Goal: Task Accomplishment & Management: Manage account settings

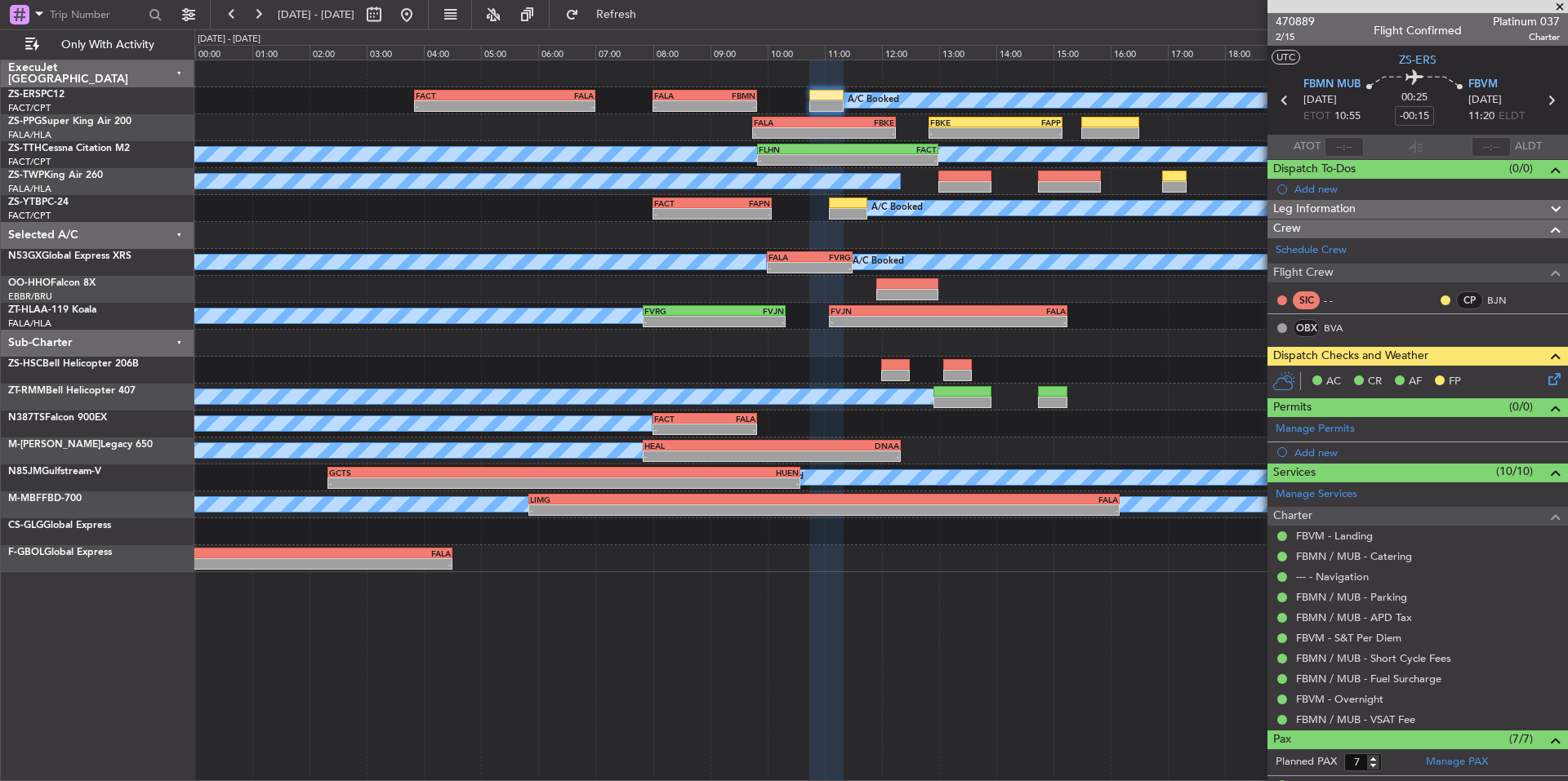
scroll to position [251, 0]
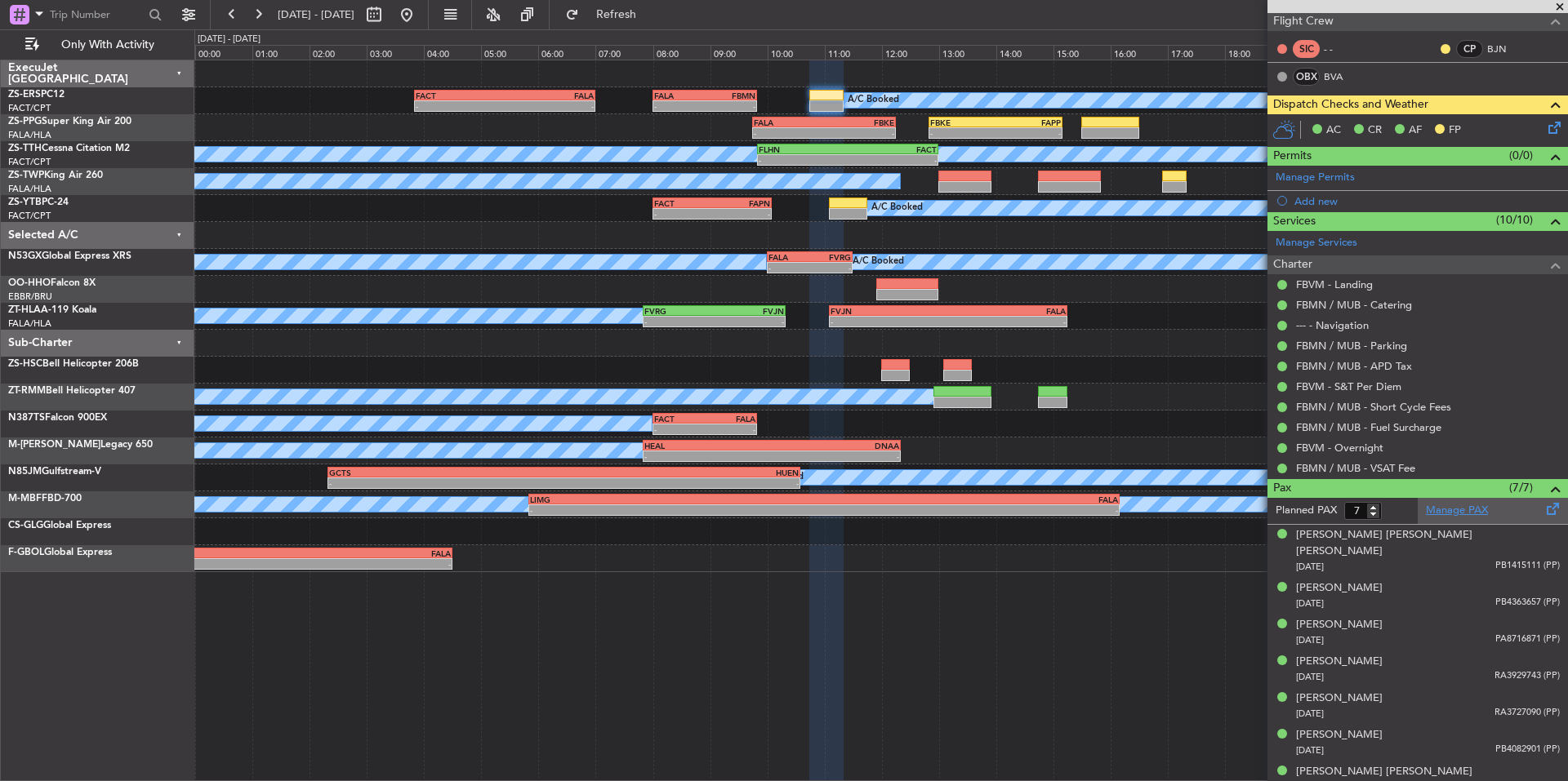
click at [1461, 511] on link "Manage PAX" at bounding box center [1457, 511] width 62 height 16
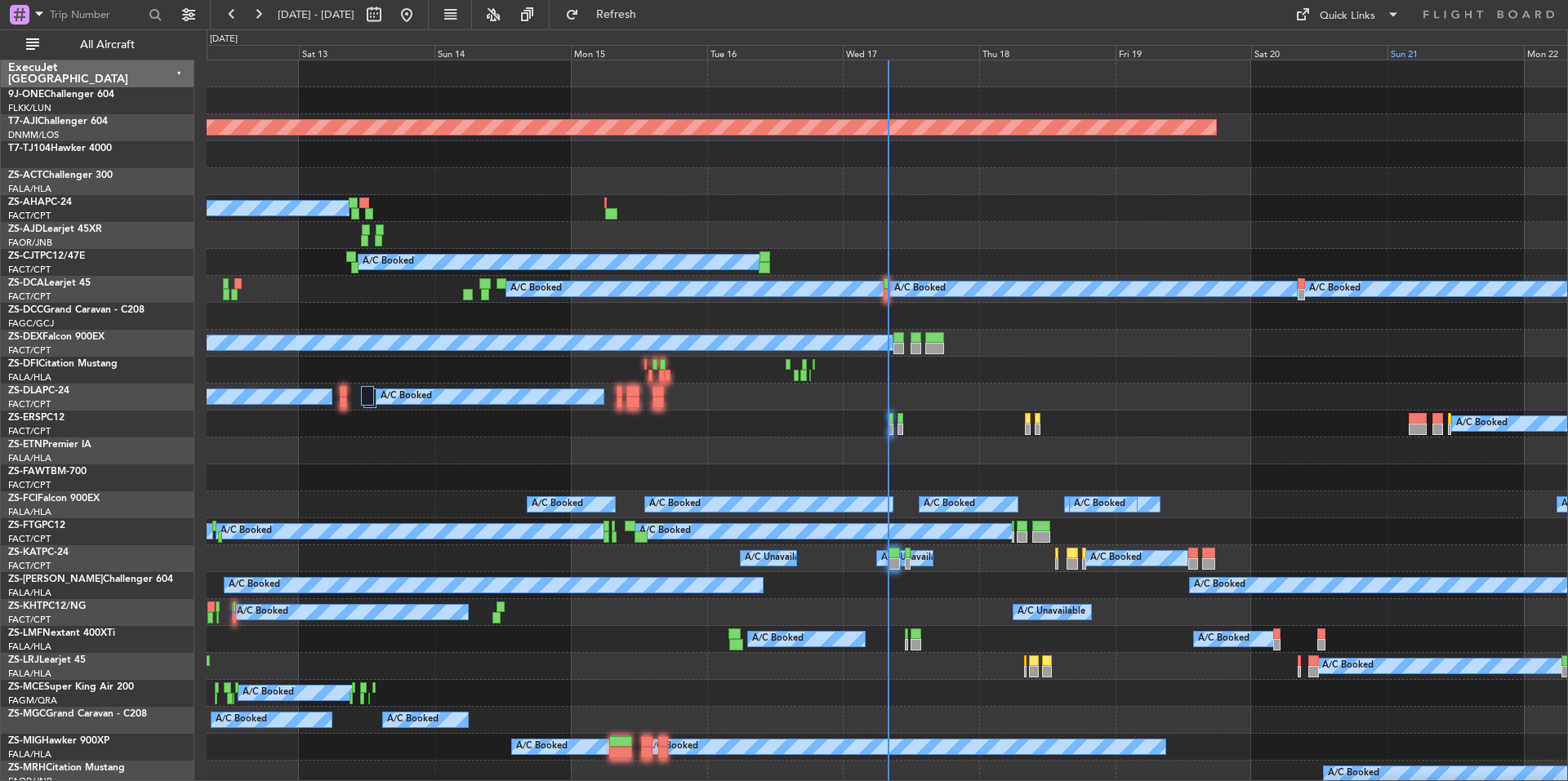
click at [1428, 53] on div "Sun 21" at bounding box center [1455, 52] width 136 height 15
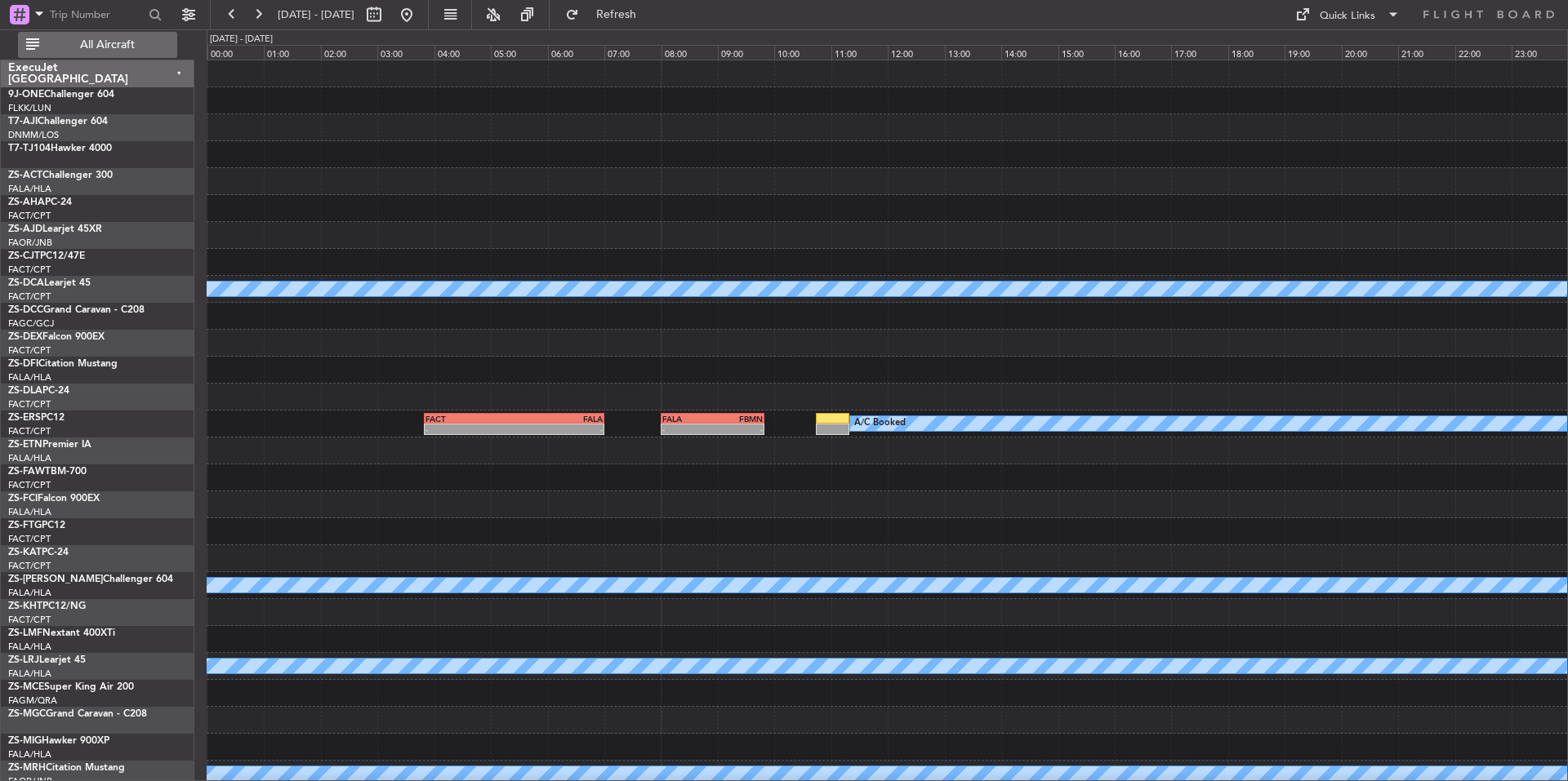
click at [128, 48] on span "All Aircraft" at bounding box center [108, 44] width 130 height 12
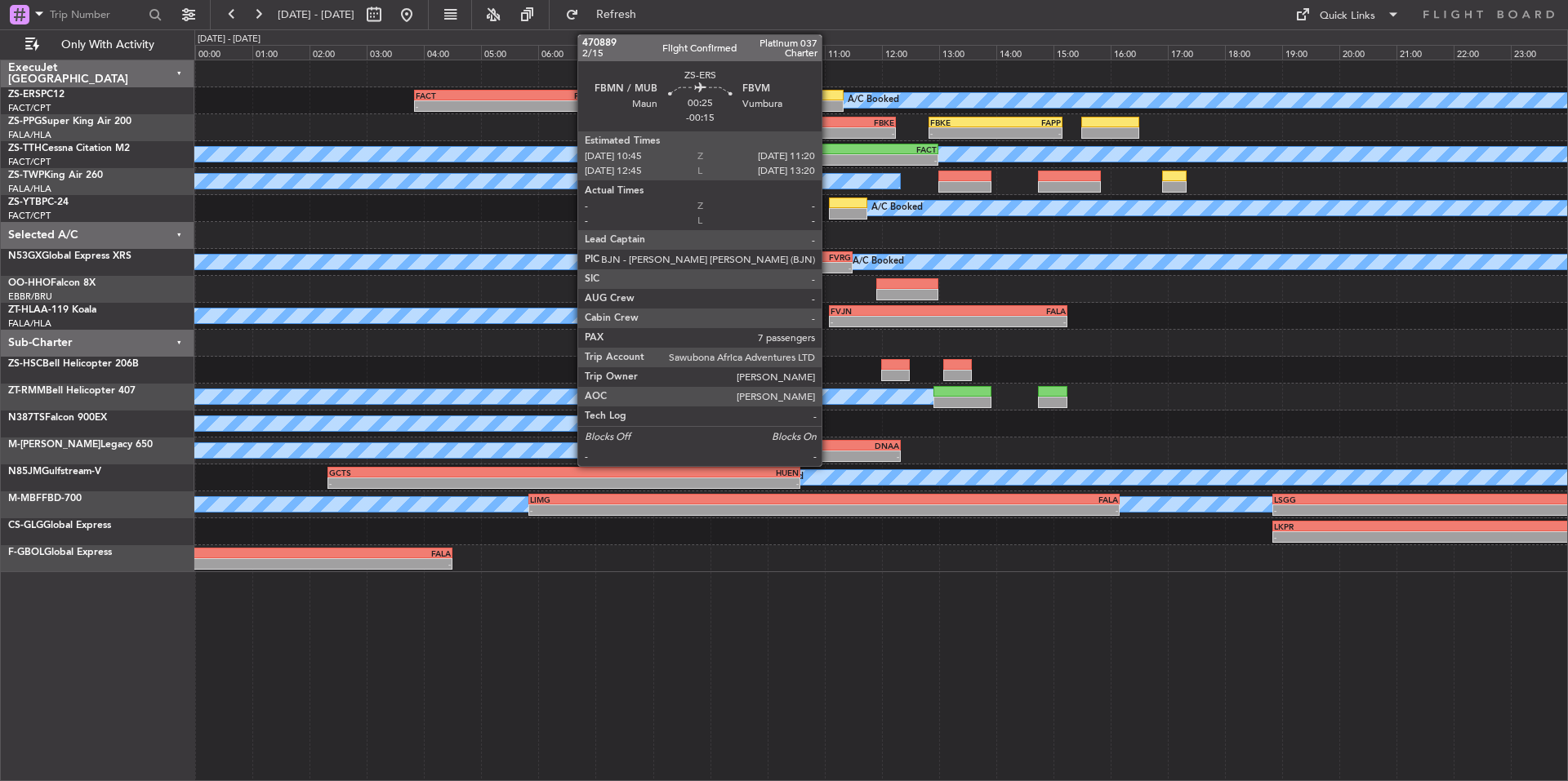
click at [824, 99] on div at bounding box center [827, 95] width 34 height 12
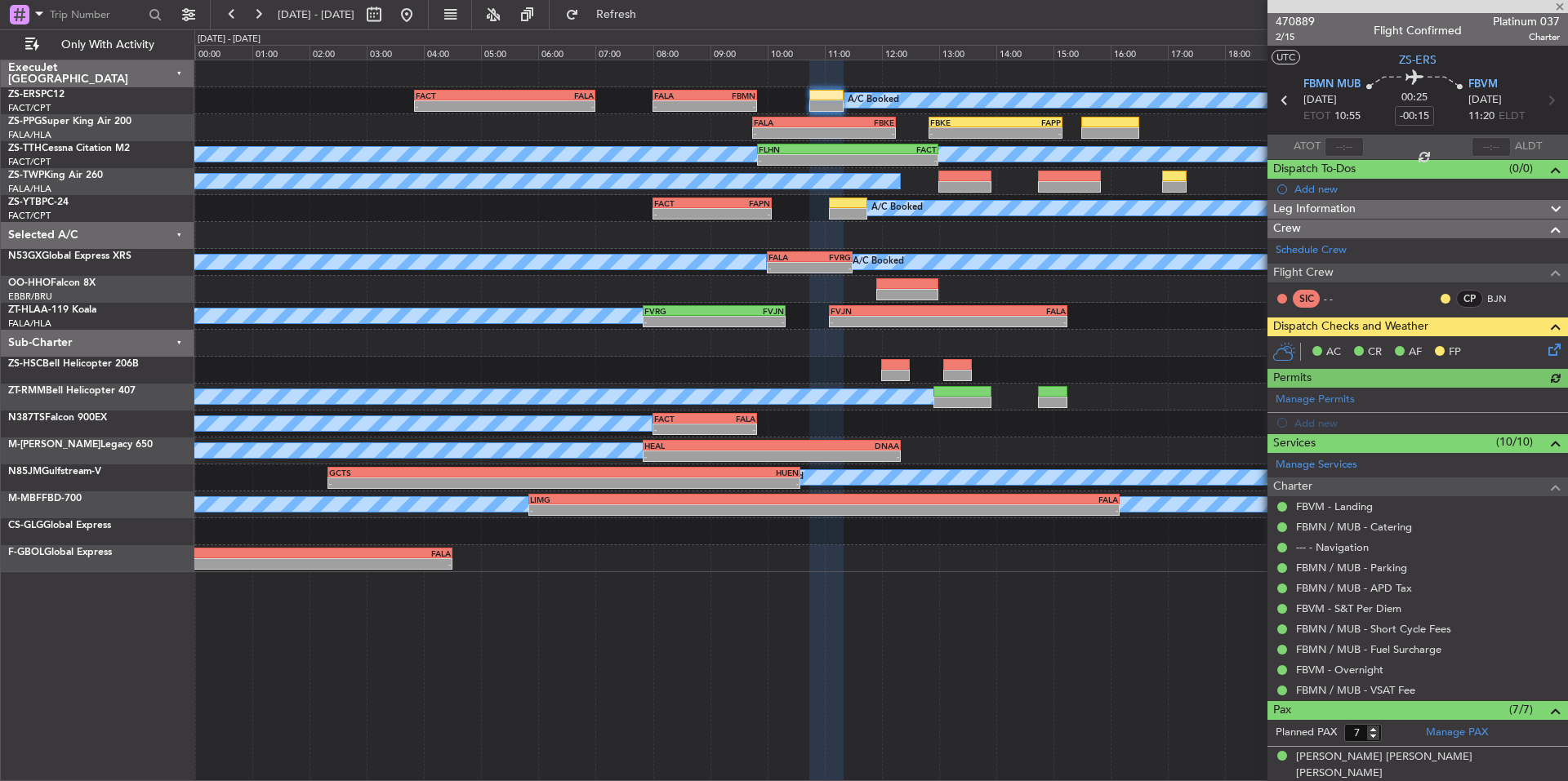
click at [1439, 297] on div at bounding box center [1445, 299] width 13 height 13
click at [1441, 297] on button at bounding box center [1445, 299] width 10 height 10
click at [1447, 350] on span "Acknowledged" at bounding box center [1437, 346] width 72 height 16
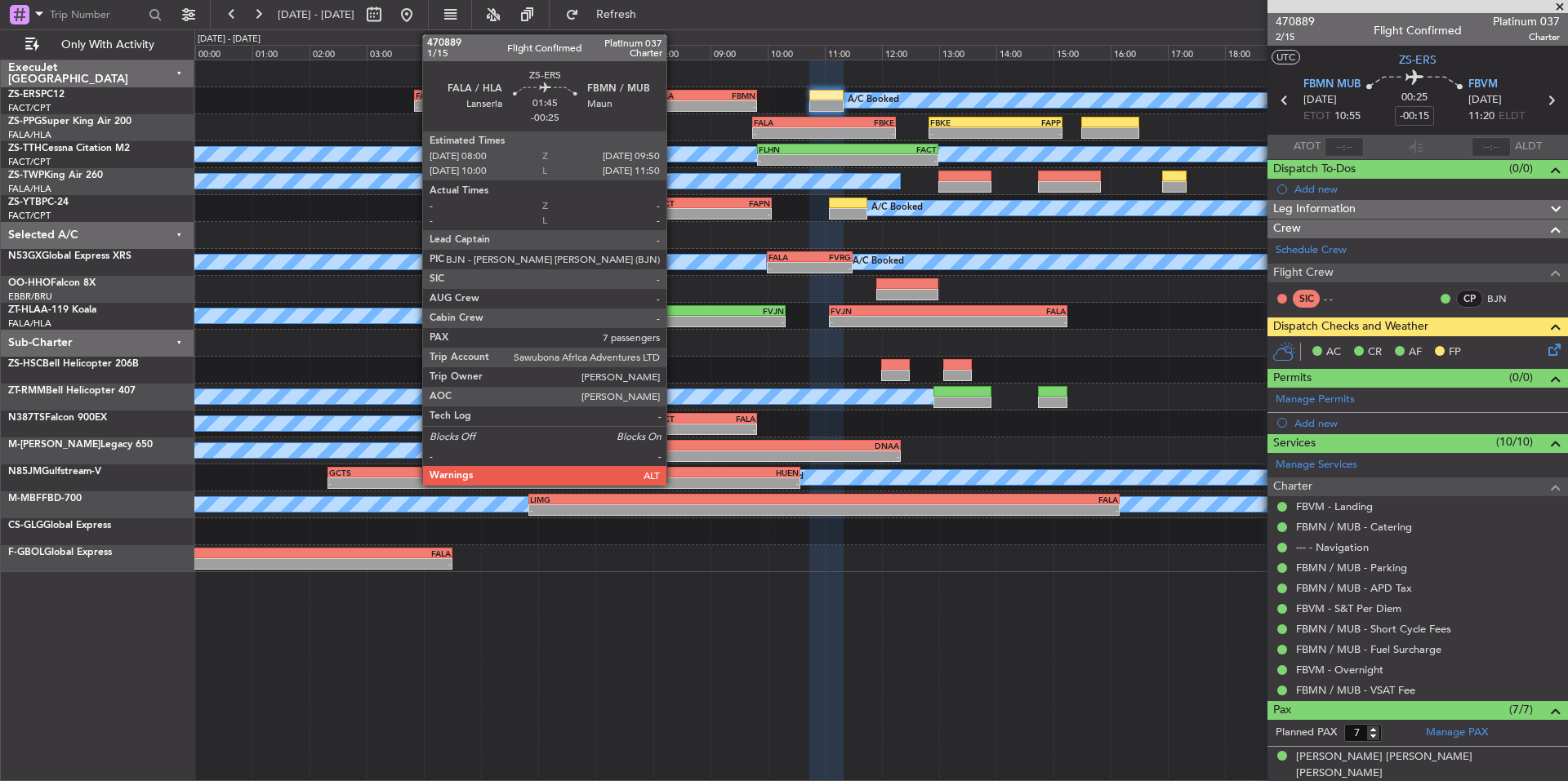
click at [674, 103] on div "-" at bounding box center [679, 106] width 51 height 10
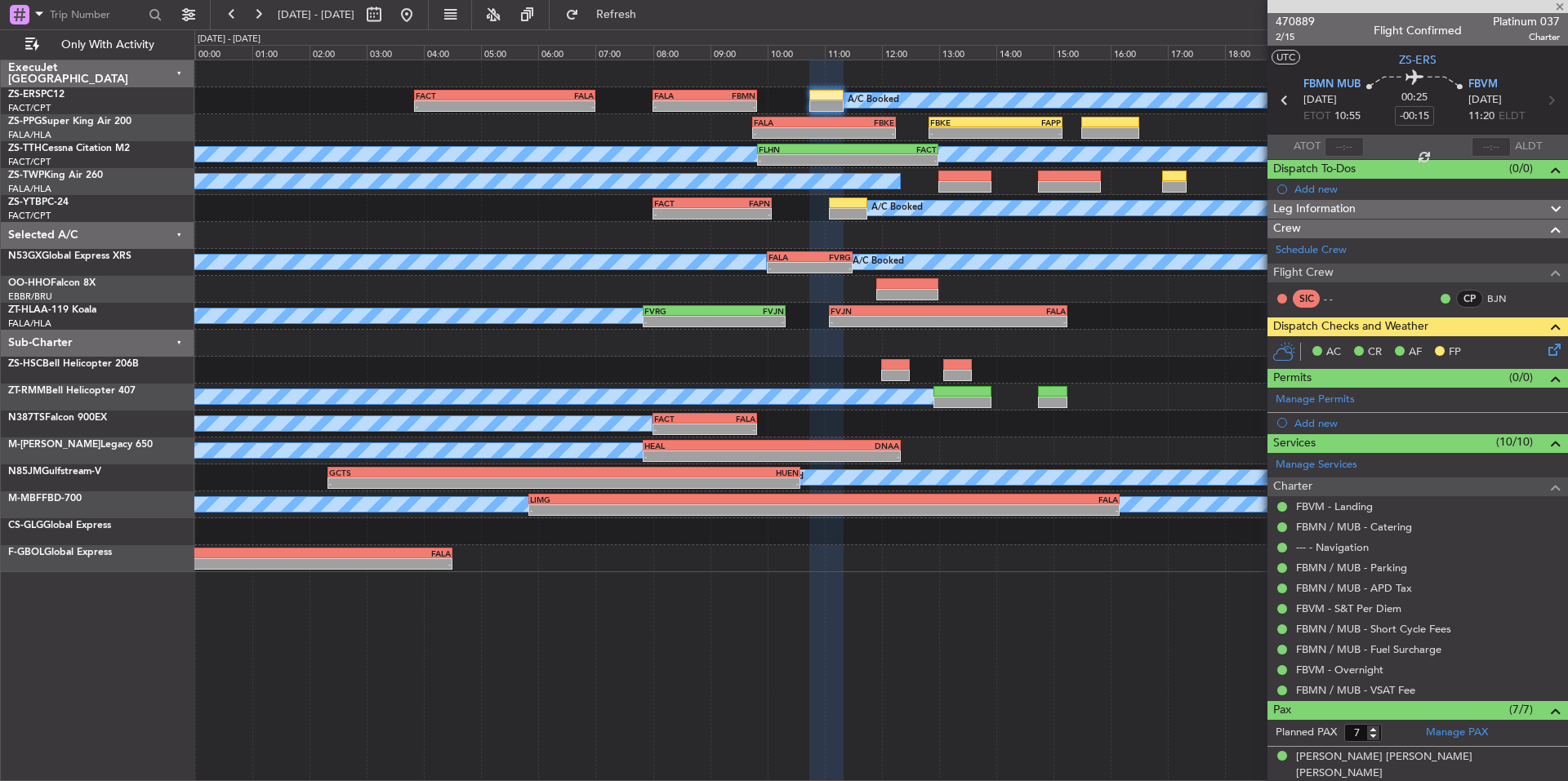
type input "-00:25"
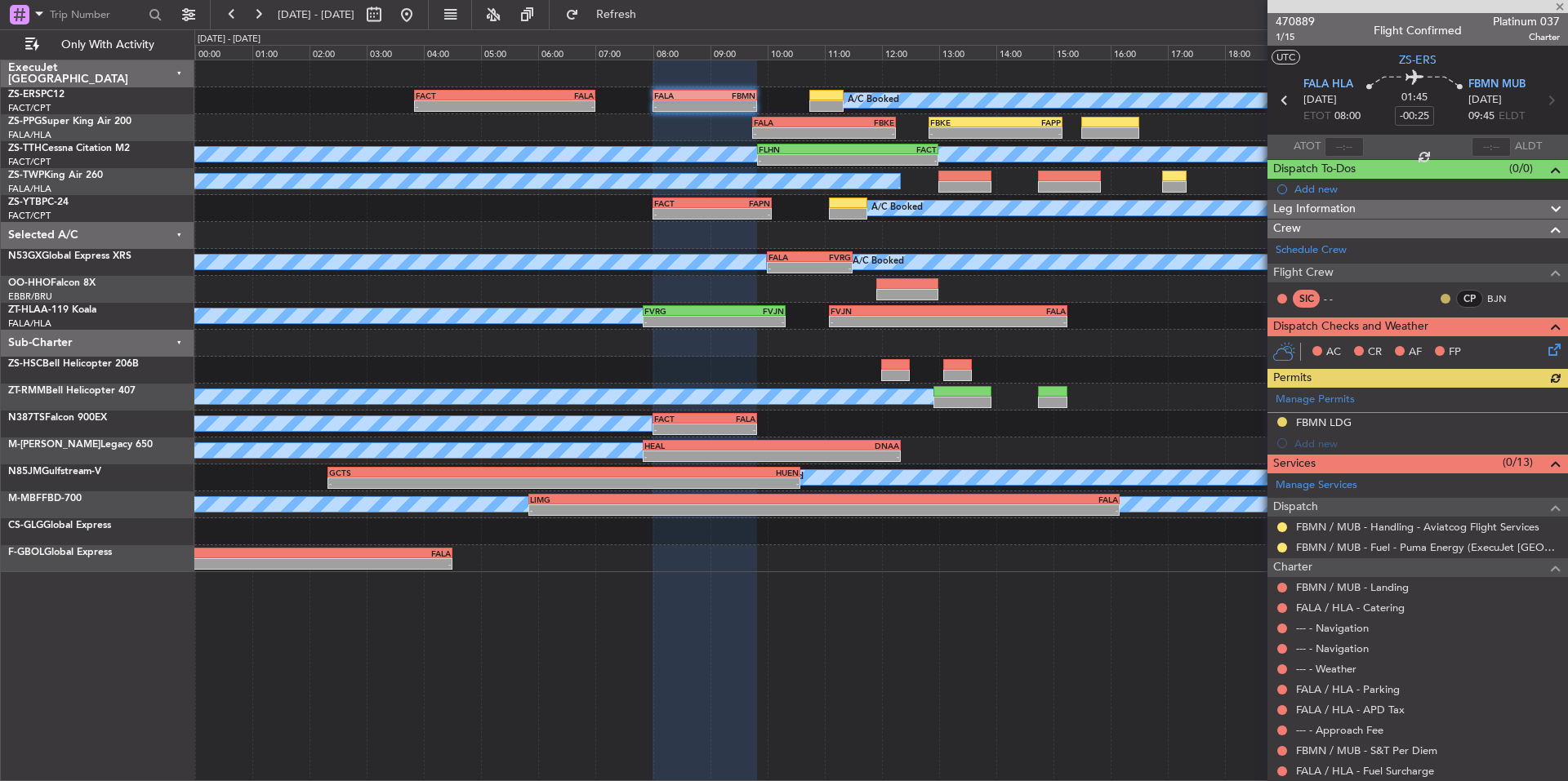
click at [1441, 294] on button at bounding box center [1445, 299] width 10 height 10
click at [1450, 347] on span "Acknowledged" at bounding box center [1437, 346] width 72 height 16
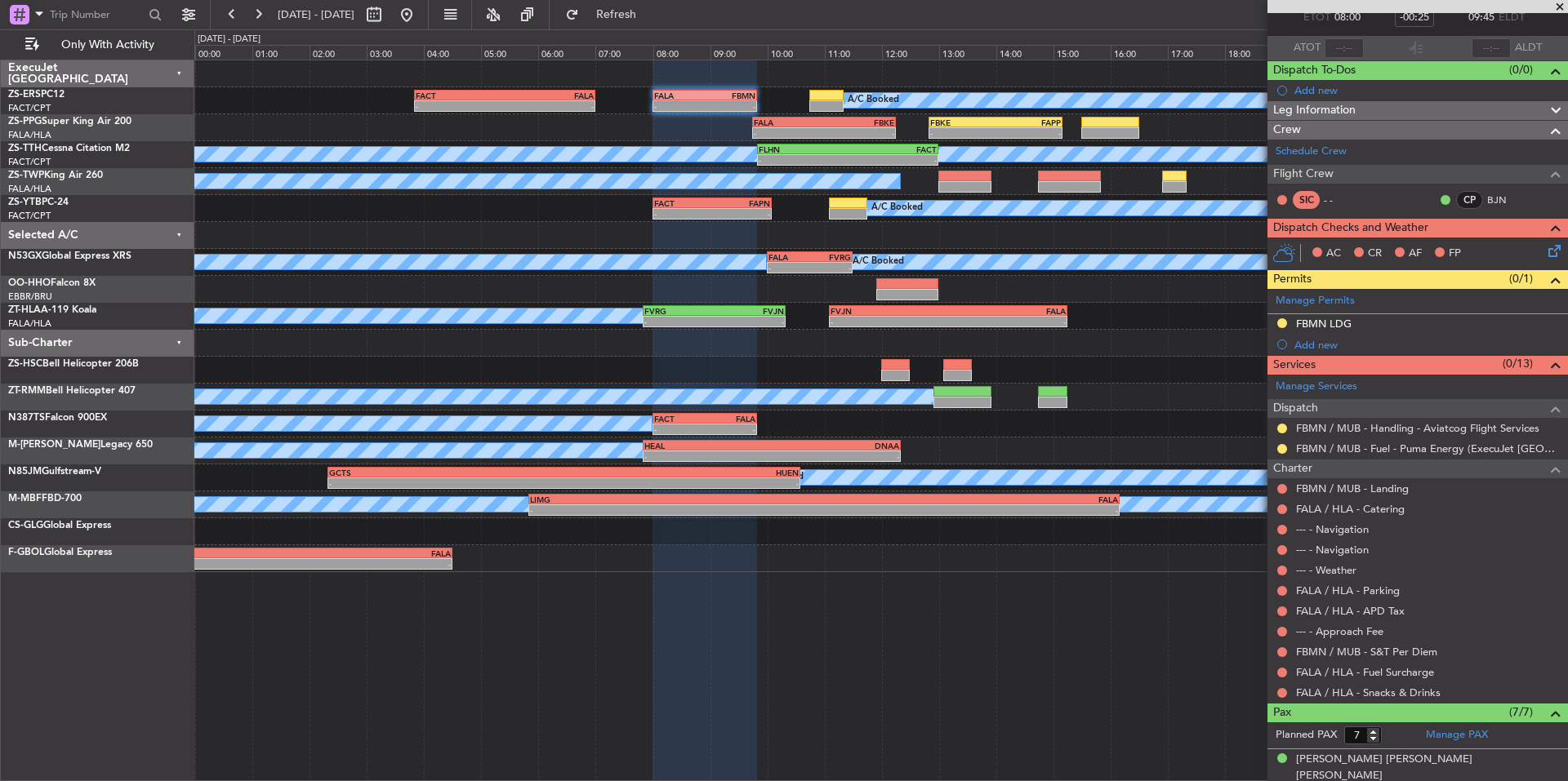
scroll to position [52, 0]
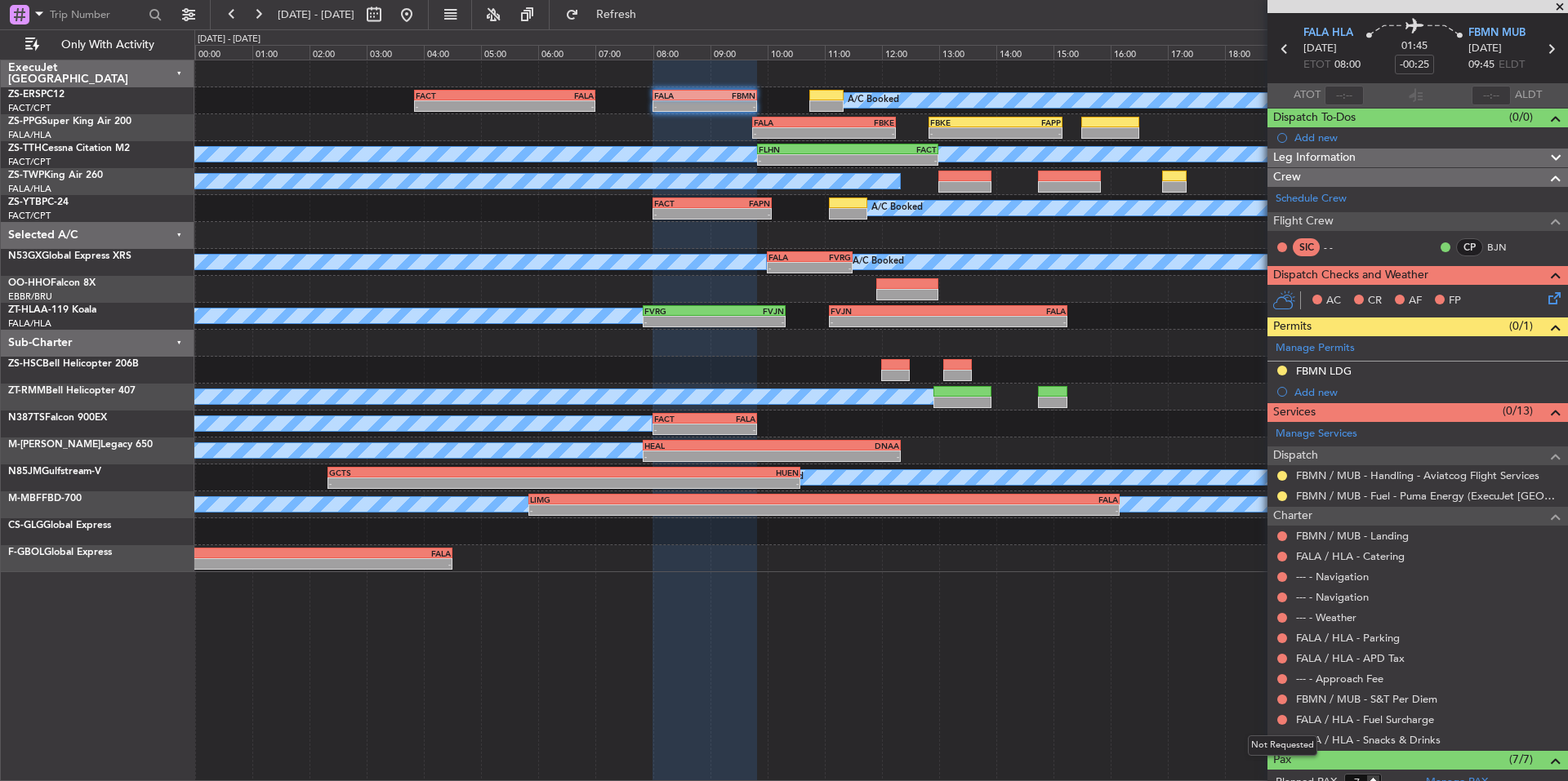
click at [1281, 743] on div "Not Requested" at bounding box center [1283, 745] width 69 height 20
click at [1282, 721] on button at bounding box center [1282, 720] width 10 height 10
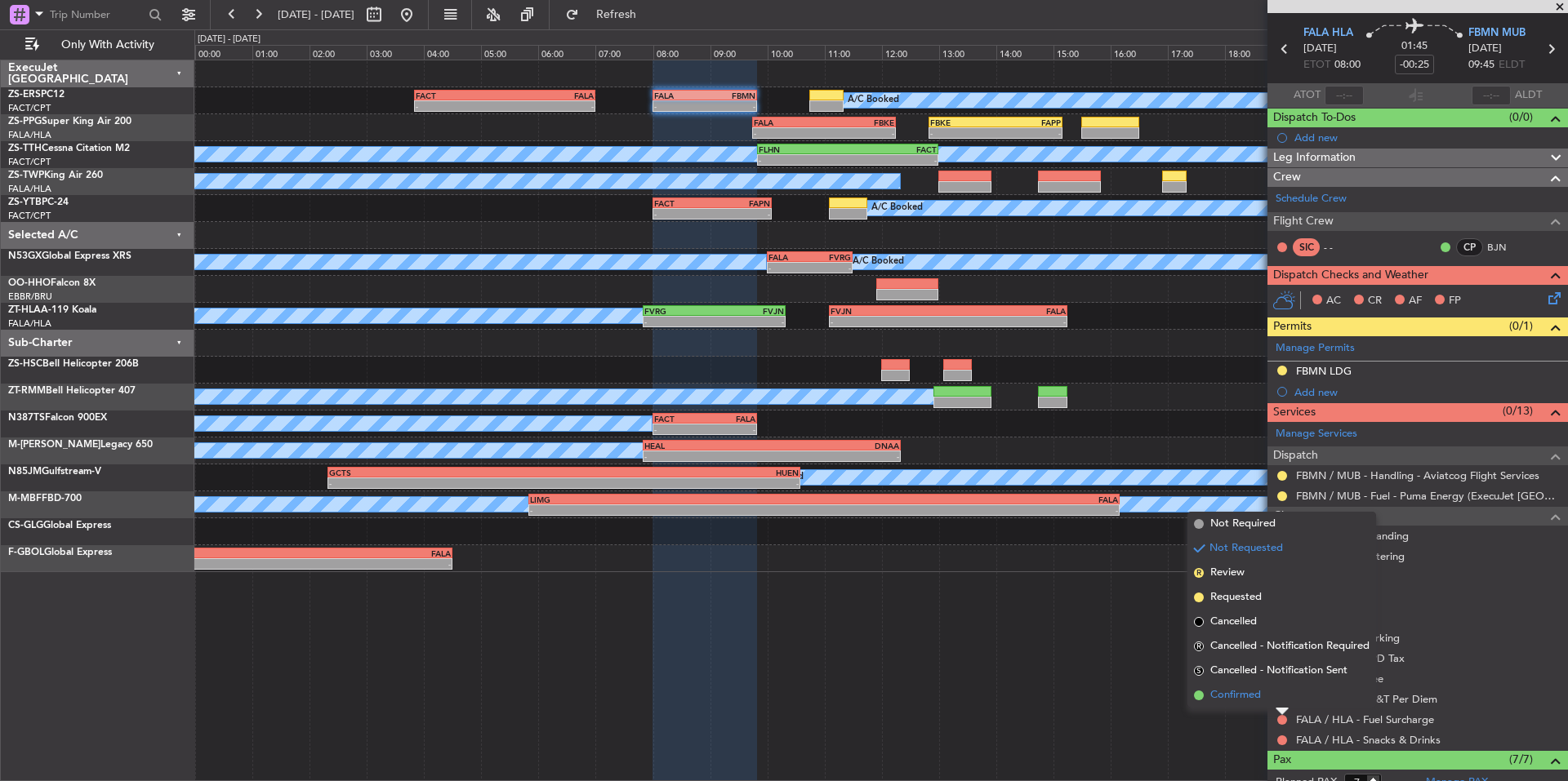
click at [1244, 685] on li "Confirmed" at bounding box center [1282, 696] width 188 height 25
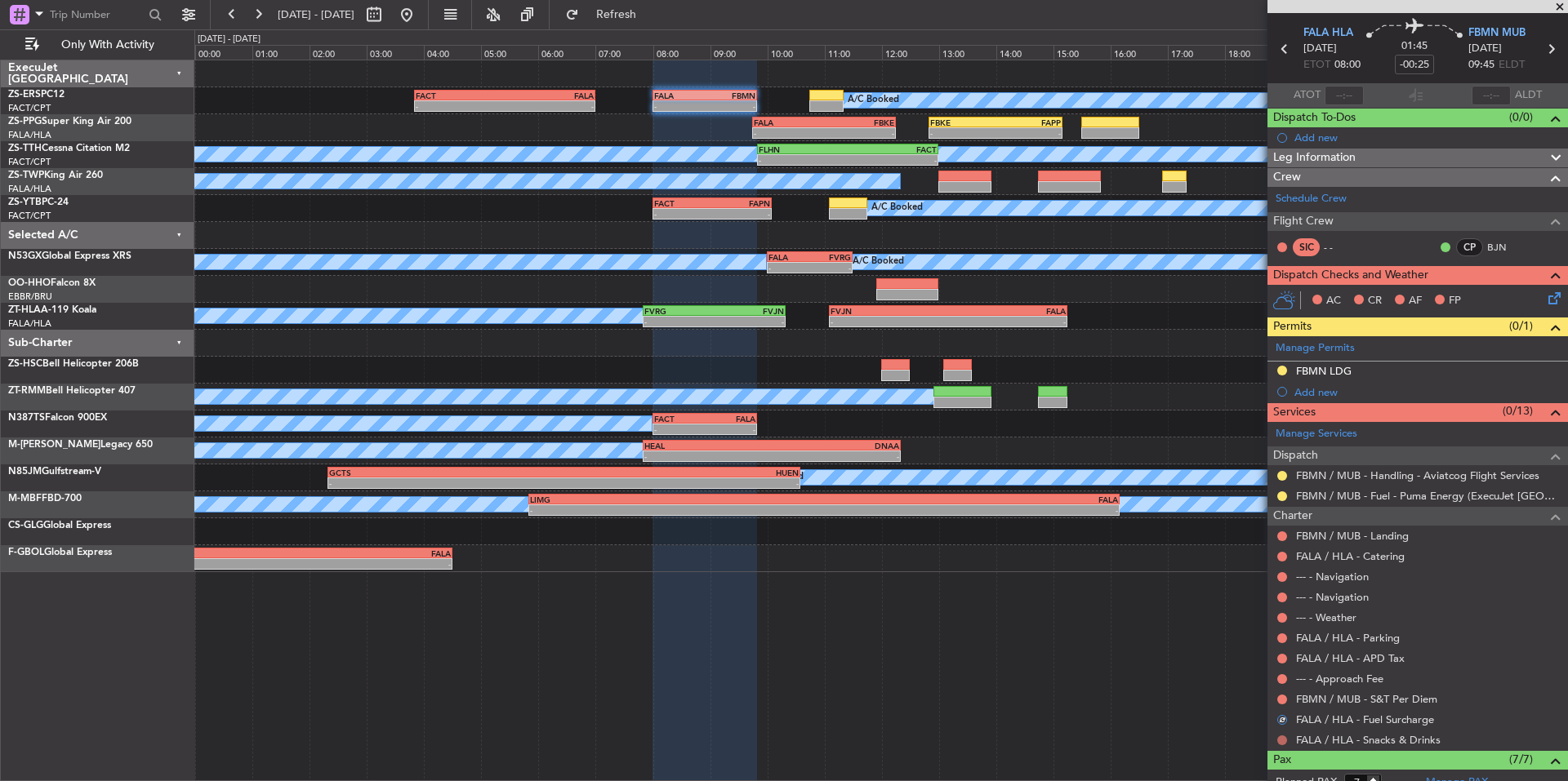
click at [1284, 739] on button at bounding box center [1282, 740] width 10 height 10
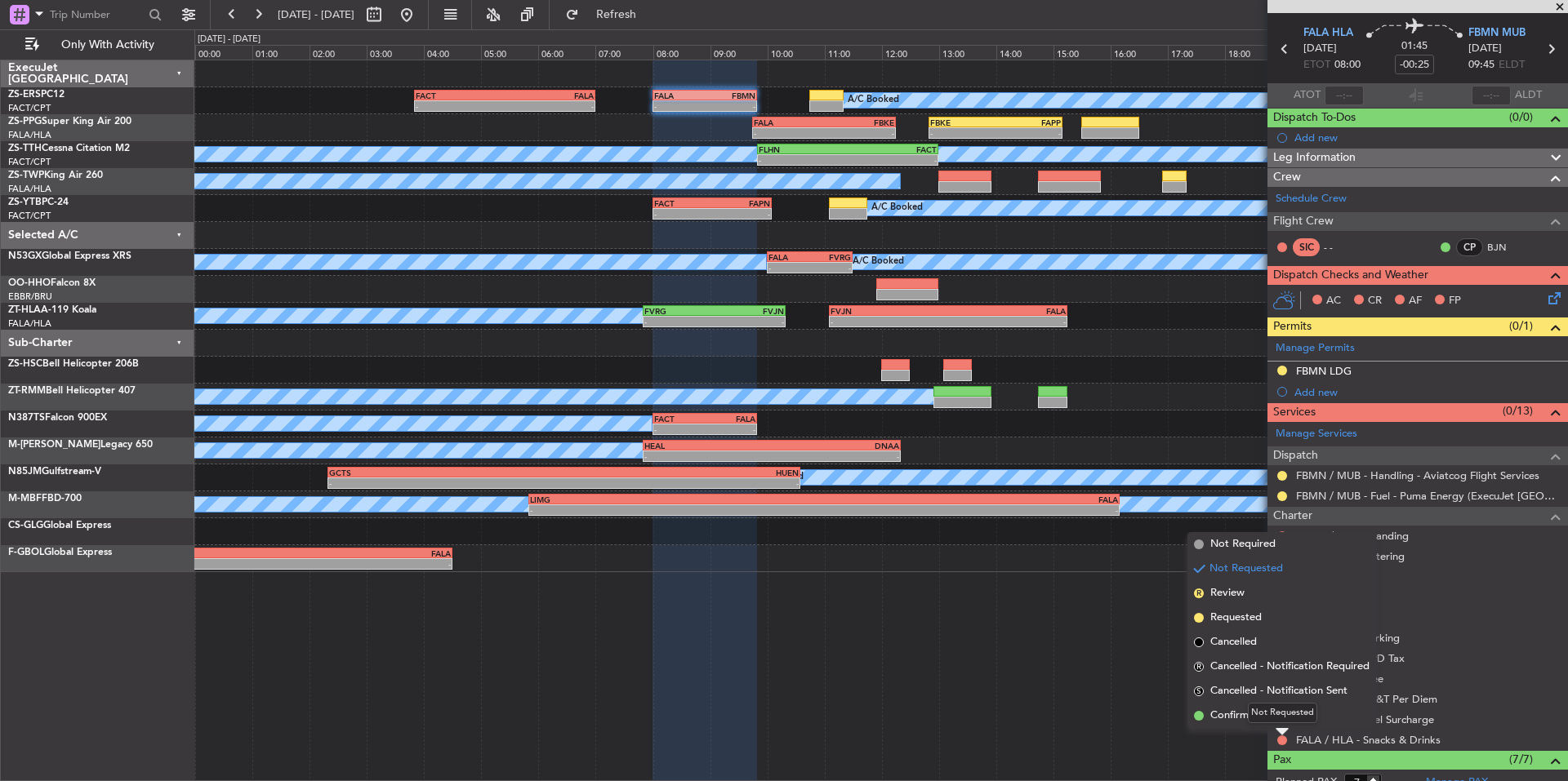
click at [1262, 712] on div "Not Requested" at bounding box center [1283, 713] width 69 height 20
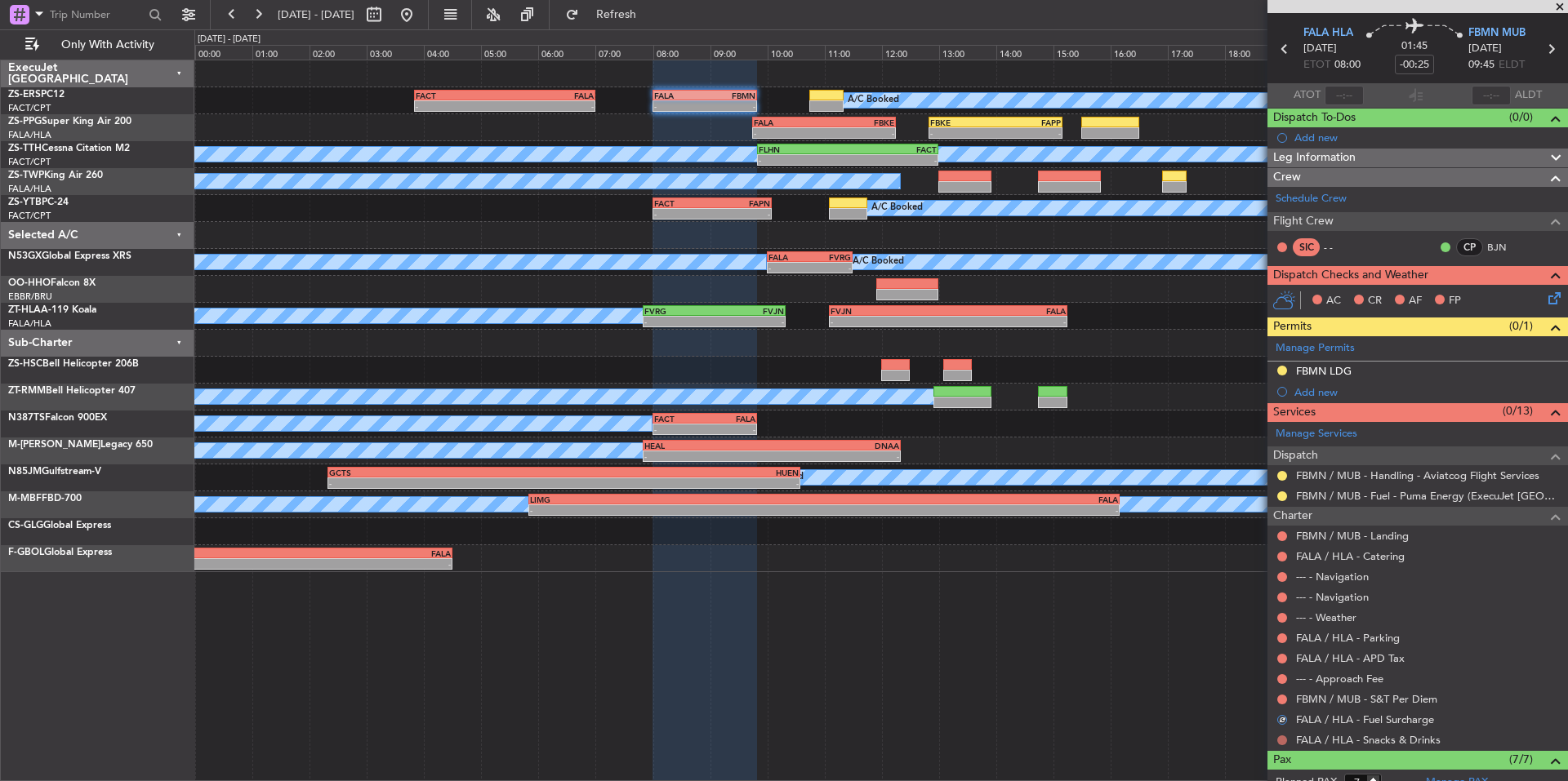
click at [1280, 741] on button at bounding box center [1282, 740] width 10 height 10
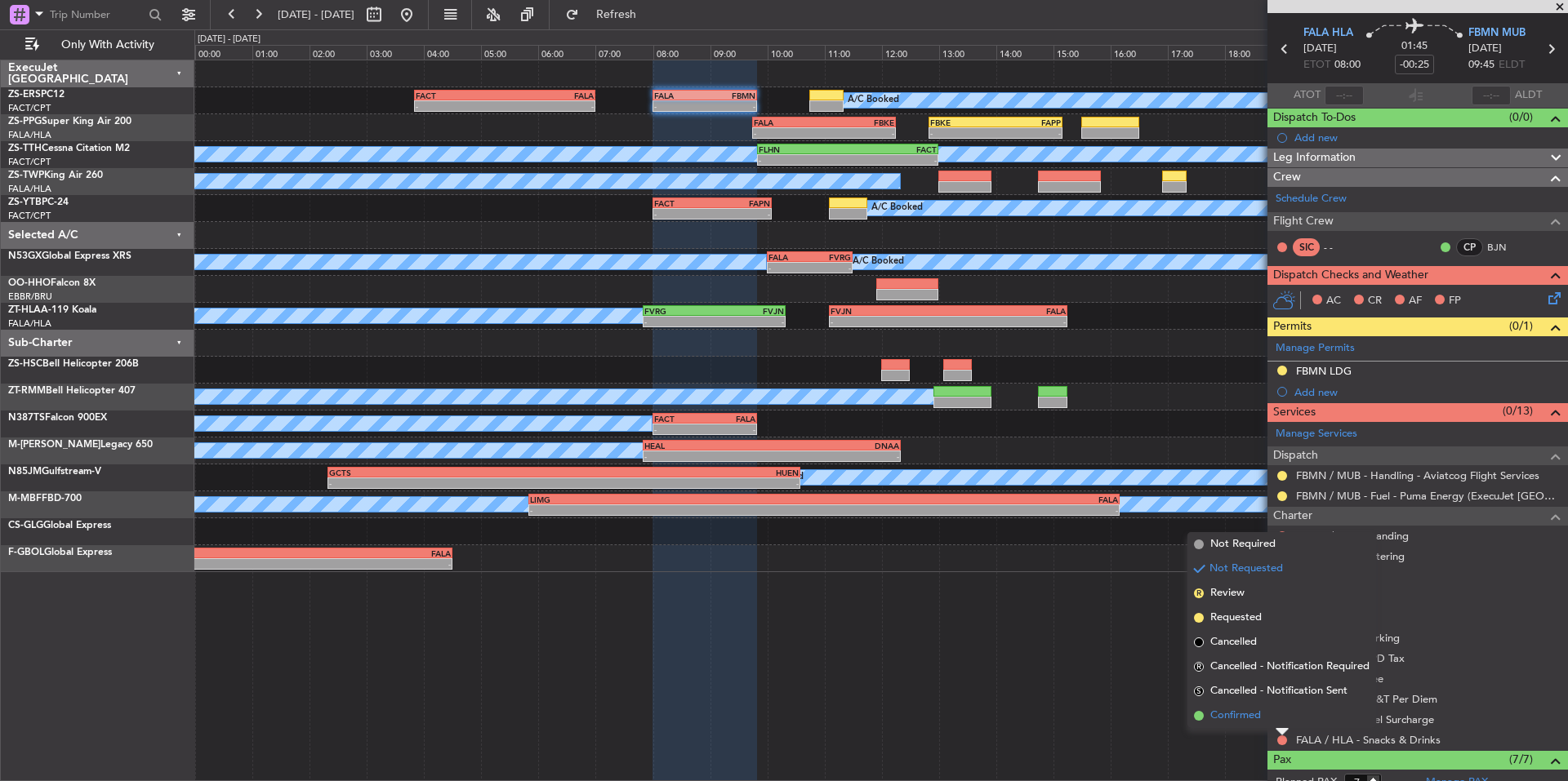
click at [1243, 718] on span "Confirmed" at bounding box center [1236, 716] width 51 height 16
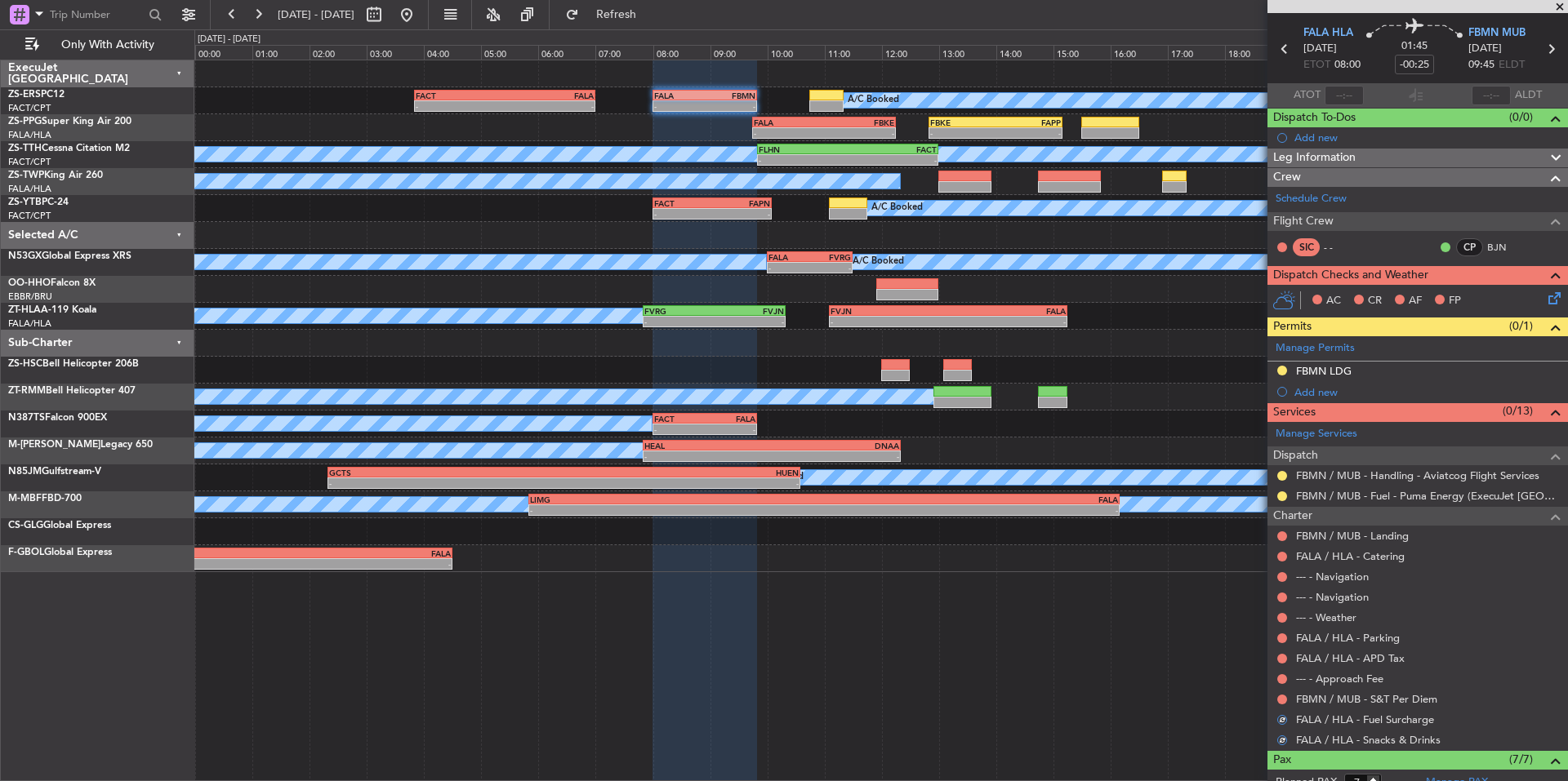
click at [1283, 693] on div at bounding box center [1282, 699] width 13 height 13
click at [1280, 697] on button at bounding box center [1282, 699] width 10 height 10
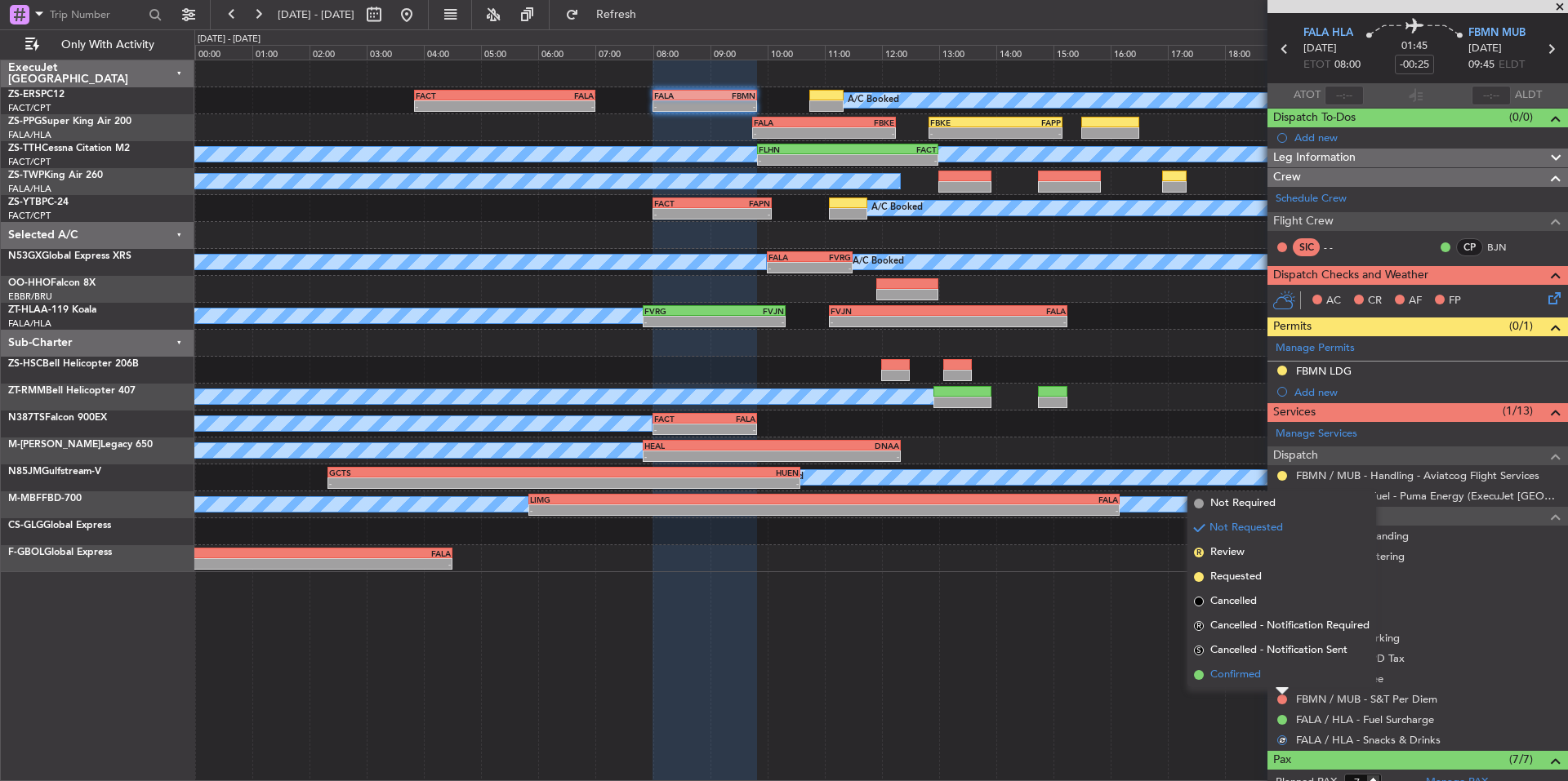
click at [1250, 681] on span "Confirmed" at bounding box center [1236, 675] width 51 height 16
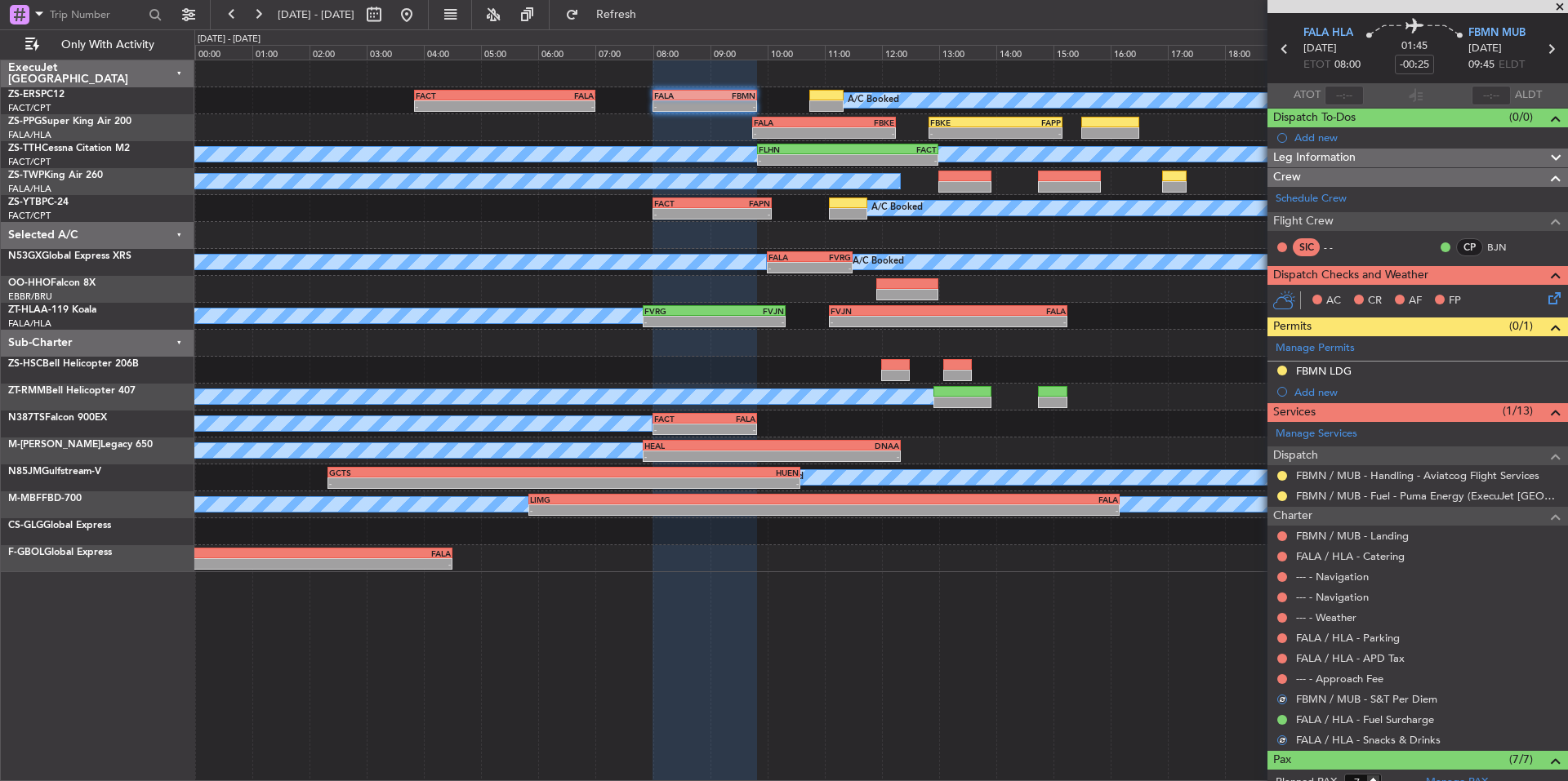
click at [1287, 675] on div at bounding box center [1282, 679] width 13 height 13
click at [1283, 681] on button at bounding box center [1282, 679] width 10 height 10
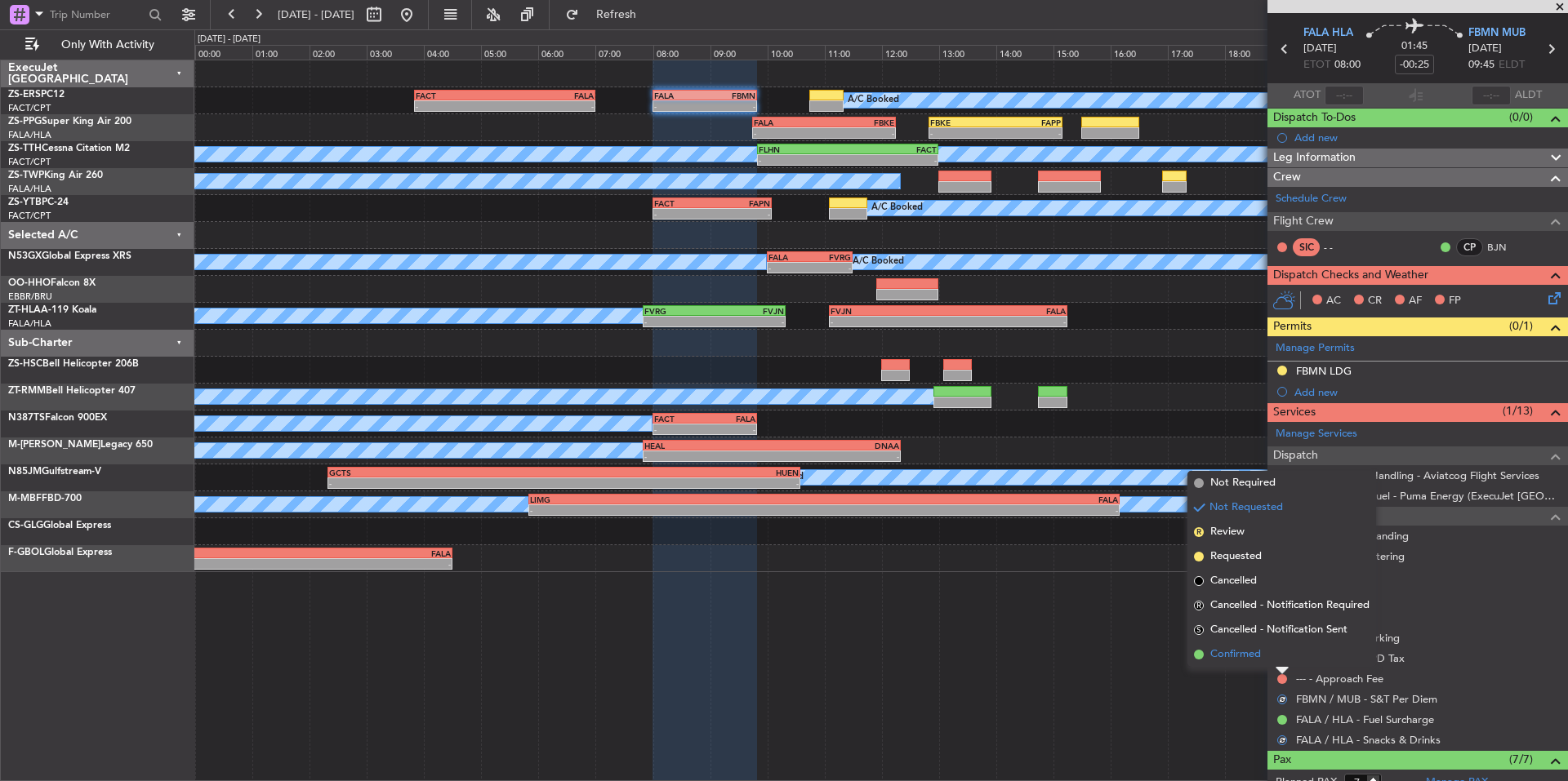
click at [1256, 661] on span "Confirmed" at bounding box center [1236, 655] width 51 height 16
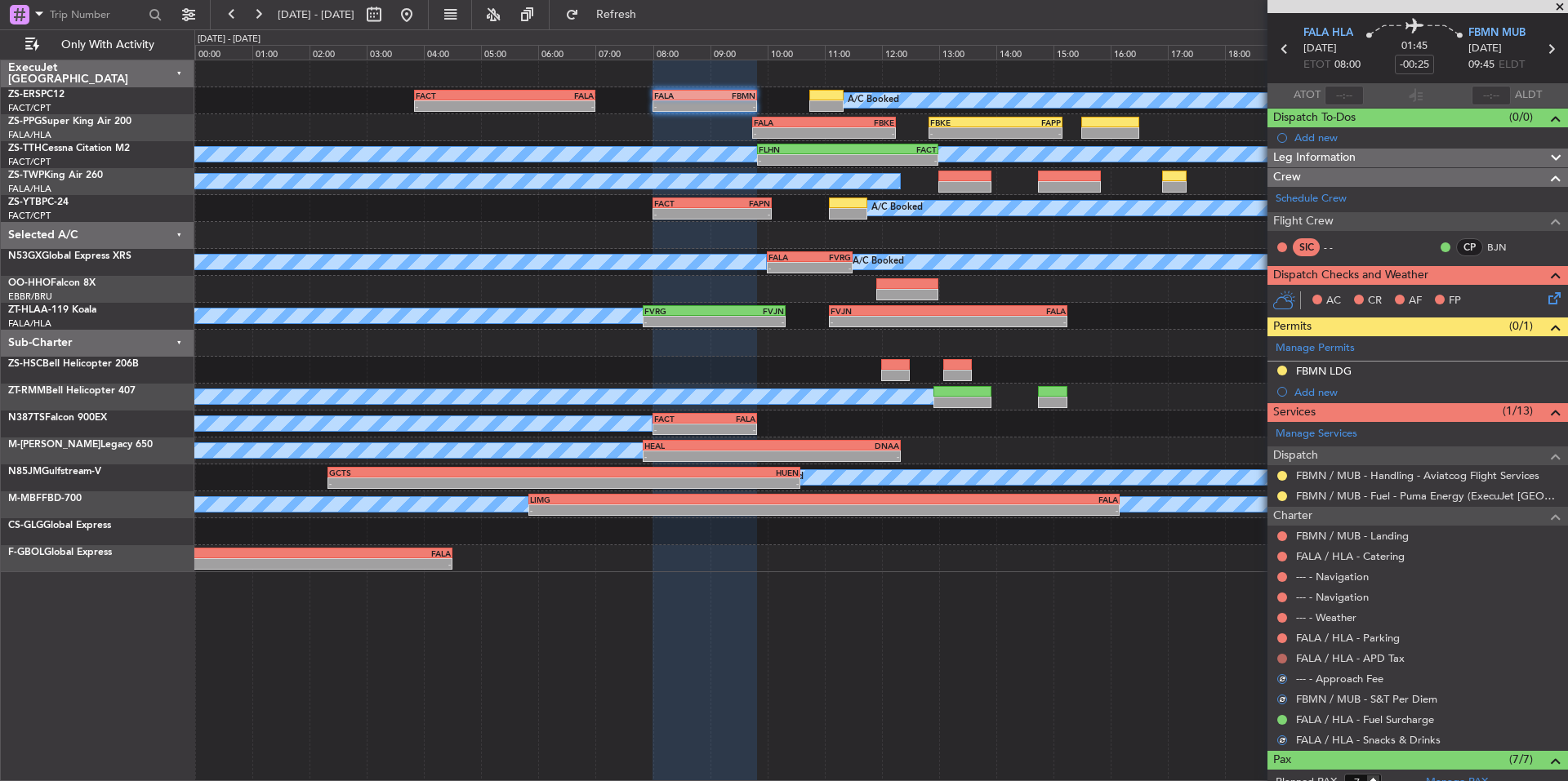
click at [1282, 659] on button at bounding box center [1282, 658] width 10 height 10
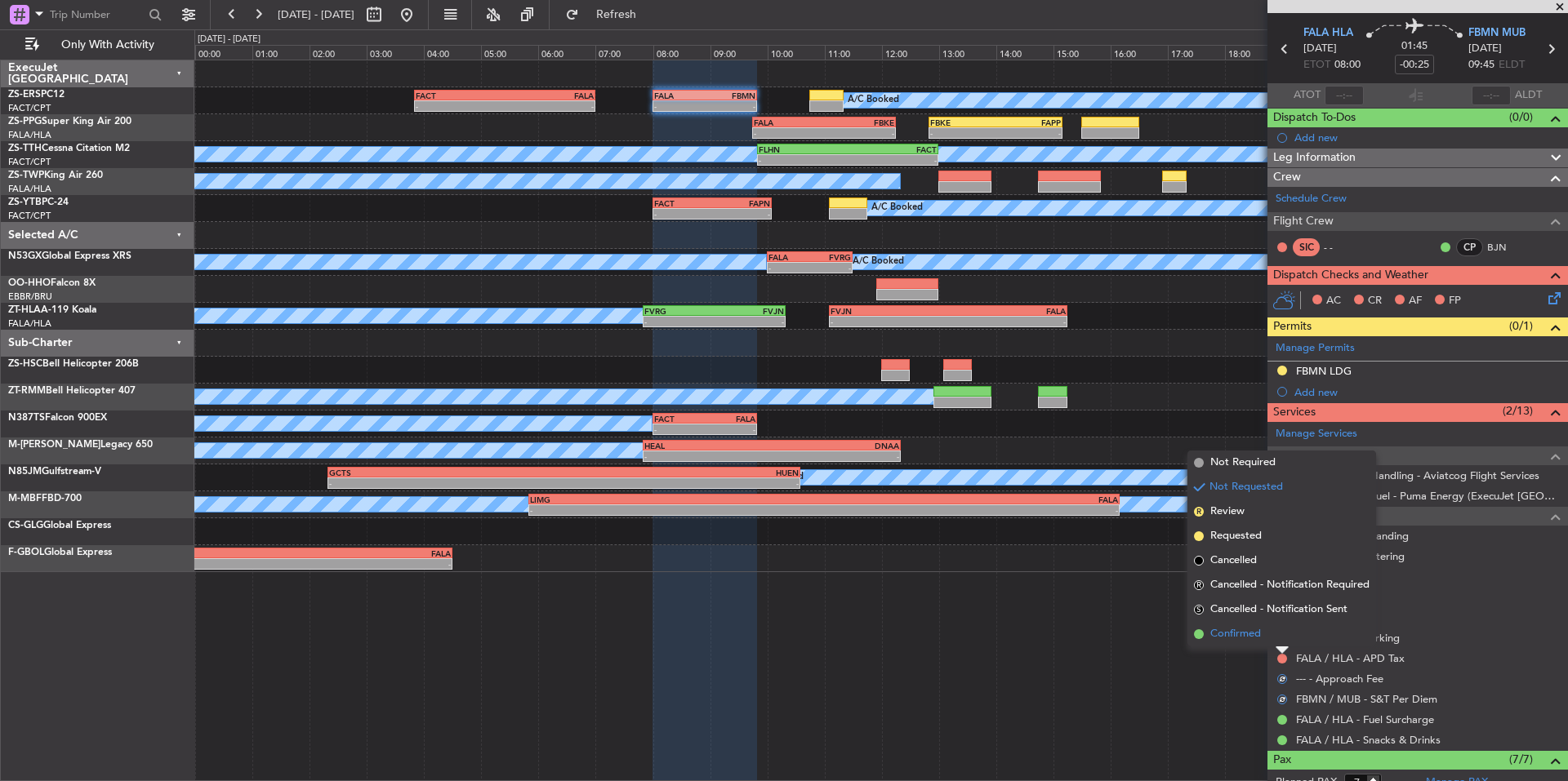
click at [1265, 643] on li "Confirmed" at bounding box center [1282, 634] width 188 height 25
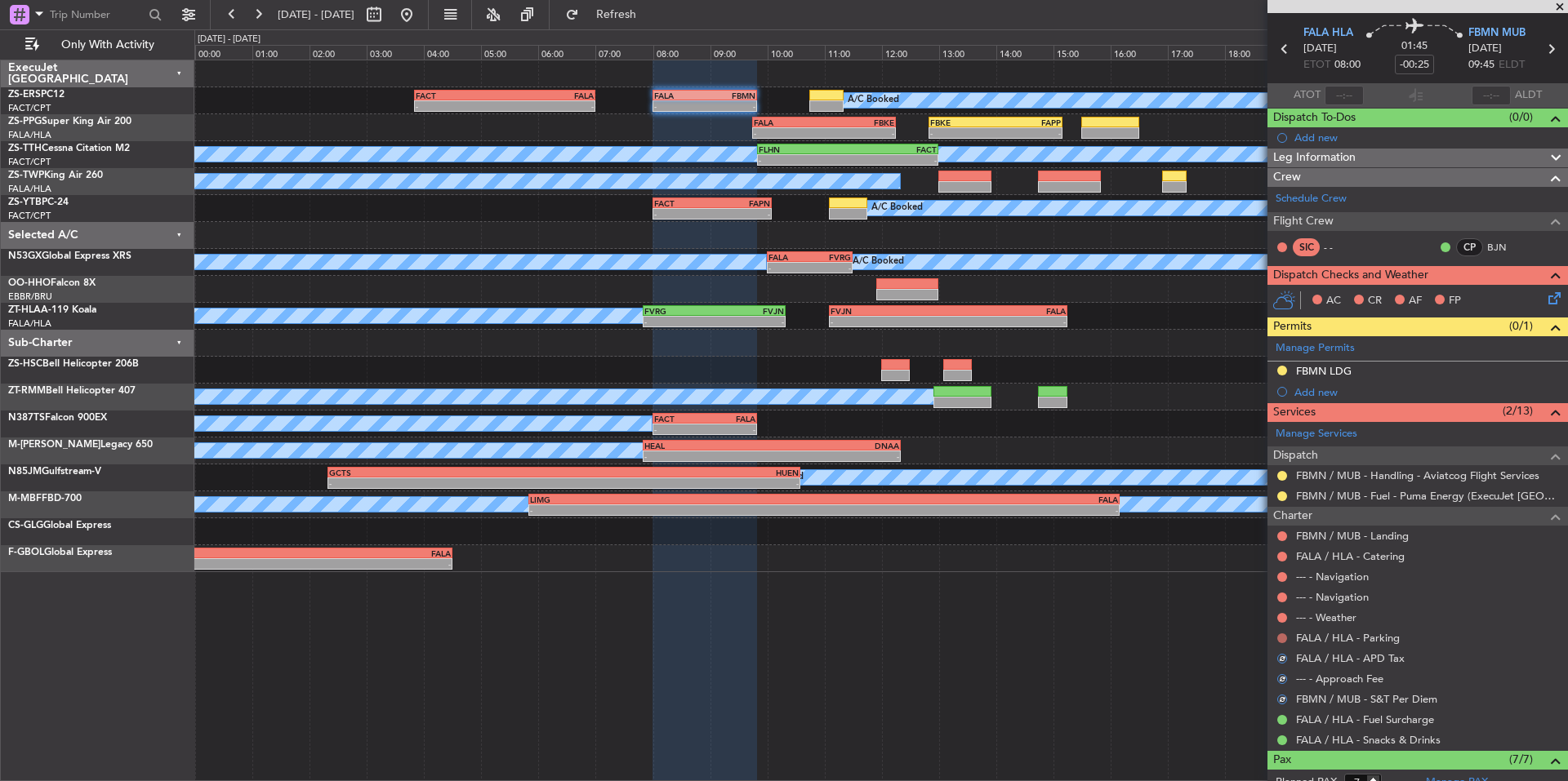
click at [1277, 637] on button at bounding box center [1282, 638] width 10 height 10
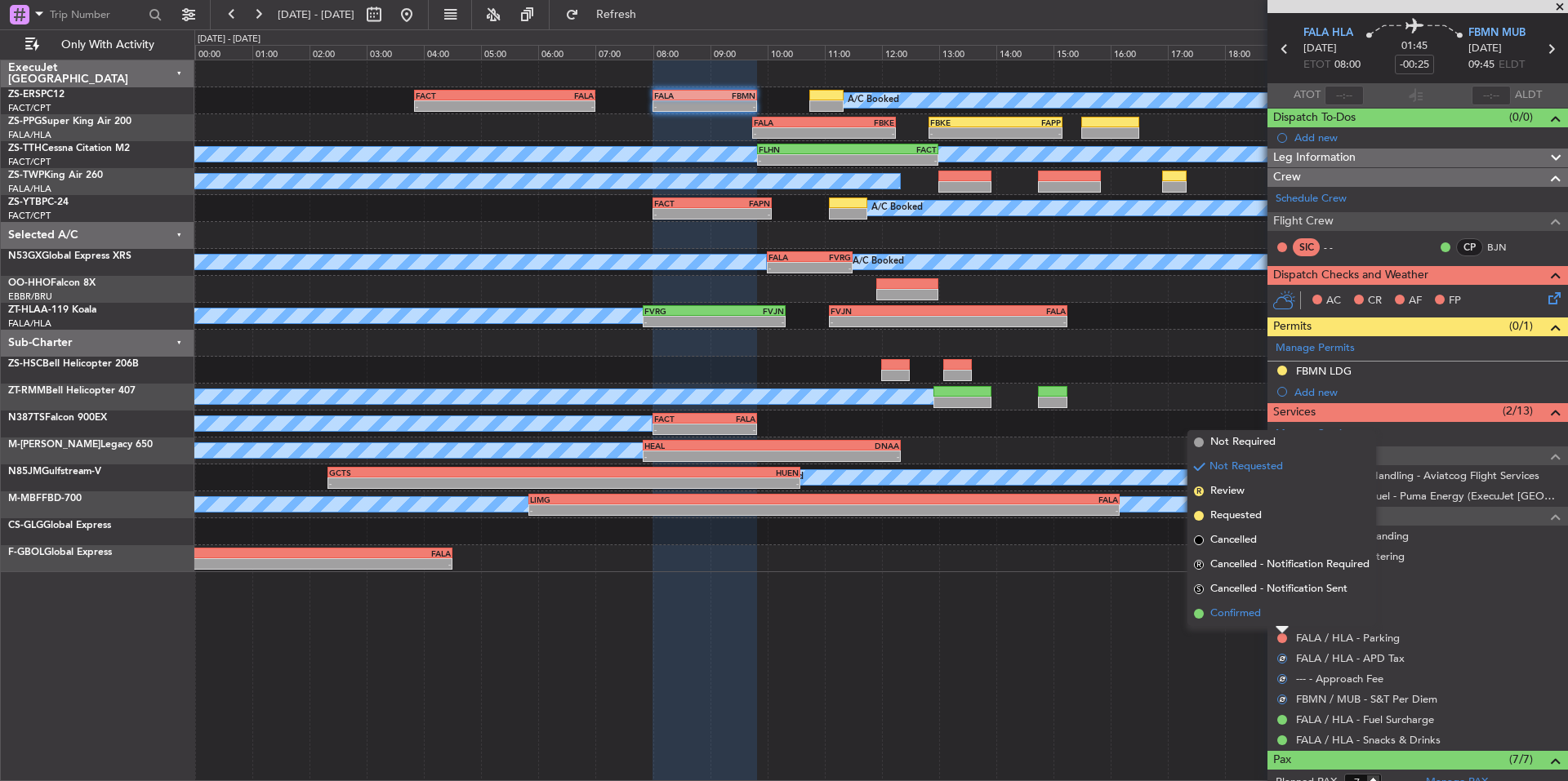
click at [1270, 616] on li "Confirmed" at bounding box center [1282, 614] width 188 height 25
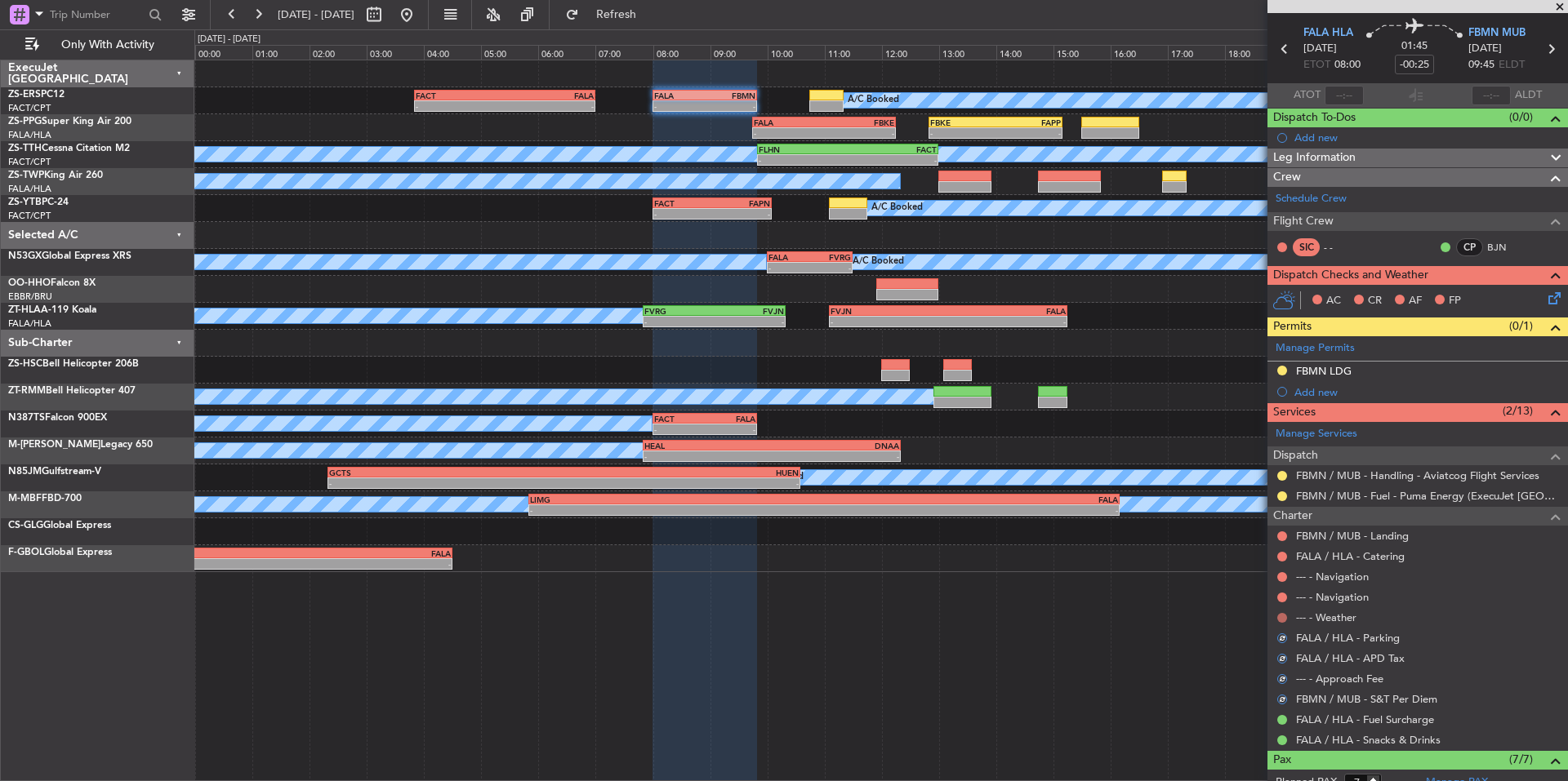
click at [1279, 616] on button at bounding box center [1282, 618] width 10 height 10
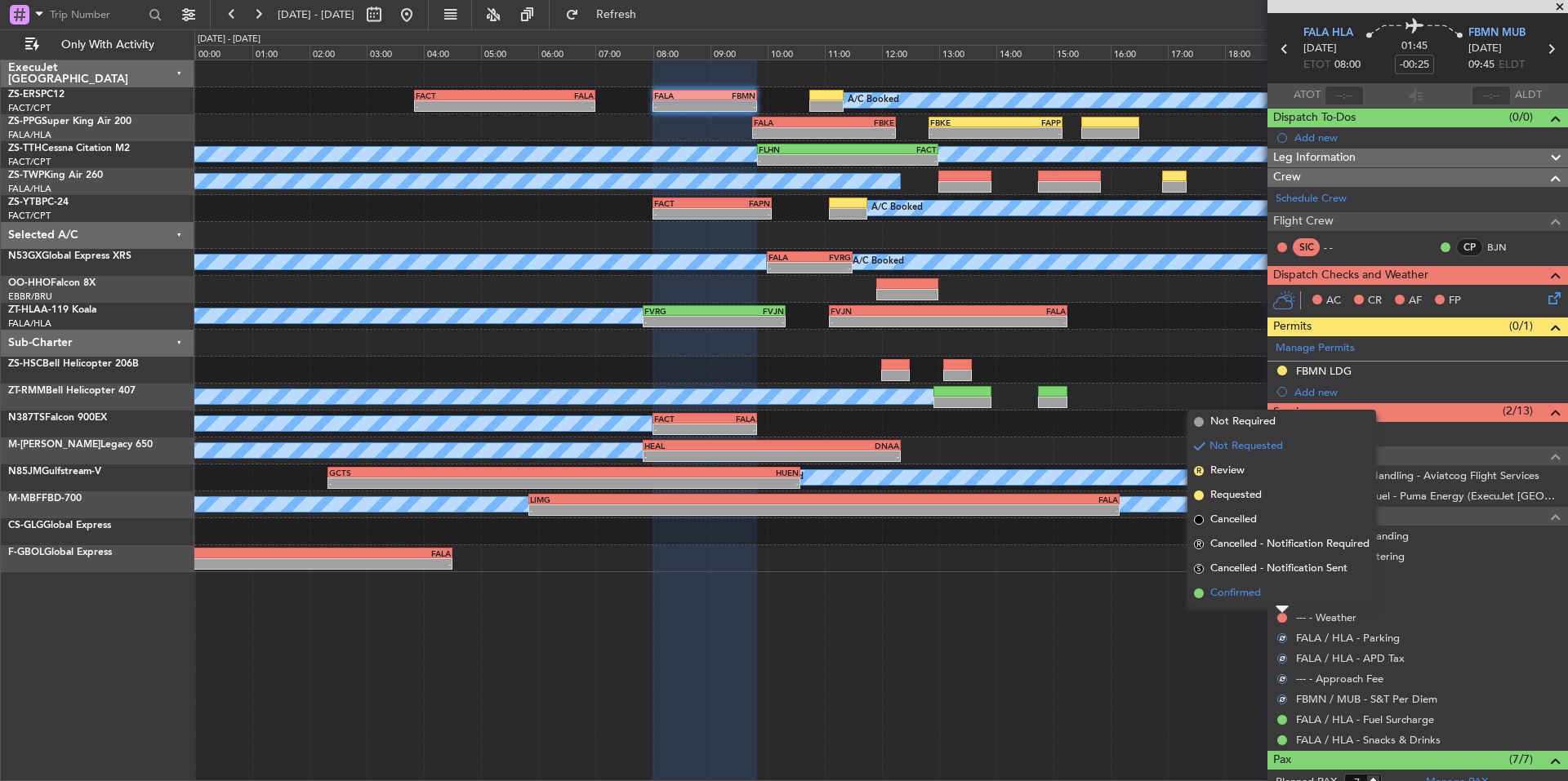
click at [1265, 599] on li "Confirmed" at bounding box center [1282, 594] width 188 height 25
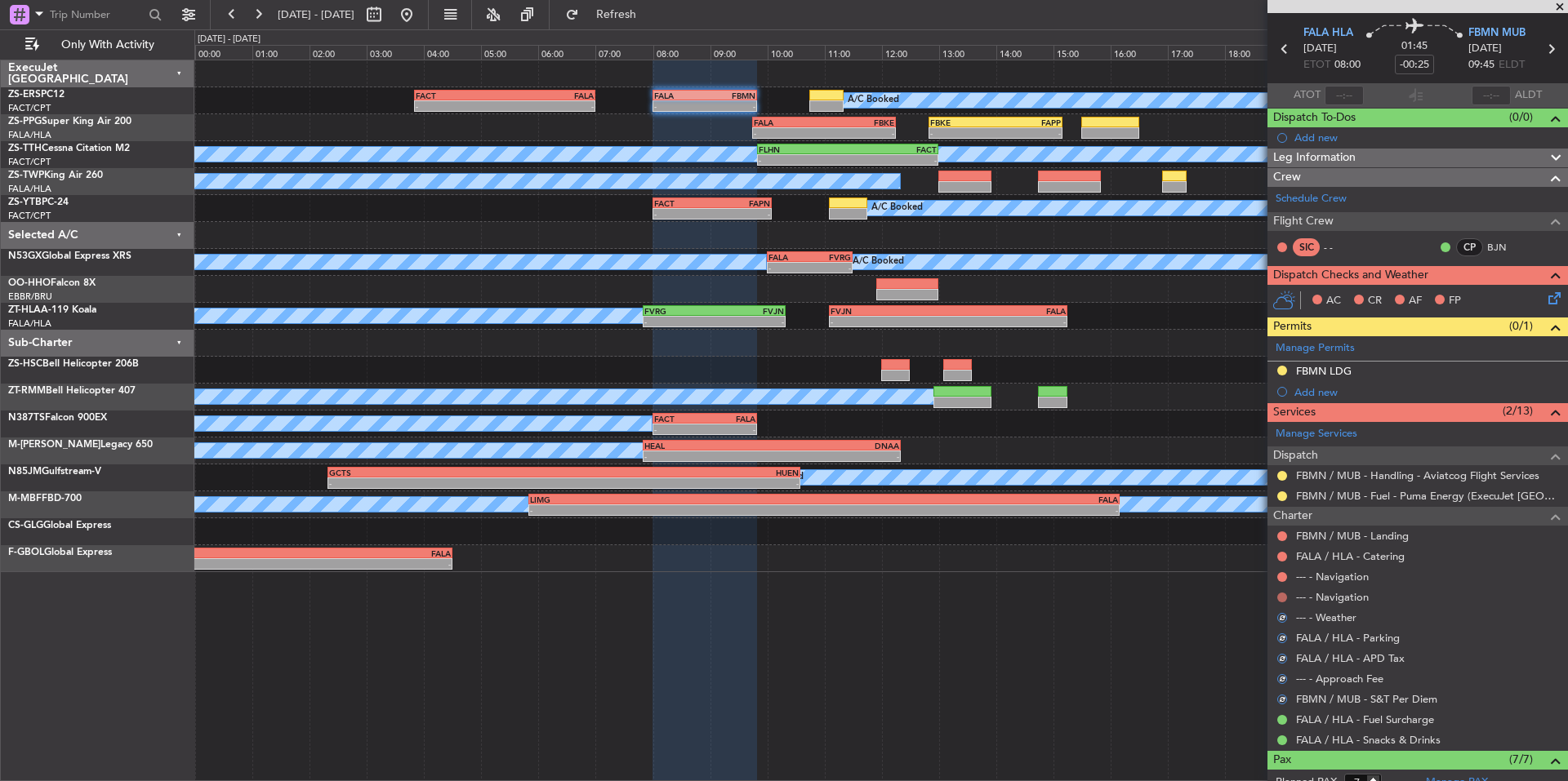
click at [1277, 599] on button at bounding box center [1282, 597] width 10 height 10
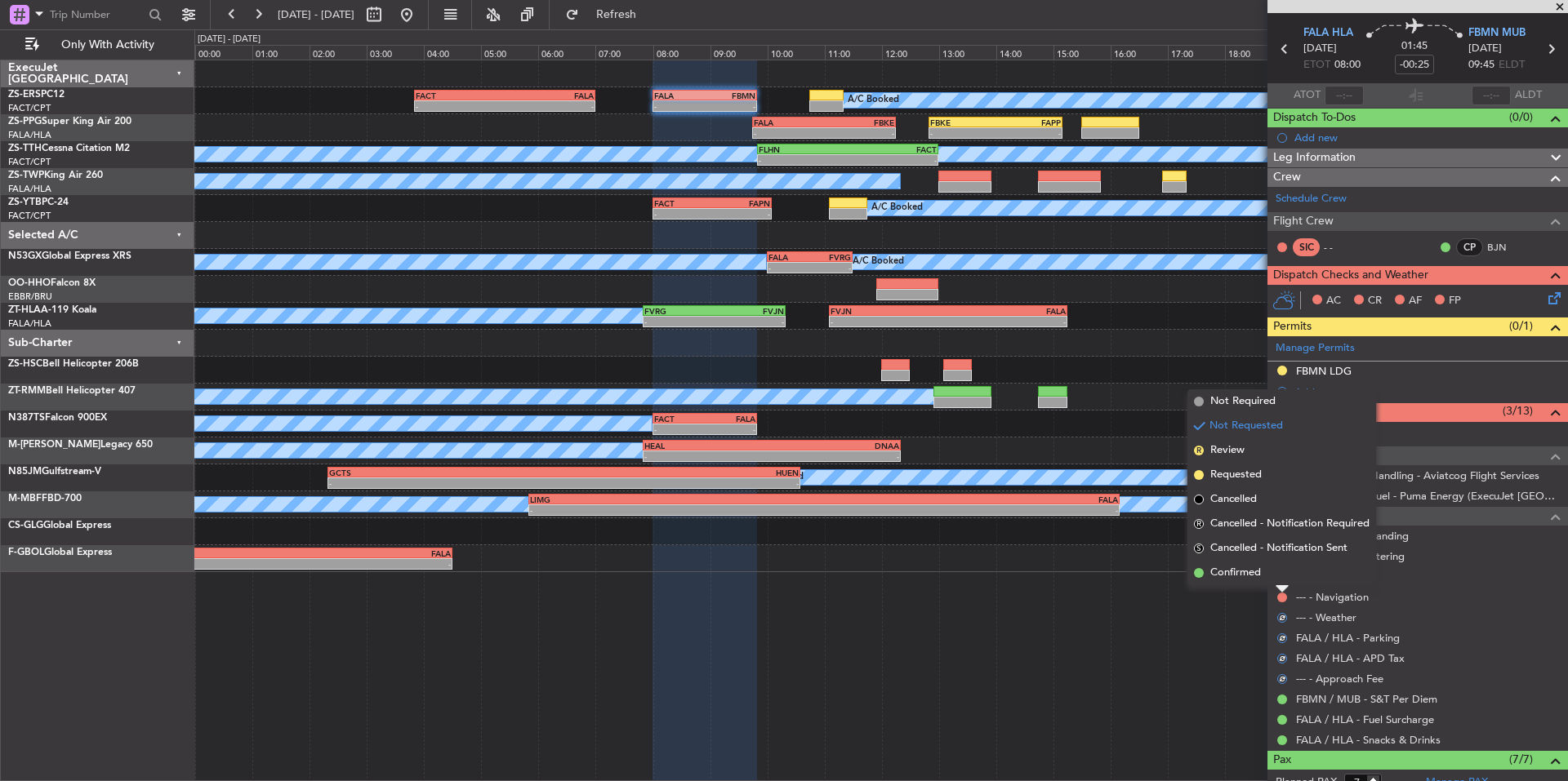
click at [1254, 578] on span "Confirmed" at bounding box center [1236, 573] width 51 height 16
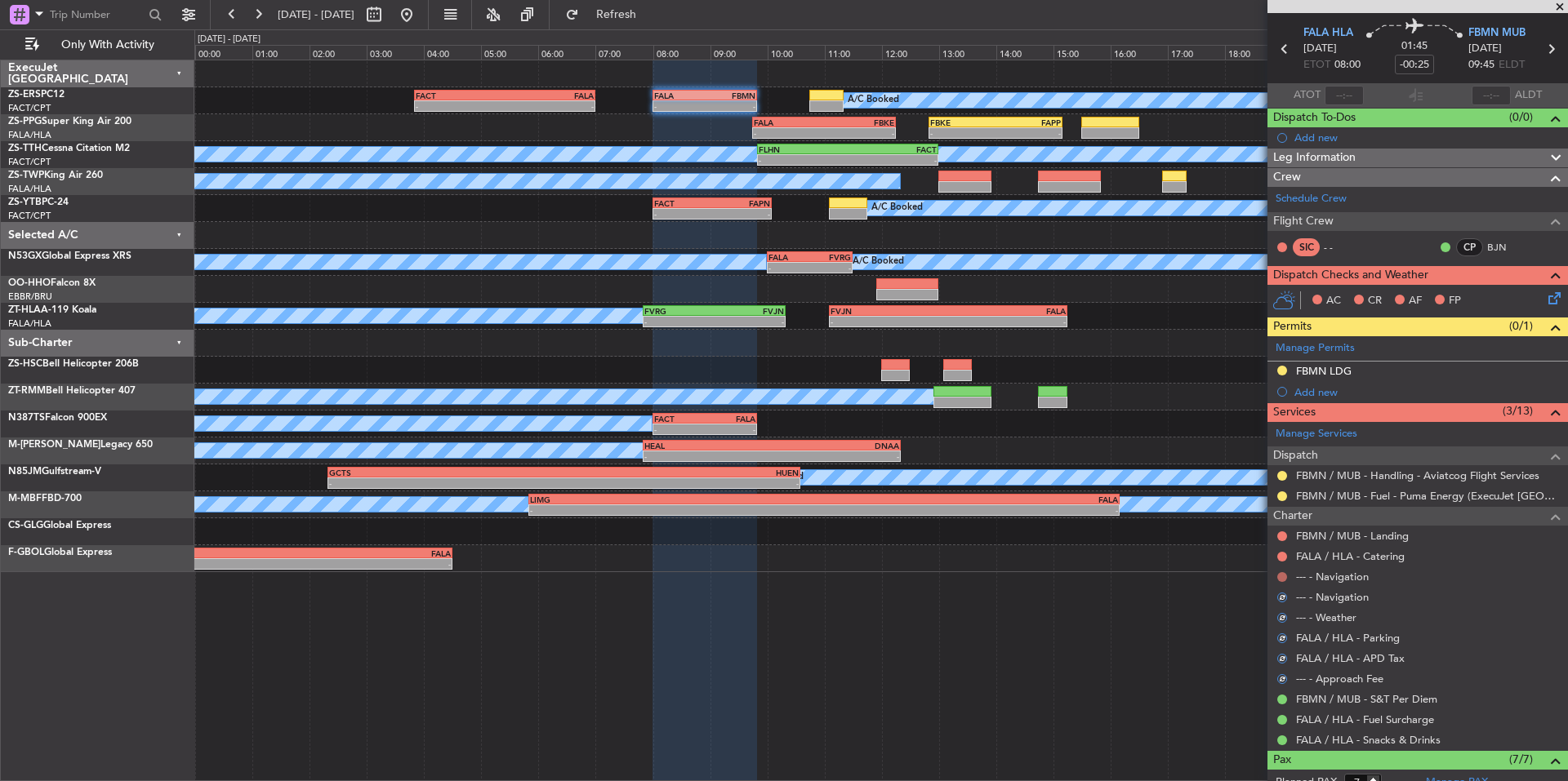
click at [1285, 576] on button at bounding box center [1282, 577] width 10 height 10
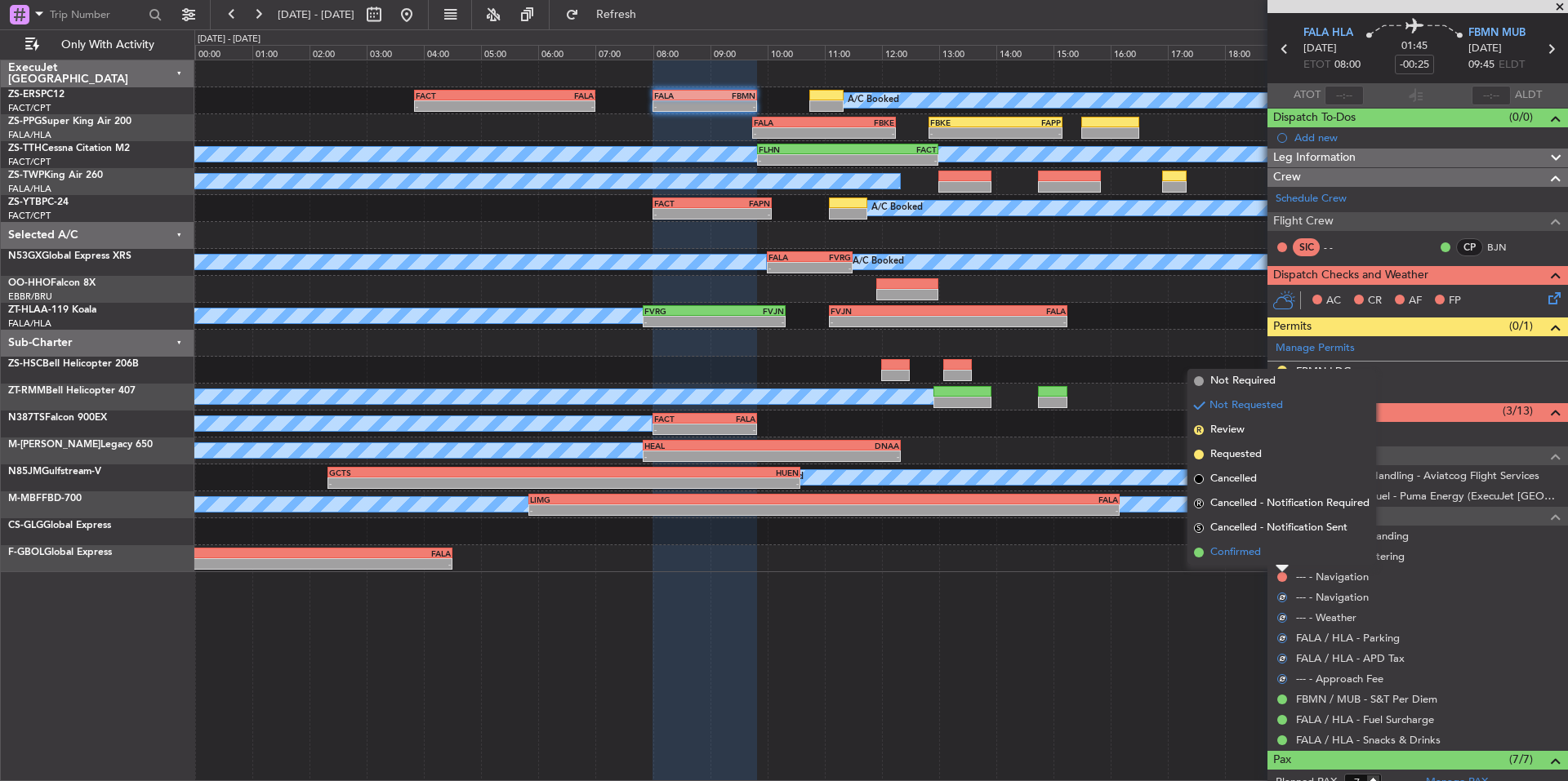
click at [1259, 556] on span "Confirmed" at bounding box center [1236, 553] width 51 height 16
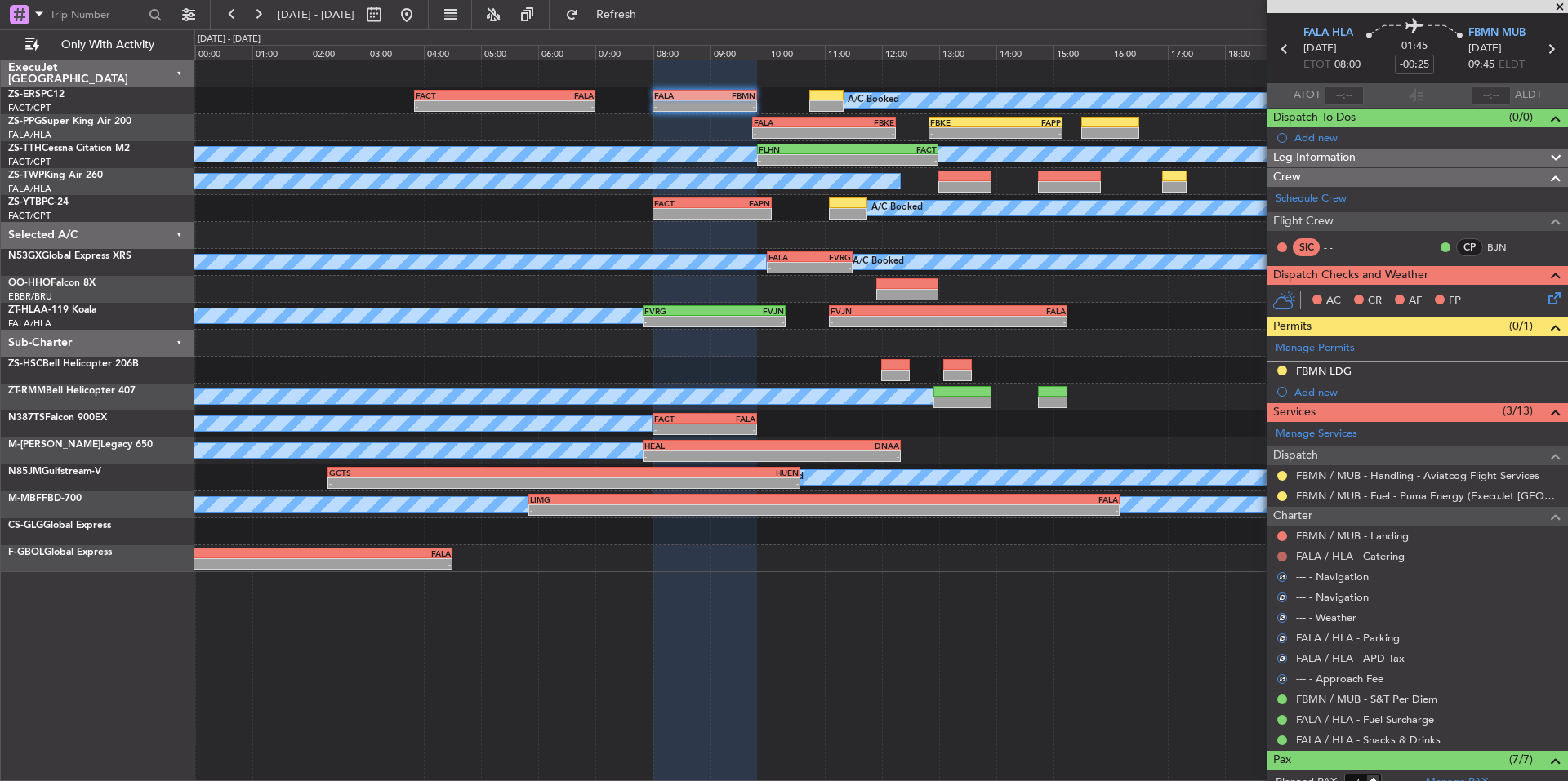
click at [1283, 553] on button at bounding box center [1282, 556] width 10 height 10
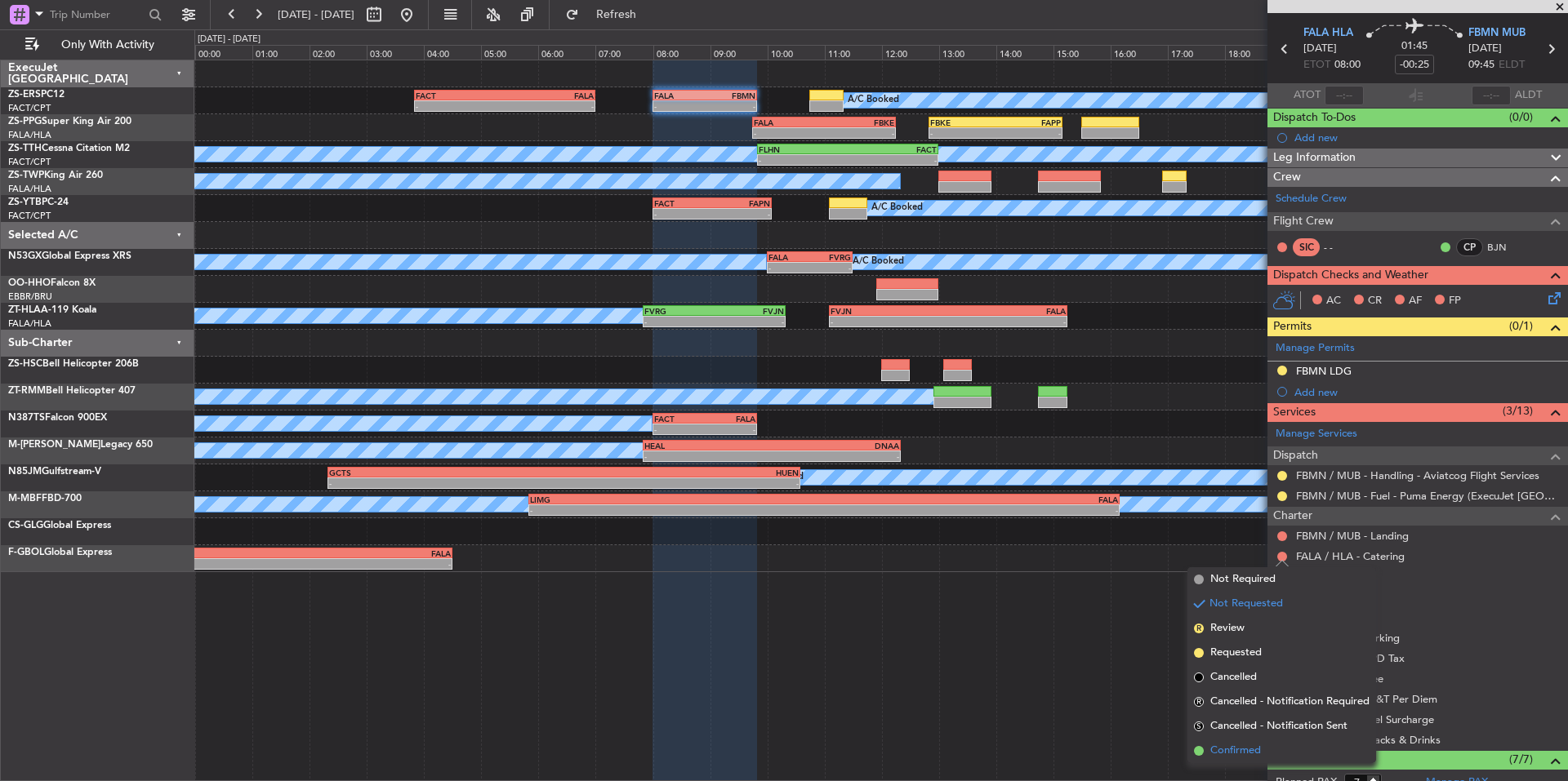
click at [1231, 746] on span "Confirmed" at bounding box center [1236, 751] width 51 height 16
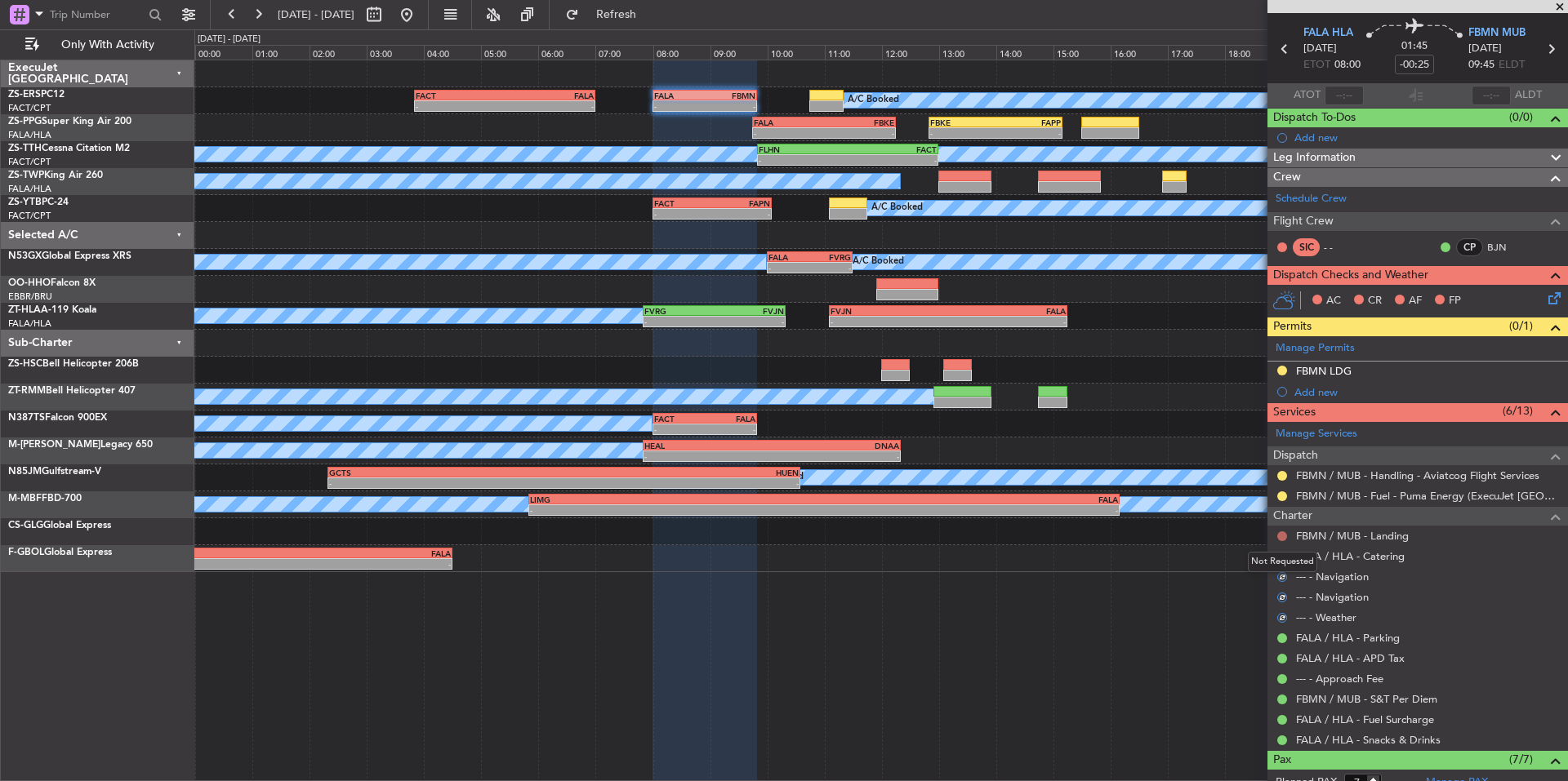
click at [1286, 533] on button at bounding box center [1282, 536] width 10 height 10
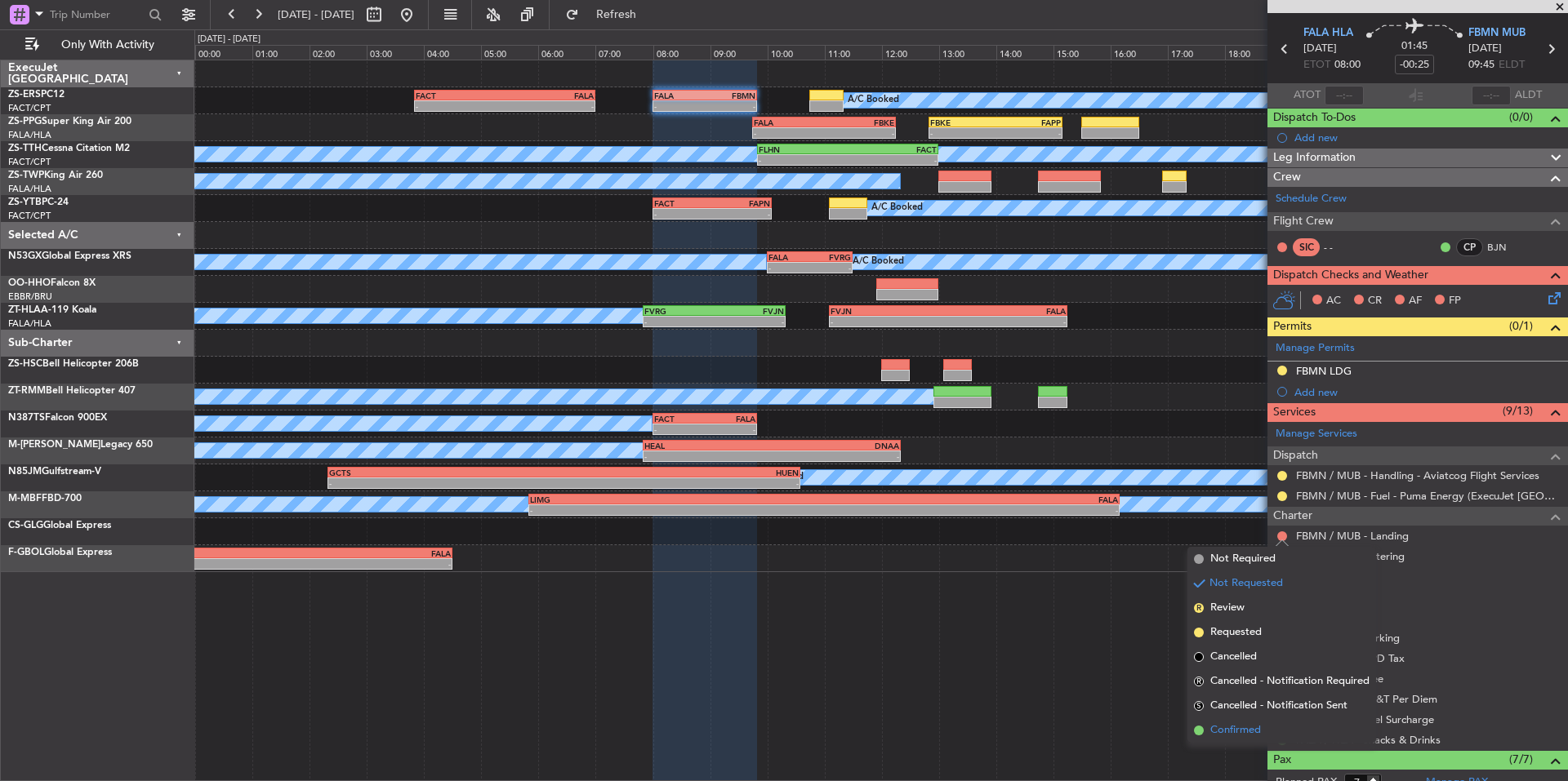
click at [1241, 729] on span "Confirmed" at bounding box center [1236, 730] width 51 height 16
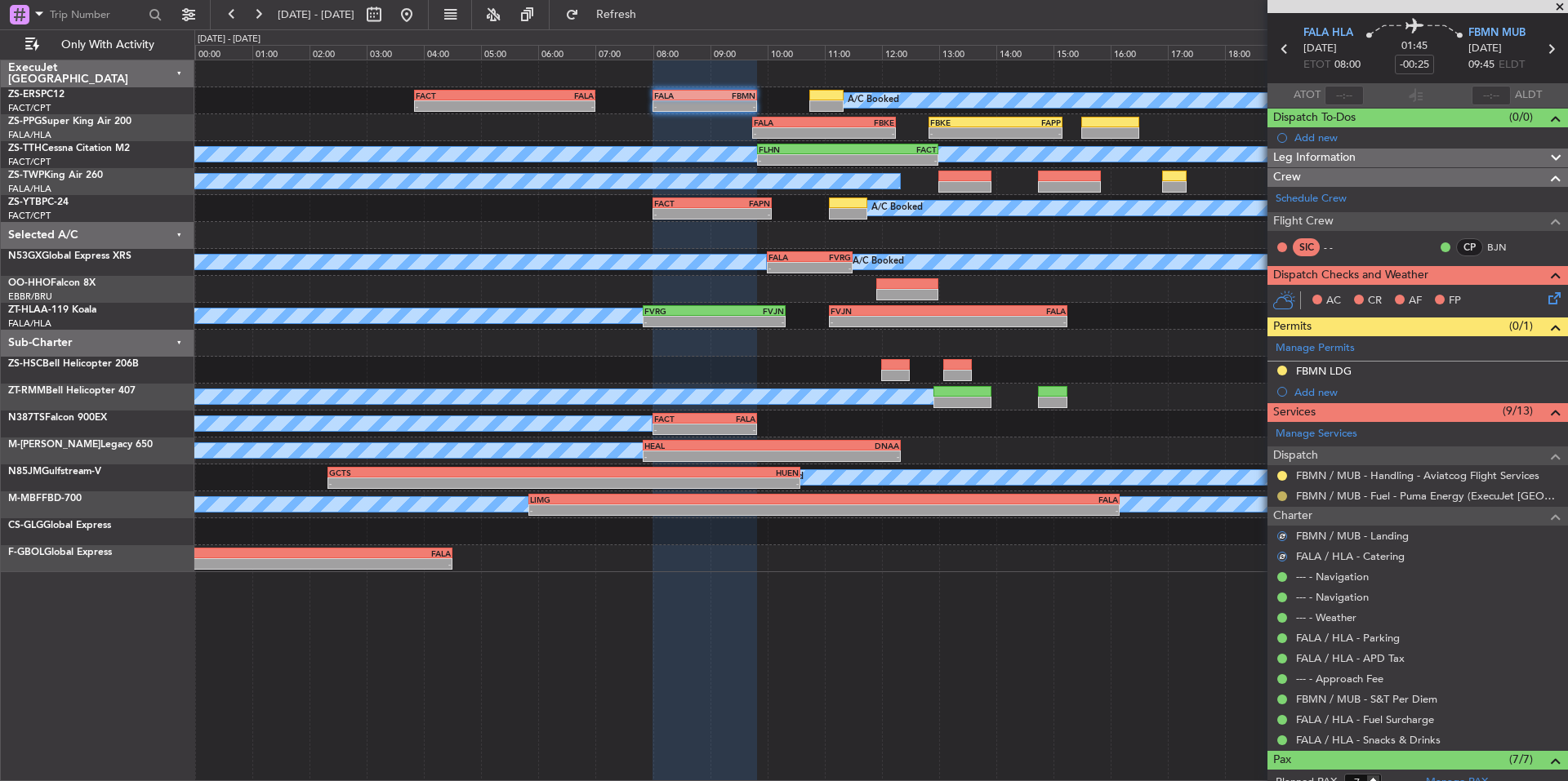
click at [1278, 493] on button at bounding box center [1282, 496] width 10 height 10
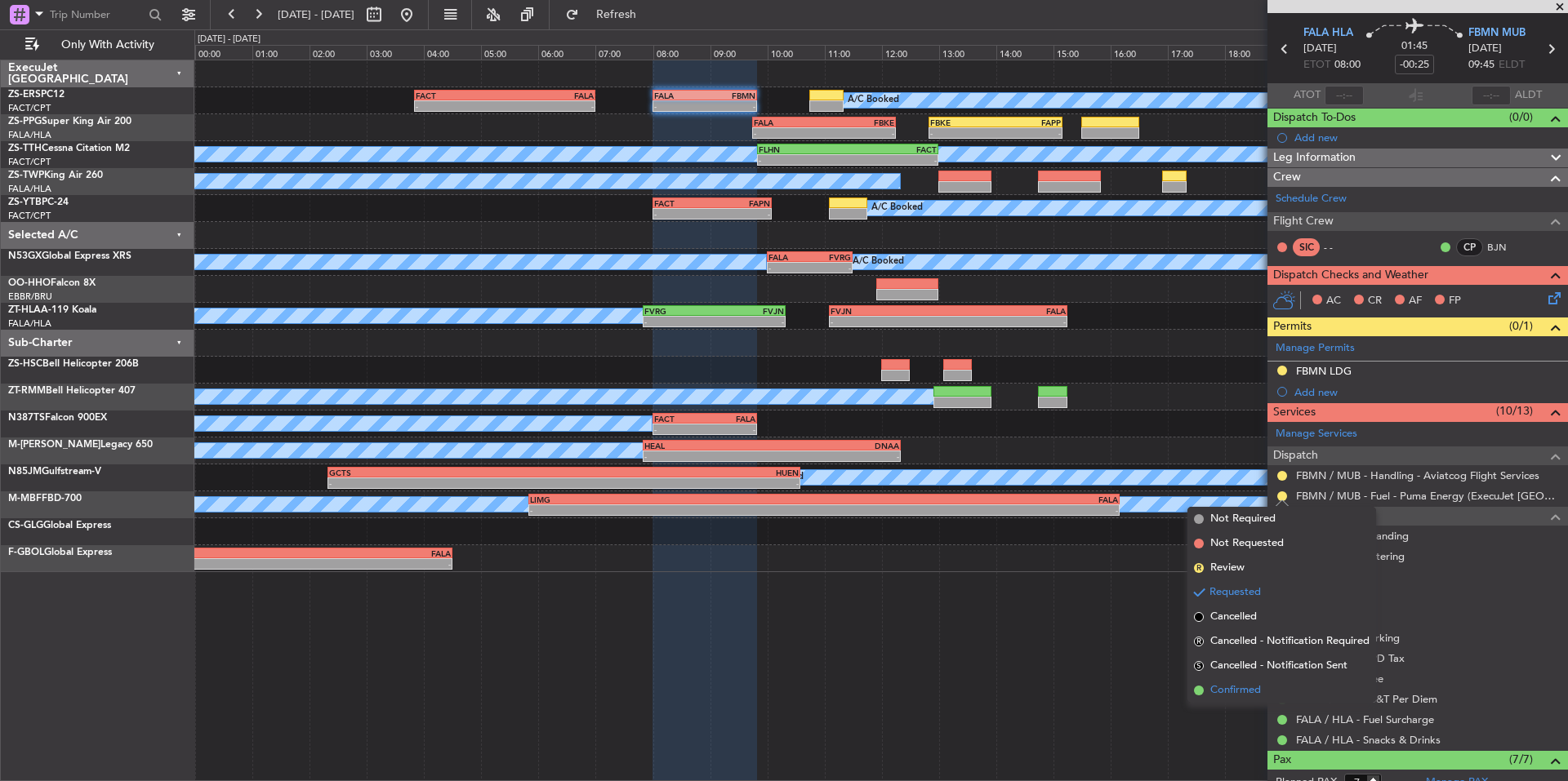
click at [1251, 690] on span "Confirmed" at bounding box center [1236, 690] width 51 height 16
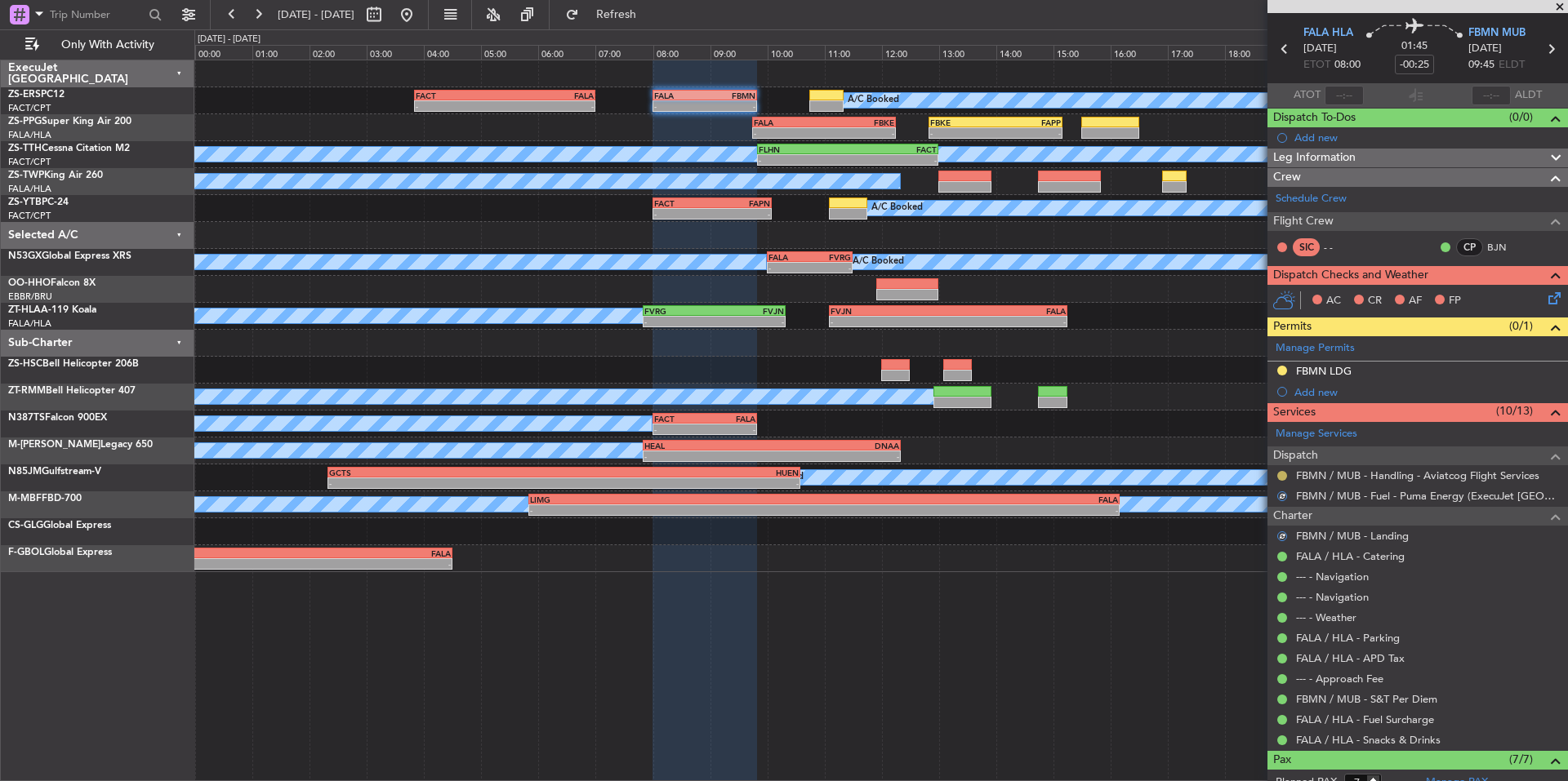
click at [1284, 476] on button at bounding box center [1282, 475] width 10 height 10
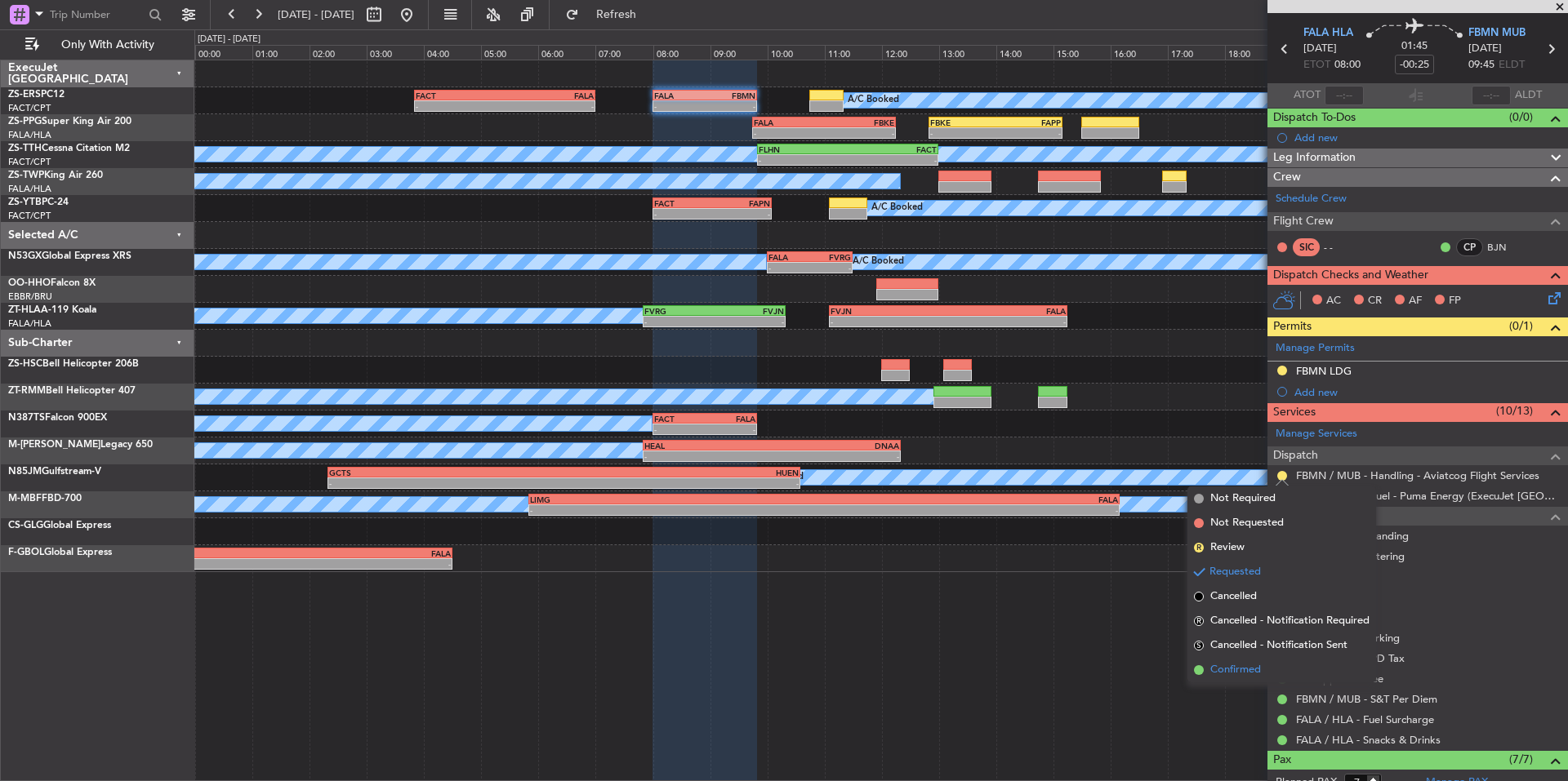
click at [1241, 670] on span "Confirmed" at bounding box center [1236, 670] width 51 height 16
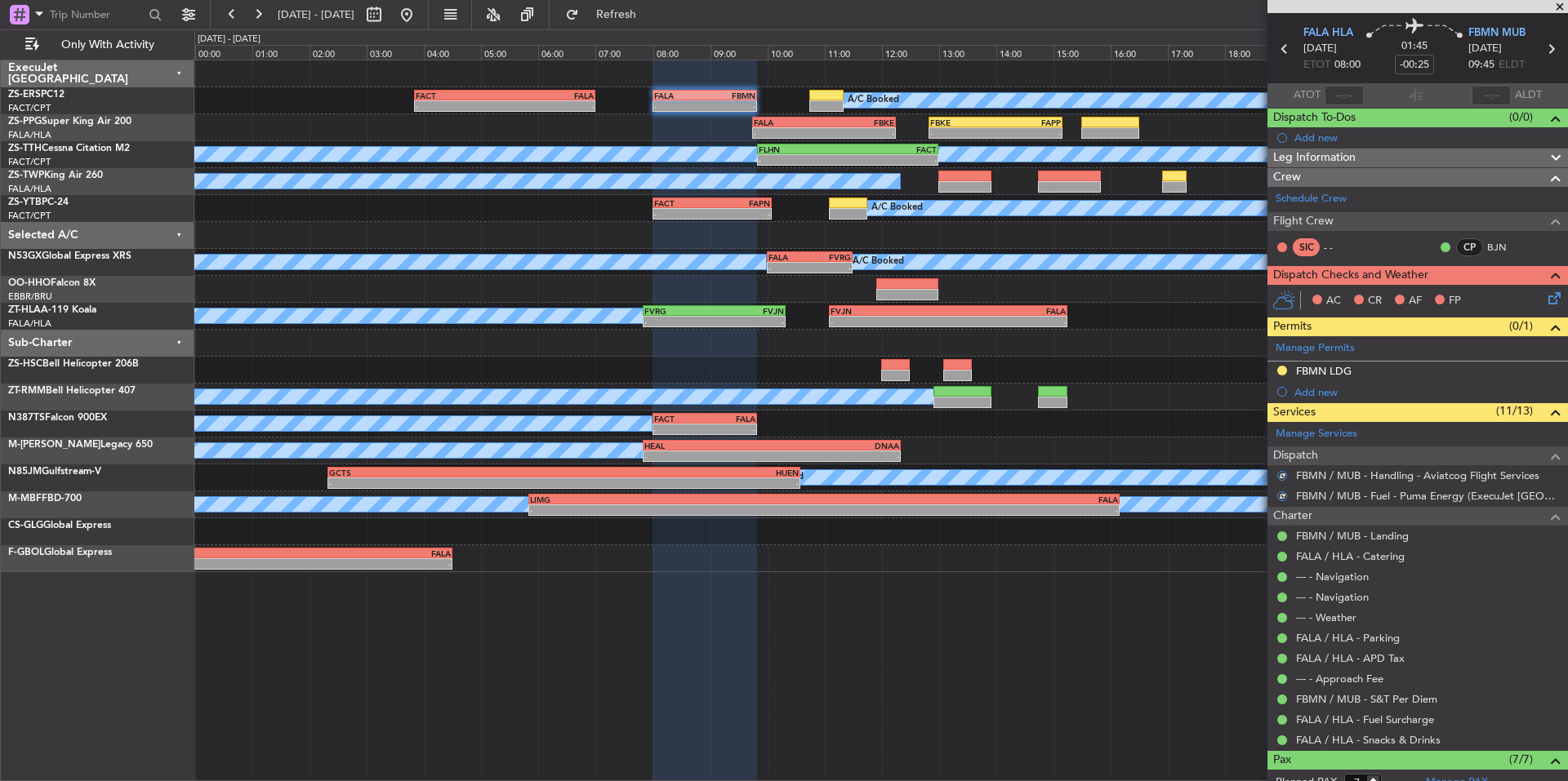
click at [1546, 297] on icon at bounding box center [1552, 295] width 13 height 13
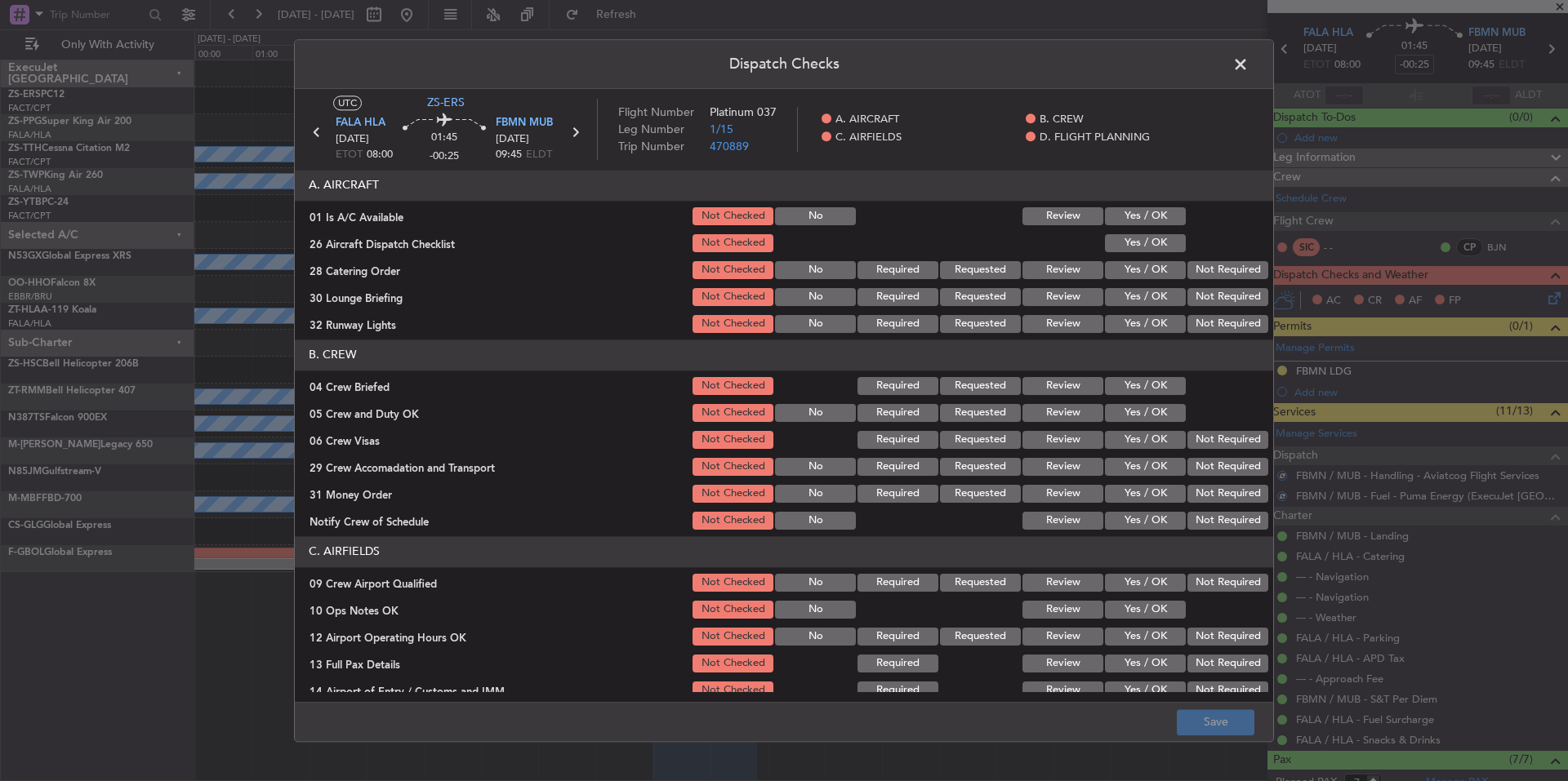
click at [1132, 211] on button "Yes / OK" at bounding box center [1145, 216] width 81 height 18
click at [1142, 249] on button "Yes / OK" at bounding box center [1145, 243] width 81 height 18
click at [1214, 278] on button "Not Required" at bounding box center [1228, 270] width 81 height 18
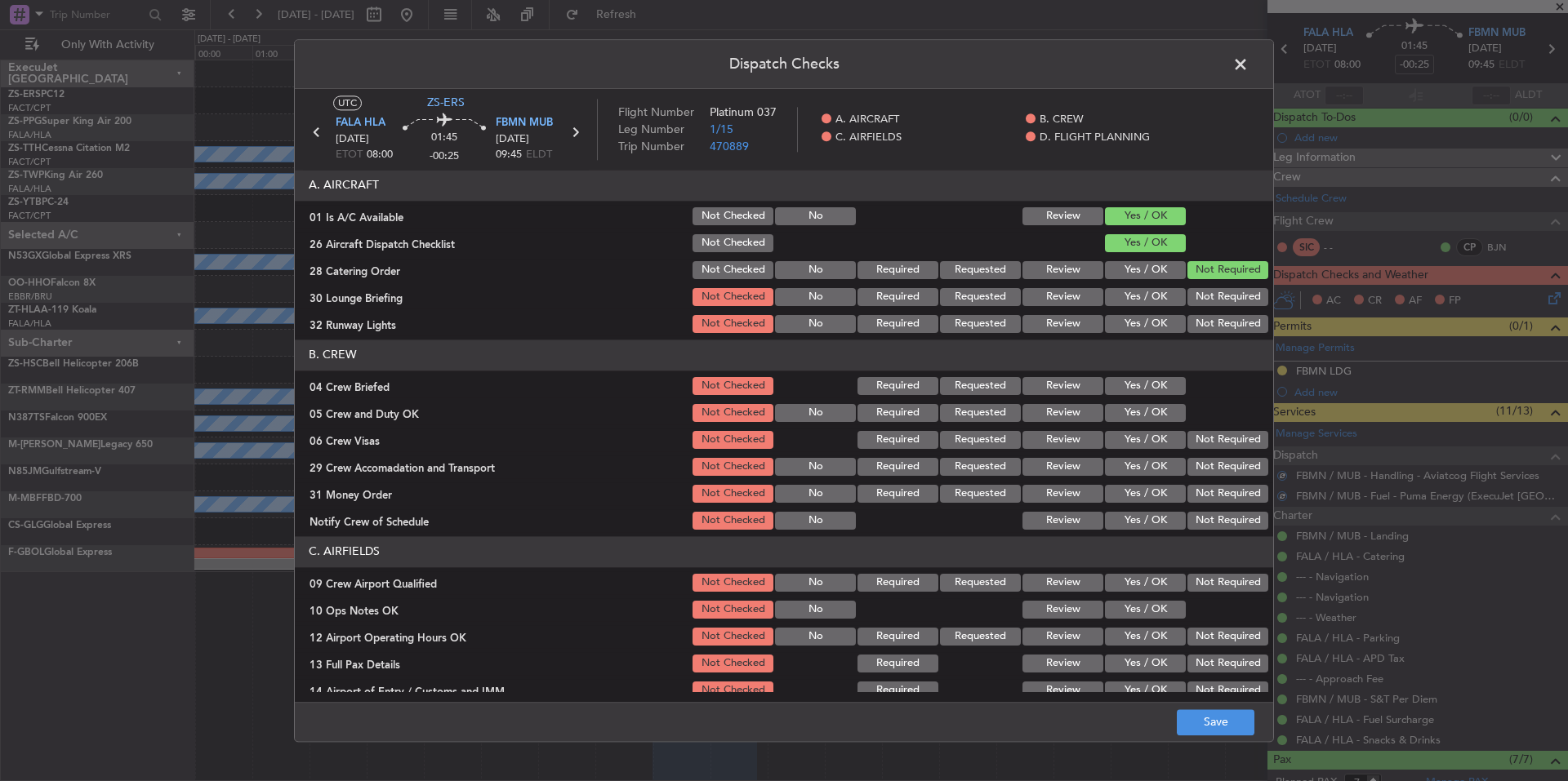
click at [1223, 302] on button "Not Required" at bounding box center [1228, 297] width 81 height 18
click at [1228, 318] on button "Not Required" at bounding box center [1228, 324] width 81 height 18
drag, startPoint x: 1146, startPoint y: 389, endPoint x: 1151, endPoint y: 412, distance: 23.5
click at [1146, 390] on button "Yes / OK" at bounding box center [1145, 387] width 81 height 18
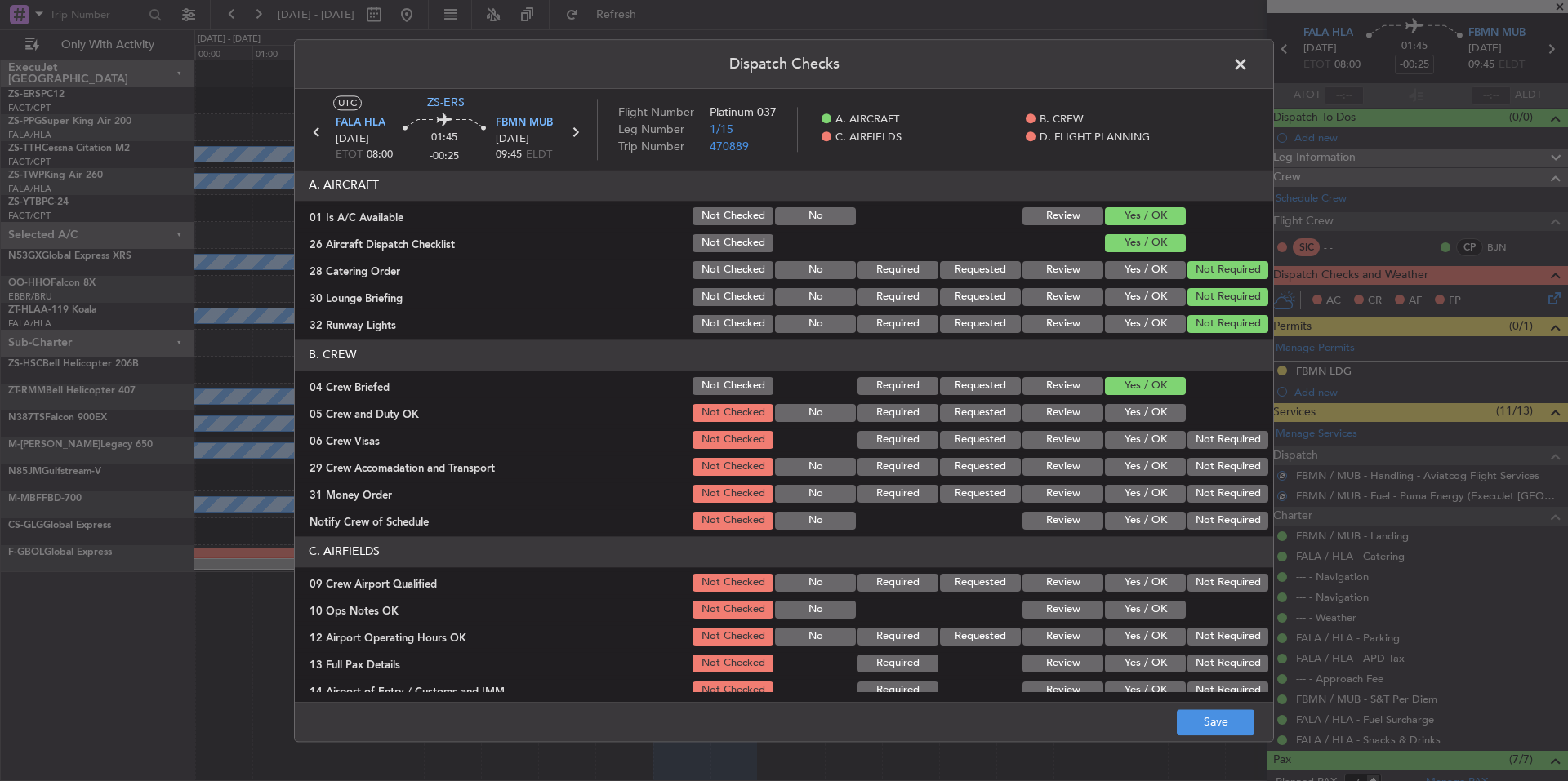
drag, startPoint x: 1151, startPoint y: 412, endPoint x: 1191, endPoint y: 441, distance: 49.4
click at [1151, 415] on button "Yes / OK" at bounding box center [1145, 413] width 81 height 18
drag, startPoint x: 1192, startPoint y: 442, endPoint x: 1197, endPoint y: 457, distance: 15.8
click at [1194, 450] on div "Not Required" at bounding box center [1226, 440] width 83 height 23
click at [1201, 466] on button "Not Required" at bounding box center [1228, 467] width 81 height 18
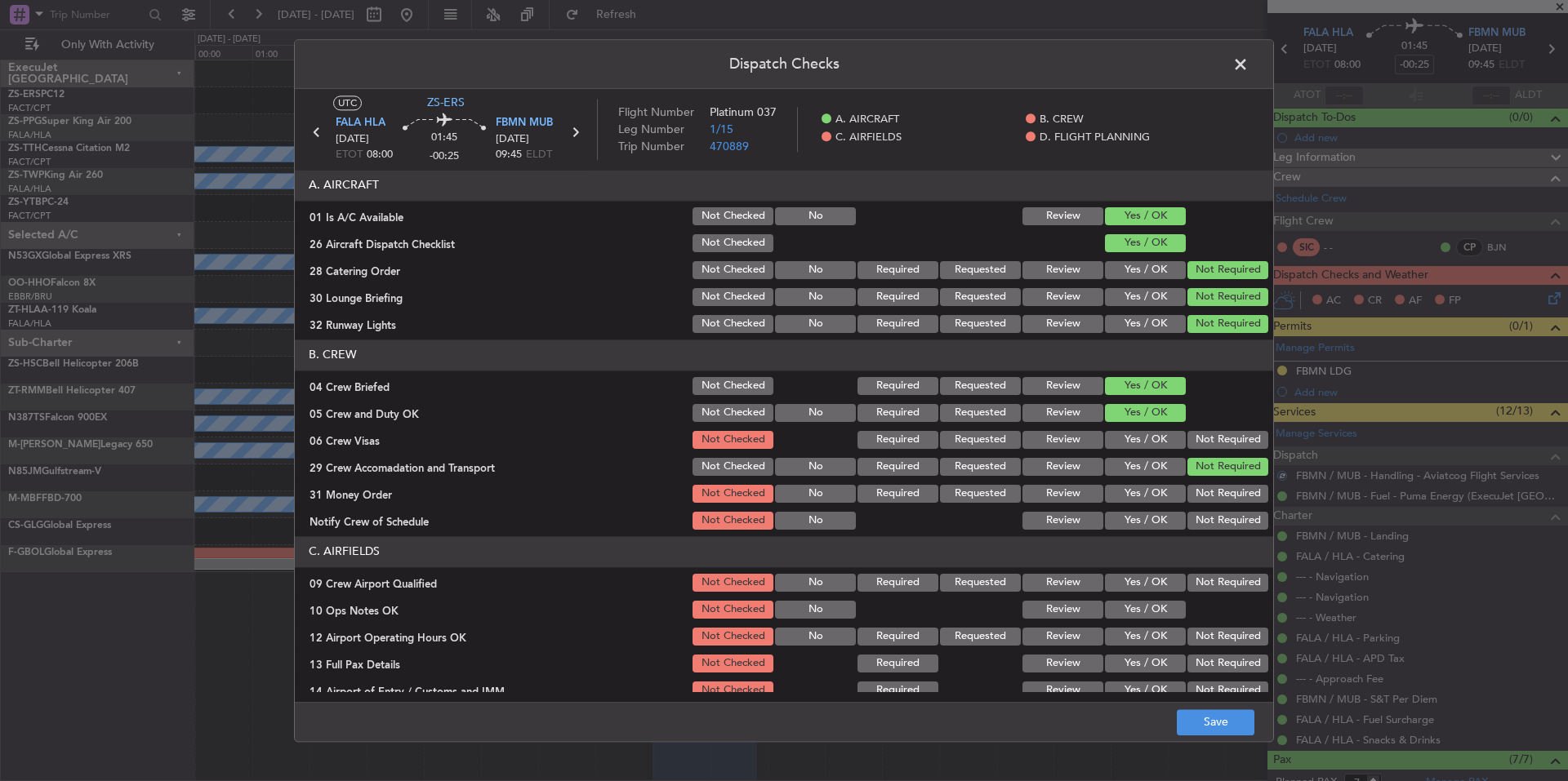
click at [1204, 484] on section "B. CREW 04 Crew Briefed Not Checked Required Requested Review Yes / OK 05 Crew …" at bounding box center [784, 435] width 979 height 193
drag, startPoint x: 1208, startPoint y: 498, endPoint x: 1210, endPoint y: 508, distance: 10.2
click at [1208, 501] on button "Not Required" at bounding box center [1228, 494] width 81 height 18
click at [1211, 513] on div "Not Required" at bounding box center [1226, 521] width 83 height 23
click at [1212, 523] on button "Not Required" at bounding box center [1228, 521] width 81 height 18
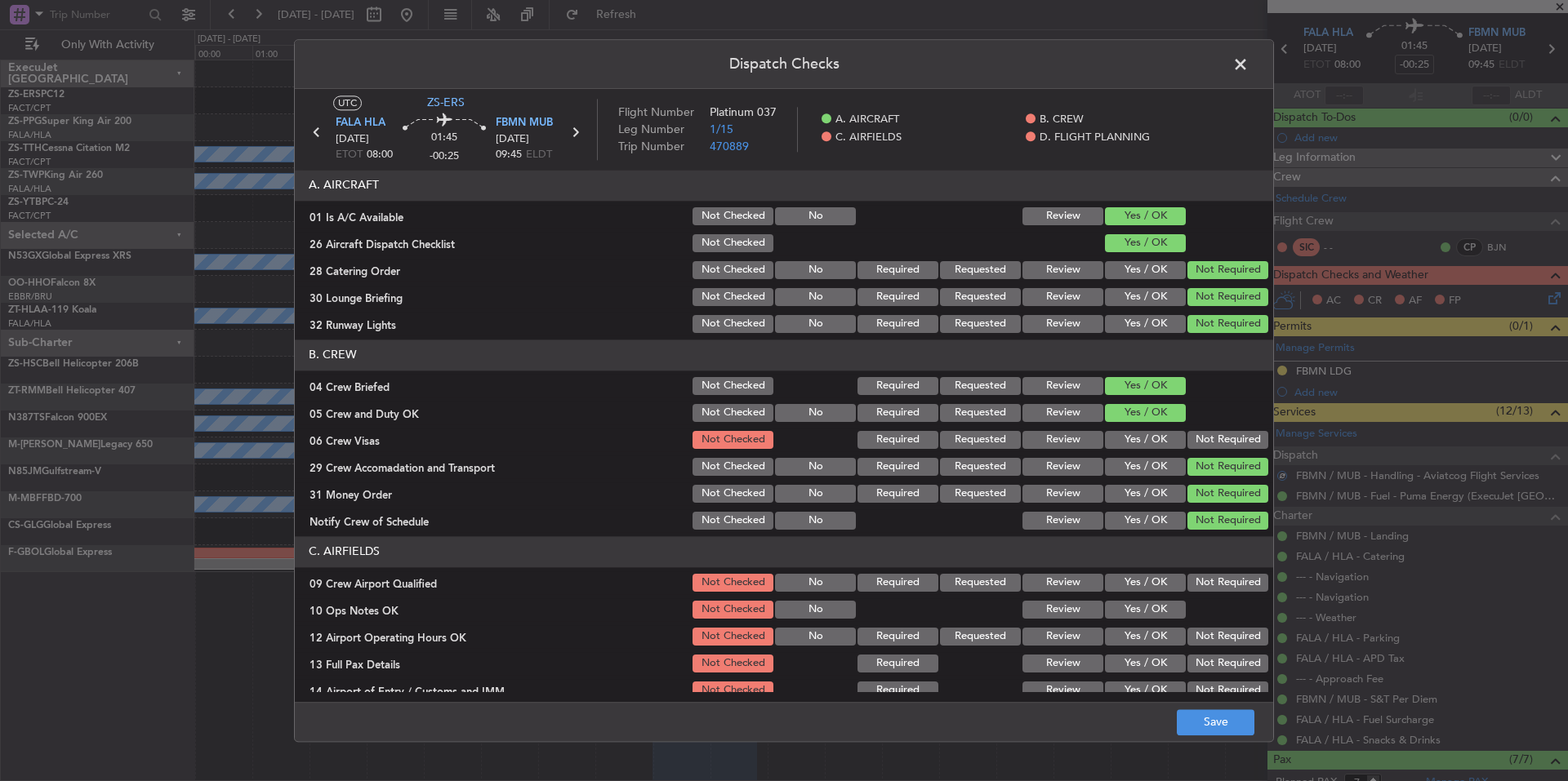
click at [1209, 578] on button "Not Required" at bounding box center [1228, 583] width 81 height 18
click at [1161, 610] on button "Yes / OK" at bounding box center [1145, 610] width 81 height 18
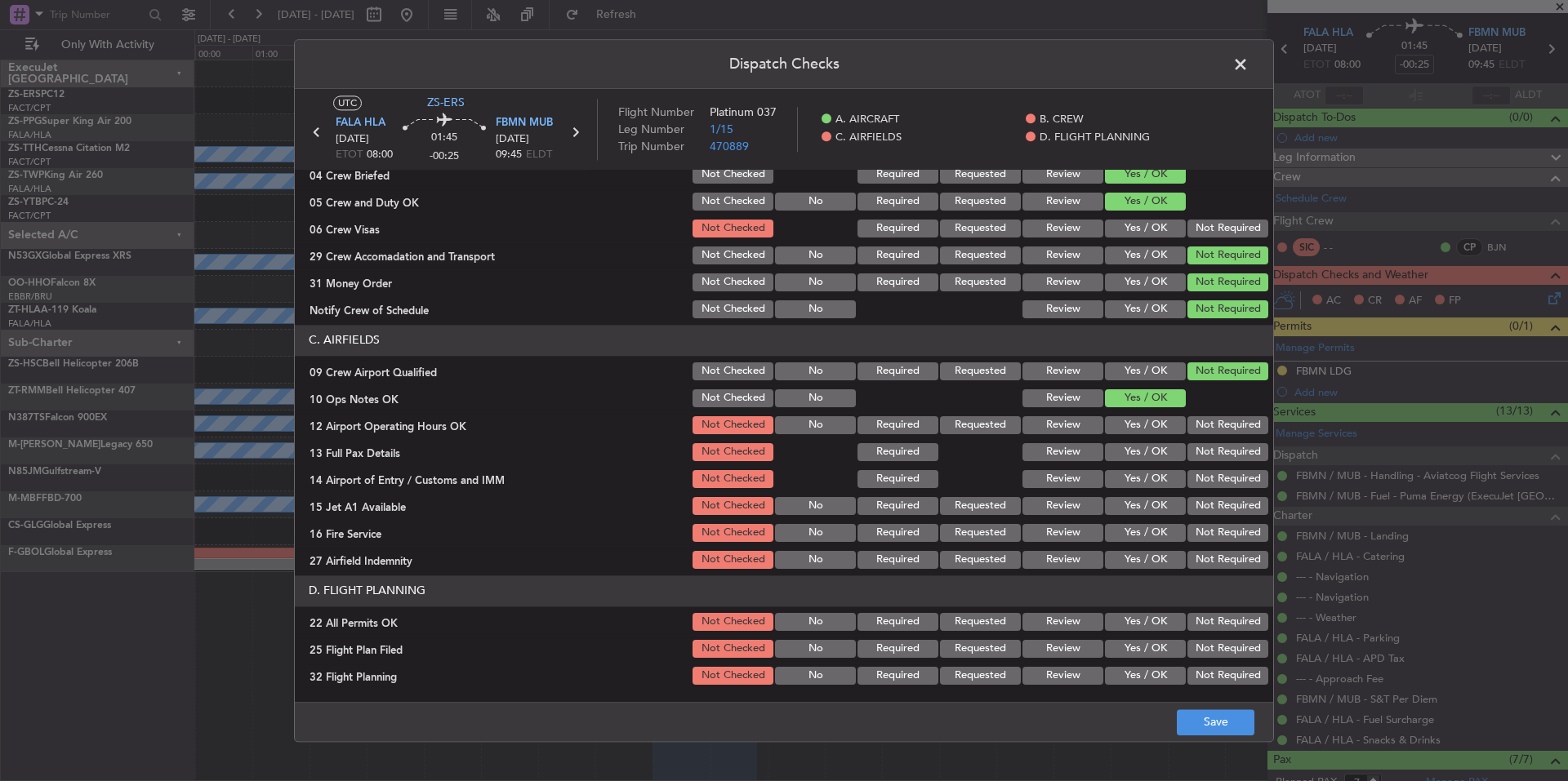
click at [1235, 227] on button "Not Required" at bounding box center [1228, 228] width 81 height 18
click at [1246, 471] on button "Not Required" at bounding box center [1228, 479] width 81 height 18
click at [1231, 437] on div "Not Required" at bounding box center [1226, 426] width 83 height 23
click at [1231, 463] on div "Not Required" at bounding box center [1226, 452] width 83 height 23
click at [1226, 436] on div "Not Required" at bounding box center [1226, 426] width 83 height 23
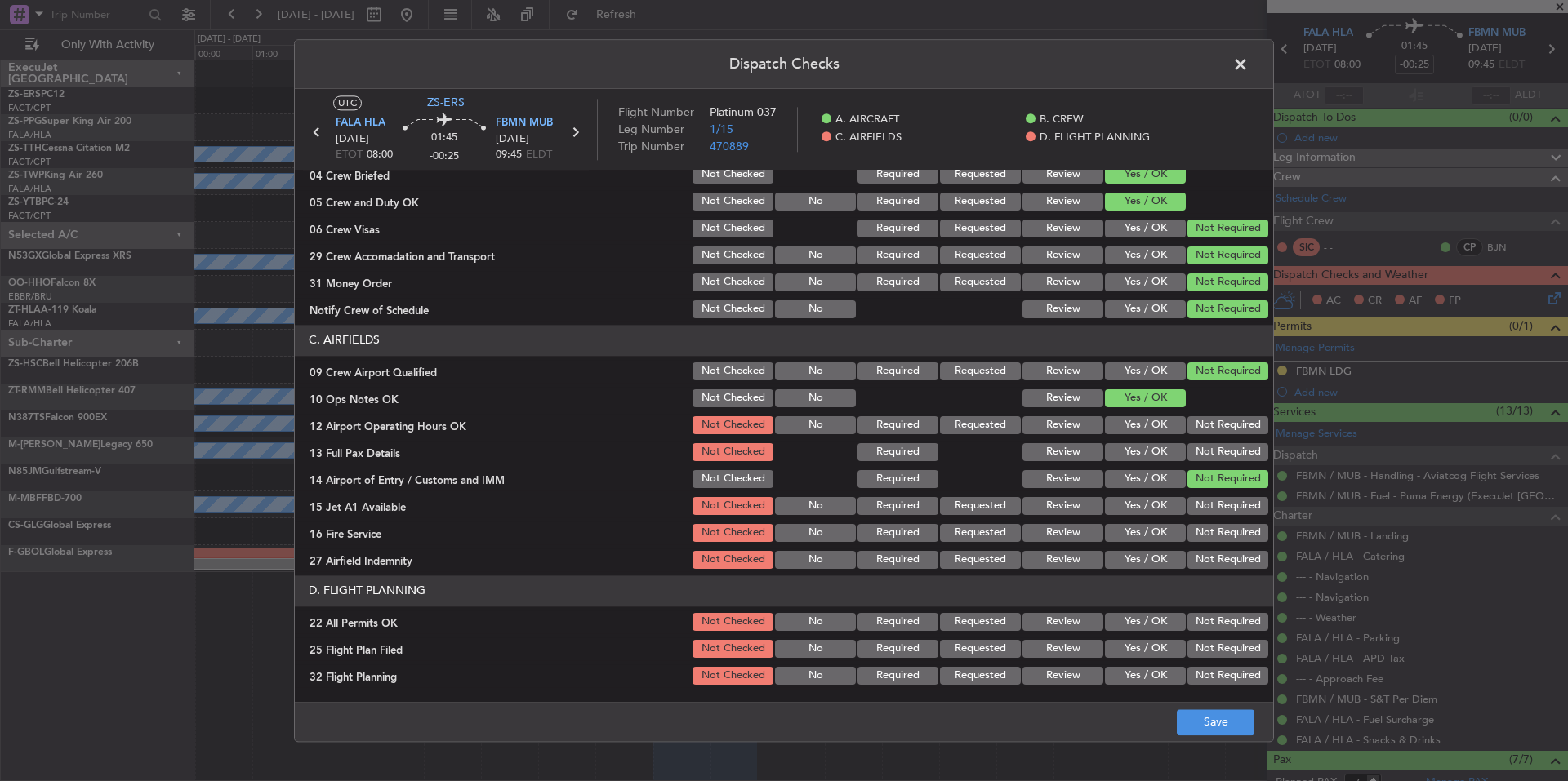
click at [1228, 424] on button "Not Required" at bounding box center [1228, 426] width 81 height 18
click at [1228, 448] on button "Not Required" at bounding box center [1228, 452] width 81 height 18
drag, startPoint x: 1224, startPoint y: 514, endPoint x: 1223, endPoint y: 522, distance: 8.1
click at [1223, 515] on div "Not Required" at bounding box center [1226, 506] width 83 height 23
drag, startPoint x: 1223, startPoint y: 529, endPoint x: 1224, endPoint y: 541, distance: 12.0
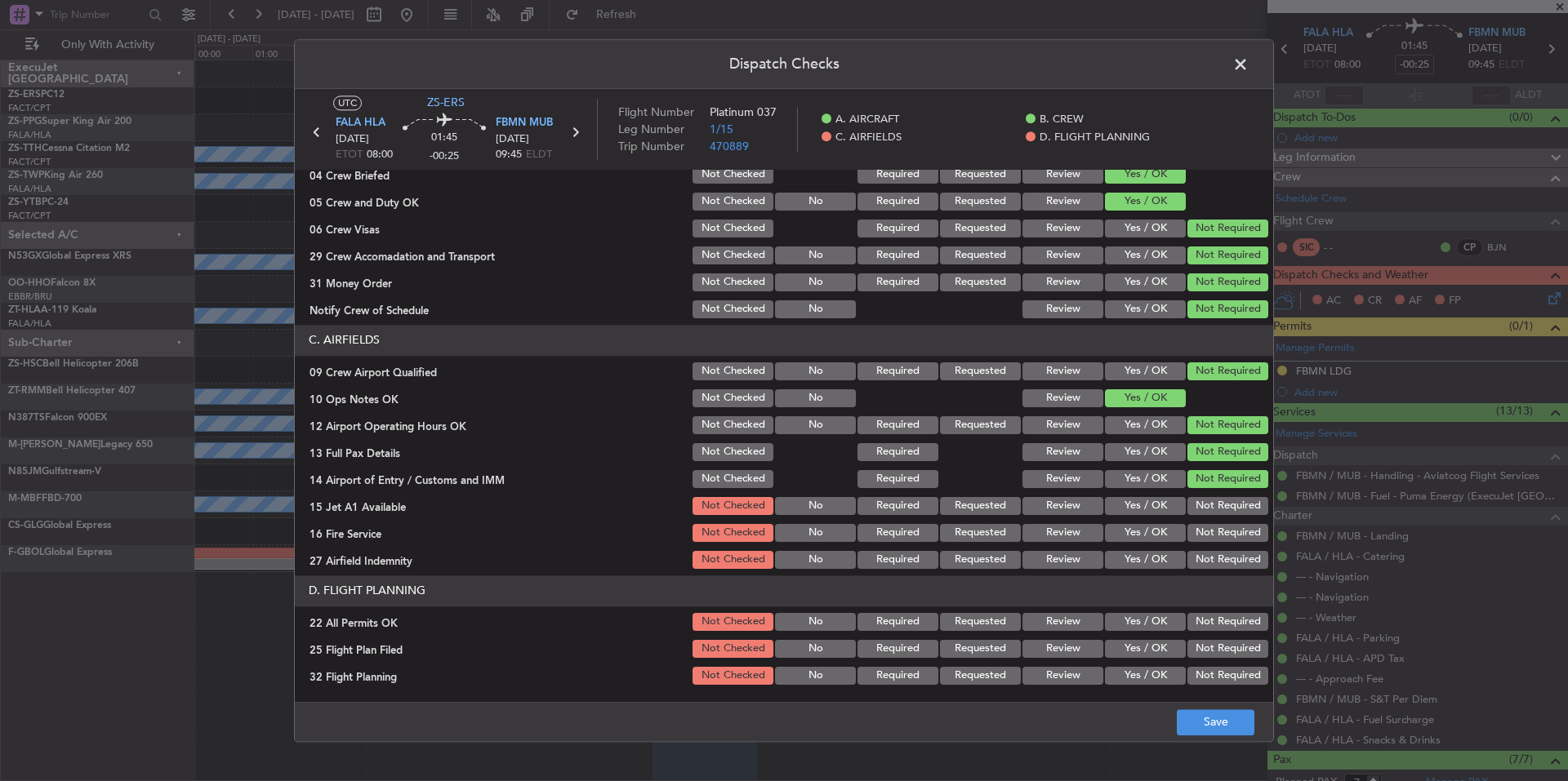
click at [1223, 530] on button "Not Required" at bounding box center [1228, 533] width 81 height 18
click at [1224, 541] on button "Not Required" at bounding box center [1228, 533] width 81 height 18
click at [1224, 554] on button "Not Required" at bounding box center [1228, 560] width 81 height 18
click at [1224, 501] on button "Not Required" at bounding box center [1228, 506] width 81 height 18
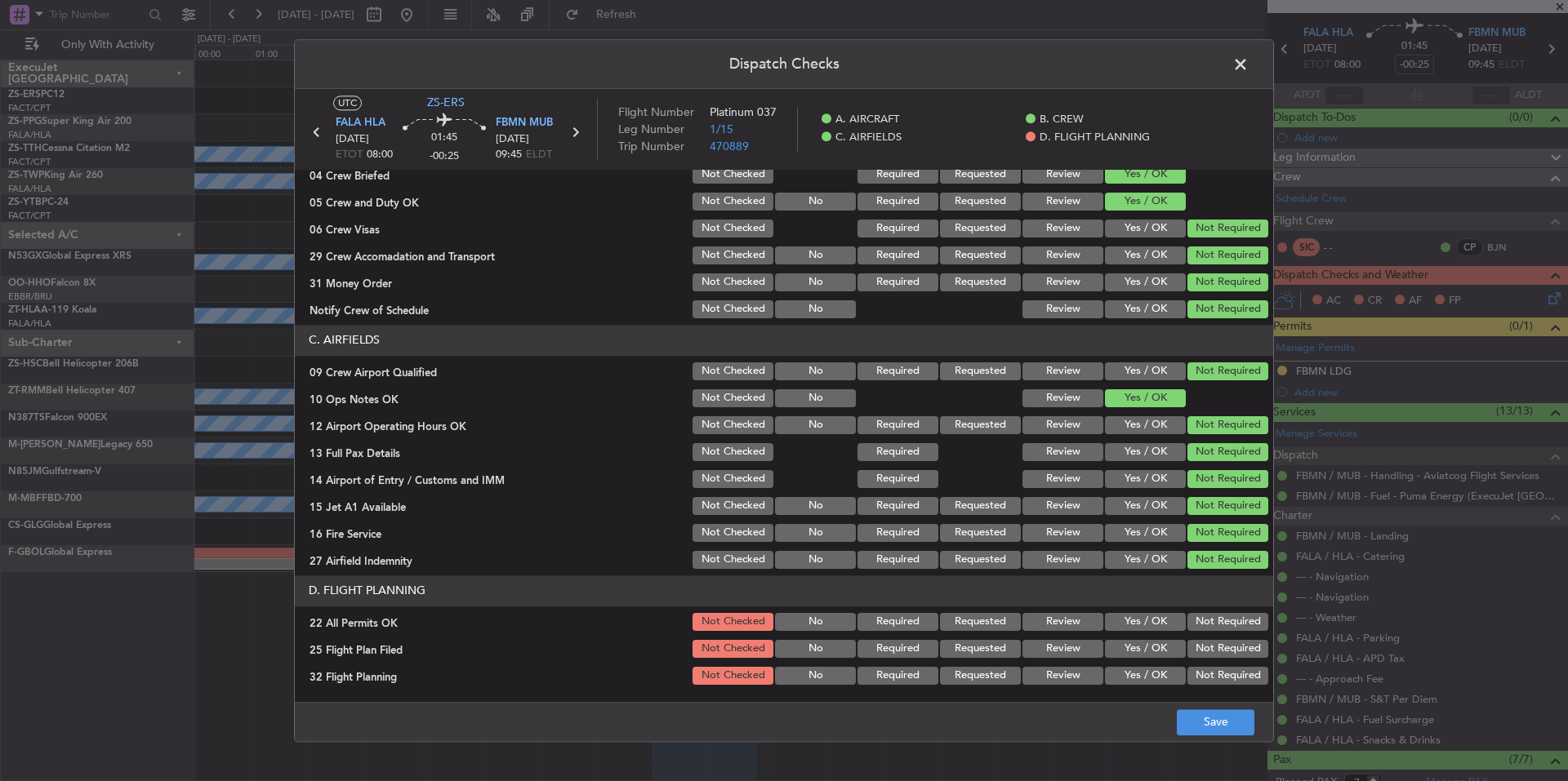
click at [1195, 639] on div "Not Required" at bounding box center [1226, 650] width 83 height 23
click at [1199, 623] on button "Not Required" at bounding box center [1228, 622] width 81 height 18
click at [1038, 653] on button "Review" at bounding box center [1063, 649] width 81 height 18
click at [1052, 687] on div "Review" at bounding box center [1061, 676] width 83 height 23
click at [1070, 673] on button "Review" at bounding box center [1063, 676] width 81 height 18
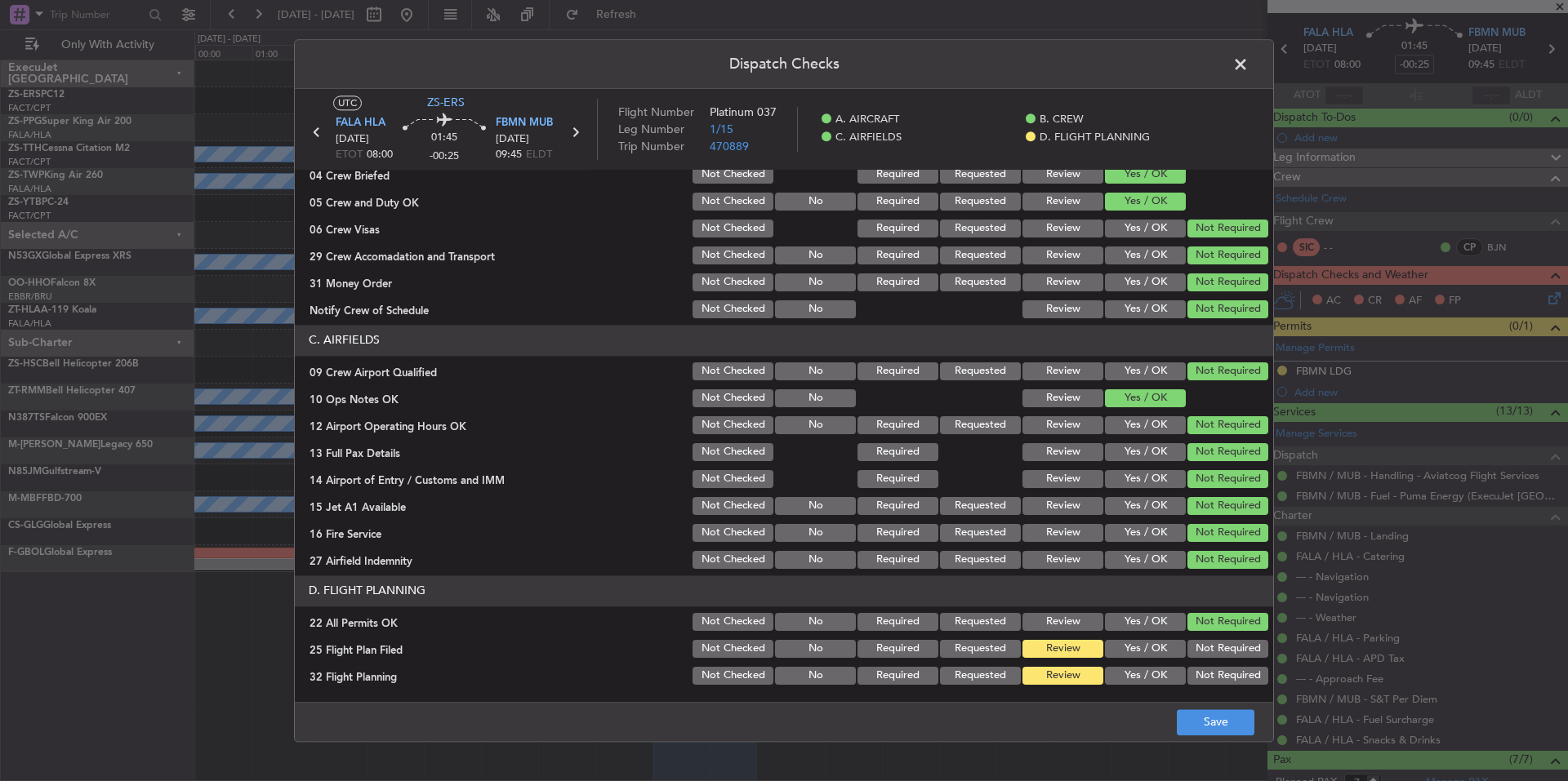
click at [1175, 715] on footer "Save" at bounding box center [784, 721] width 979 height 39
click at [1205, 722] on button "Save" at bounding box center [1215, 722] width 77 height 26
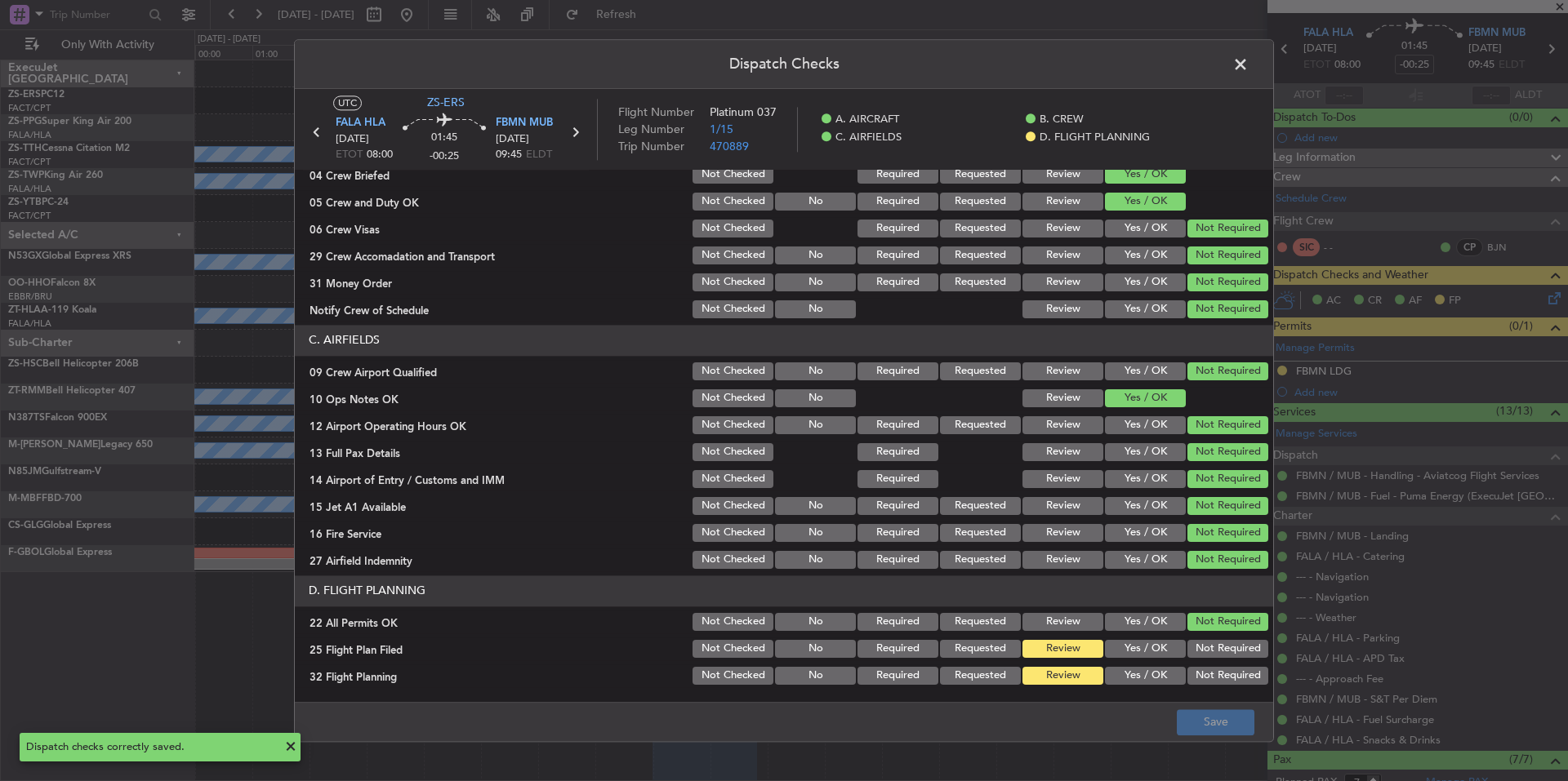
click at [1249, 70] on span at bounding box center [1249, 68] width 0 height 33
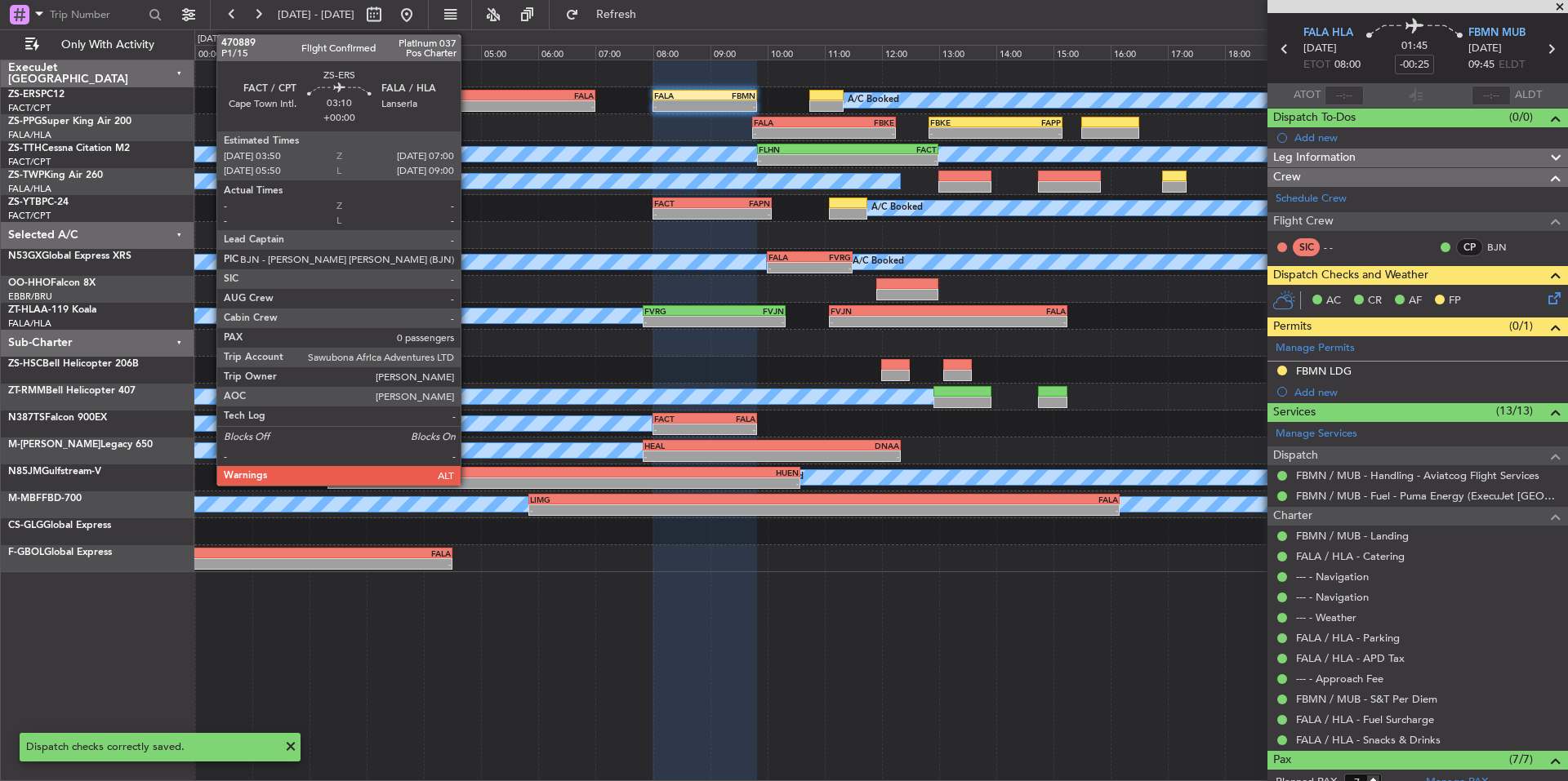
click at [468, 94] on div "FACT" at bounding box center [460, 95] width 89 height 10
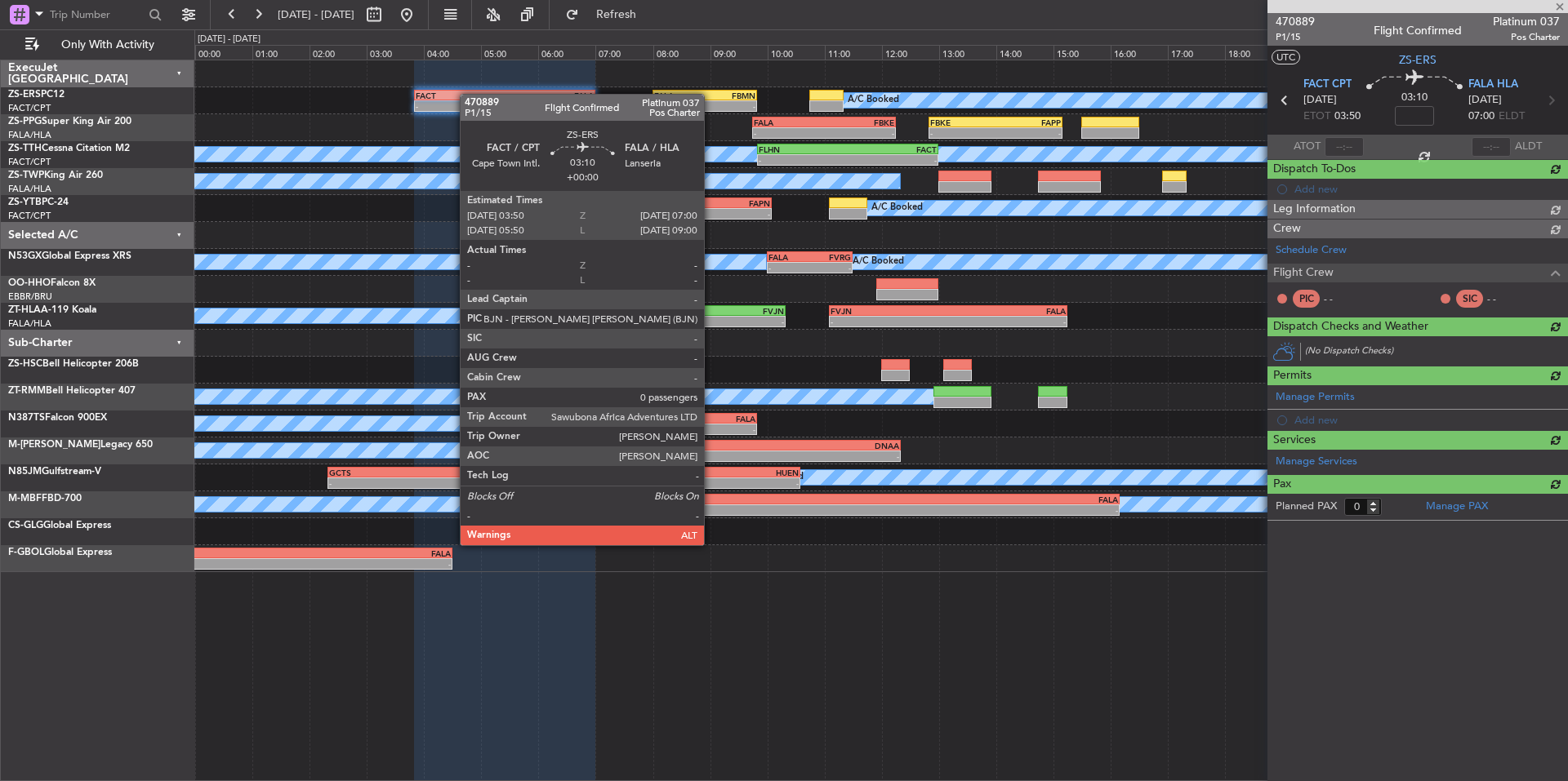
scroll to position [0, 0]
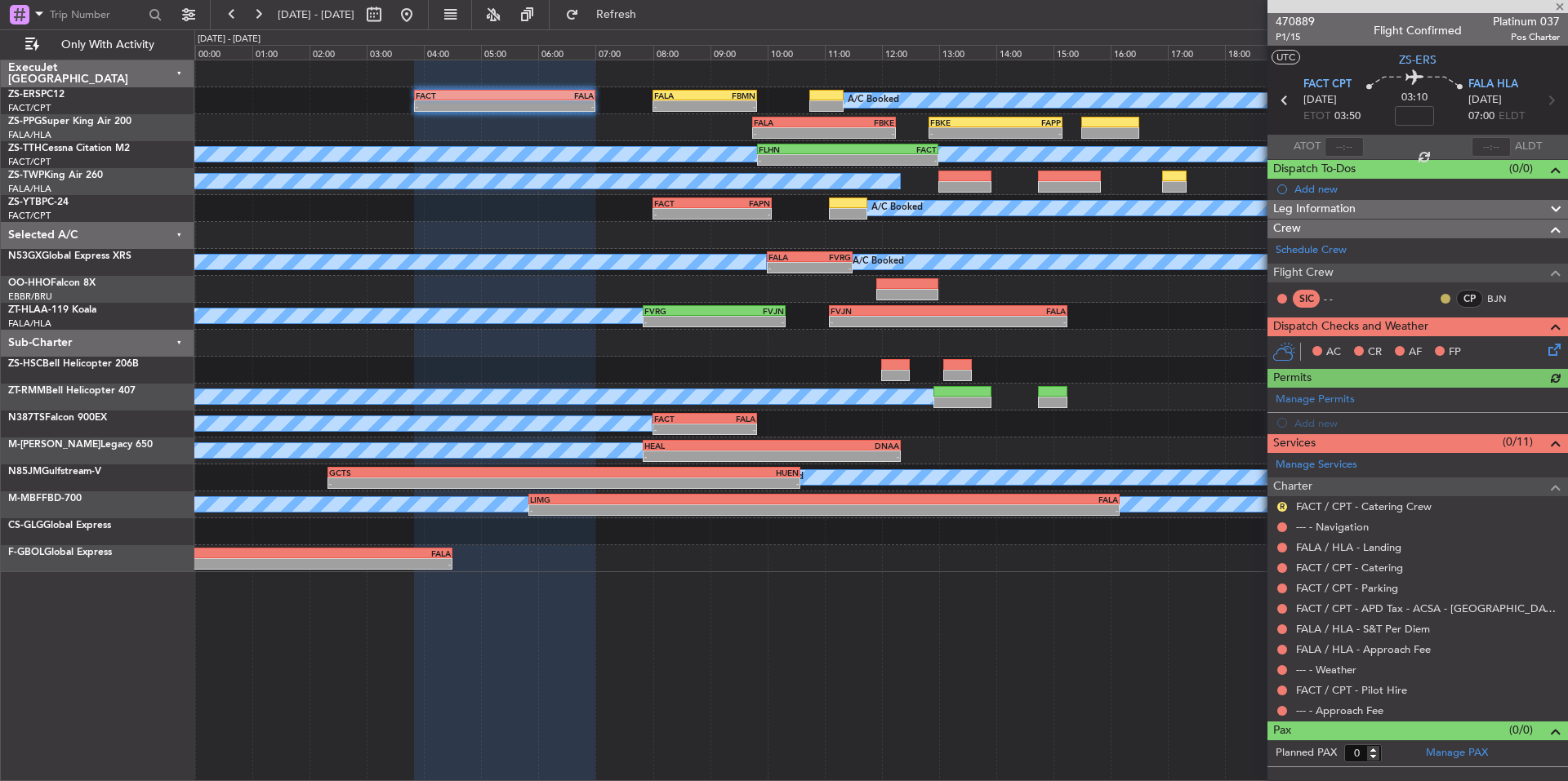
click at [1448, 301] on button at bounding box center [1445, 299] width 10 height 10
click at [1284, 710] on button at bounding box center [1282, 711] width 10 height 10
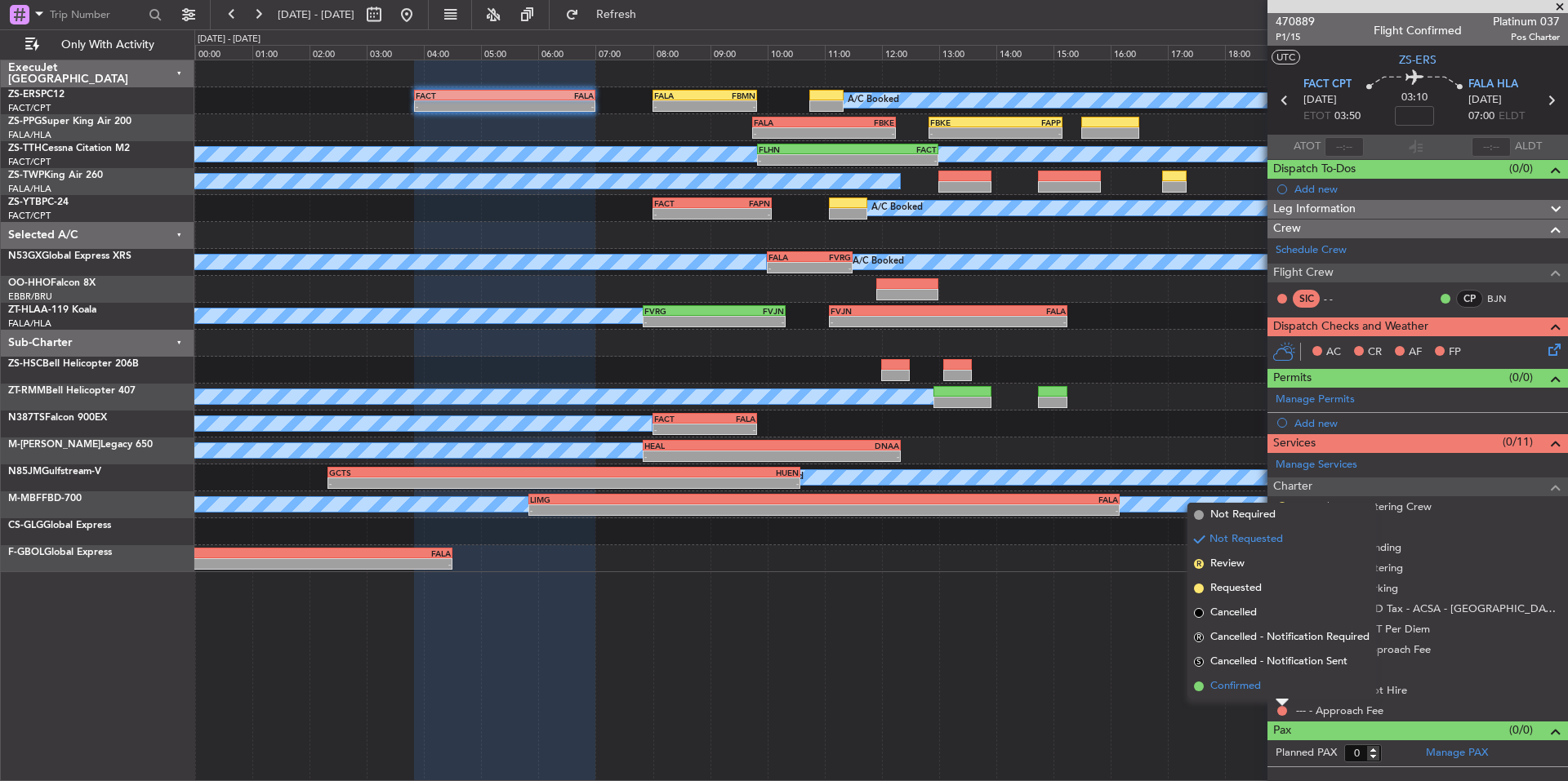
click at [1257, 692] on span "Confirmed" at bounding box center [1236, 687] width 51 height 16
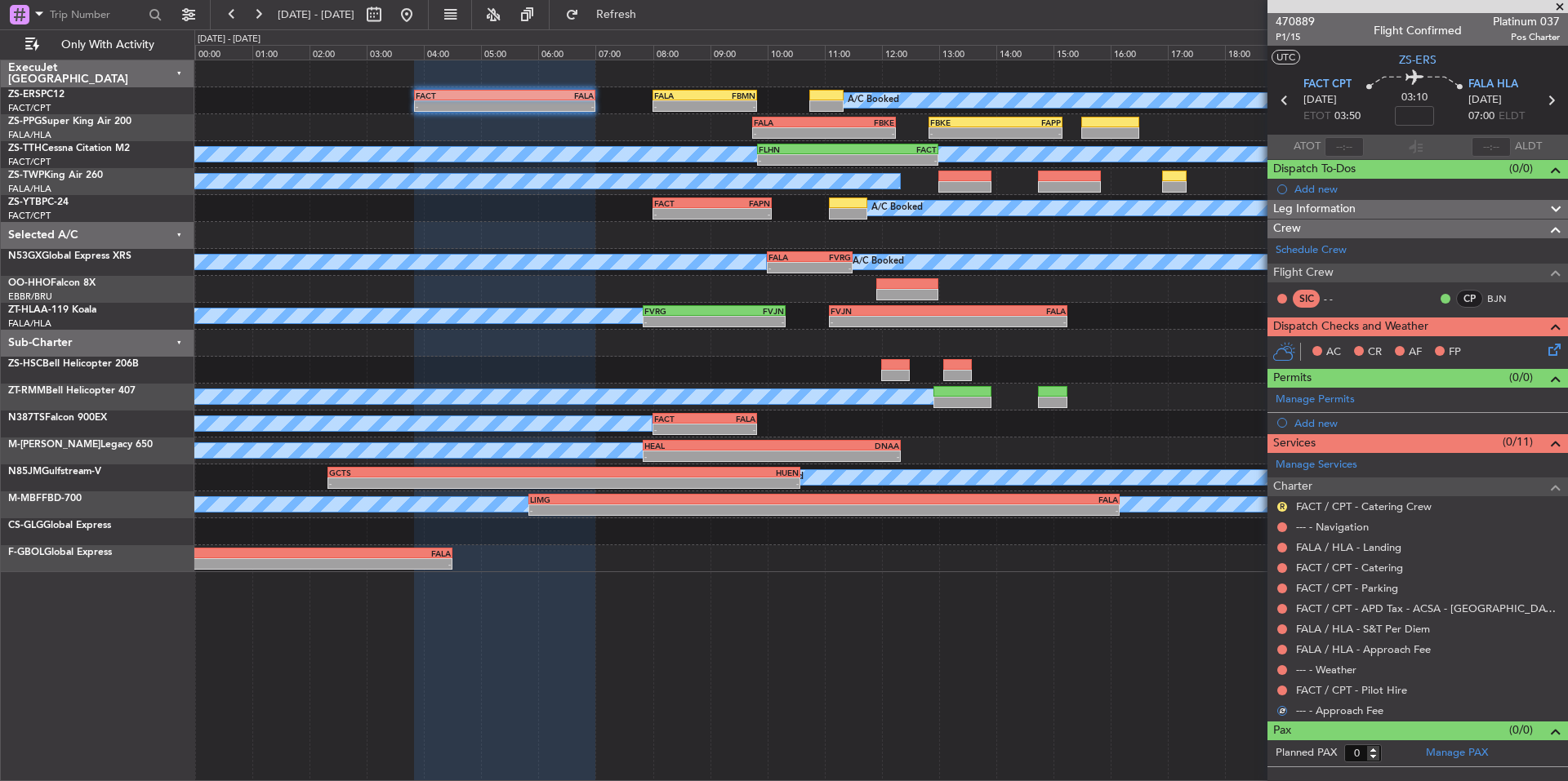
click at [1275, 689] on div "FACT / CPT - Pilot Hire" at bounding box center [1418, 689] width 300 height 20
click at [1277, 687] on button at bounding box center [1282, 690] width 10 height 10
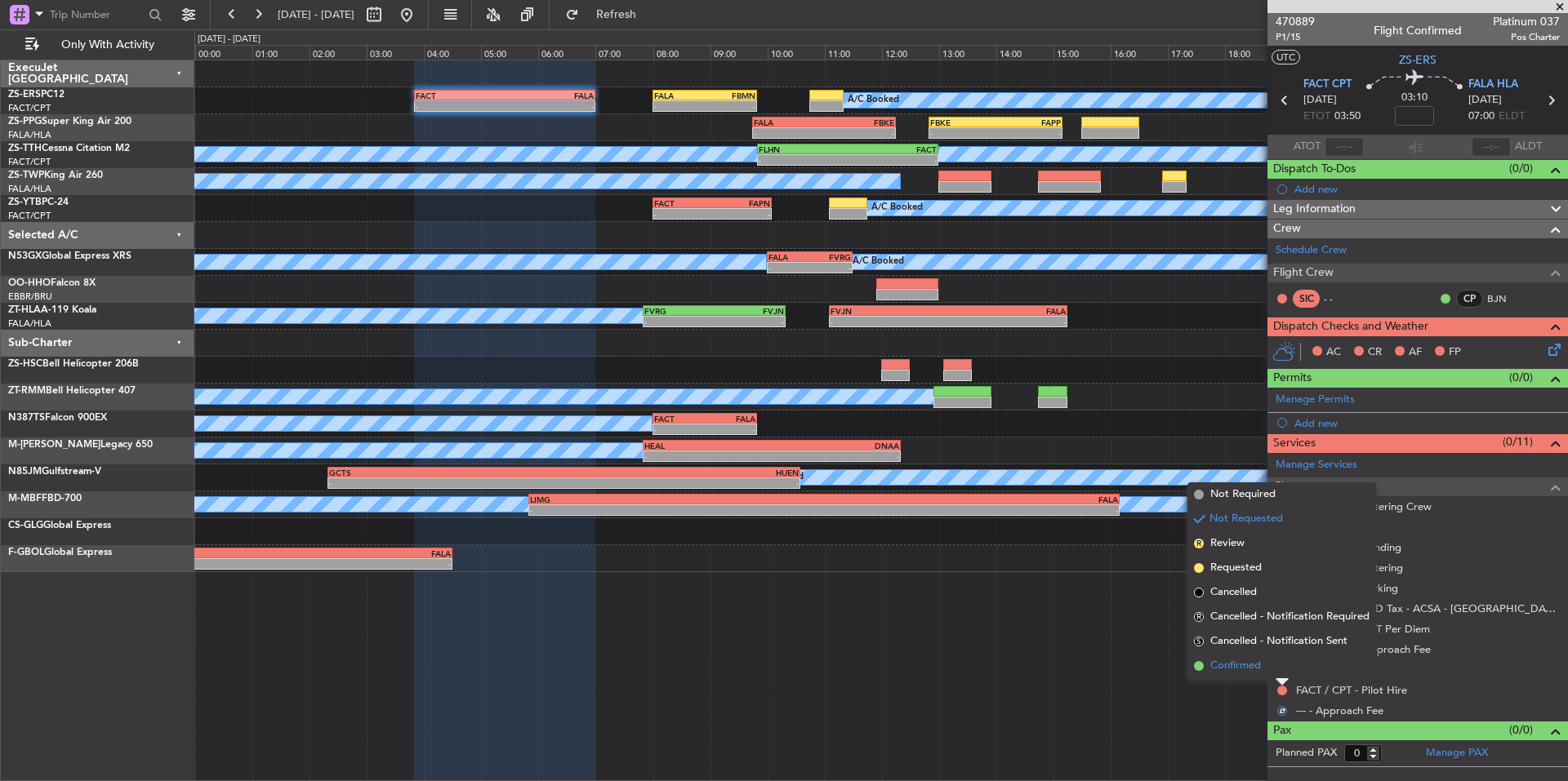
click at [1244, 666] on span "Confirmed" at bounding box center [1236, 666] width 51 height 16
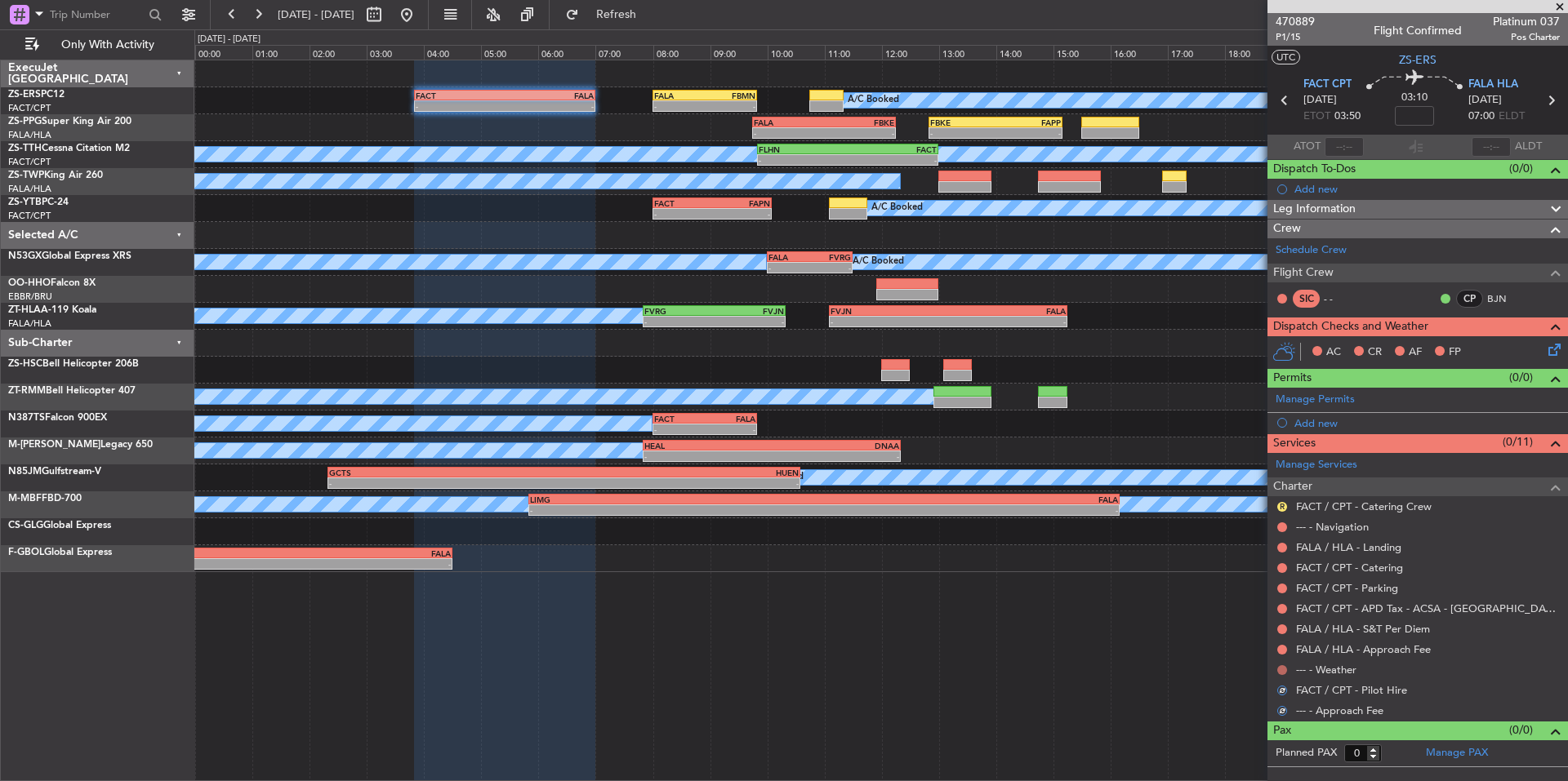
click at [1280, 672] on button at bounding box center [1282, 670] width 10 height 10
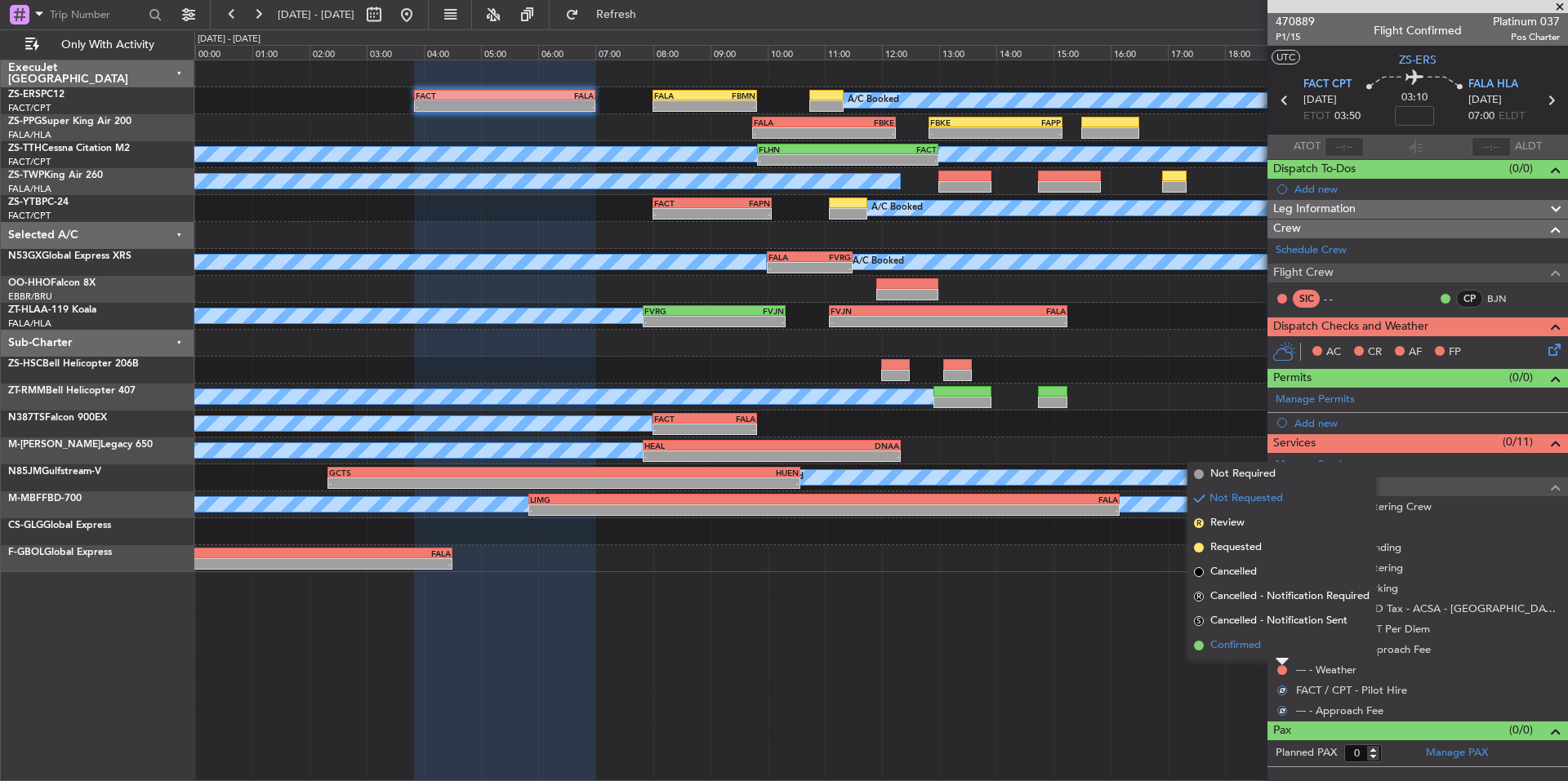
click at [1261, 650] on span "Confirmed" at bounding box center [1236, 646] width 51 height 16
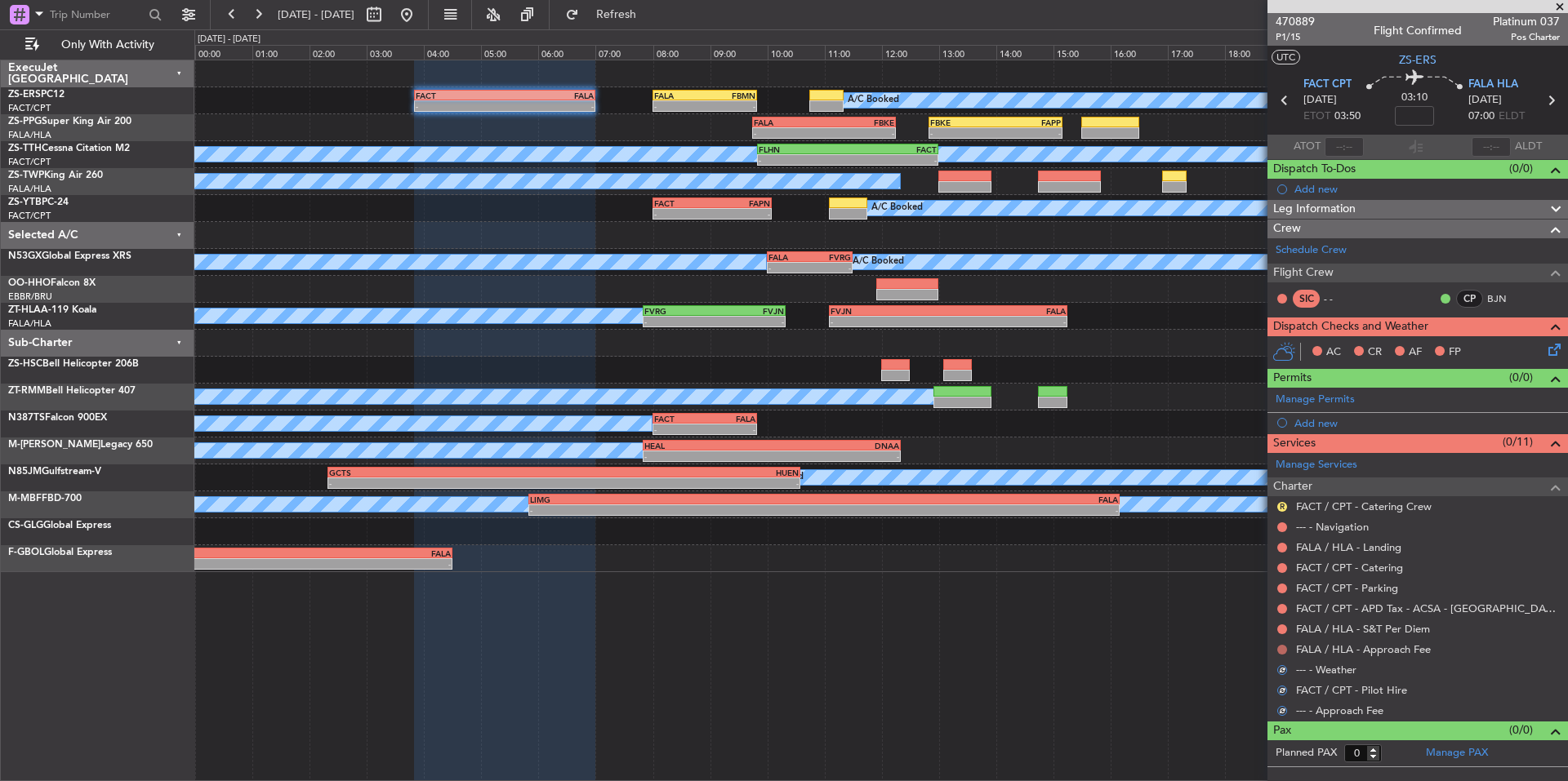
click at [1278, 650] on button at bounding box center [1282, 650] width 10 height 10
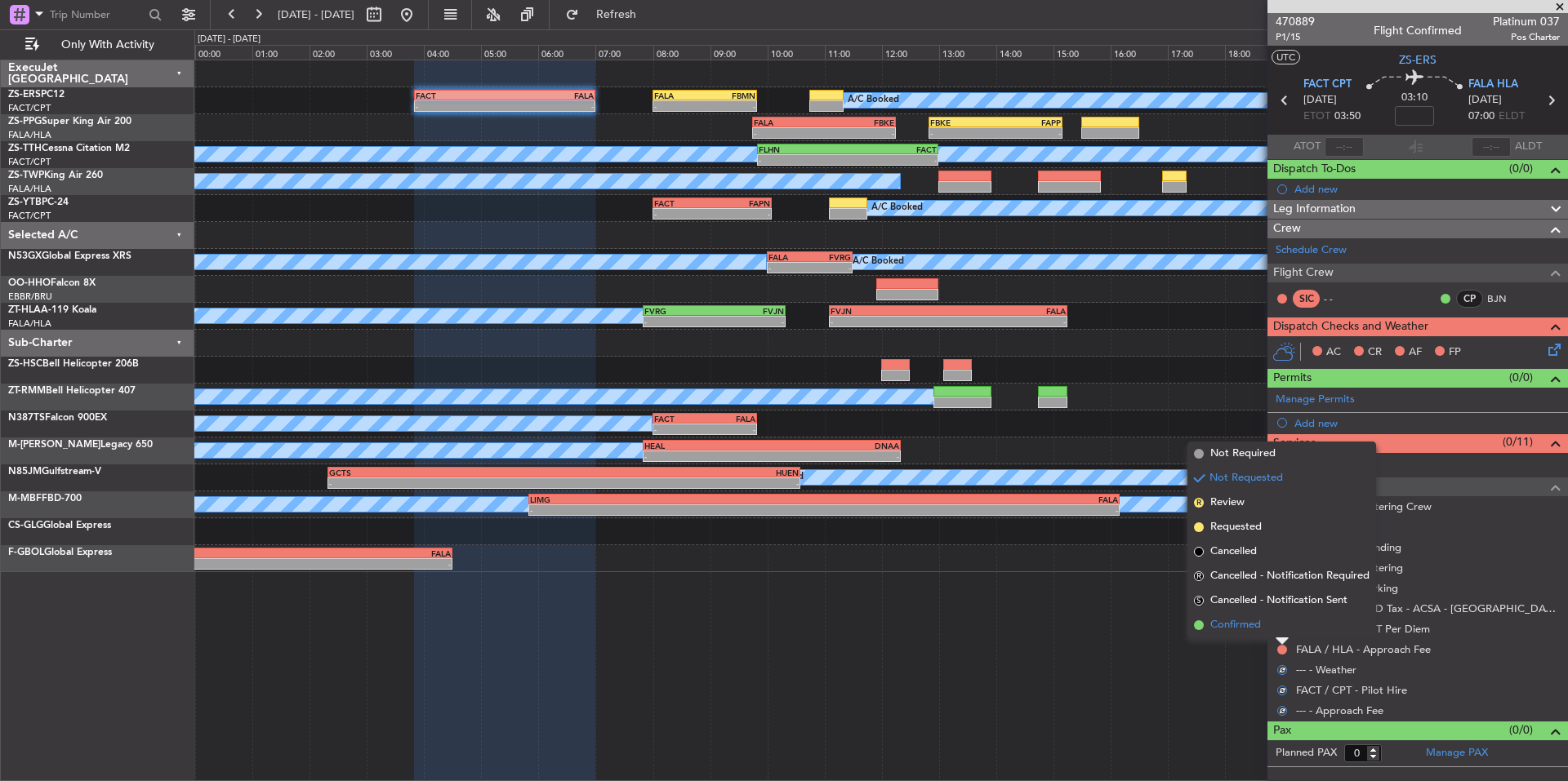
click at [1256, 630] on span "Confirmed" at bounding box center [1236, 626] width 51 height 16
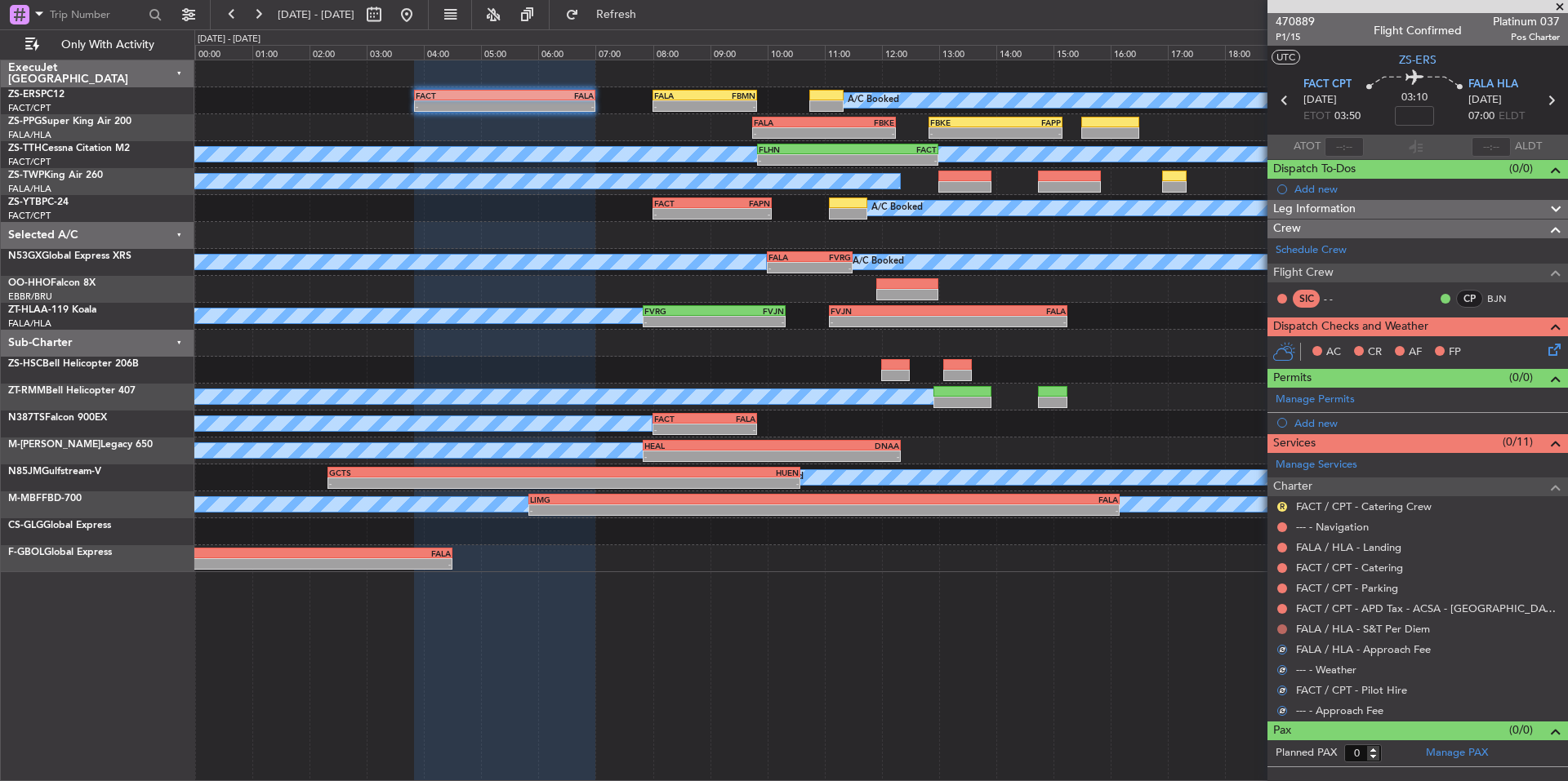
click at [1280, 630] on button at bounding box center [1282, 629] width 10 height 10
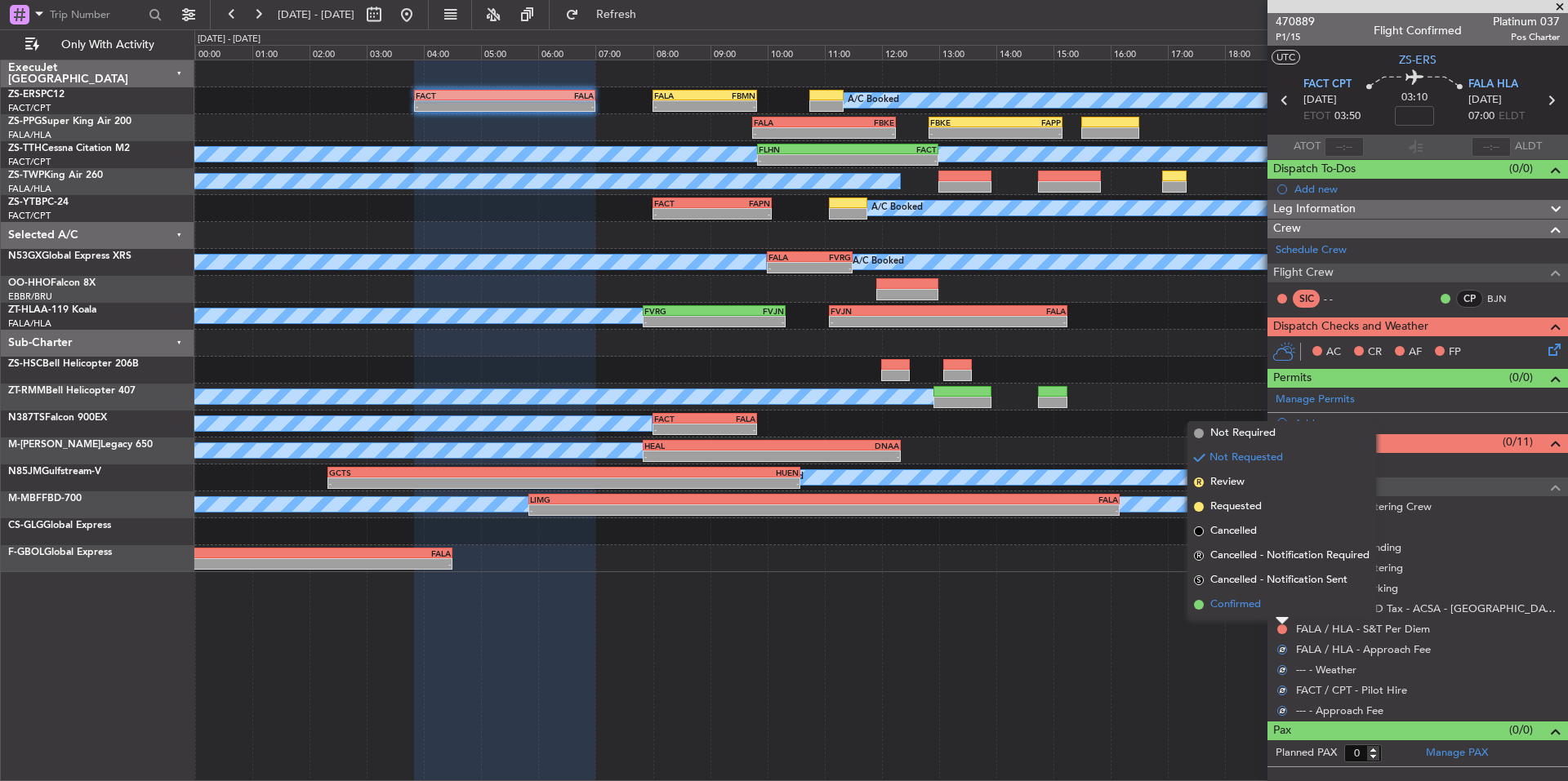
click at [1257, 609] on span "Confirmed" at bounding box center [1236, 605] width 51 height 16
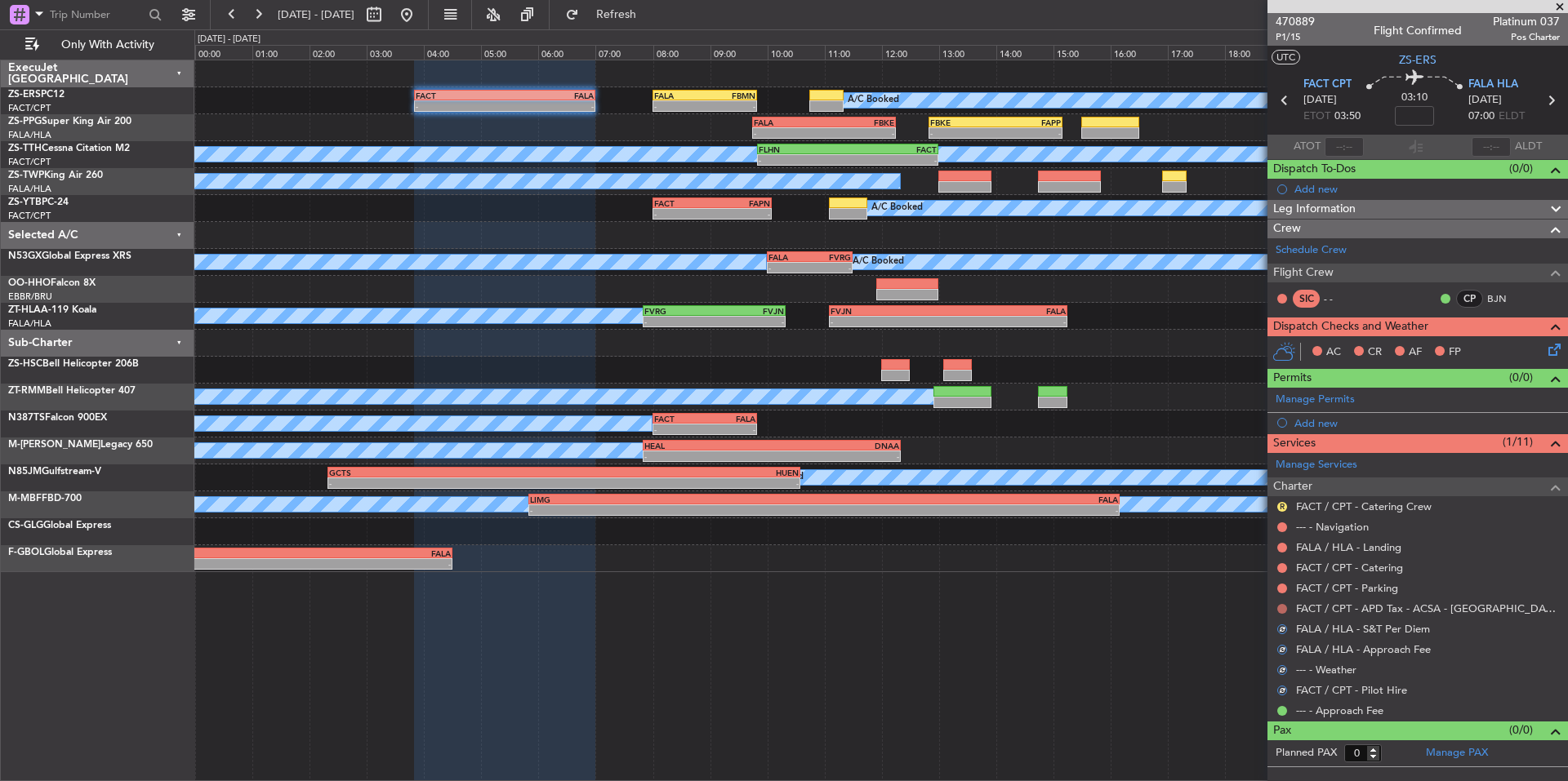
click at [1278, 605] on nimbus-traffic-light at bounding box center [1282, 609] width 13 height 13
click at [1278, 605] on button at bounding box center [1282, 609] width 10 height 10
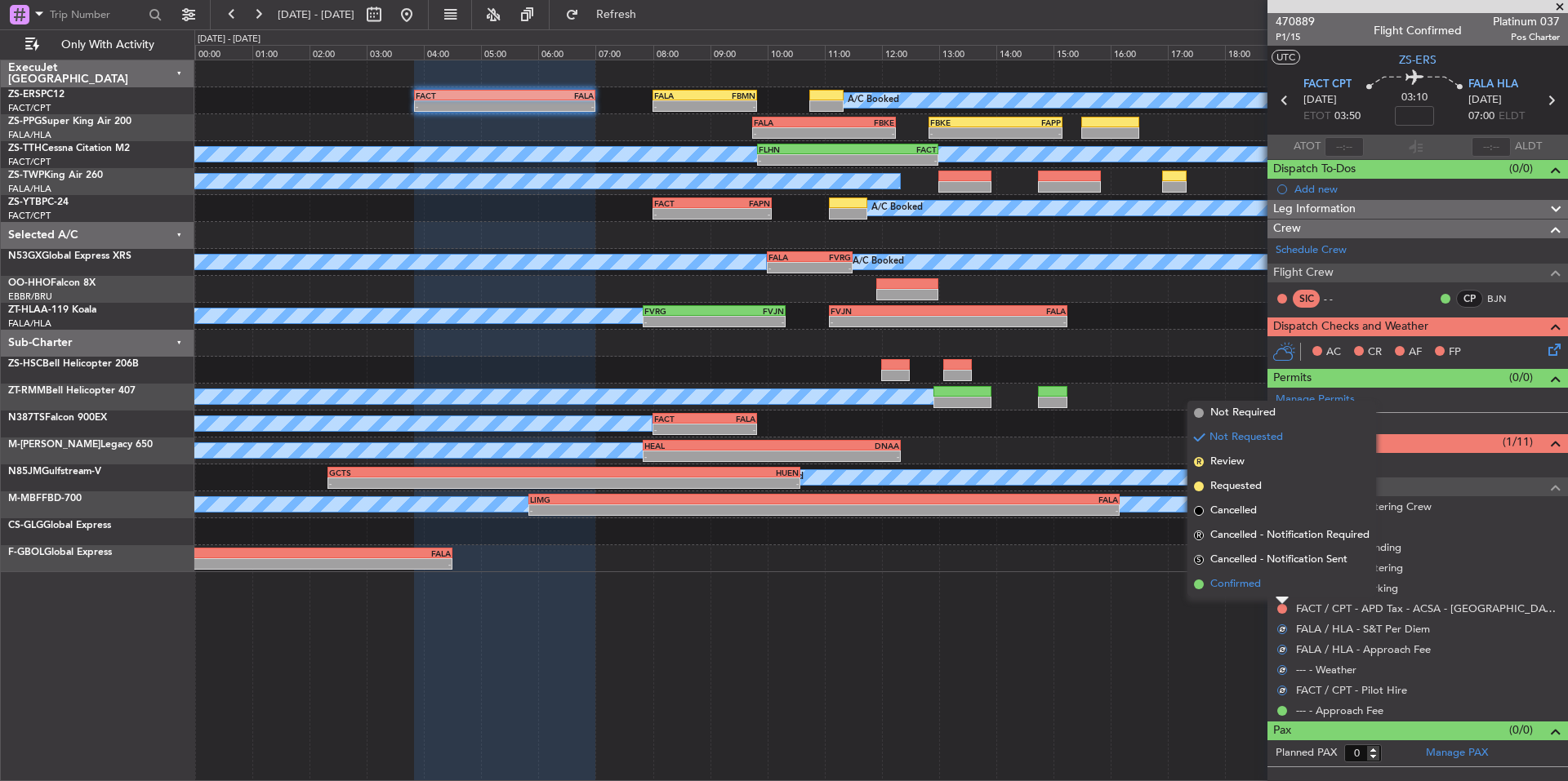
click at [1254, 586] on span "Confirmed" at bounding box center [1236, 585] width 51 height 16
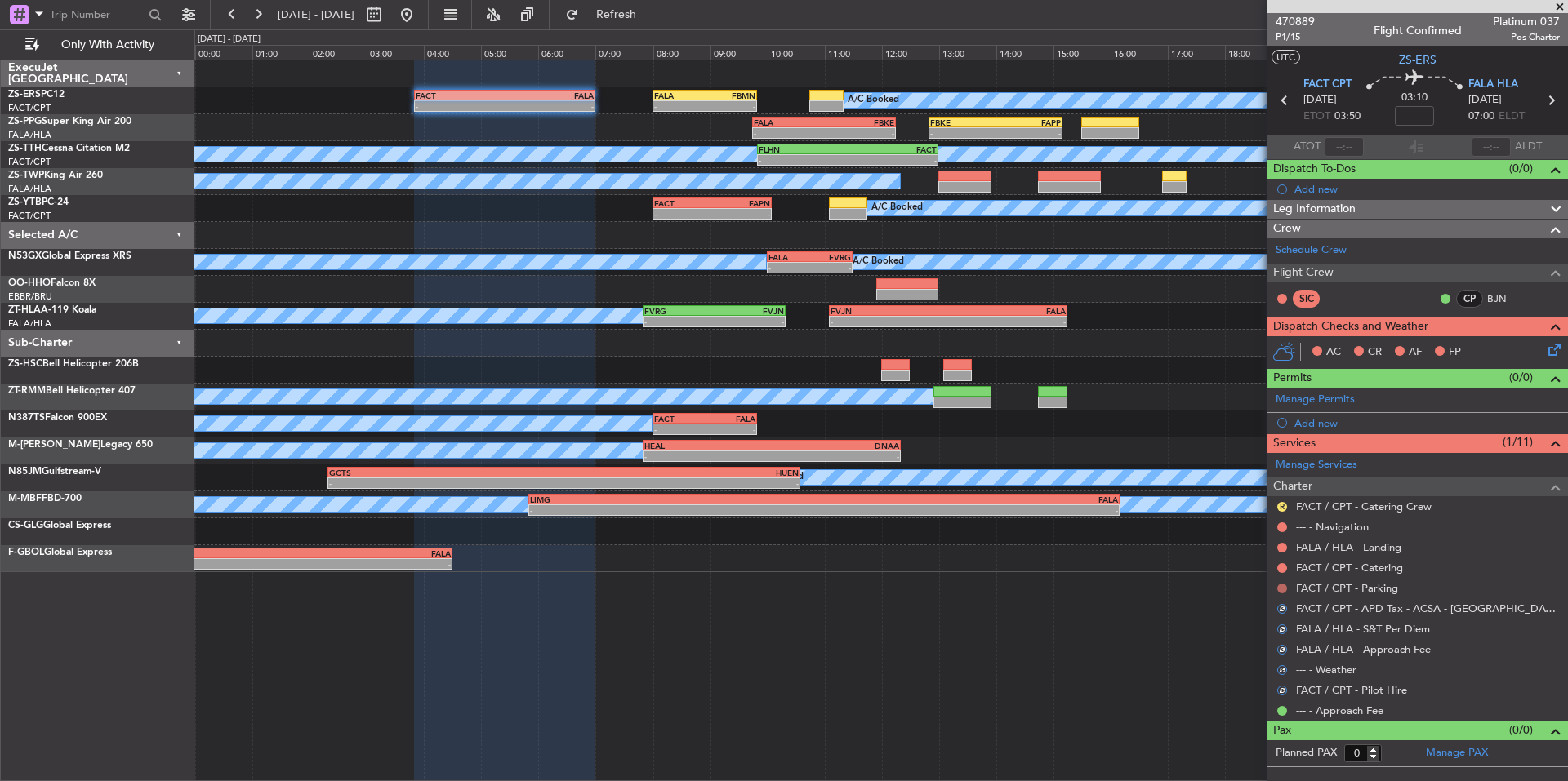
click at [1281, 589] on button at bounding box center [1282, 588] width 10 height 10
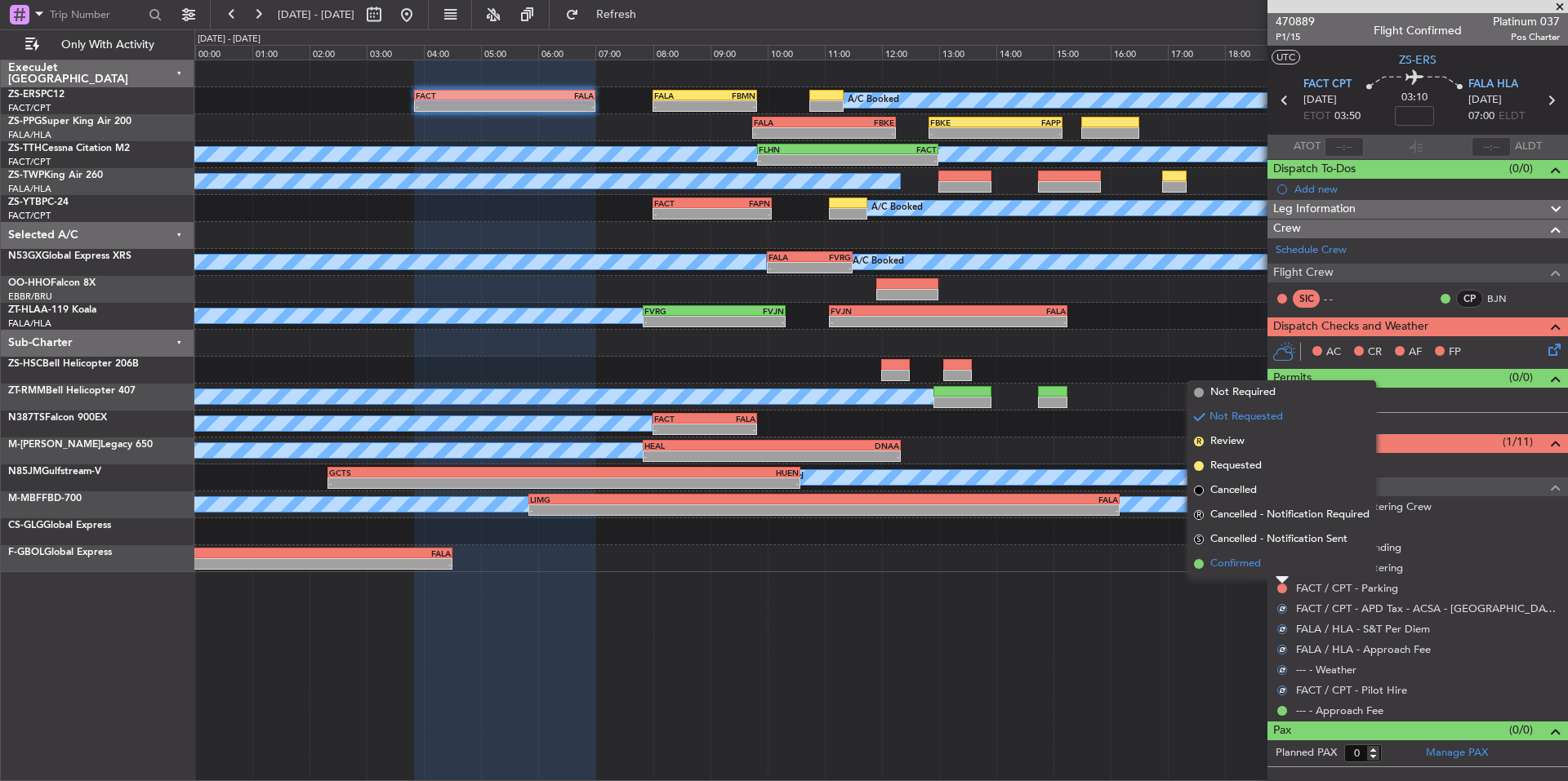
click at [1259, 573] on li "Confirmed" at bounding box center [1282, 564] width 188 height 25
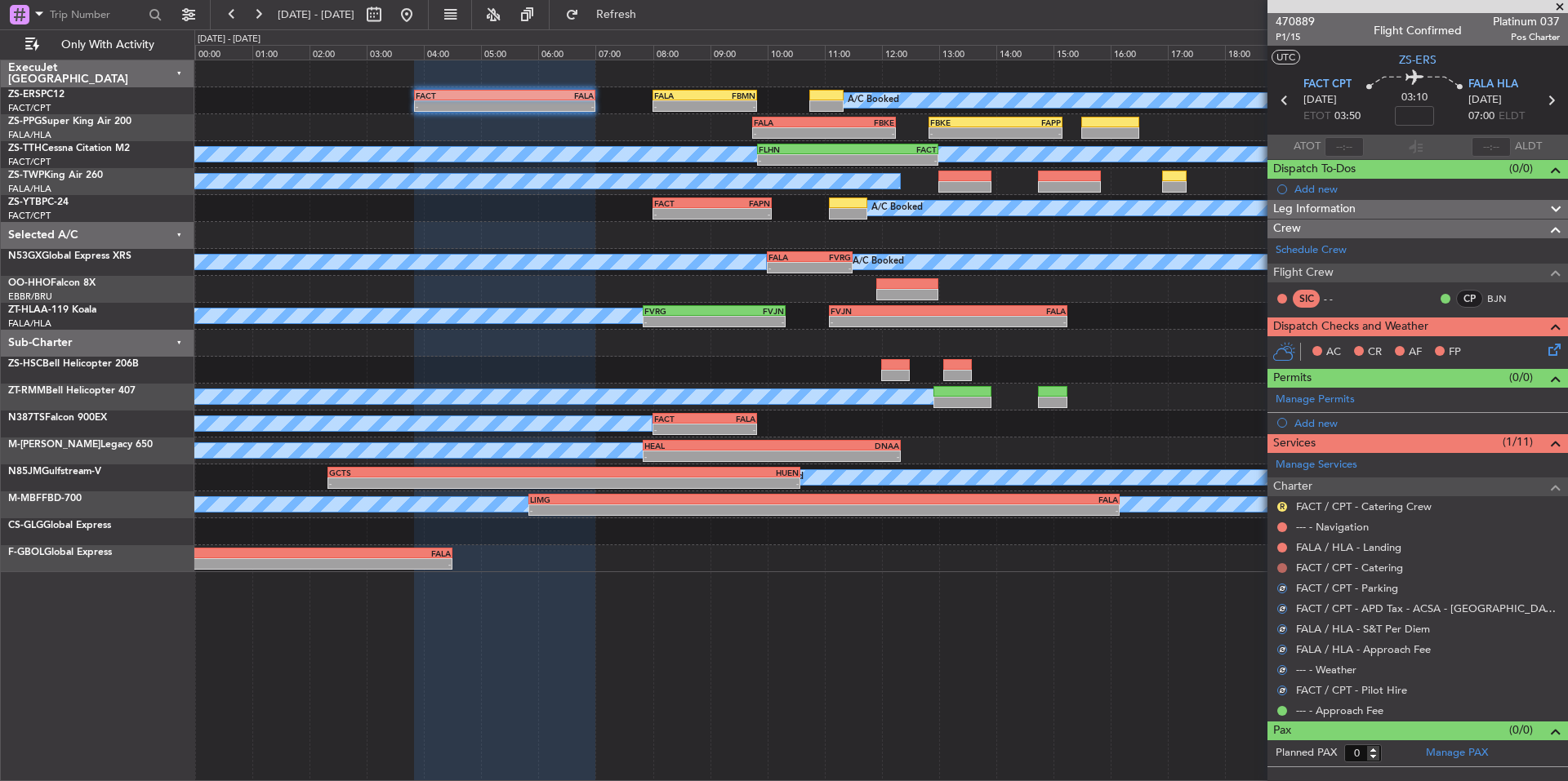
click at [1279, 564] on button at bounding box center [1282, 568] width 10 height 10
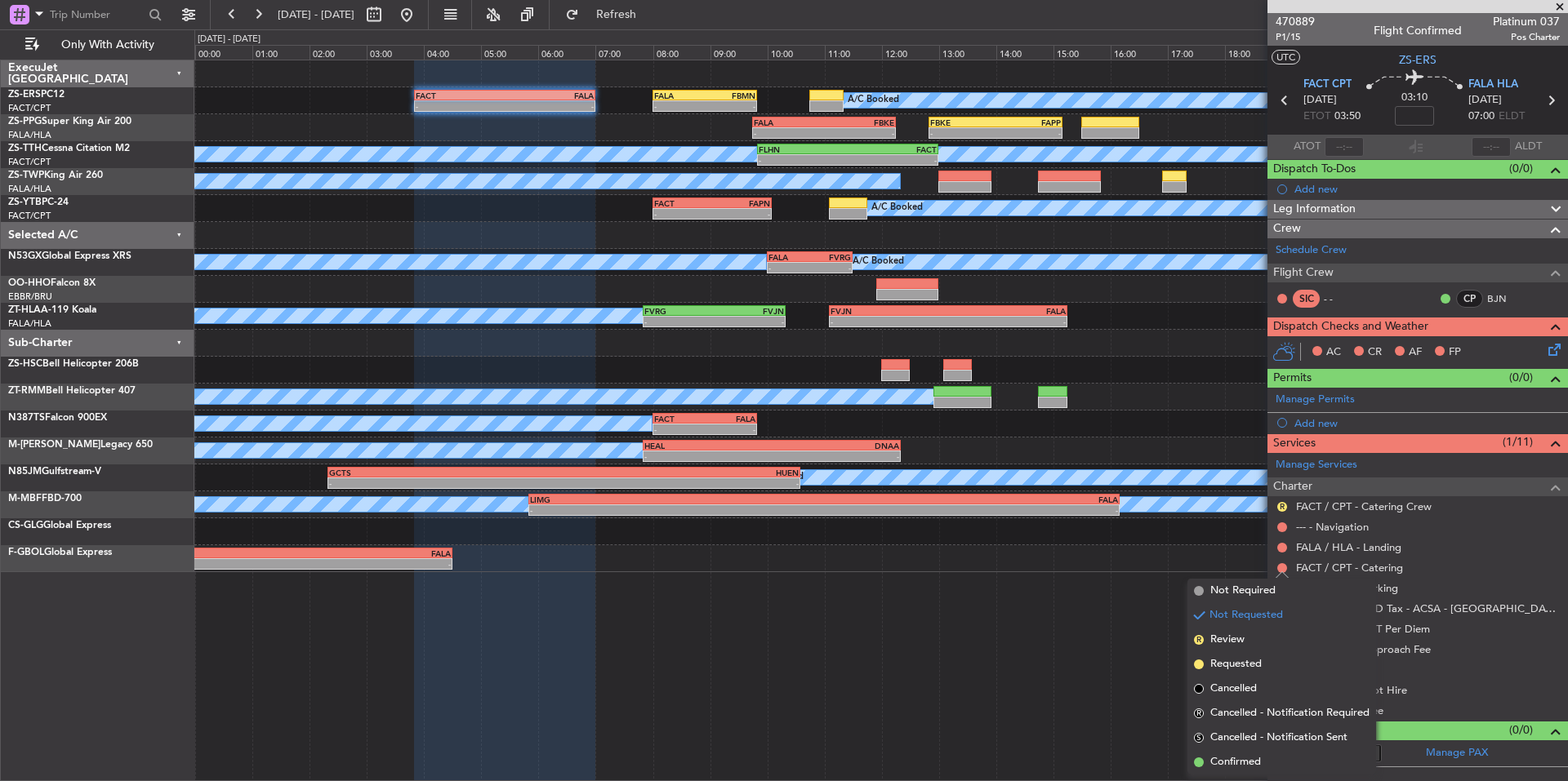
click at [1254, 547] on div "- - LFPB 16:50 Z FALA 04:30 Z A/C Booked" at bounding box center [881, 559] width 1373 height 27
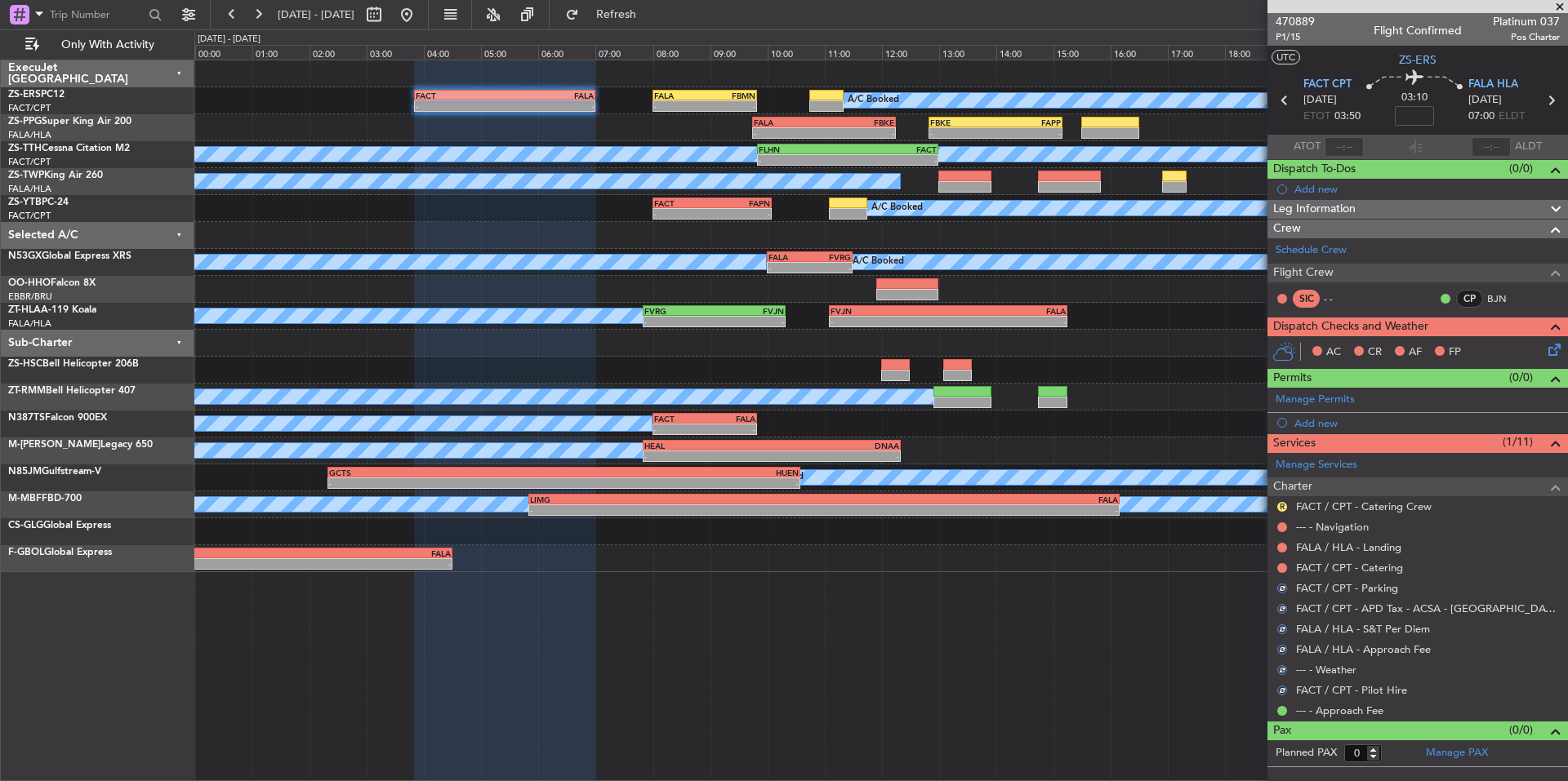
click at [1277, 562] on div at bounding box center [1282, 568] width 13 height 13
click at [1275, 570] on div "FACT / CPT - Catering" at bounding box center [1418, 568] width 300 height 20
click at [1281, 568] on button at bounding box center [1282, 568] width 10 height 10
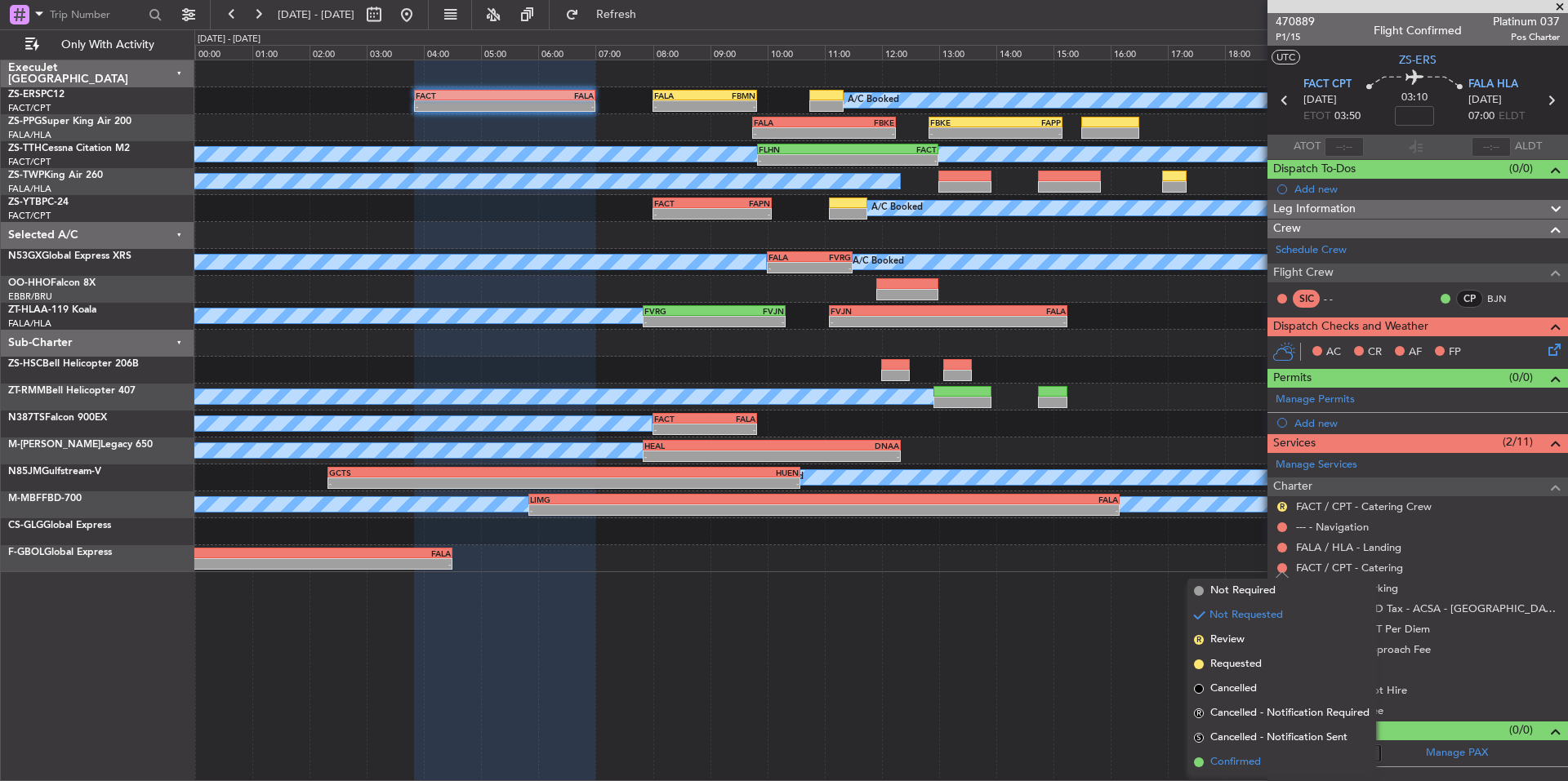
click at [1254, 761] on span "Confirmed" at bounding box center [1236, 762] width 51 height 16
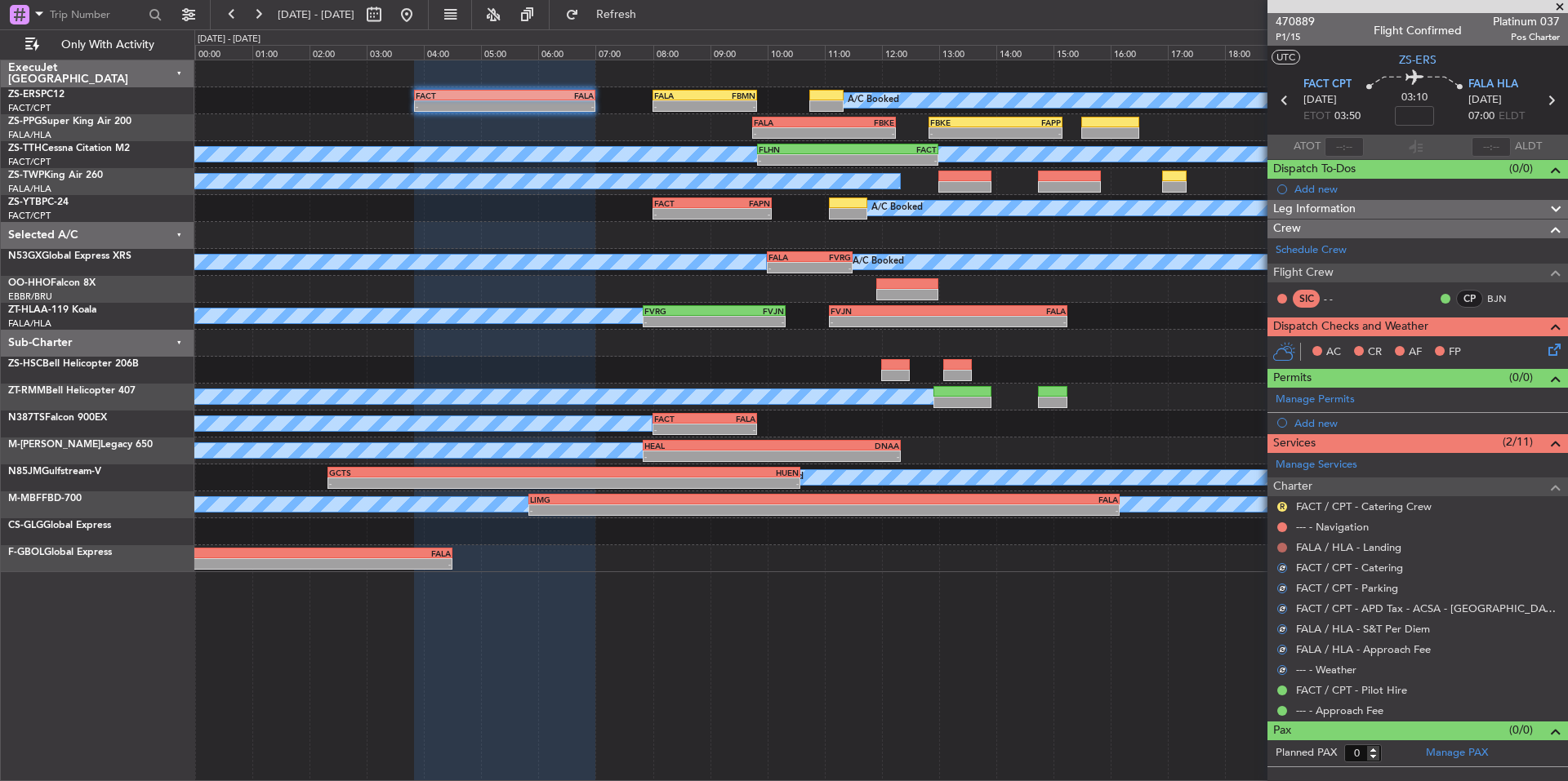
click at [1284, 549] on button at bounding box center [1282, 547] width 10 height 10
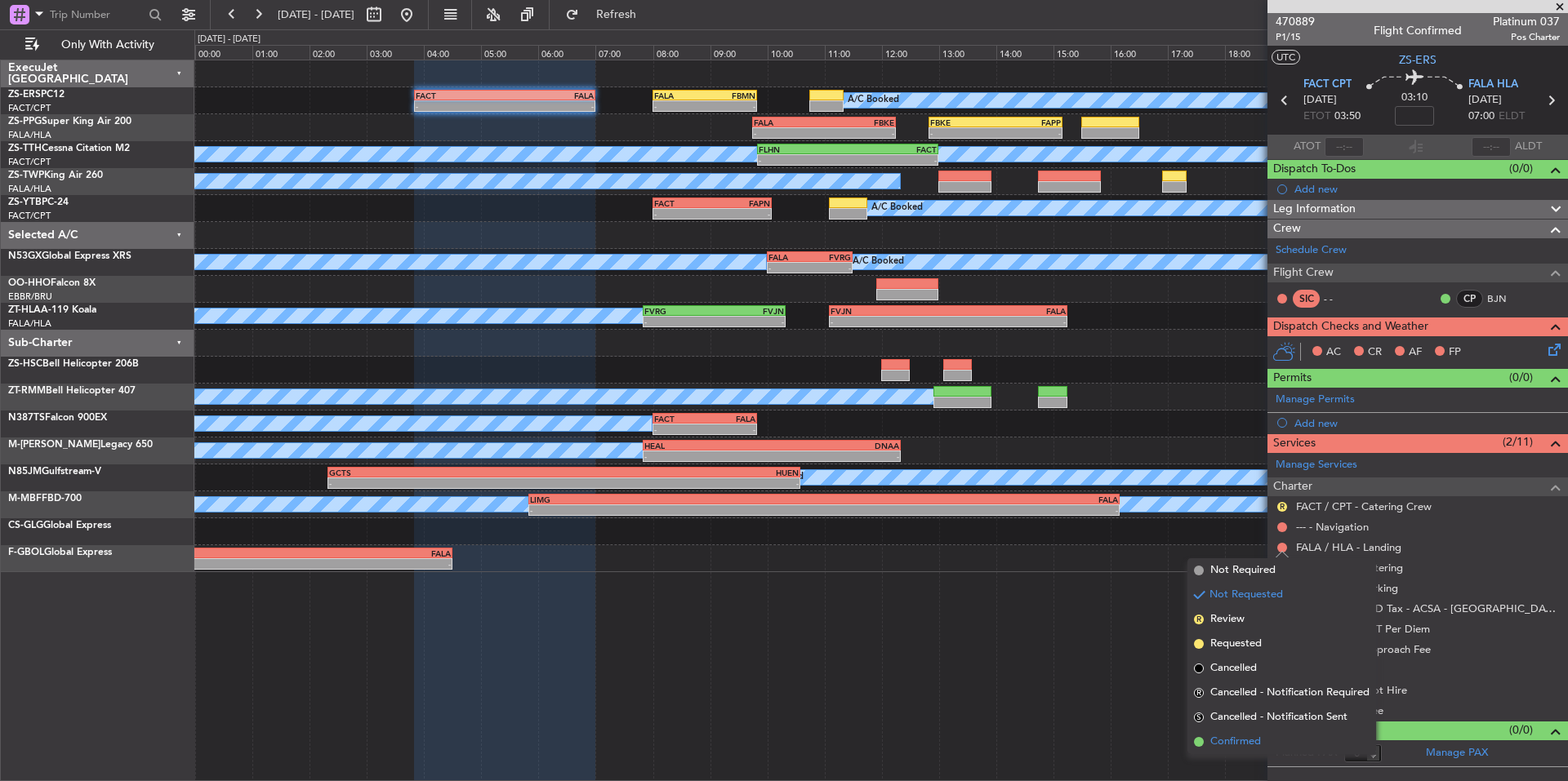
click at [1223, 740] on span "Confirmed" at bounding box center [1236, 742] width 51 height 16
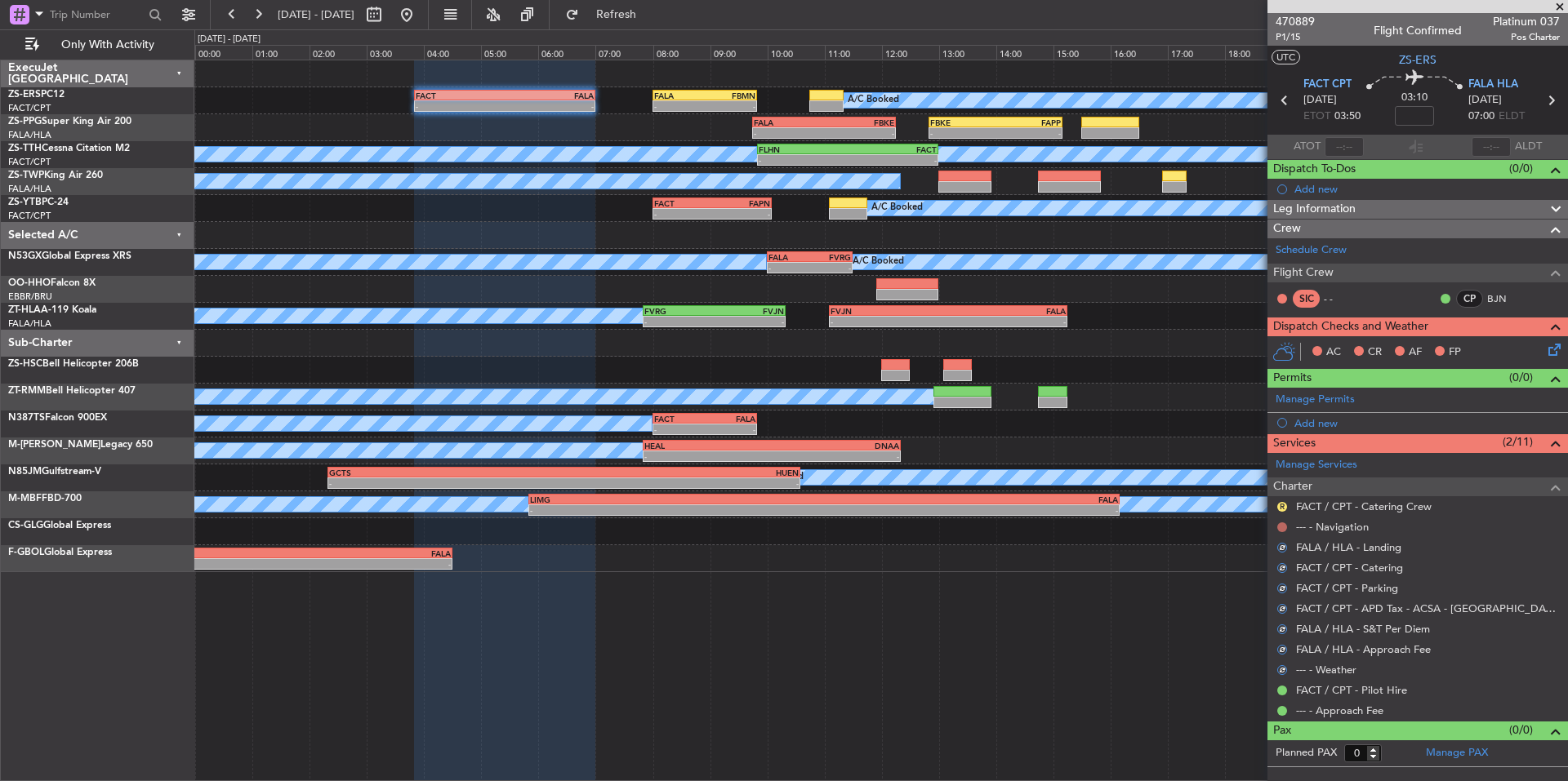
click at [1280, 527] on button at bounding box center [1282, 527] width 10 height 10
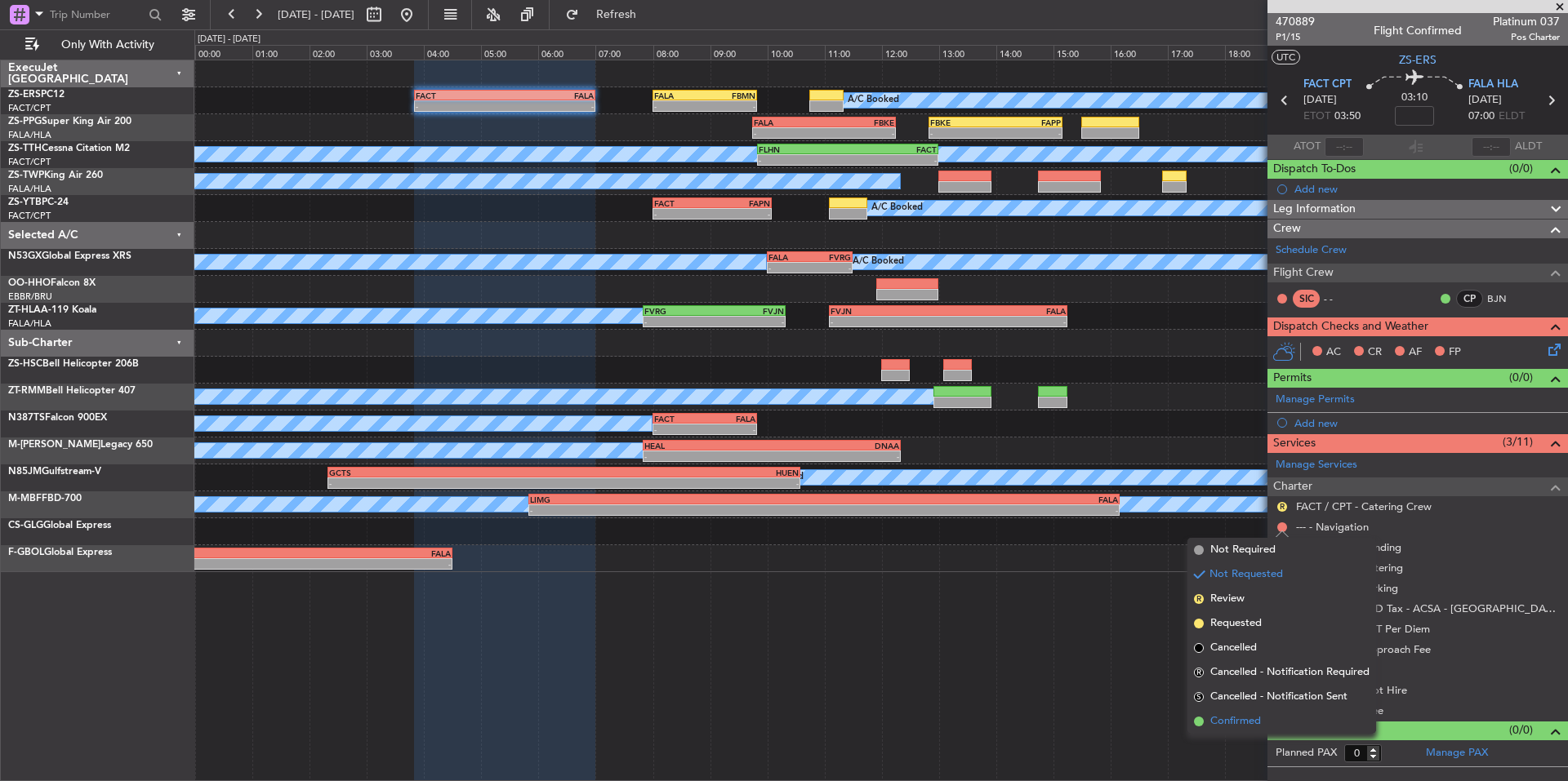
click at [1244, 720] on span "Confirmed" at bounding box center [1236, 721] width 51 height 16
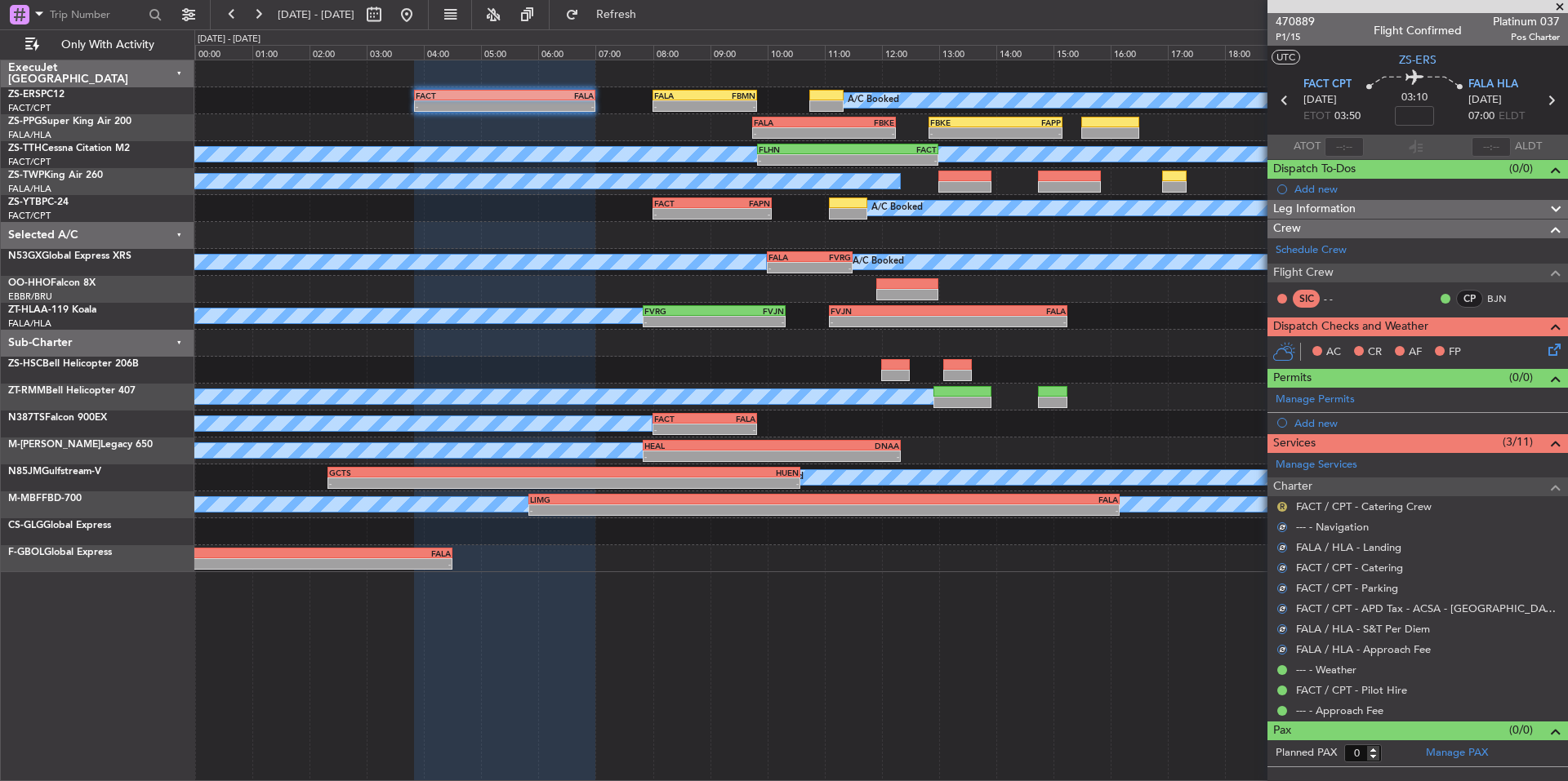
click at [1284, 505] on button "R" at bounding box center [1282, 506] width 10 height 10
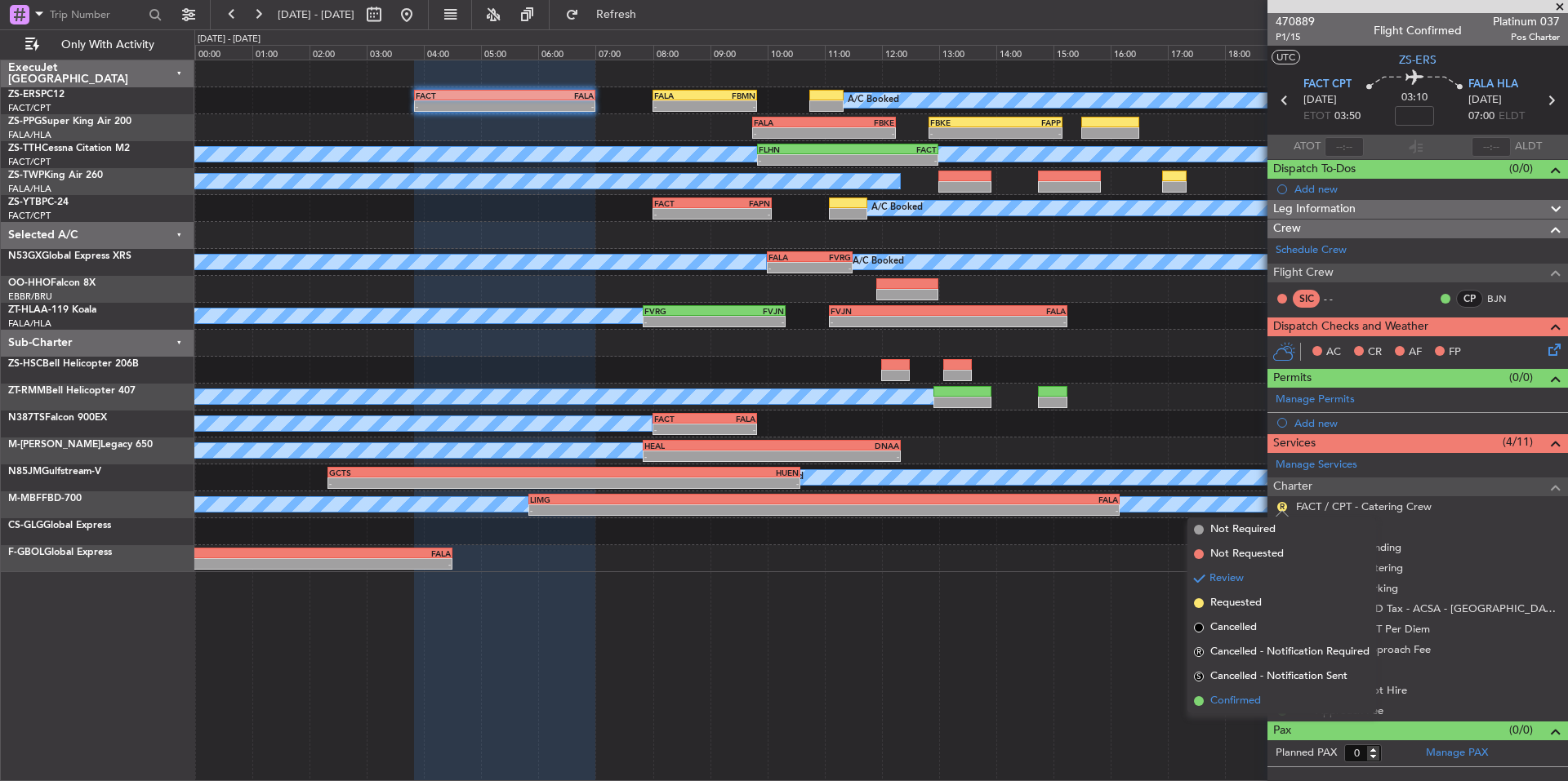
click at [1254, 697] on span "Confirmed" at bounding box center [1236, 701] width 51 height 16
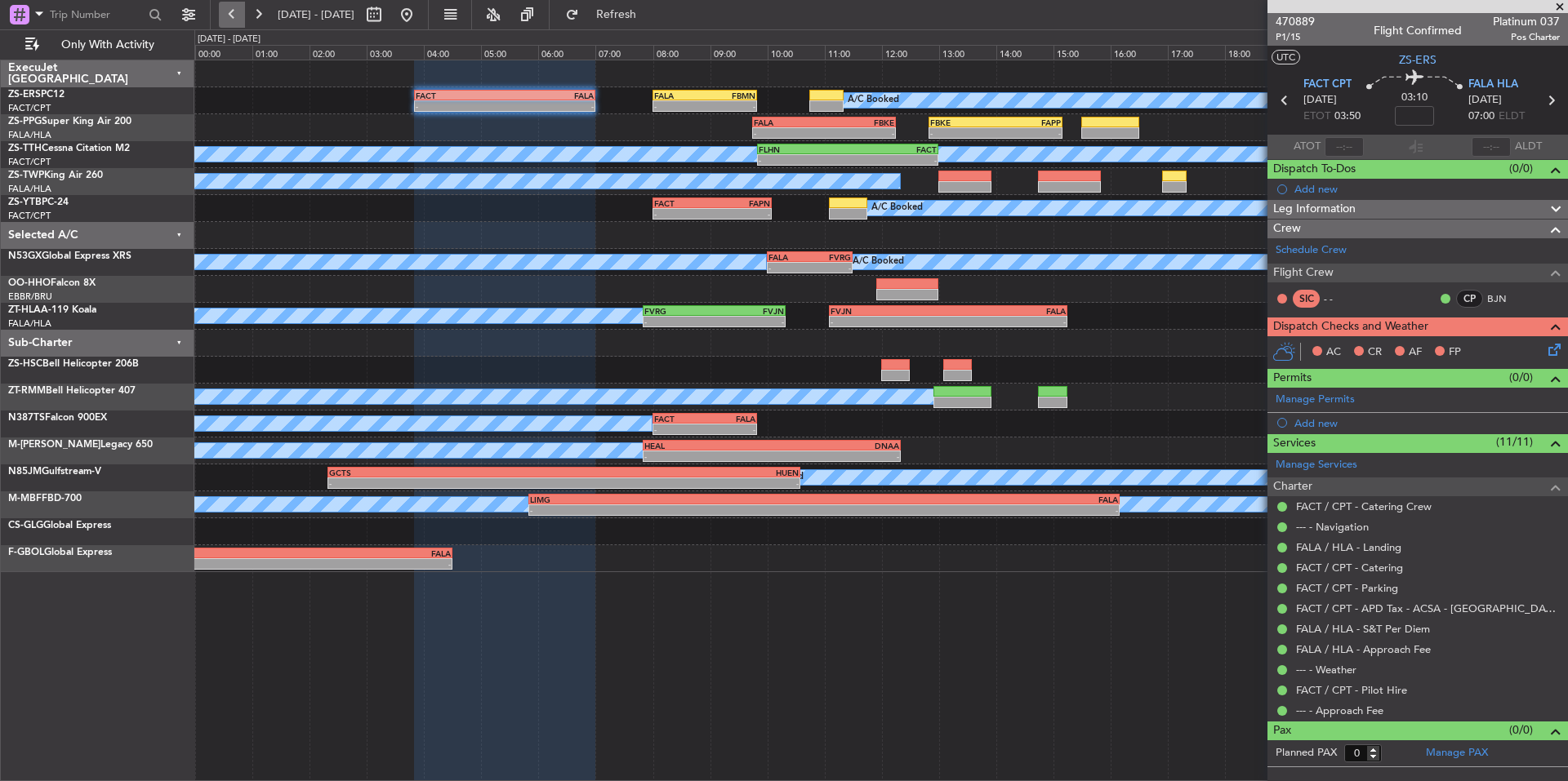
click at [238, 15] on button at bounding box center [231, 14] width 26 height 26
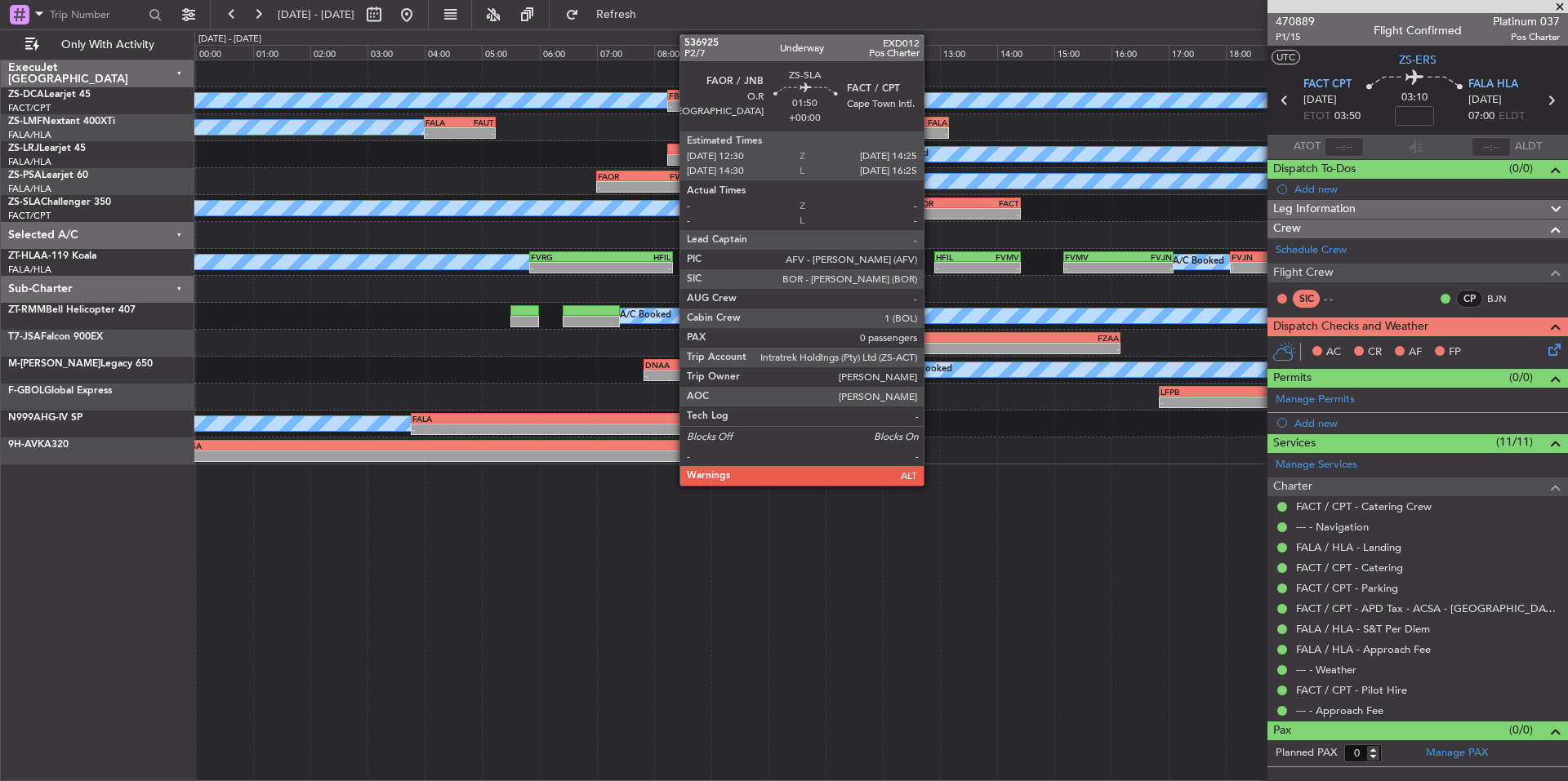
click at [932, 205] on div "FAOR" at bounding box center [939, 203] width 53 height 10
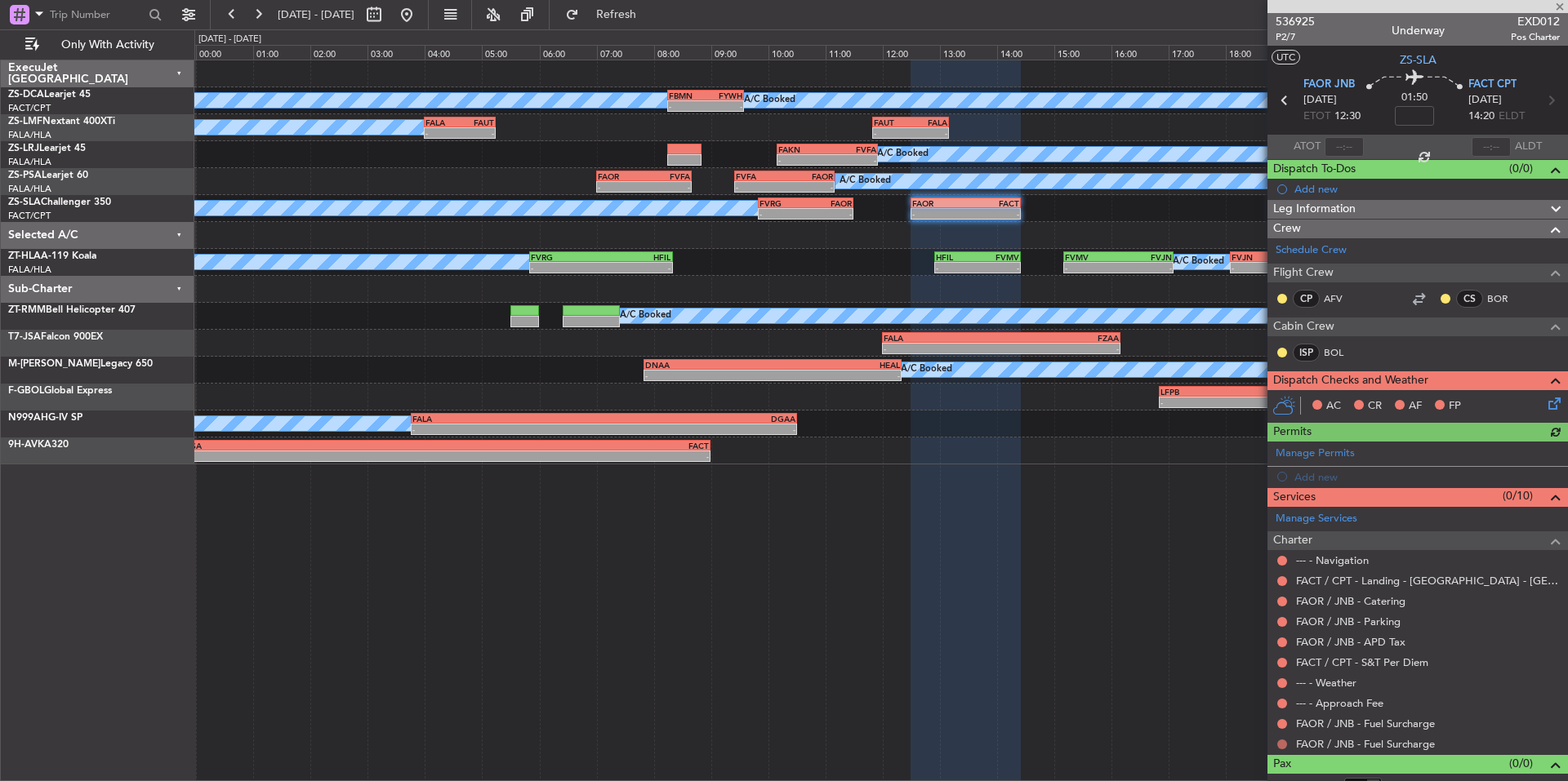
click at [1282, 745] on button at bounding box center [1282, 745] width 10 height 10
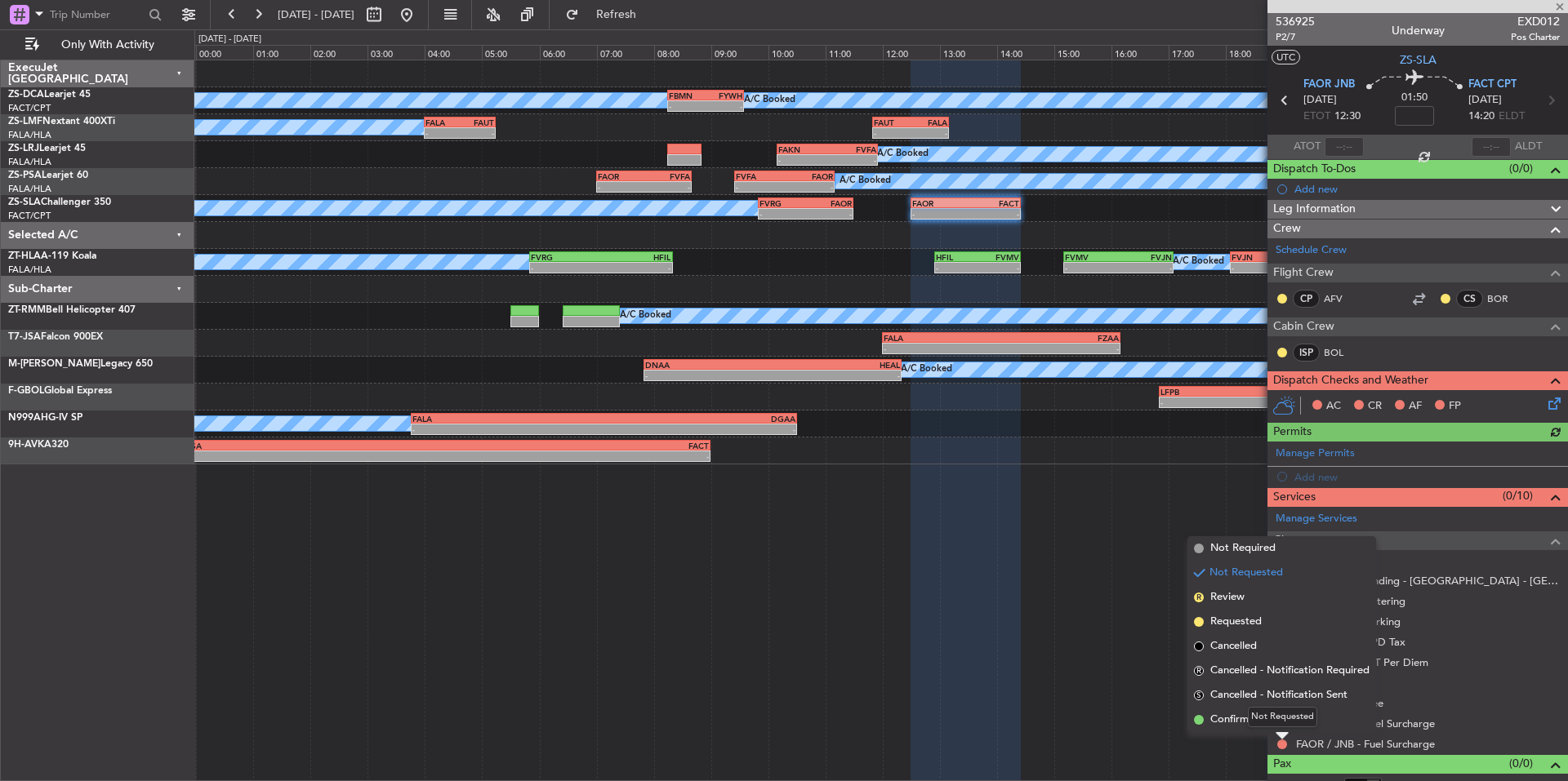
click at [1275, 723] on div "Not Requested" at bounding box center [1283, 717] width 69 height 20
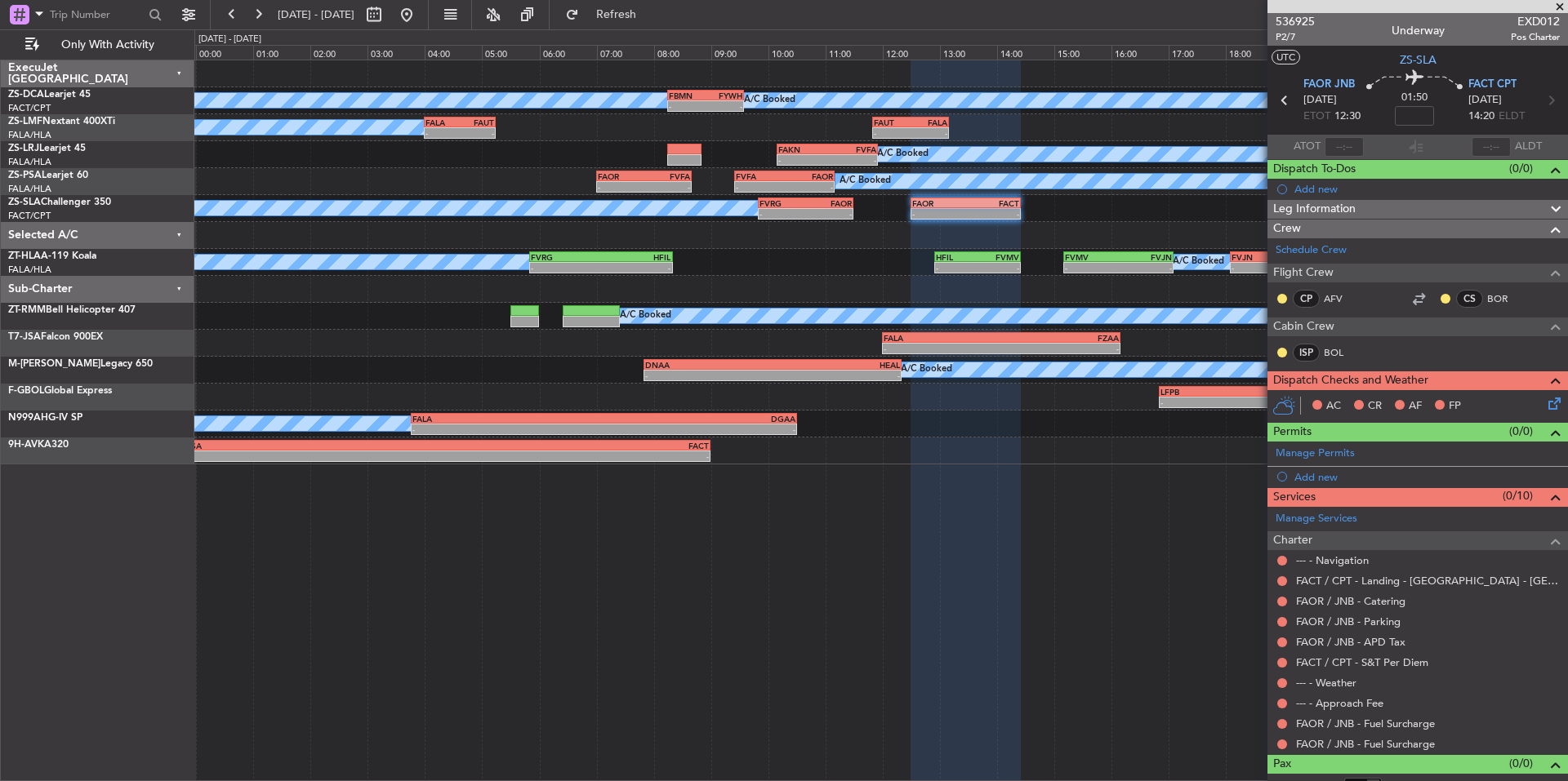
drag, startPoint x: 1284, startPoint y: 742, endPoint x: 1273, endPoint y: 730, distance: 16.3
click at [1284, 742] on button at bounding box center [1282, 745] width 10 height 10
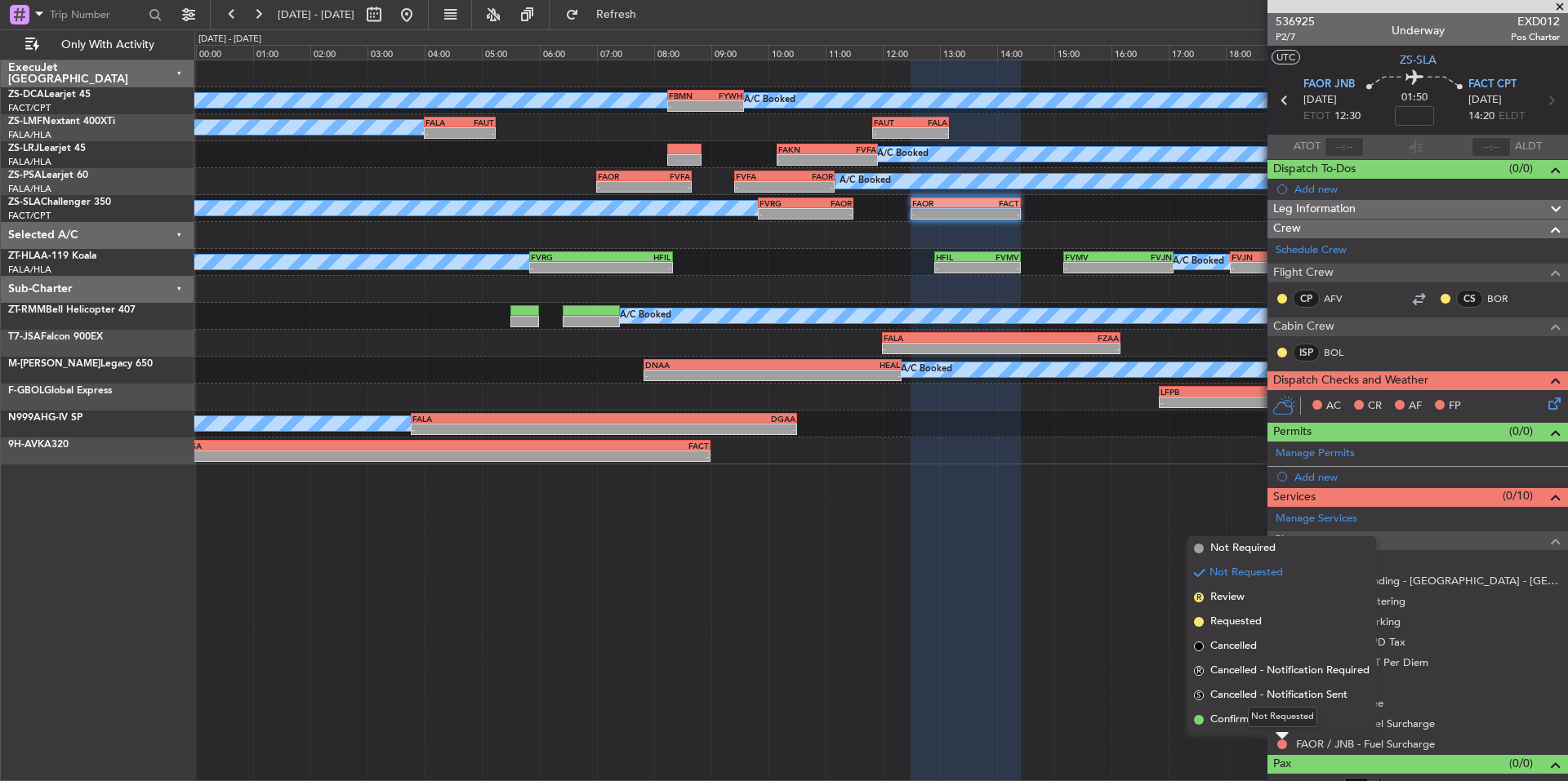
click at [1254, 721] on div "Not Requested" at bounding box center [1283, 717] width 69 height 20
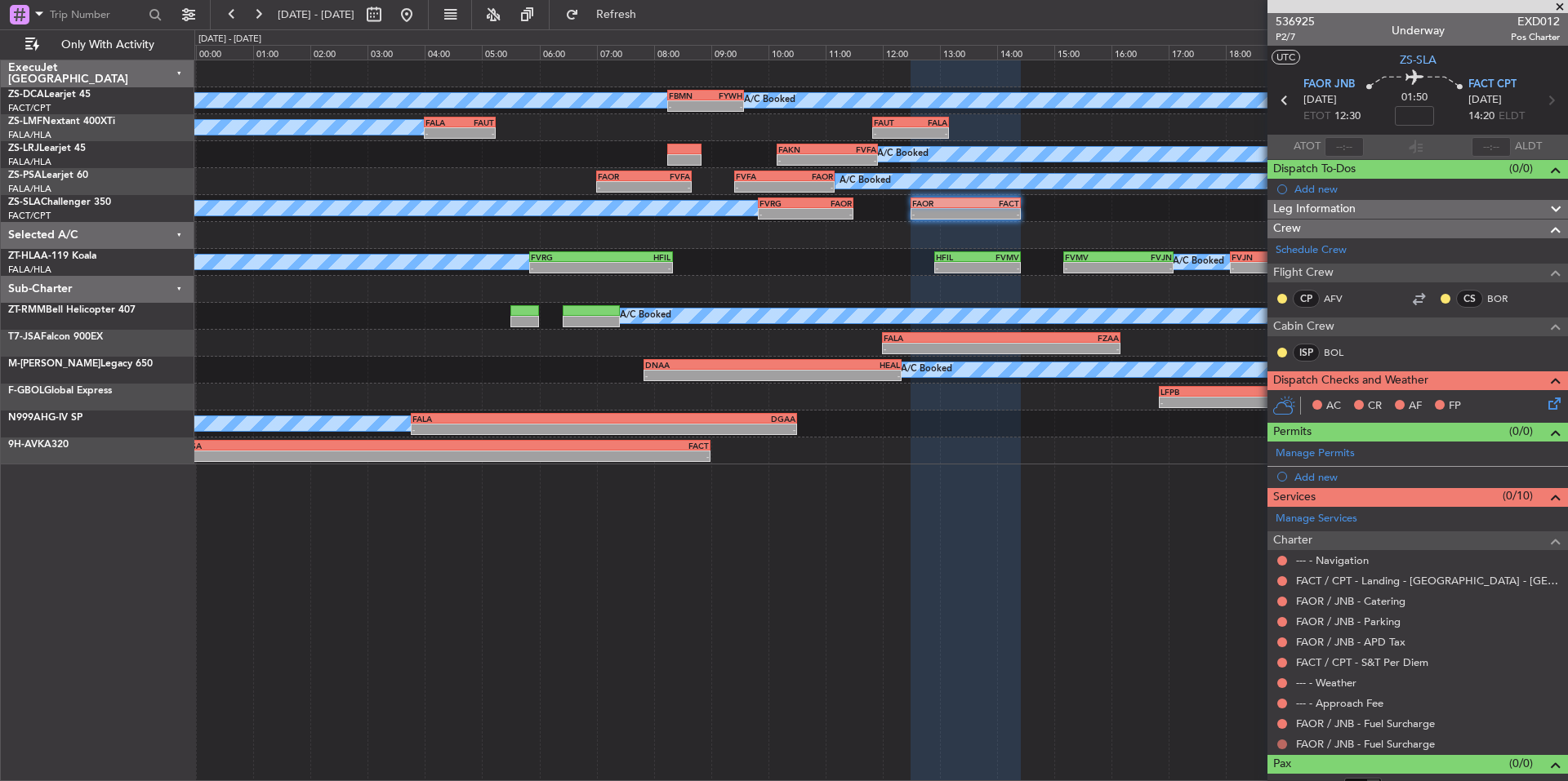
click at [1277, 744] on div at bounding box center [1282, 745] width 13 height 13
click at [1283, 741] on button at bounding box center [1282, 745] width 10 height 10
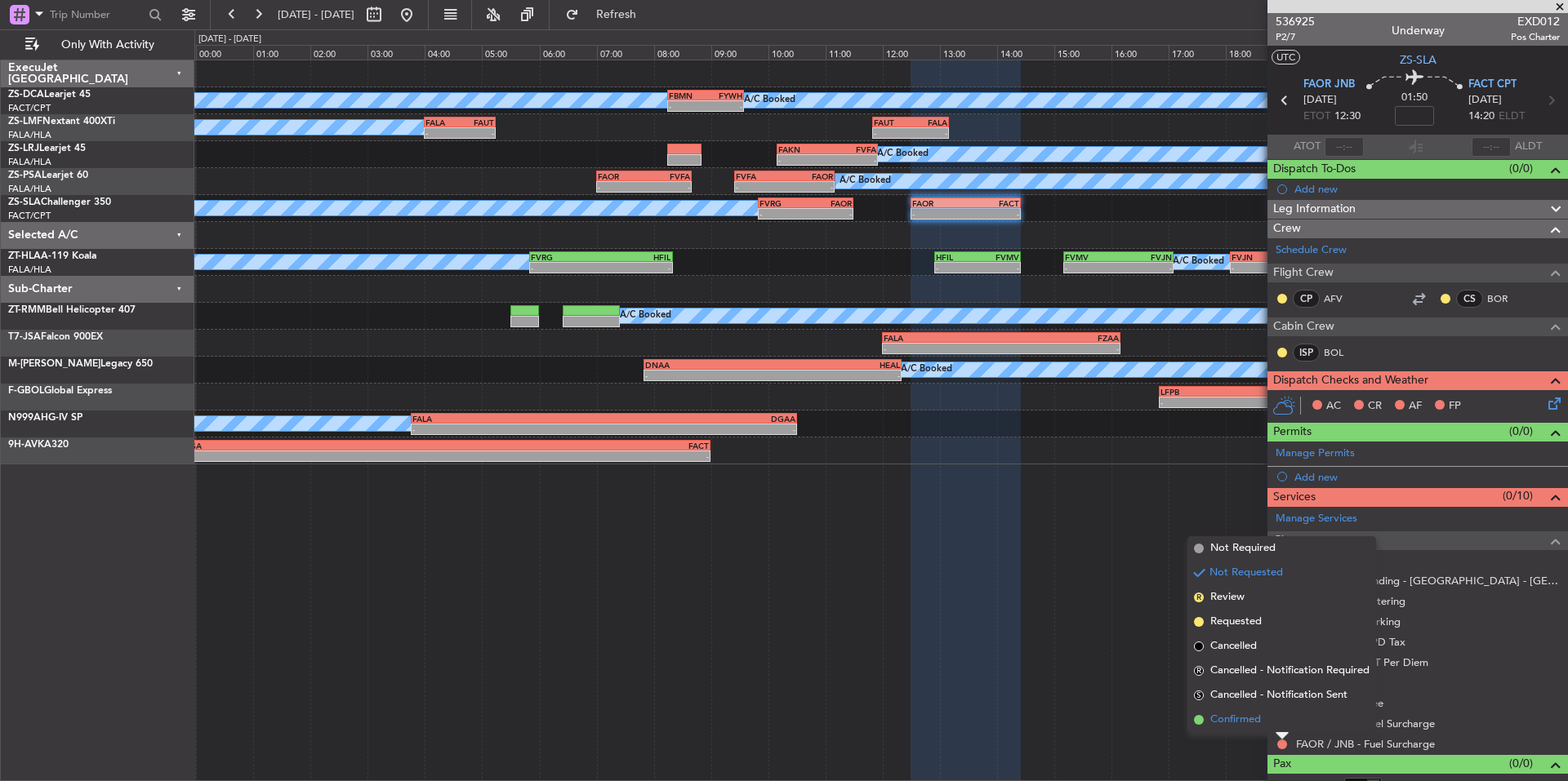
click at [1227, 721] on span "Confirmed" at bounding box center [1236, 720] width 51 height 16
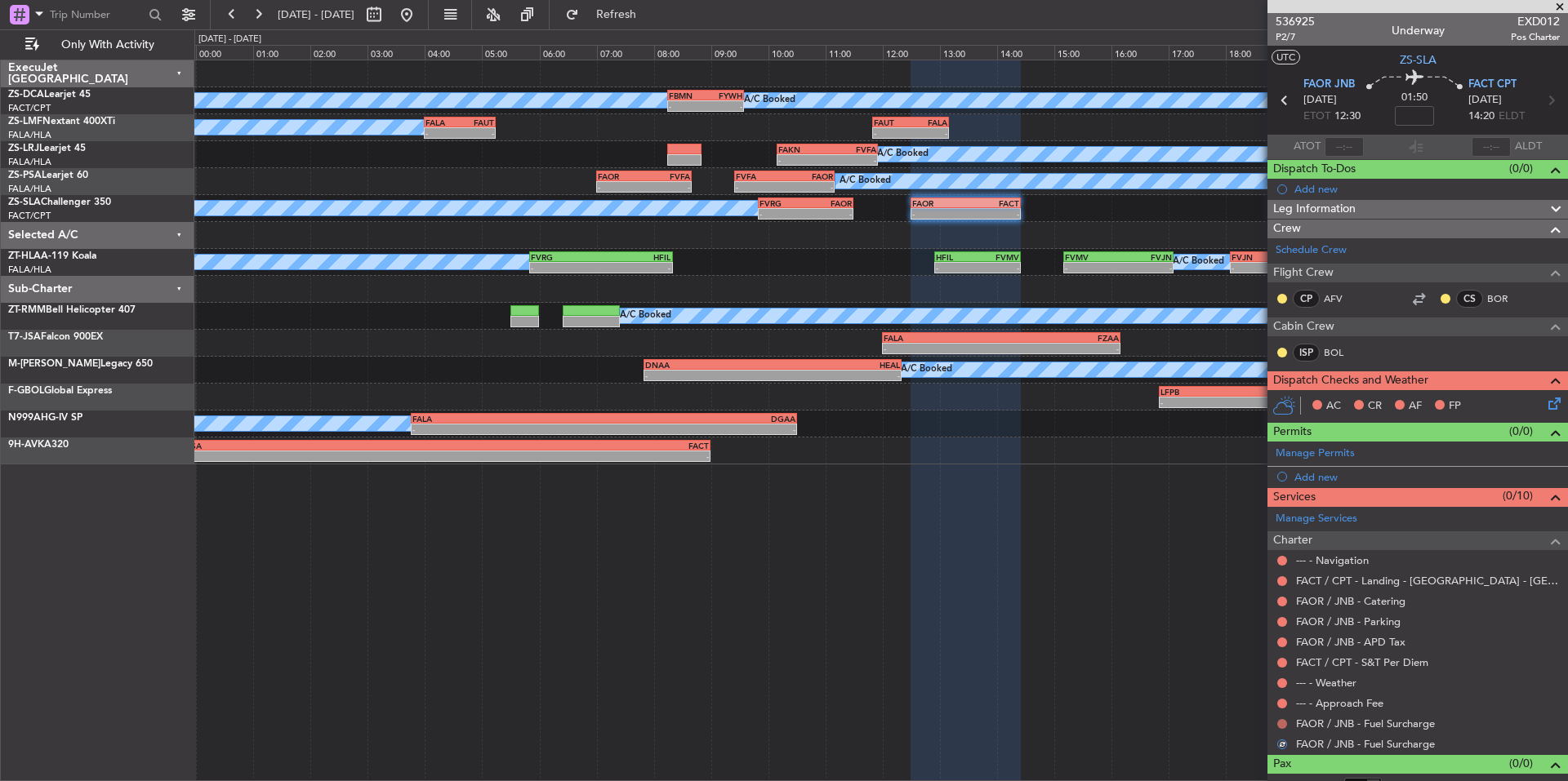
click at [1283, 724] on button at bounding box center [1282, 724] width 10 height 10
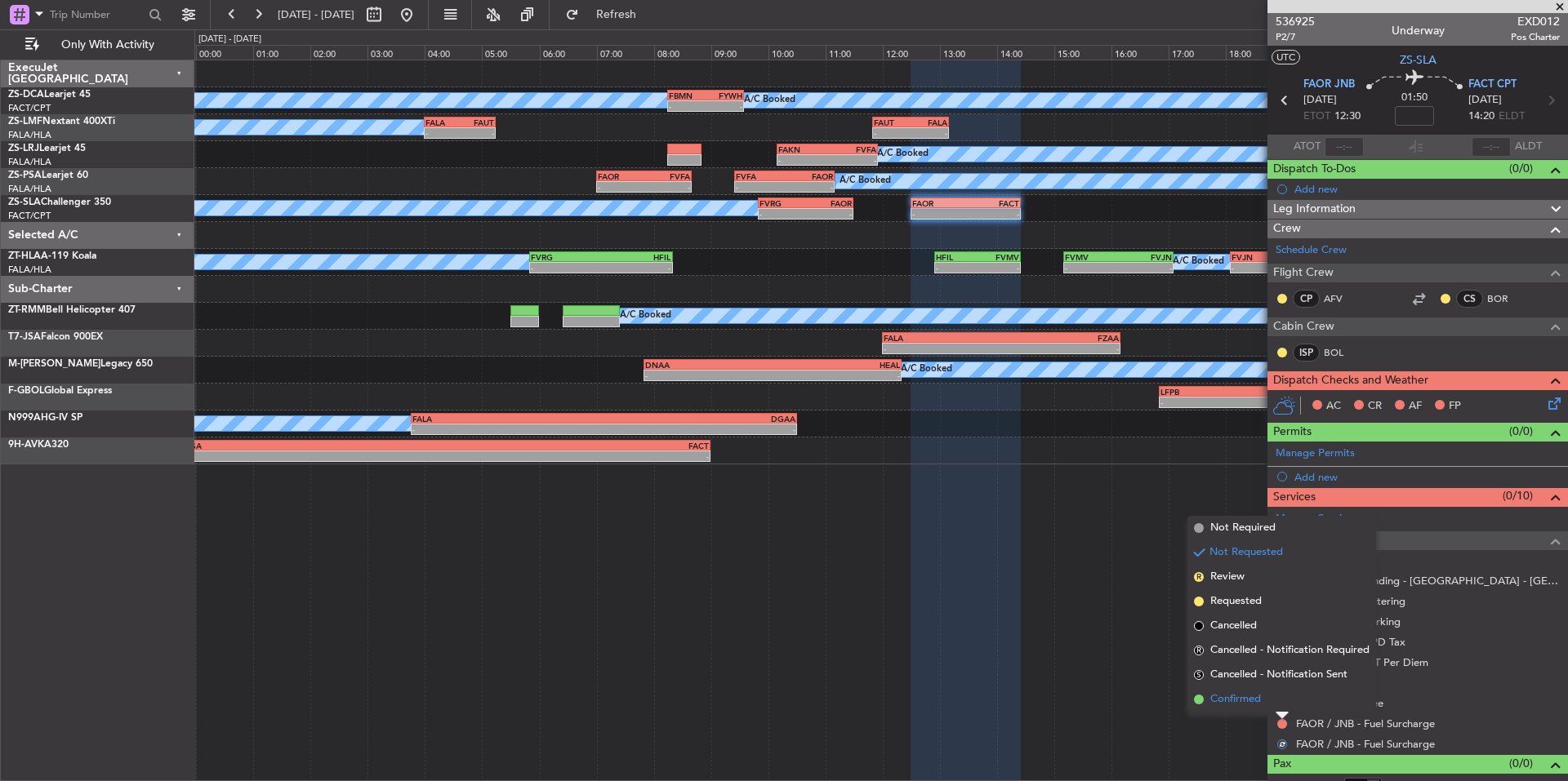
click at [1243, 701] on span "Confirmed" at bounding box center [1236, 699] width 51 height 16
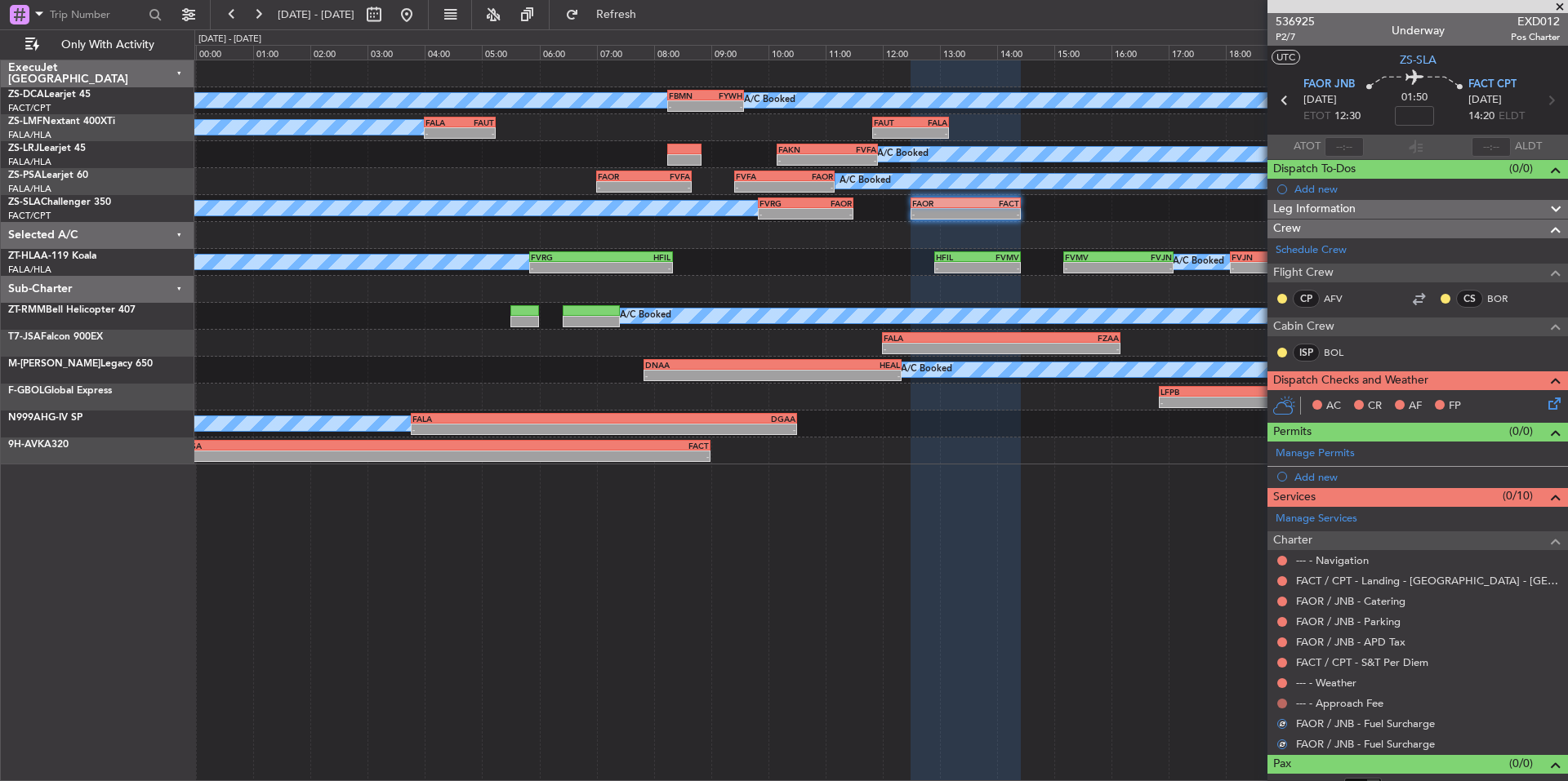
click at [1281, 705] on button at bounding box center [1282, 704] width 10 height 10
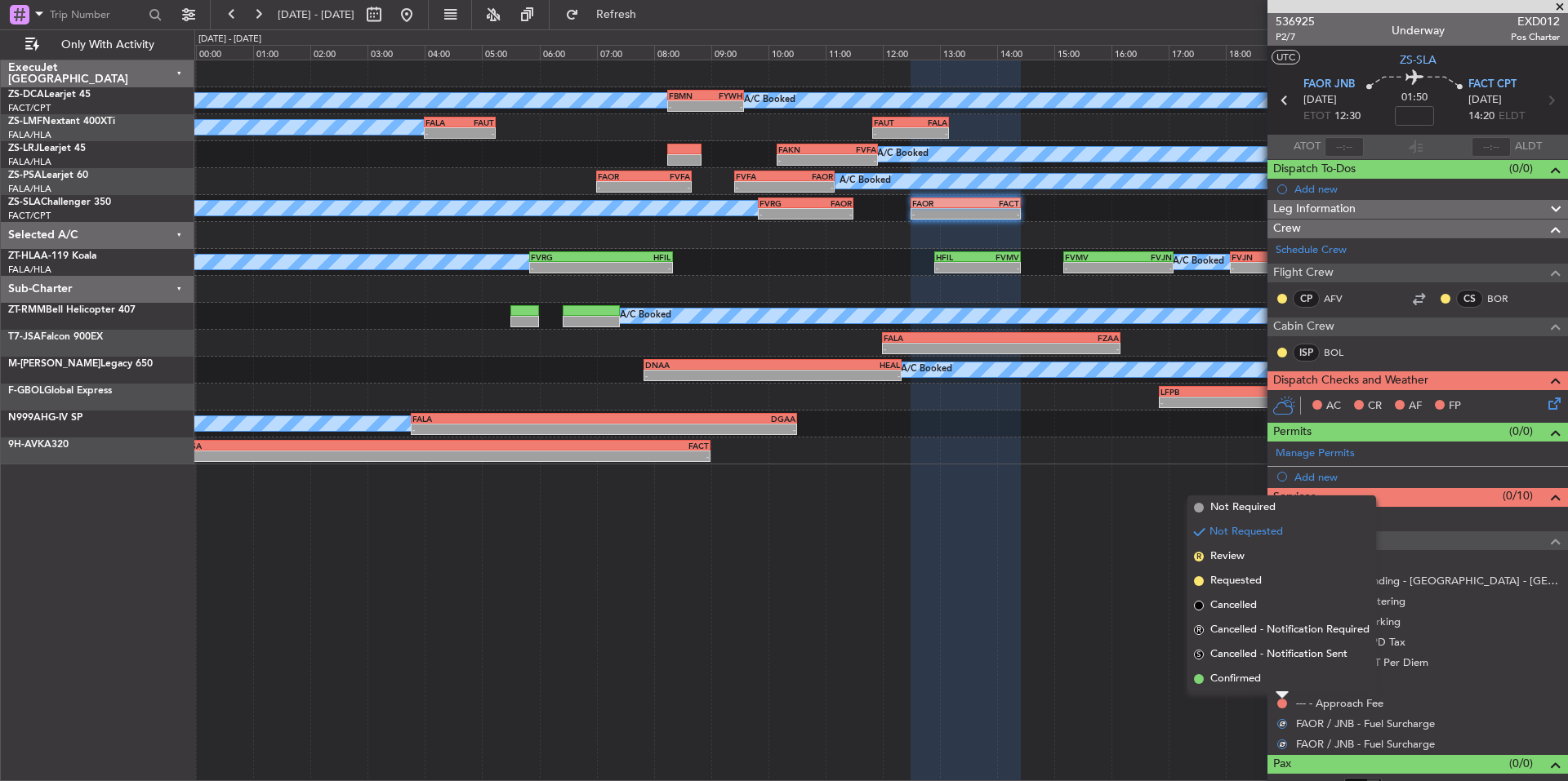
click at [1251, 680] on span "Confirmed" at bounding box center [1236, 679] width 51 height 16
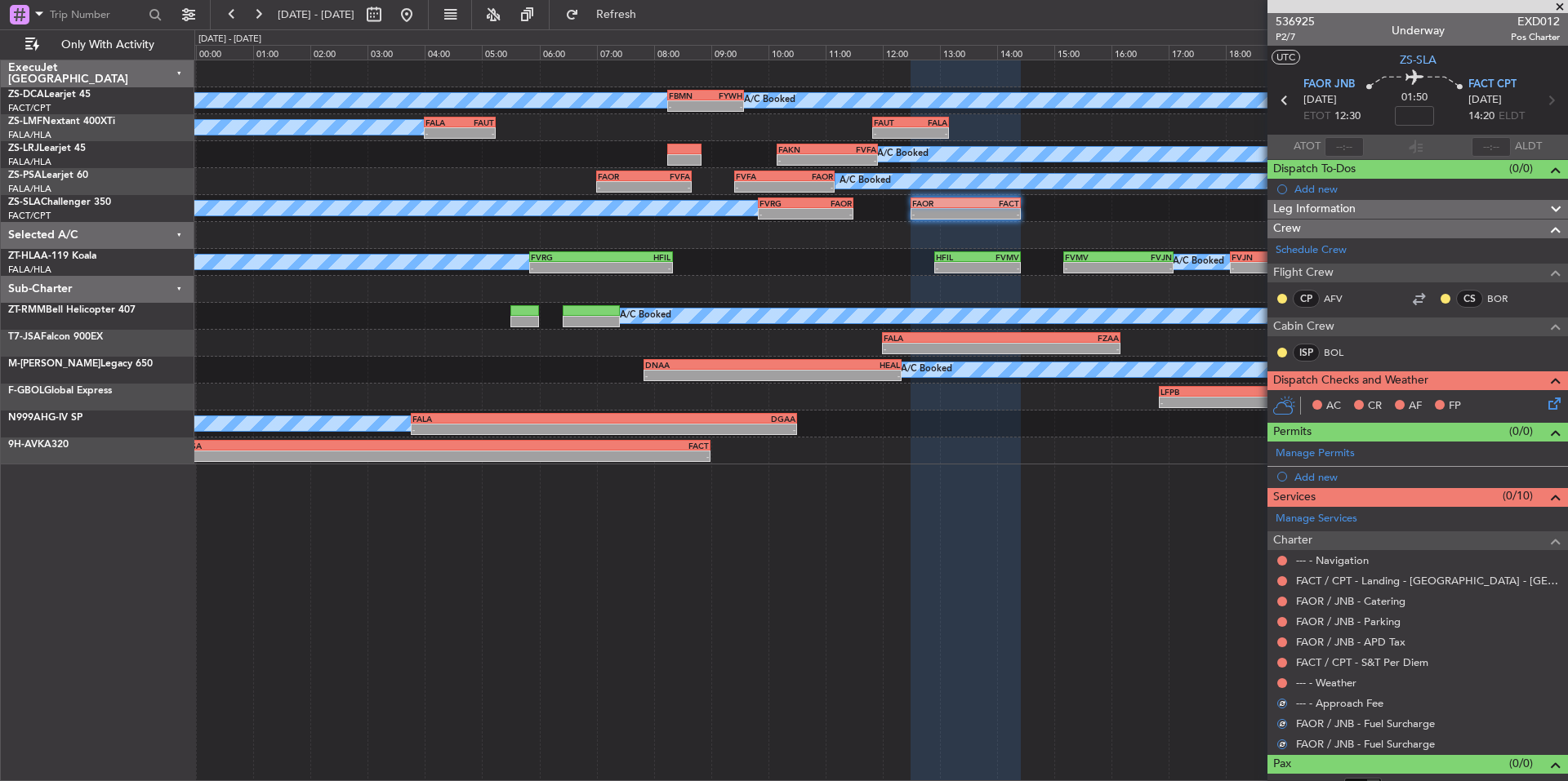
click at [1276, 686] on div "--- - Weather" at bounding box center [1418, 682] width 300 height 20
click at [1278, 685] on button at bounding box center [1282, 683] width 10 height 10
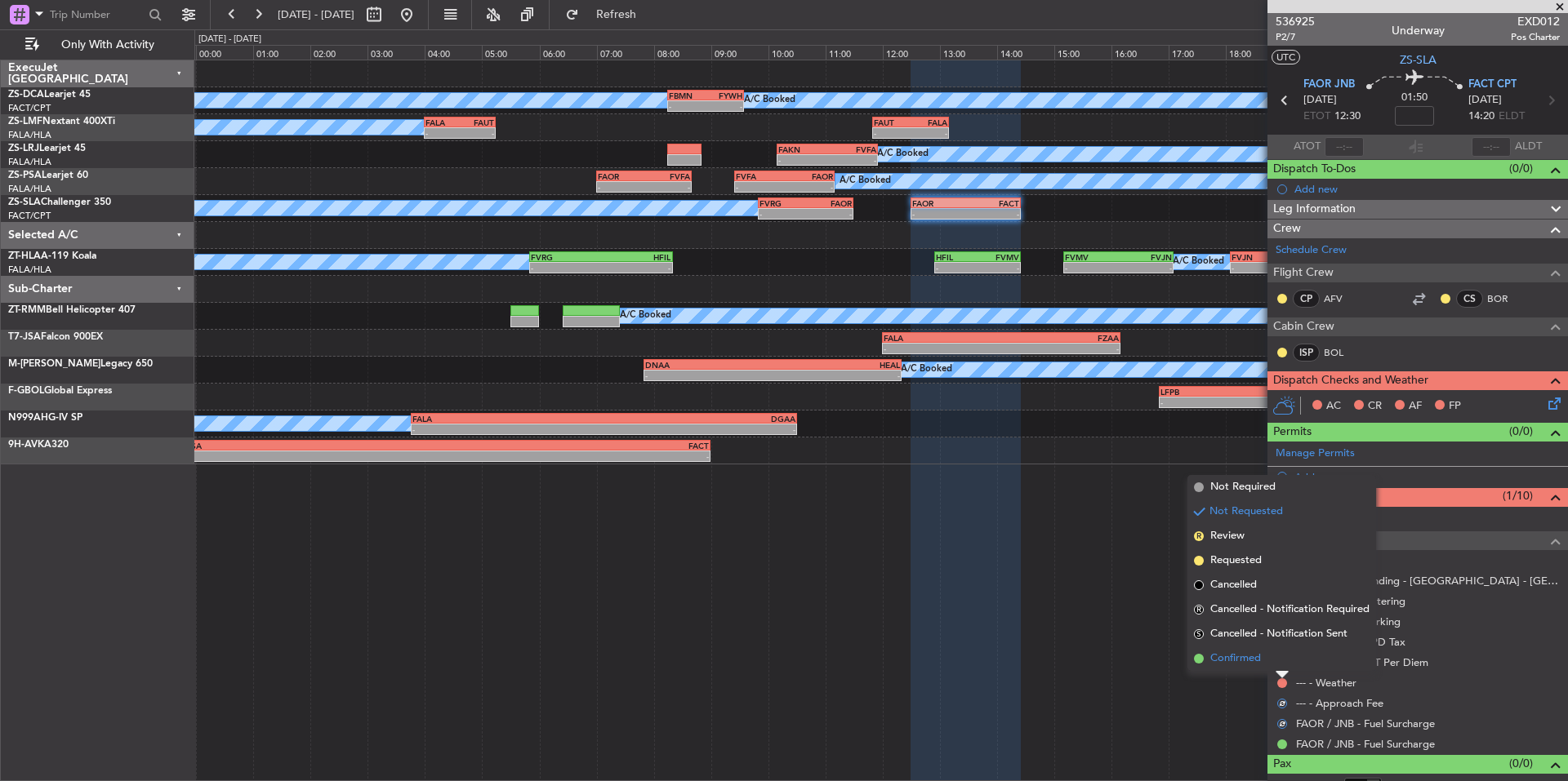
click at [1239, 665] on span "Confirmed" at bounding box center [1236, 658] width 51 height 16
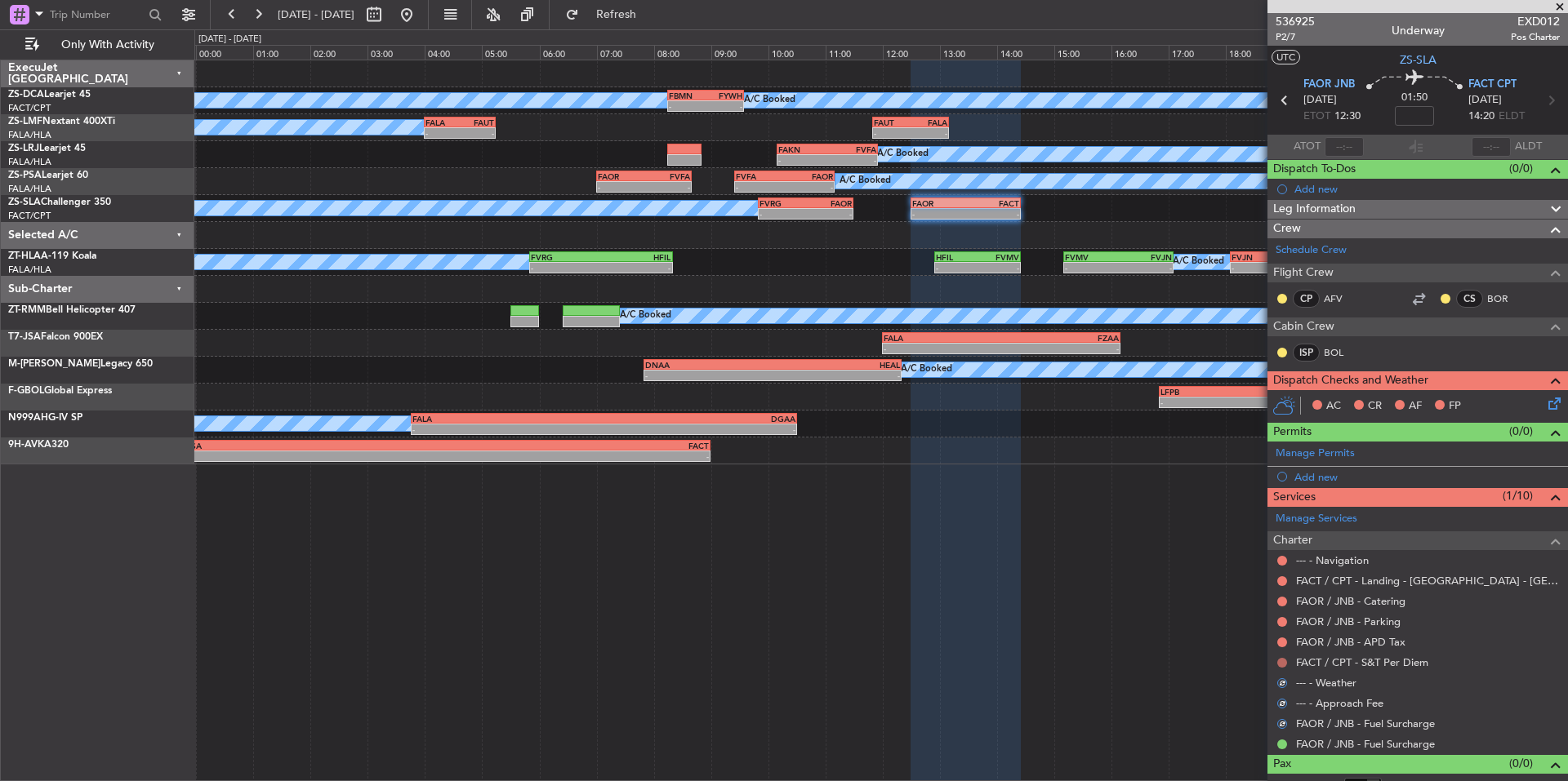
click at [1284, 658] on button at bounding box center [1282, 663] width 10 height 10
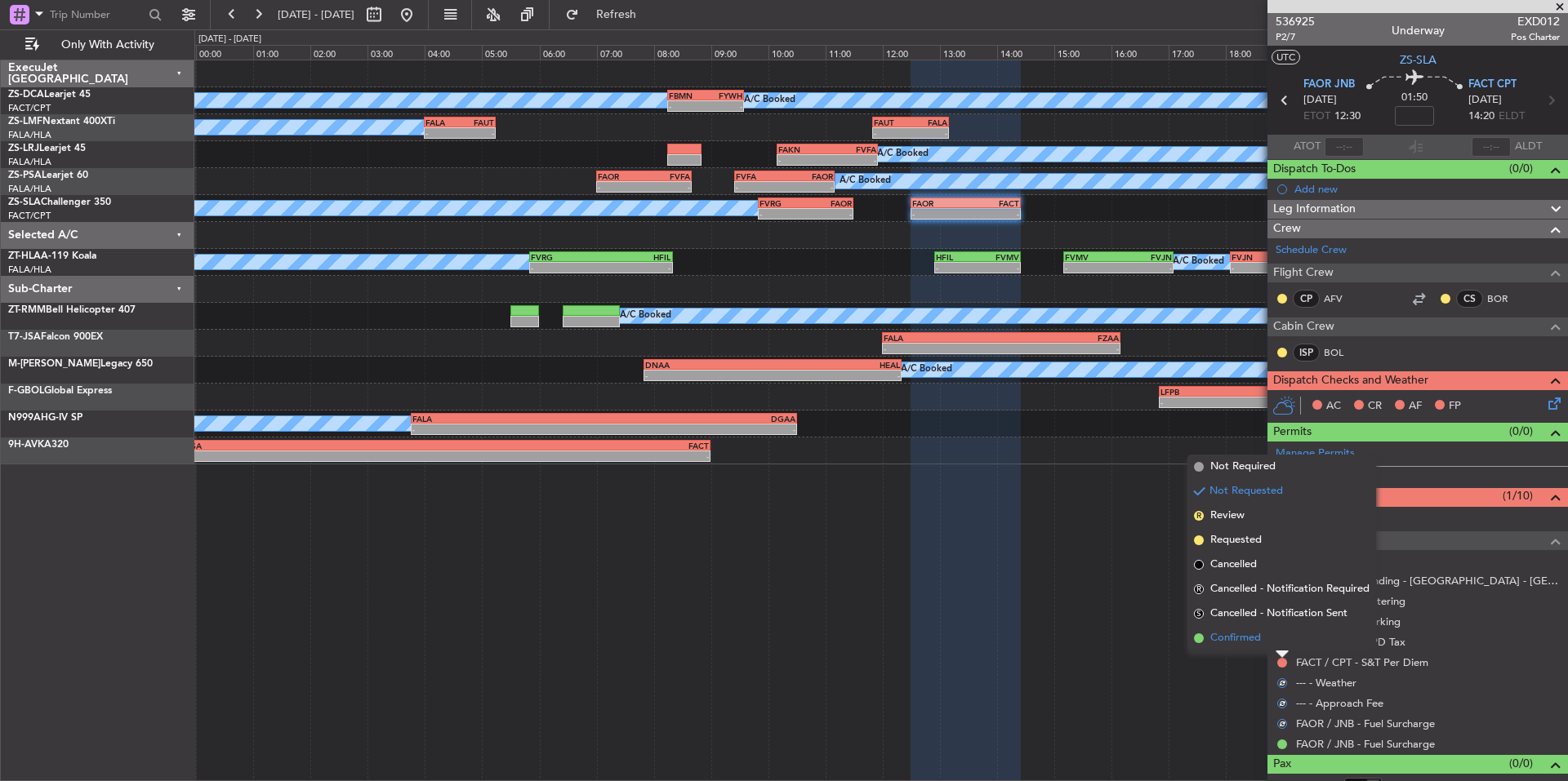
click at [1254, 642] on span "Confirmed" at bounding box center [1236, 638] width 51 height 16
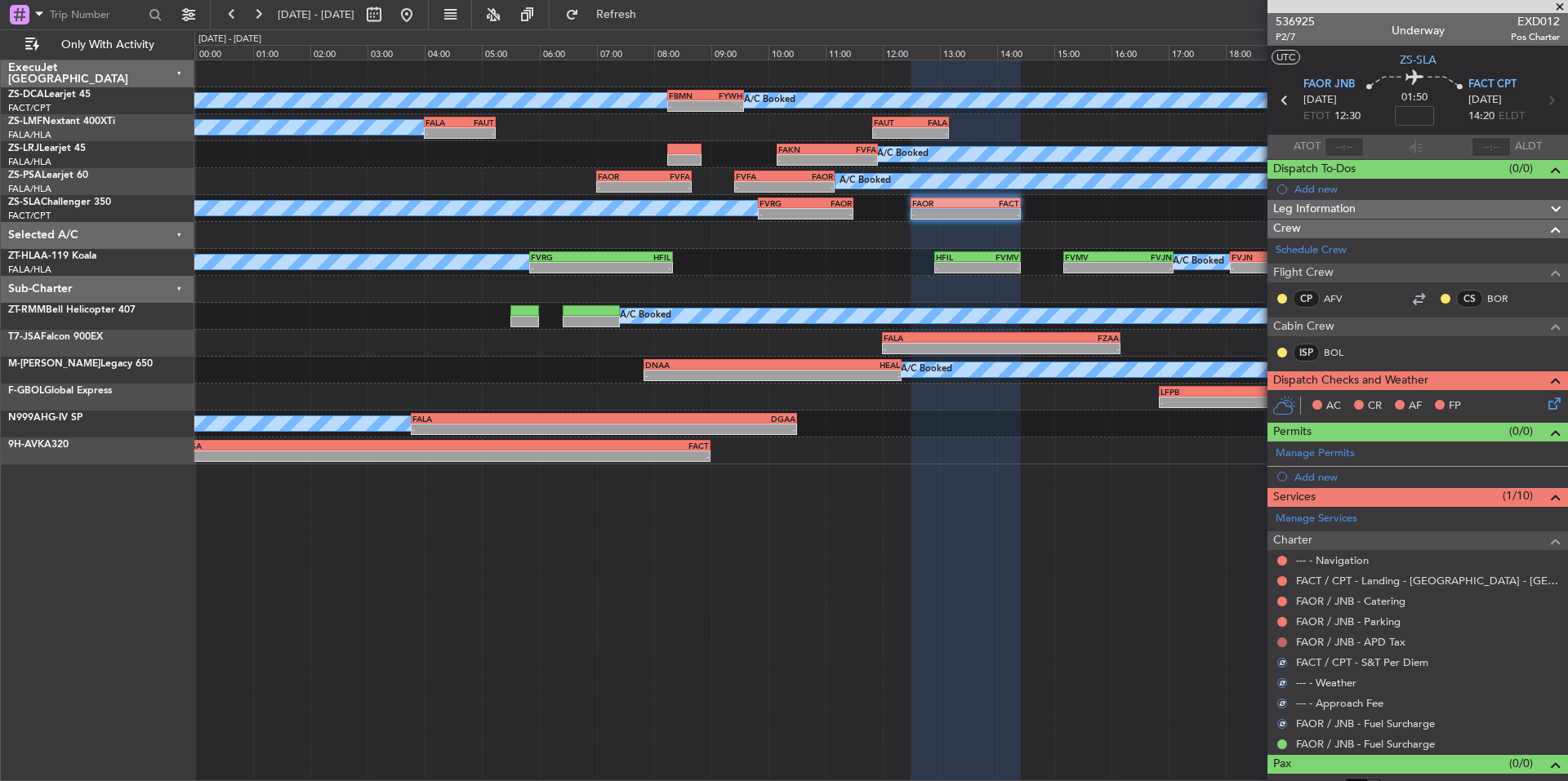
click at [1280, 641] on button at bounding box center [1282, 642] width 10 height 10
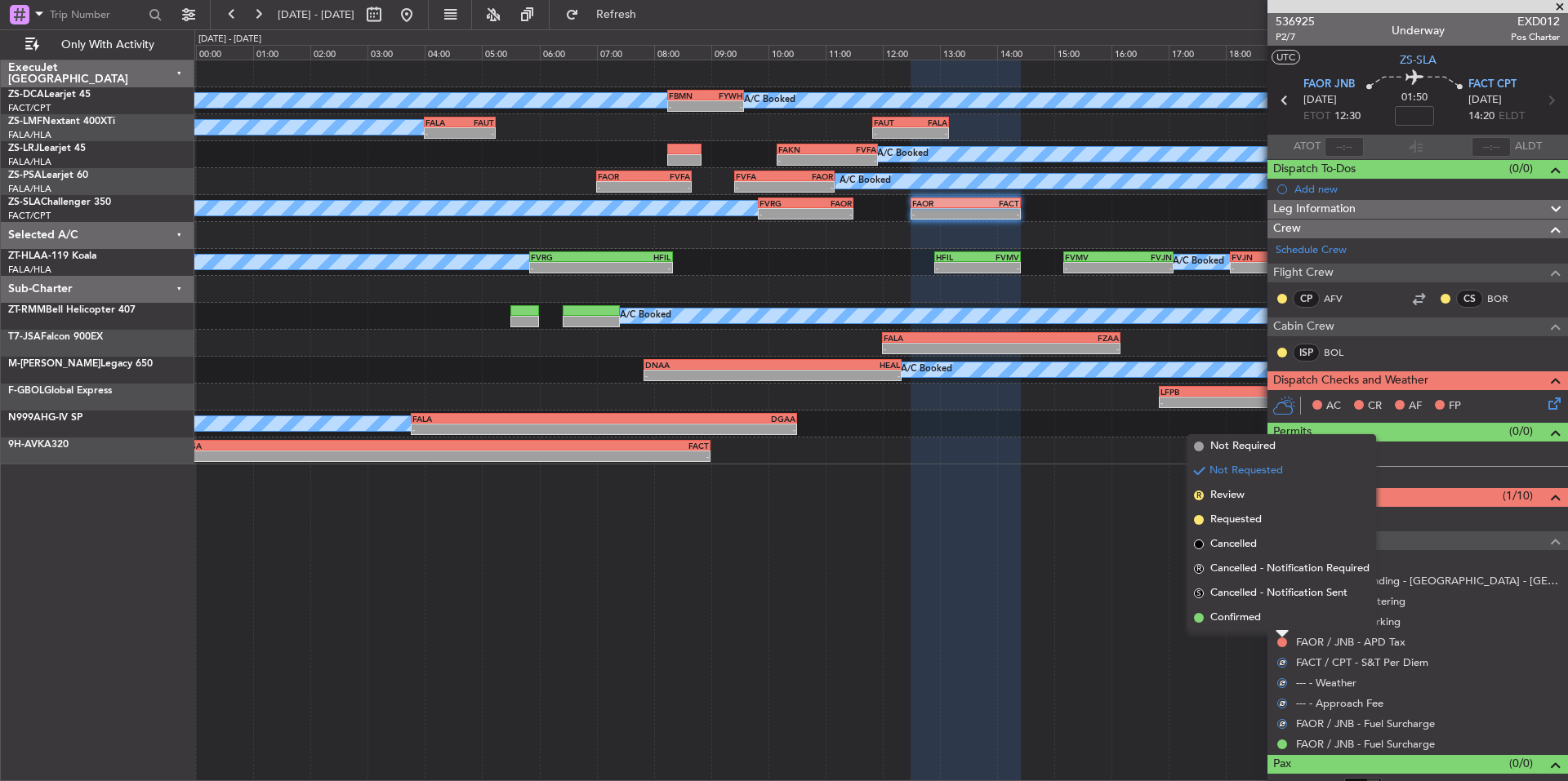
click at [1261, 618] on span "Confirmed" at bounding box center [1236, 618] width 51 height 16
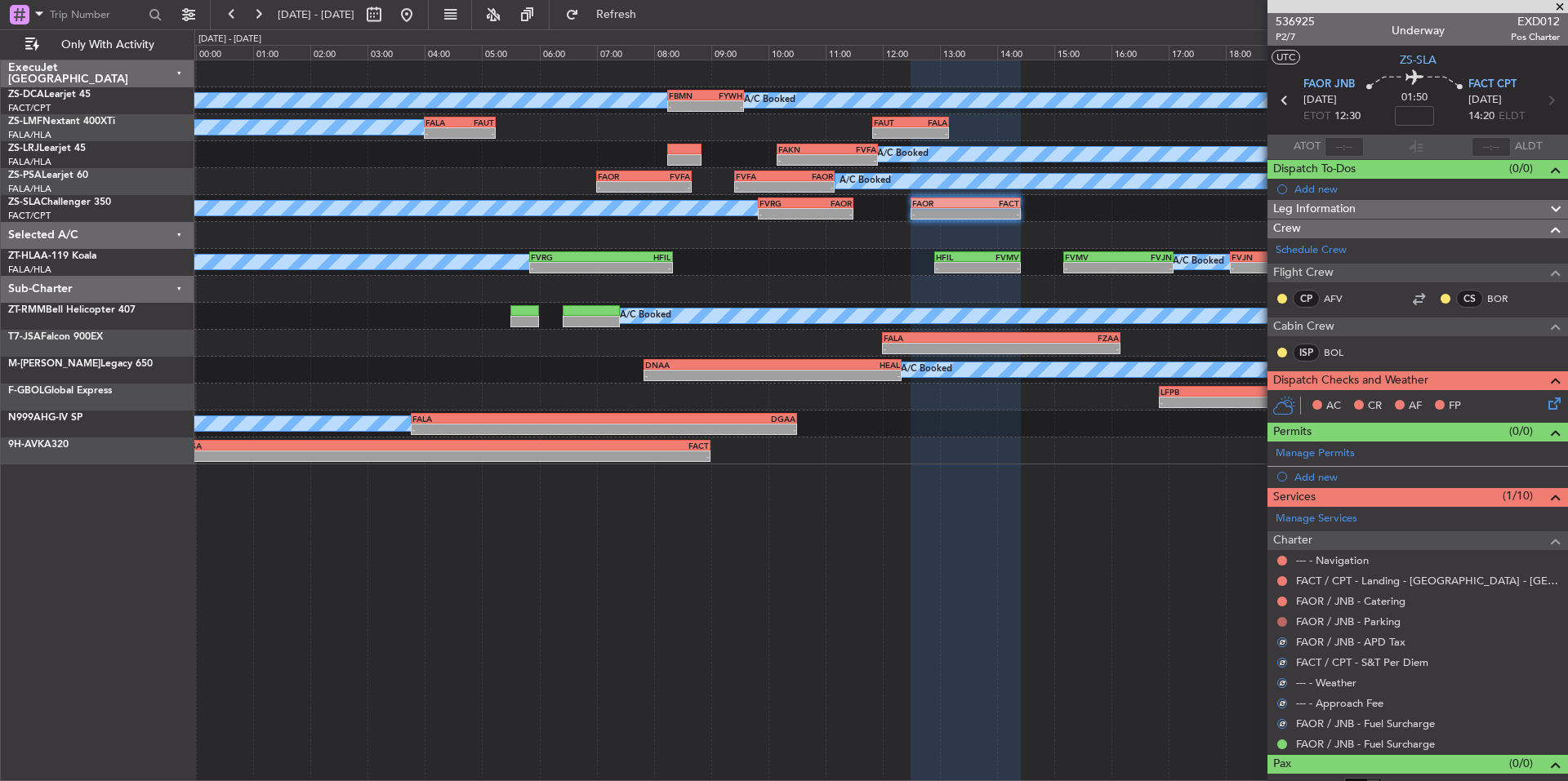
click at [1285, 620] on button at bounding box center [1282, 622] width 10 height 10
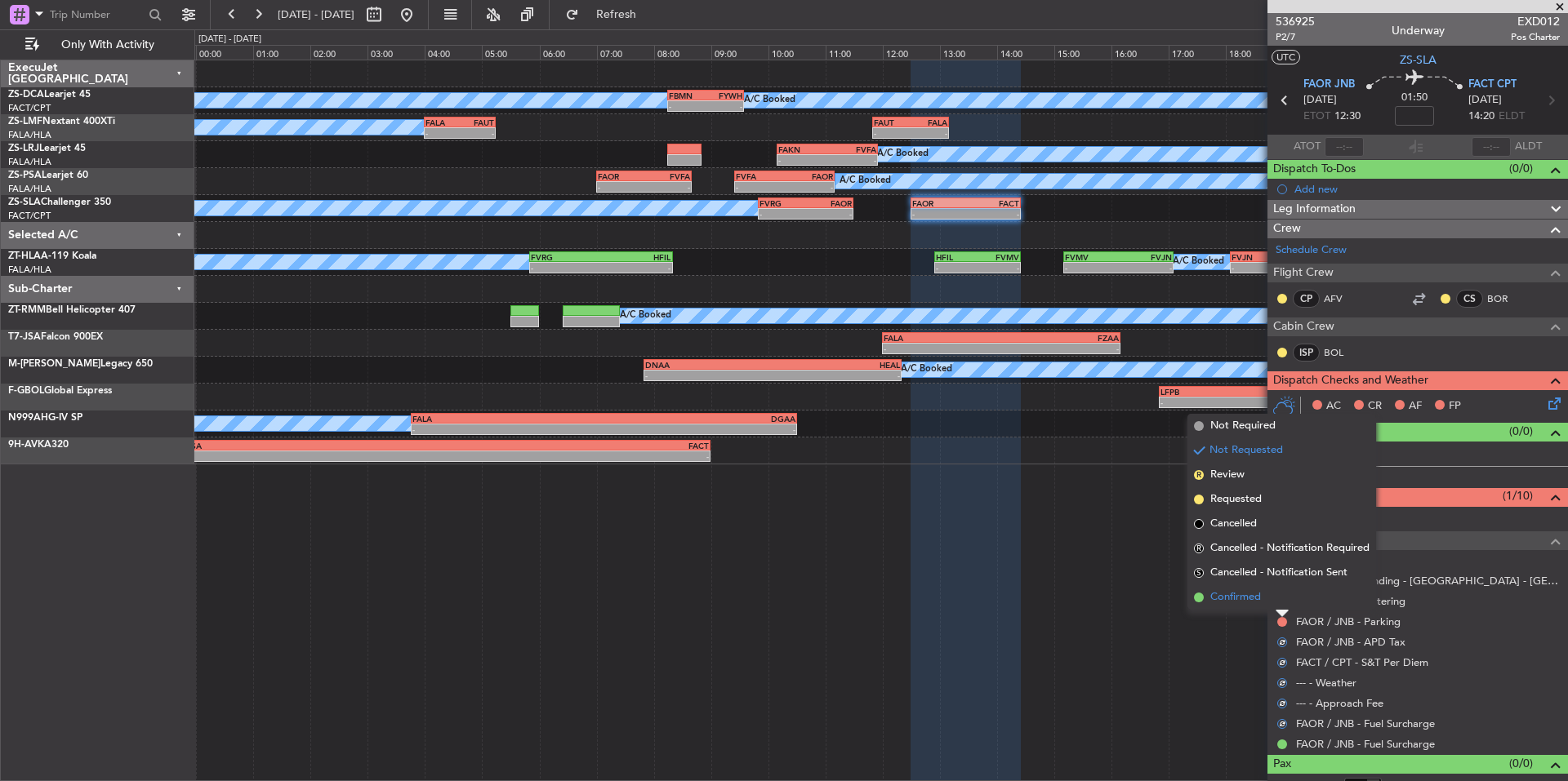
click at [1258, 601] on span "Confirmed" at bounding box center [1236, 597] width 51 height 16
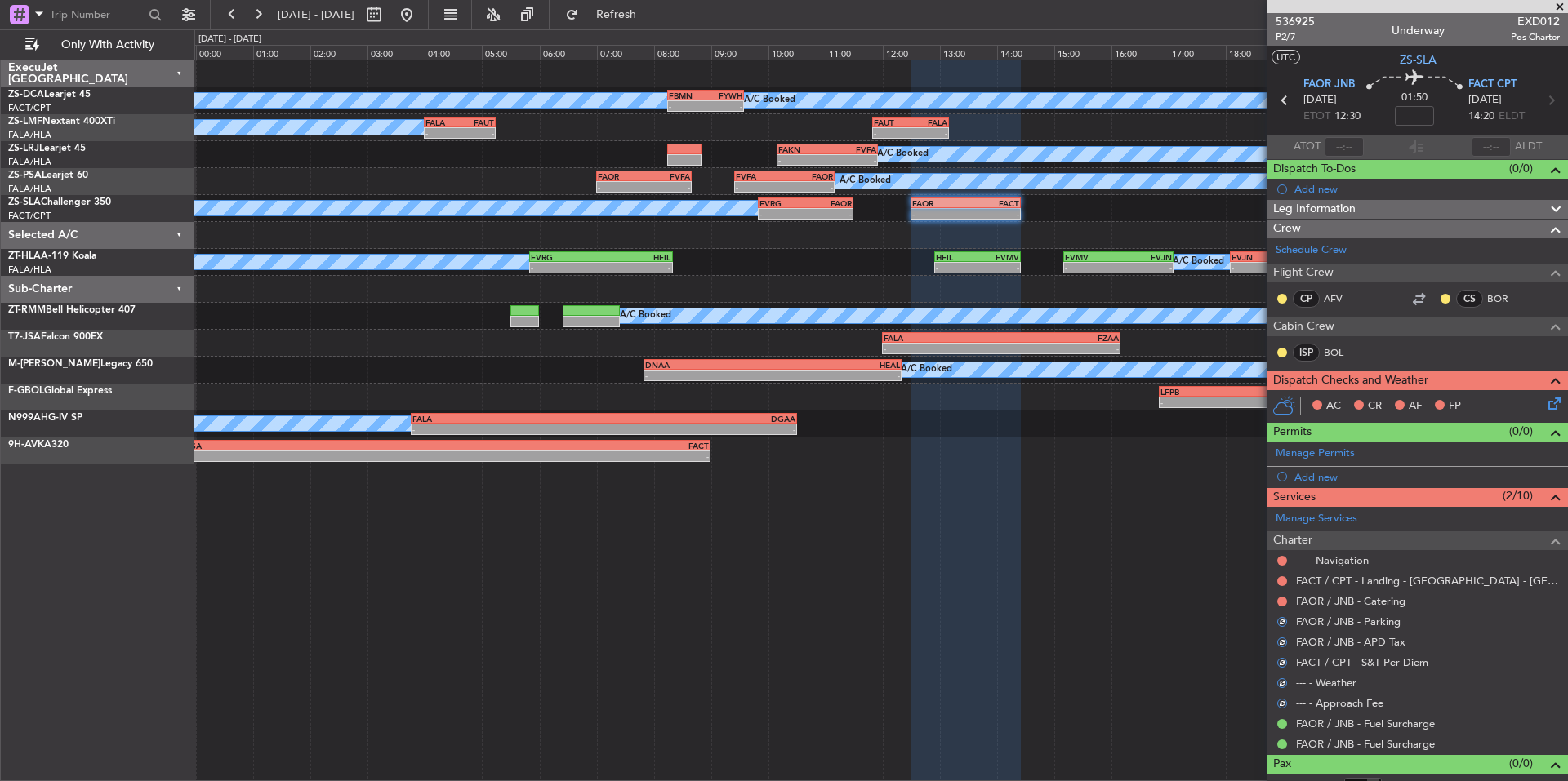
click at [1290, 603] on div "FAOR / JNB - Catering" at bounding box center [1418, 601] width 300 height 20
click at [1283, 603] on button at bounding box center [1282, 602] width 10 height 10
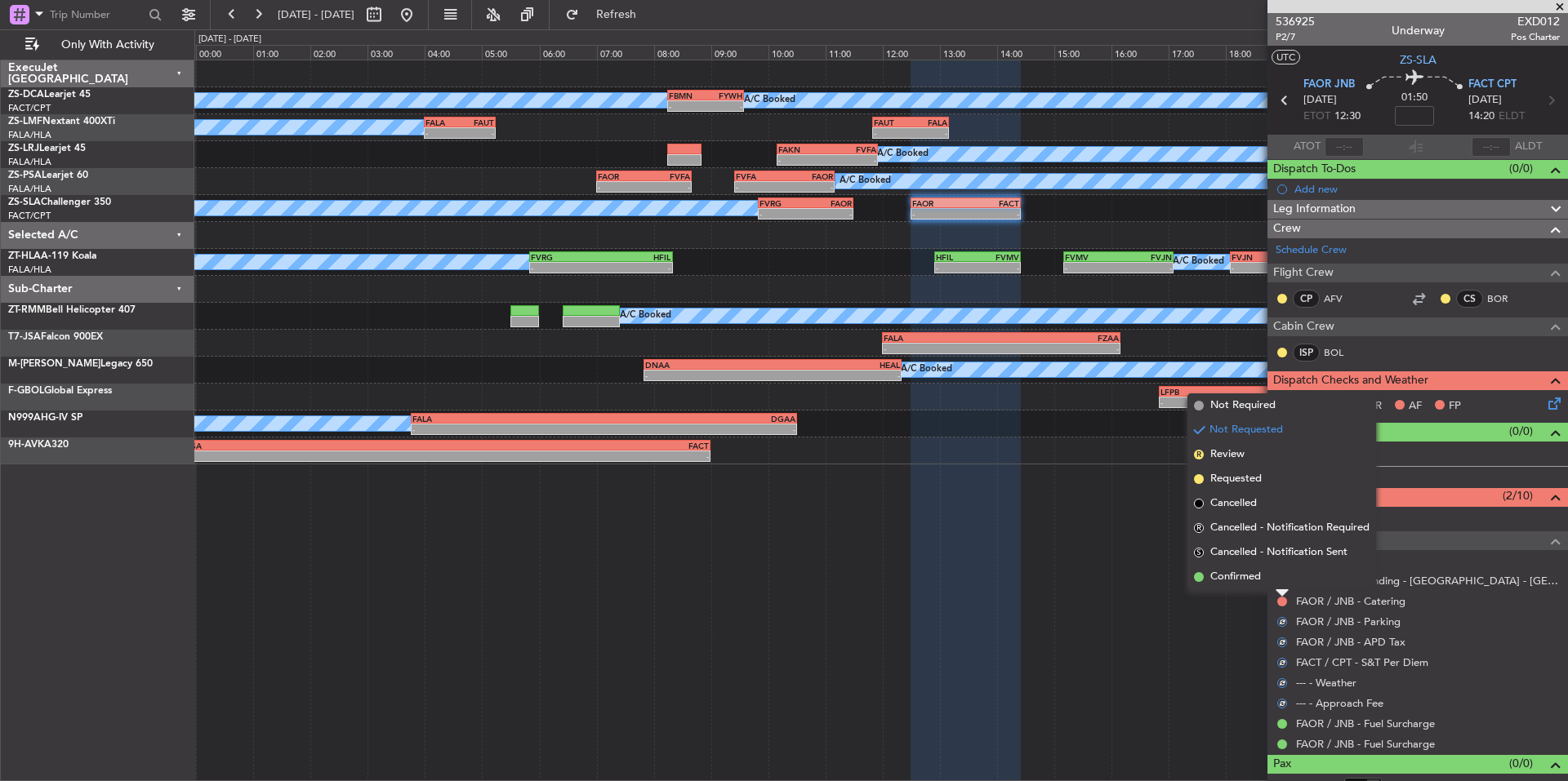
click at [1248, 580] on span "Confirmed" at bounding box center [1236, 578] width 51 height 16
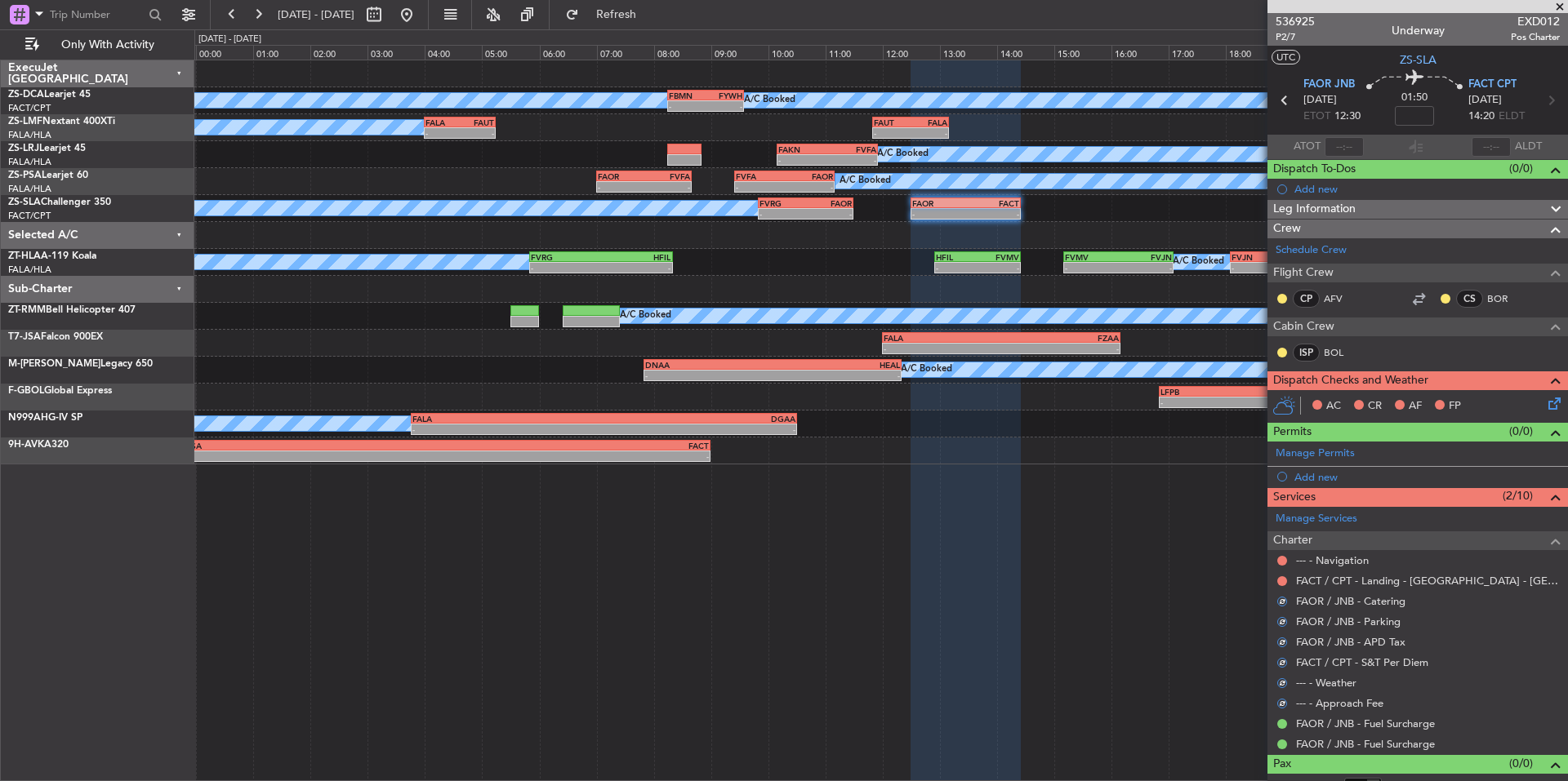
click at [1284, 580] on button at bounding box center [1282, 581] width 10 height 10
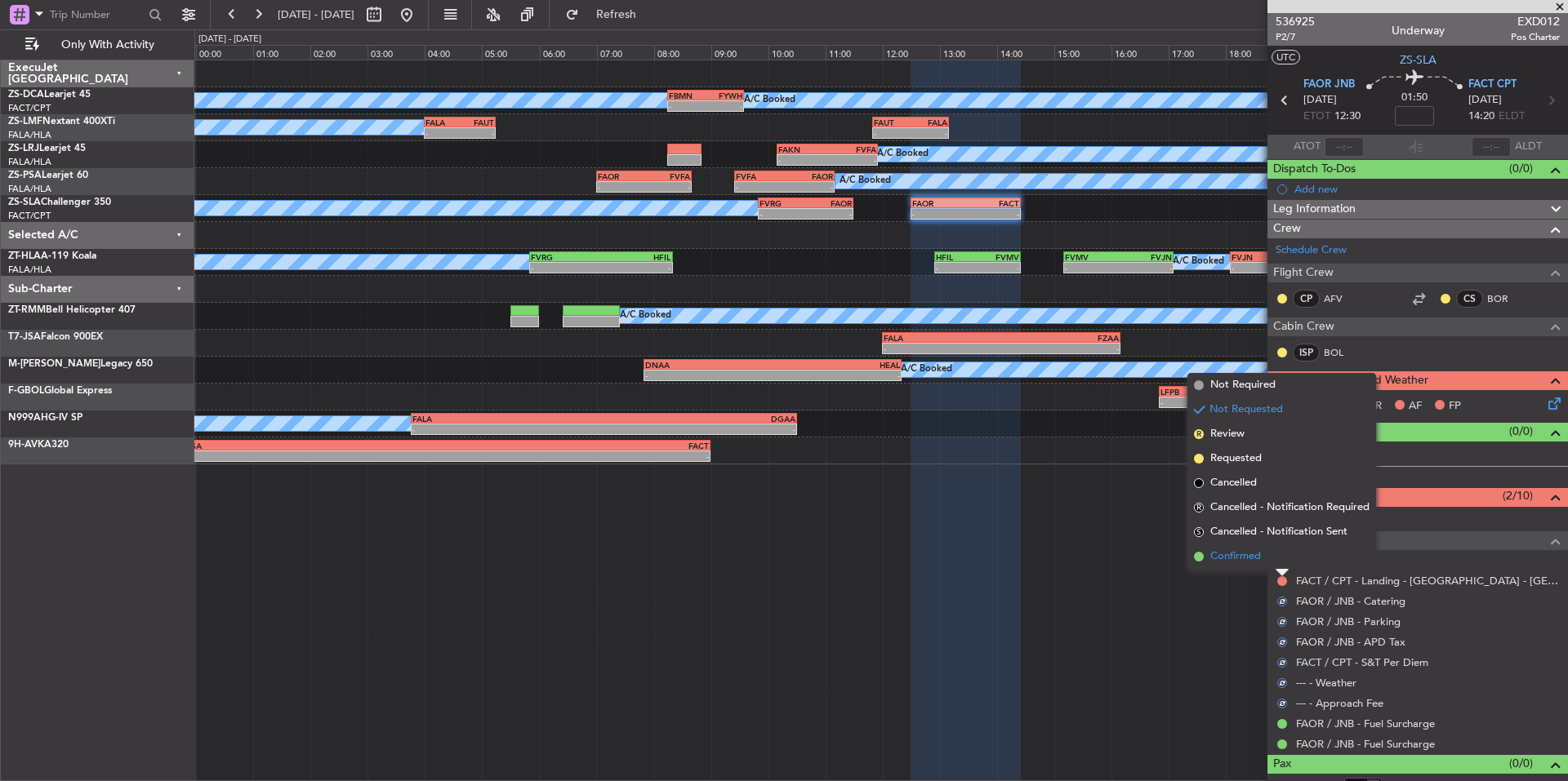
click at [1262, 559] on li "Confirmed" at bounding box center [1282, 557] width 188 height 25
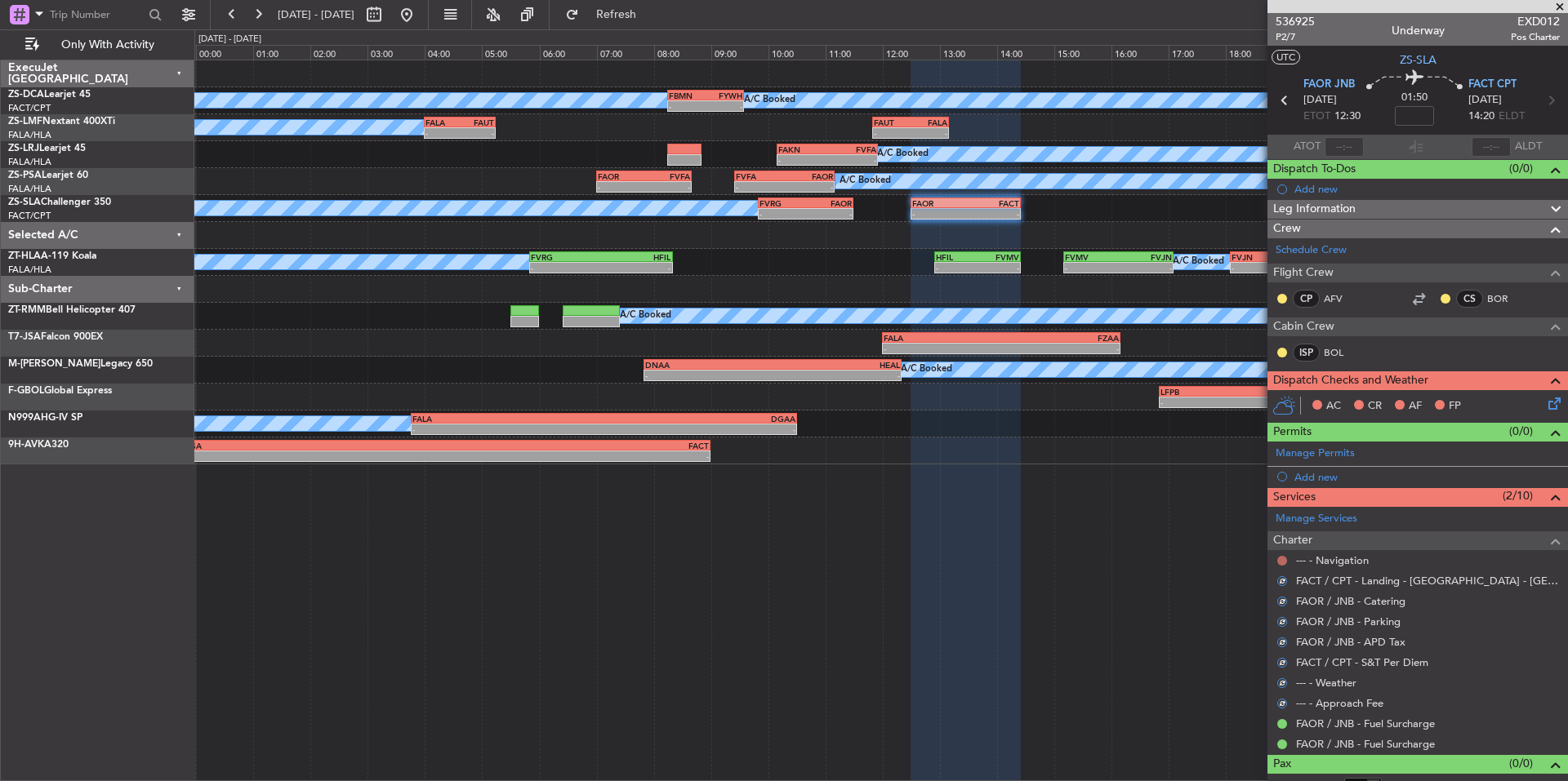
click at [1280, 561] on button at bounding box center [1282, 561] width 10 height 10
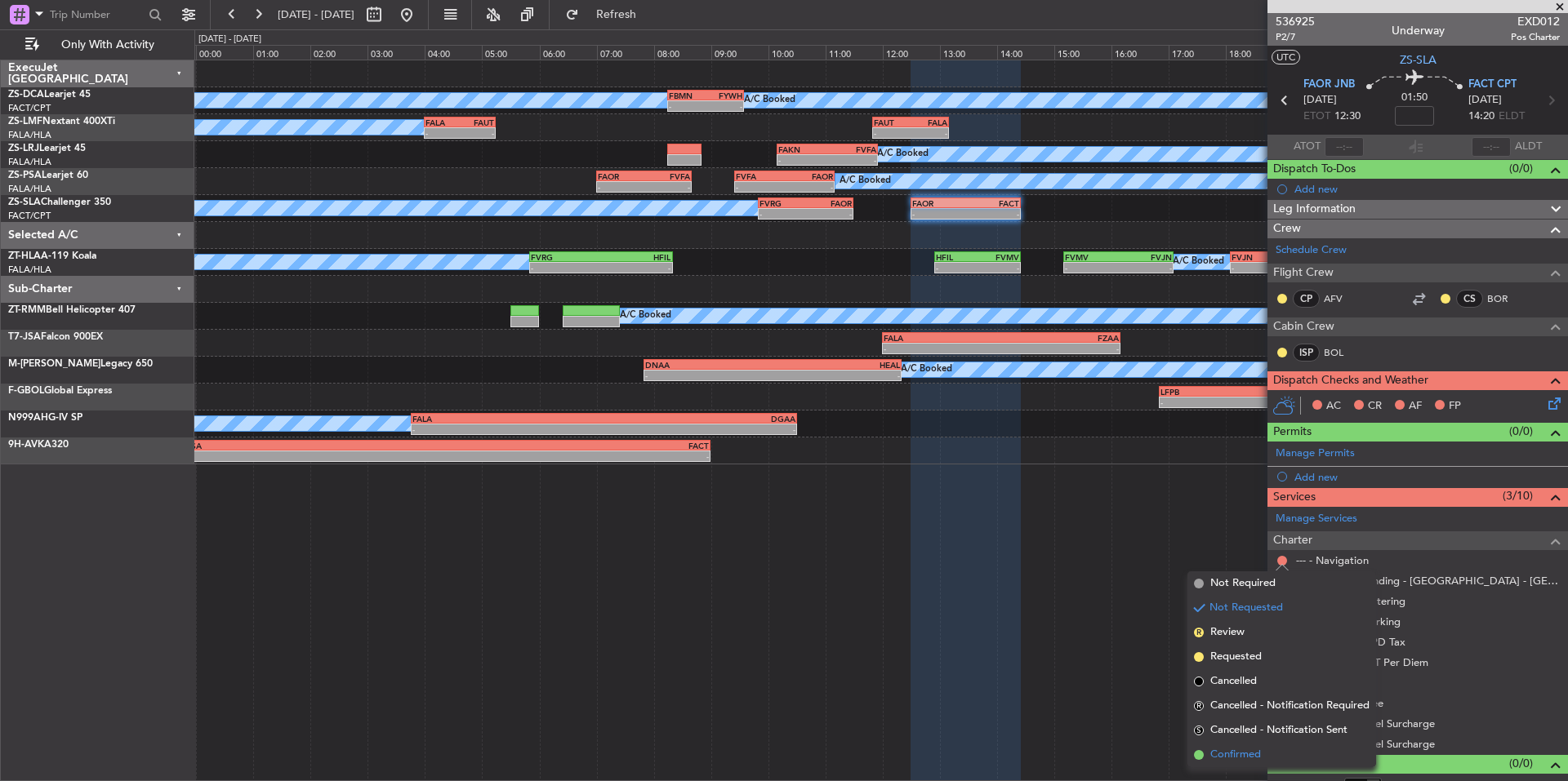
click at [1231, 750] on span "Confirmed" at bounding box center [1236, 755] width 51 height 16
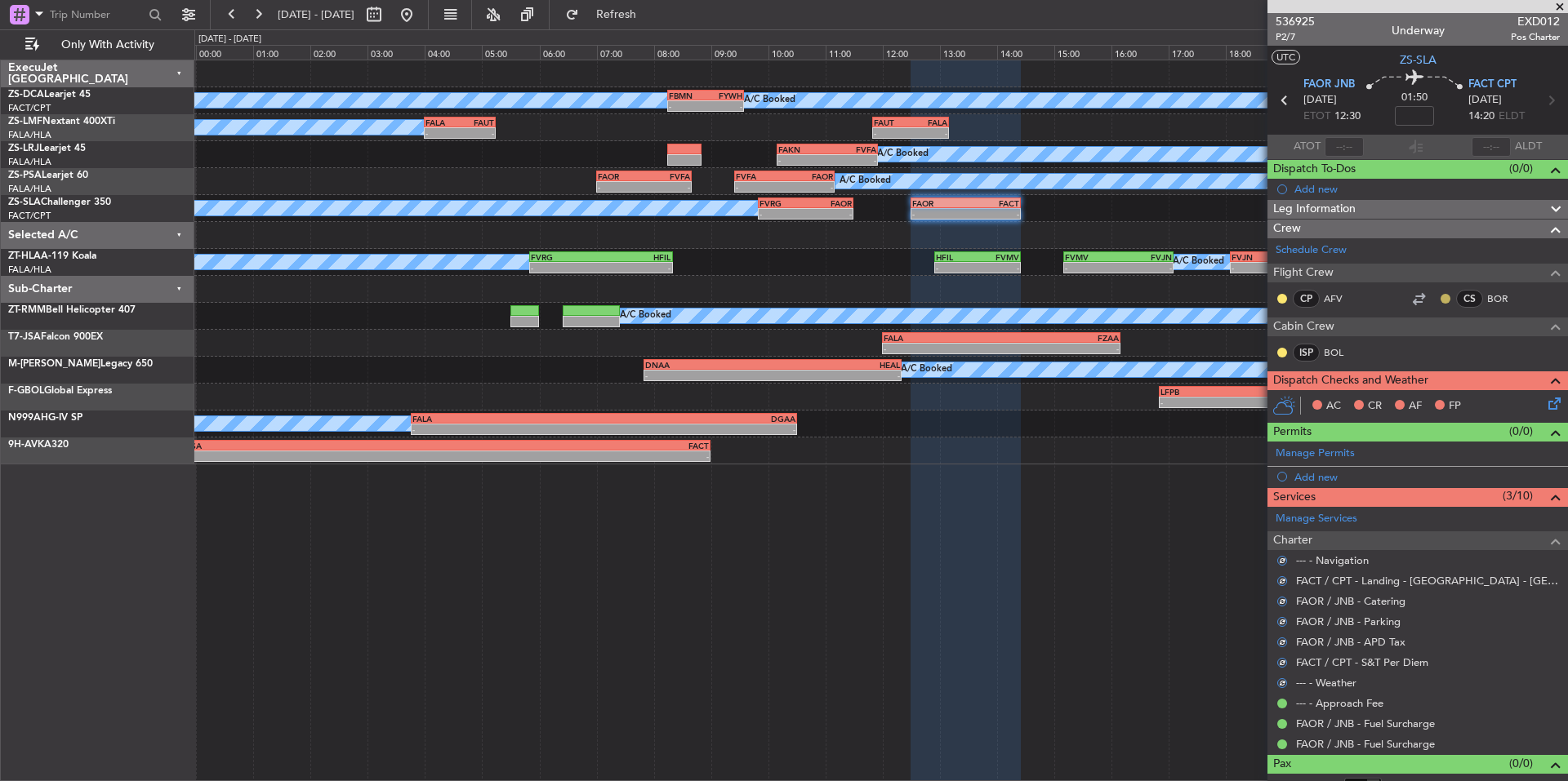
click at [1433, 303] on mat-tooltip-component "Unread" at bounding box center [1434, 324] width 60 height 44
click at [1441, 299] on button at bounding box center [1445, 299] width 10 height 10
click at [1280, 294] on button at bounding box center [1282, 299] width 10 height 10
click at [1309, 347] on span "Acknowledged" at bounding box center [1286, 346] width 72 height 16
click at [1273, 356] on div "ISP BOL" at bounding box center [1418, 353] width 294 height 28
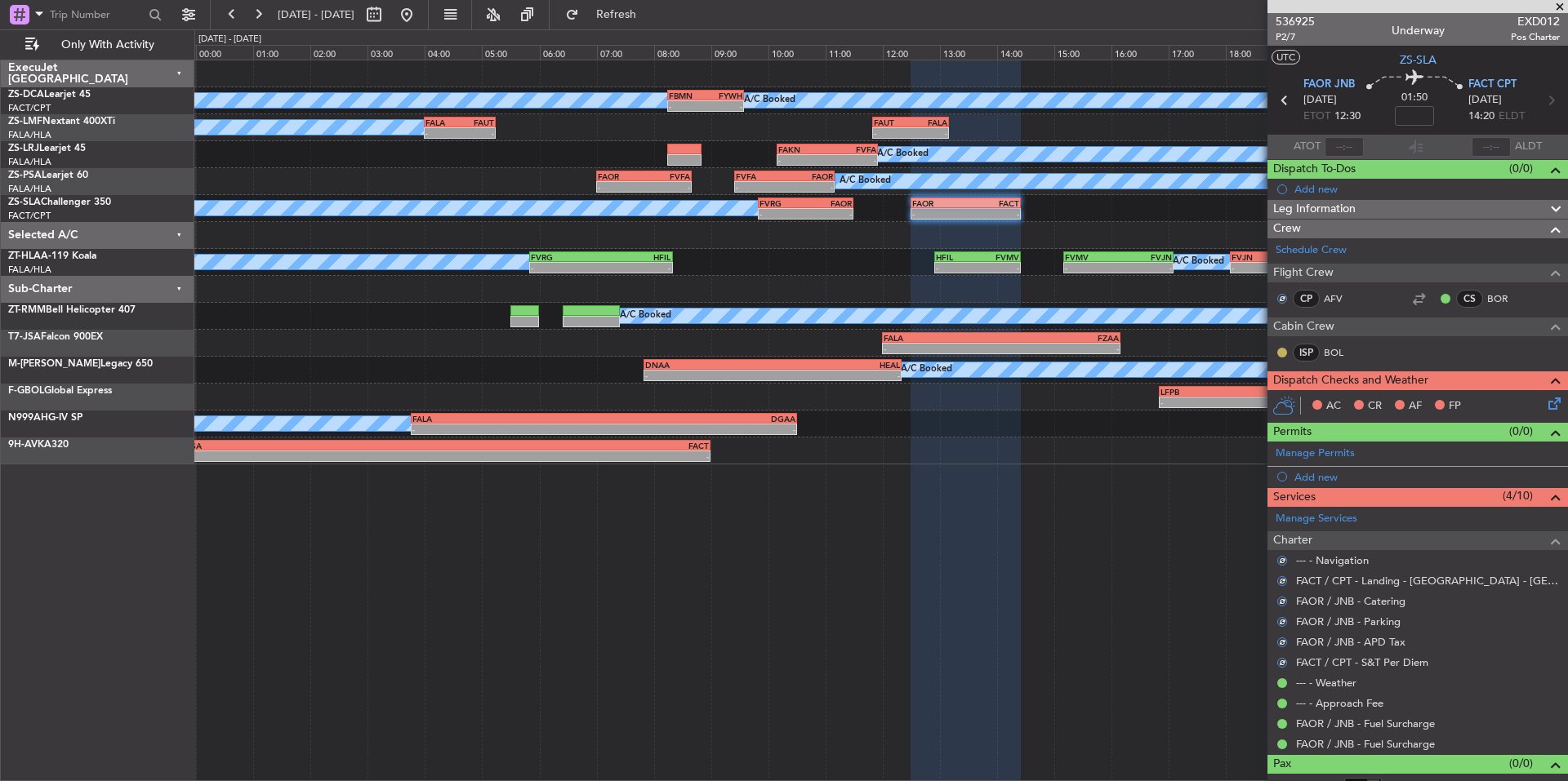
click at [1277, 350] on button at bounding box center [1282, 352] width 10 height 10
click at [1323, 397] on li "Acknowledged" at bounding box center [1282, 400] width 109 height 25
click at [1546, 402] on icon at bounding box center [1552, 401] width 13 height 13
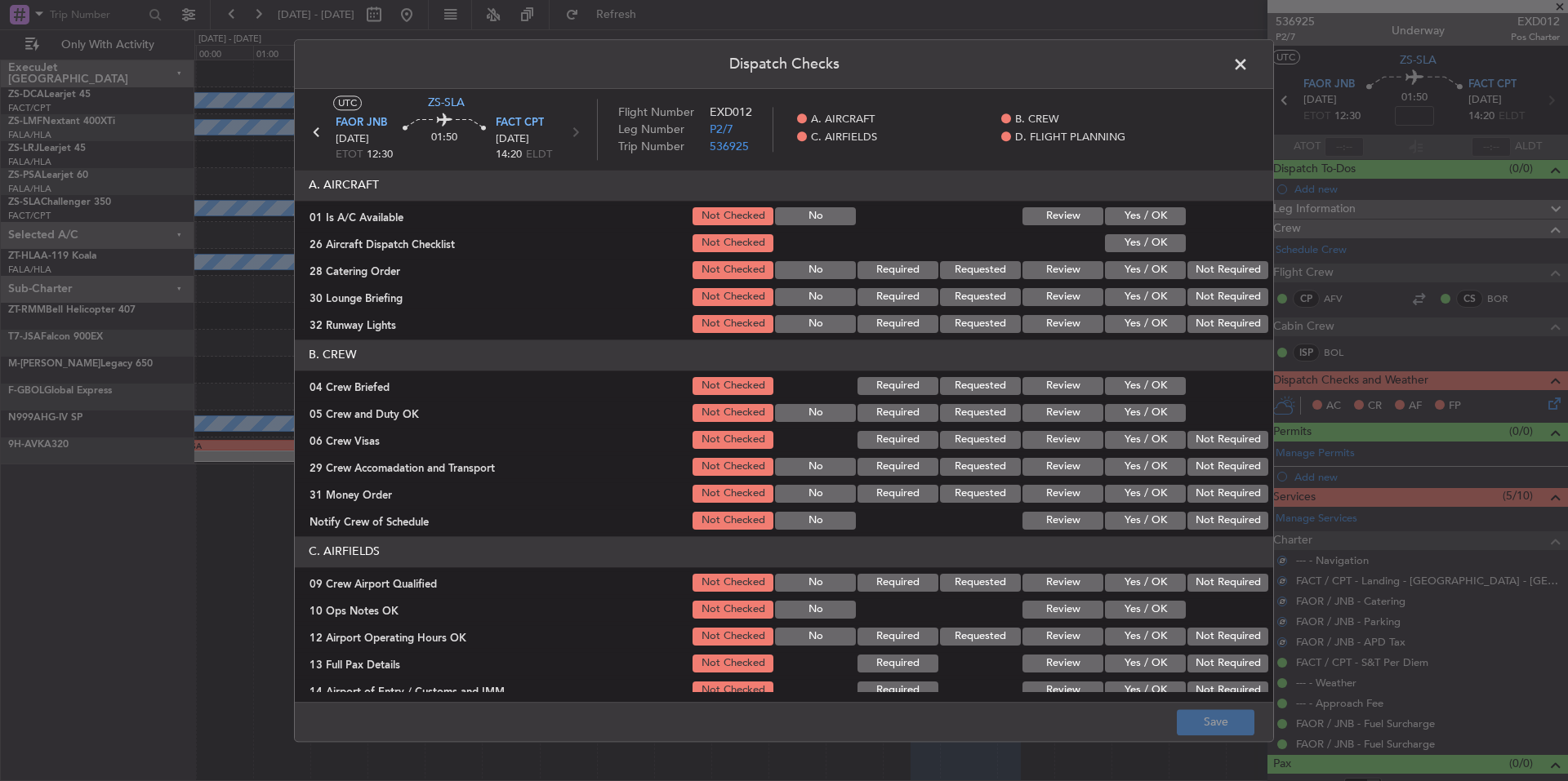
click at [1172, 225] on button "Yes / OK" at bounding box center [1145, 216] width 81 height 18
drag, startPoint x: 1164, startPoint y: 237, endPoint x: 1172, endPoint y: 251, distance: 16.1
click at [1164, 238] on button "Yes / OK" at bounding box center [1145, 243] width 81 height 18
click at [1194, 271] on button "Not Required" at bounding box center [1228, 270] width 81 height 18
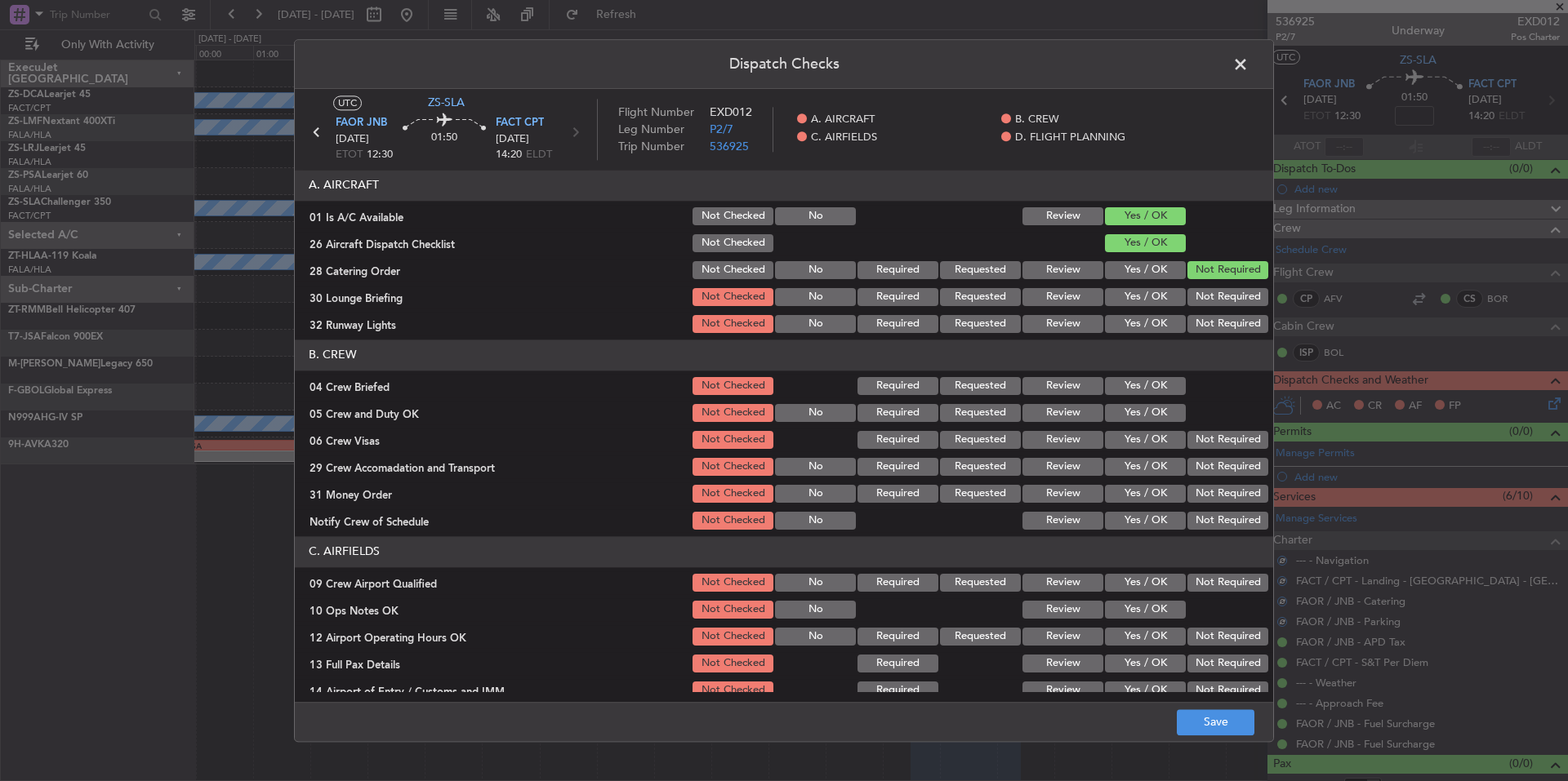
click at [1199, 289] on section "A. AIRCRAFT 01 Is A/C Available Not Checked No Review Yes / OK 26 Aircraft Disp…" at bounding box center [784, 252] width 979 height 166
drag, startPoint x: 1200, startPoint y: 297, endPoint x: 1202, endPoint y: 312, distance: 15.1
click at [1200, 301] on button "Not Required" at bounding box center [1228, 297] width 81 height 18
click at [1202, 315] on section "A. AIRCRAFT 01 Is A/C Available Not Checked No Review Yes / OK 26 Aircraft Disp…" at bounding box center [784, 252] width 979 height 166
click at [1202, 320] on button "Not Required" at bounding box center [1228, 324] width 81 height 18
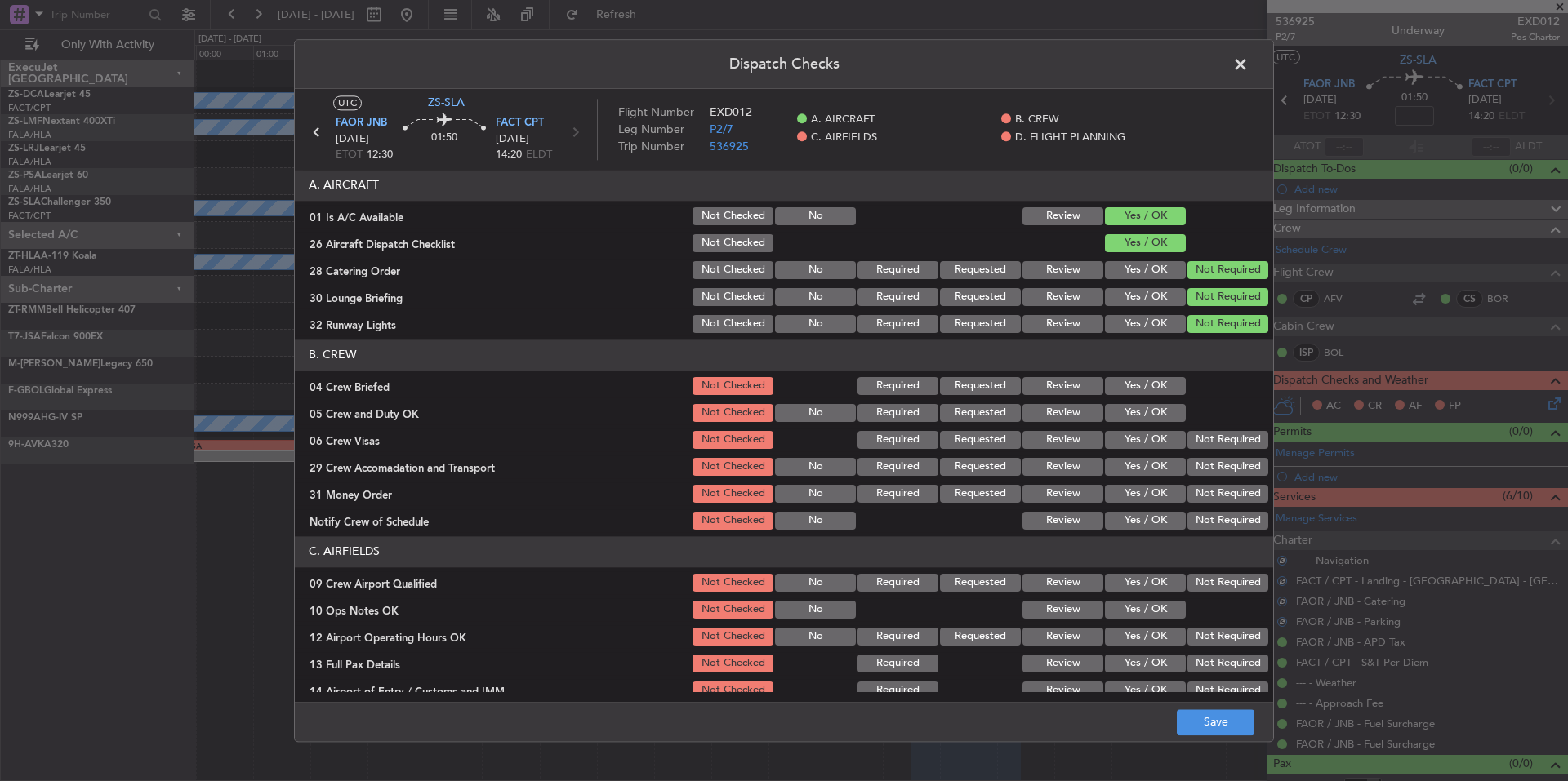
click at [1202, 327] on button "Not Required" at bounding box center [1228, 324] width 81 height 18
drag, startPoint x: 1165, startPoint y: 382, endPoint x: 1154, endPoint y: 409, distance: 29.2
click at [1164, 384] on button "Yes / OK" at bounding box center [1145, 387] width 81 height 18
click at [1154, 409] on button "Yes / OK" at bounding box center [1145, 413] width 81 height 18
click at [1188, 443] on button "Not Required" at bounding box center [1228, 440] width 81 height 18
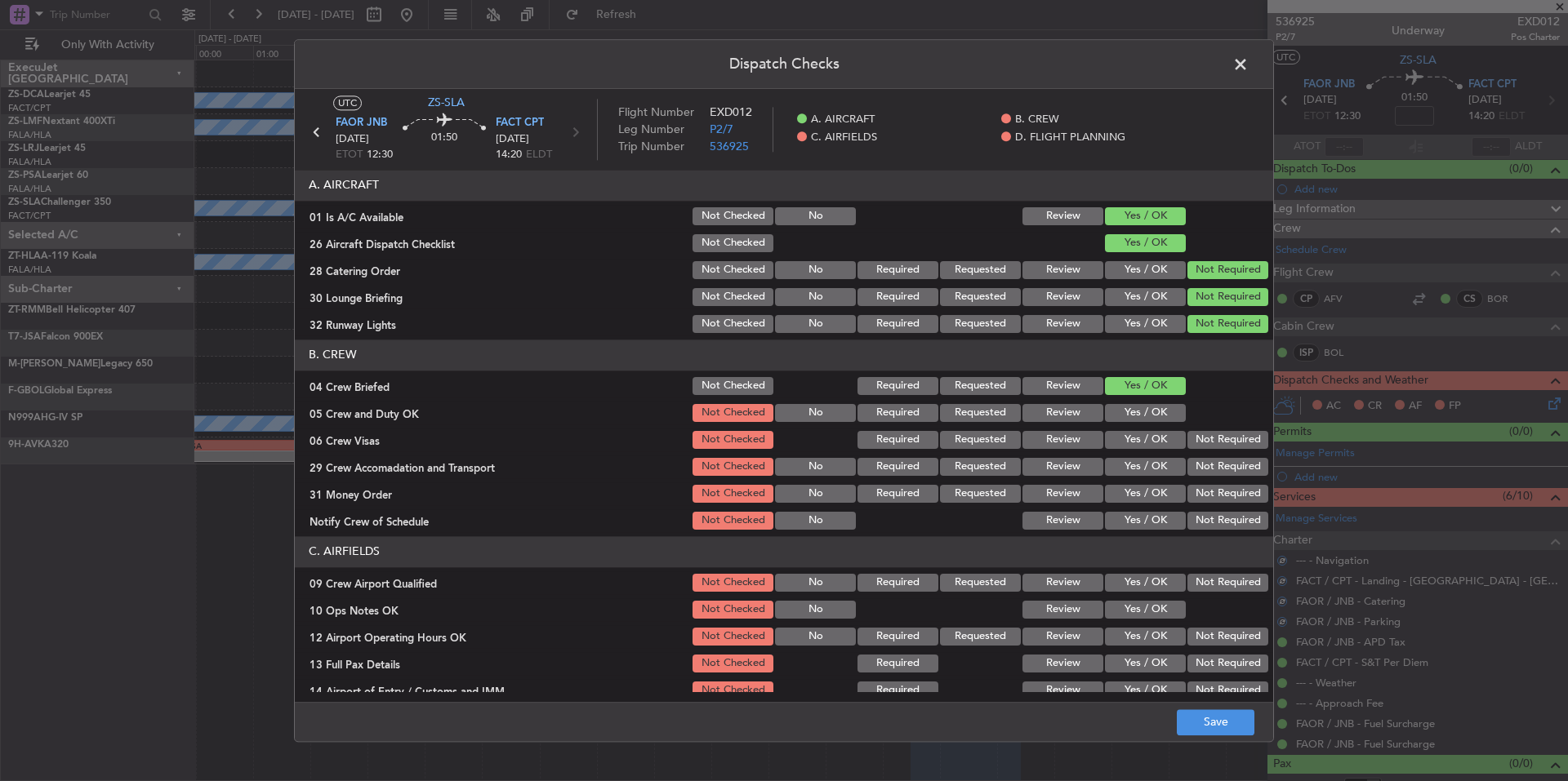
click at [1184, 461] on section "B. CREW 04 Crew Briefed Not Checked Required Requested Review Yes / OK 05 Crew …" at bounding box center [784, 435] width 979 height 193
drag, startPoint x: 1184, startPoint y: 471, endPoint x: 1184, endPoint y: 486, distance: 15.0
click at [1185, 477] on div "Not Required" at bounding box center [1226, 467] width 83 height 23
click at [1188, 492] on button "Not Required" at bounding box center [1228, 494] width 81 height 18
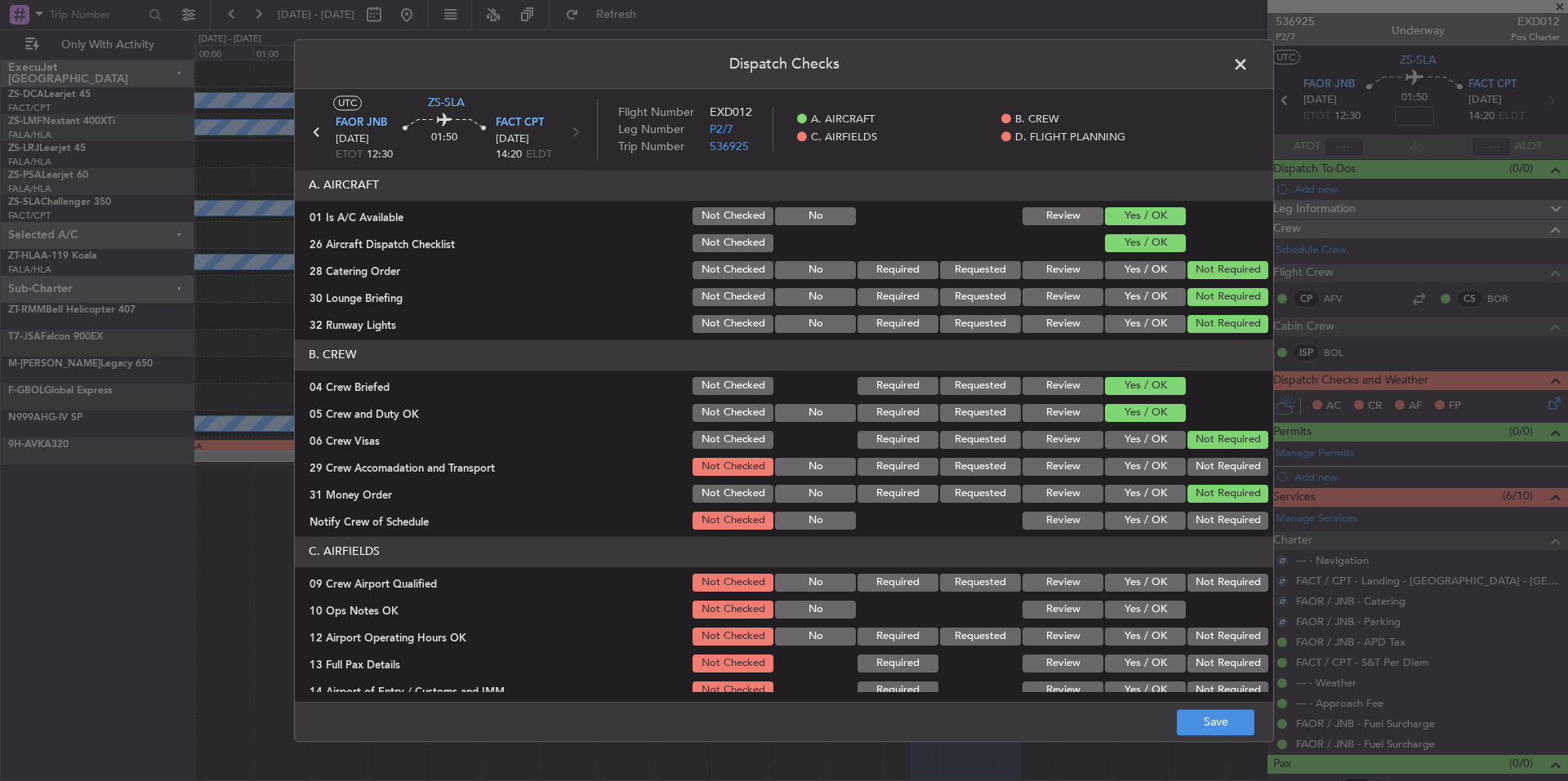
drag, startPoint x: 1188, startPoint y: 508, endPoint x: 1188, endPoint y: 519, distance: 11.0
click at [1188, 511] on section "B. CREW 04 Crew Briefed Not Checked Required Requested Review Yes / OK 05 Crew …" at bounding box center [784, 435] width 979 height 193
drag, startPoint x: 1188, startPoint y: 519, endPoint x: 1188, endPoint y: 529, distance: 10.0
click at [1188, 522] on button "Not Required" at bounding box center [1228, 521] width 81 height 18
click at [1188, 529] on button "Not Required" at bounding box center [1228, 521] width 81 height 18
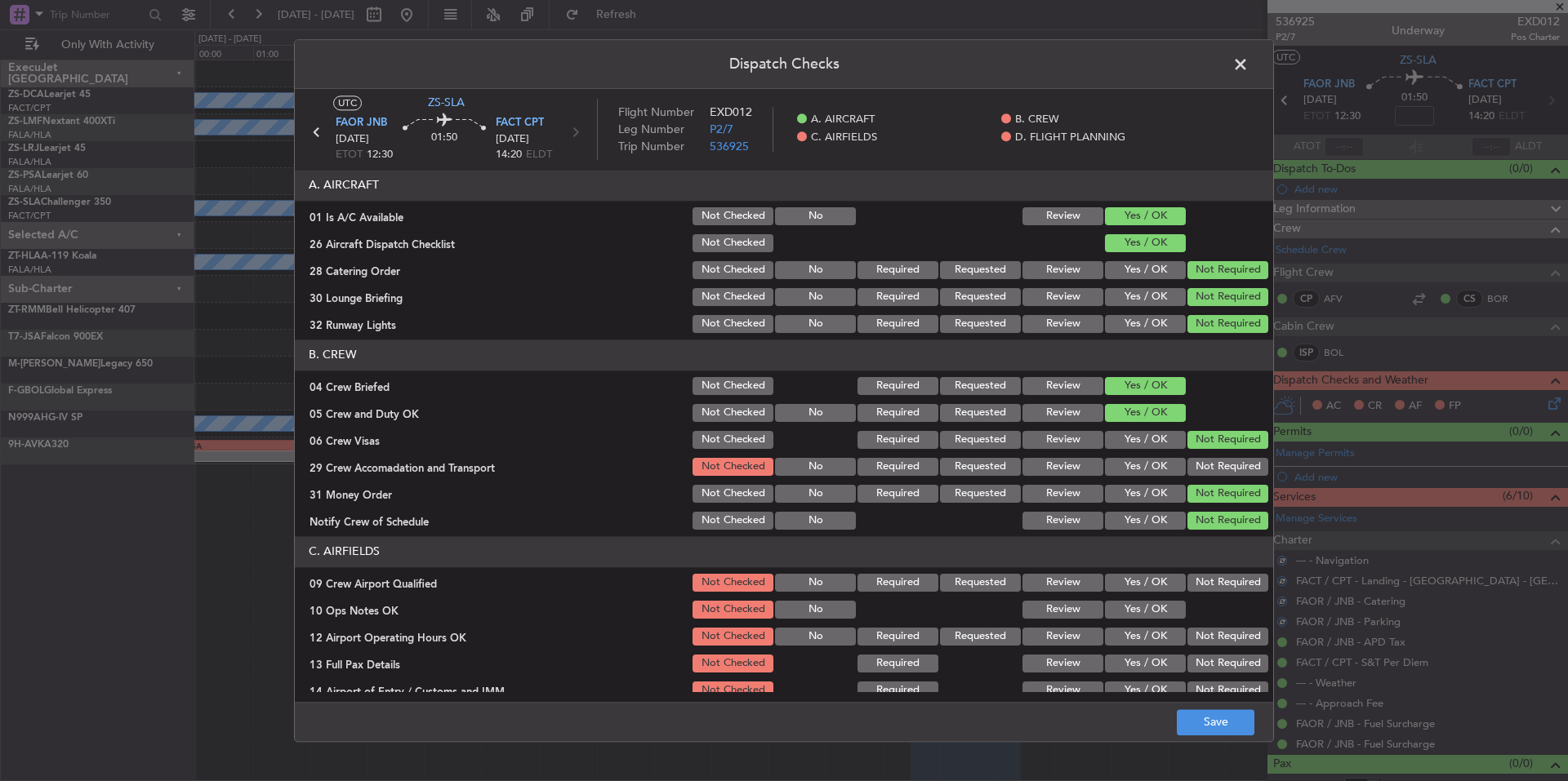
click at [1194, 457] on div "Not Required" at bounding box center [1226, 467] width 83 height 23
click at [1204, 472] on button "Not Required" at bounding box center [1228, 467] width 81 height 18
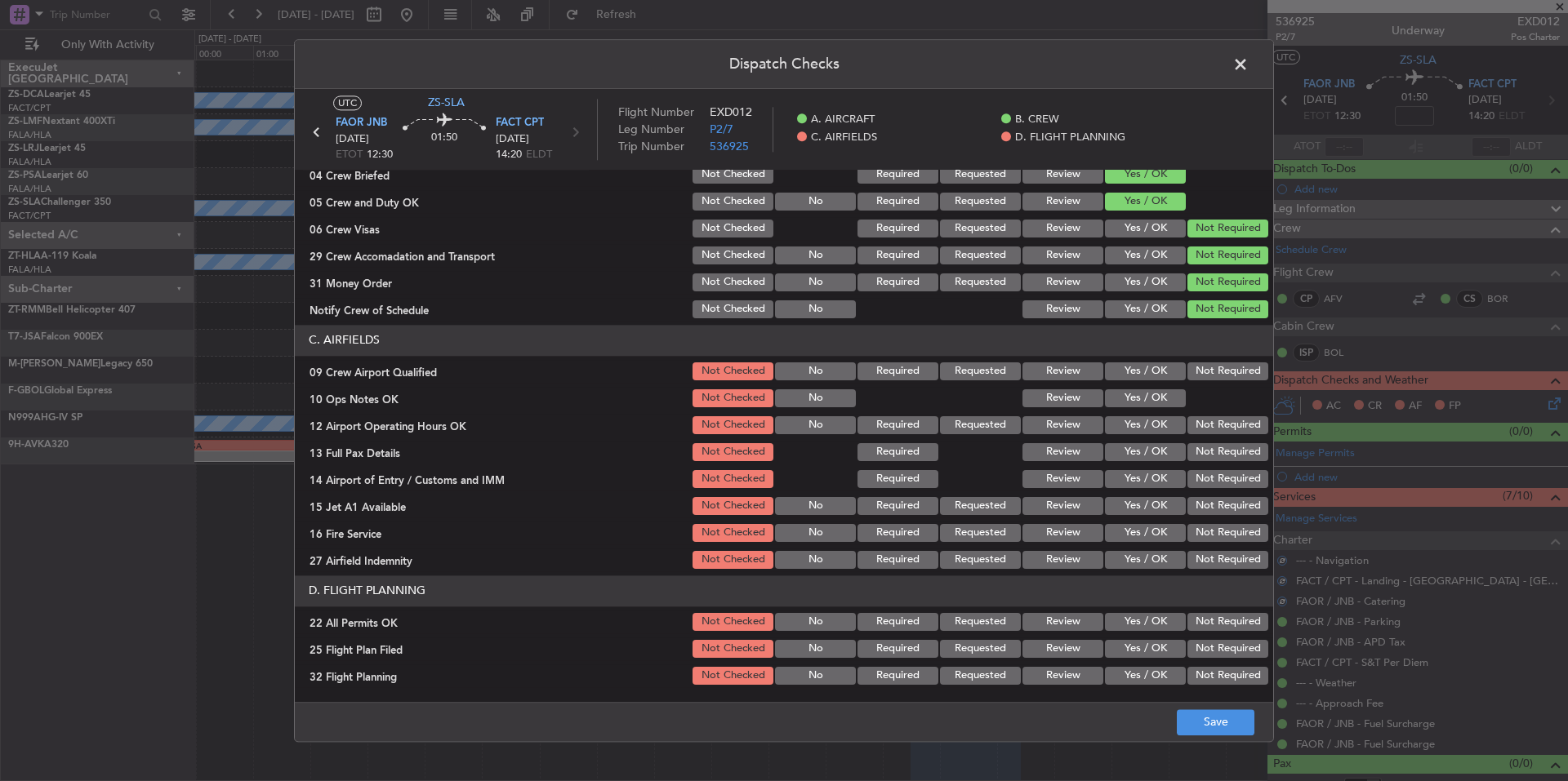
click at [1197, 363] on button "Not Required" at bounding box center [1228, 371] width 81 height 18
drag, startPoint x: 1164, startPoint y: 392, endPoint x: 1186, endPoint y: 431, distance: 44.8
click at [1164, 394] on button "Yes / OK" at bounding box center [1145, 398] width 81 height 18
click at [1188, 426] on button "Not Required" at bounding box center [1228, 426] width 81 height 18
drag, startPoint x: 1186, startPoint y: 431, endPoint x: 1190, endPoint y: 442, distance: 11.7
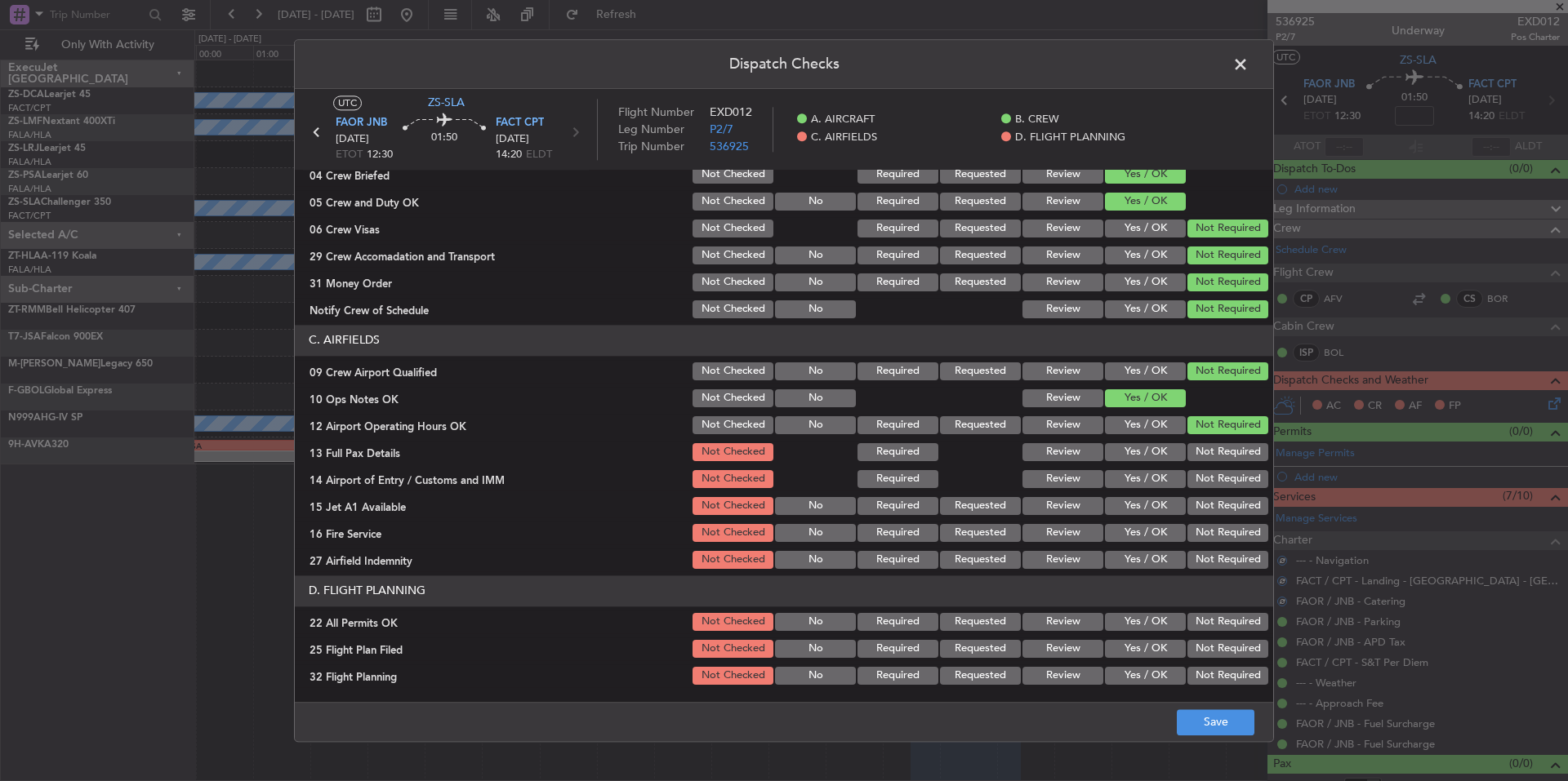
click at [1187, 436] on div "Not Required" at bounding box center [1226, 426] width 83 height 23
drag, startPoint x: 1190, startPoint y: 442, endPoint x: 1198, endPoint y: 458, distance: 17.9
click at [1191, 447] on div "Not Required" at bounding box center [1226, 452] width 83 height 23
click at [1199, 459] on button "Not Required" at bounding box center [1228, 452] width 81 height 18
drag, startPoint x: 1203, startPoint y: 469, endPoint x: 1207, endPoint y: 481, distance: 12.6
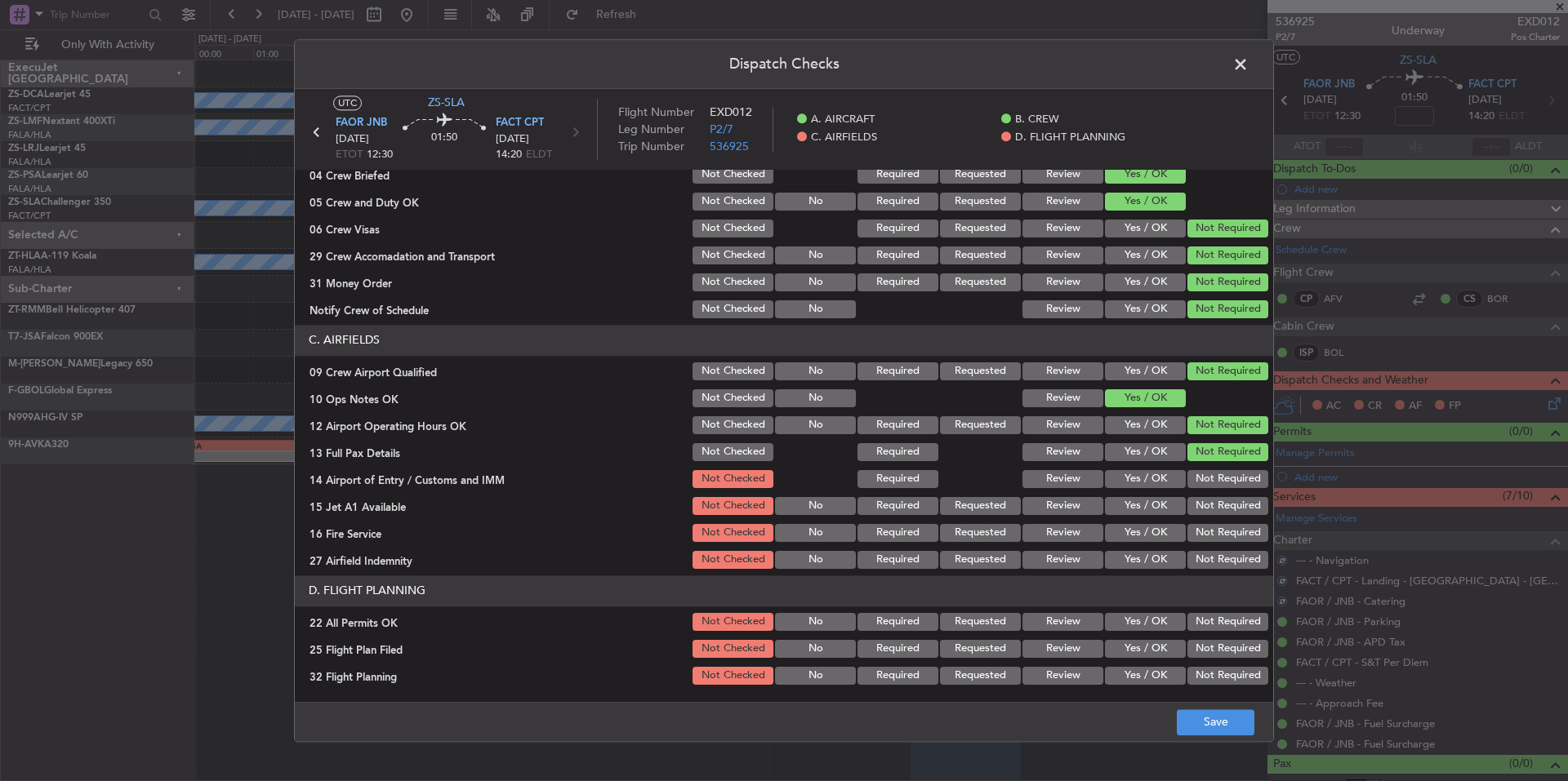
click at [1204, 475] on div "Not Required" at bounding box center [1226, 480] width 83 height 23
drag, startPoint x: 1208, startPoint y: 481, endPoint x: 1212, endPoint y: 492, distance: 11.7
click at [1210, 487] on button "Not Required" at bounding box center [1228, 479] width 81 height 18
drag, startPoint x: 1212, startPoint y: 492, endPoint x: 1213, endPoint y: 500, distance: 8.1
click at [1212, 493] on section "C. AIRFIELDS 09 Crew Airport Qualified Not Checked No Required Requested Review…" at bounding box center [784, 449] width 979 height 247
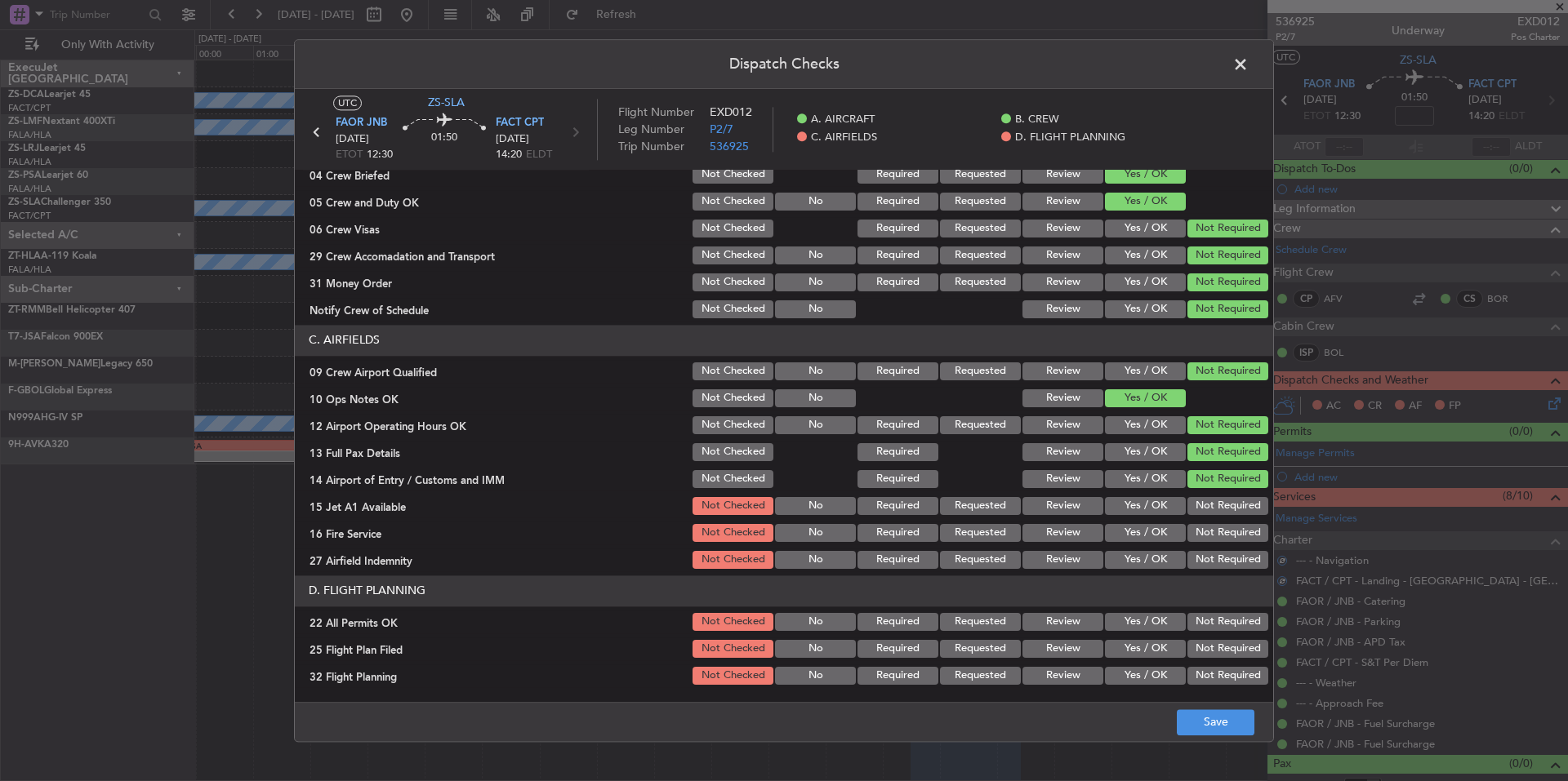
click at [1213, 503] on button "Not Required" at bounding box center [1228, 506] width 81 height 18
click at [1214, 518] on div "Not Required" at bounding box center [1226, 506] width 83 height 23
click at [1214, 532] on button "Not Required" at bounding box center [1228, 533] width 81 height 18
drag, startPoint x: 1214, startPoint y: 542, endPoint x: 1214, endPoint y: 552, distance: 10.0
click at [1214, 546] on section "C. AIRFIELDS 09 Crew Airport Qualified Not Checked No Required Requested Review…" at bounding box center [784, 449] width 979 height 247
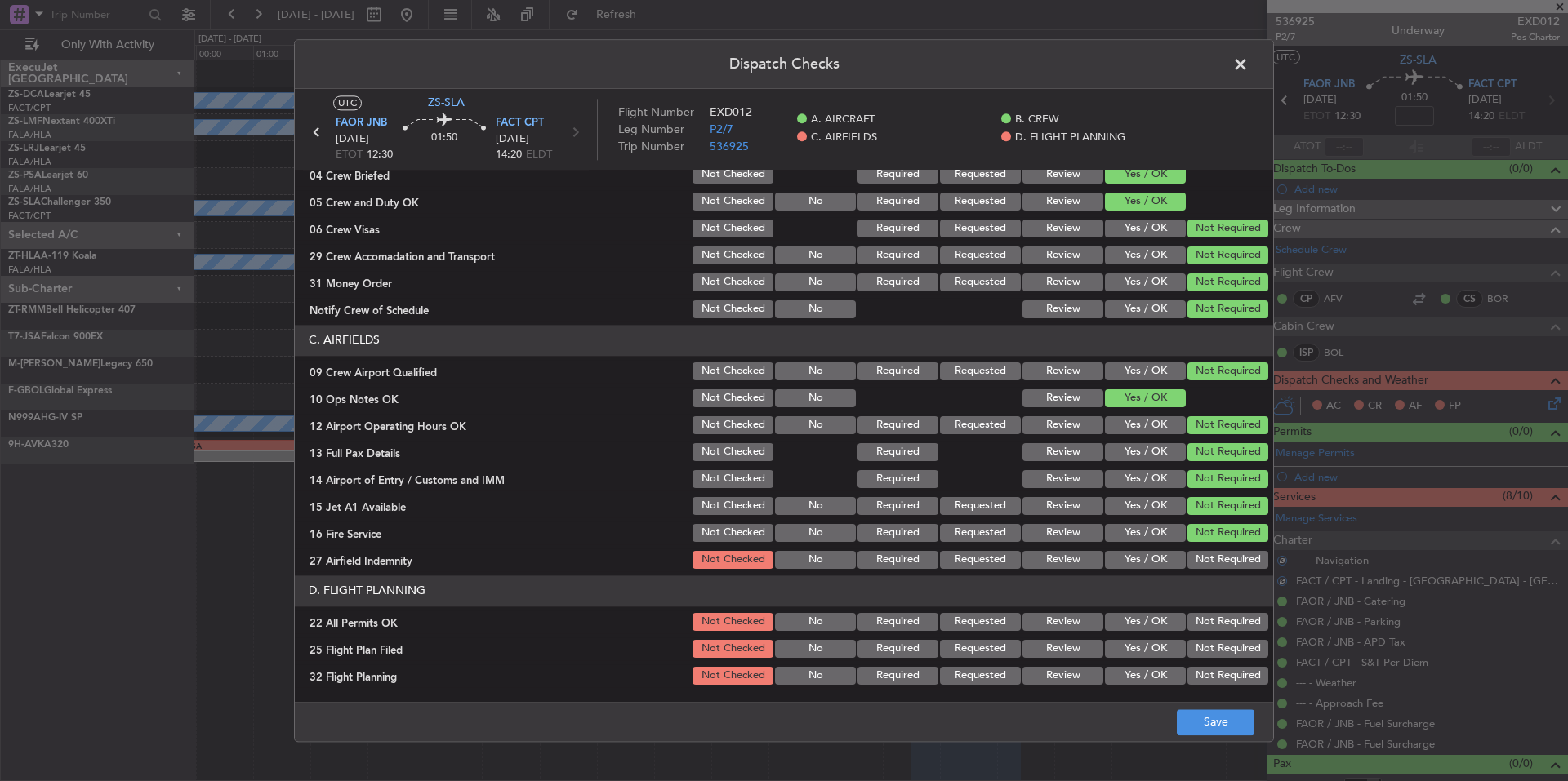
click at [1214, 559] on button "Not Required" at bounding box center [1228, 560] width 81 height 18
click at [1214, 567] on button "Not Required" at bounding box center [1228, 560] width 81 height 18
click at [1218, 614] on button "Not Required" at bounding box center [1228, 622] width 81 height 18
drag, startPoint x: 1072, startPoint y: 650, endPoint x: 1069, endPoint y: 671, distance: 21.2
click at [1072, 650] on button "Review" at bounding box center [1063, 649] width 81 height 18
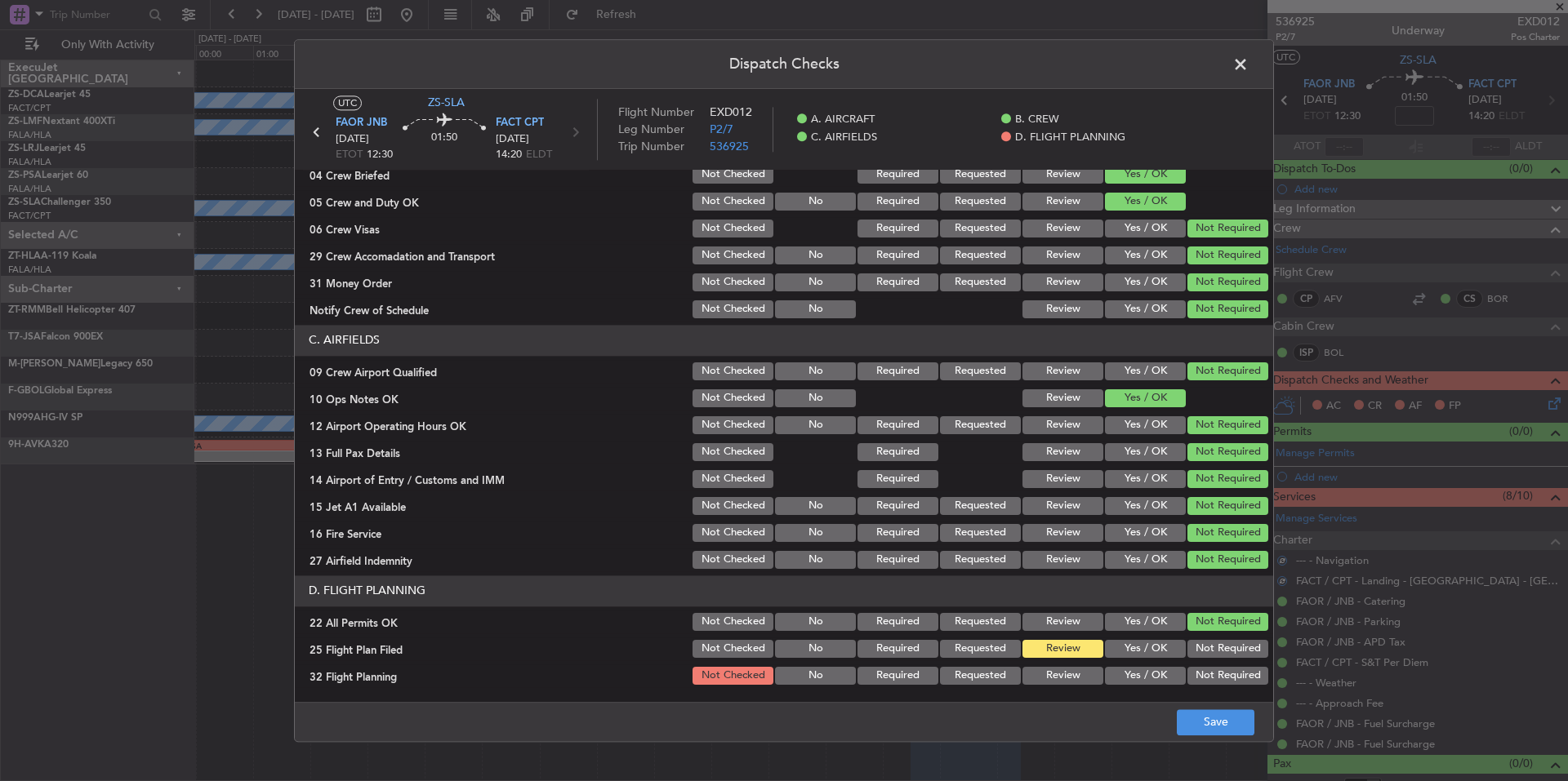
click at [1117, 660] on div "Yes / OK" at bounding box center [1144, 650] width 83 height 23
drag, startPoint x: 1119, startPoint y: 652, endPoint x: 1126, endPoint y: 673, distance: 22.1
click at [1120, 656] on button "Yes / OK" at bounding box center [1145, 649] width 81 height 18
drag, startPoint x: 1126, startPoint y: 673, endPoint x: 1148, endPoint y: 686, distance: 25.6
click at [1128, 677] on button "Yes / OK" at bounding box center [1145, 676] width 81 height 18
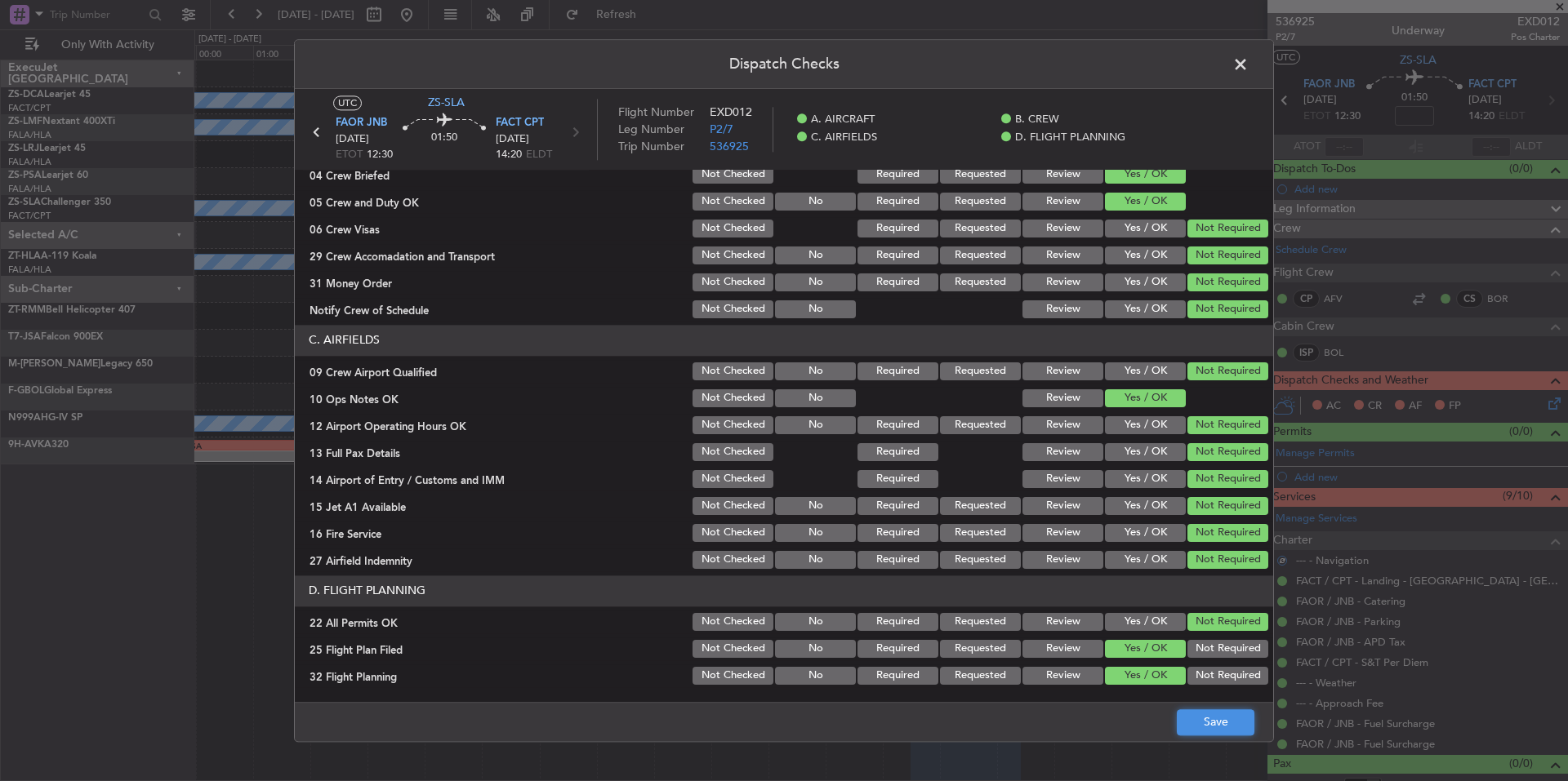
click at [1216, 724] on button "Save" at bounding box center [1215, 722] width 77 height 26
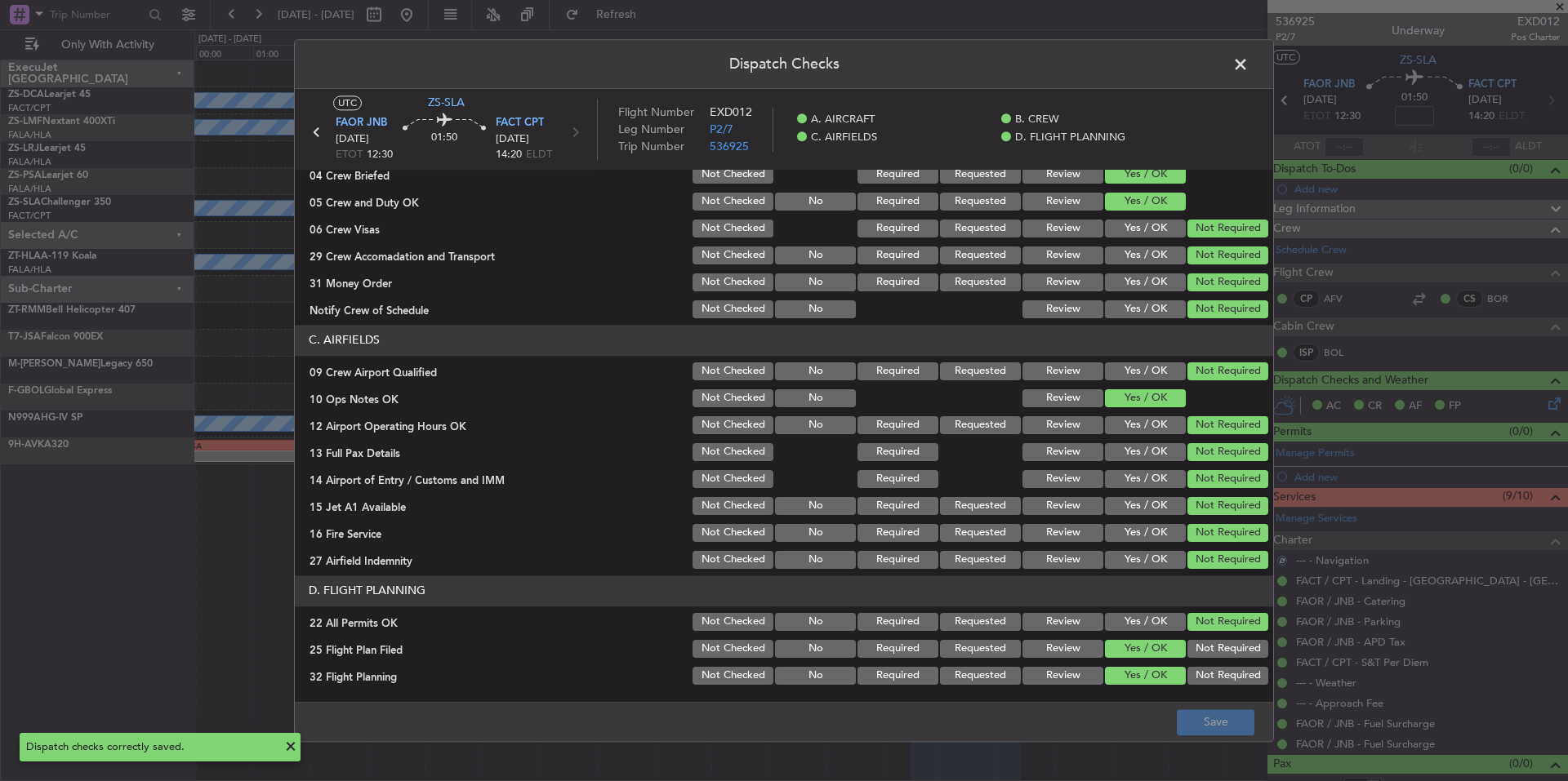
click at [1249, 64] on span at bounding box center [1249, 68] width 0 height 33
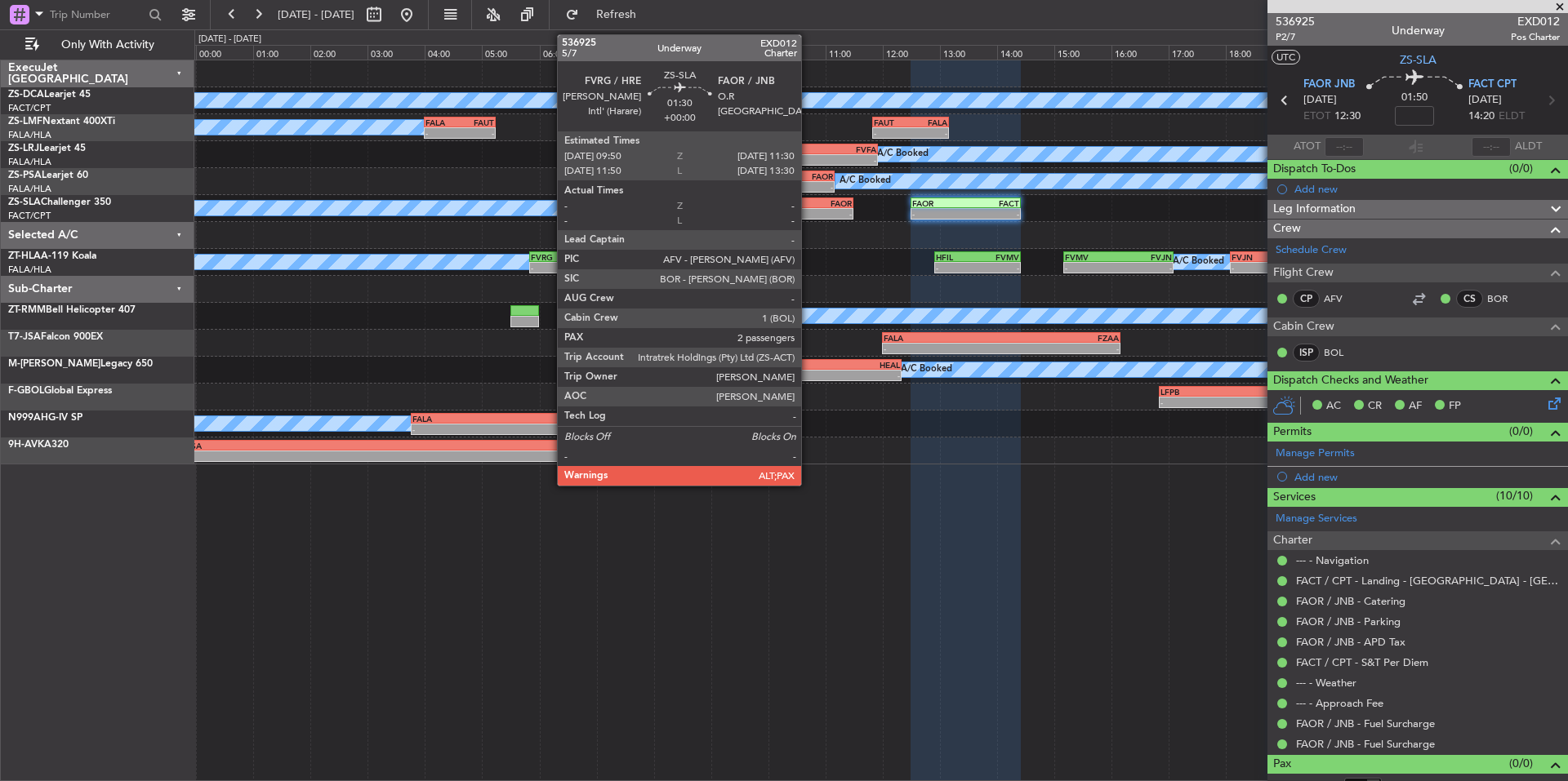
click at [809, 208] on div "- -" at bounding box center [806, 213] width 96 height 12
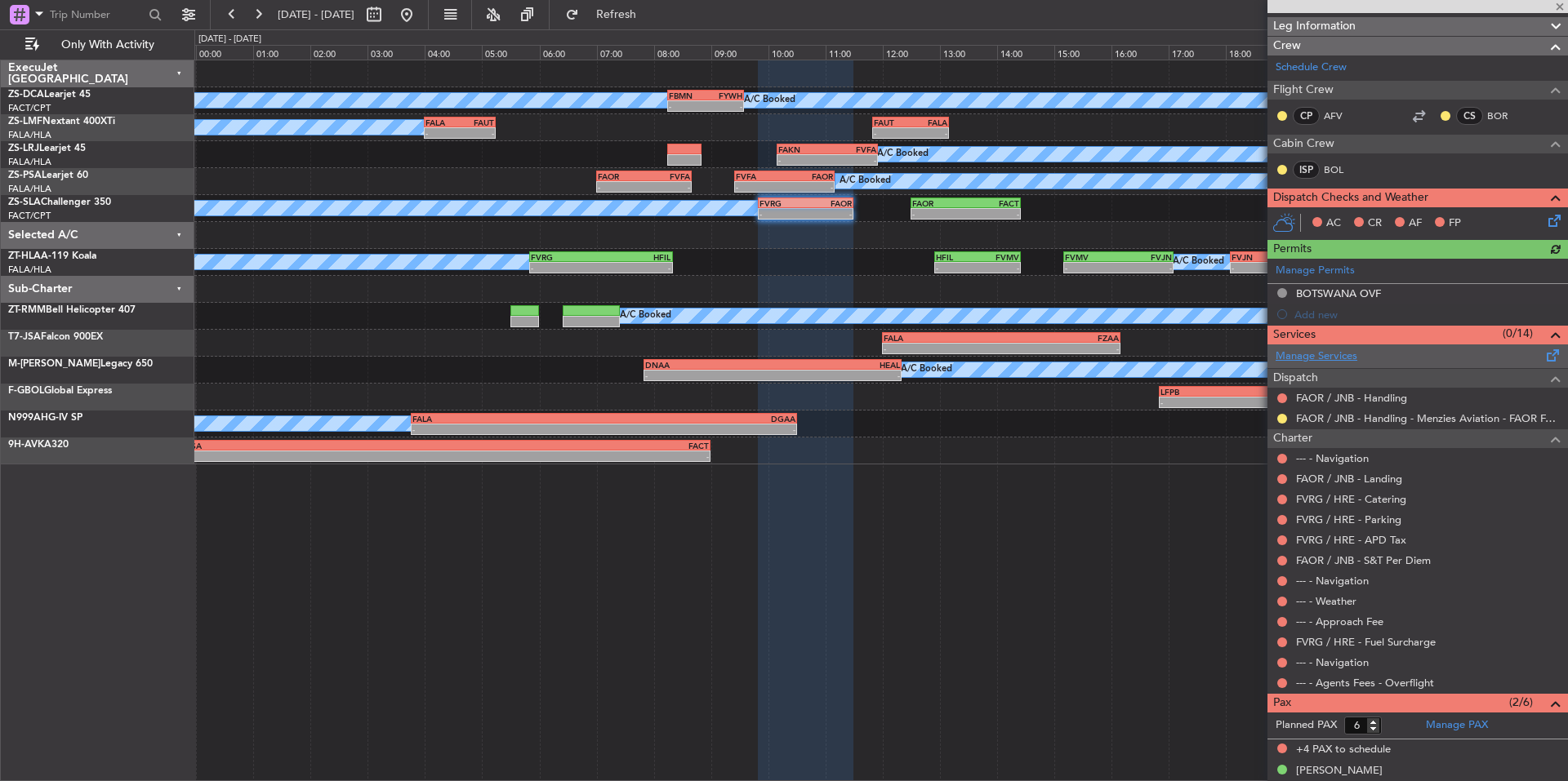
scroll to position [235, 0]
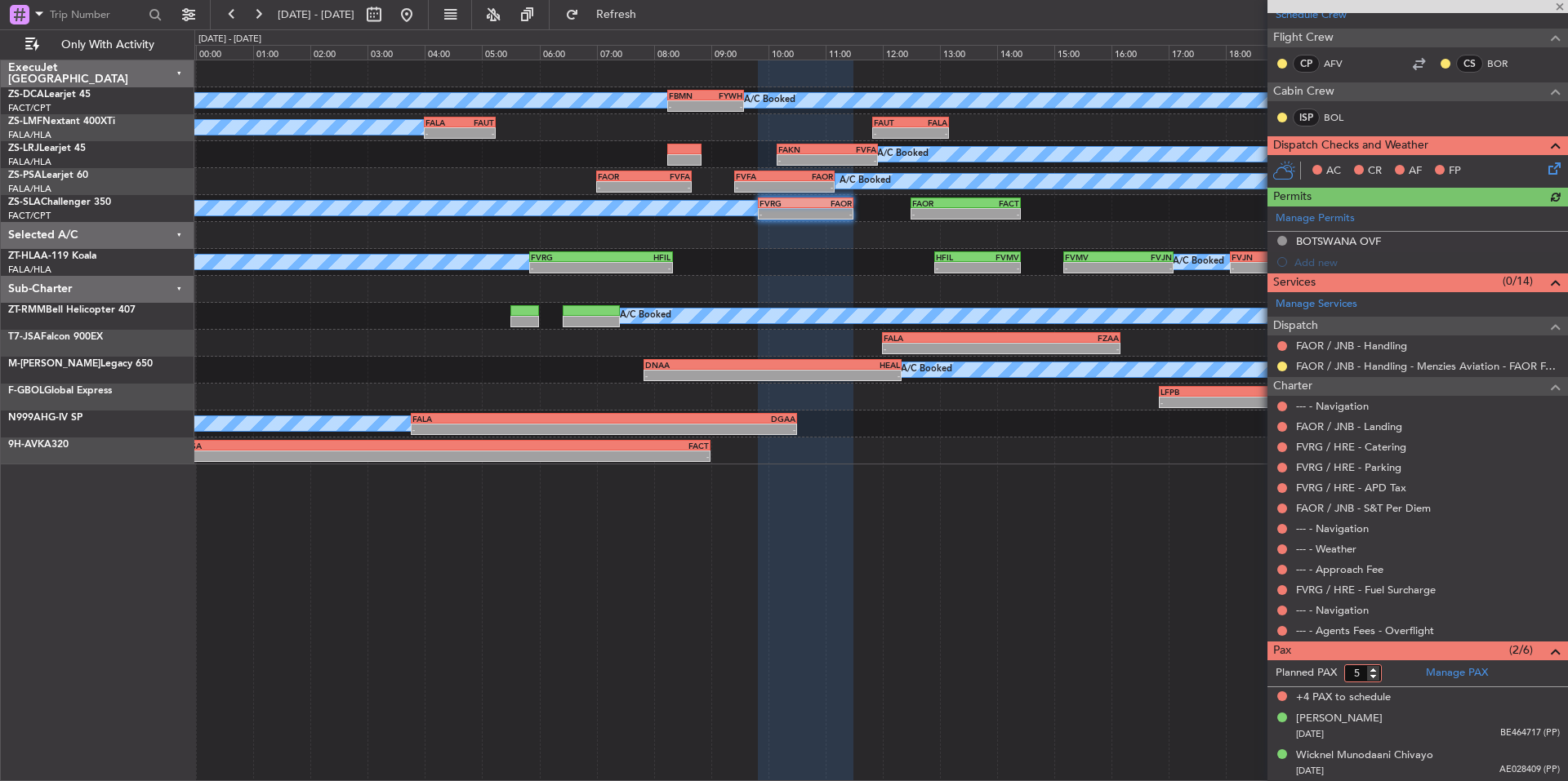
click at [1378, 680] on input "5" at bounding box center [1364, 673] width 37 height 18
click at [1378, 680] on input "4" at bounding box center [1364, 673] width 37 height 18
click at [1378, 680] on input "3" at bounding box center [1364, 673] width 37 height 18
type input "2"
click at [1378, 680] on input "2" at bounding box center [1364, 673] width 37 height 18
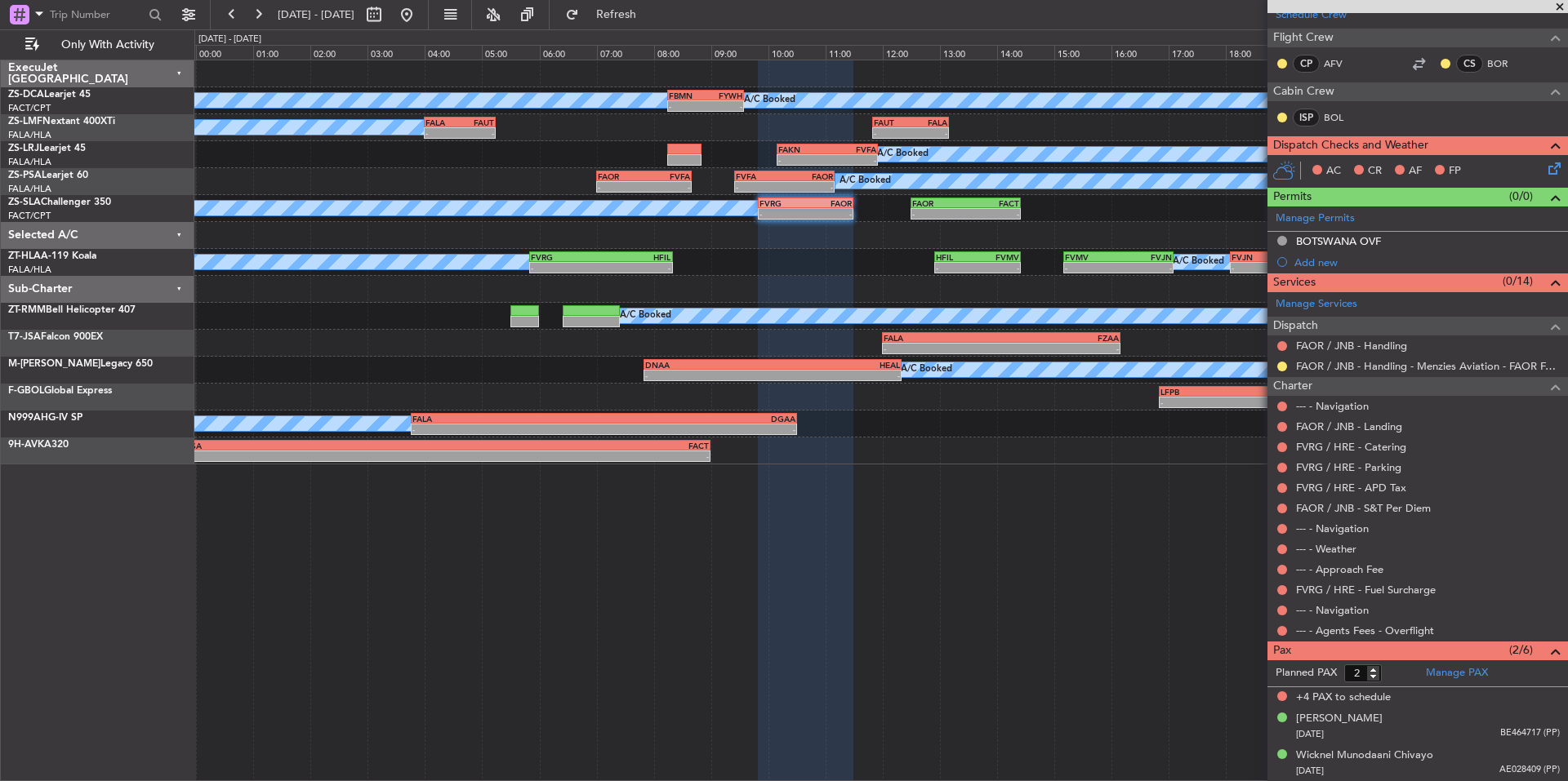
click at [1391, 673] on form "Planned PAX 2" at bounding box center [1342, 673] width 150 height 26
click at [1278, 634] on button at bounding box center [1282, 631] width 10 height 10
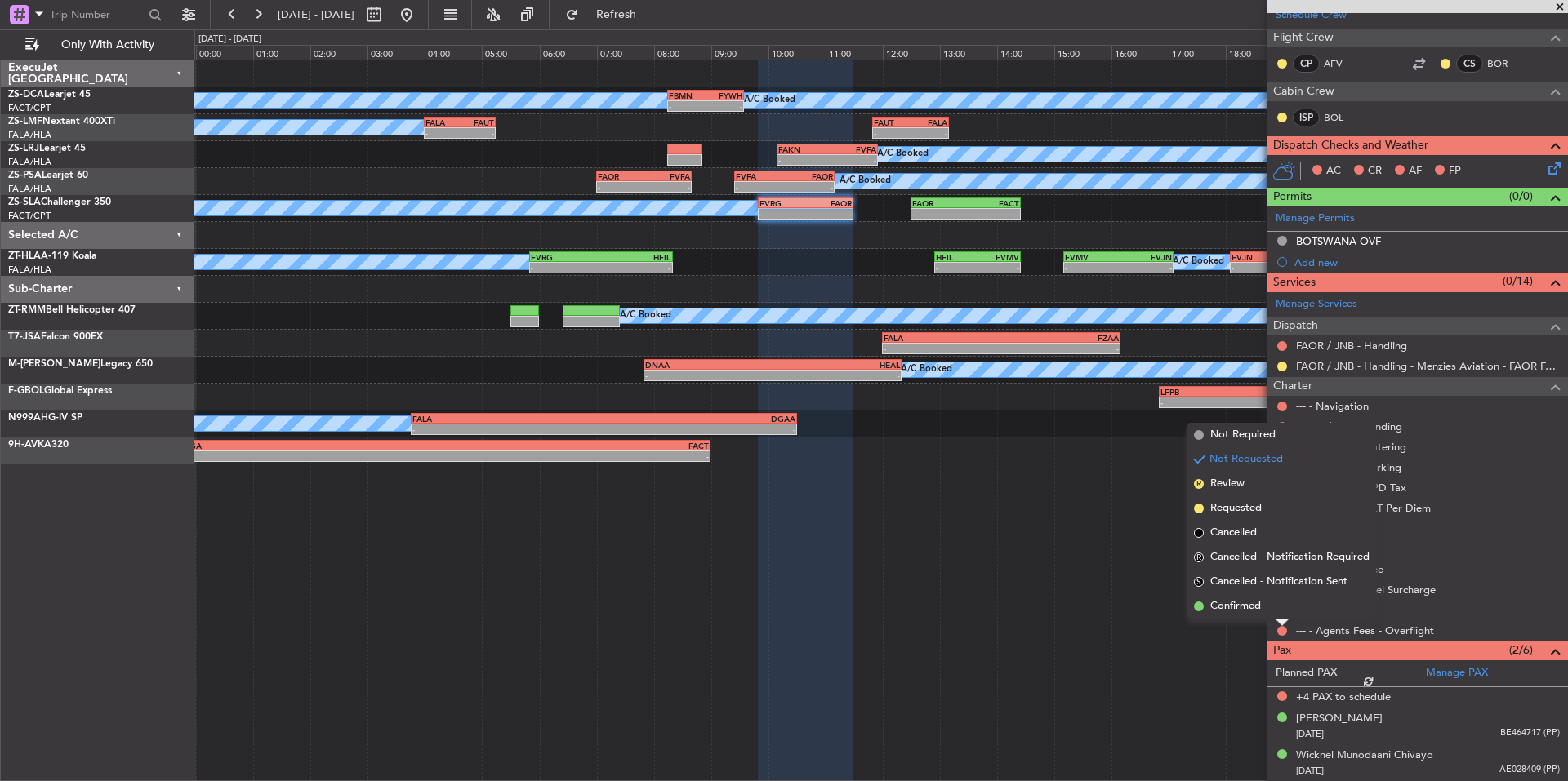
click at [1272, 614] on li "Confirmed" at bounding box center [1282, 607] width 188 height 25
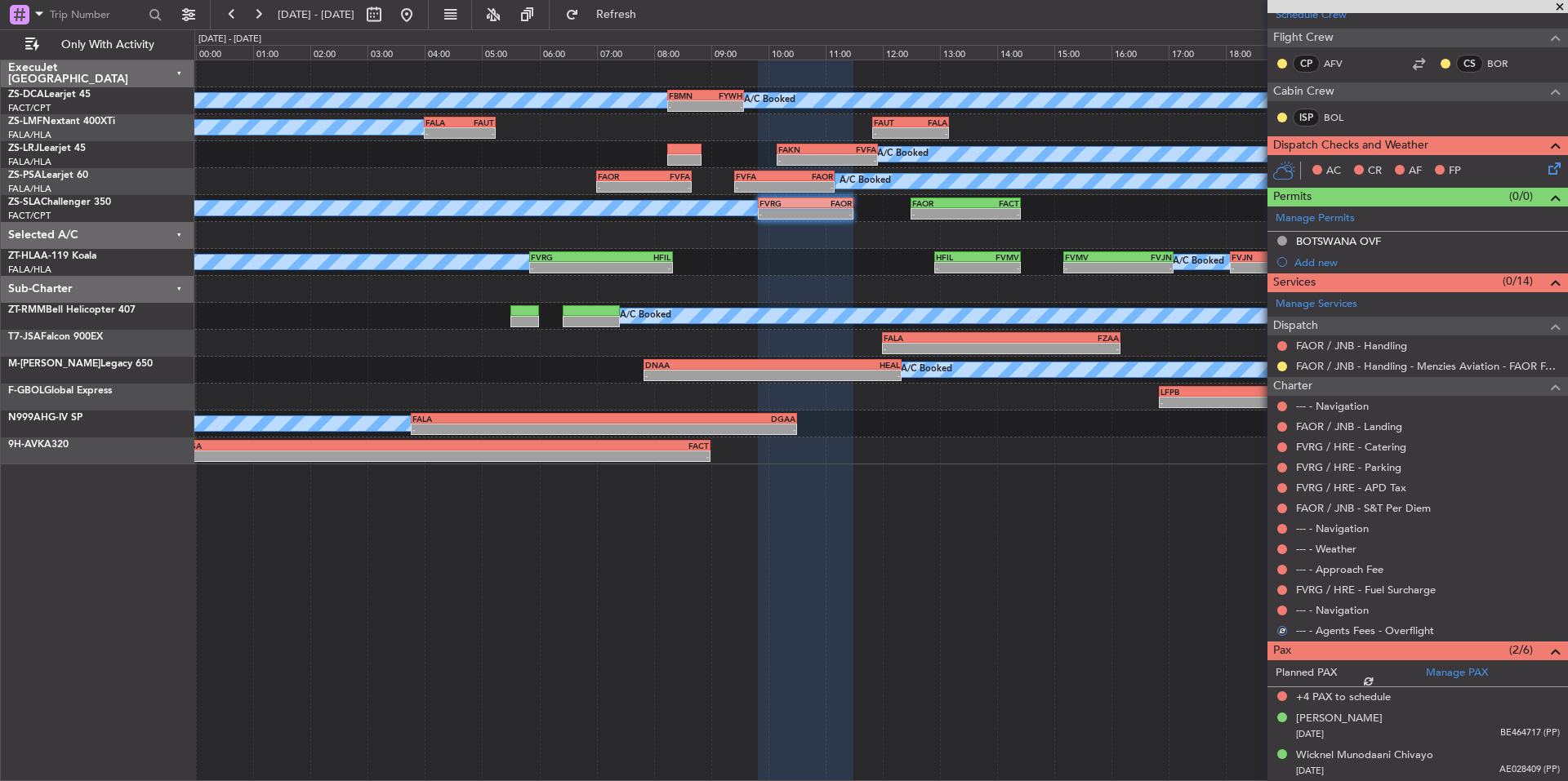
click at [1276, 610] on div at bounding box center [1282, 610] width 13 height 13
click at [1280, 606] on button at bounding box center [1282, 610] width 10 height 10
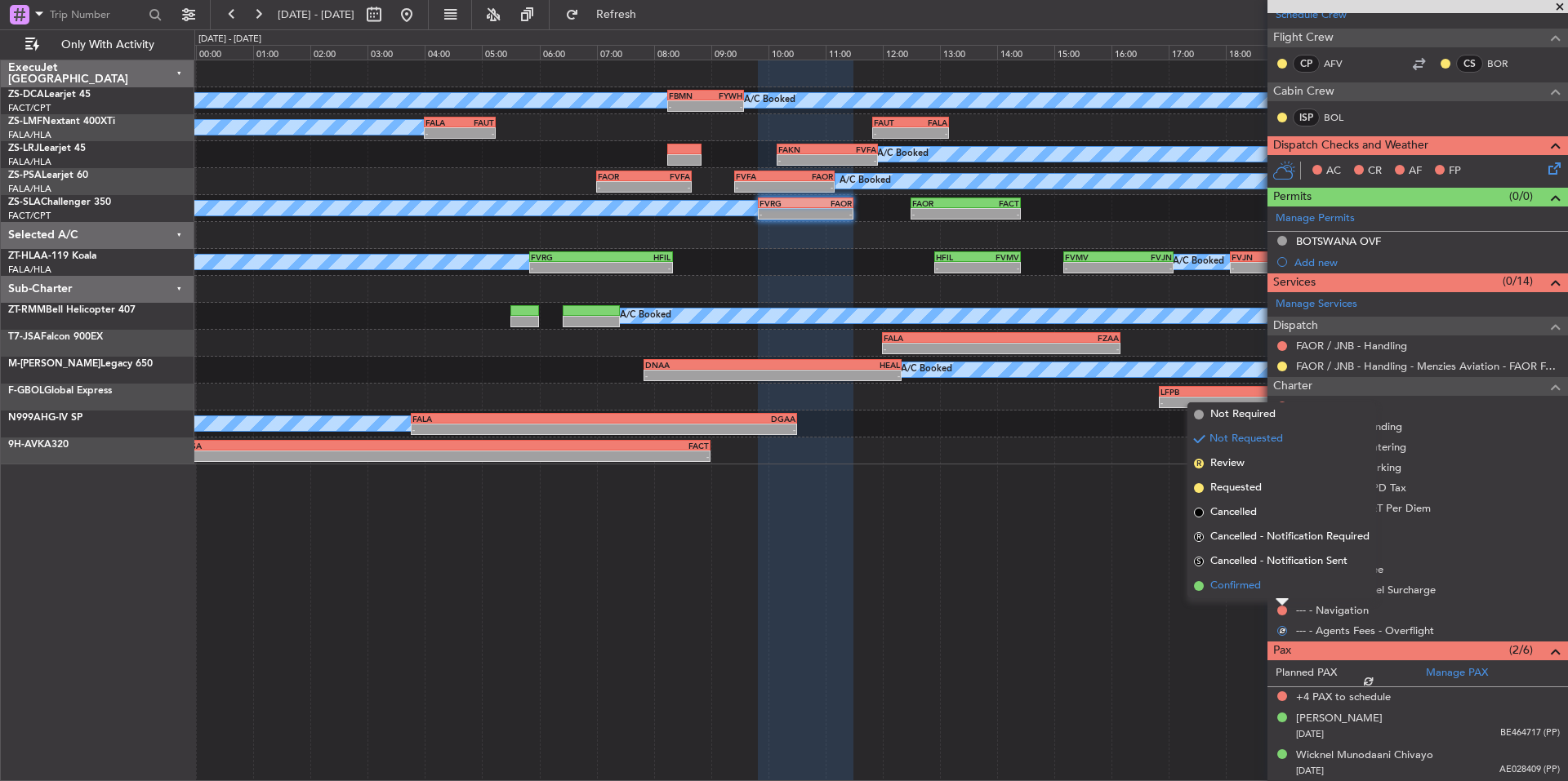
click at [1274, 595] on li "Confirmed" at bounding box center [1282, 586] width 188 height 25
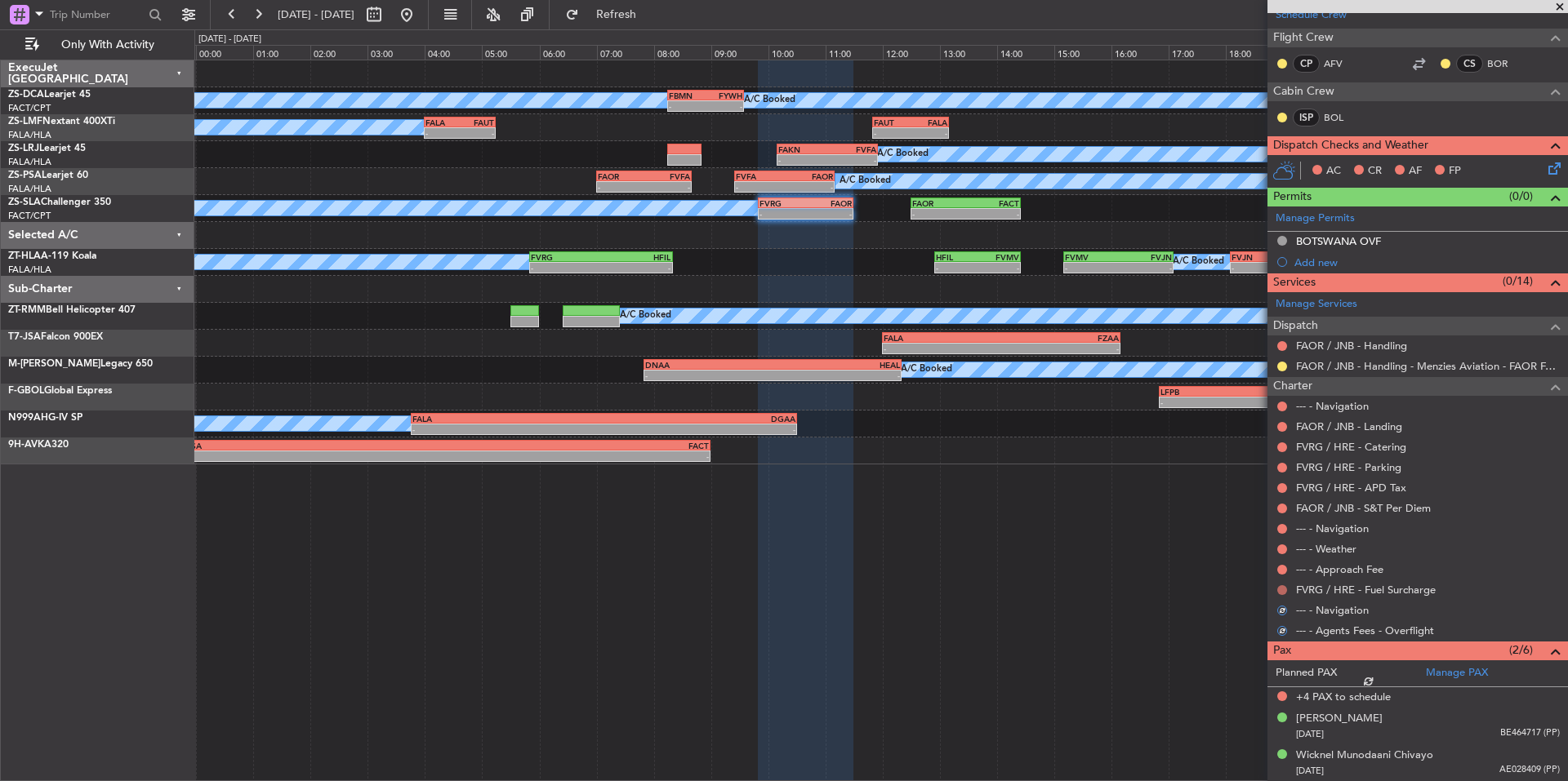
click at [1281, 588] on button at bounding box center [1282, 590] width 10 height 10
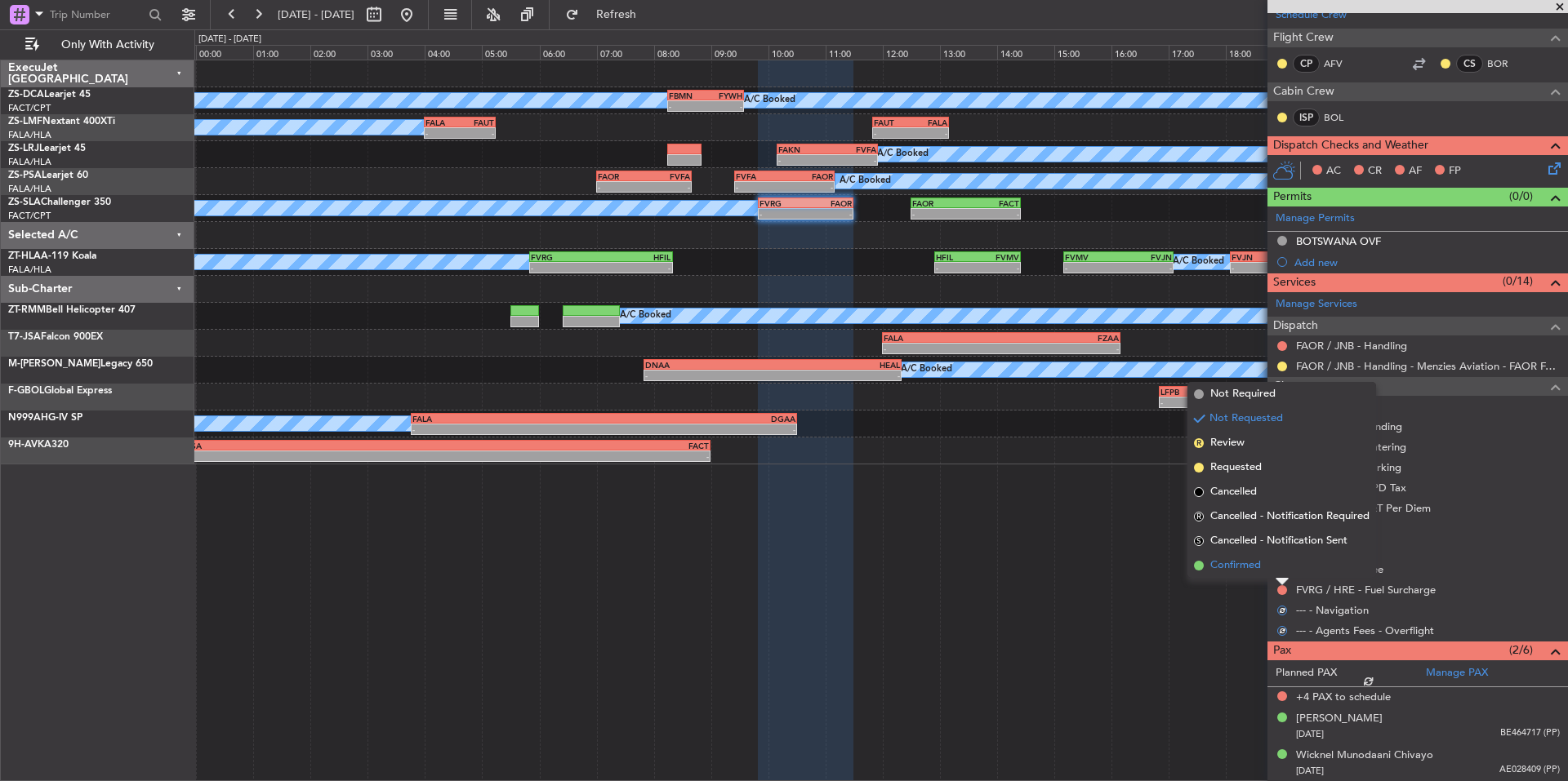
click at [1269, 573] on li "Confirmed" at bounding box center [1282, 566] width 188 height 25
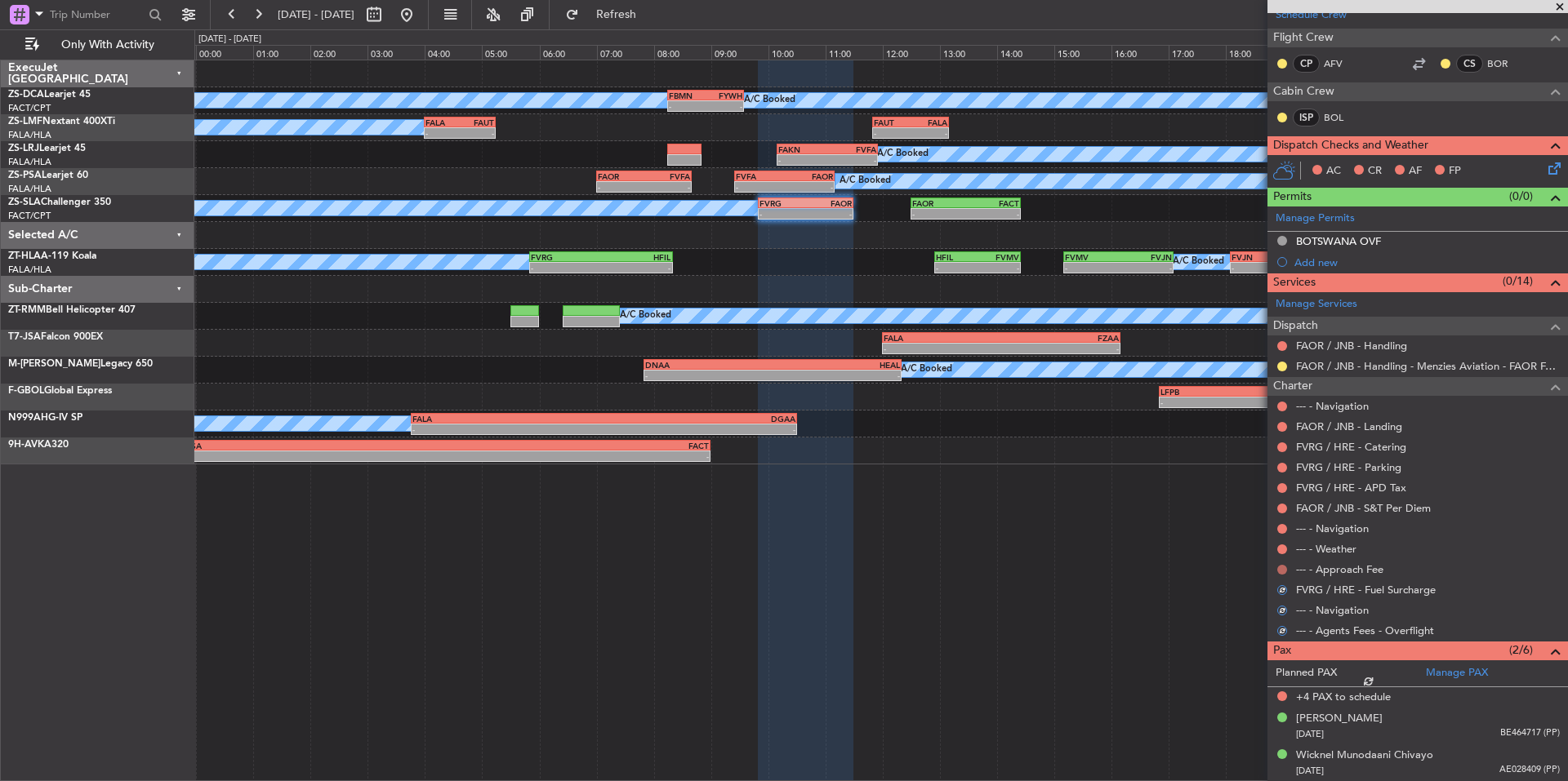
click at [1277, 570] on button at bounding box center [1282, 570] width 10 height 10
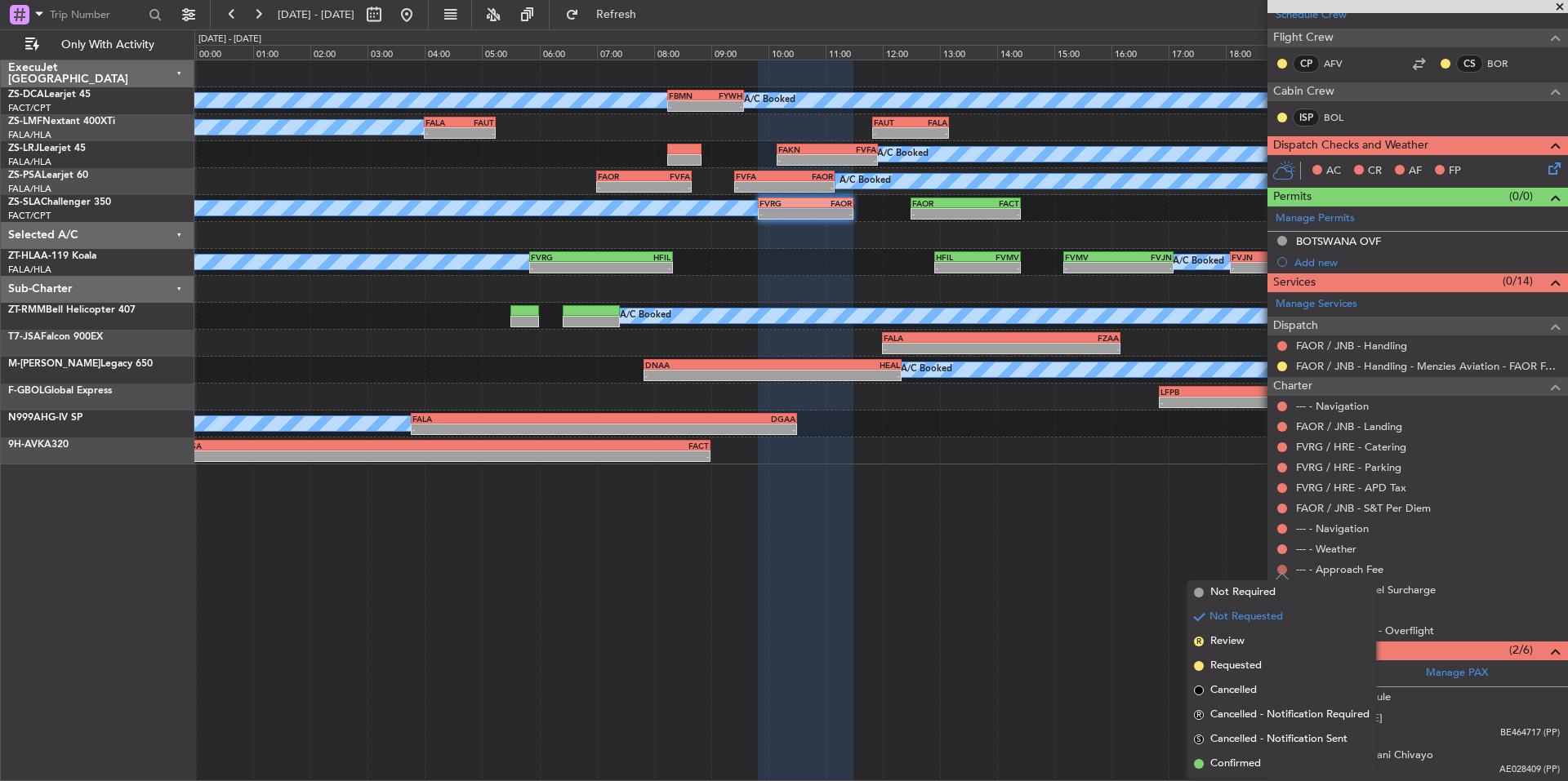
scroll to position [214, 0]
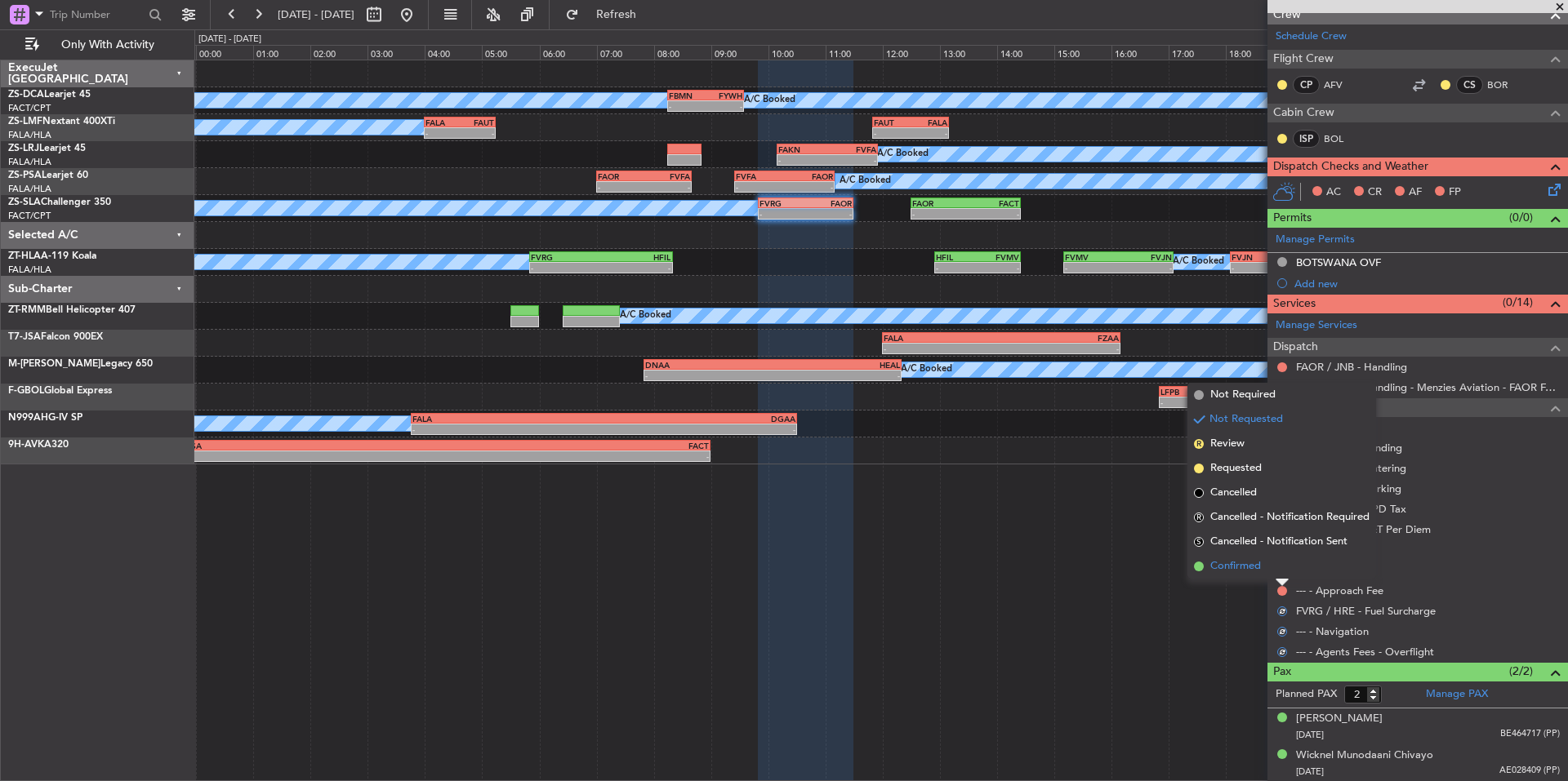
click at [1265, 564] on li "Confirmed" at bounding box center [1282, 567] width 188 height 25
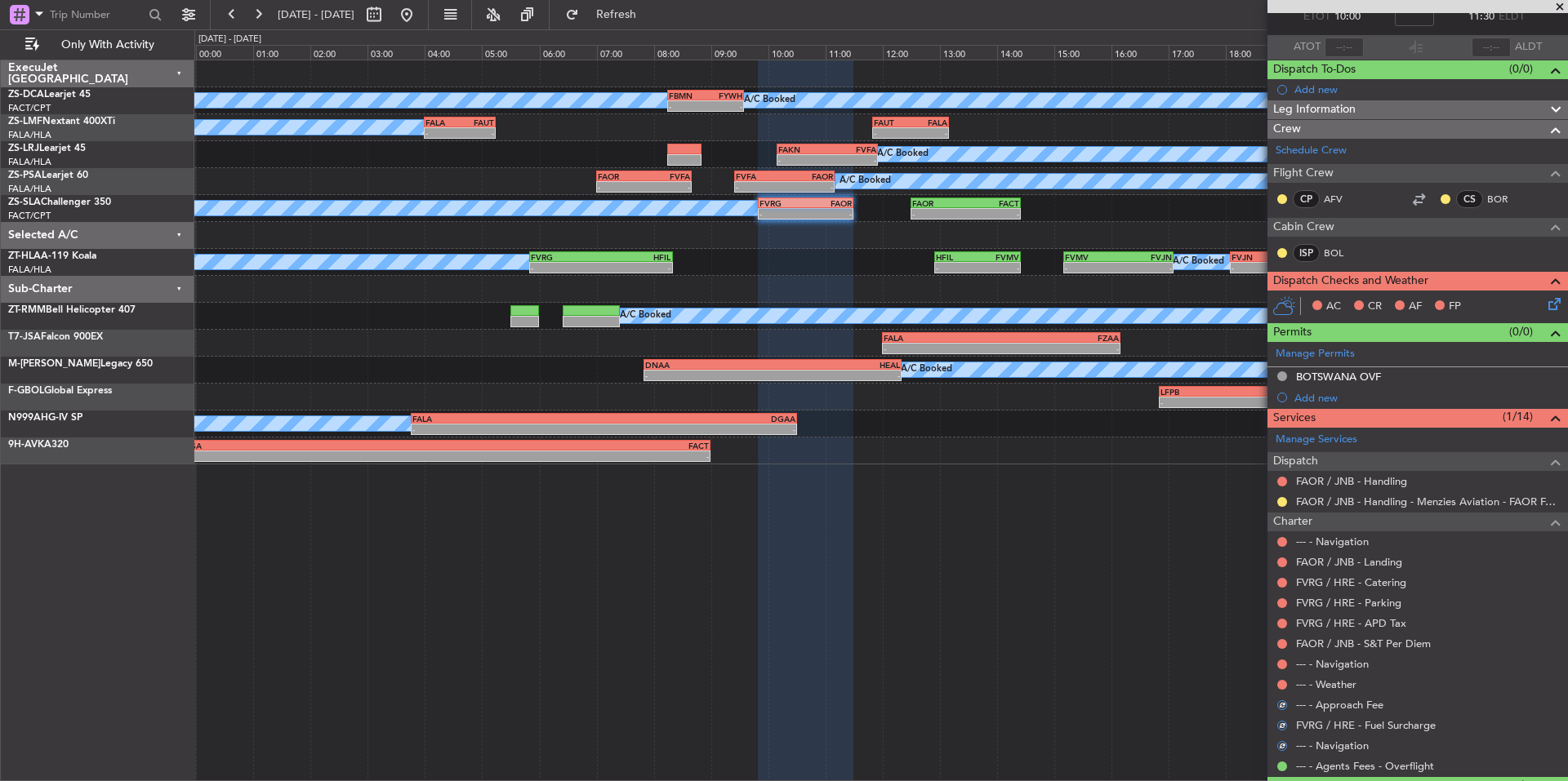
scroll to position [136, 0]
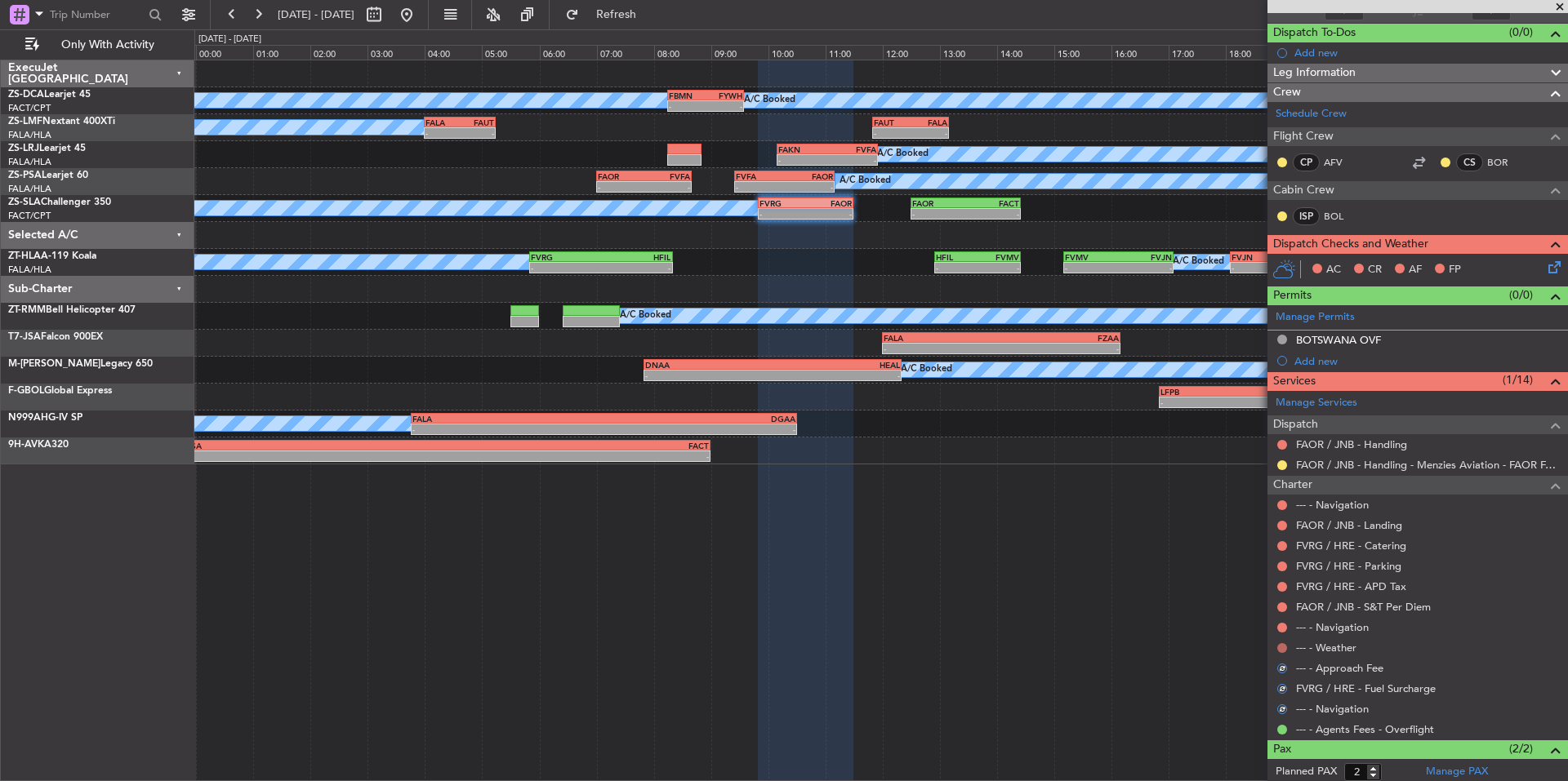
click at [1283, 645] on button at bounding box center [1282, 648] width 10 height 10
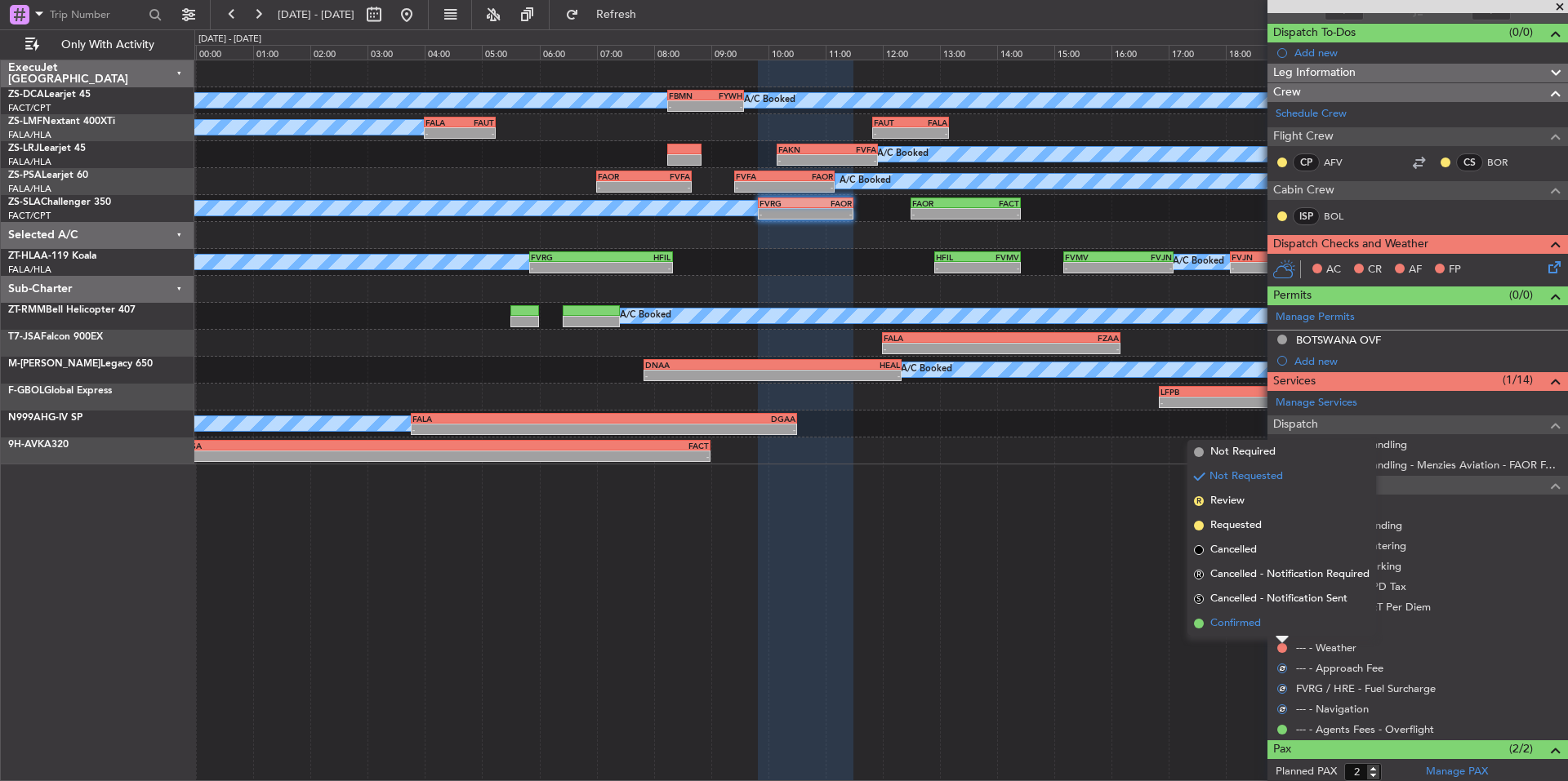
click at [1270, 628] on li "Confirmed" at bounding box center [1282, 624] width 188 height 25
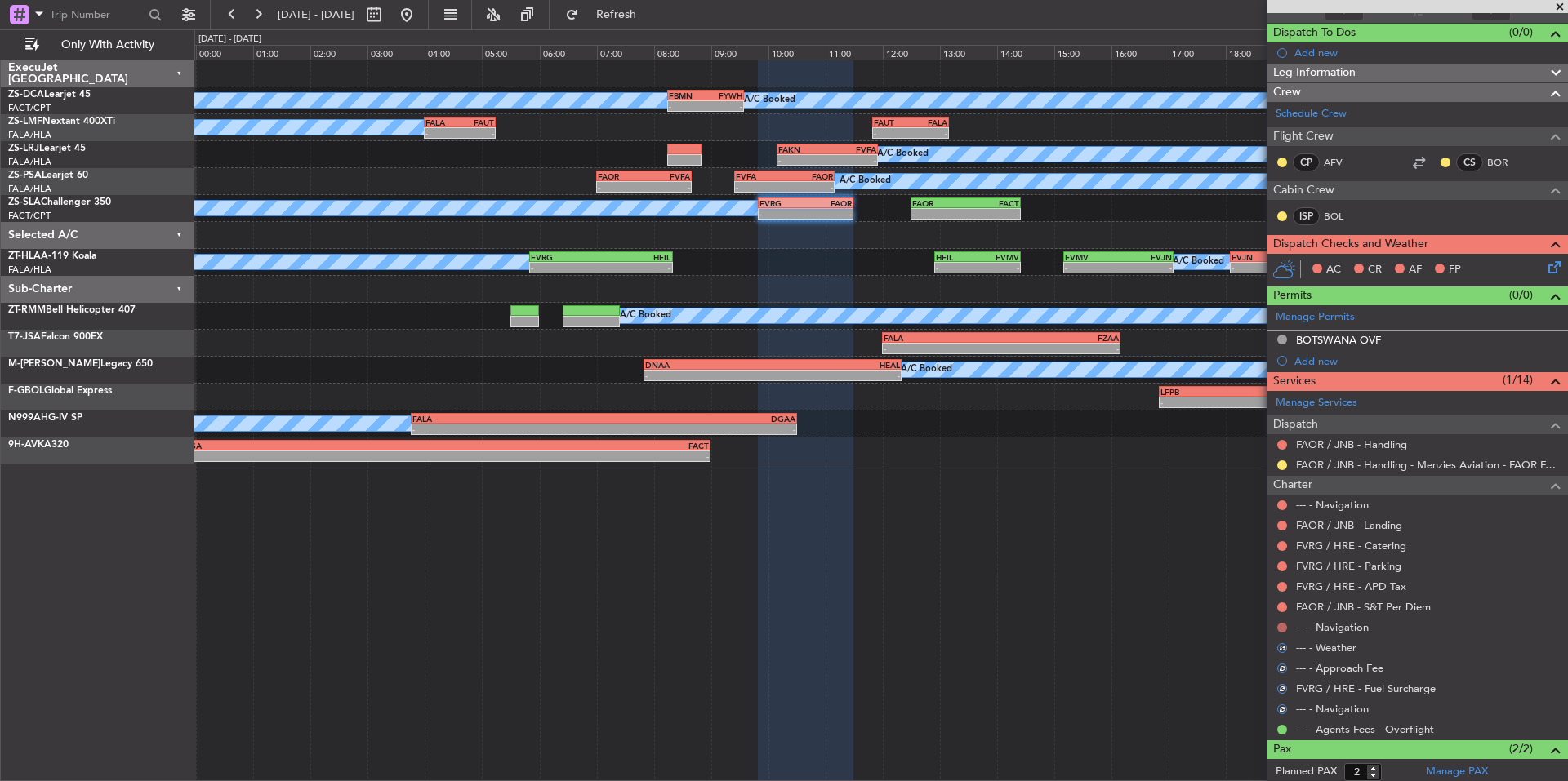
click at [1278, 623] on button at bounding box center [1282, 627] width 10 height 10
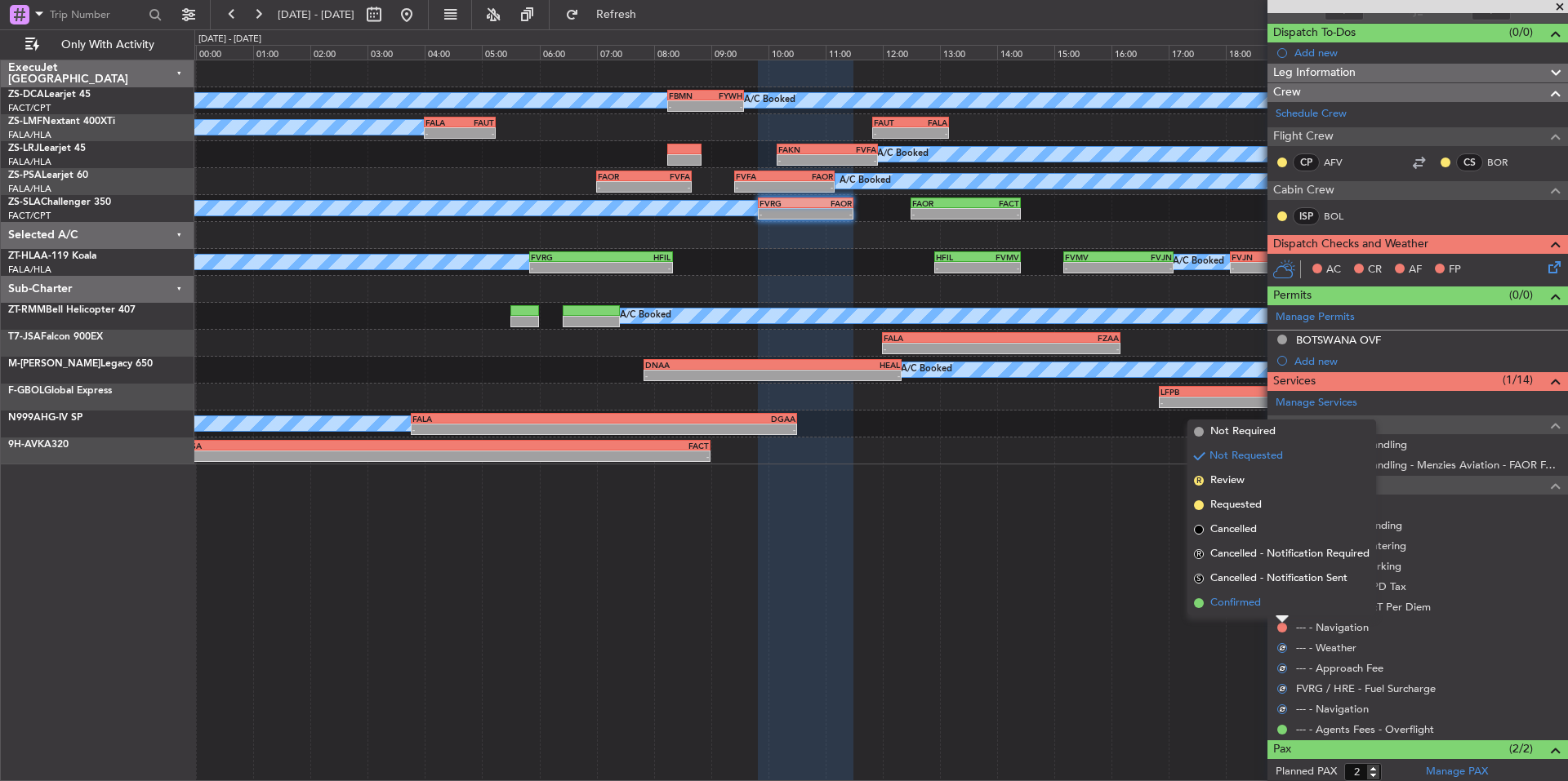
click at [1271, 609] on li "Confirmed" at bounding box center [1282, 603] width 188 height 25
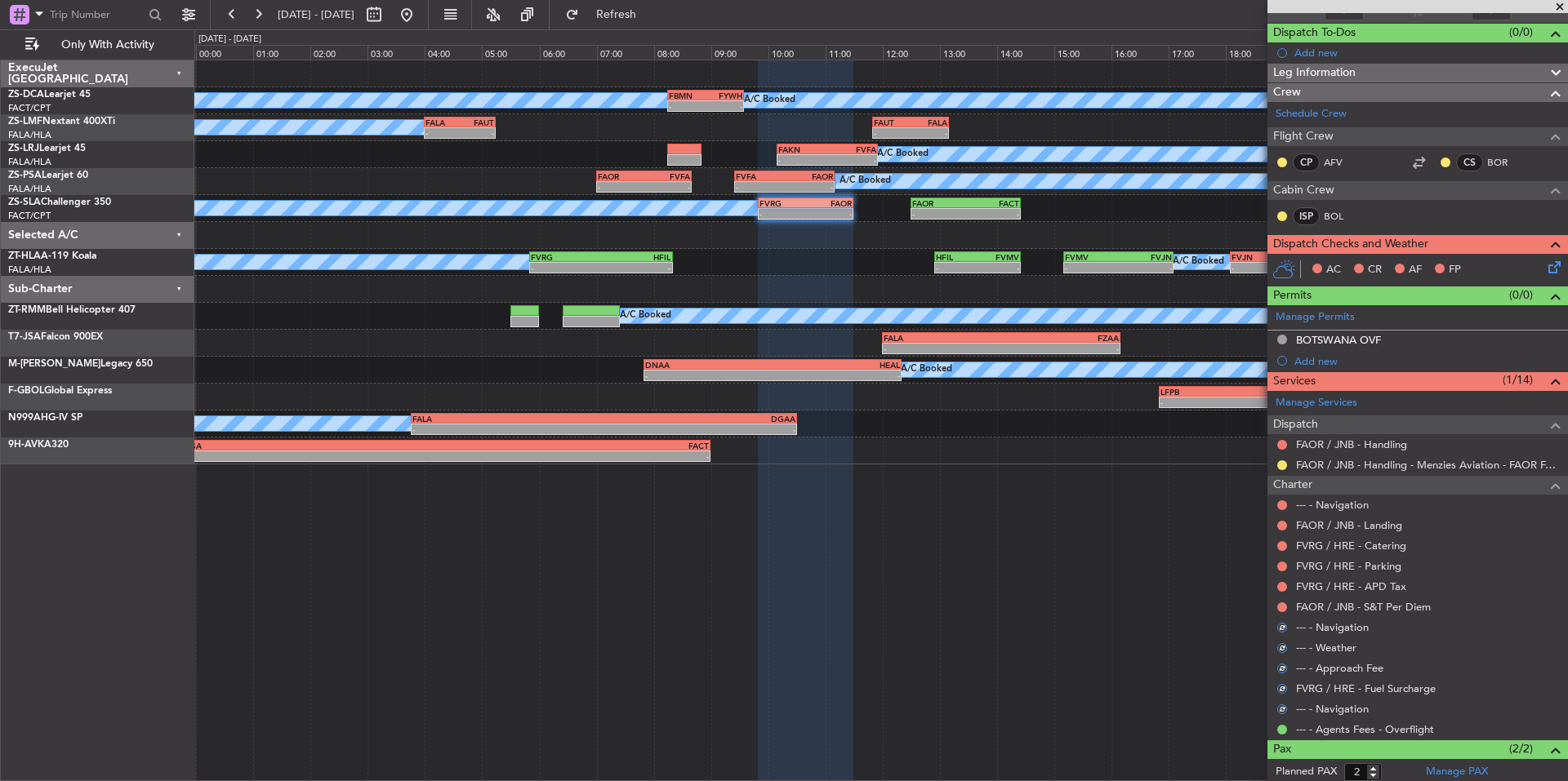
click at [1276, 608] on div at bounding box center [1282, 607] width 13 height 13
click at [1283, 606] on button at bounding box center [1282, 607] width 10 height 10
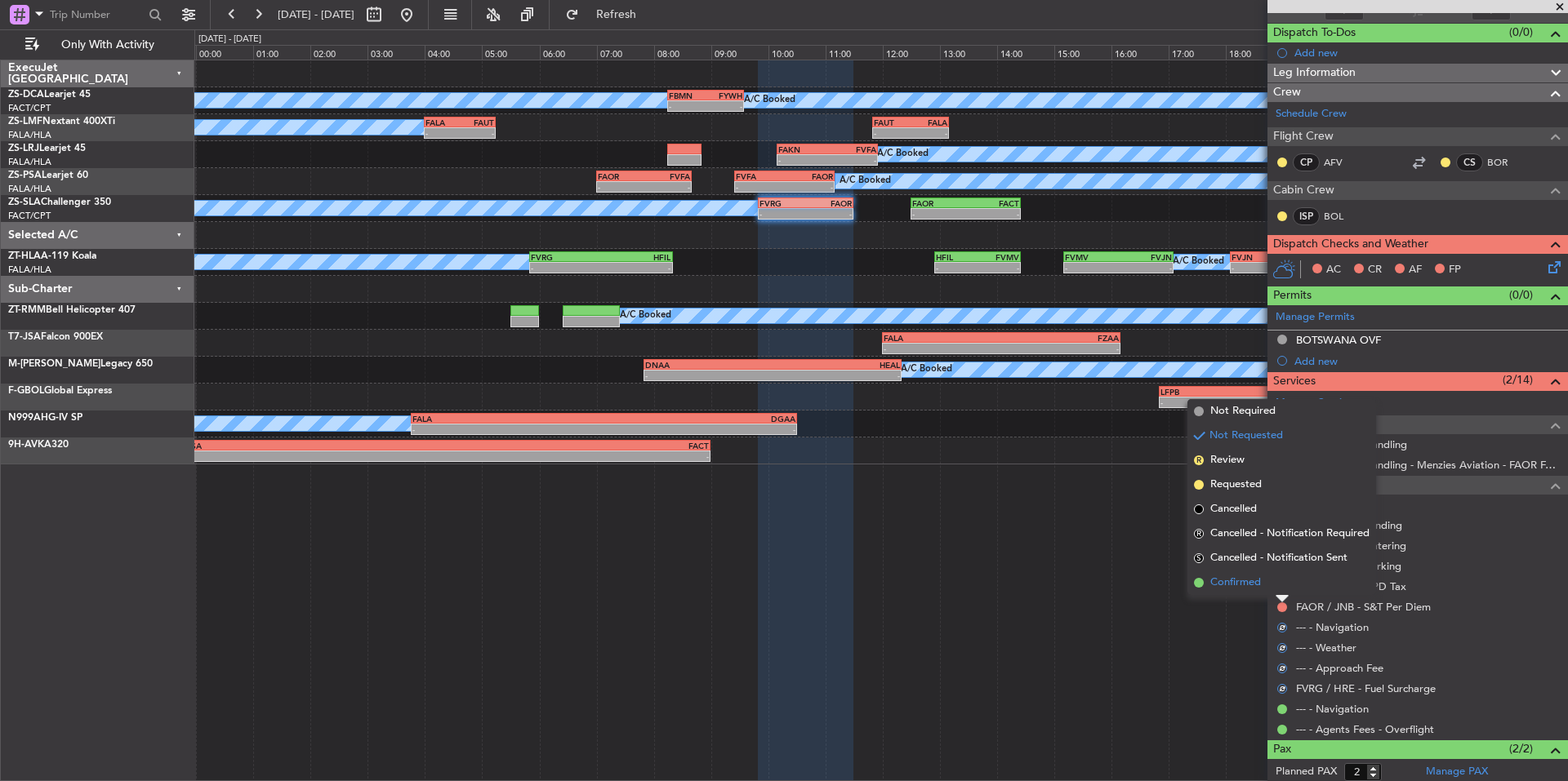
click at [1270, 585] on li "Confirmed" at bounding box center [1282, 583] width 188 height 25
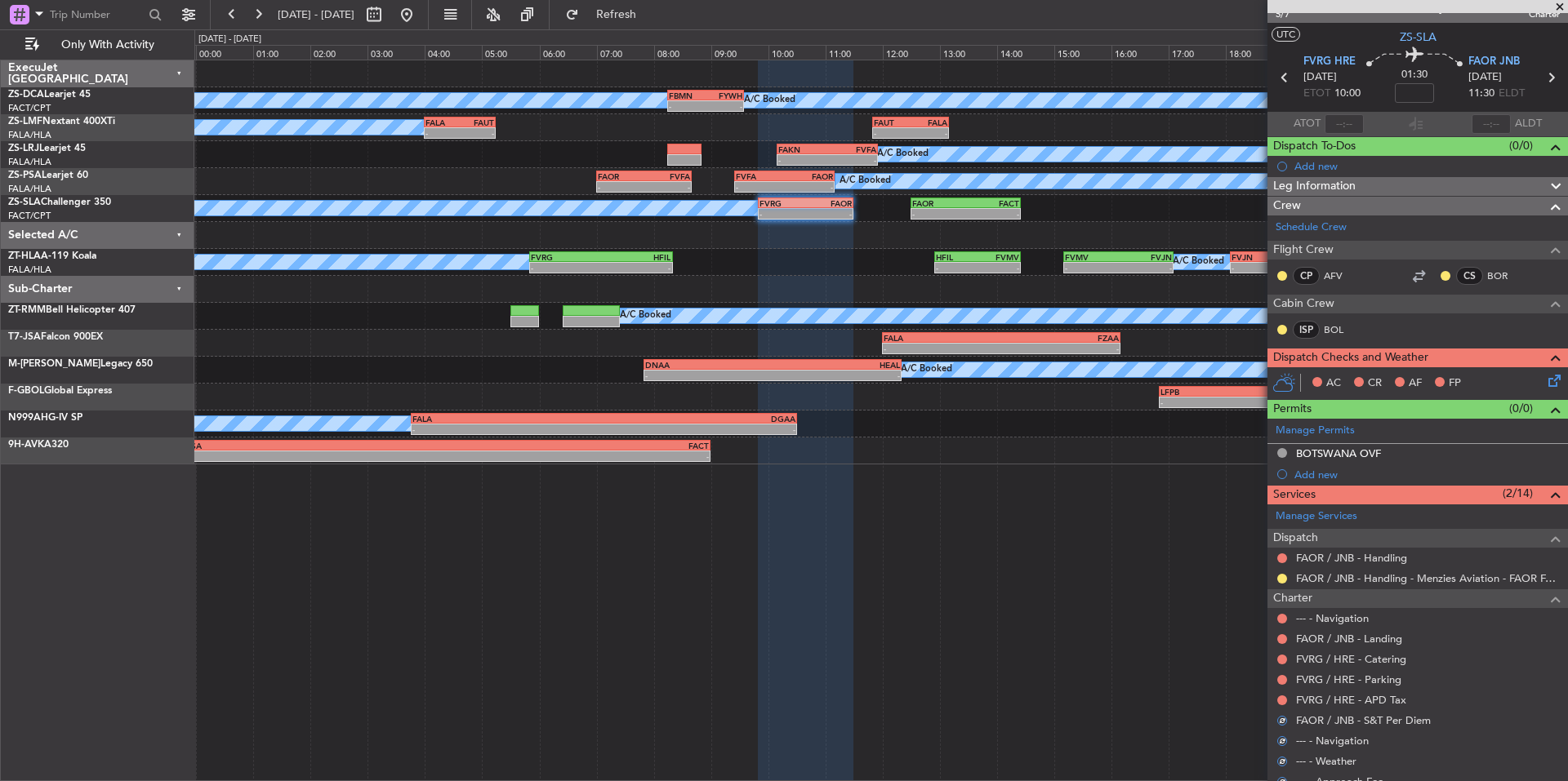
scroll to position [0, 0]
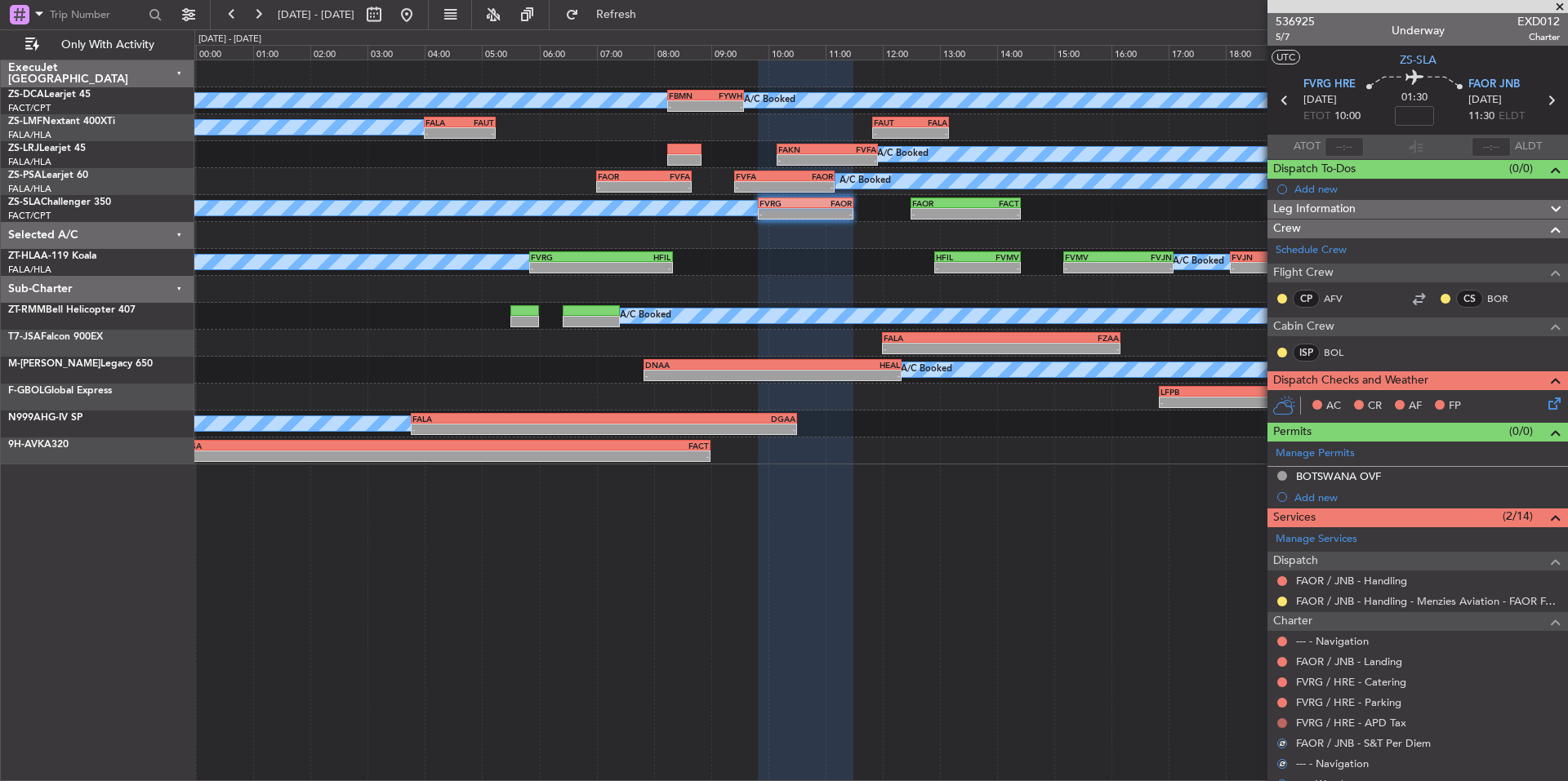
click at [1277, 721] on button at bounding box center [1282, 723] width 10 height 10
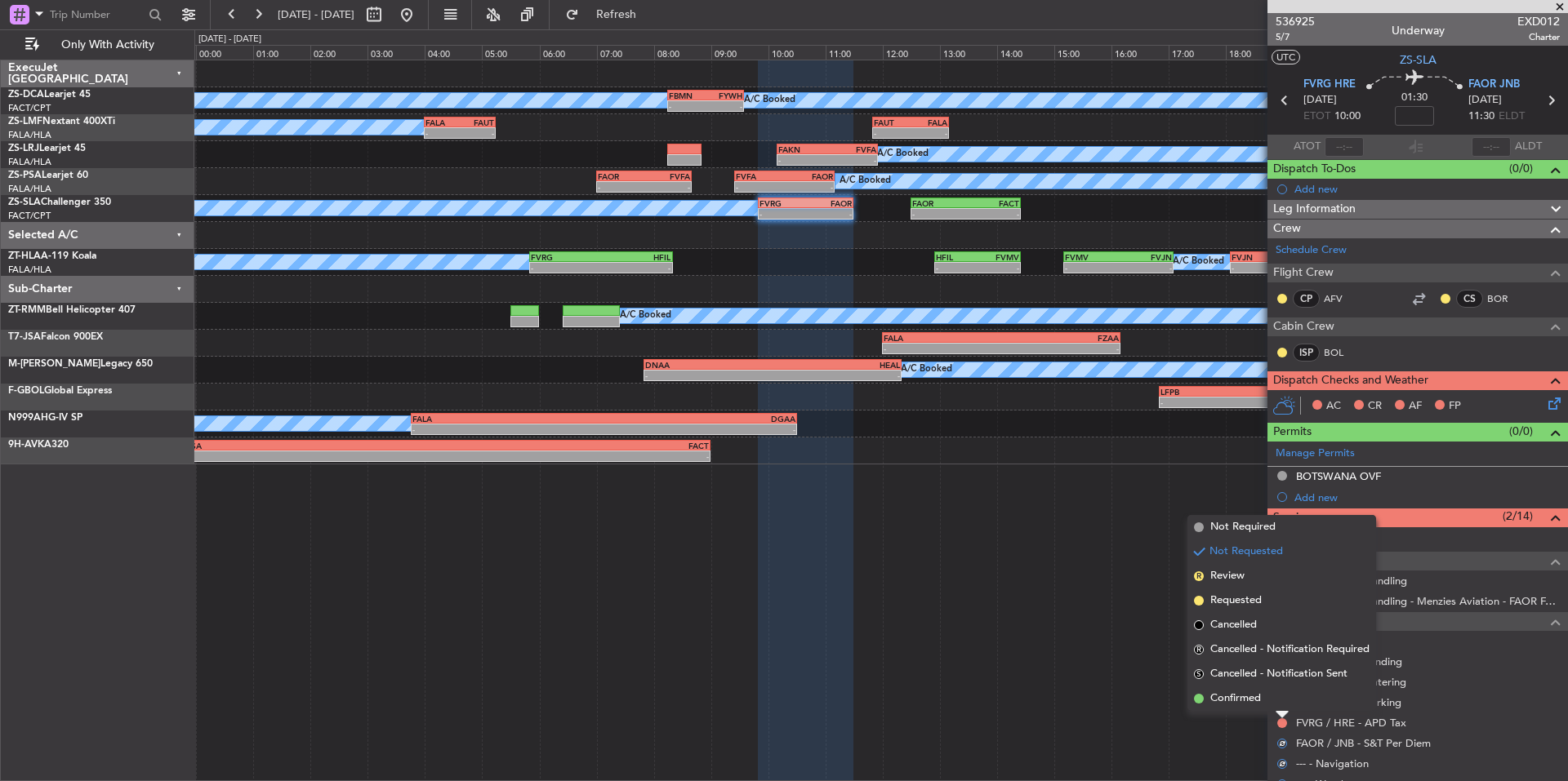
click at [1268, 707] on li "Confirmed" at bounding box center [1282, 699] width 188 height 25
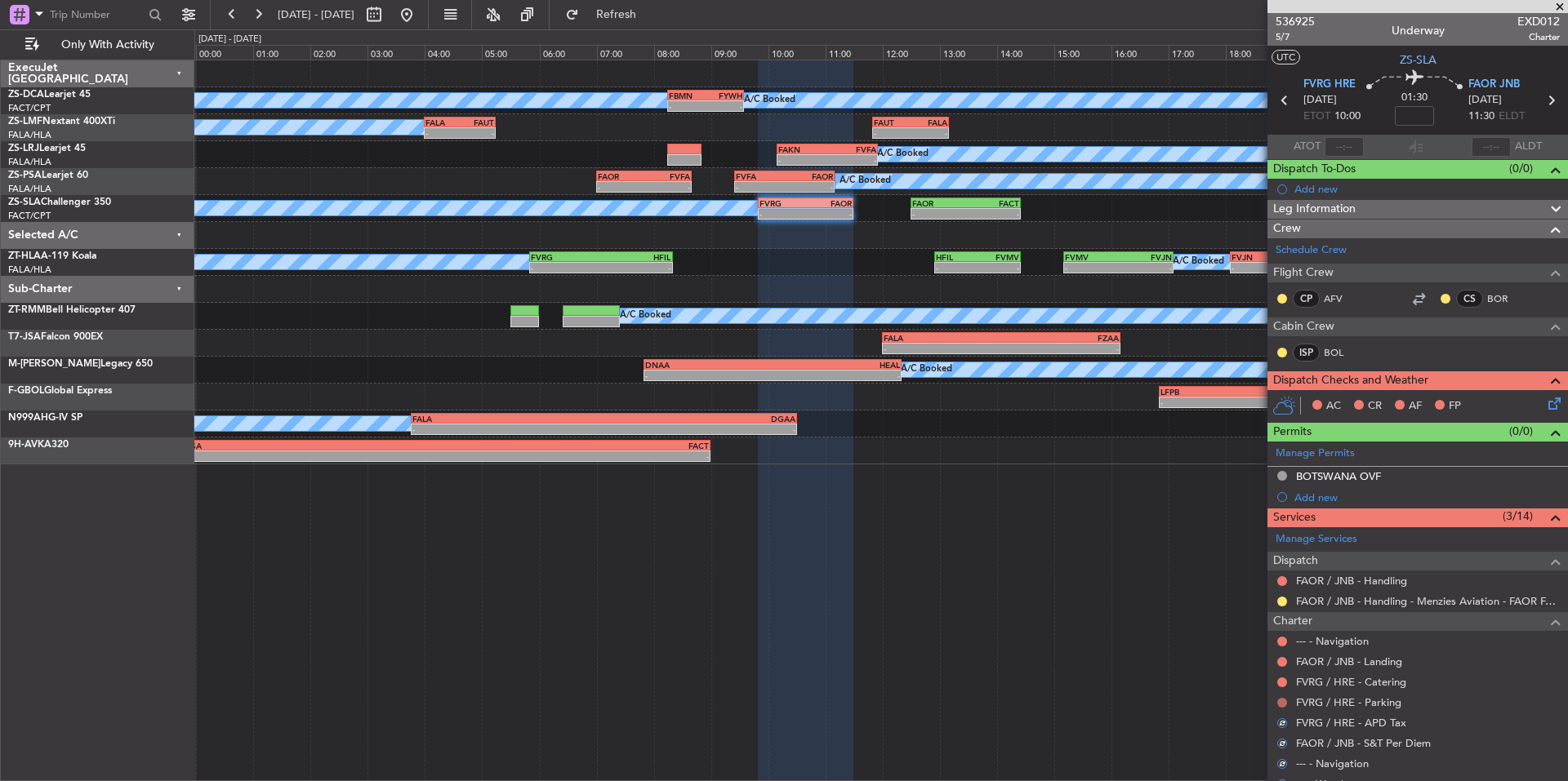
click at [1281, 704] on button at bounding box center [1282, 703] width 10 height 10
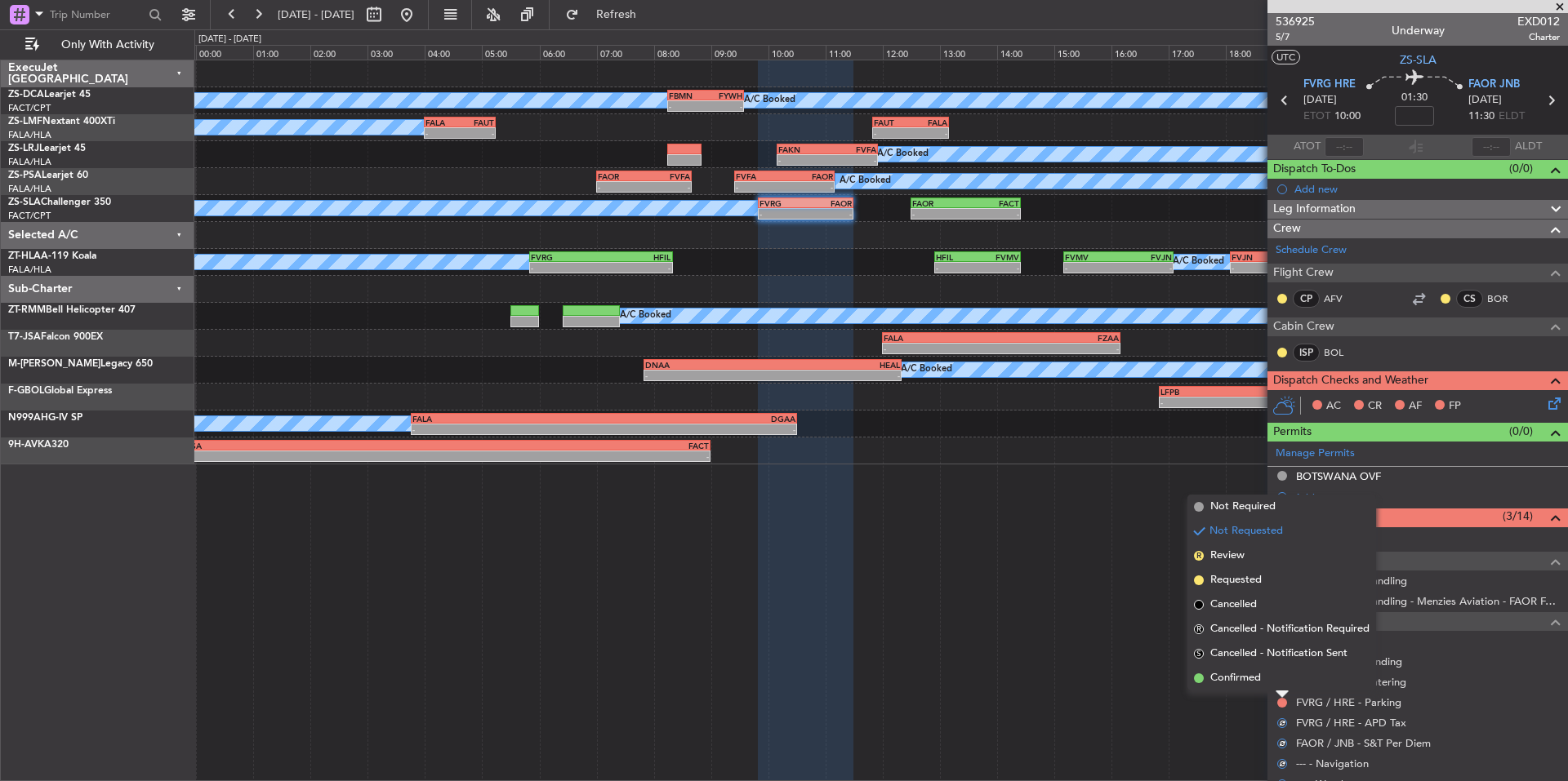
click at [1269, 687] on li "Confirmed" at bounding box center [1282, 679] width 188 height 25
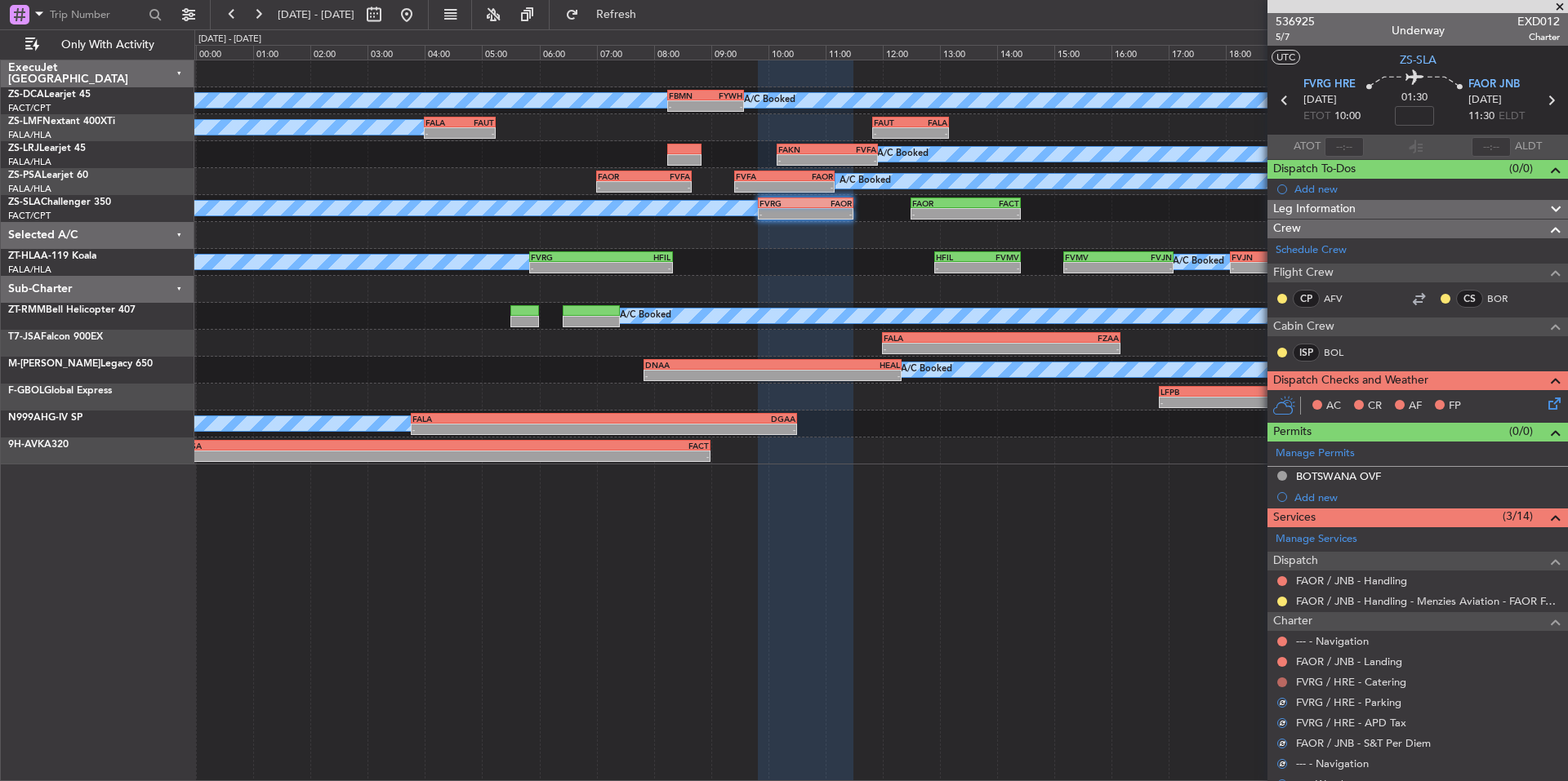
click at [1284, 682] on button at bounding box center [1282, 682] width 10 height 10
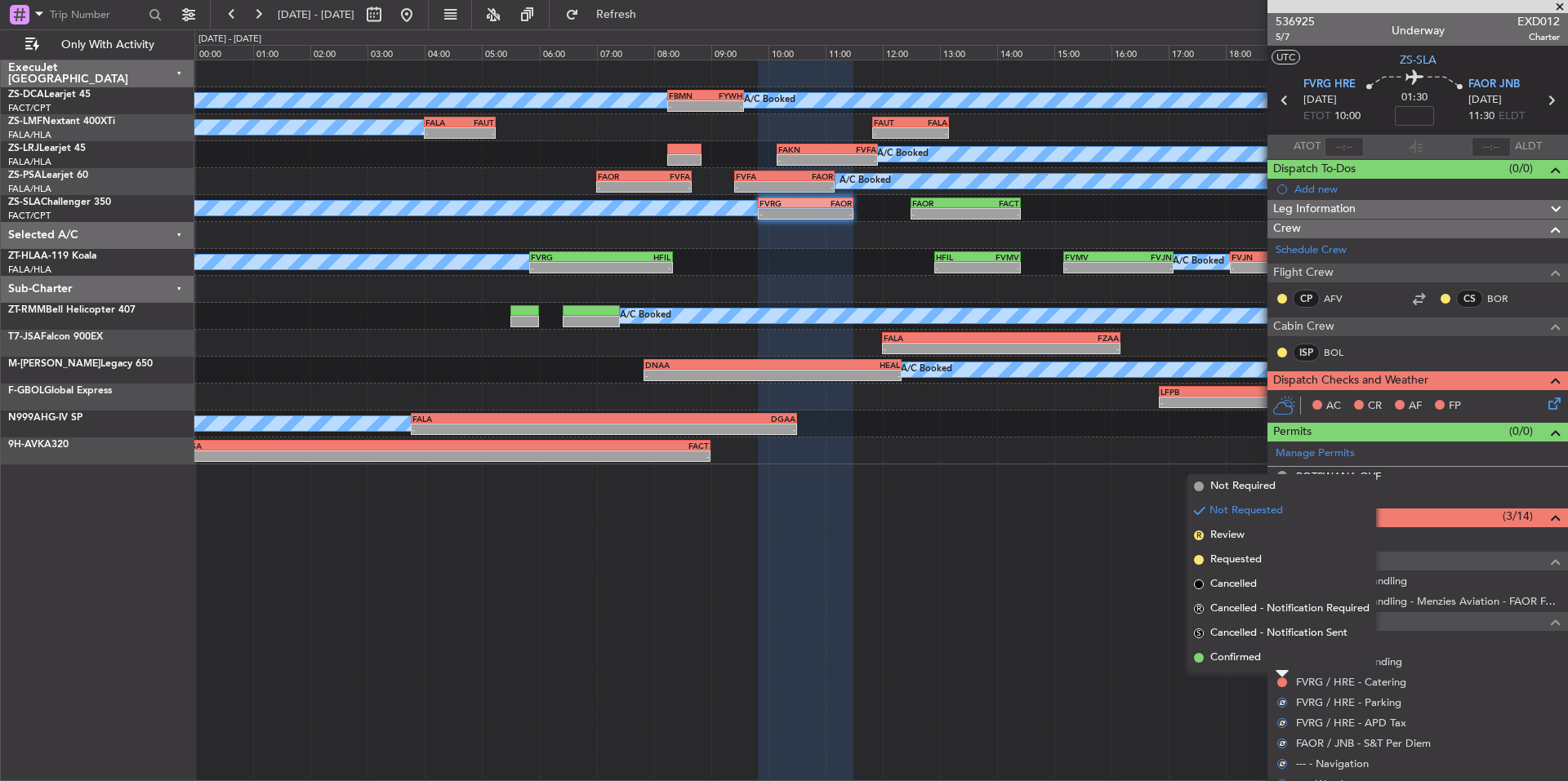
click at [1267, 664] on li "Confirmed" at bounding box center [1282, 658] width 188 height 25
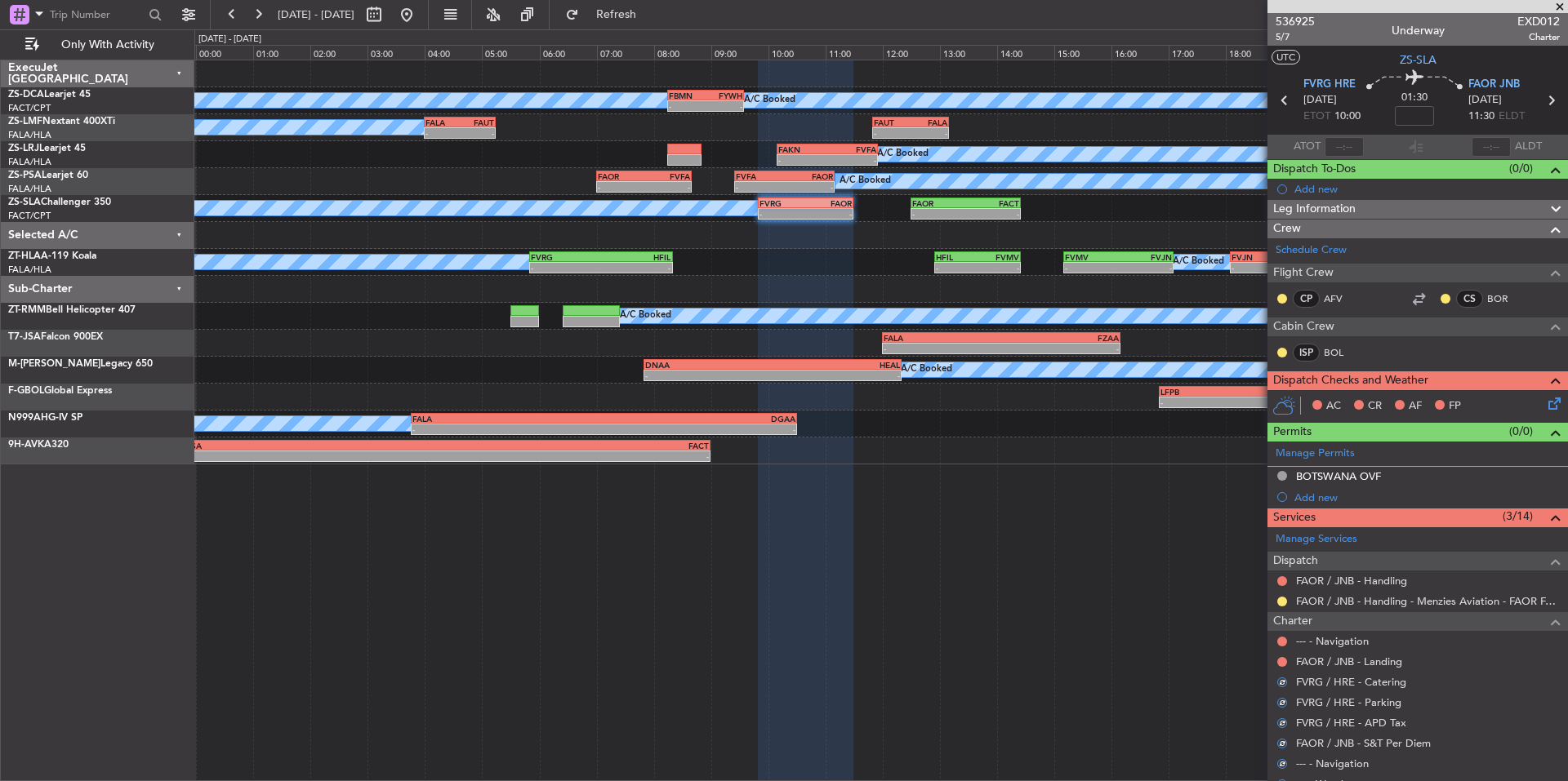
click at [1276, 663] on div "FAOR / JNB - Landing" at bounding box center [1418, 661] width 300 height 20
click at [1277, 663] on button at bounding box center [1282, 662] width 10 height 10
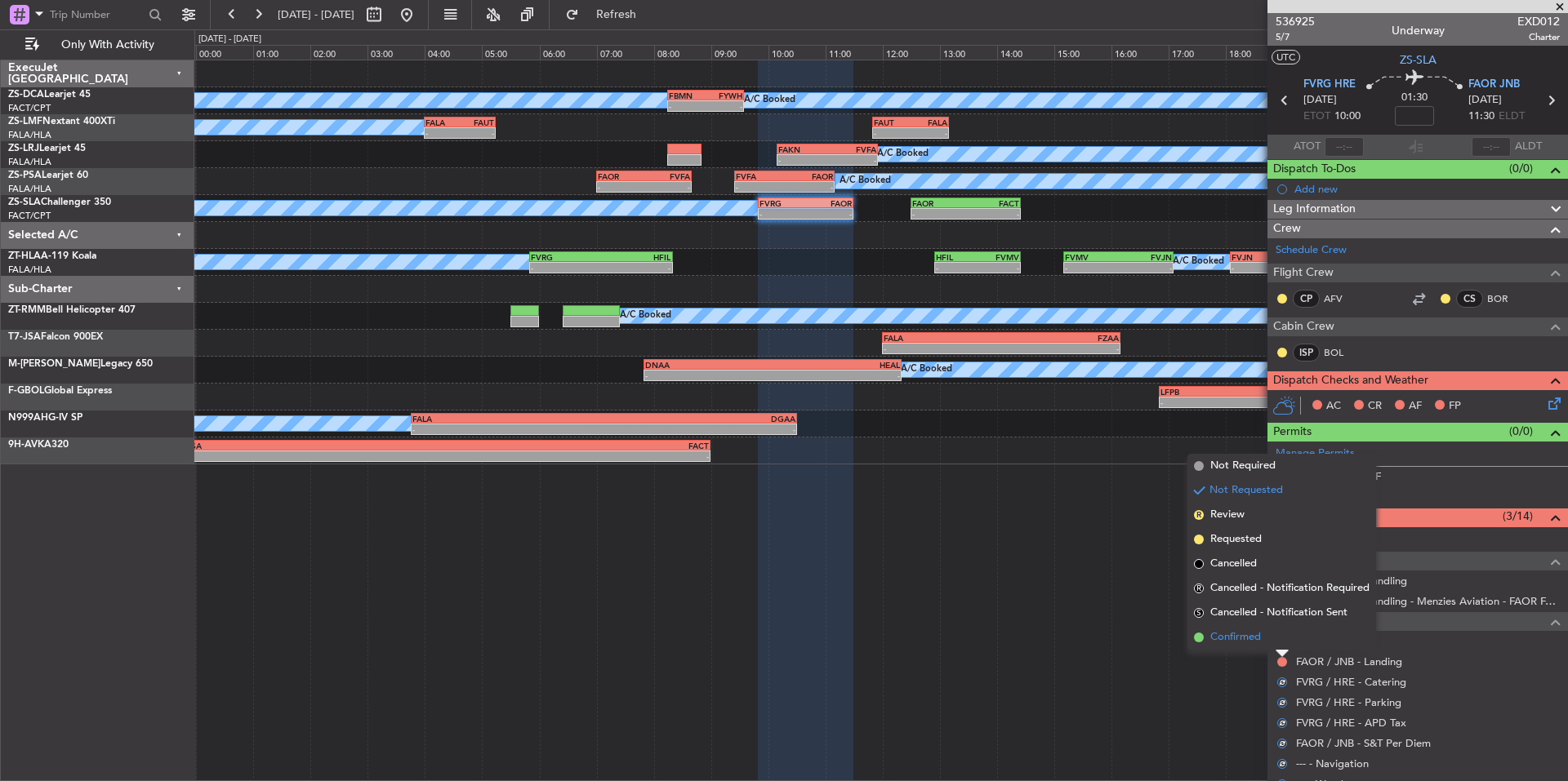
click at [1260, 649] on li "Confirmed" at bounding box center [1282, 638] width 188 height 25
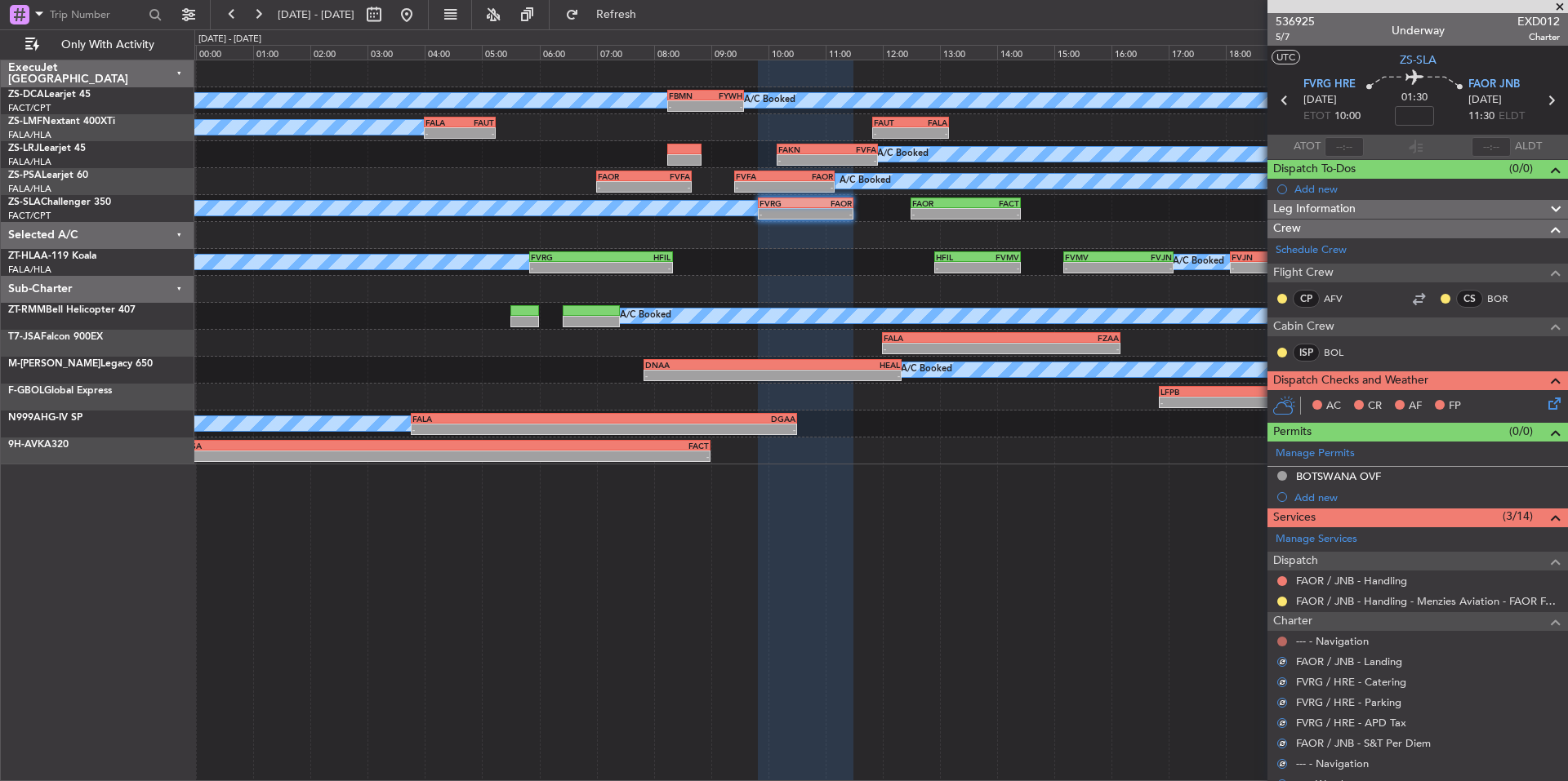
click at [1281, 640] on button at bounding box center [1282, 642] width 10 height 10
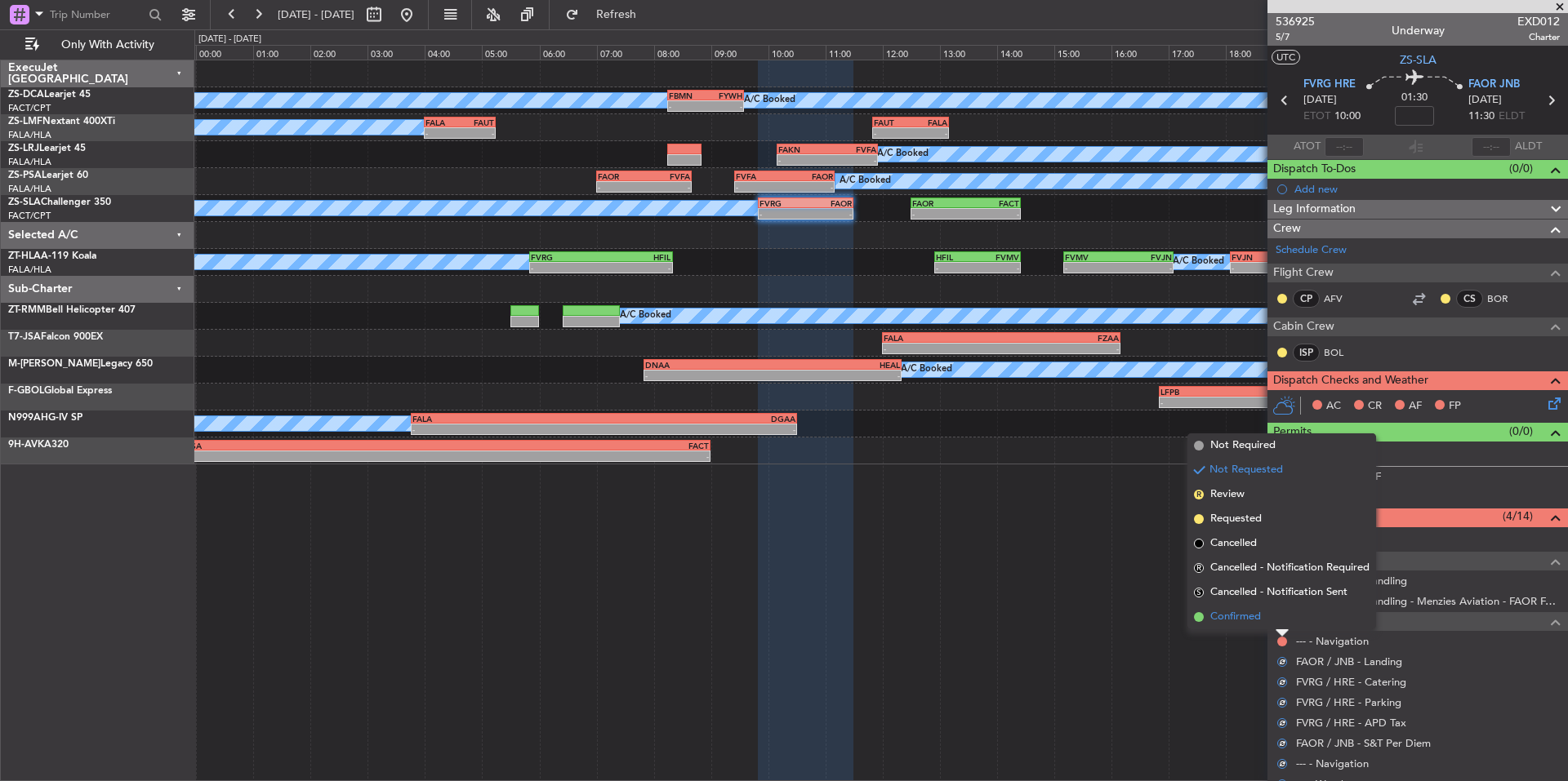
click at [1254, 626] on li "Confirmed" at bounding box center [1282, 618] width 188 height 25
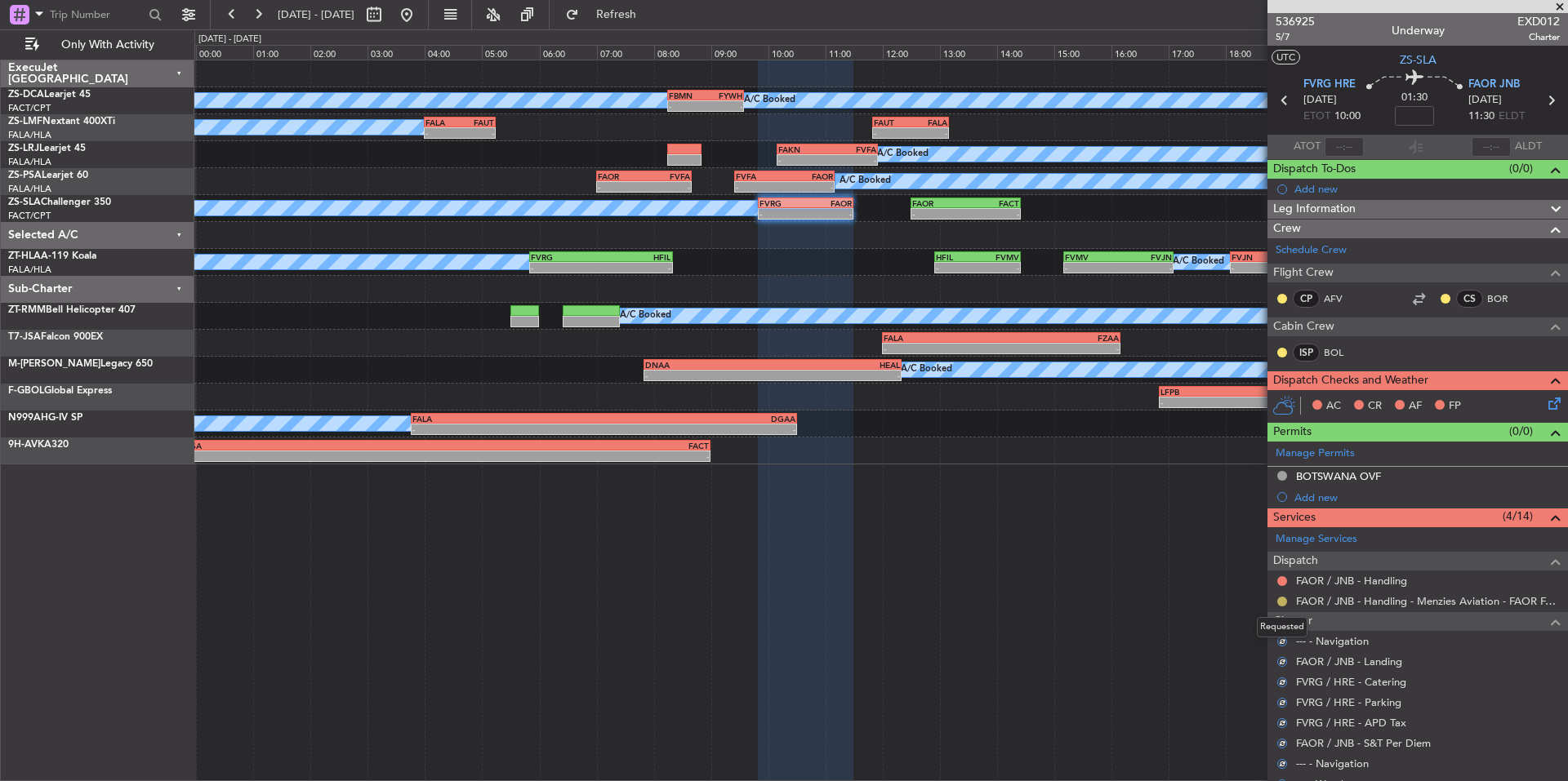
click at [1280, 600] on button at bounding box center [1282, 602] width 10 height 10
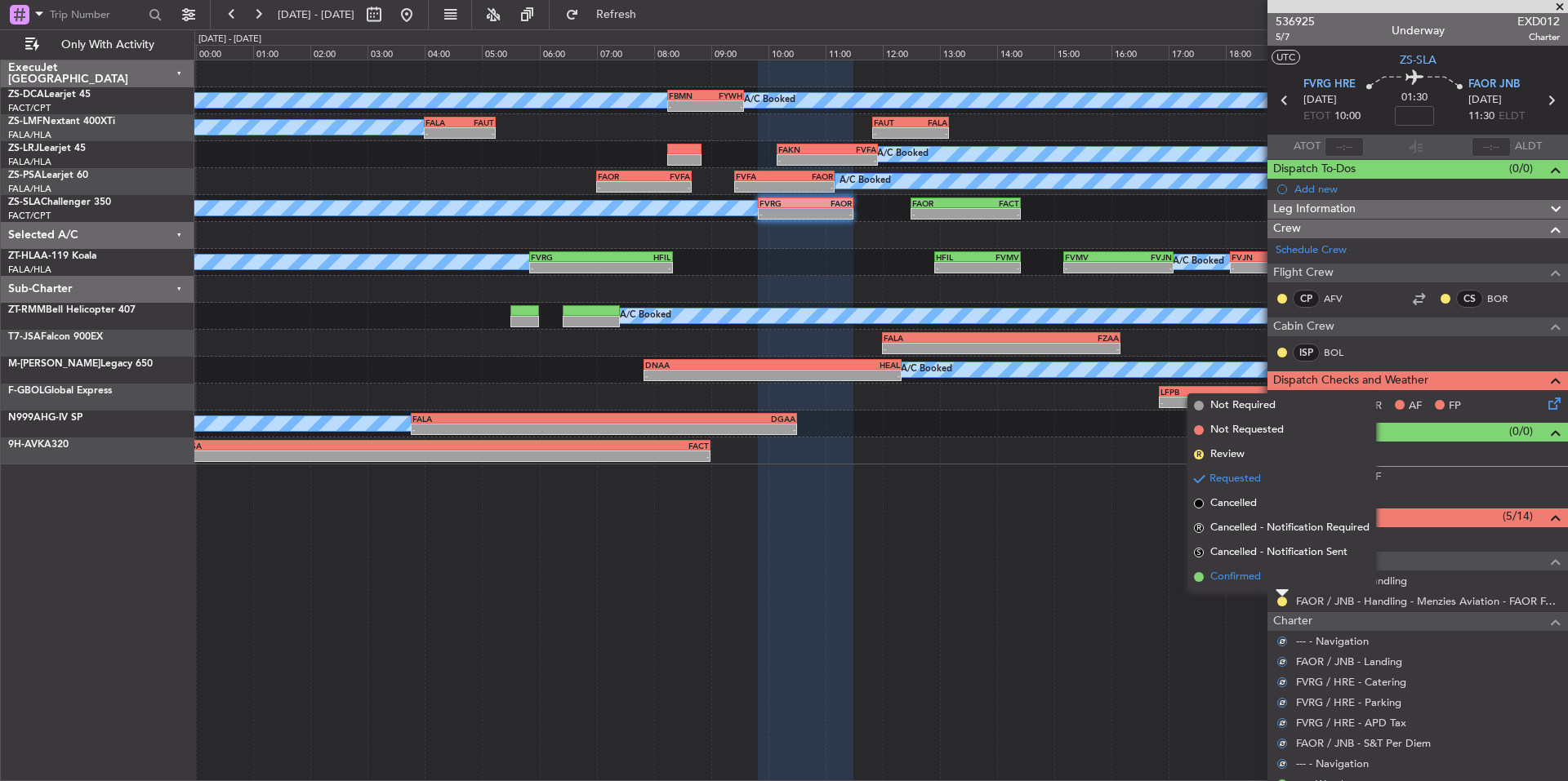
click at [1265, 578] on li "Confirmed" at bounding box center [1282, 578] width 188 height 25
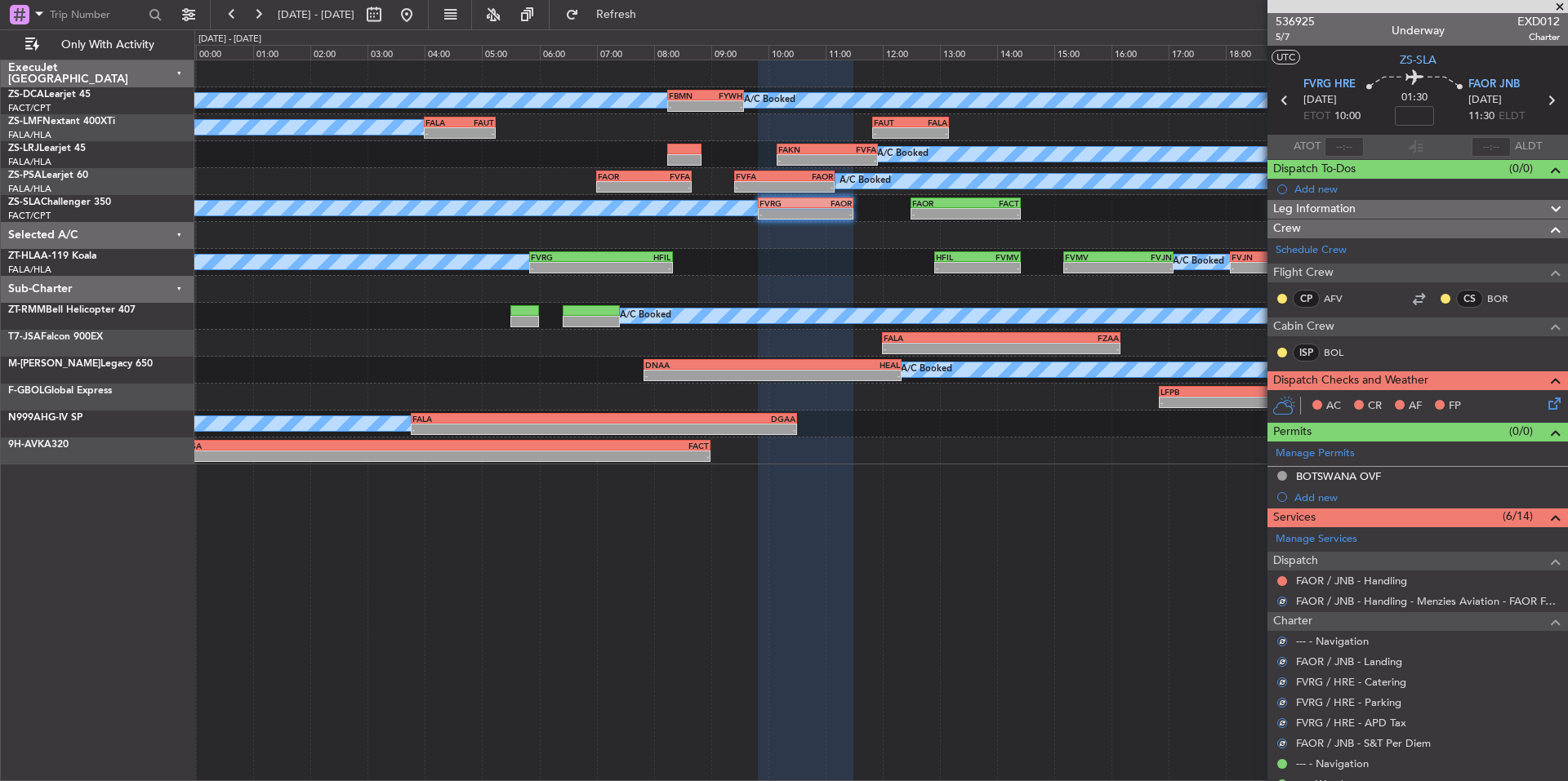
click at [1284, 586] on mat-tooltip-component "Not Requested" at bounding box center [1283, 607] width 92 height 44
click at [1281, 580] on button at bounding box center [1282, 581] width 10 height 10
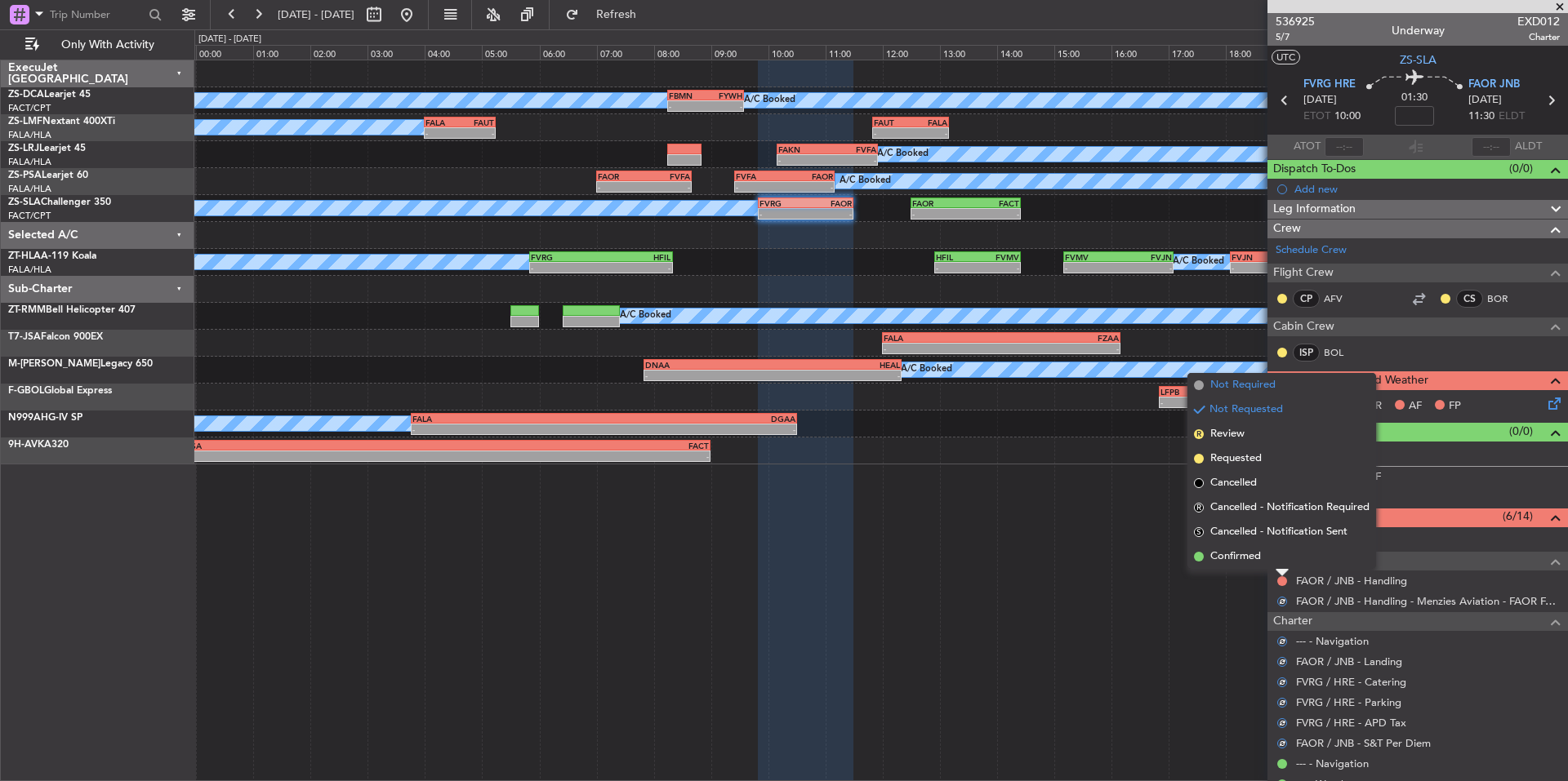
click at [1254, 389] on span "Not Required" at bounding box center [1244, 386] width 66 height 16
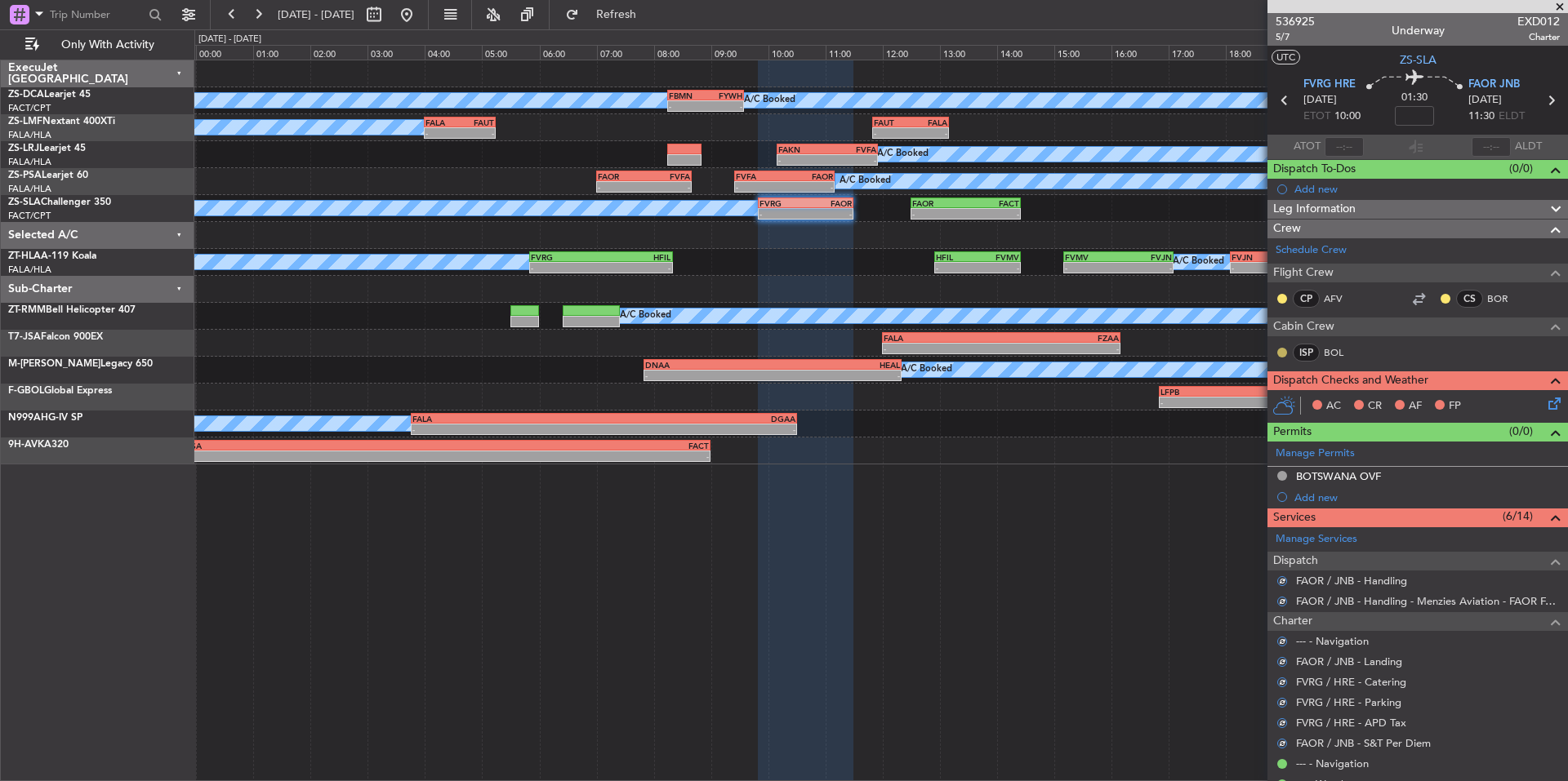
click at [1282, 352] on button at bounding box center [1282, 352] width 10 height 10
click at [1278, 401] on span "Acknowledged" at bounding box center [1286, 400] width 72 height 16
click at [1286, 298] on button at bounding box center [1282, 299] width 10 height 10
click at [1303, 347] on span "Acknowledged" at bounding box center [1286, 346] width 72 height 16
click at [1441, 297] on button at bounding box center [1445, 299] width 10 height 10
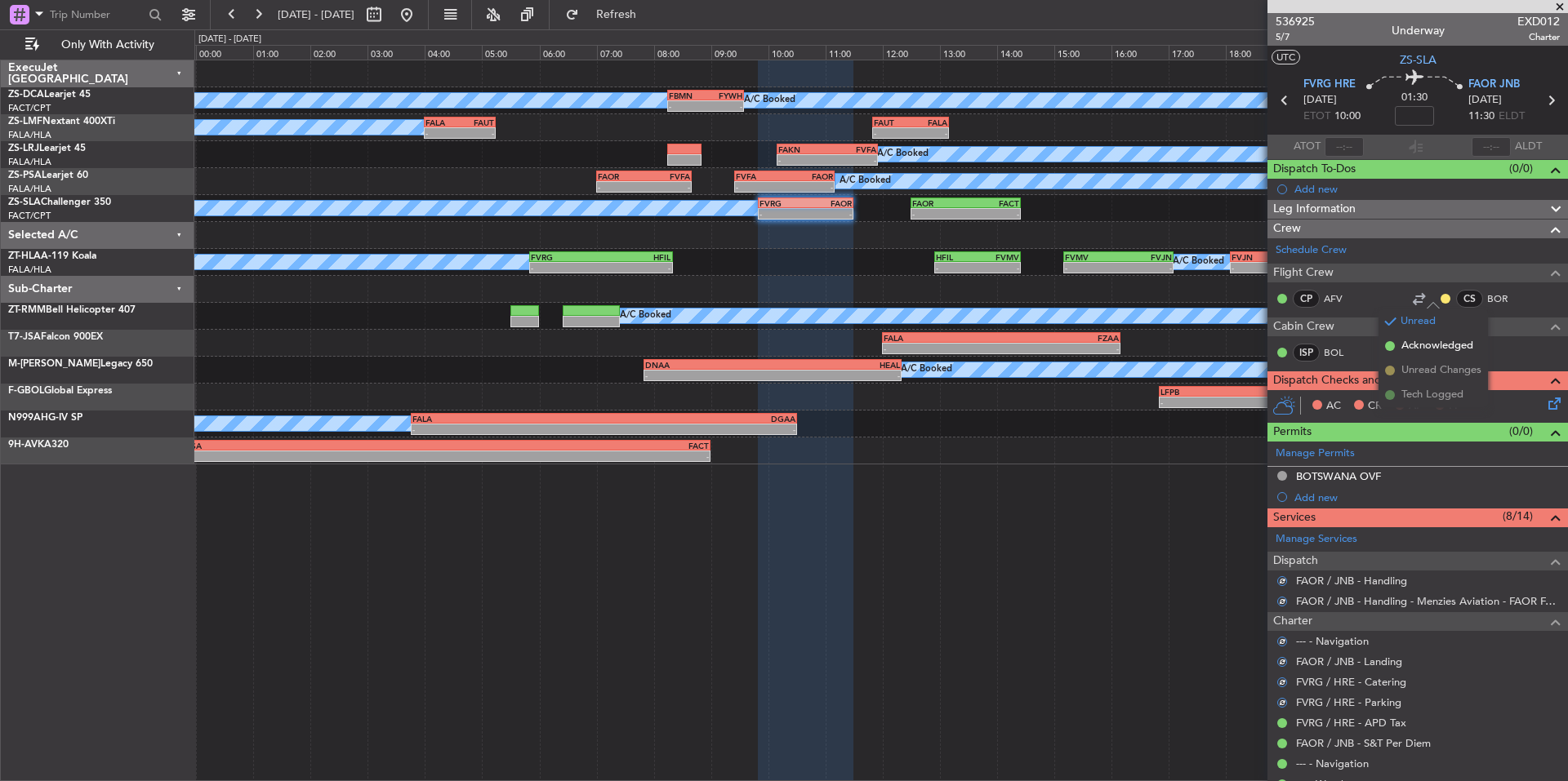
click at [1461, 350] on span "Acknowledged" at bounding box center [1437, 346] width 72 height 16
click at [1546, 402] on icon at bounding box center [1552, 401] width 13 height 13
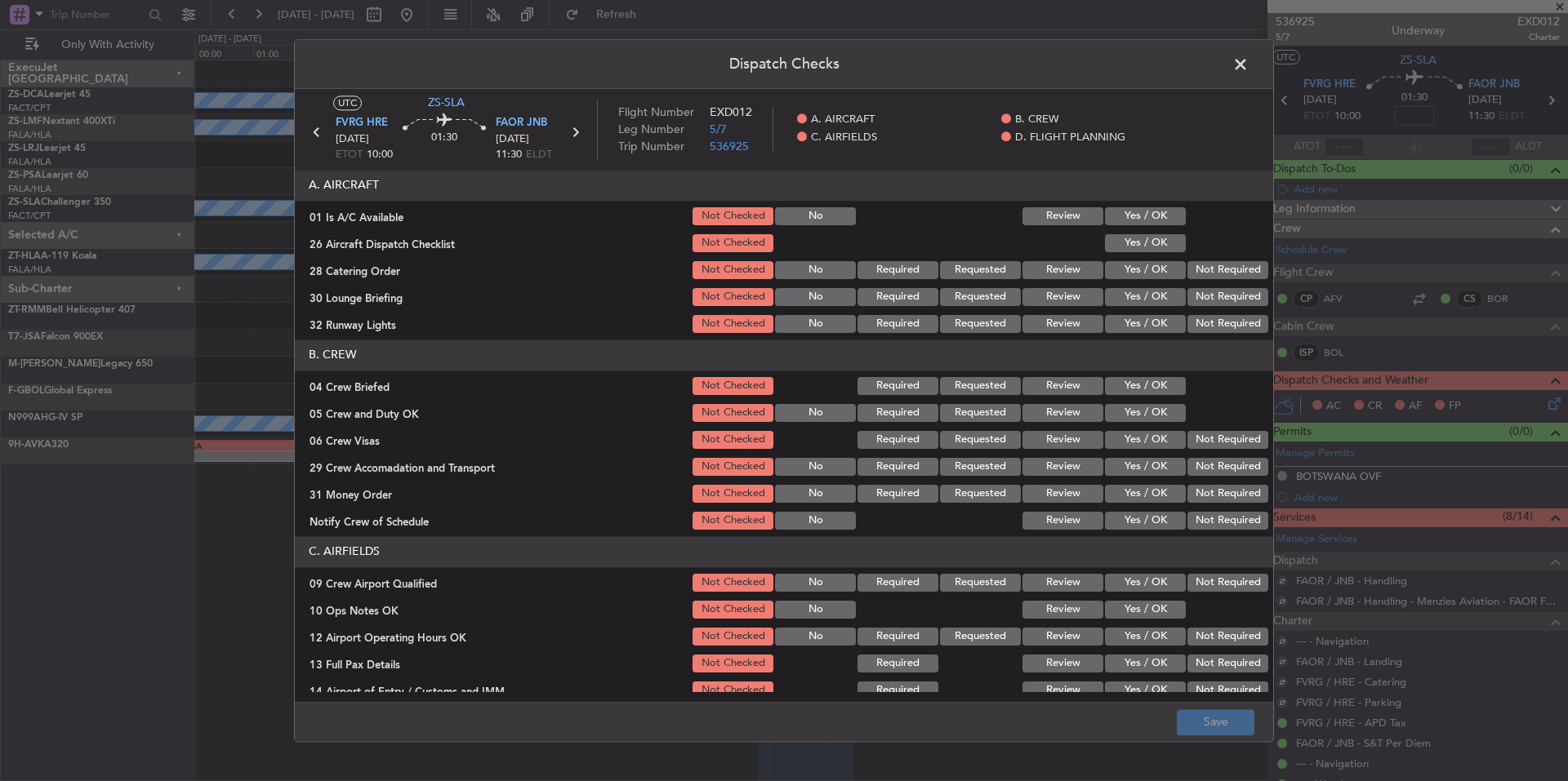
click at [1164, 219] on button "Yes / OK" at bounding box center [1145, 216] width 81 height 18
click at [1162, 242] on button "Yes / OK" at bounding box center [1145, 243] width 81 height 18
drag, startPoint x: 1228, startPoint y: 275, endPoint x: 1228, endPoint y: 293, distance: 18.0
click at [1228, 278] on button "Not Required" at bounding box center [1228, 270] width 81 height 18
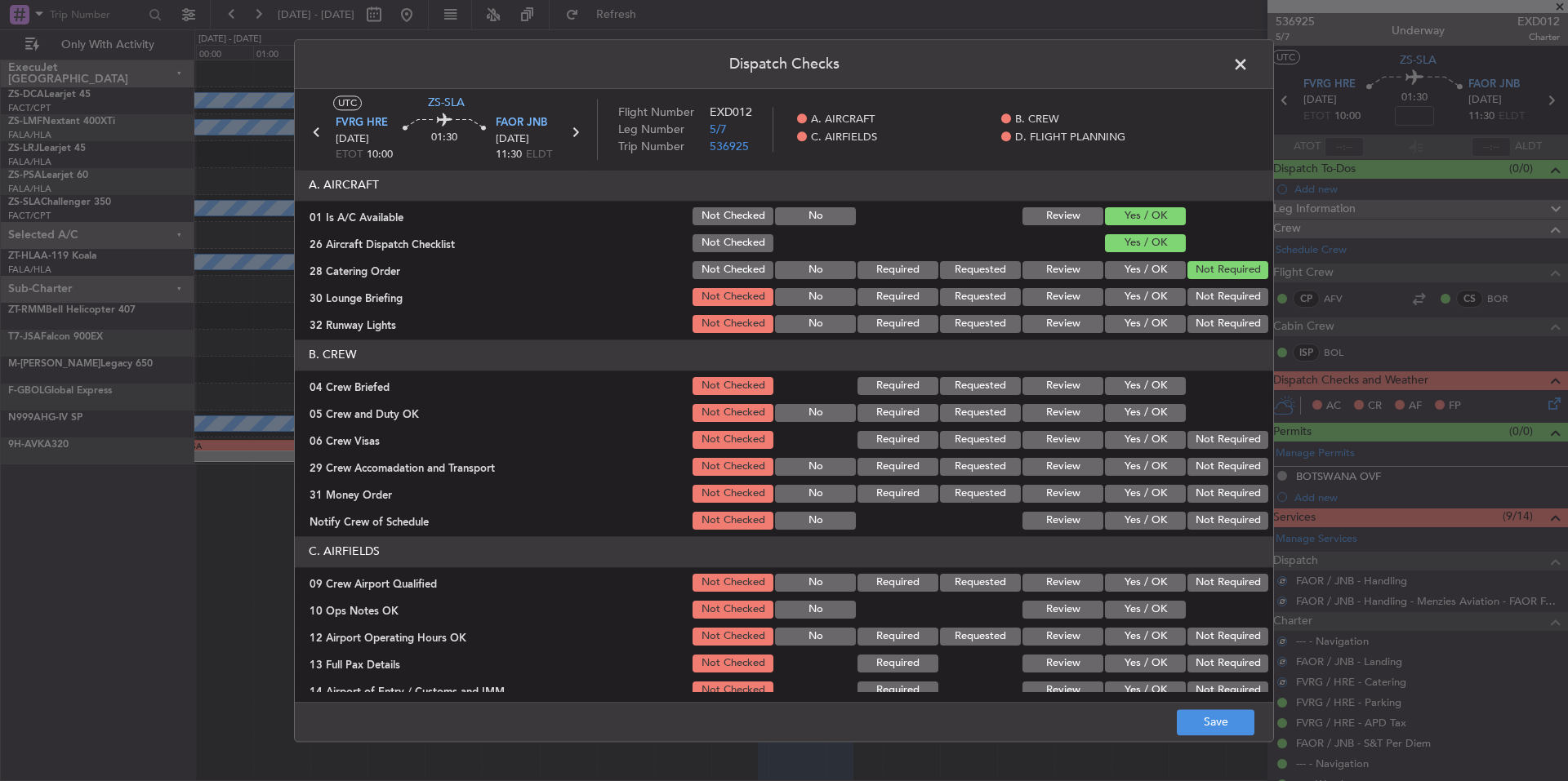
drag, startPoint x: 1228, startPoint y: 293, endPoint x: 1224, endPoint y: 311, distance: 18.4
click at [1228, 298] on button "Not Required" at bounding box center [1228, 297] width 81 height 18
click at [1224, 311] on section "A. AIRCRAFT 01 Is A/C Available Not Checked No Review Yes / OK 26 Aircraft Disp…" at bounding box center [784, 252] width 979 height 166
click at [1224, 327] on button "Not Required" at bounding box center [1228, 324] width 81 height 18
click at [1156, 383] on button "Yes / OK" at bounding box center [1145, 387] width 81 height 18
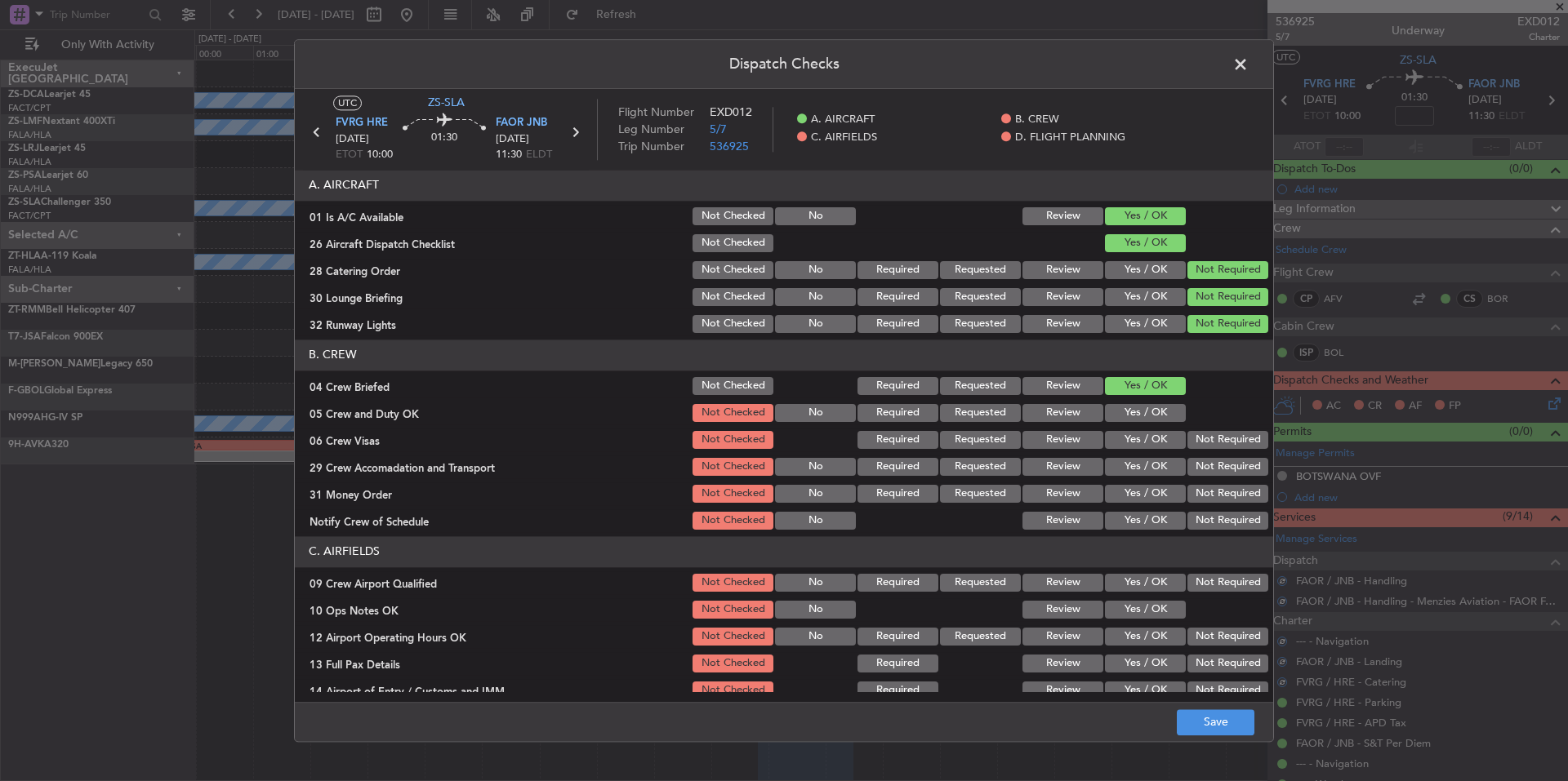
click at [1154, 412] on button "Yes / OK" at bounding box center [1145, 413] width 81 height 18
drag, startPoint x: 1180, startPoint y: 435, endPoint x: 1195, endPoint y: 458, distance: 27.5
click at [1188, 441] on button "Not Required" at bounding box center [1228, 440] width 81 height 18
drag, startPoint x: 1195, startPoint y: 458, endPoint x: 1204, endPoint y: 485, distance: 28.5
click at [1196, 463] on div "Not Required" at bounding box center [1226, 467] width 83 height 23
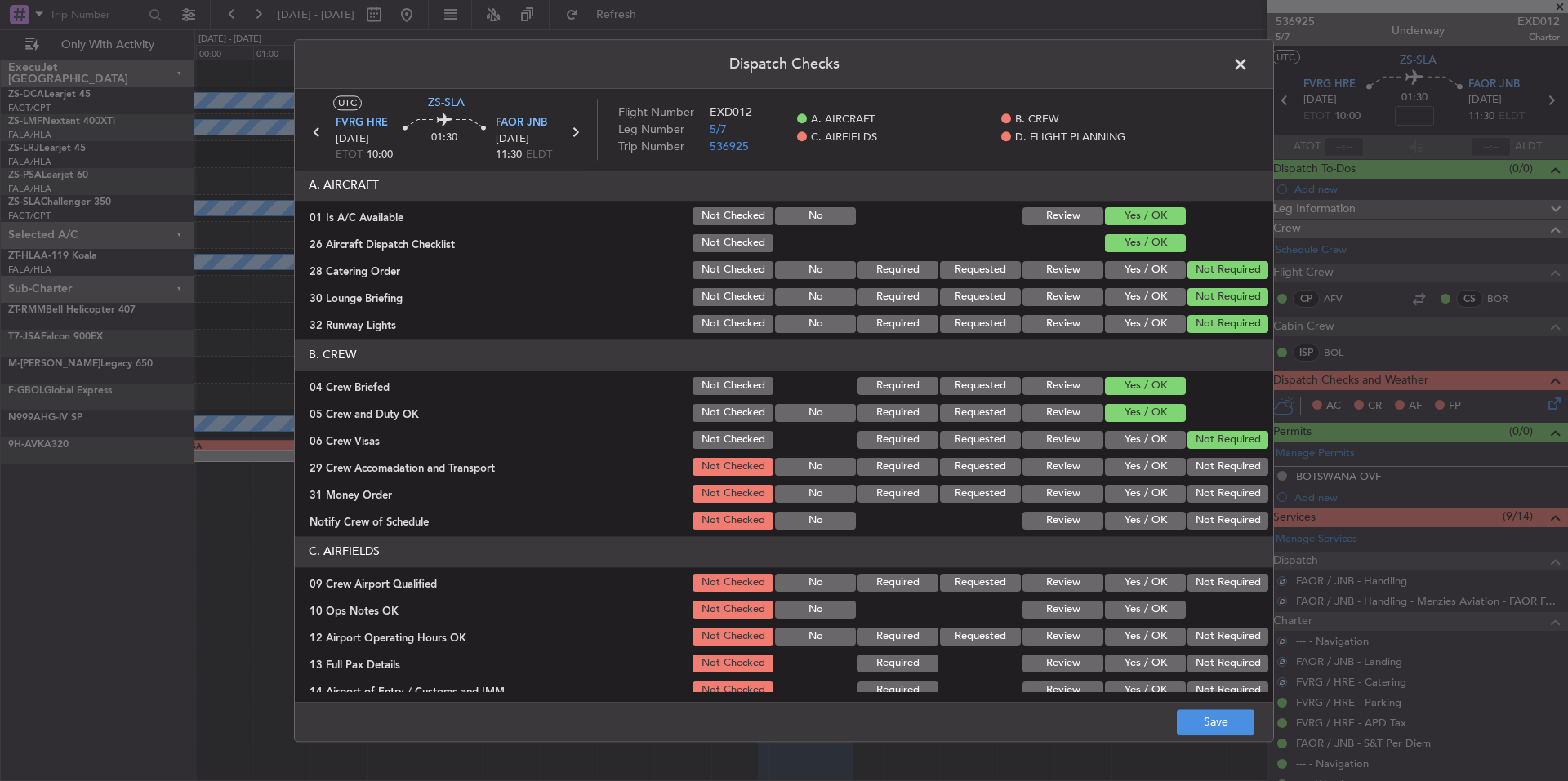
click at [1202, 479] on section "B. CREW 04 Crew Briefed Not Checked Required Requested Review Yes / OK 05 Crew …" at bounding box center [784, 435] width 979 height 193
click at [1206, 495] on button "Not Required" at bounding box center [1228, 494] width 81 height 18
drag, startPoint x: 1210, startPoint y: 506, endPoint x: 1211, endPoint y: 518, distance: 12.0
click at [1210, 509] on section "B. CREW 04 Crew Briefed Not Checked Required Requested Review Yes / OK 05 Crew …" at bounding box center [784, 435] width 979 height 193
click at [1211, 518] on button "Not Required" at bounding box center [1228, 521] width 81 height 18
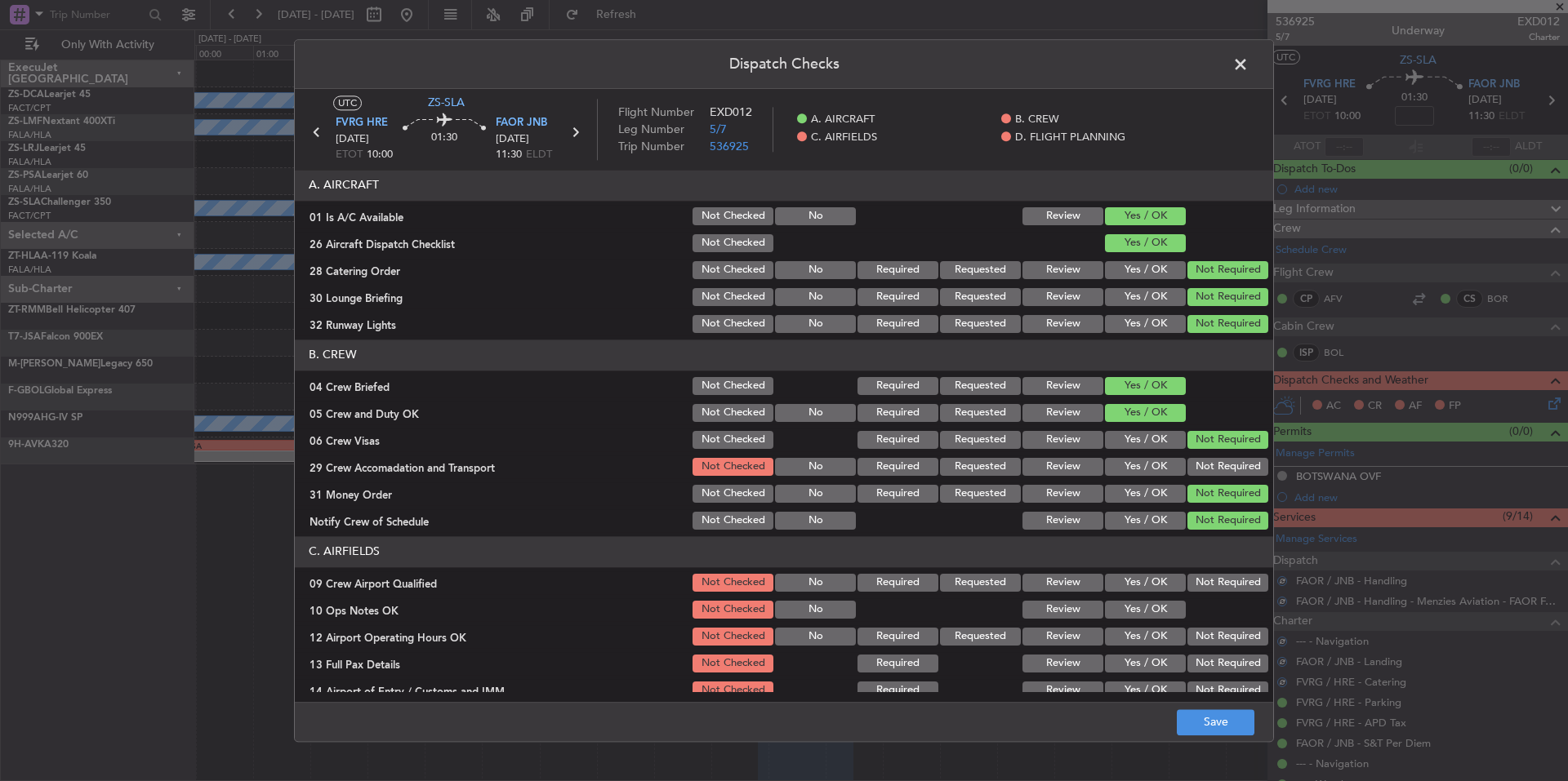
click at [1215, 466] on button "Not Required" at bounding box center [1228, 467] width 81 height 18
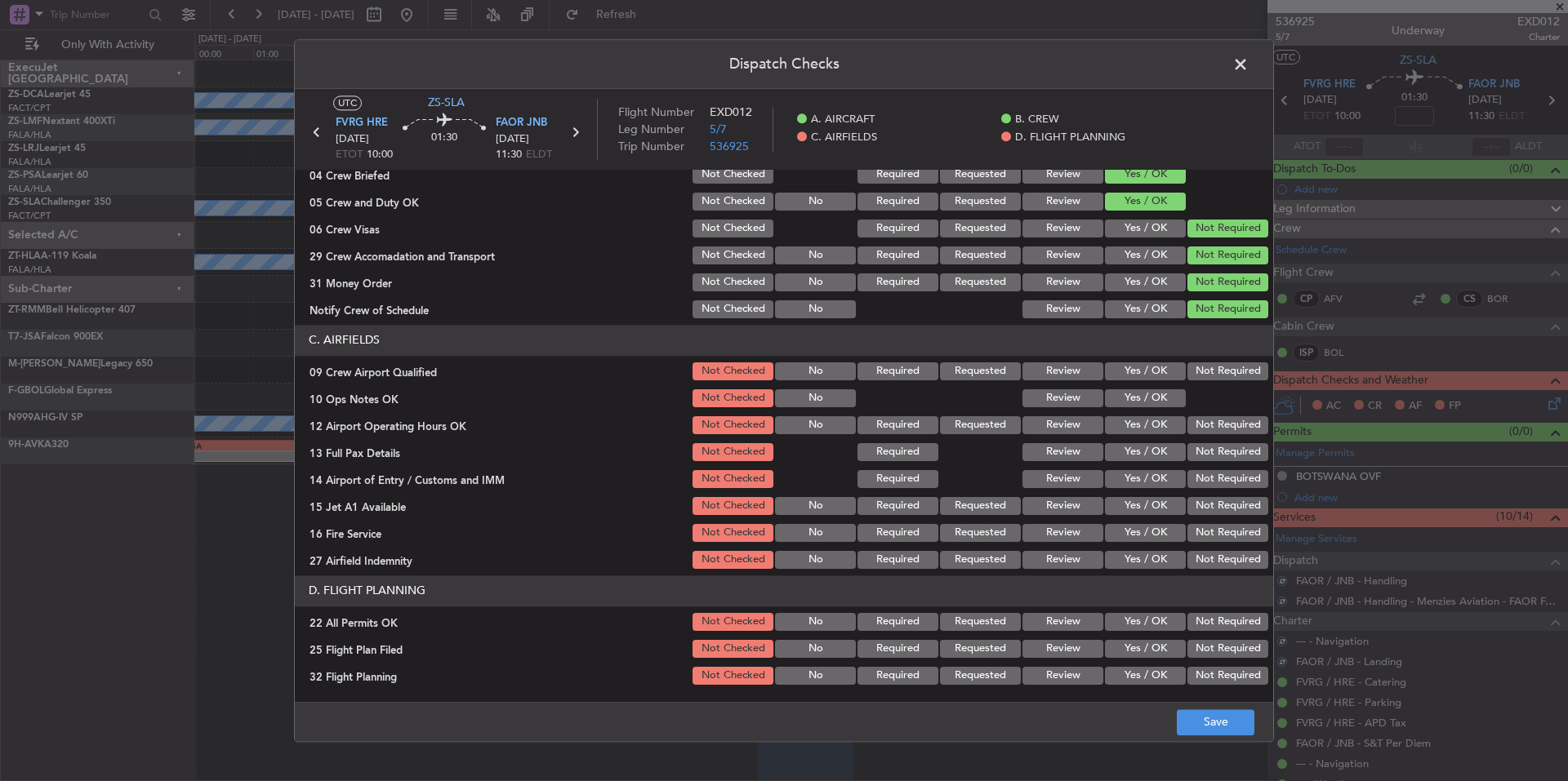
click at [1210, 367] on button "Not Required" at bounding box center [1228, 371] width 81 height 18
click at [1156, 394] on button "Yes / OK" at bounding box center [1145, 398] width 81 height 18
click at [1188, 423] on button "Not Required" at bounding box center [1228, 426] width 81 height 18
click at [1196, 442] on section "C. AIRFIELDS 09 Crew Airport Qualified Not Checked No Required Requested Review…" at bounding box center [784, 449] width 979 height 247
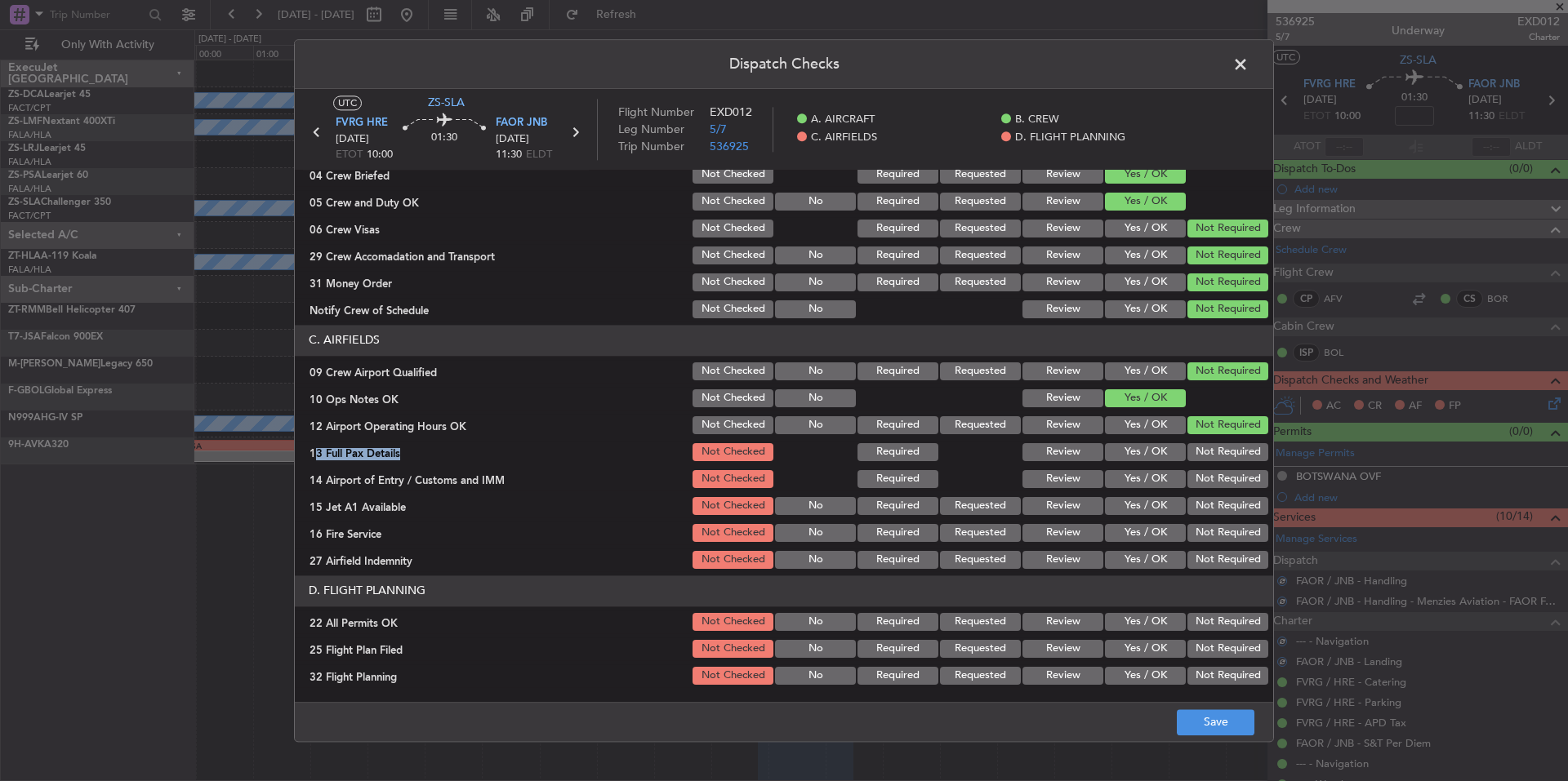
click at [1214, 492] on section "C. AIRFIELDS 09 Crew Airport Qualified Not Checked No Required Requested Review…" at bounding box center [784, 449] width 979 height 247
click at [1219, 508] on button "Not Required" at bounding box center [1228, 506] width 81 height 18
click at [1222, 529] on div "Not Required" at bounding box center [1226, 533] width 83 height 23
click at [1224, 541] on button "Not Required" at bounding box center [1228, 533] width 81 height 18
click at [1226, 556] on button "Not Required" at bounding box center [1228, 560] width 81 height 18
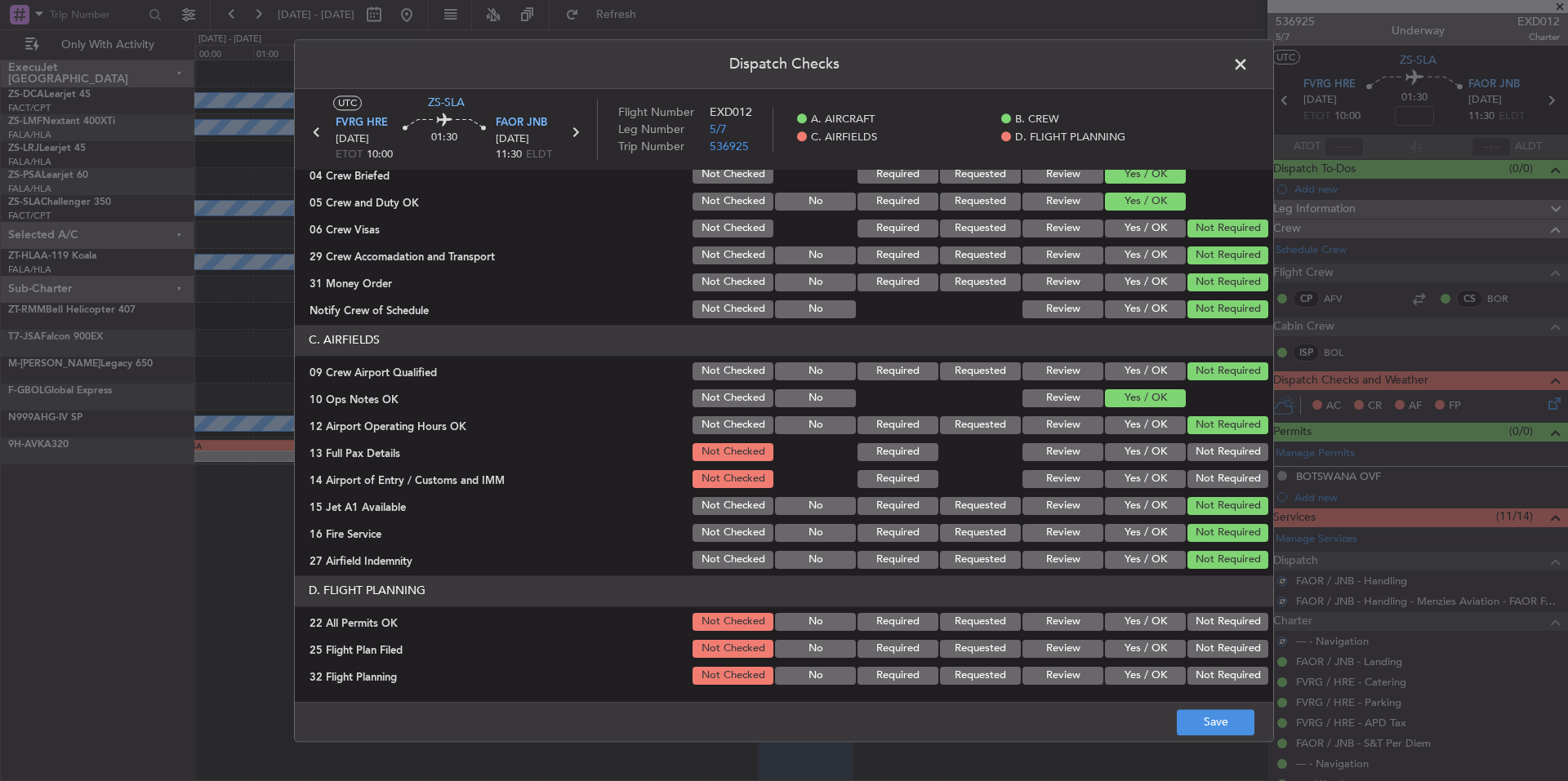
click at [1226, 564] on button "Not Required" at bounding box center [1228, 560] width 81 height 18
click at [1214, 482] on button "Not Required" at bounding box center [1228, 479] width 81 height 18
drag, startPoint x: 1220, startPoint y: 469, endPoint x: 1220, endPoint y: 451, distance: 18.0
click at [1220, 466] on section "C. AIRFIELDS 09 Crew Airport Qualified Not Checked No Required Requested Review…" at bounding box center [784, 449] width 979 height 247
click at [1220, 448] on button "Not Required" at bounding box center [1228, 452] width 81 height 18
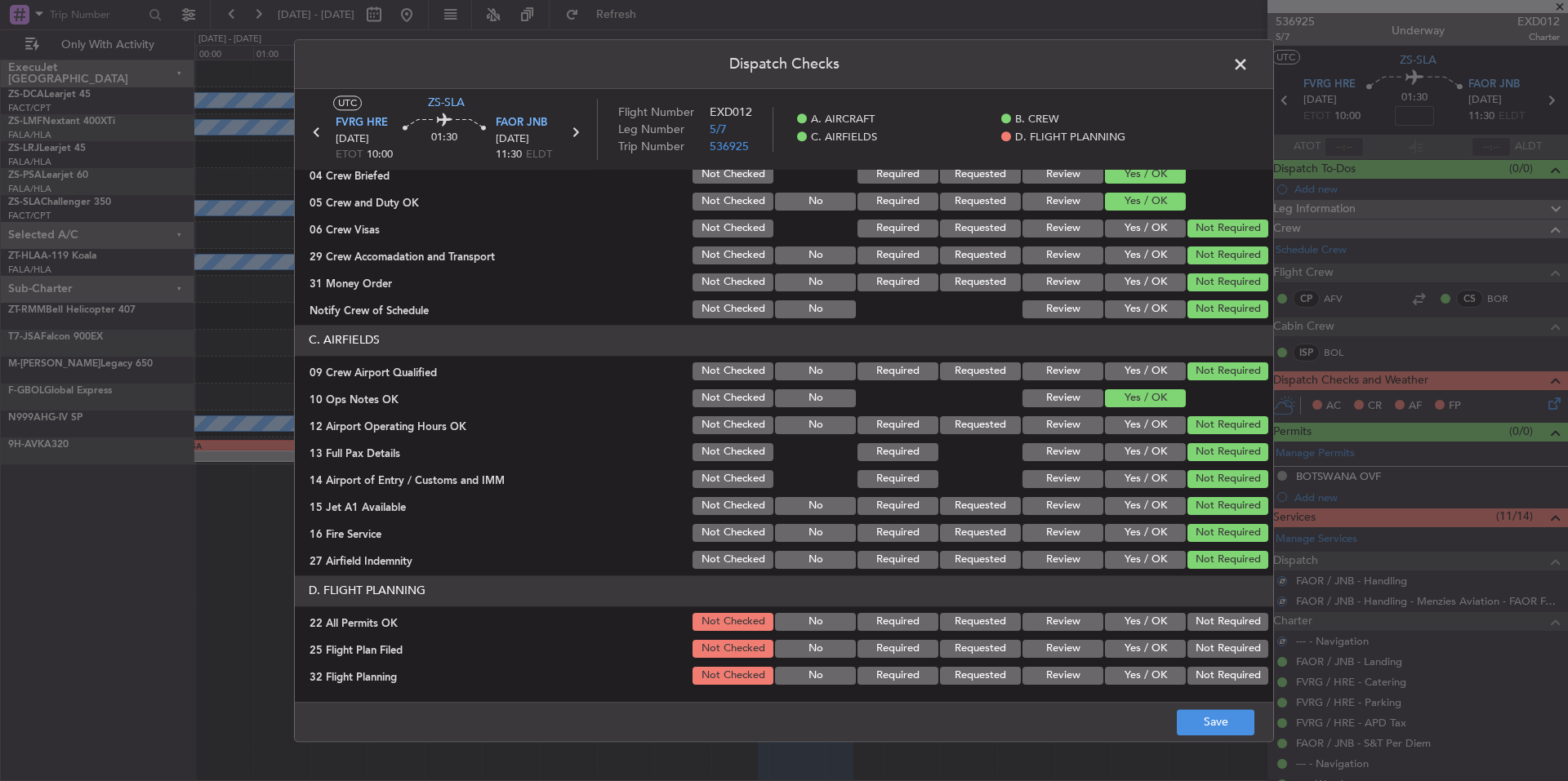
click at [1224, 613] on button "Not Required" at bounding box center [1228, 622] width 81 height 18
click at [1167, 650] on button "Yes / OK" at bounding box center [1145, 649] width 81 height 18
click at [1163, 680] on button "Yes / OK" at bounding box center [1145, 676] width 81 height 18
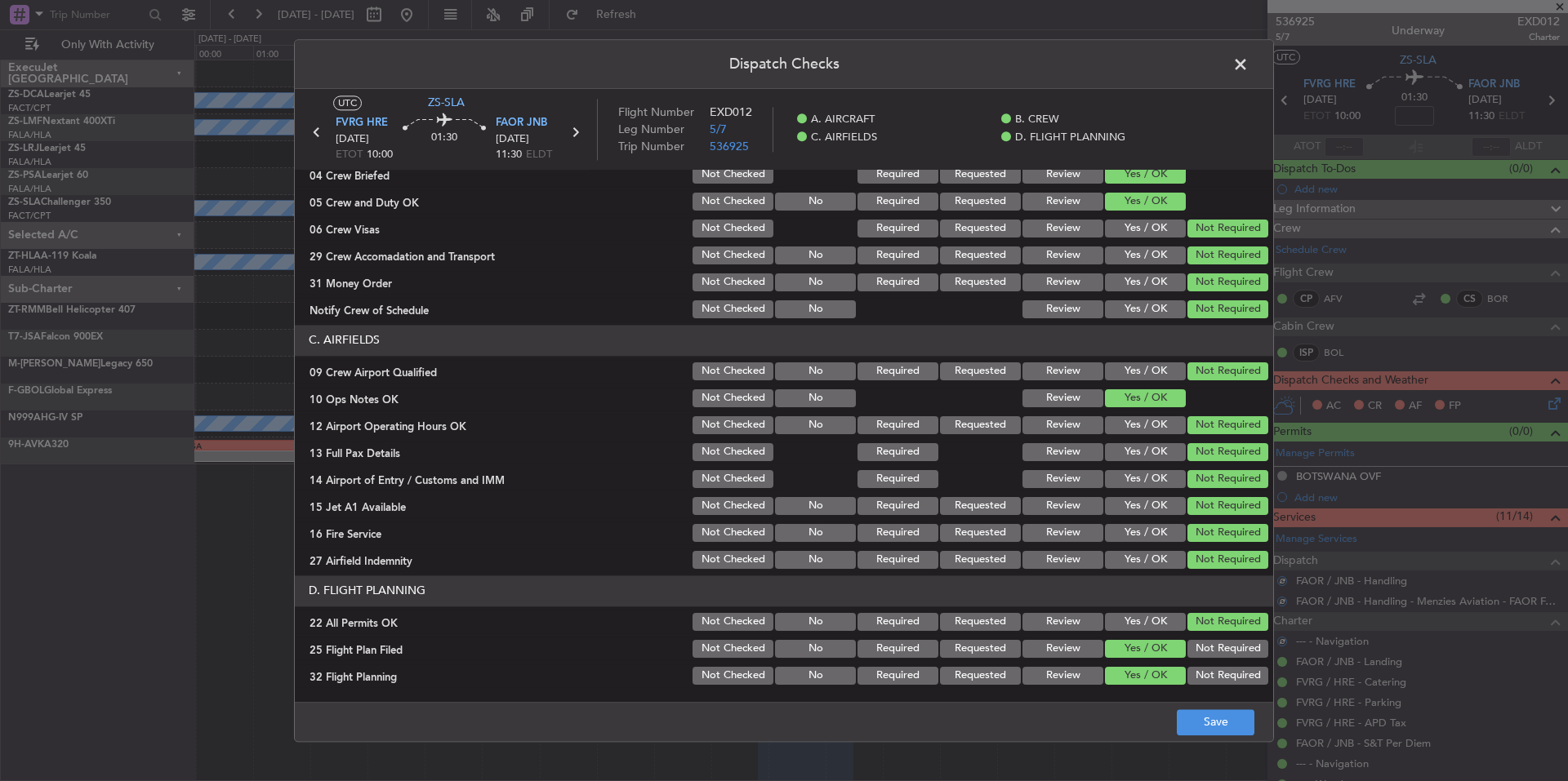
click at [1163, 689] on article "A. AIRCRAFT 01 Is A/C Available Not Checked No Review Yes / OK 26 Aircraft Disp…" at bounding box center [784, 430] width 979 height 522
click at [1206, 724] on button "Save" at bounding box center [1215, 722] width 77 height 26
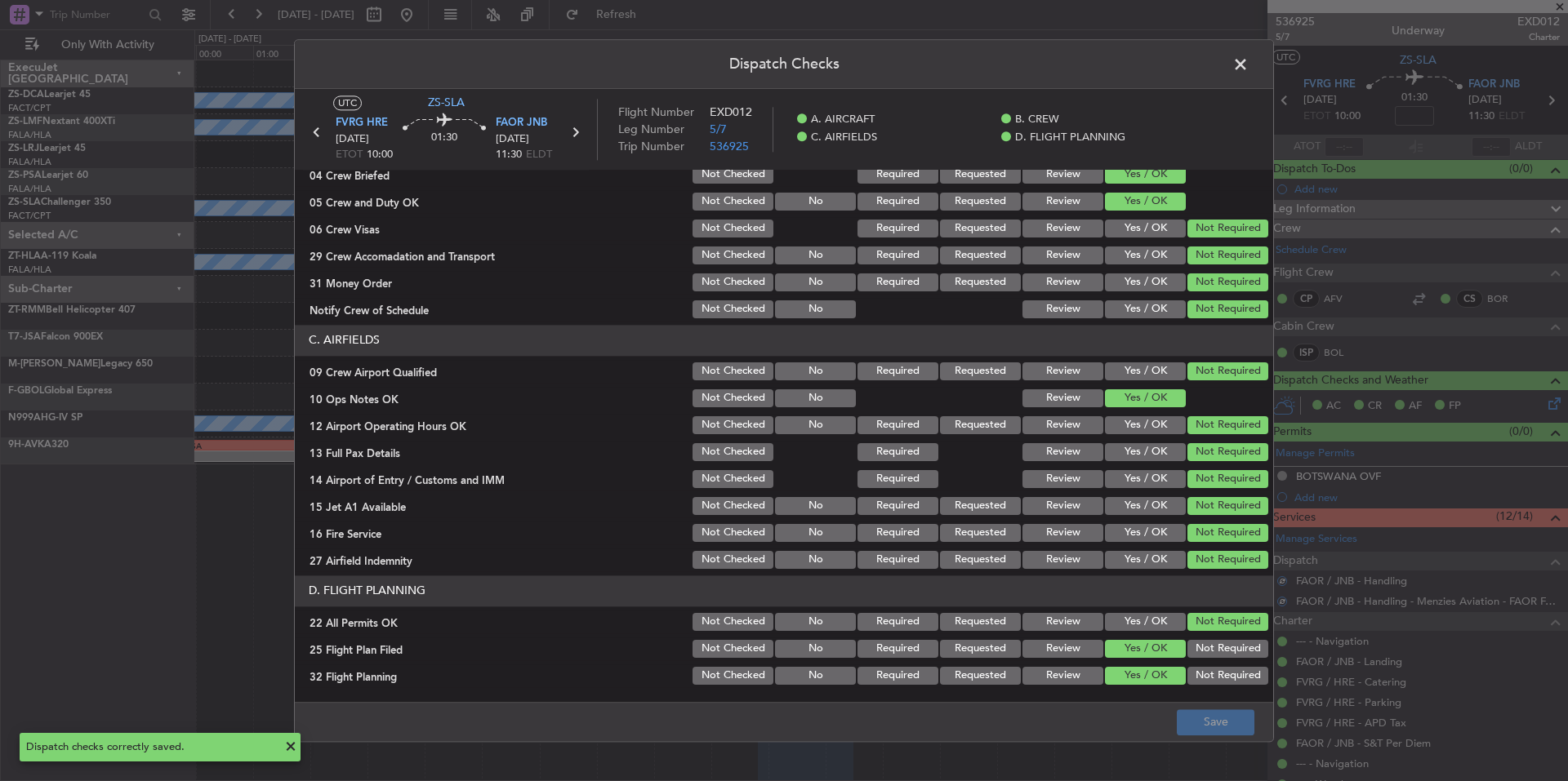
click at [1249, 70] on span at bounding box center [1249, 68] width 0 height 33
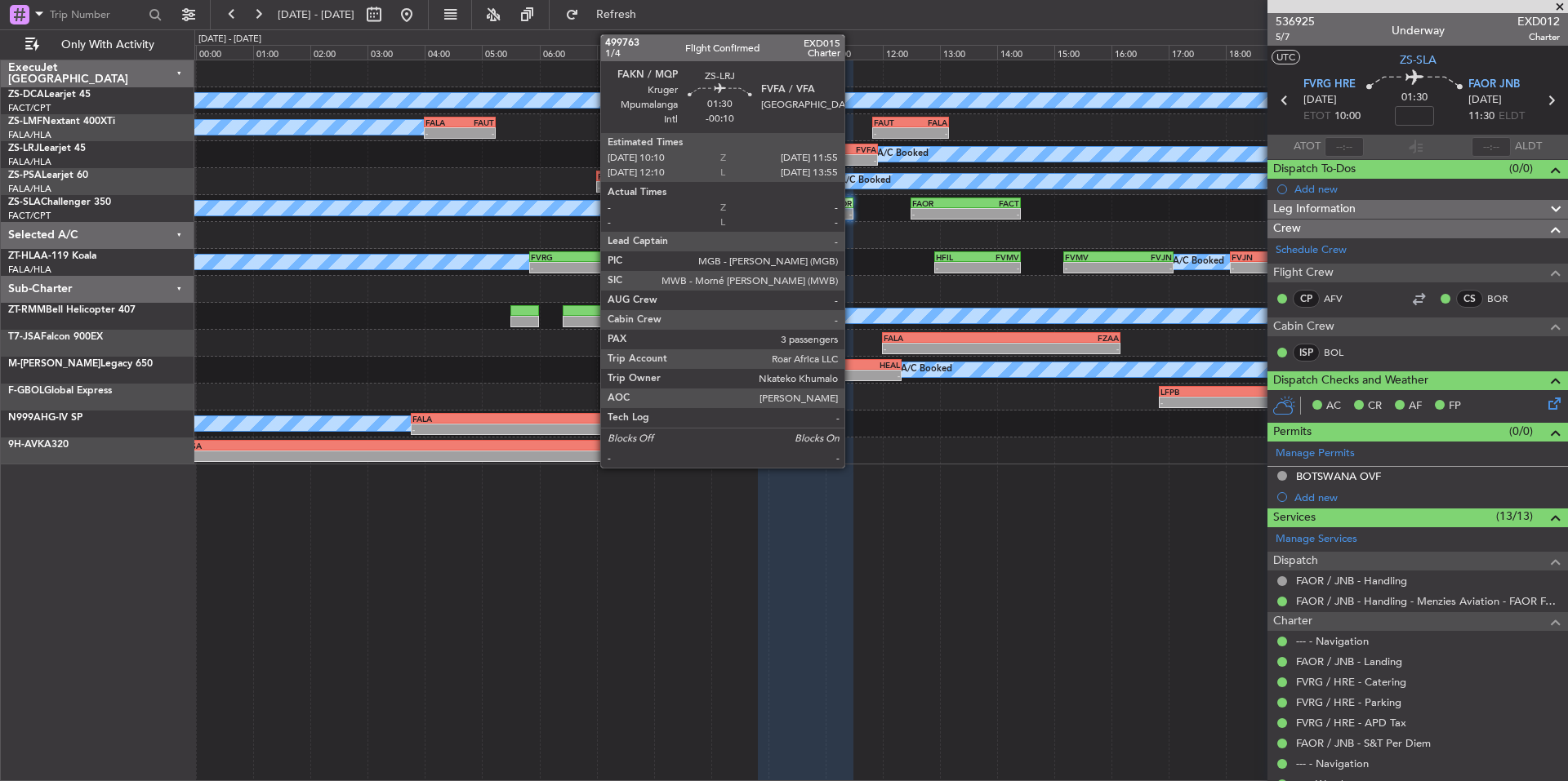
click at [852, 149] on div "FVFA" at bounding box center [852, 149] width 49 height 10
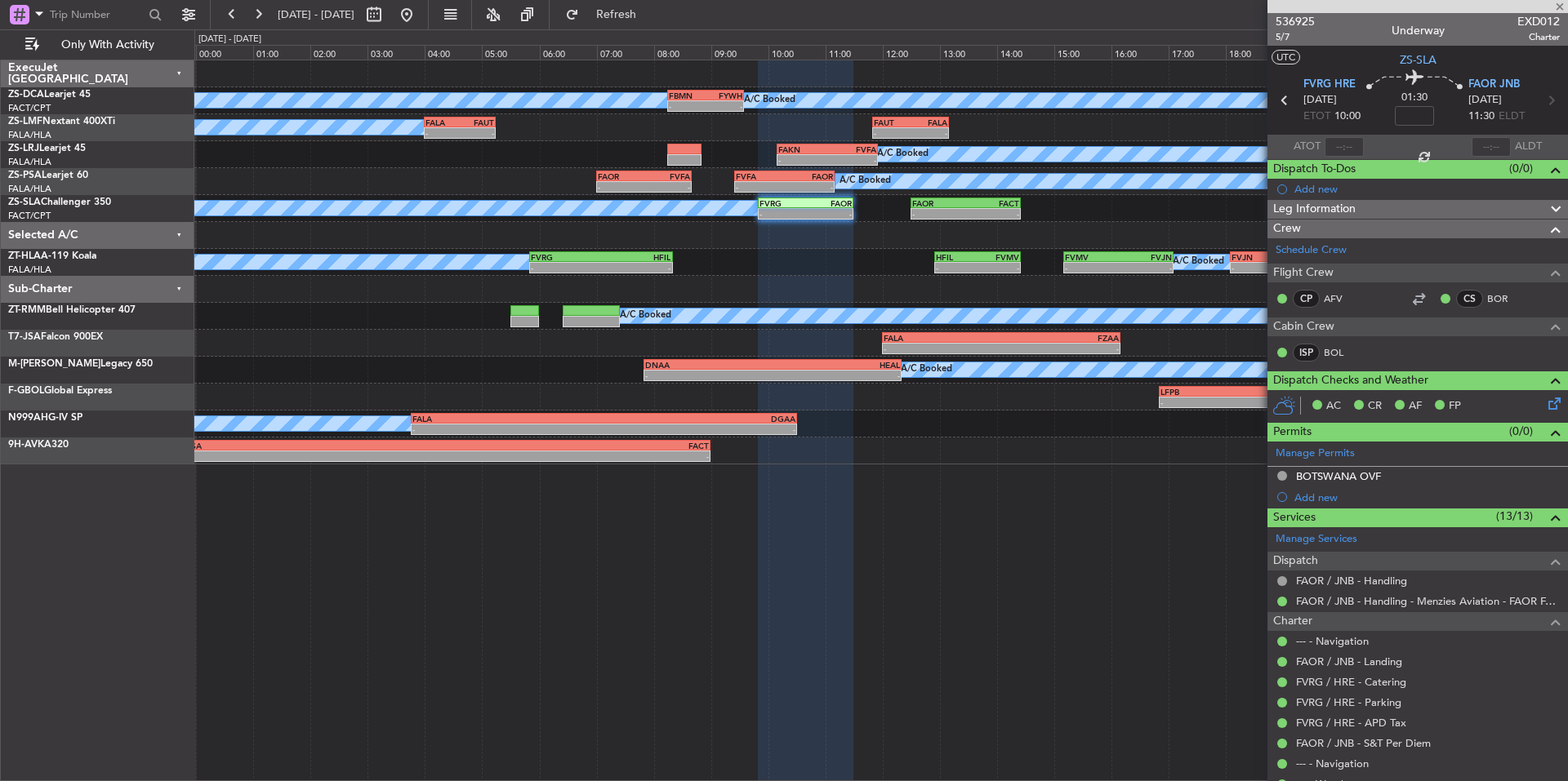
type input "-00:10"
type input "3"
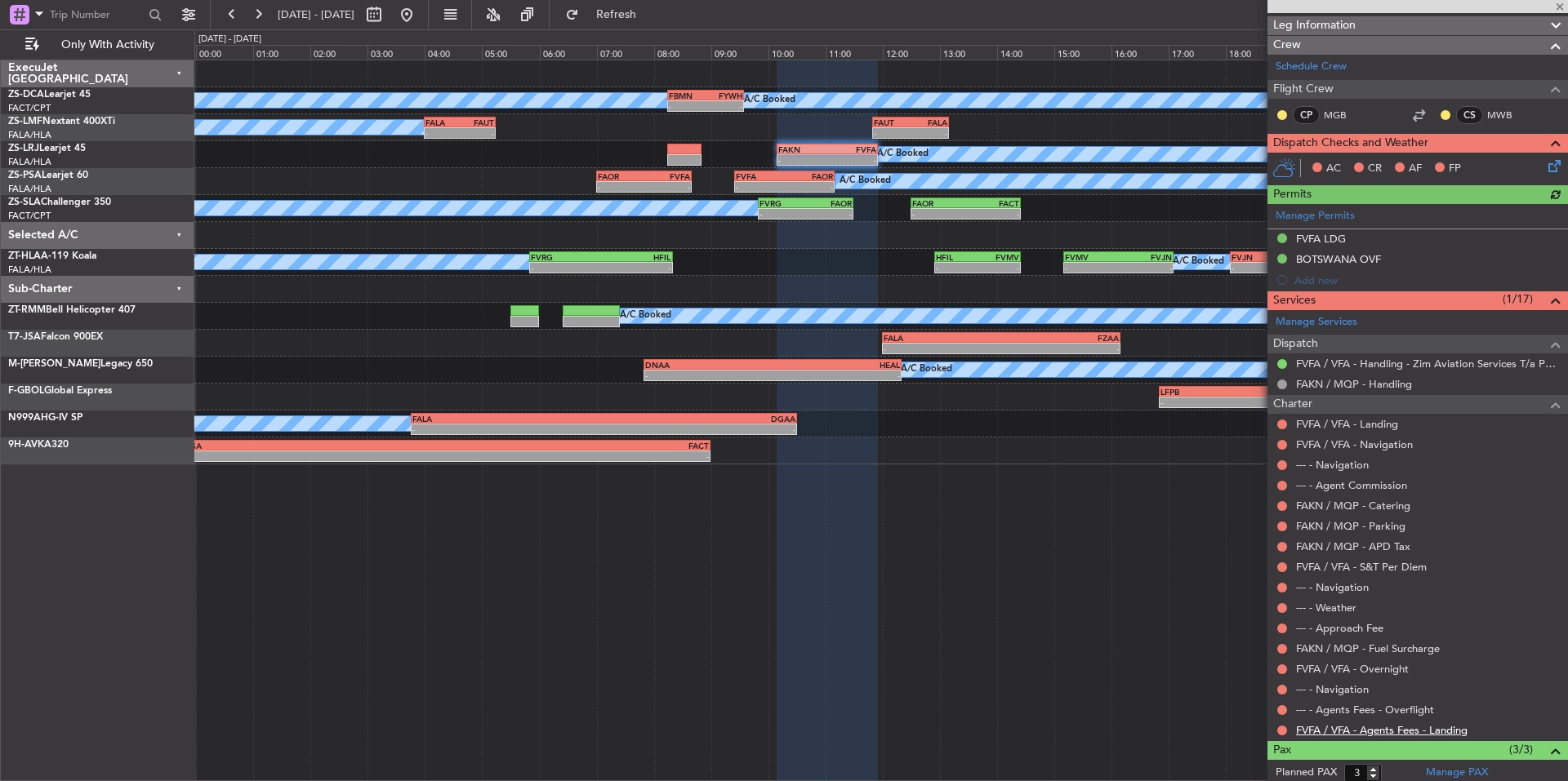
scroll to position [160, 0]
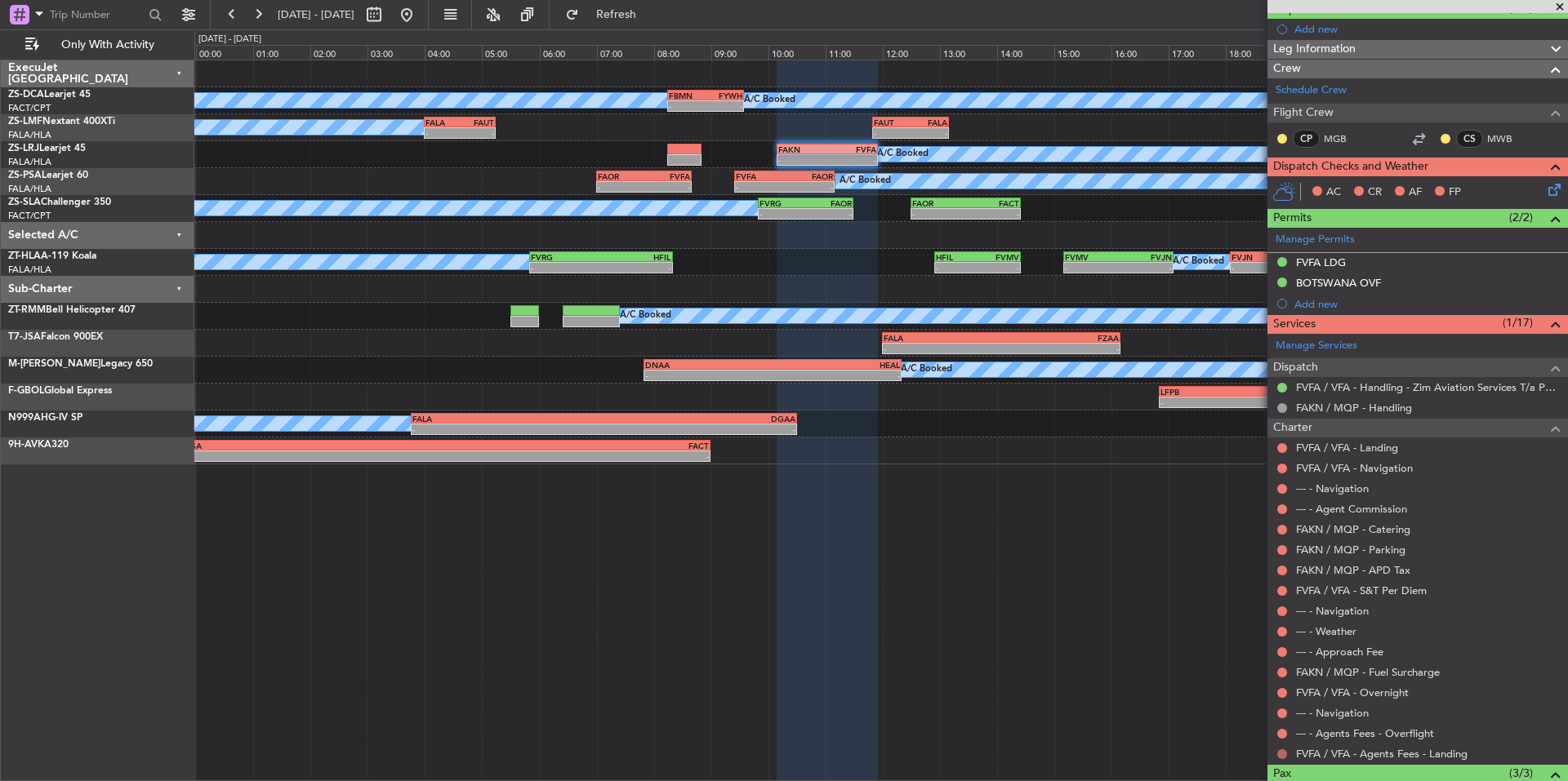
click at [1281, 753] on button at bounding box center [1282, 754] width 10 height 10
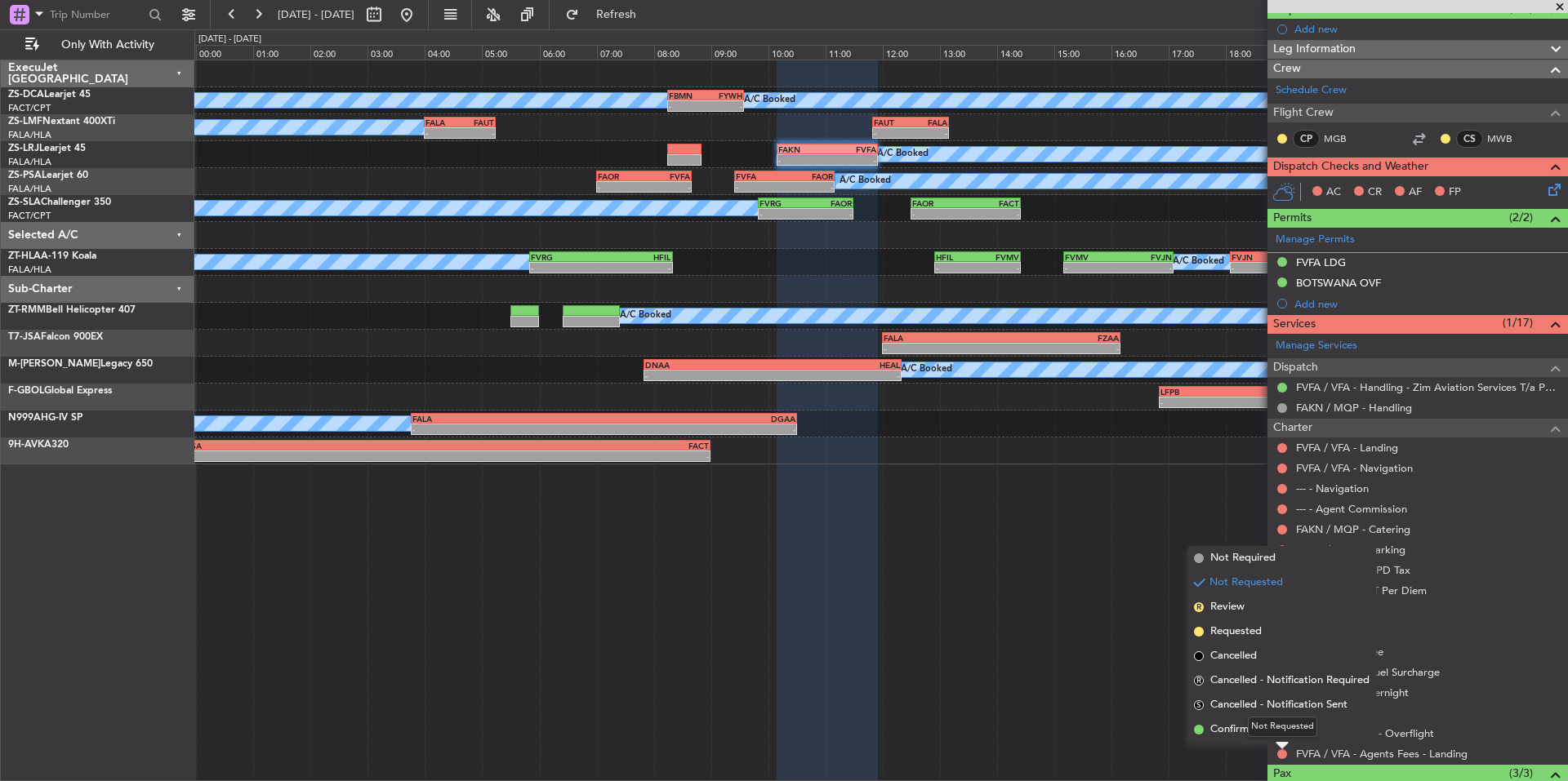
click at [1260, 730] on div "Not Requested" at bounding box center [1283, 727] width 69 height 20
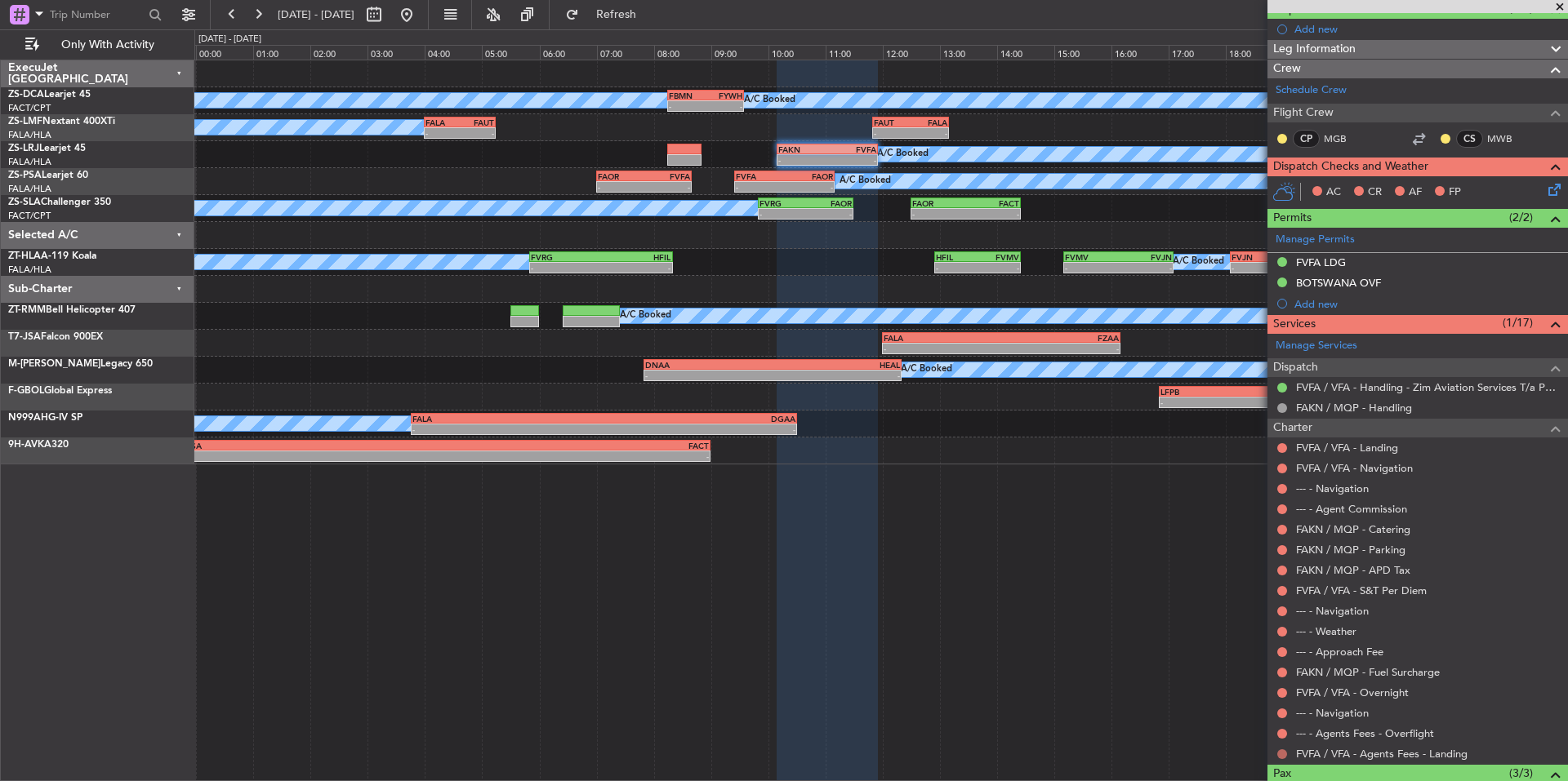
click at [1284, 753] on button at bounding box center [1282, 754] width 10 height 10
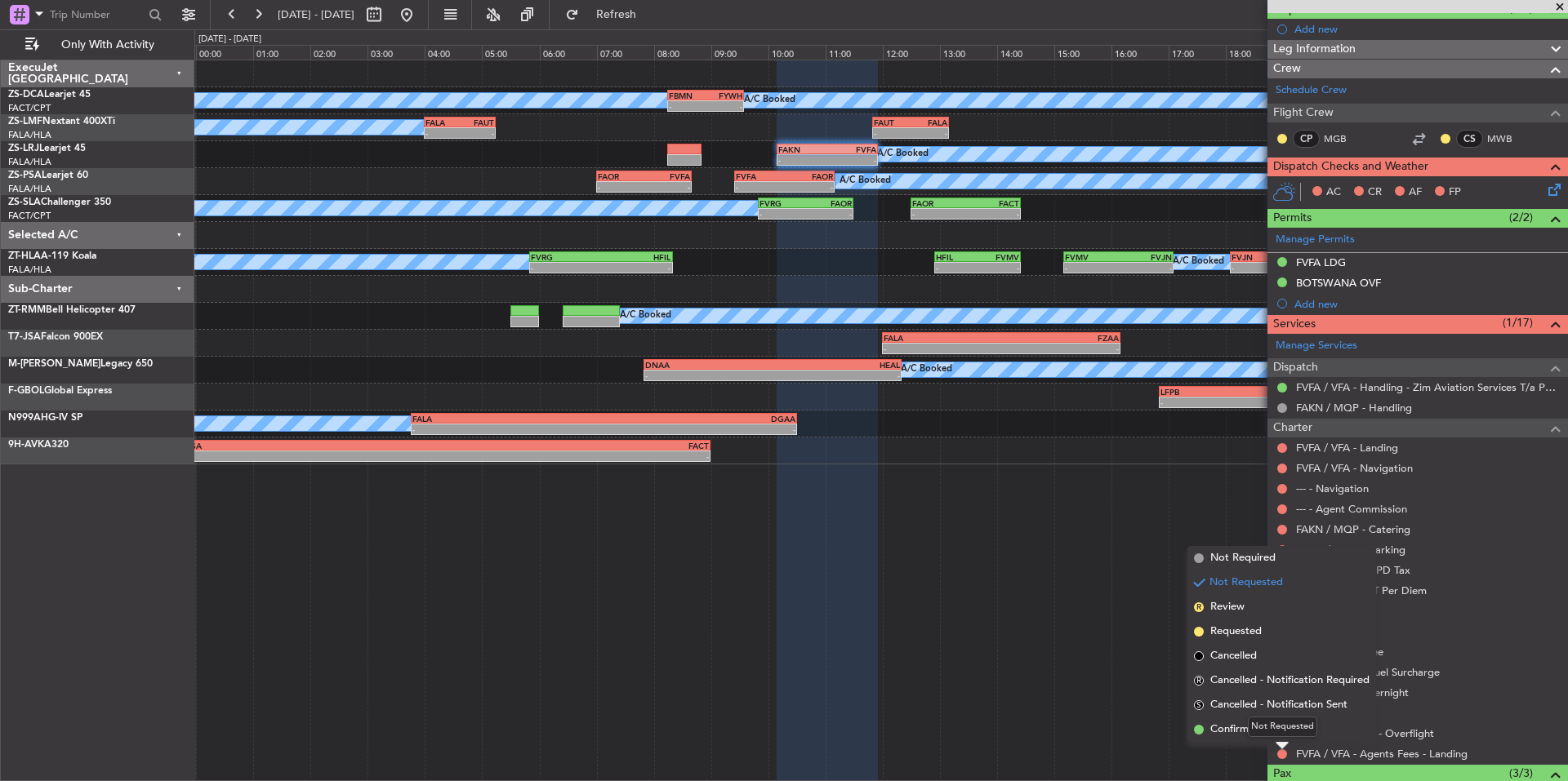
click at [1255, 727] on div "Not Requested" at bounding box center [1283, 727] width 69 height 20
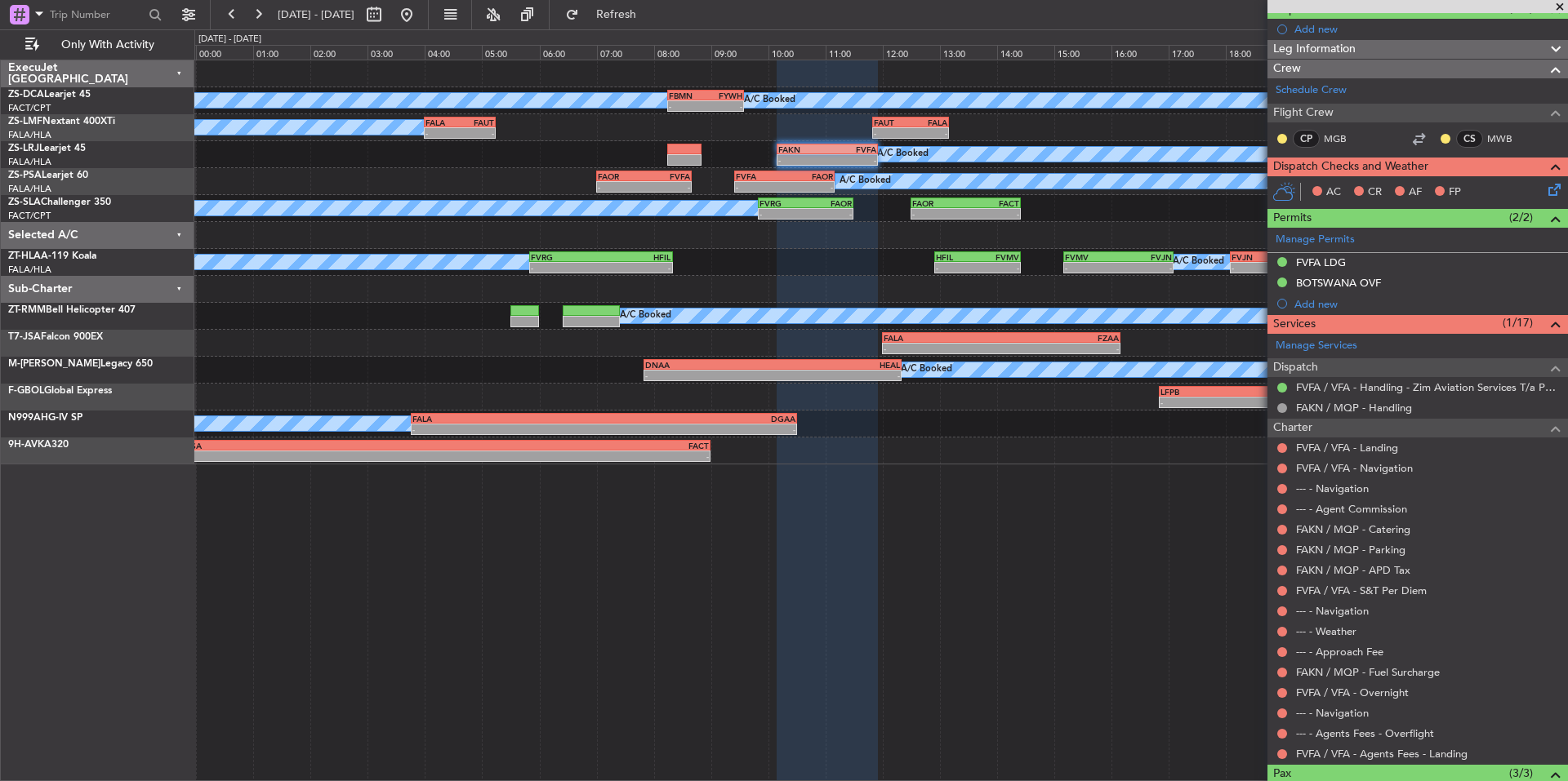
click at [1281, 751] on button at bounding box center [1282, 754] width 10 height 10
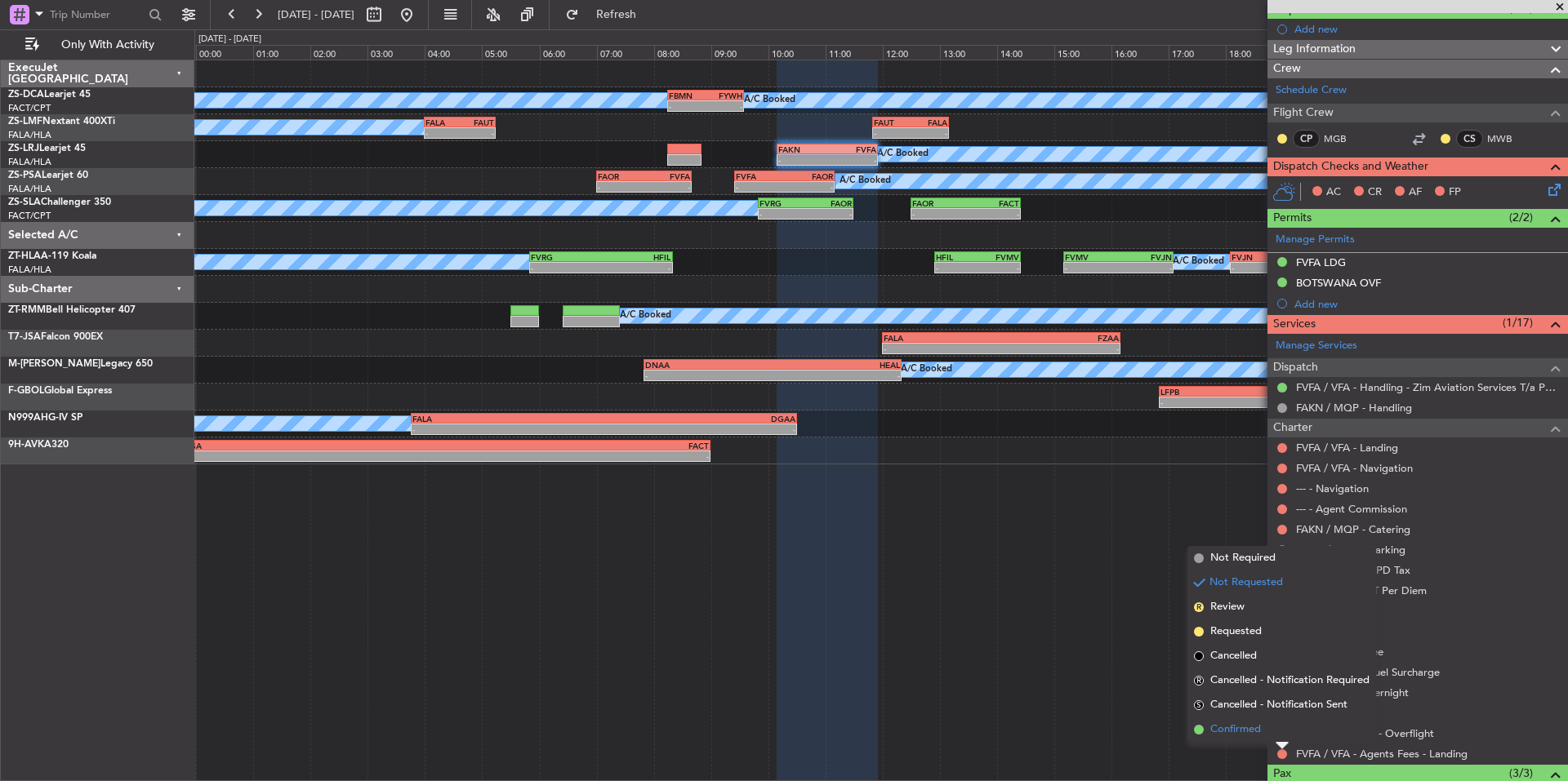
click at [1241, 732] on span "Confirmed" at bounding box center [1236, 729] width 51 height 16
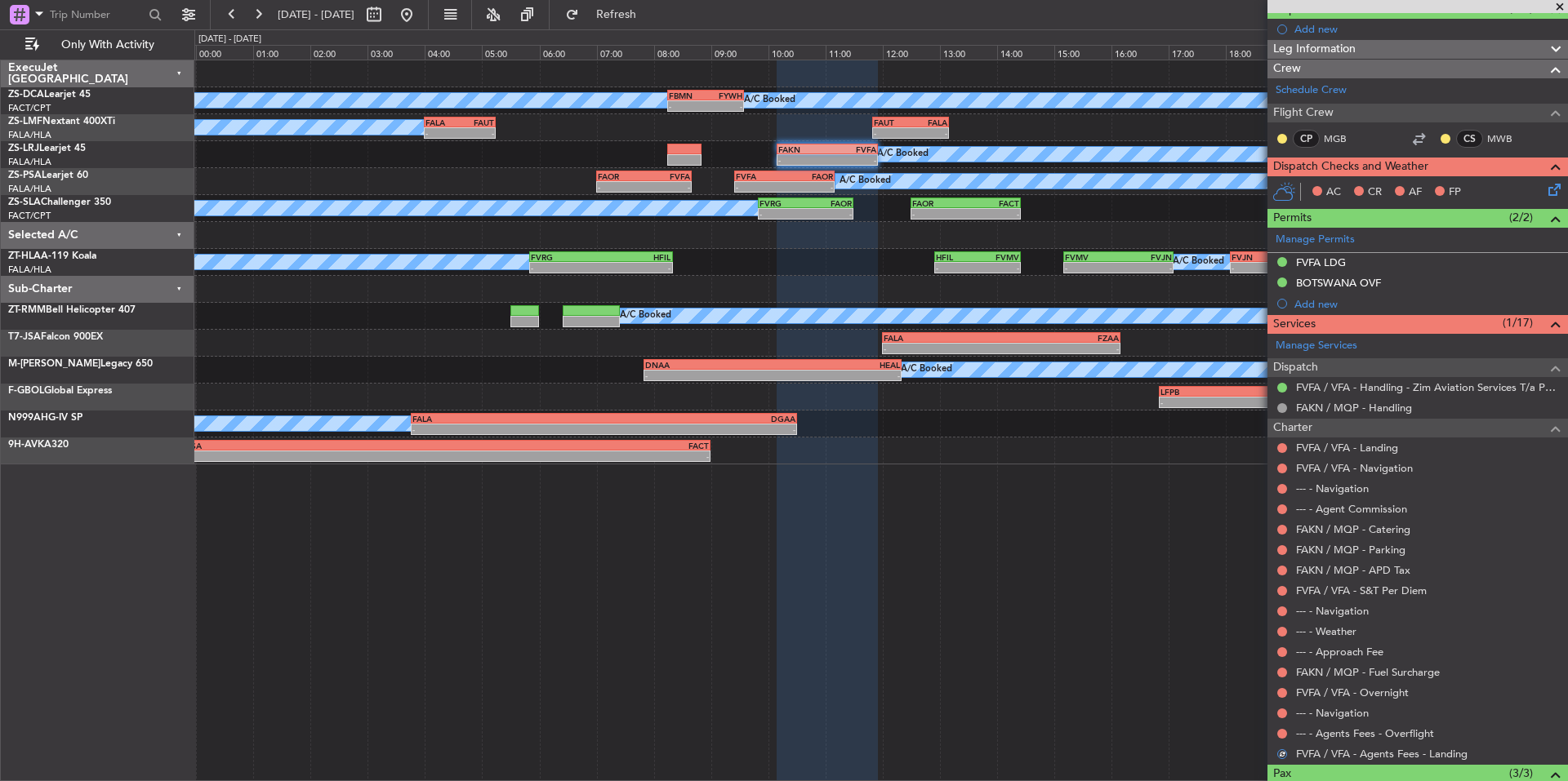
drag, startPoint x: 1282, startPoint y: 734, endPoint x: 1269, endPoint y: 724, distance: 16.4
click at [1283, 734] on button at bounding box center [1282, 734] width 10 height 10
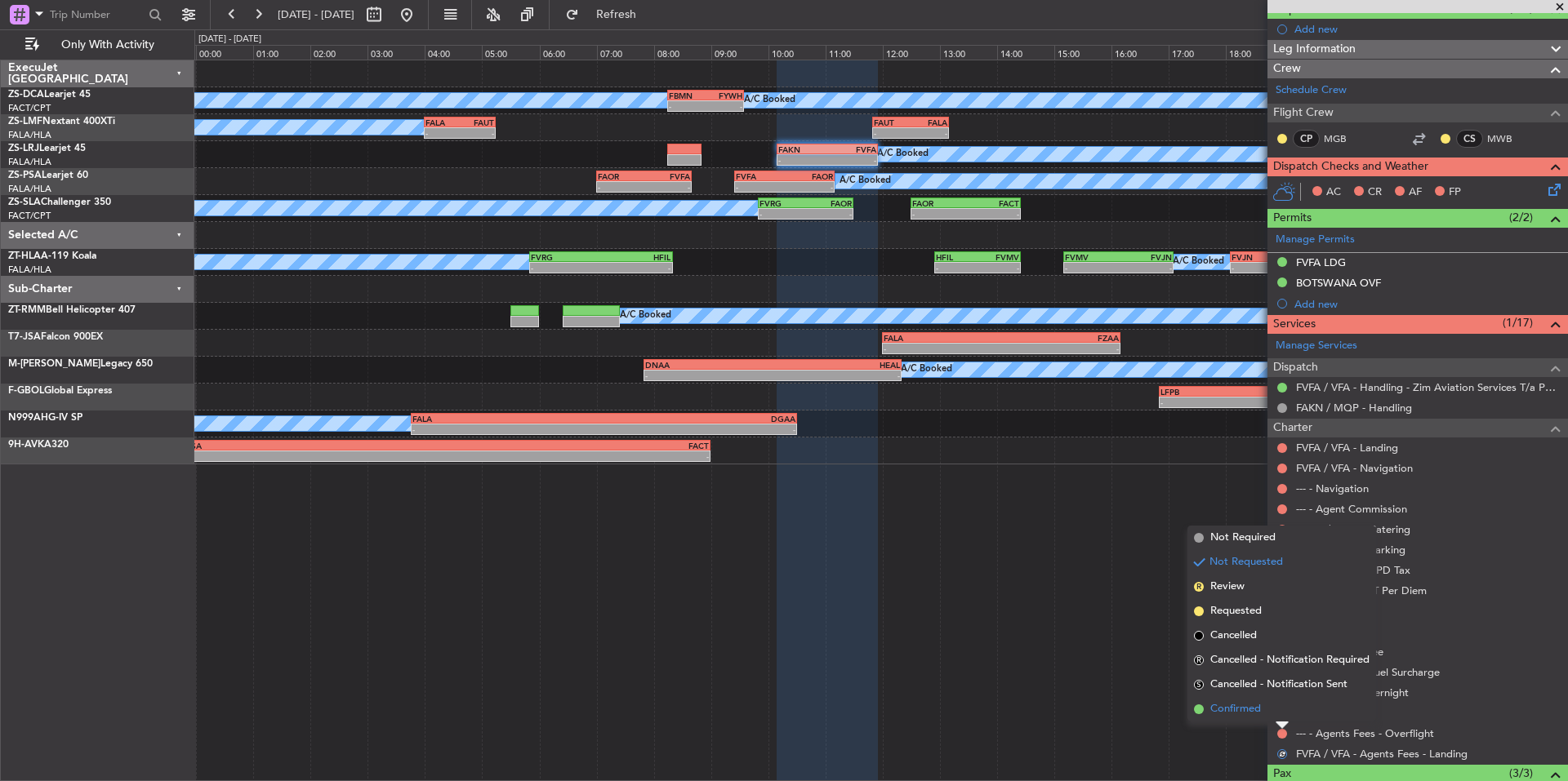
click at [1252, 718] on li "Confirmed" at bounding box center [1282, 710] width 188 height 25
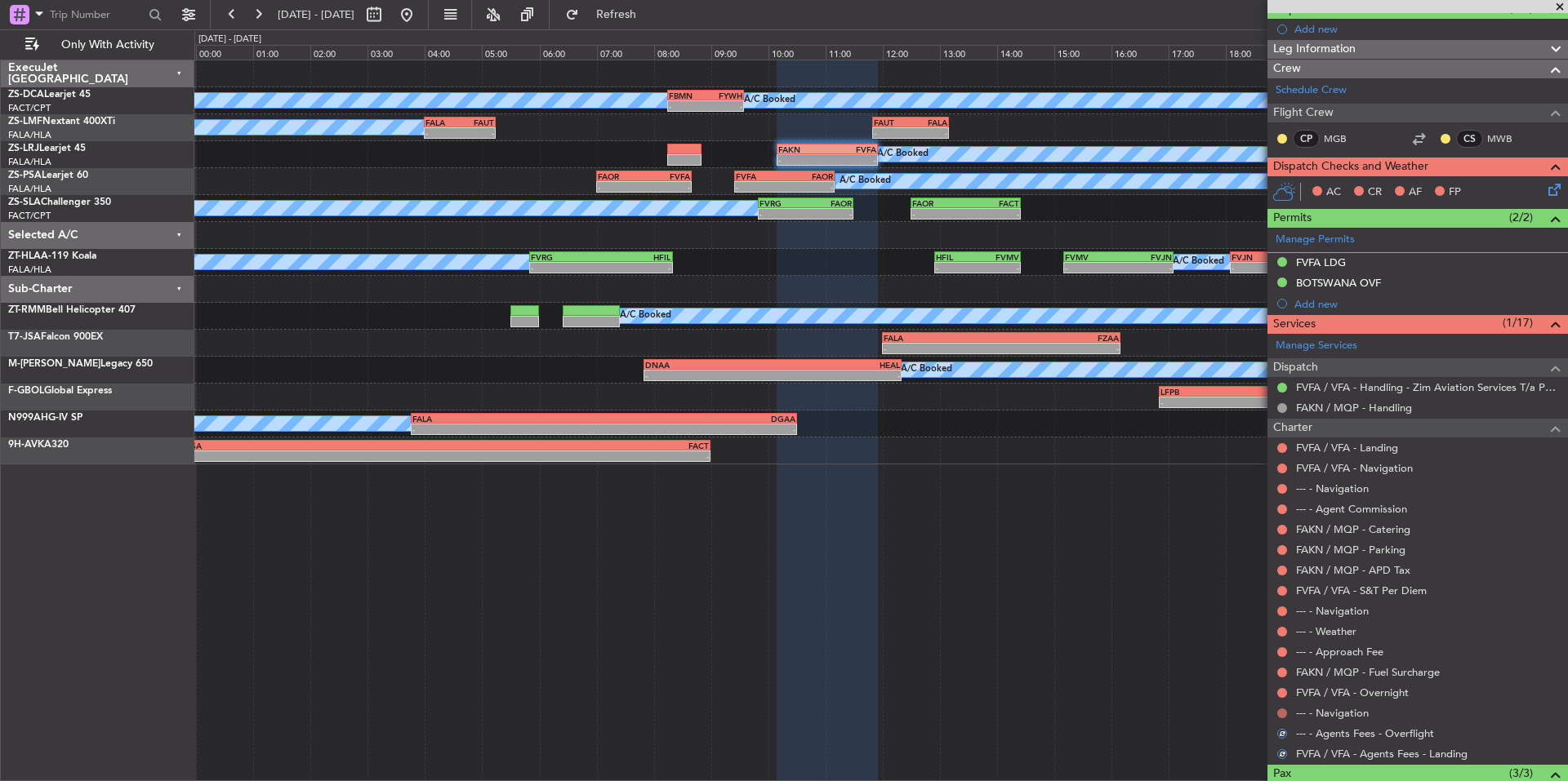
click at [1284, 715] on button at bounding box center [1282, 713] width 10 height 10
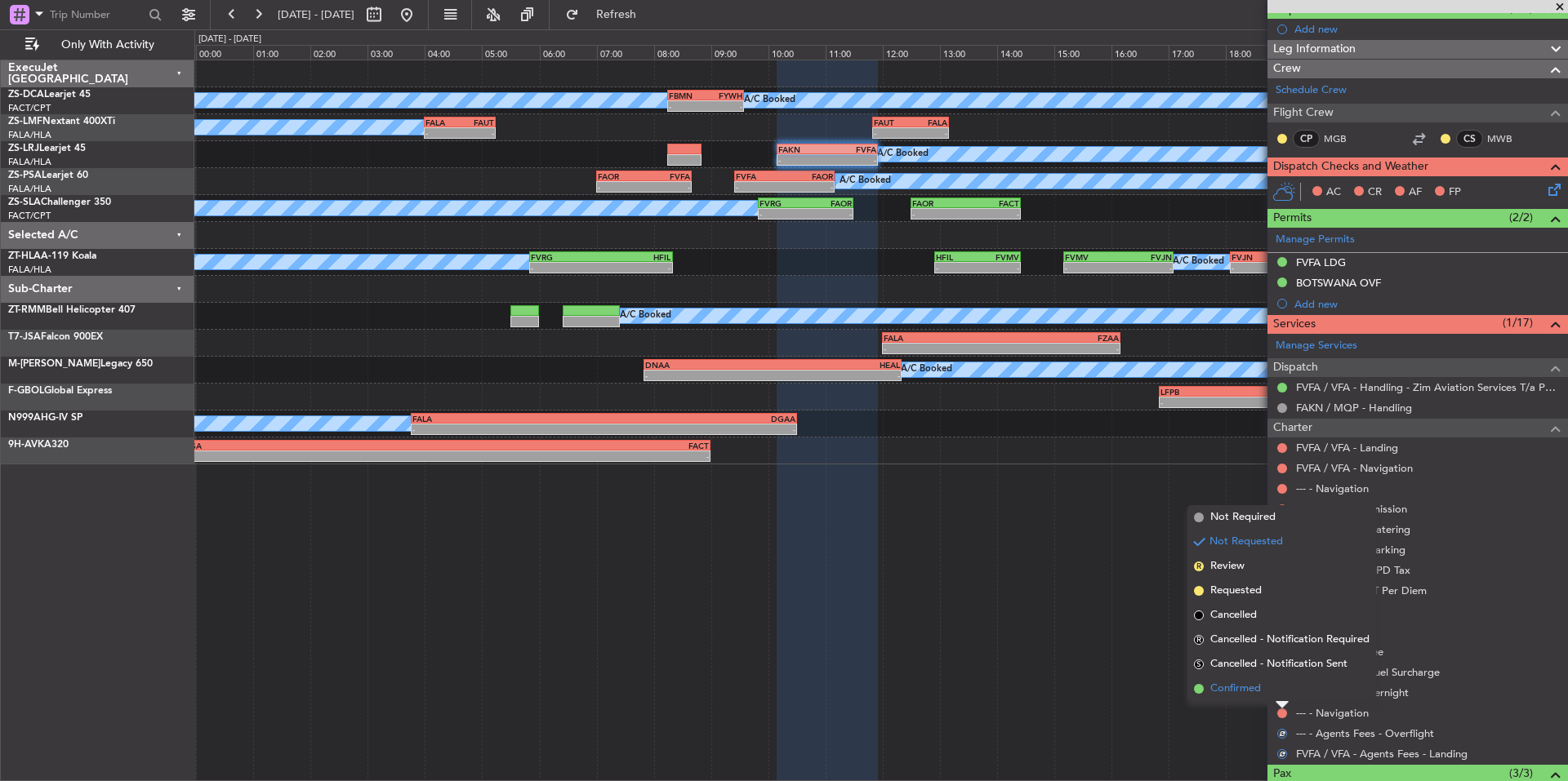
click at [1257, 693] on span "Confirmed" at bounding box center [1236, 689] width 51 height 16
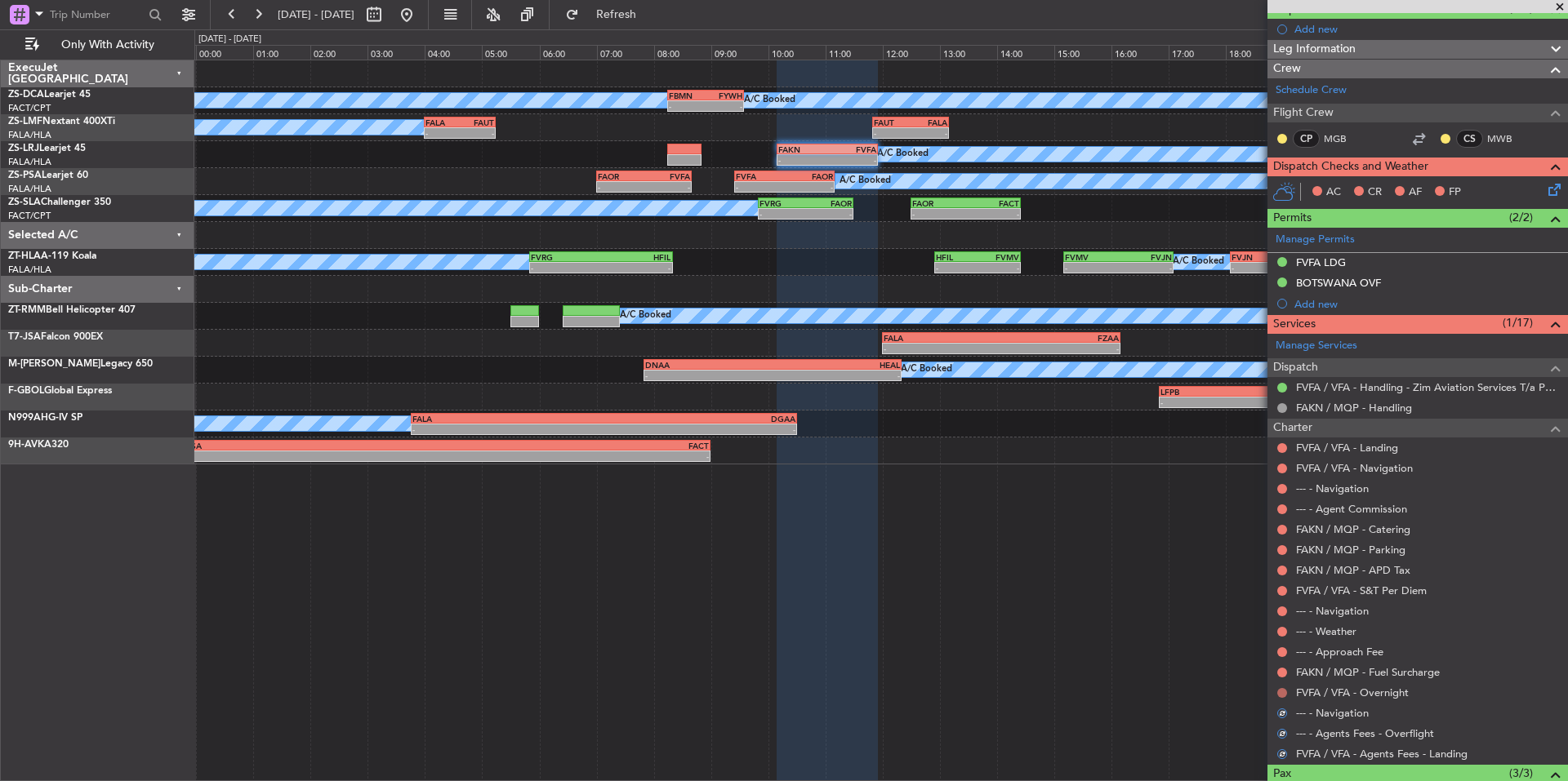
click at [1282, 693] on button at bounding box center [1282, 693] width 10 height 10
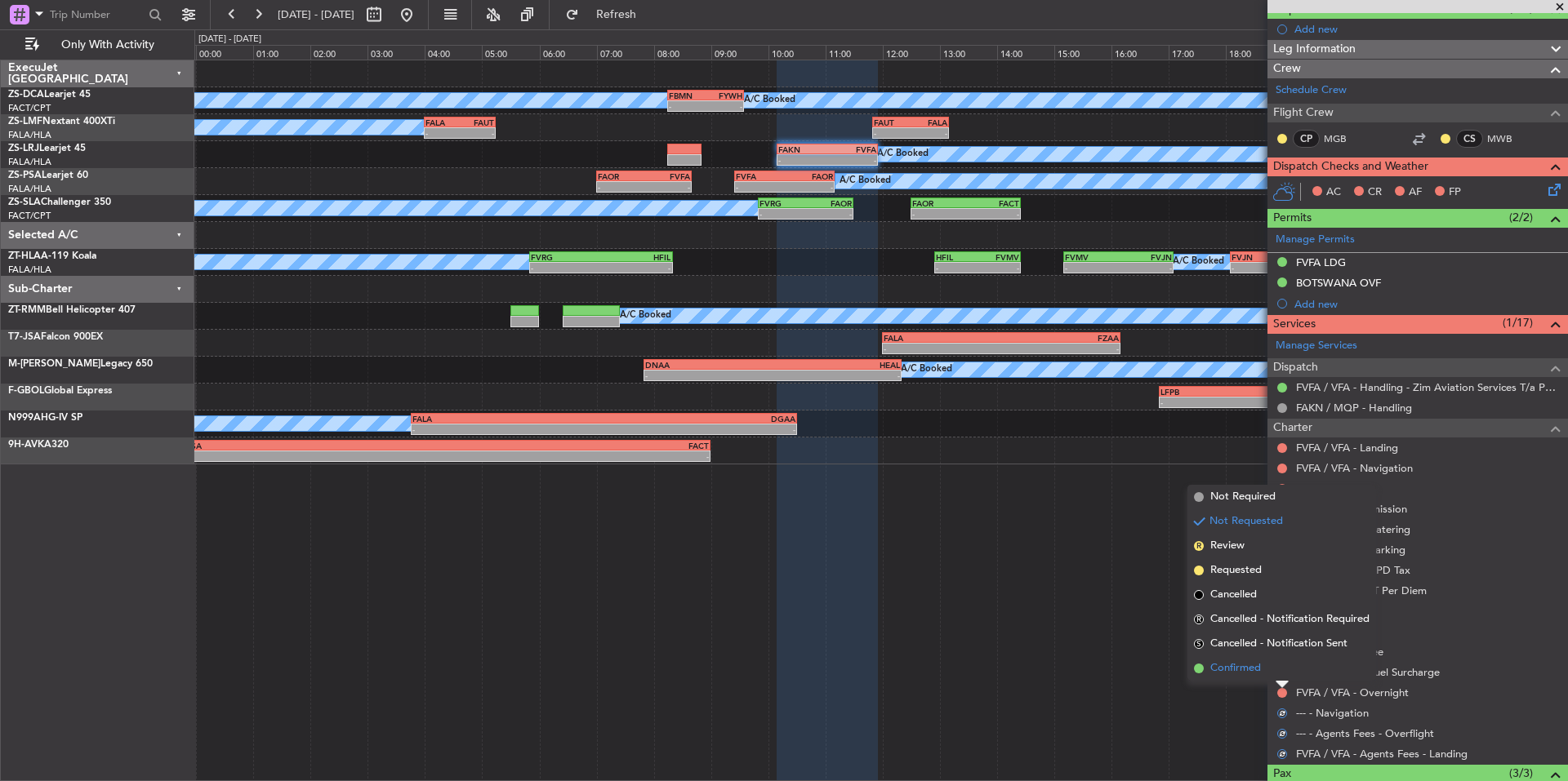
click at [1257, 674] on span "Confirmed" at bounding box center [1236, 668] width 51 height 16
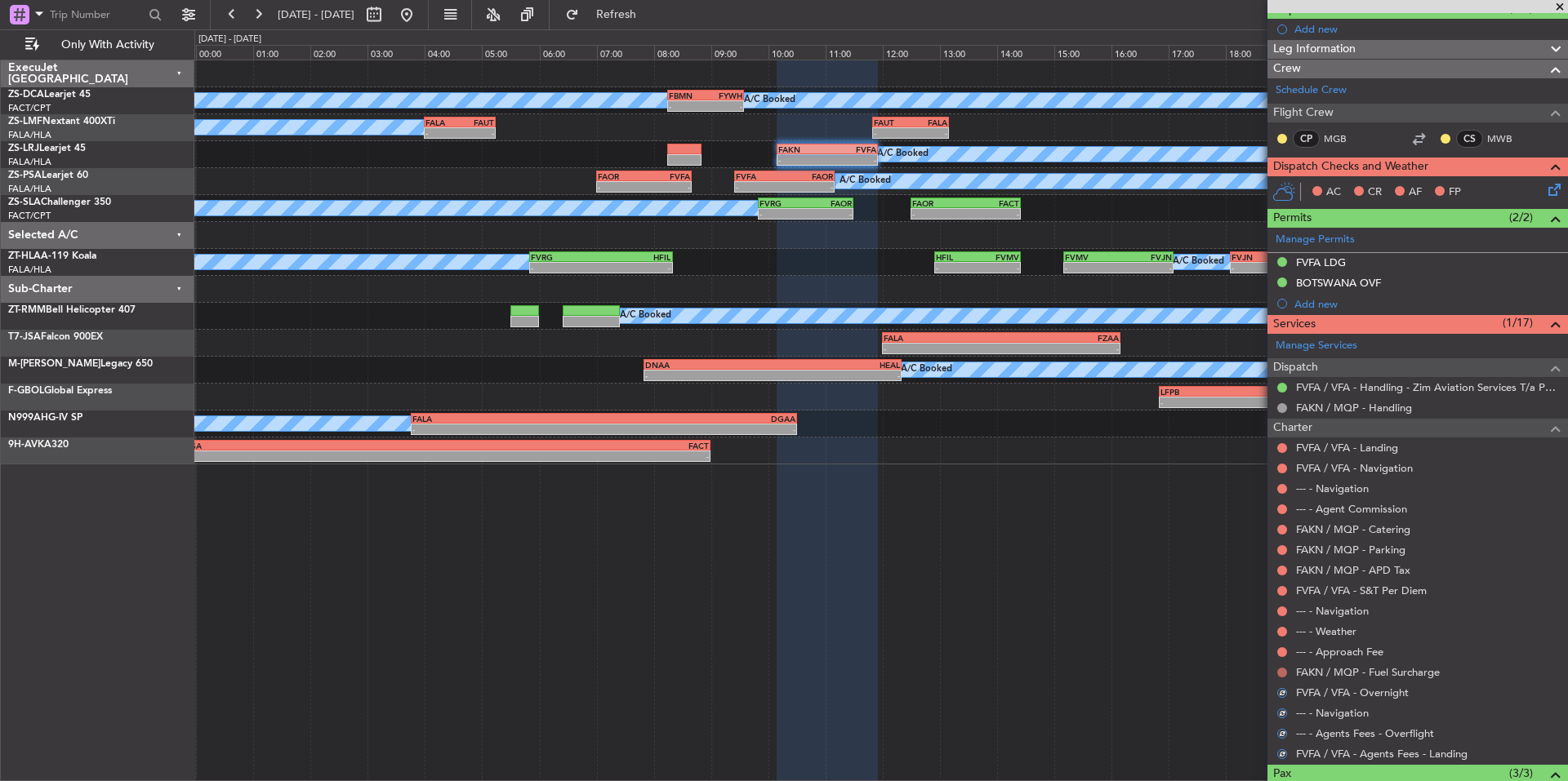
click at [1278, 670] on button at bounding box center [1282, 673] width 10 height 10
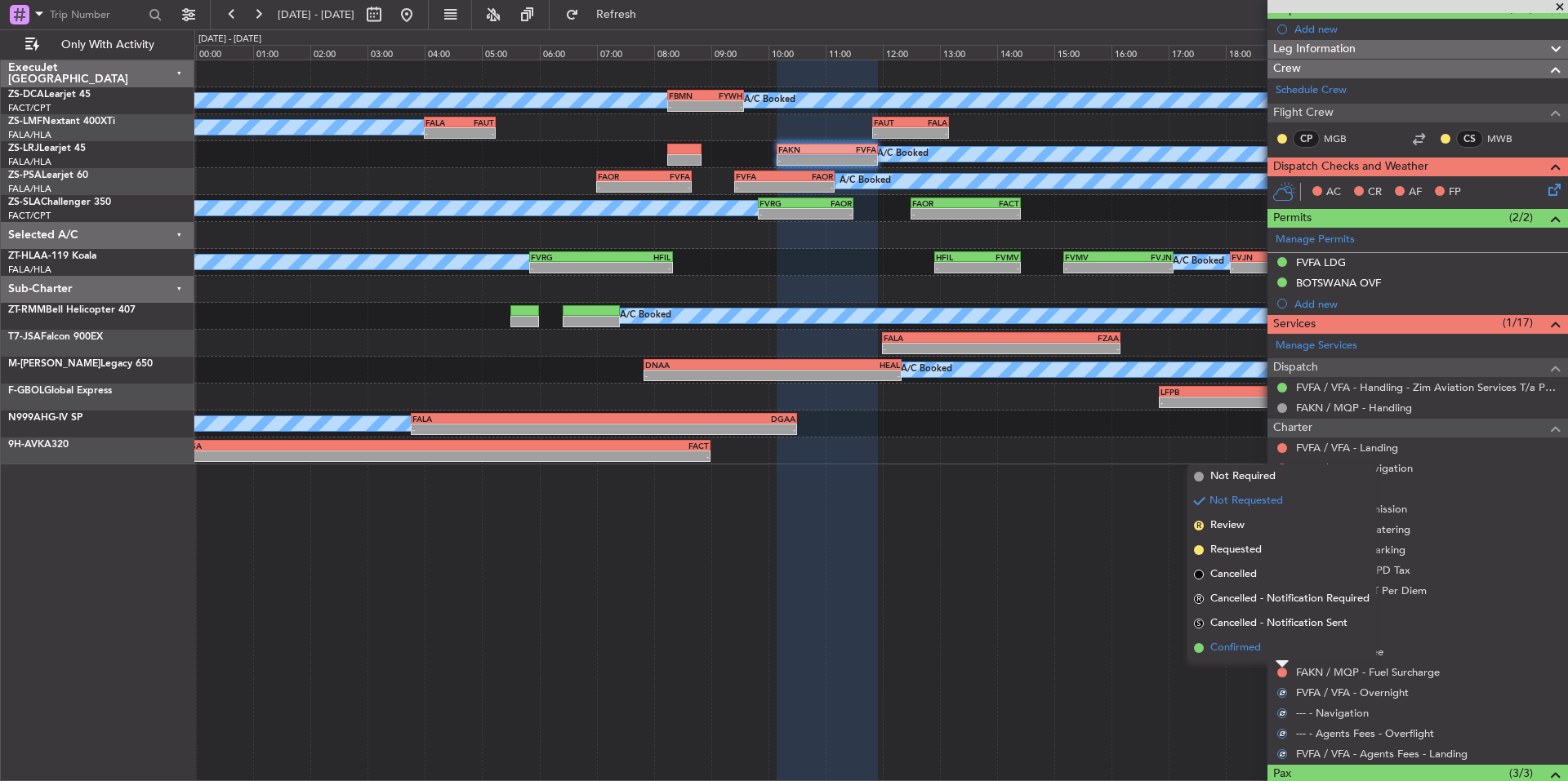
click at [1252, 653] on span "Confirmed" at bounding box center [1236, 648] width 51 height 16
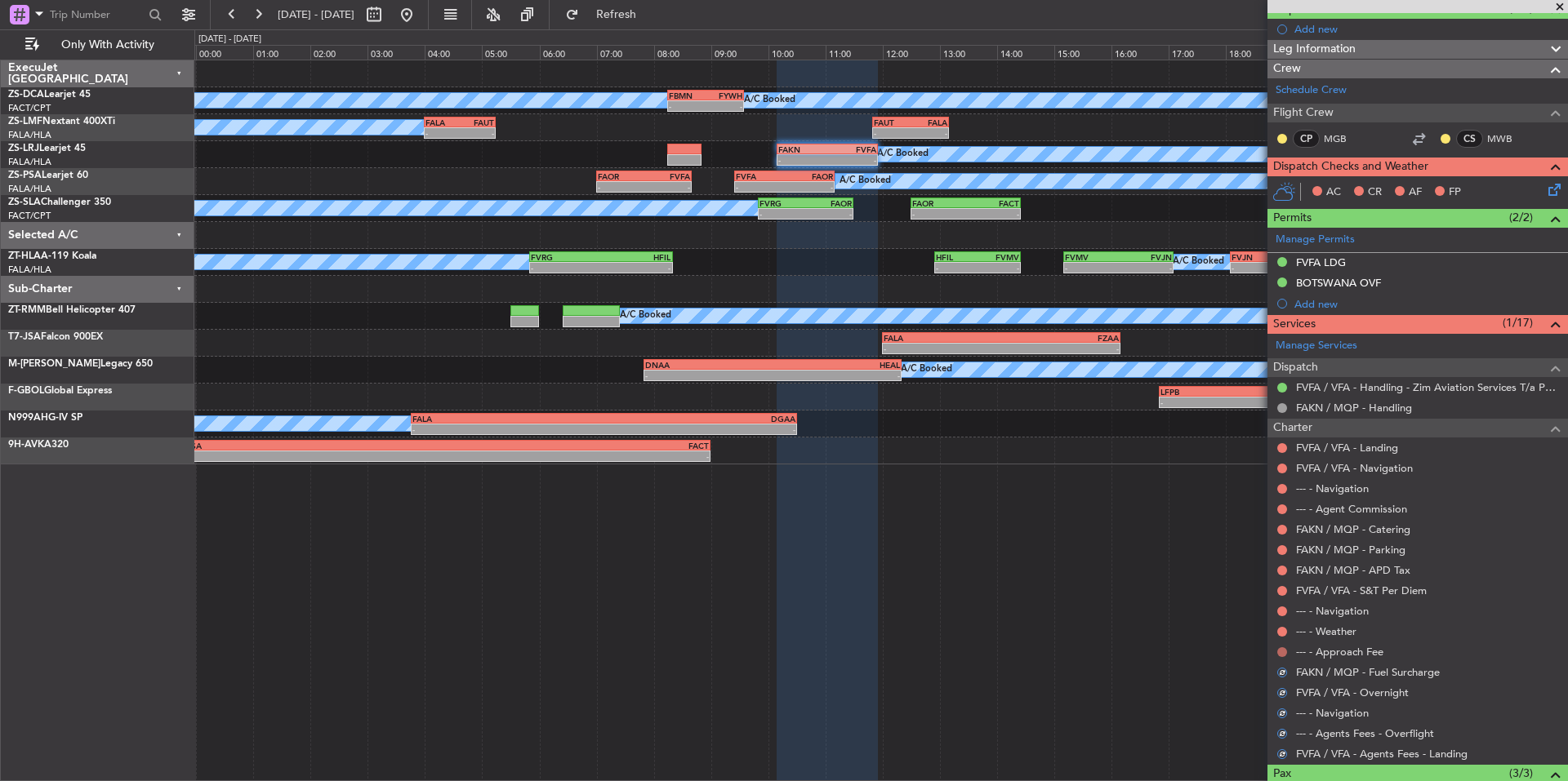
click at [1281, 655] on button at bounding box center [1282, 652] width 10 height 10
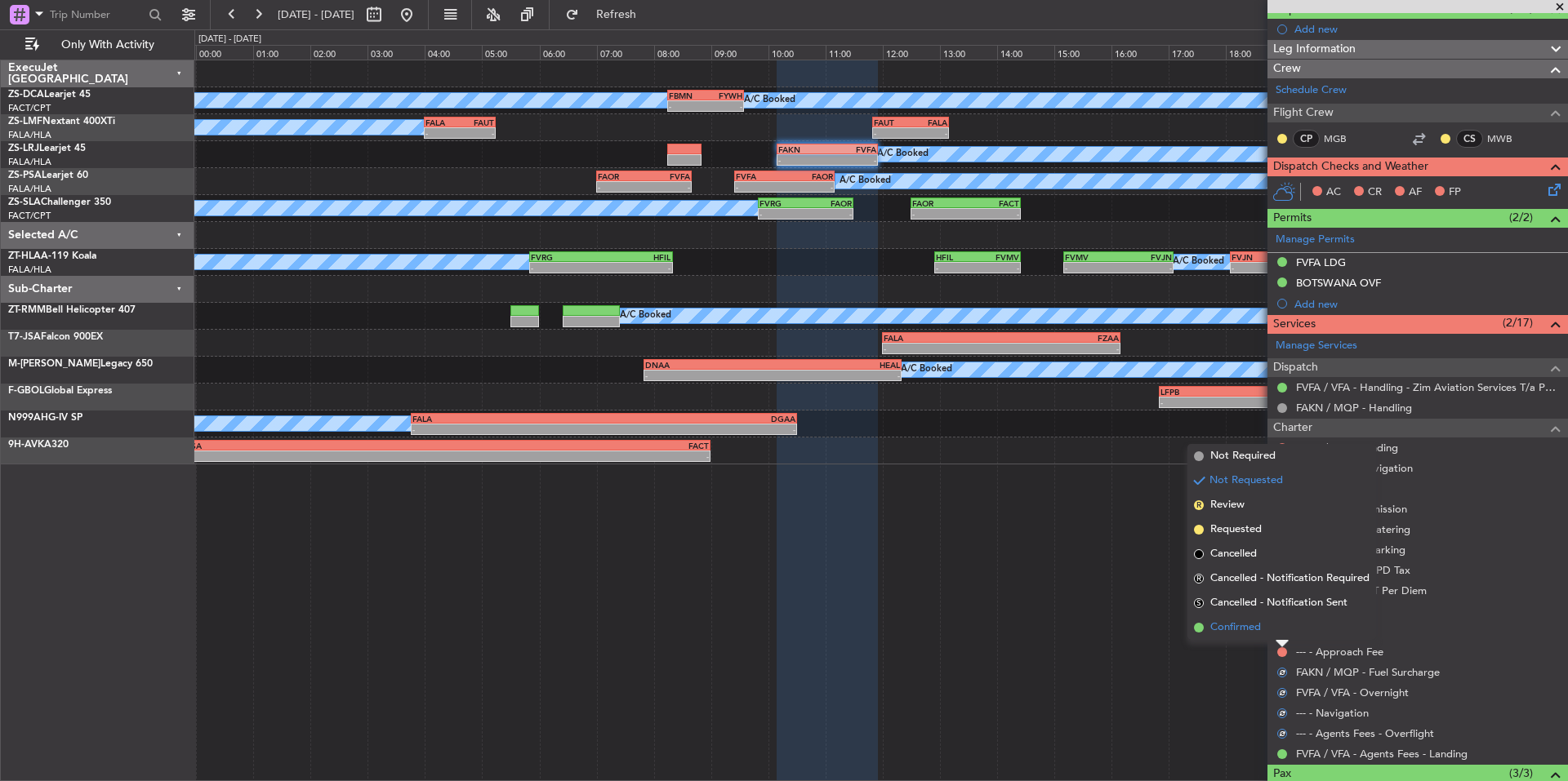
click at [1250, 629] on span "Confirmed" at bounding box center [1236, 627] width 51 height 16
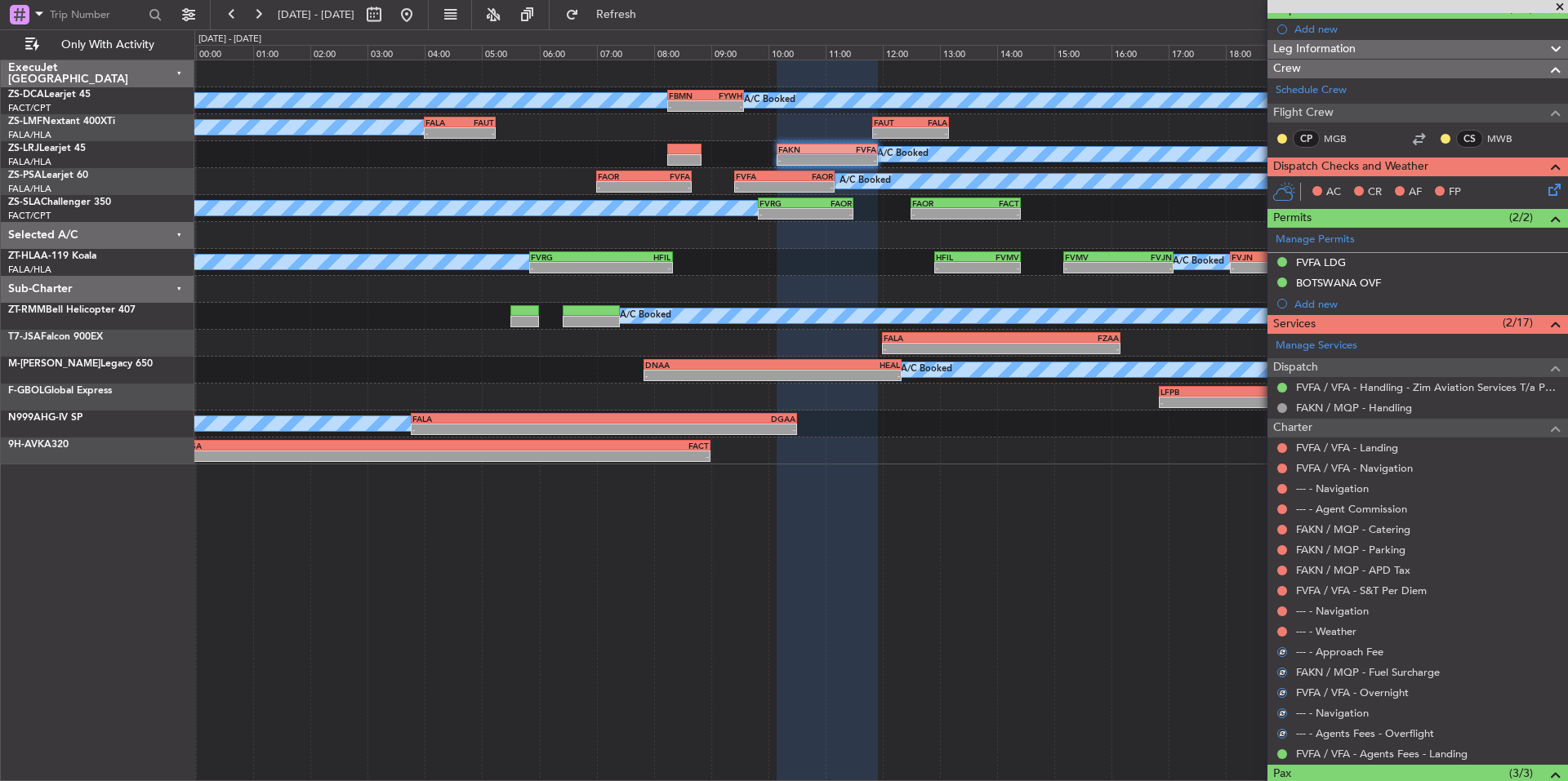
click at [1289, 636] on div "--- - Weather" at bounding box center [1418, 631] width 300 height 20
click at [1280, 632] on button at bounding box center [1282, 632] width 10 height 10
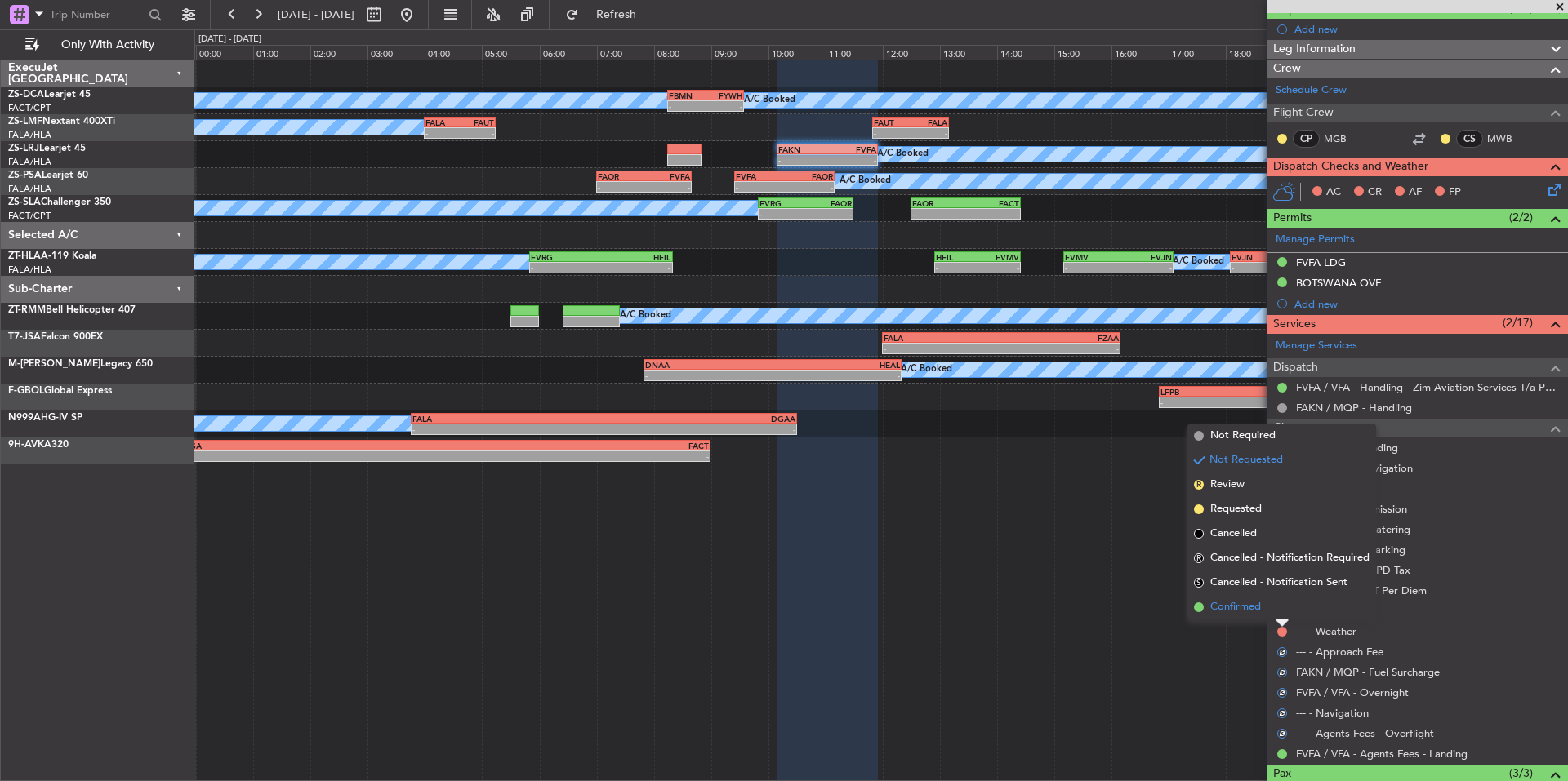
click at [1254, 610] on span "Confirmed" at bounding box center [1236, 608] width 51 height 16
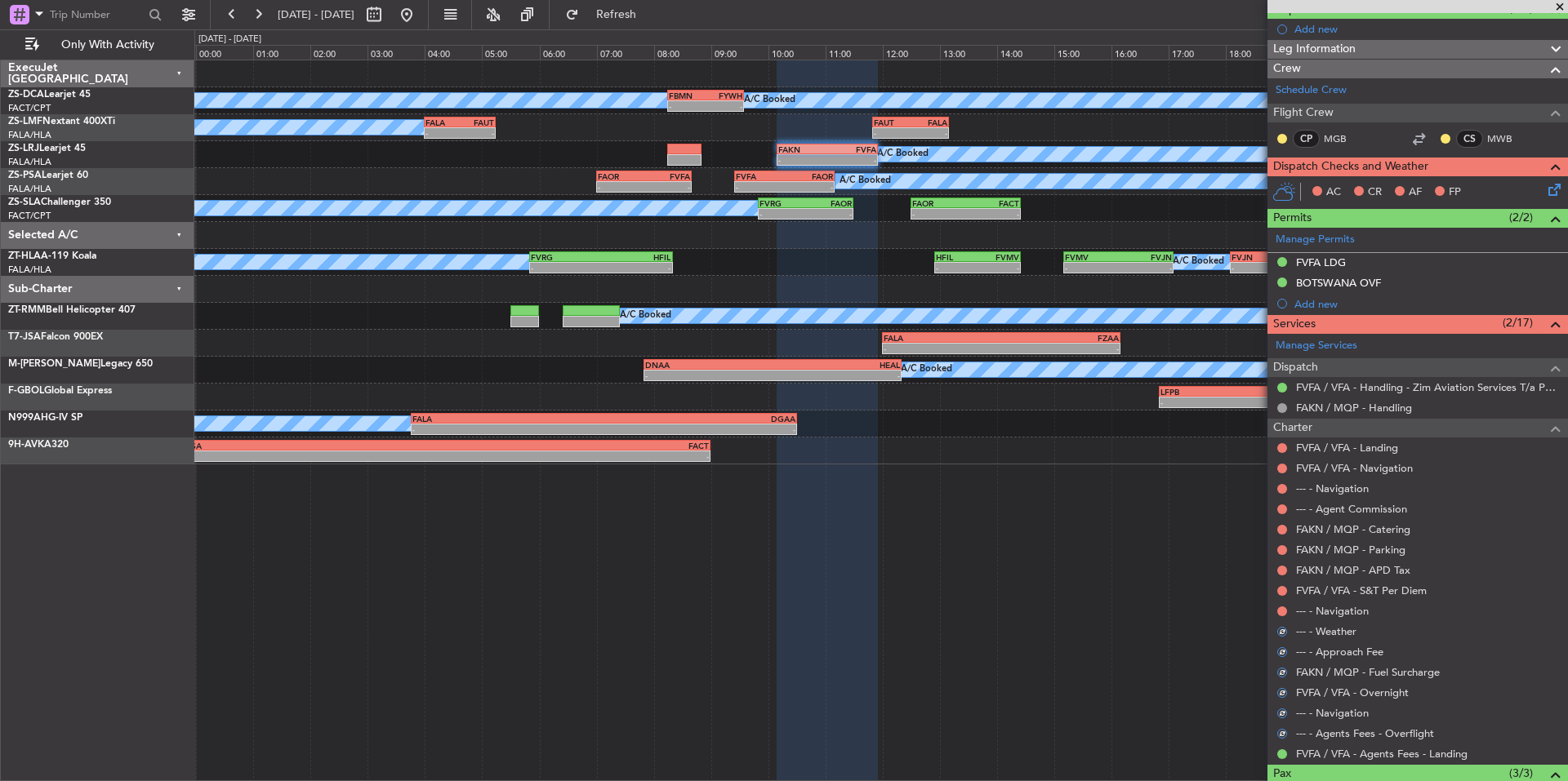
scroll to position [25, 0]
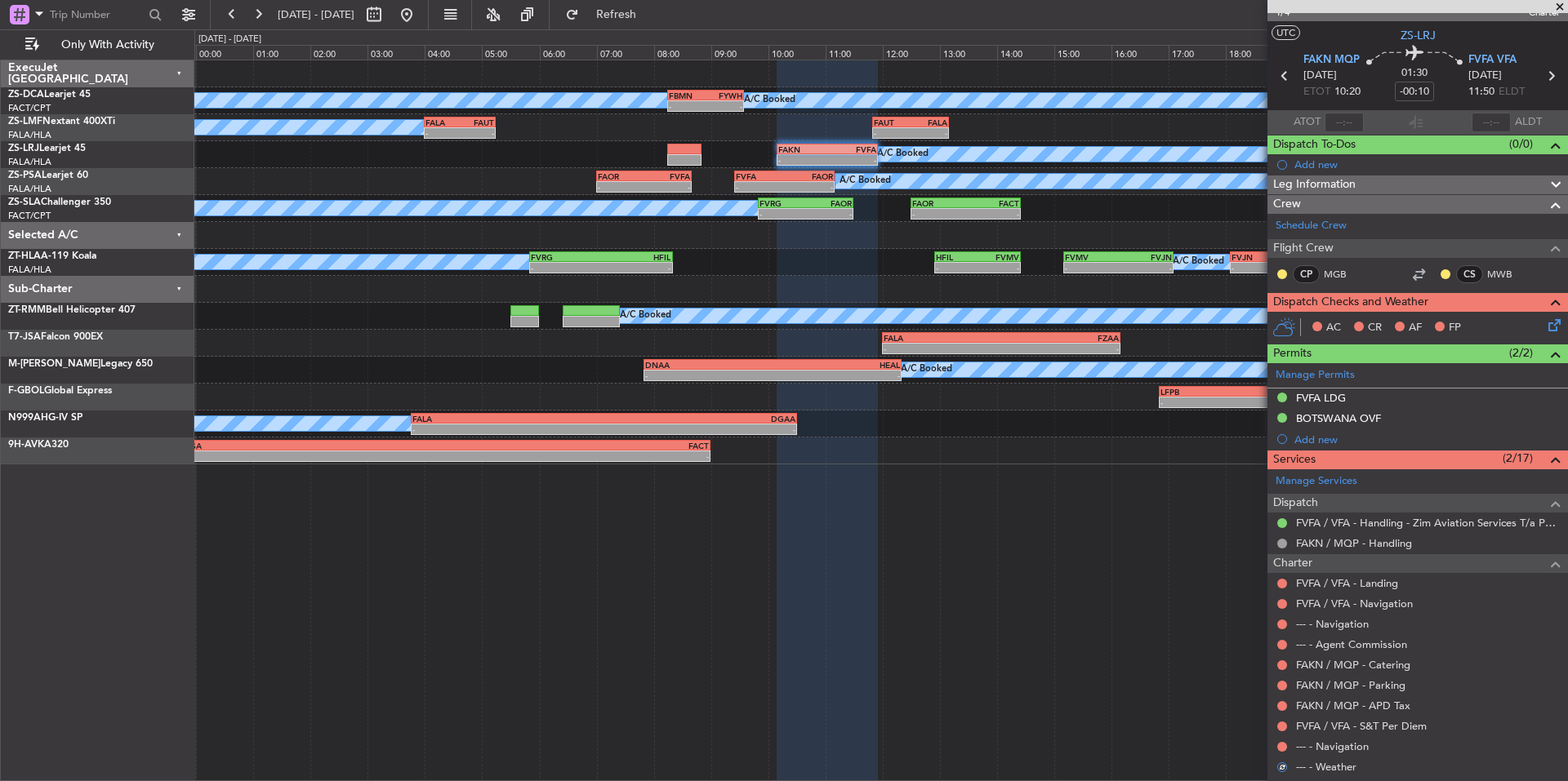
click at [1276, 745] on div at bounding box center [1282, 746] width 13 height 13
click at [1284, 747] on button at bounding box center [1282, 746] width 10 height 10
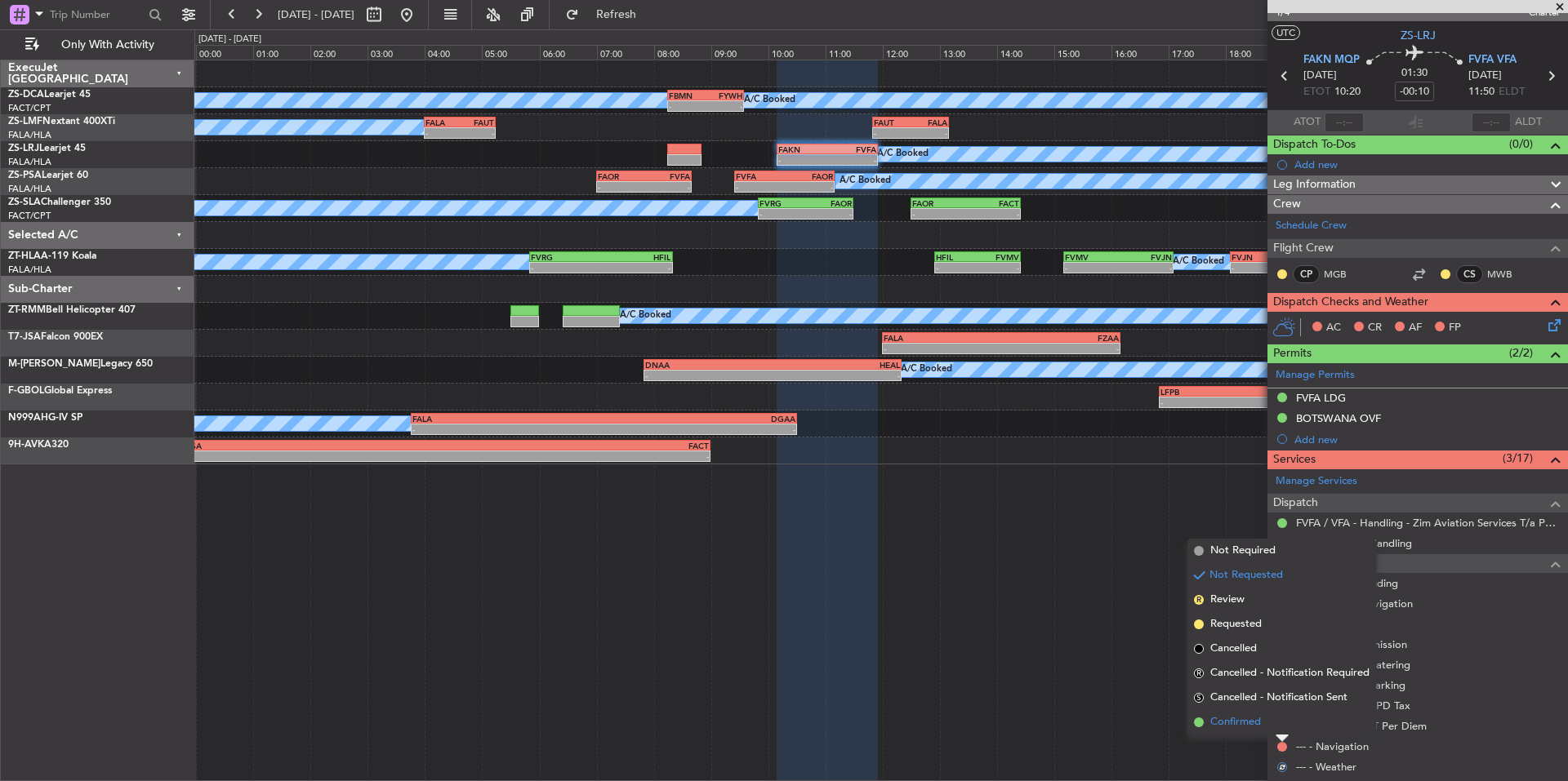
click at [1260, 719] on span "Confirmed" at bounding box center [1236, 722] width 51 height 16
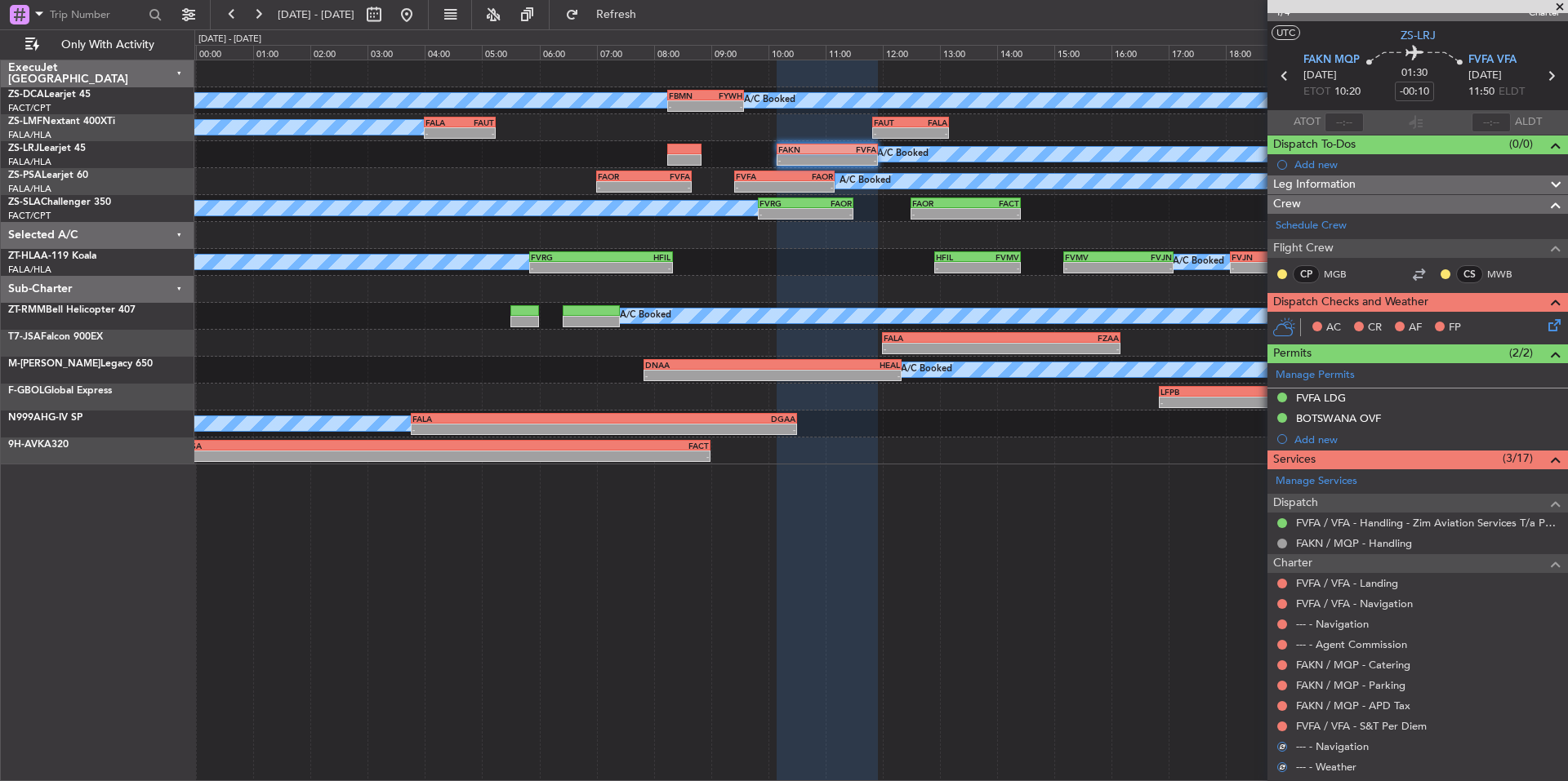
click at [1286, 721] on div at bounding box center [1282, 727] width 13 height 13
click at [1278, 721] on mat-tooltip-component "Not Requested" at bounding box center [1283, 699] width 92 height 44
click at [1282, 723] on button at bounding box center [1282, 726] width 10 height 10
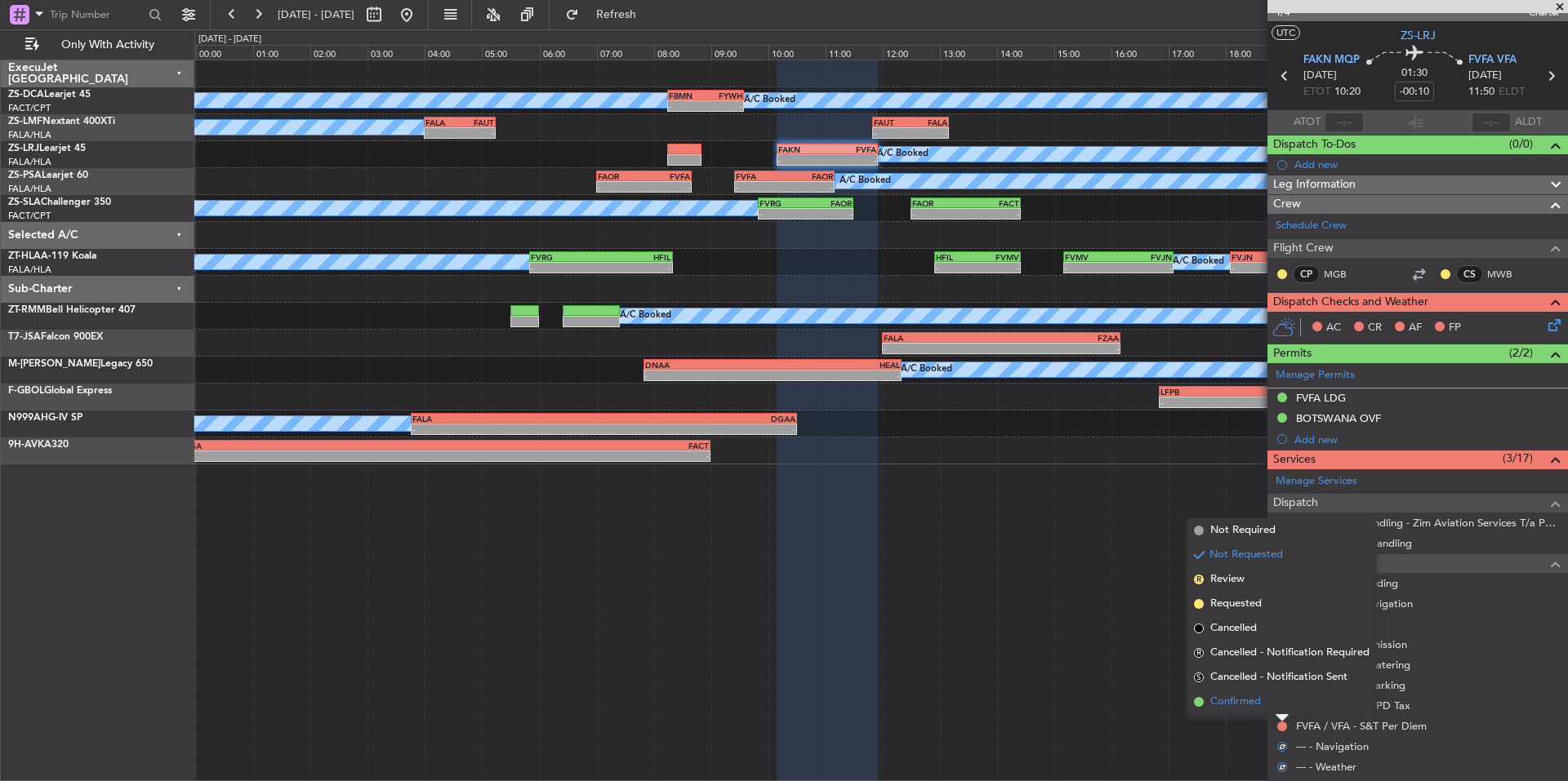
click at [1257, 702] on span "Confirmed" at bounding box center [1236, 702] width 51 height 16
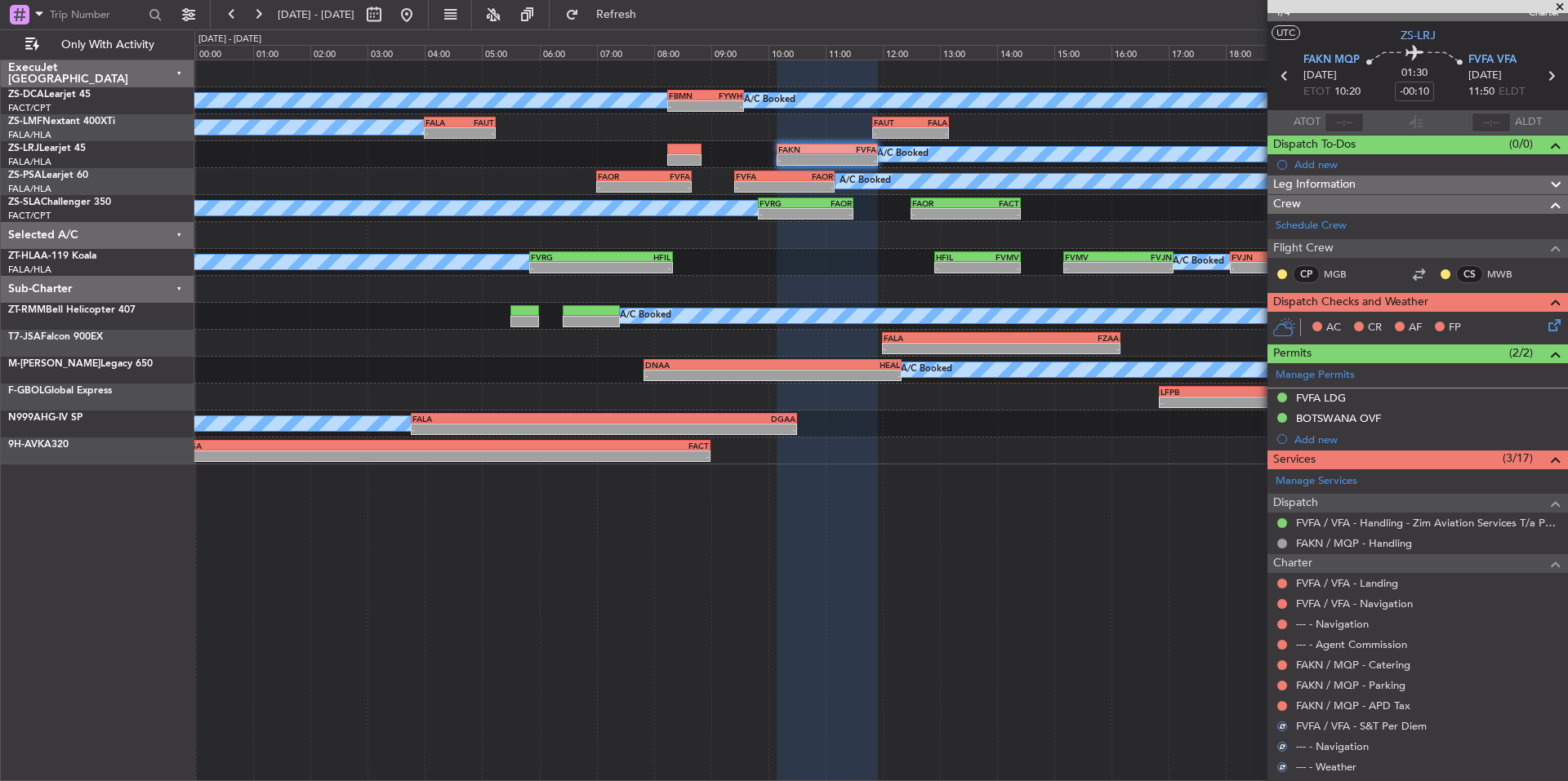
click at [1281, 704] on button at bounding box center [1282, 705] width 10 height 10
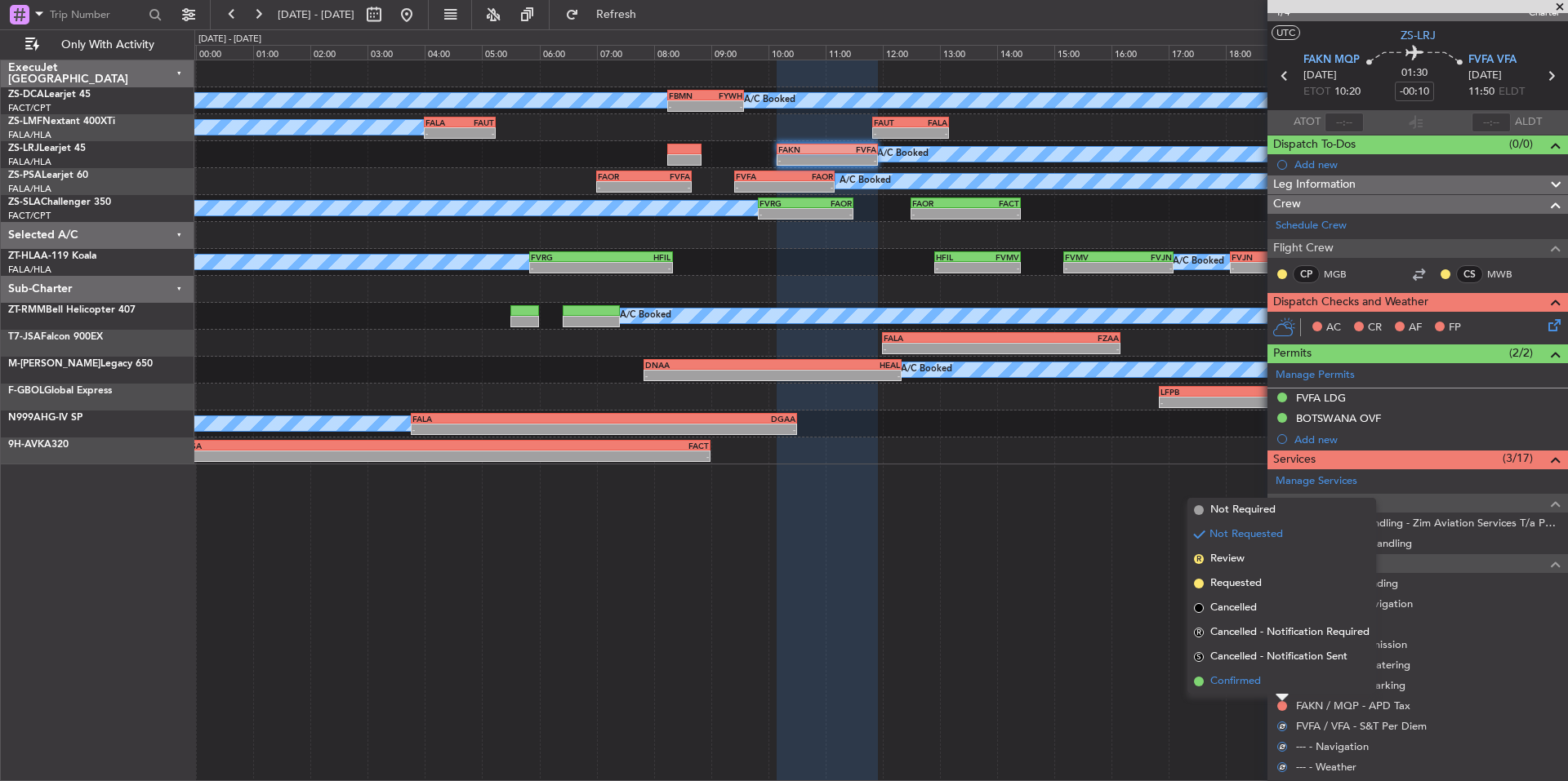
click at [1239, 688] on span "Confirmed" at bounding box center [1236, 681] width 51 height 16
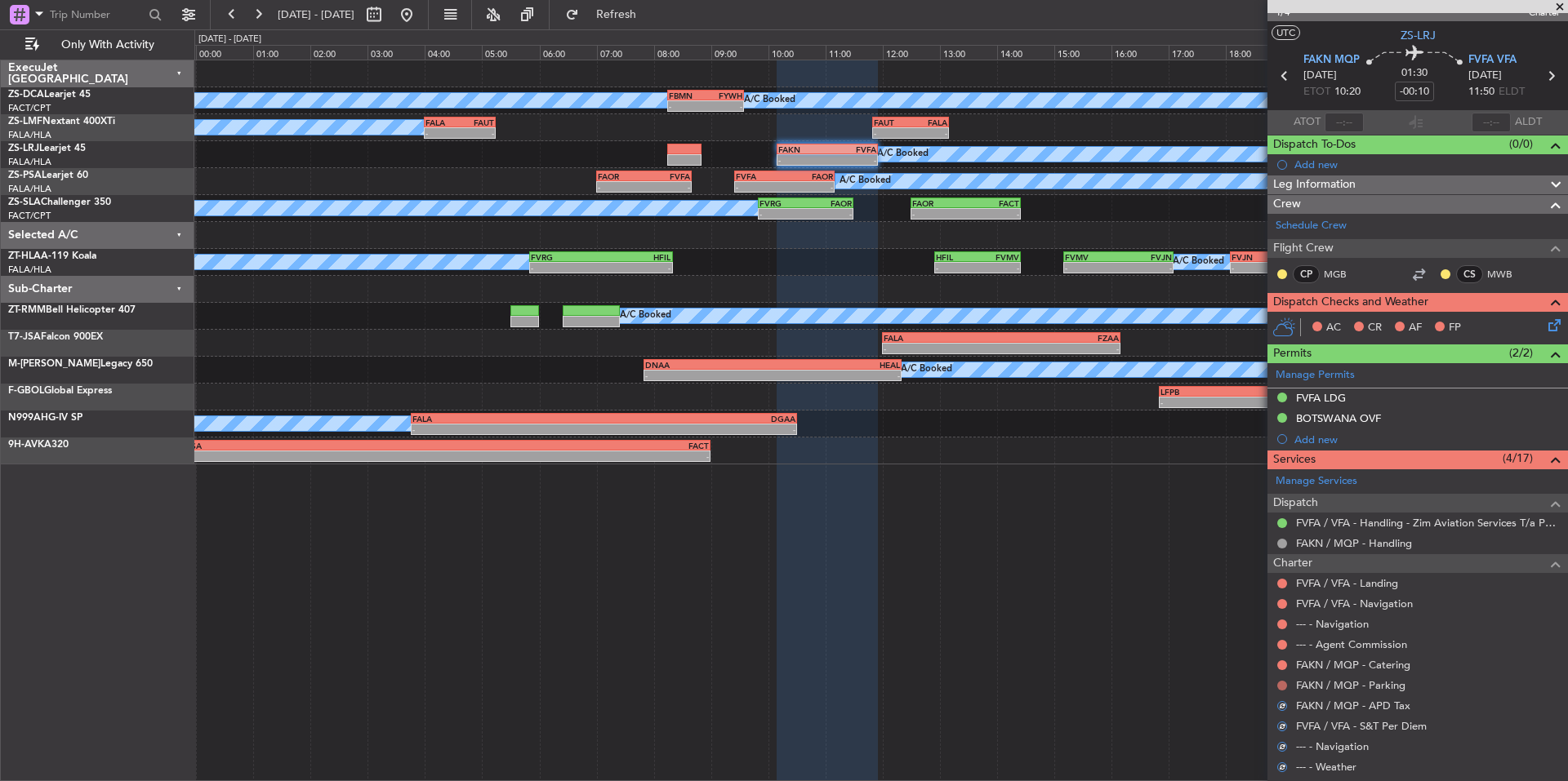
click at [1282, 689] on button at bounding box center [1282, 685] width 10 height 10
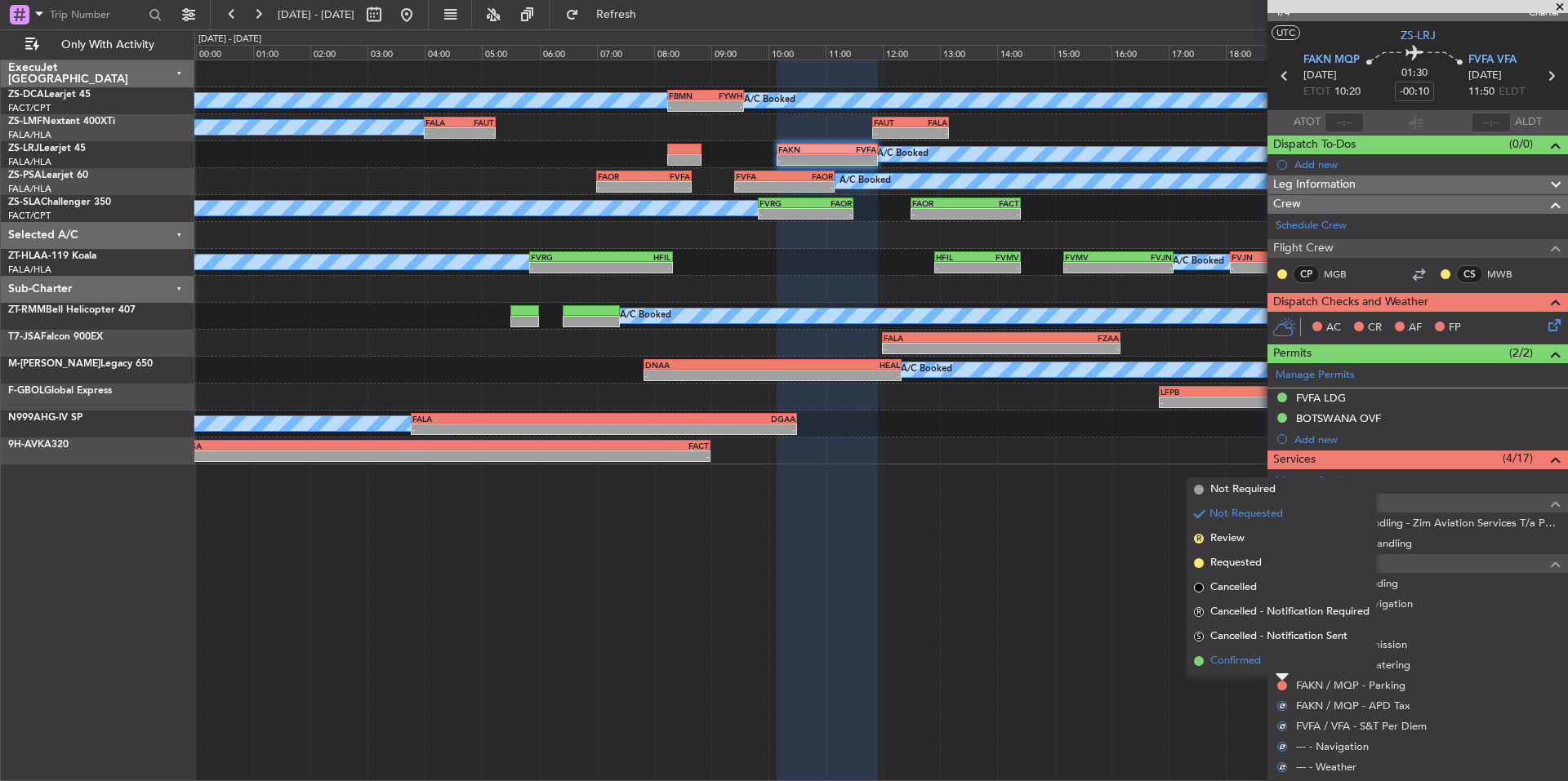
click at [1249, 667] on span "Confirmed" at bounding box center [1236, 661] width 51 height 16
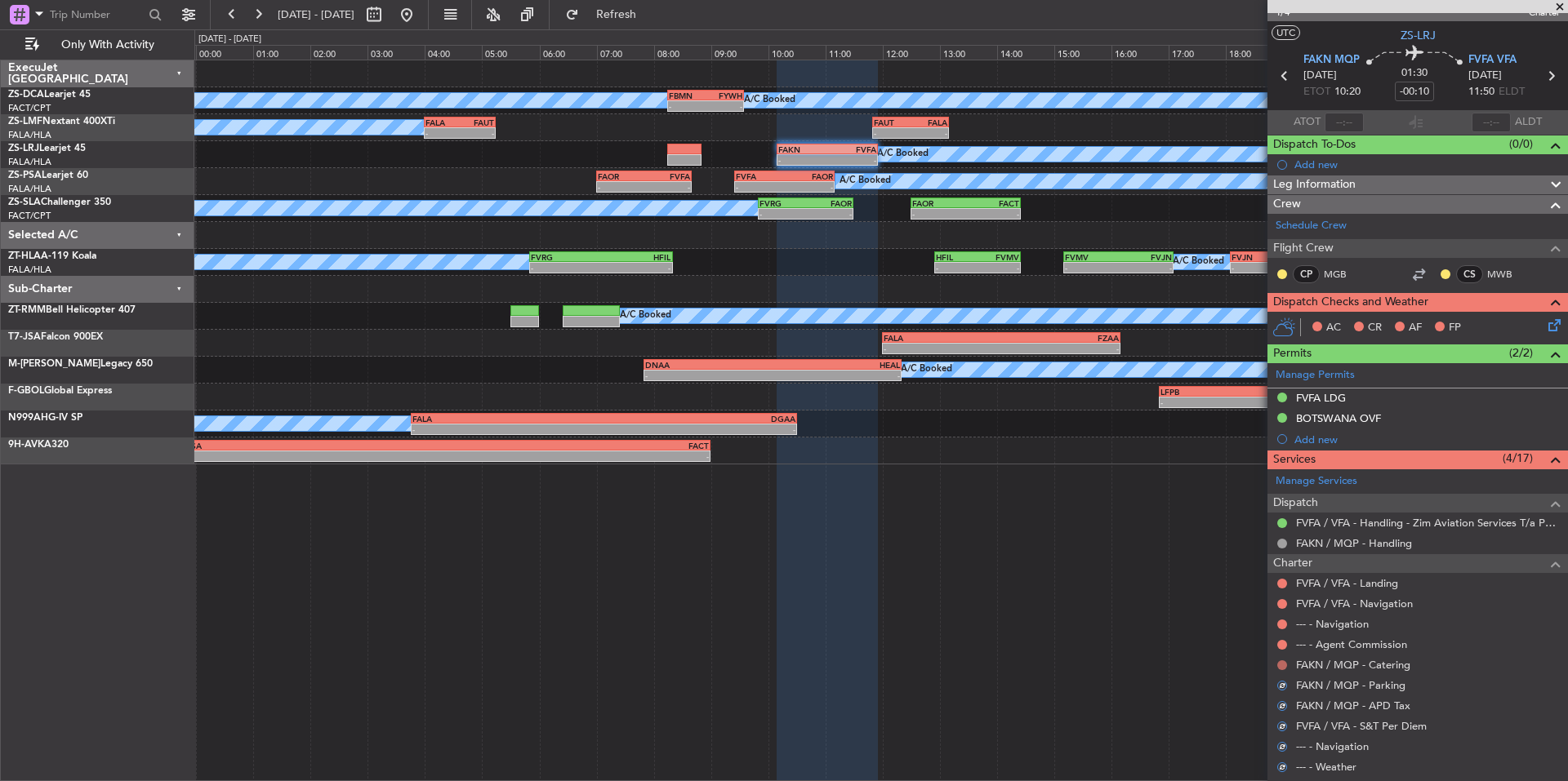
click at [1284, 661] on button at bounding box center [1282, 665] width 10 height 10
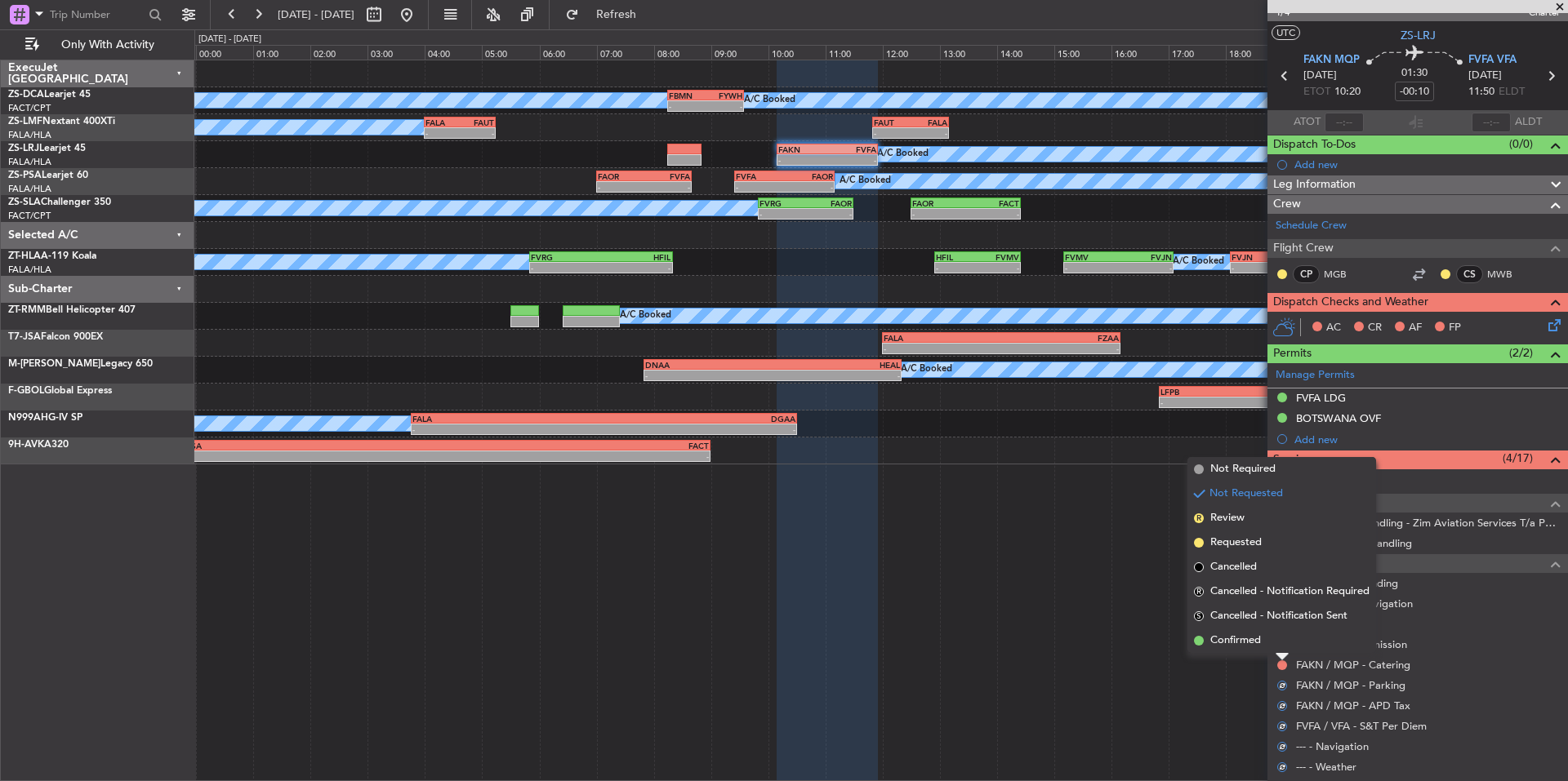
click at [1249, 646] on span "Confirmed" at bounding box center [1236, 641] width 51 height 16
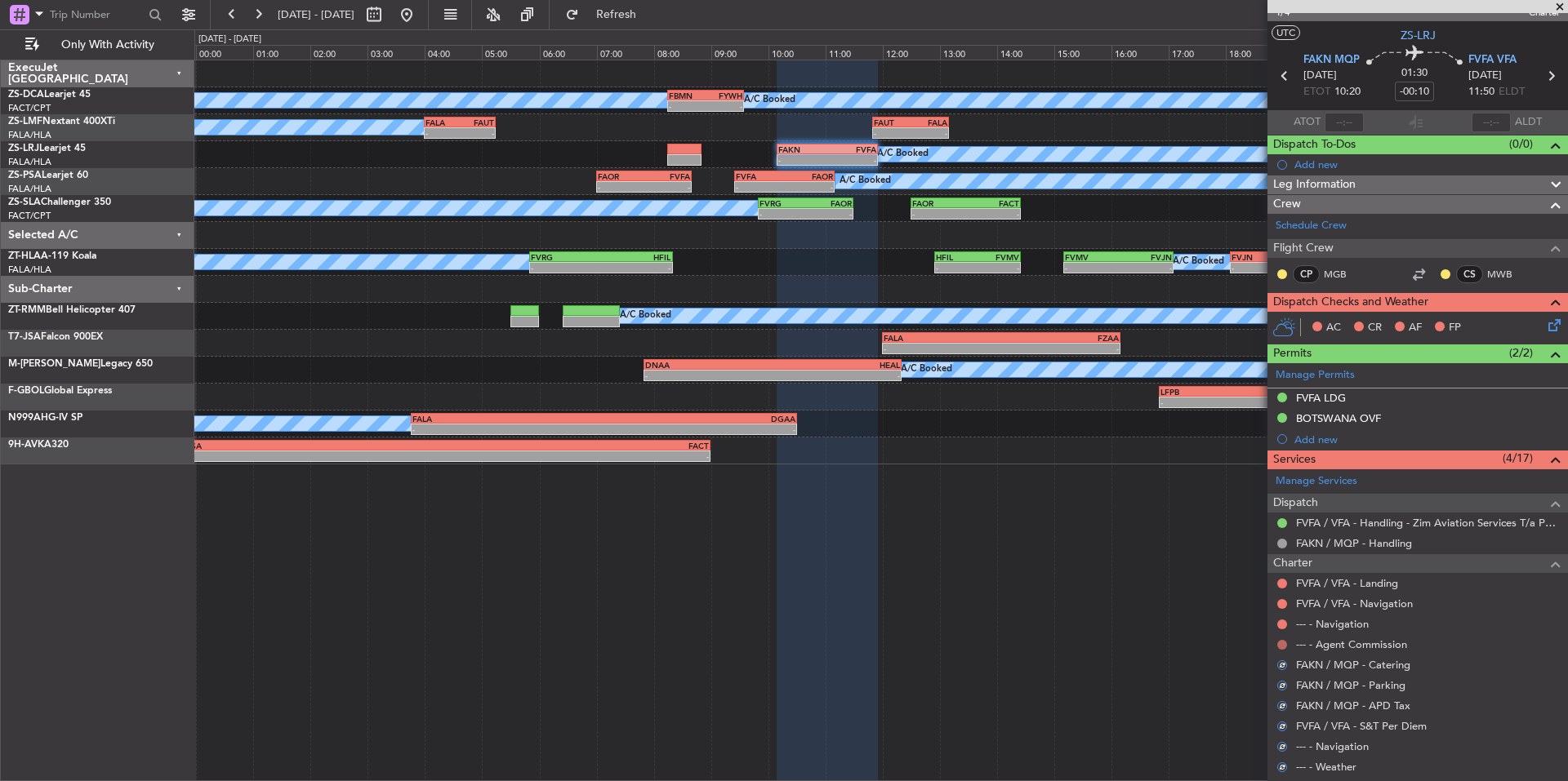
click at [1279, 647] on button at bounding box center [1282, 644] width 10 height 10
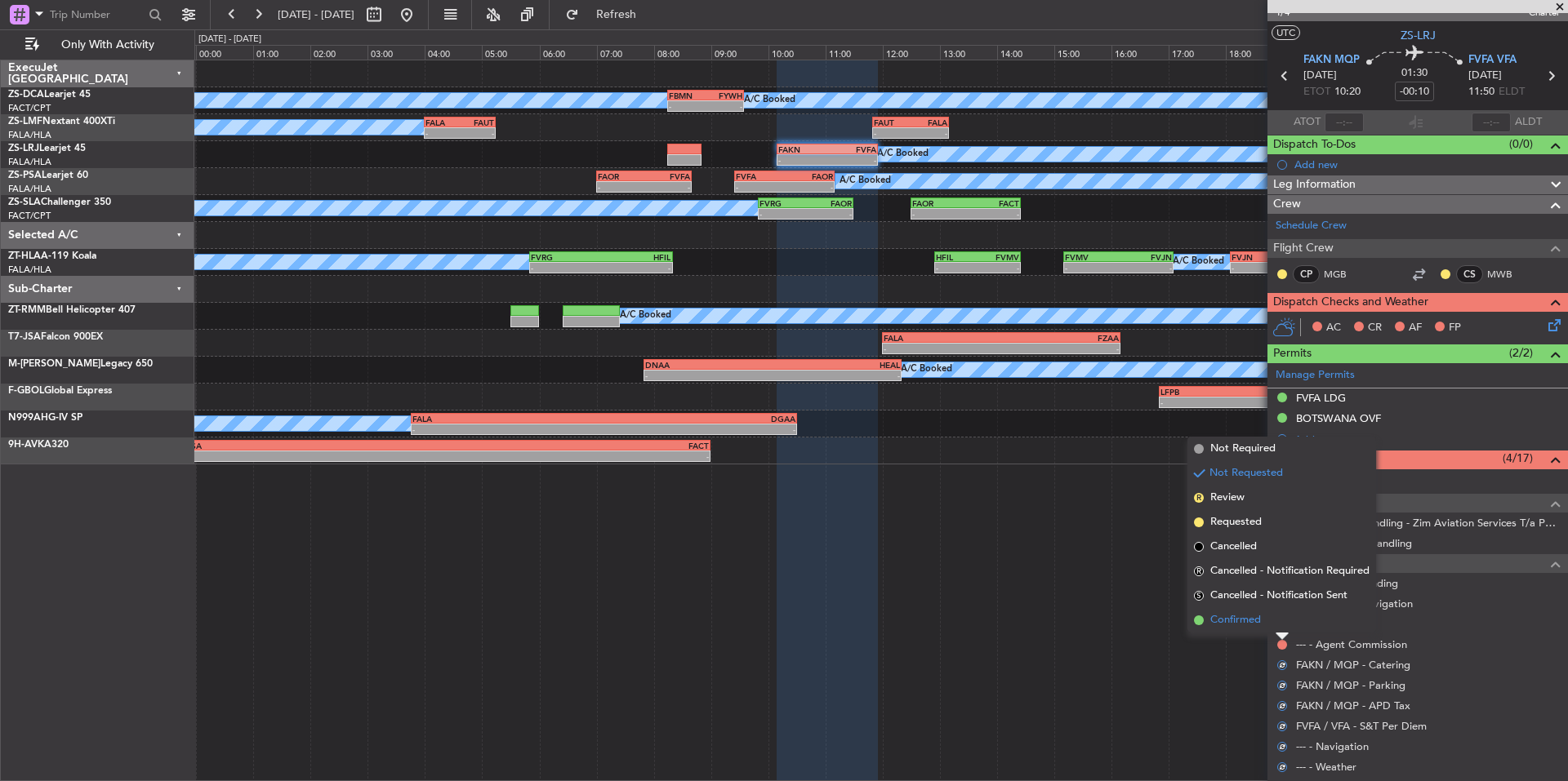
click at [1250, 620] on span "Confirmed" at bounding box center [1236, 620] width 51 height 16
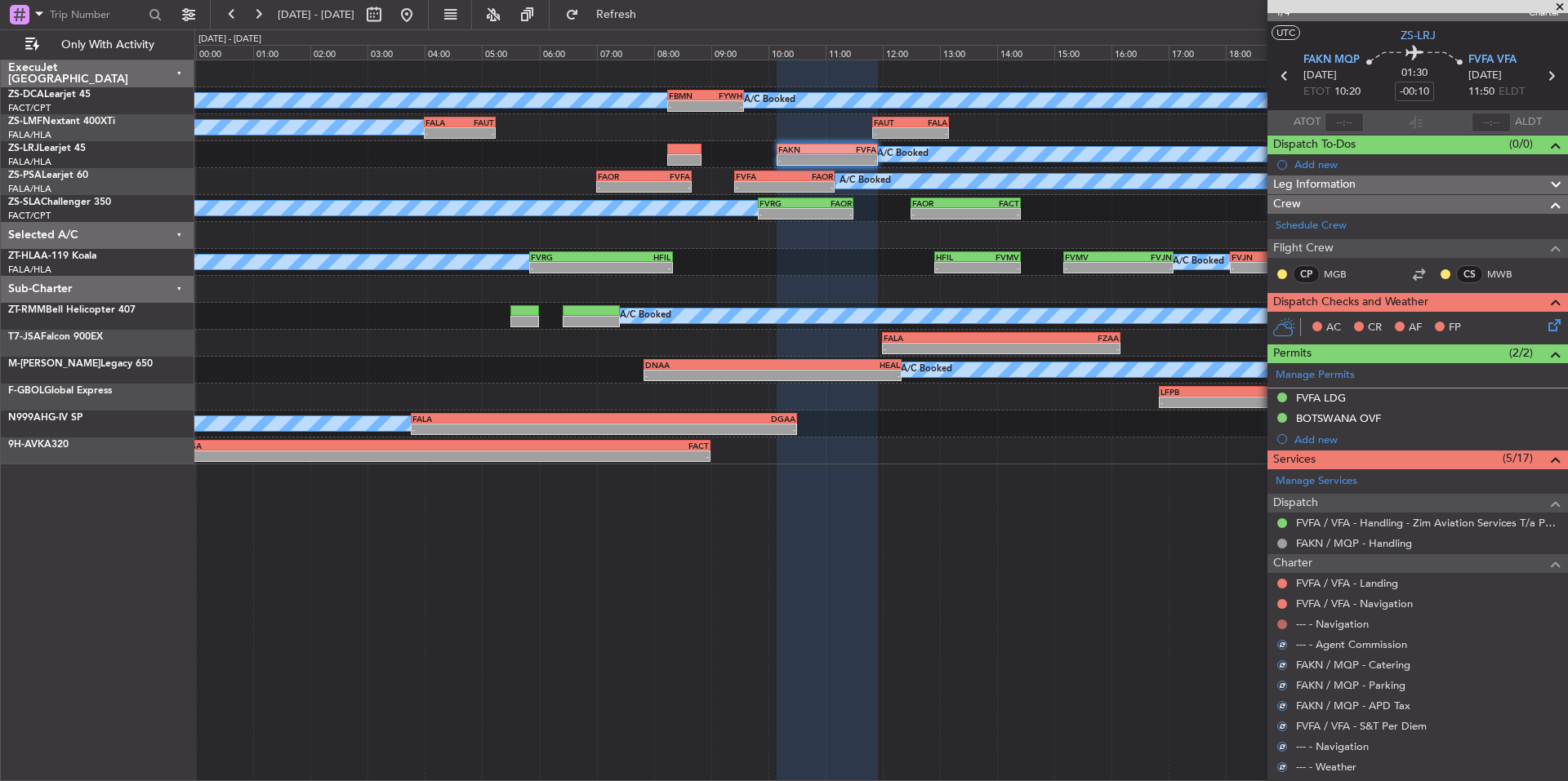
click at [1281, 619] on button at bounding box center [1282, 624] width 10 height 10
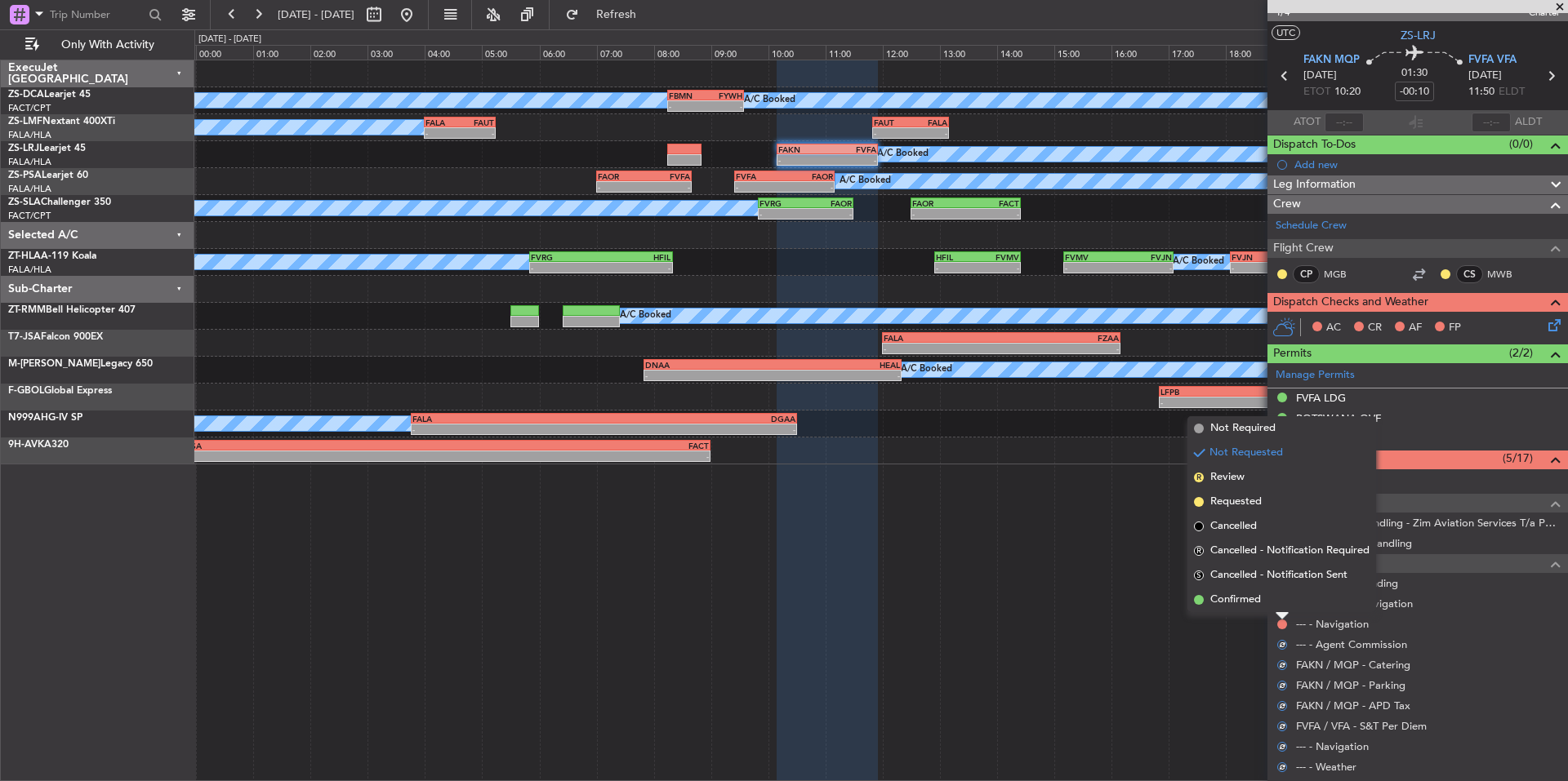
click at [1241, 605] on span "Confirmed" at bounding box center [1236, 600] width 51 height 16
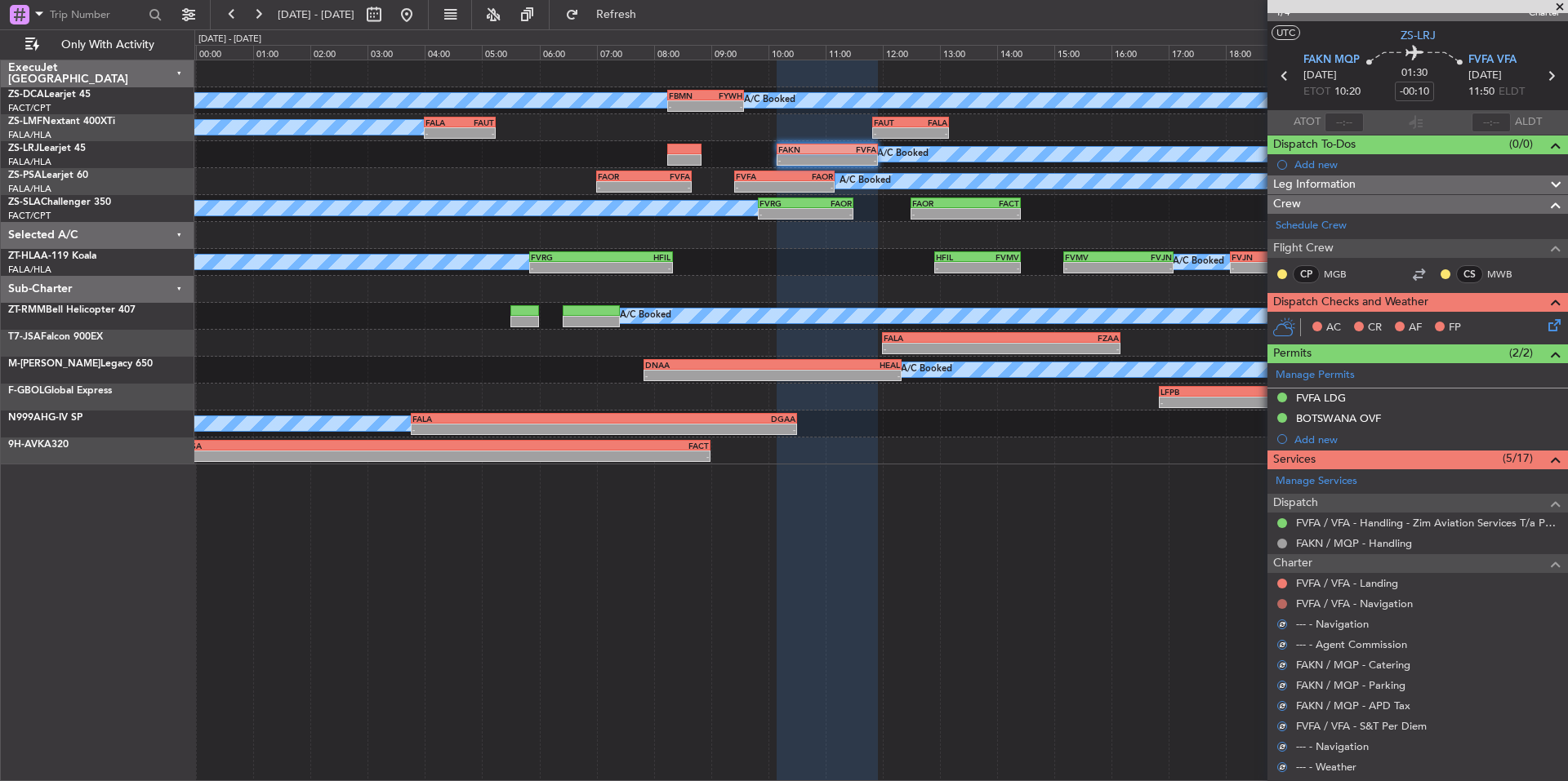
click at [1281, 603] on button at bounding box center [1282, 604] width 10 height 10
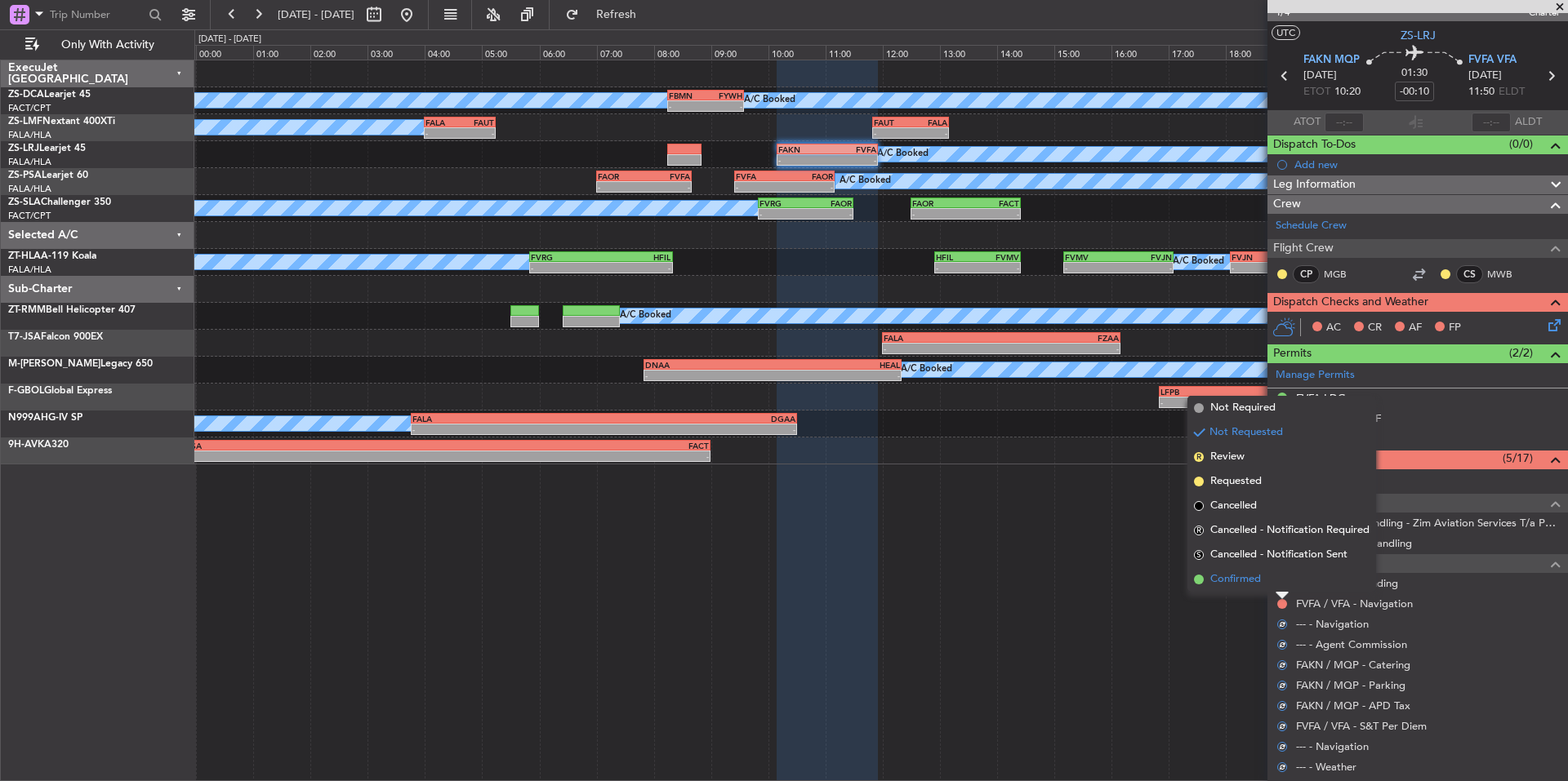
click at [1244, 586] on span "Confirmed" at bounding box center [1236, 579] width 51 height 16
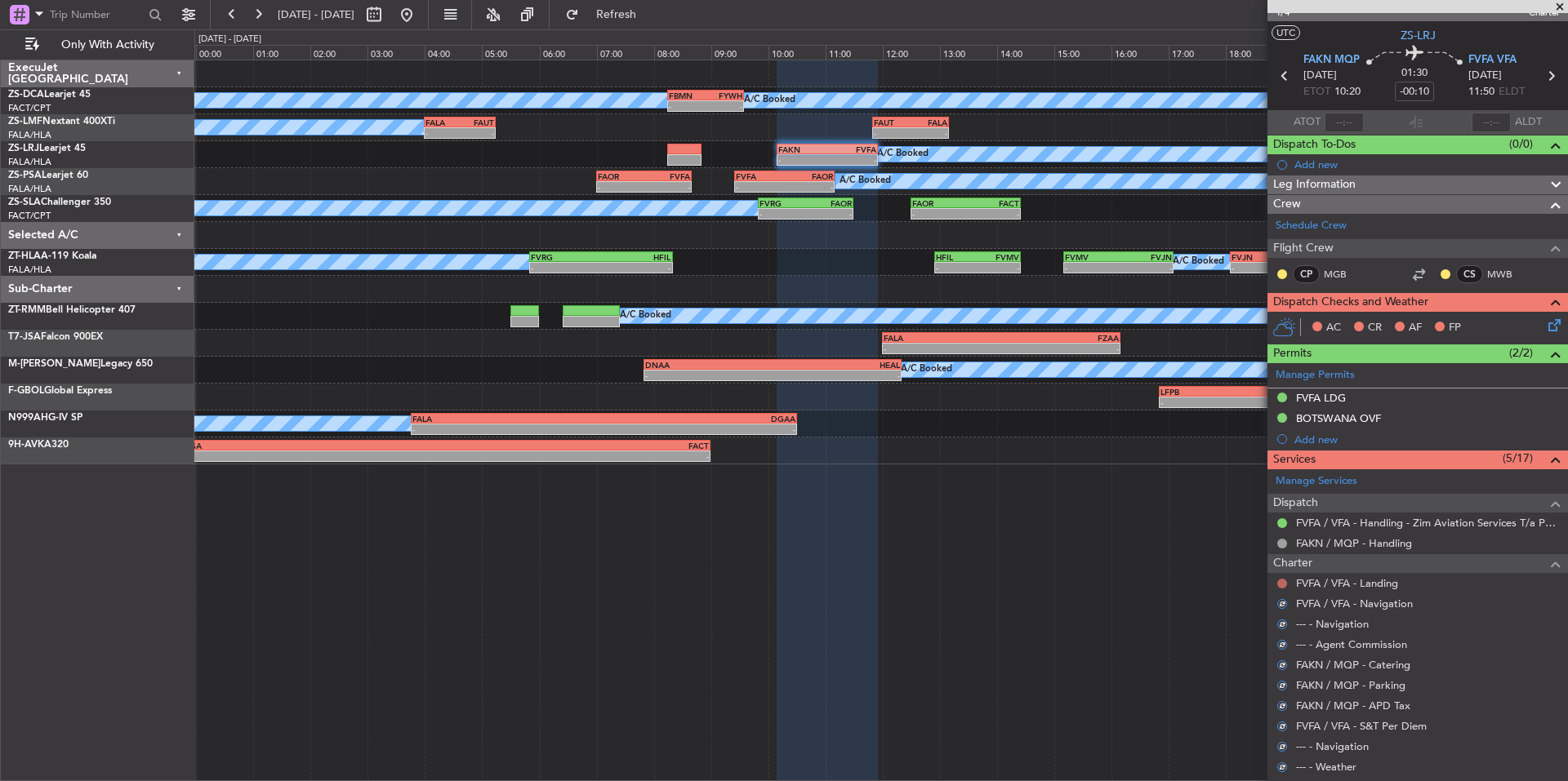
click at [1283, 585] on button at bounding box center [1282, 584] width 10 height 10
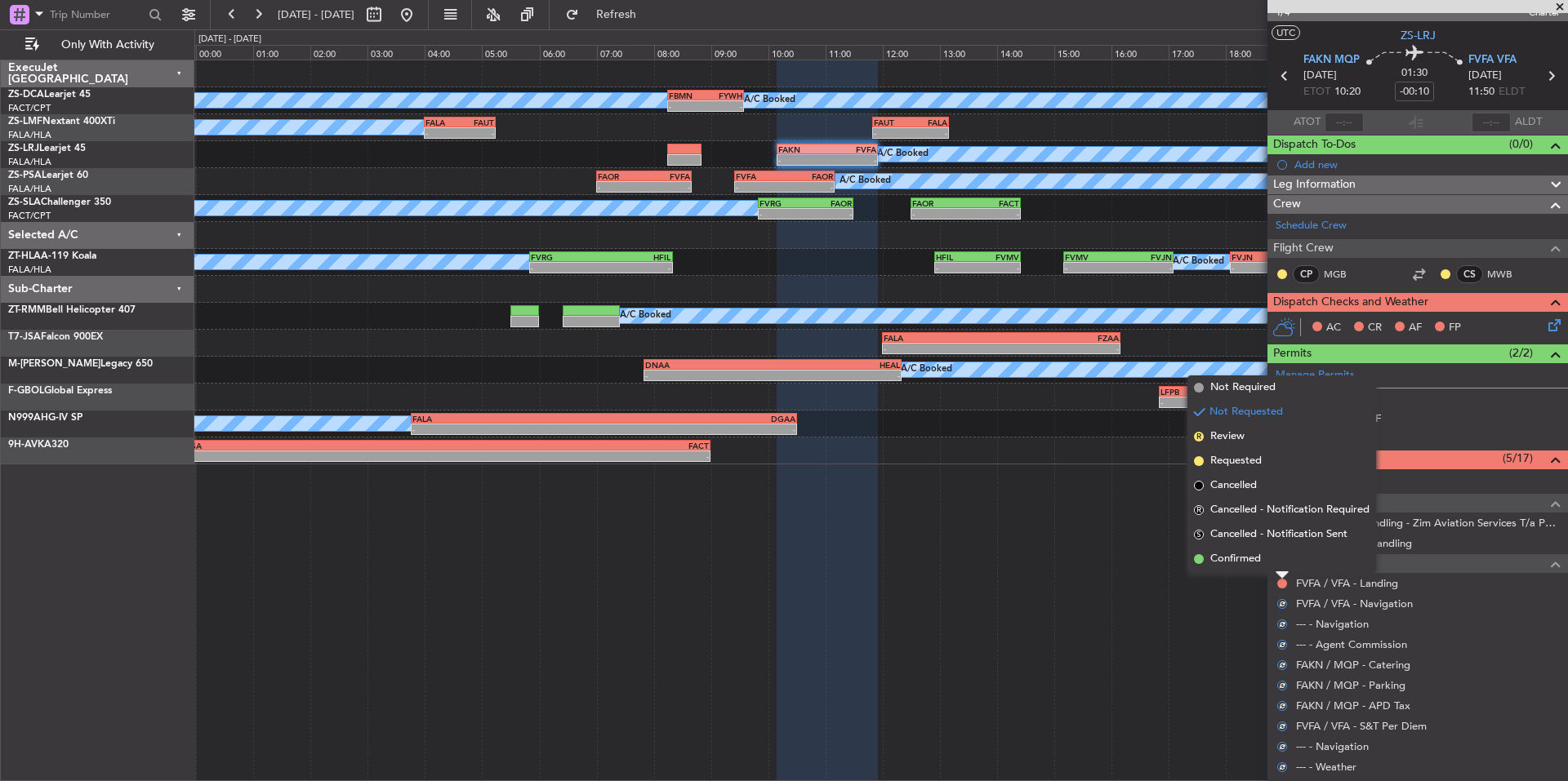
click at [1244, 561] on span "Confirmed" at bounding box center [1236, 559] width 51 height 16
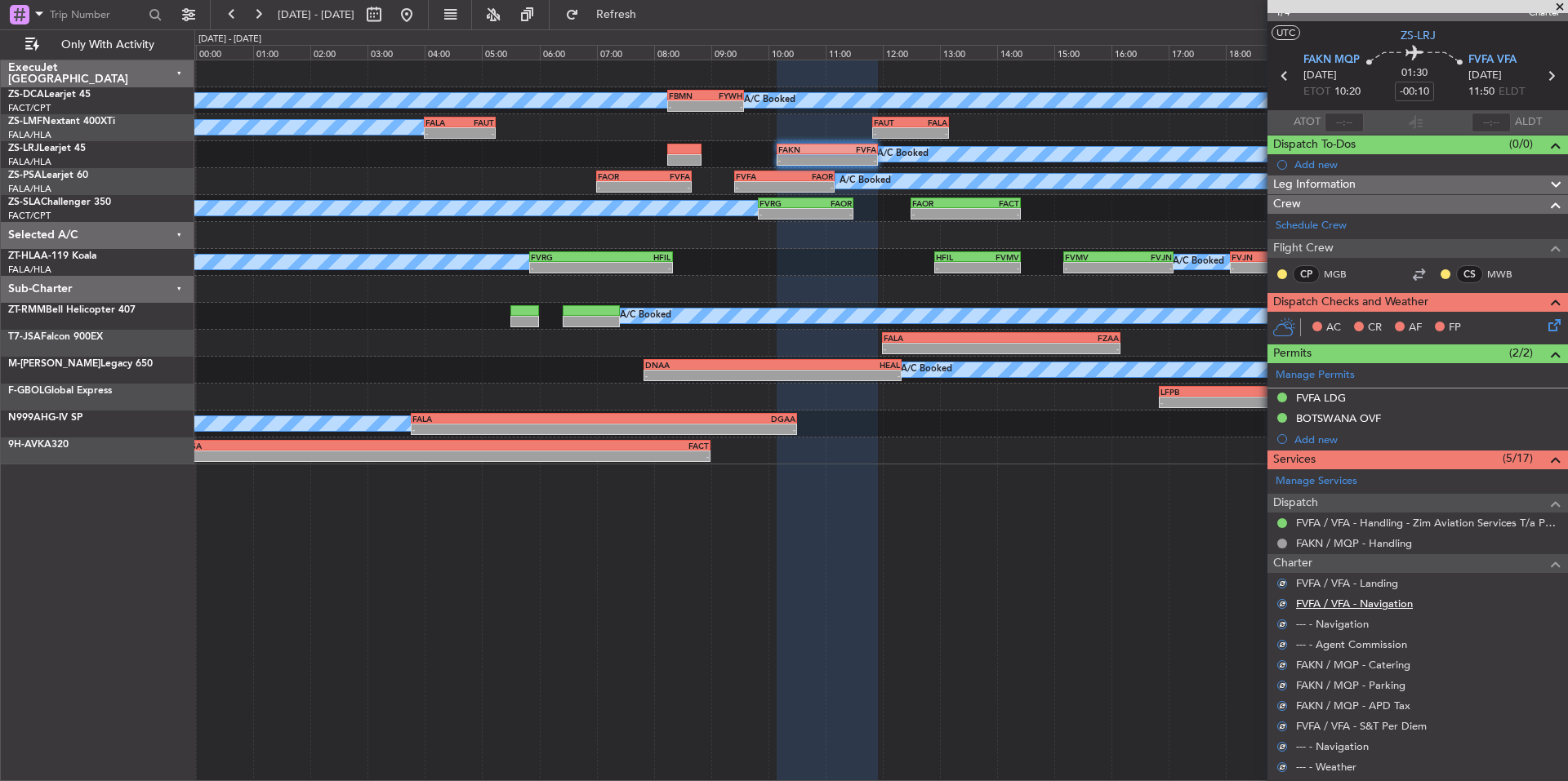
scroll to position [0, 0]
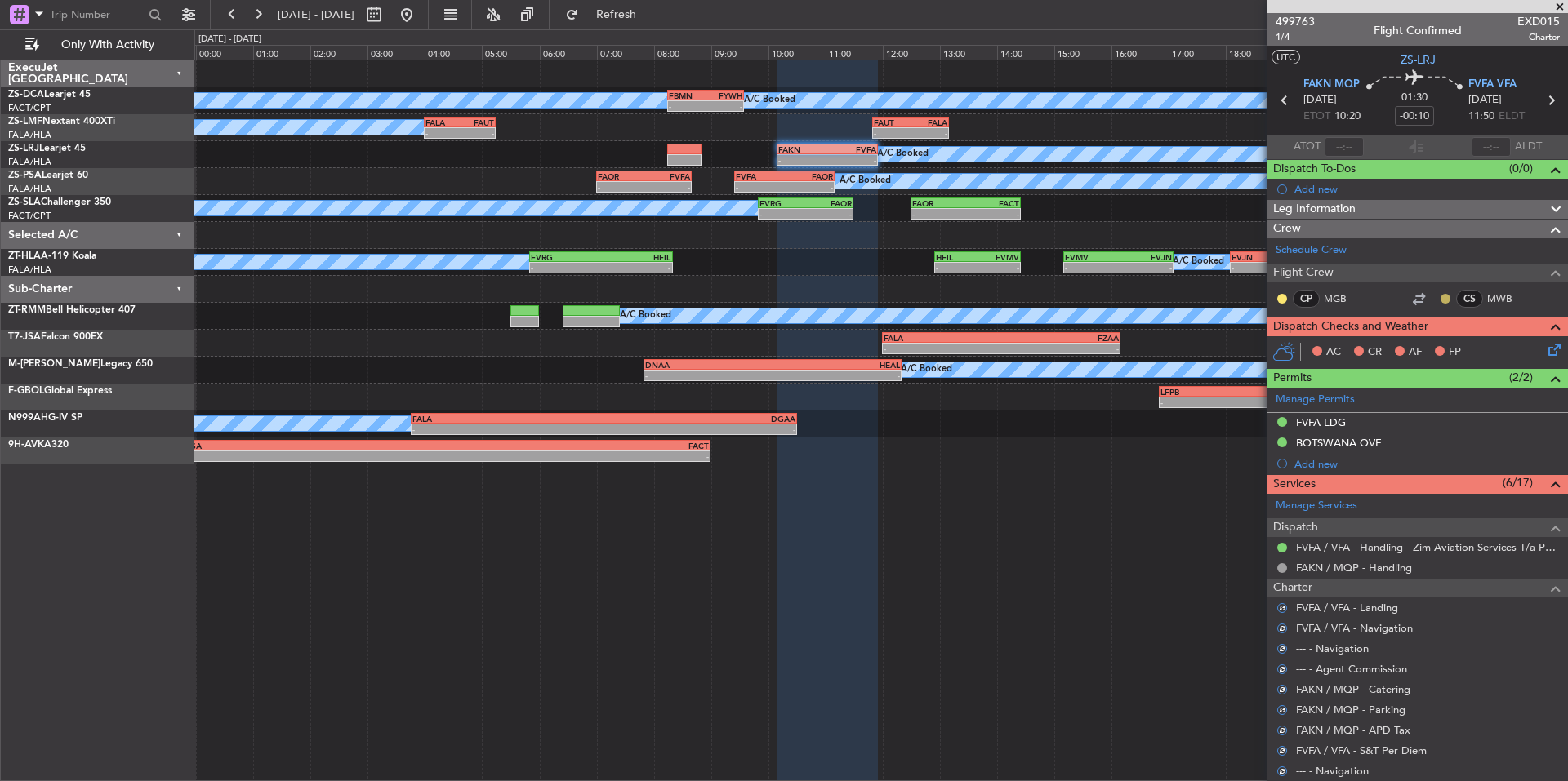
click at [1441, 297] on button at bounding box center [1445, 299] width 10 height 10
click at [1468, 352] on span "Acknowledged" at bounding box center [1437, 346] width 72 height 16
click at [1284, 297] on button at bounding box center [1282, 299] width 10 height 10
click at [1316, 344] on span "Acknowledged" at bounding box center [1286, 346] width 72 height 16
click at [1546, 347] on icon at bounding box center [1552, 347] width 13 height 13
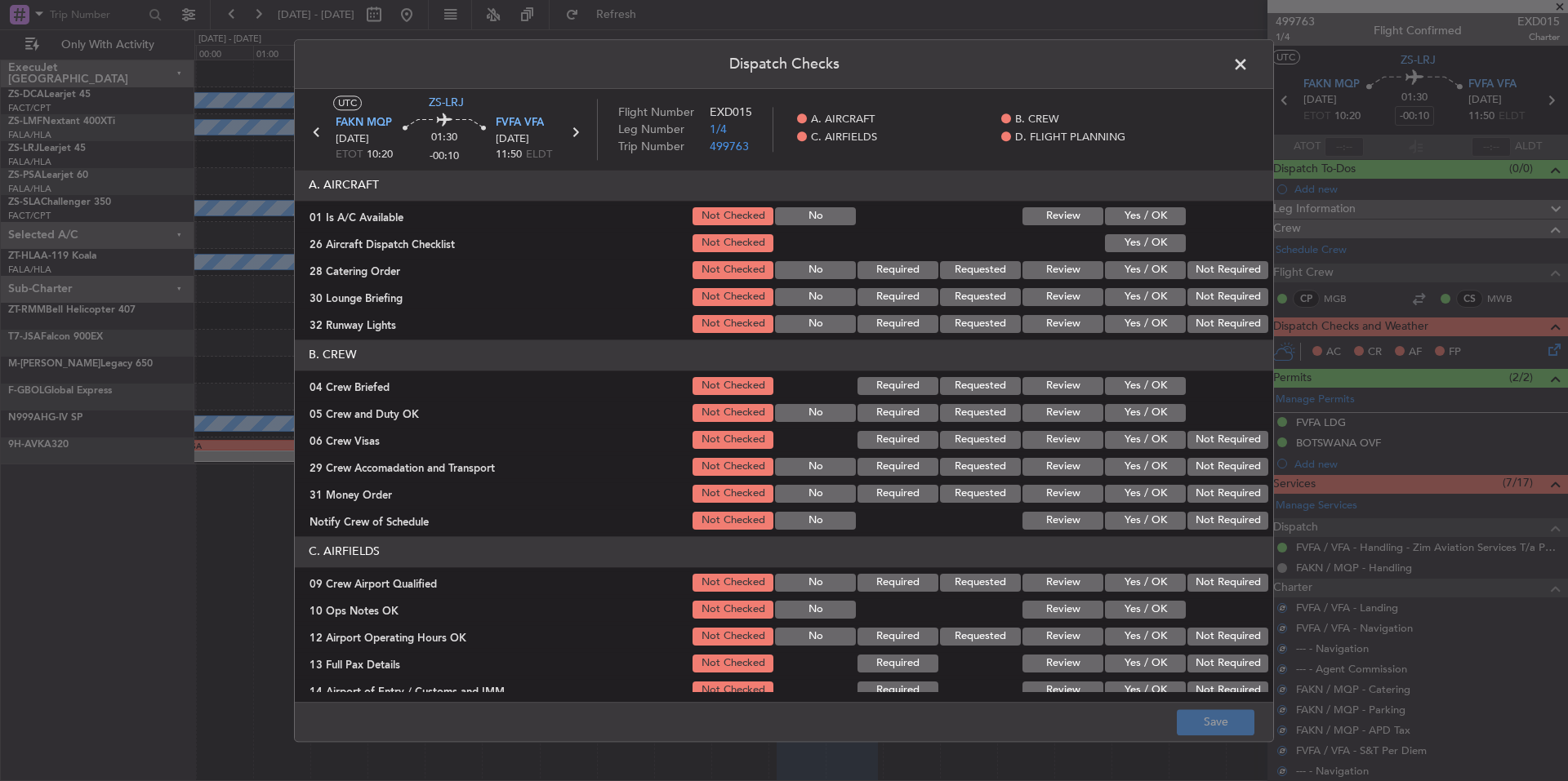
click at [1158, 220] on button "Yes / OK" at bounding box center [1145, 216] width 81 height 18
drag, startPoint x: 1161, startPoint y: 236, endPoint x: 1187, endPoint y: 261, distance: 36.1
click at [1161, 236] on button "Yes / OK" at bounding box center [1145, 243] width 81 height 18
click at [1204, 273] on button "Not Required" at bounding box center [1228, 270] width 81 height 18
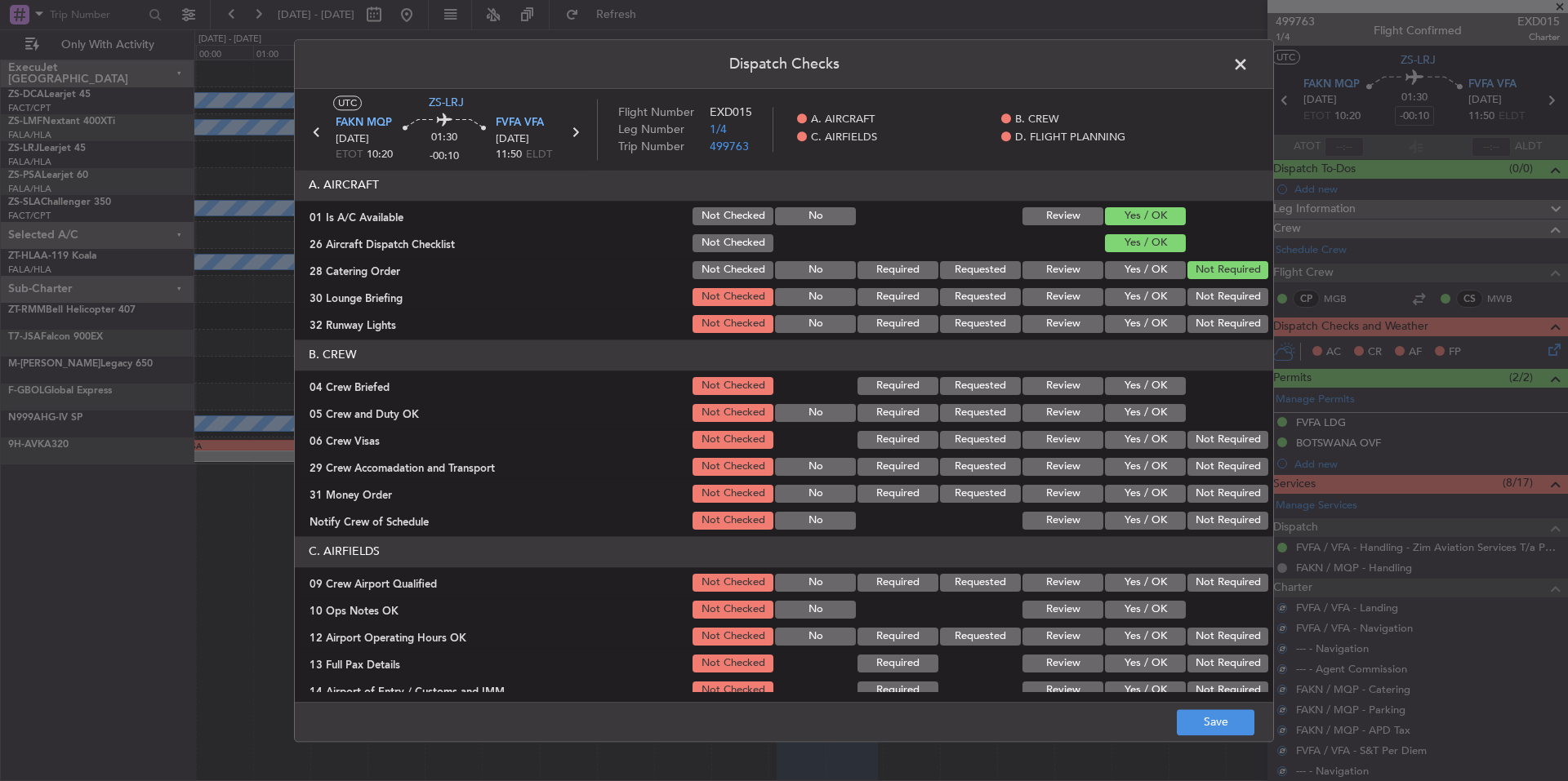
drag, startPoint x: 1208, startPoint y: 283, endPoint x: 1212, endPoint y: 293, distance: 10.8
click at [1209, 284] on section "A. AIRCRAFT 01 Is A/C Available Not Checked No Review Yes / OK 26 Aircraft Disp…" at bounding box center [784, 252] width 979 height 166
drag, startPoint x: 1214, startPoint y: 297, endPoint x: 1214, endPoint y: 309, distance: 12.0
click at [1214, 299] on button "Not Required" at bounding box center [1228, 297] width 81 height 18
click at [1214, 313] on section "A. AIRCRAFT 01 Is A/C Available Not Checked No Review Yes / OK 26 Aircraft Disp…" at bounding box center [784, 252] width 979 height 166
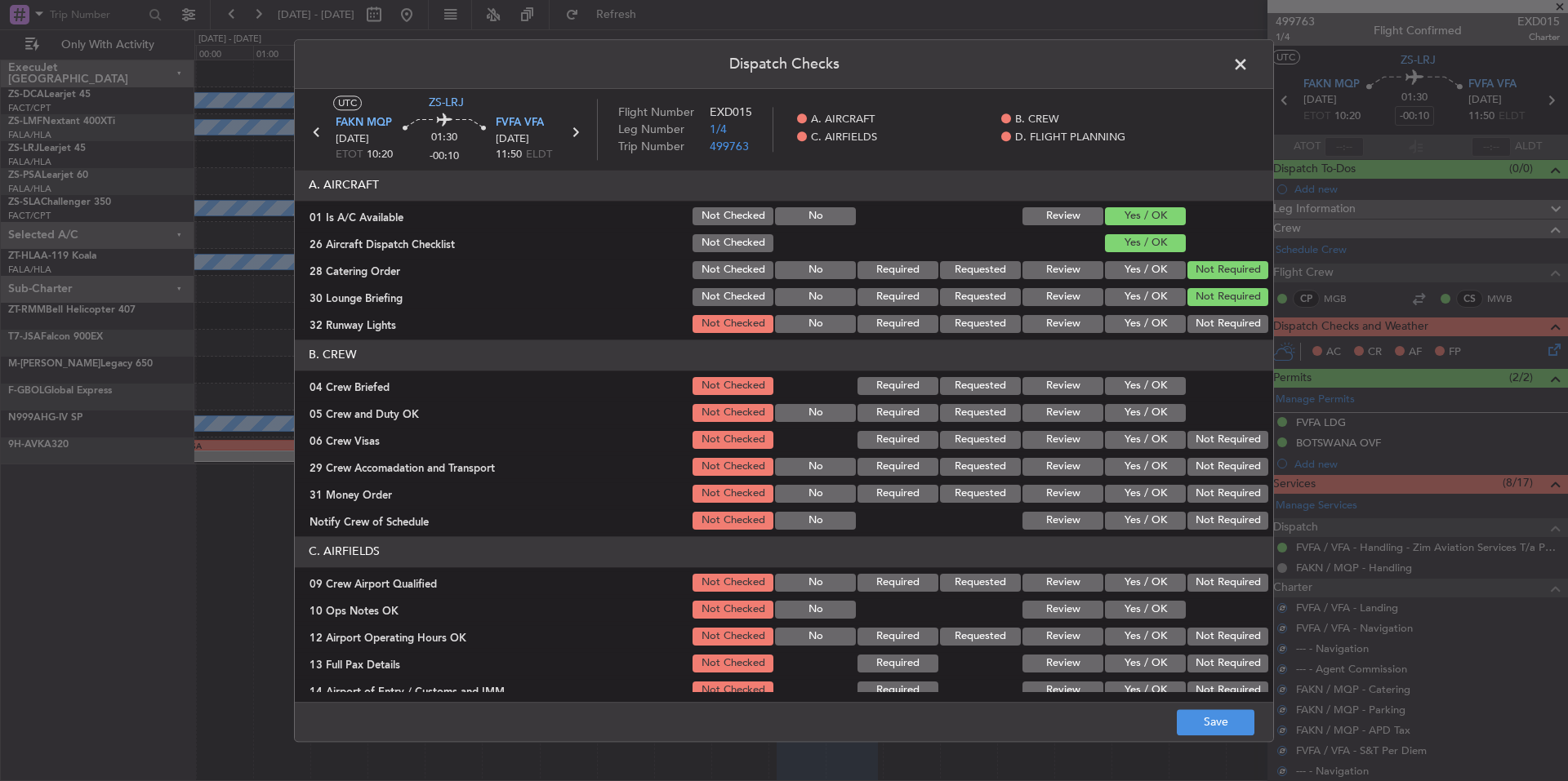
click at [1214, 326] on button "Not Required" at bounding box center [1228, 324] width 81 height 18
drag, startPoint x: 1166, startPoint y: 378, endPoint x: 1166, endPoint y: 399, distance: 21.0
click at [1166, 379] on button "Yes / OK" at bounding box center [1145, 387] width 81 height 18
click at [1166, 402] on section "B. CREW 04 Crew Briefed Not Checked Required Requested Review Yes / OK 05 Crew …" at bounding box center [784, 435] width 979 height 193
click at [1185, 424] on div at bounding box center [1226, 413] width 83 height 23
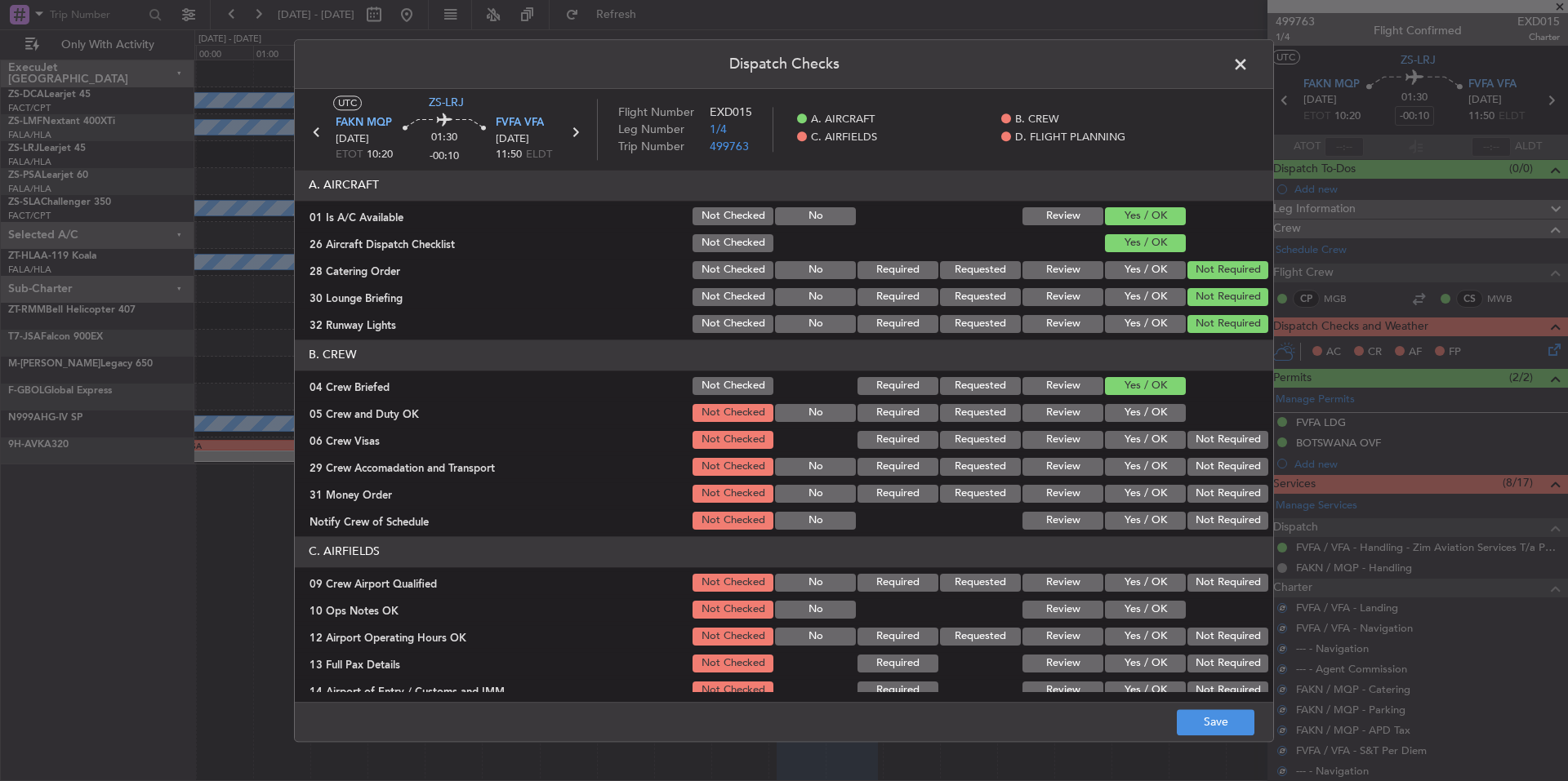
drag, startPoint x: 1156, startPoint y: 411, endPoint x: 1206, endPoint y: 446, distance: 61.0
click at [1158, 416] on button "Yes / OK" at bounding box center [1145, 413] width 81 height 18
drag, startPoint x: 1206, startPoint y: 446, endPoint x: 1212, endPoint y: 454, distance: 10.0
click at [1207, 448] on button "Not Required" at bounding box center [1228, 440] width 81 height 18
click at [1217, 467] on button "Not Required" at bounding box center [1228, 467] width 81 height 18
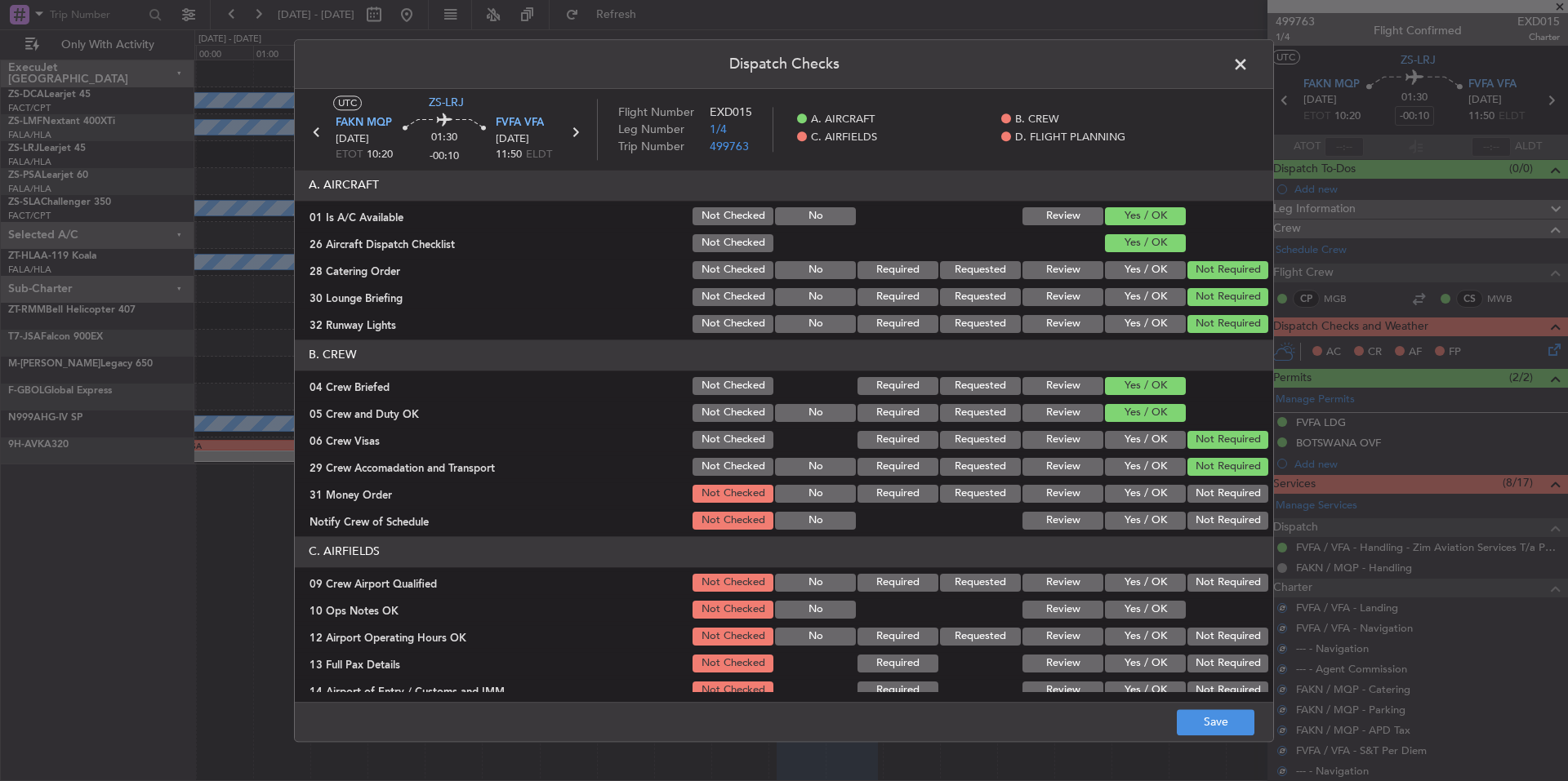
click at [1220, 483] on section "B. CREW 04 Crew Briefed Not Checked Required Requested Review Yes / OK 05 Crew …" at bounding box center [784, 435] width 979 height 193
drag, startPoint x: 1220, startPoint y: 497, endPoint x: 1220, endPoint y: 513, distance: 16.0
click at [1220, 500] on button "Not Required" at bounding box center [1228, 494] width 81 height 18
click at [1220, 518] on button "Not Required" at bounding box center [1228, 521] width 81 height 18
click at [1220, 523] on button "Not Required" at bounding box center [1228, 521] width 81 height 18
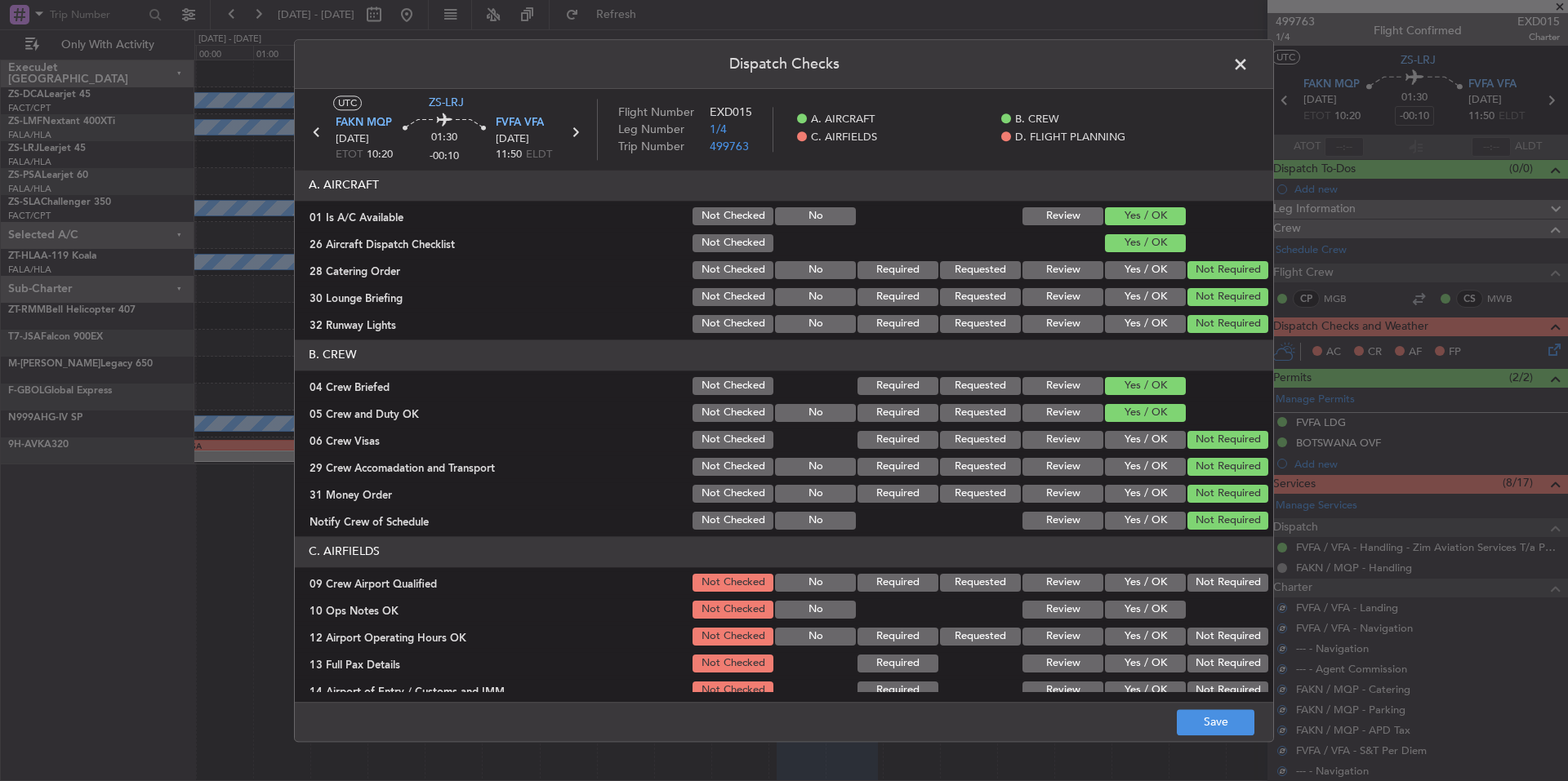
click at [1214, 589] on button "Not Required" at bounding box center [1228, 583] width 81 height 18
click at [1172, 602] on div "10 Ops Notes OK Not Checked No Review Yes / OK" at bounding box center [784, 610] width 979 height 23
click at [1172, 610] on button "Yes / OK" at bounding box center [1145, 610] width 81 height 18
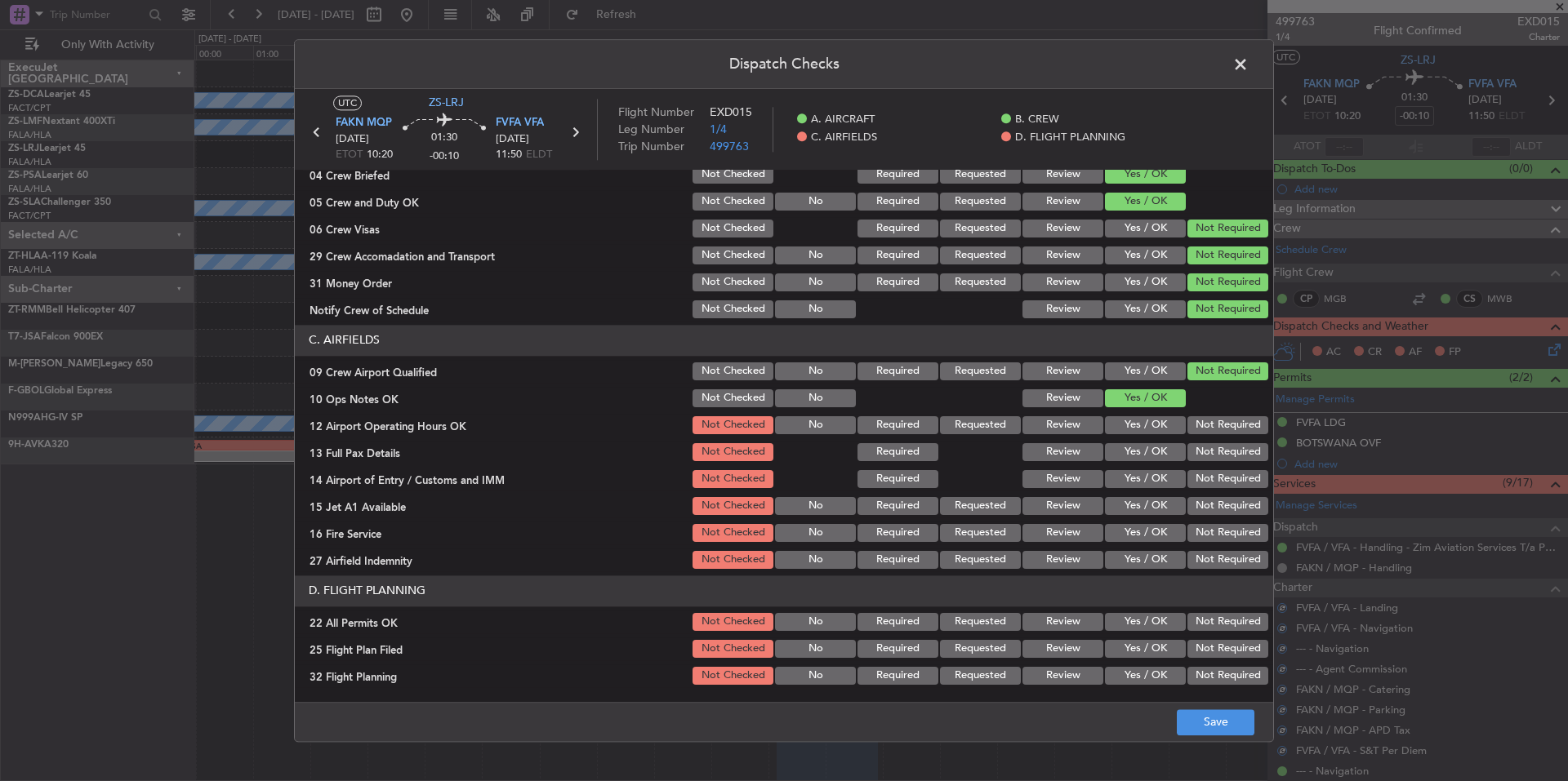
click at [1212, 570] on div "Not Required" at bounding box center [1226, 561] width 83 height 23
click at [1205, 554] on button "Not Required" at bounding box center [1228, 560] width 81 height 18
click at [1204, 538] on button "Not Required" at bounding box center [1228, 533] width 81 height 18
drag, startPoint x: 1203, startPoint y: 520, endPoint x: 1206, endPoint y: 485, distance: 35.1
click at [1203, 516] on section "C. AIRFIELDS 09 Crew Airport Qualified Not Checked No Required Requested Review…" at bounding box center [784, 449] width 979 height 247
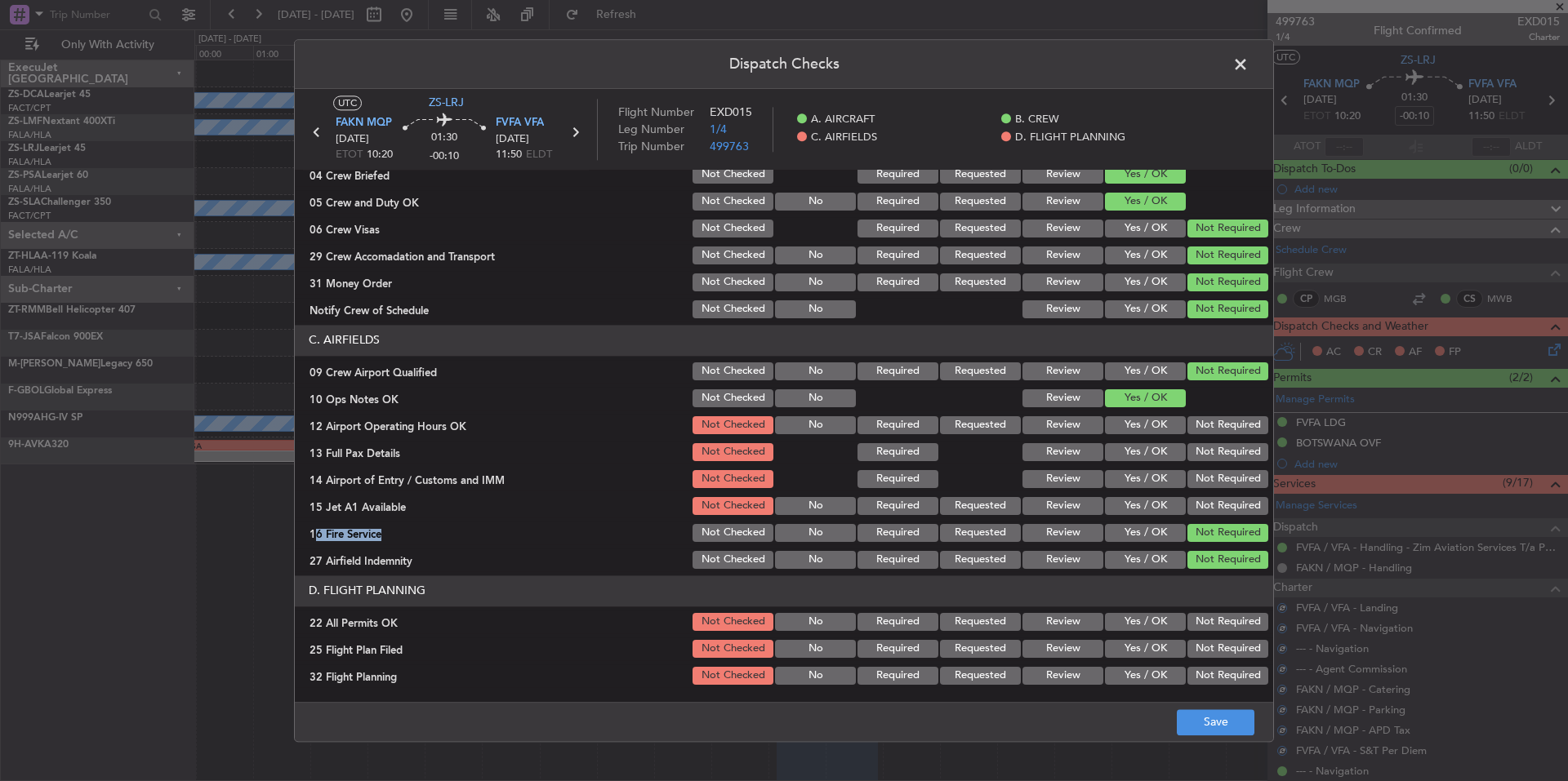
click at [1203, 493] on section "C. AIRFIELDS 09 Crew Airport Qualified Not Checked No Required Requested Review…" at bounding box center [784, 449] width 979 height 247
drag, startPoint x: 1206, startPoint y: 481, endPoint x: 1206, endPoint y: 463, distance: 18.0
click at [1206, 479] on button "Not Required" at bounding box center [1228, 479] width 81 height 18
click at [1206, 461] on section "C. AIRFIELDS 09 Crew Airport Qualified Not Checked No Required Requested Review…" at bounding box center [784, 449] width 979 height 247
click at [1208, 445] on button "Not Required" at bounding box center [1228, 452] width 81 height 18
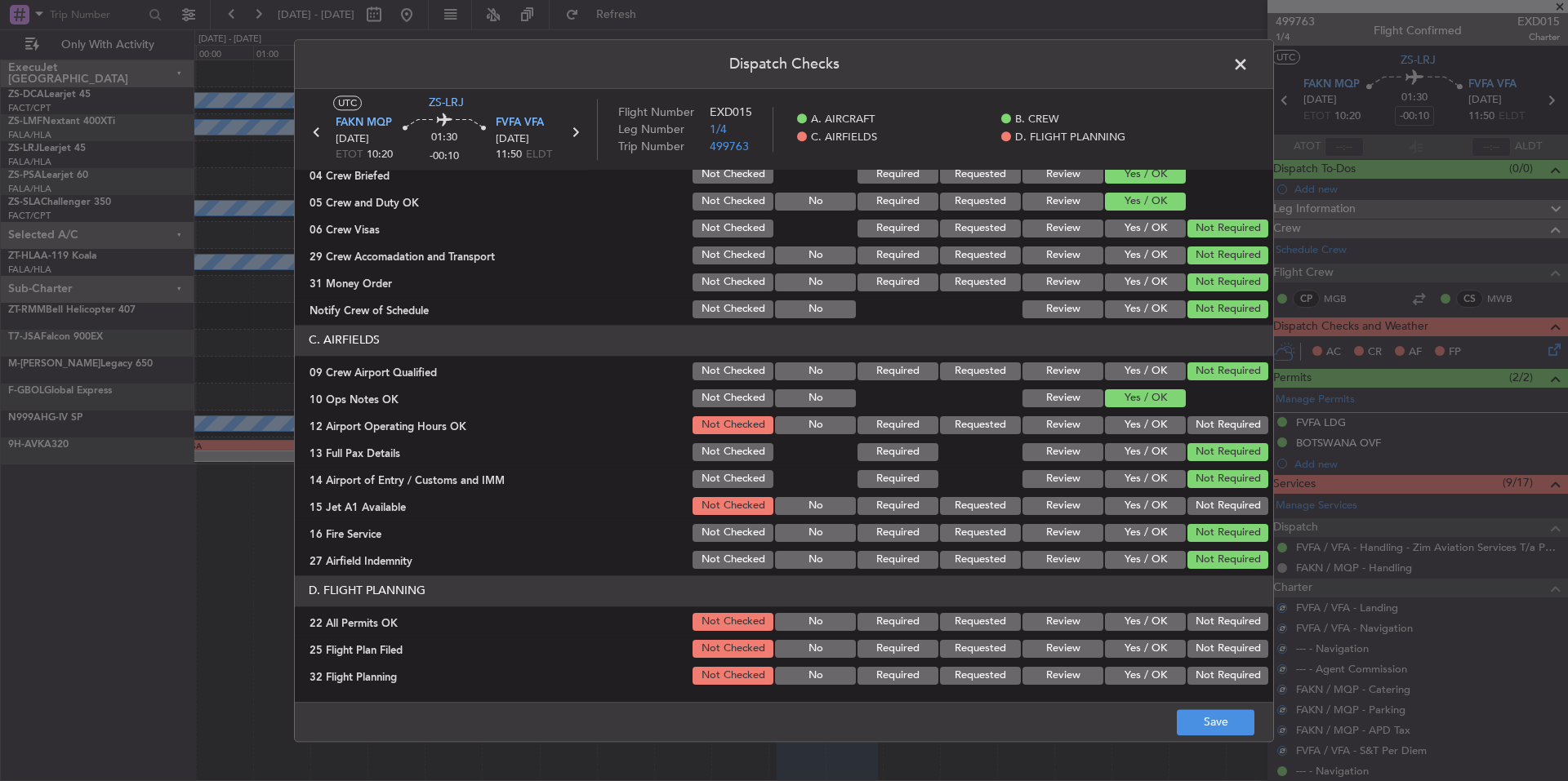
click at [1215, 434] on div "Not Required" at bounding box center [1226, 426] width 83 height 23
click at [1220, 425] on button "Not Required" at bounding box center [1228, 426] width 81 height 18
click at [1217, 513] on button "Not Required" at bounding box center [1228, 506] width 81 height 18
drag, startPoint x: 1220, startPoint y: 623, endPoint x: 1180, endPoint y: 642, distance: 44.3
click at [1220, 623] on button "Not Required" at bounding box center [1228, 622] width 81 height 18
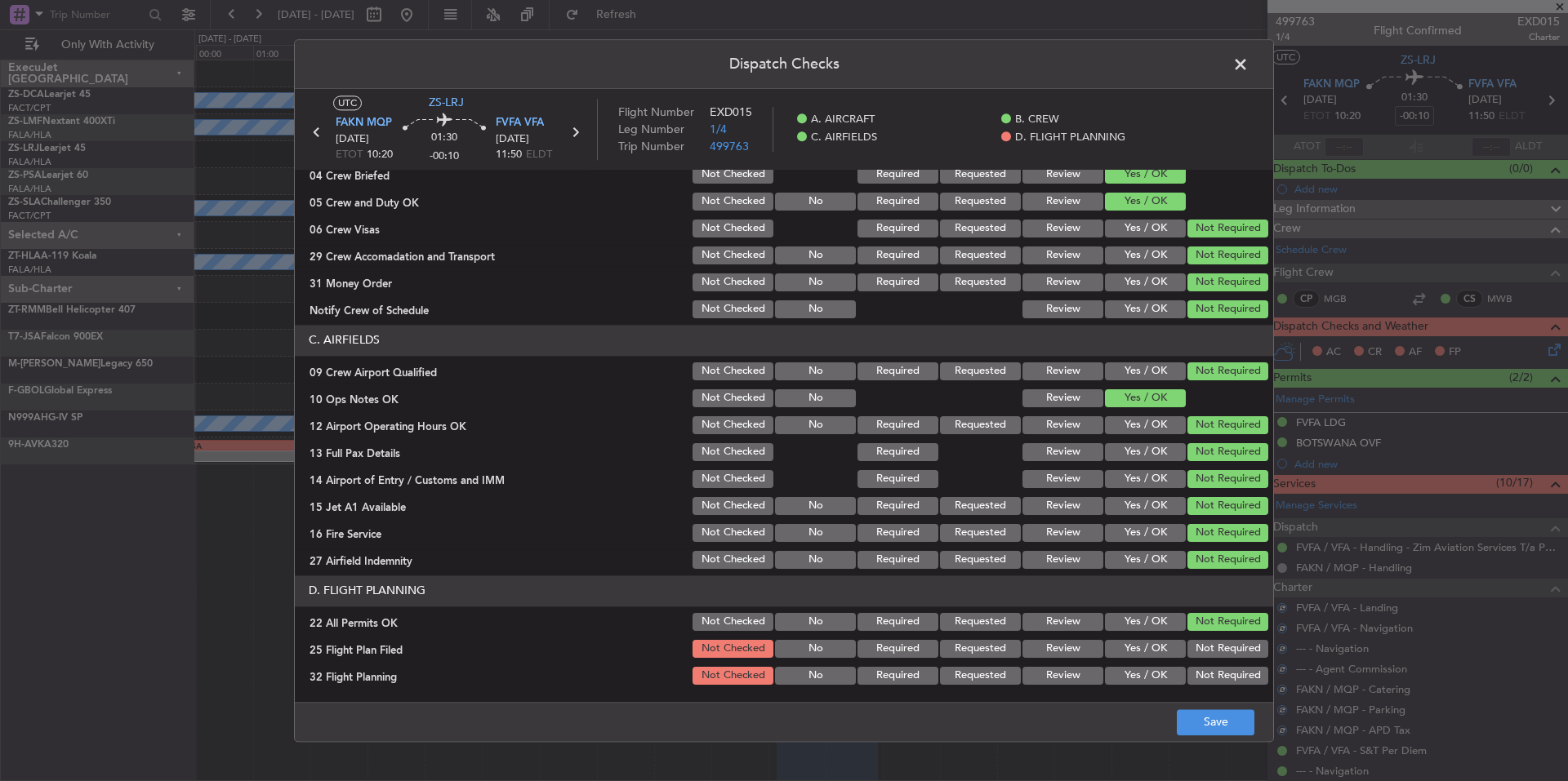
click at [1105, 669] on button "Yes / OK" at bounding box center [1145, 676] width 81 height 18
click at [1117, 646] on button "Yes / OK" at bounding box center [1145, 649] width 81 height 18
click at [1187, 707] on footer "Save" at bounding box center [784, 721] width 979 height 39
click at [1228, 716] on button "Save" at bounding box center [1215, 722] width 77 height 26
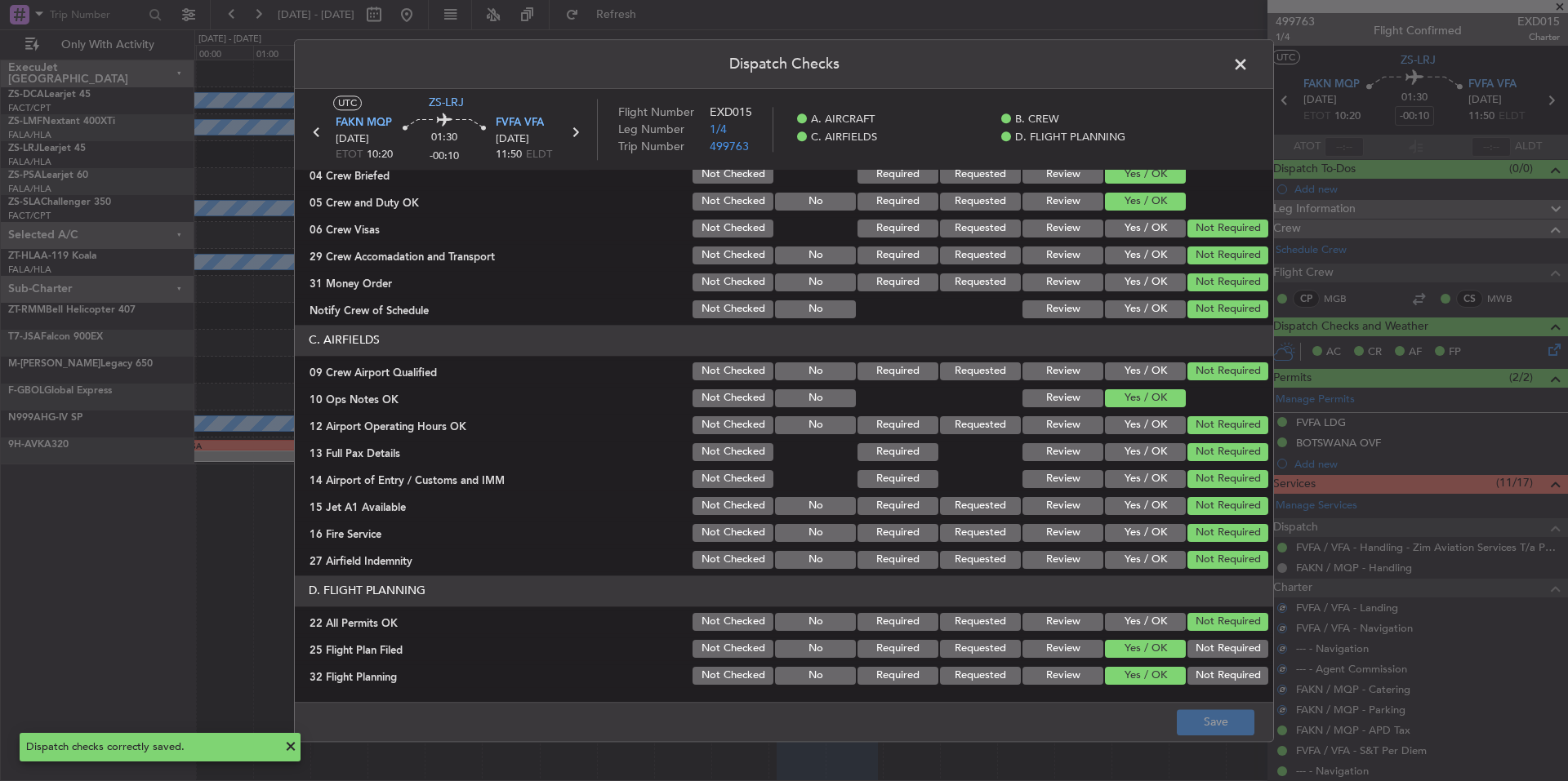
click at [1249, 68] on span at bounding box center [1249, 68] width 0 height 33
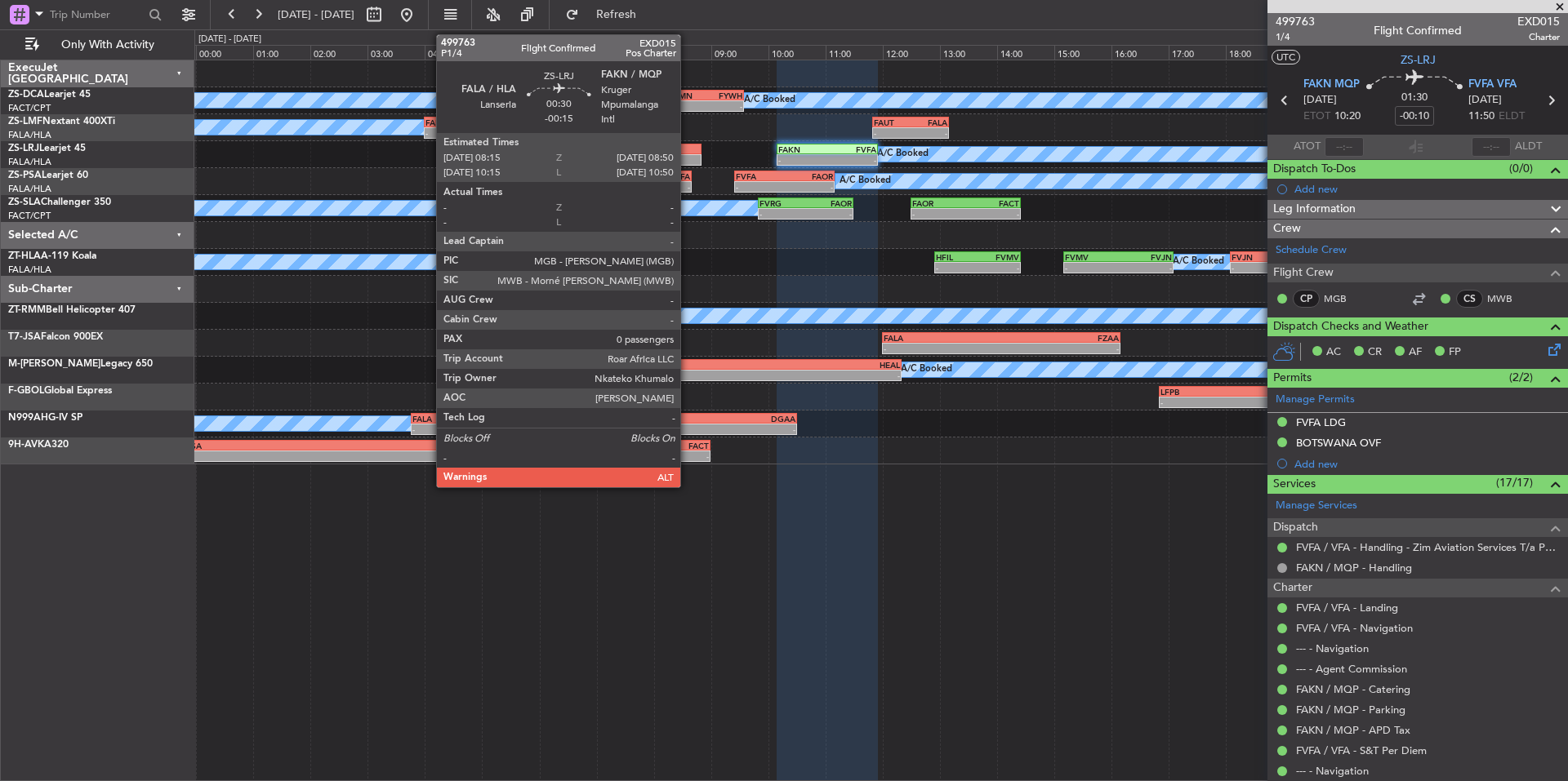
click at [688, 147] on div at bounding box center [684, 149] width 34 height 12
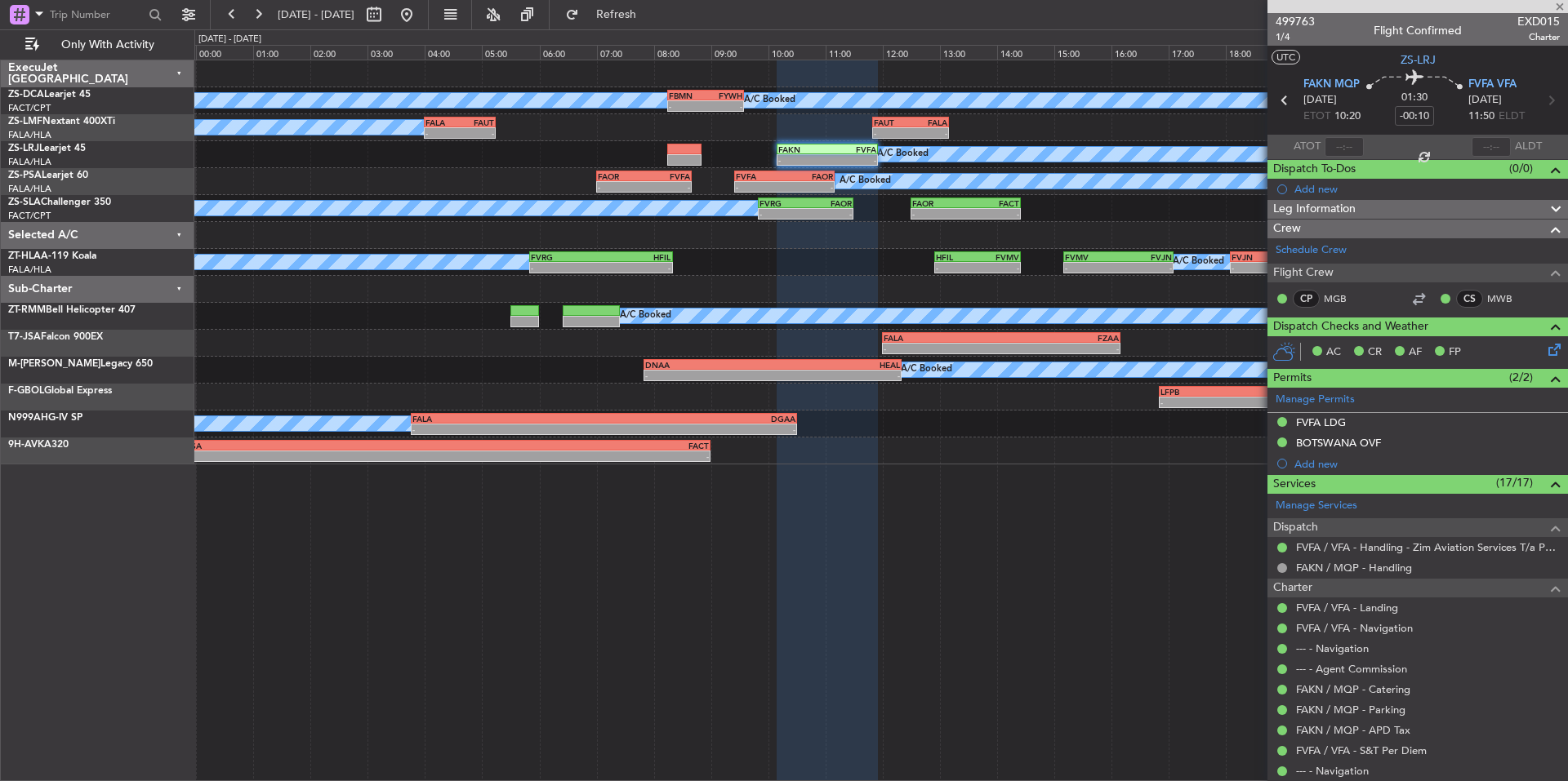
type input "-00:15"
type input "0"
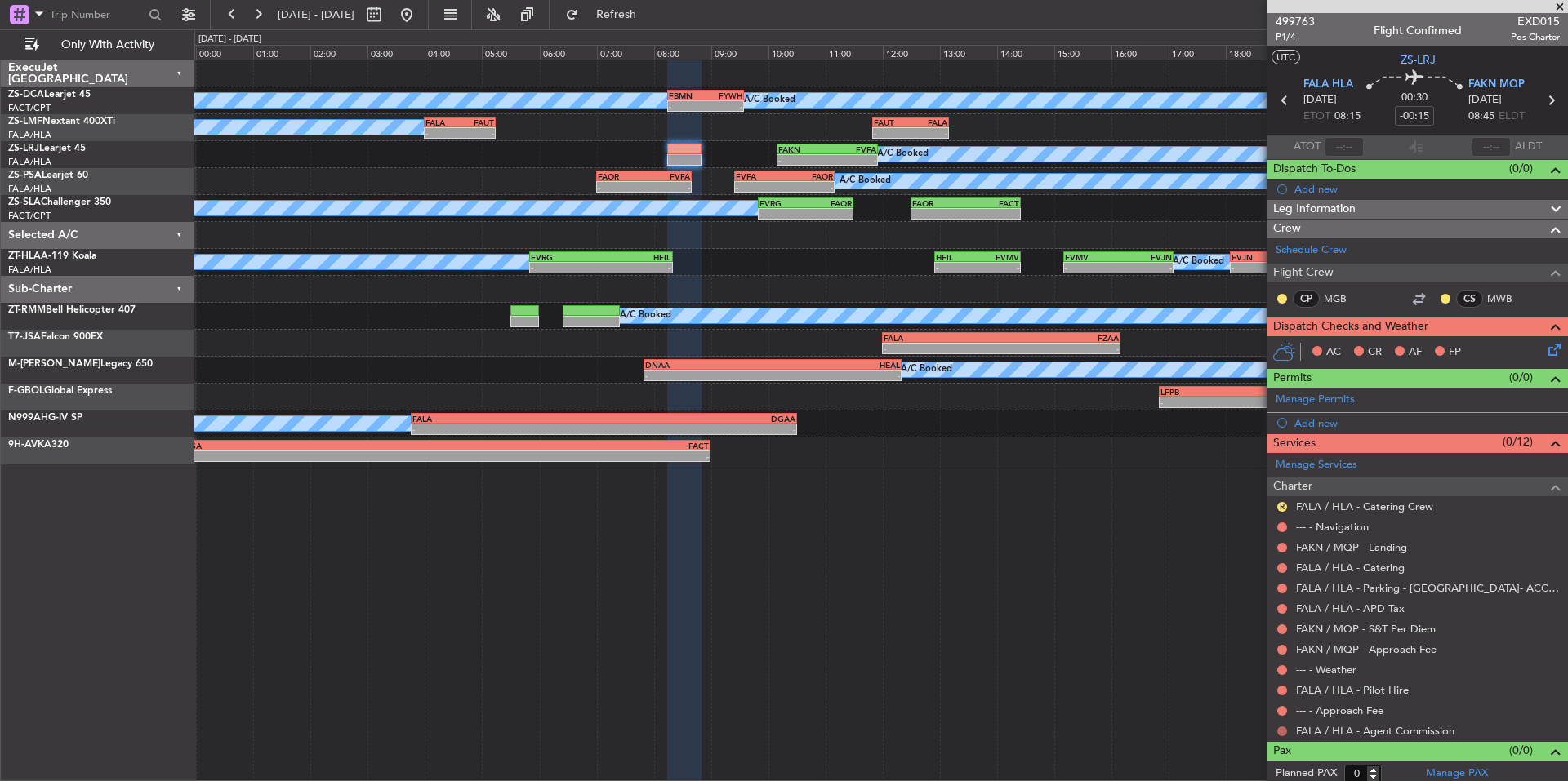
click at [1278, 730] on button at bounding box center [1282, 731] width 10 height 10
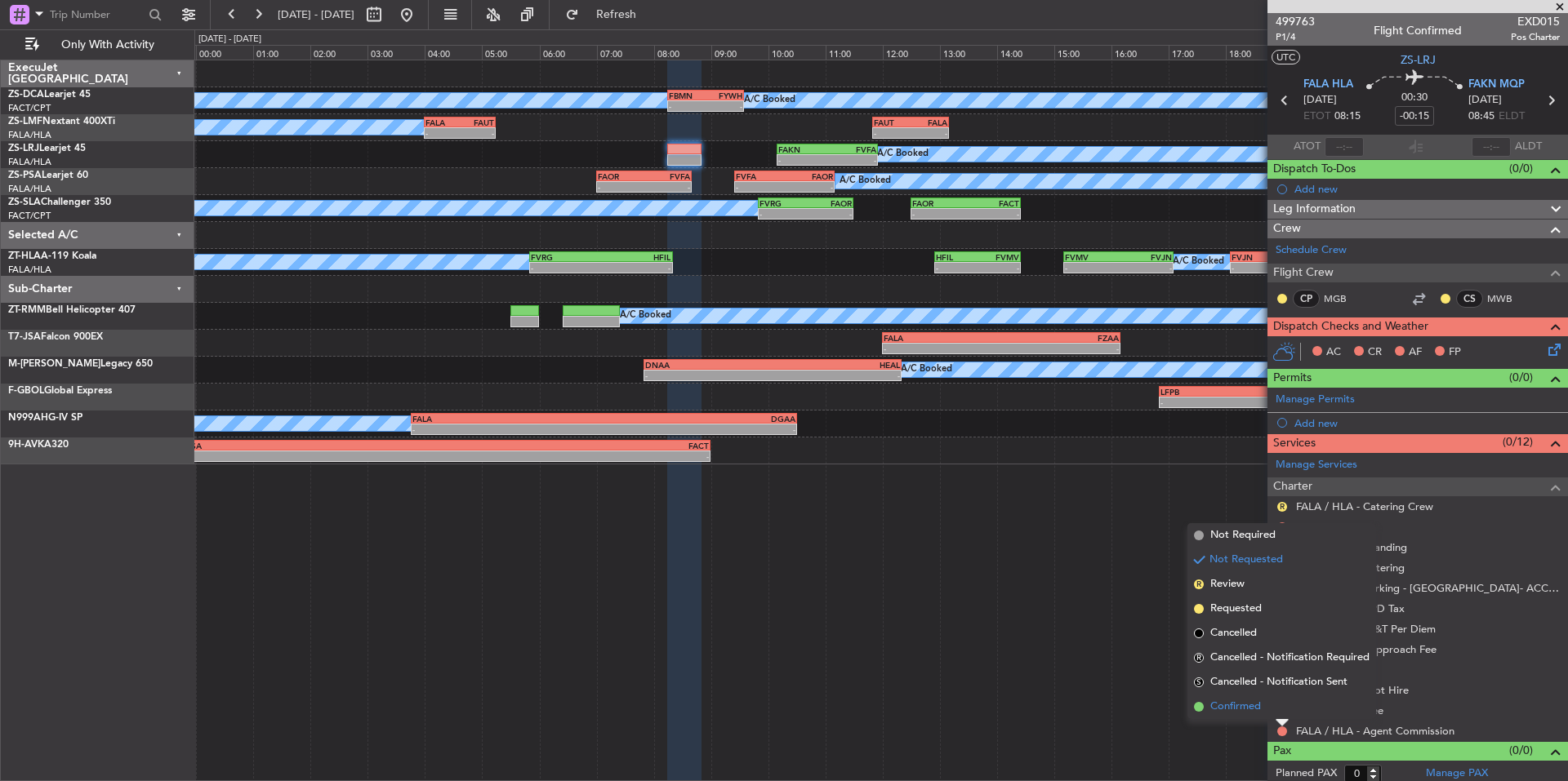
click at [1231, 713] on span "Confirmed" at bounding box center [1236, 707] width 51 height 16
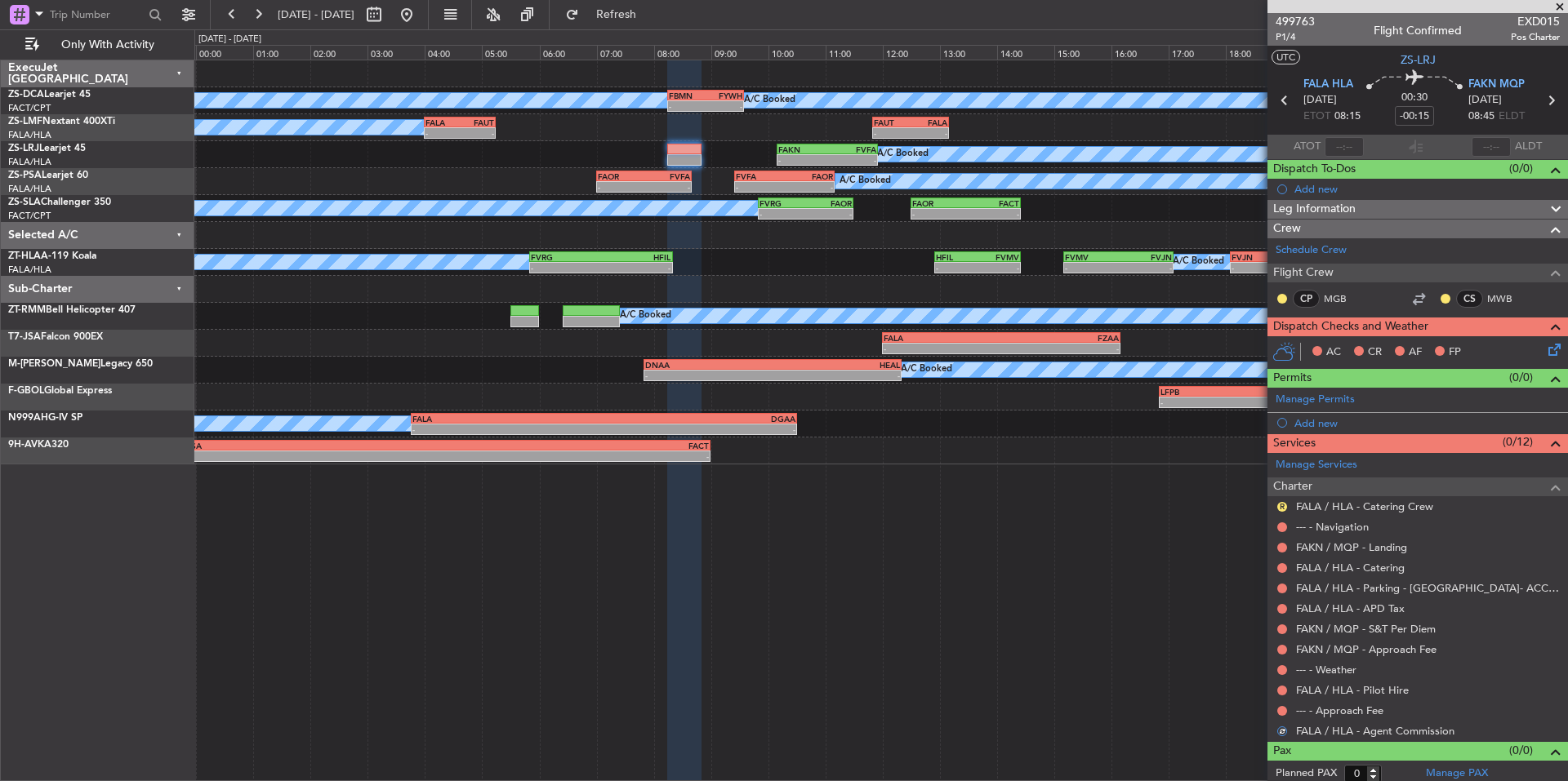
click at [1276, 705] on div at bounding box center [1282, 711] width 13 height 13
click at [1280, 706] on button at bounding box center [1282, 711] width 10 height 10
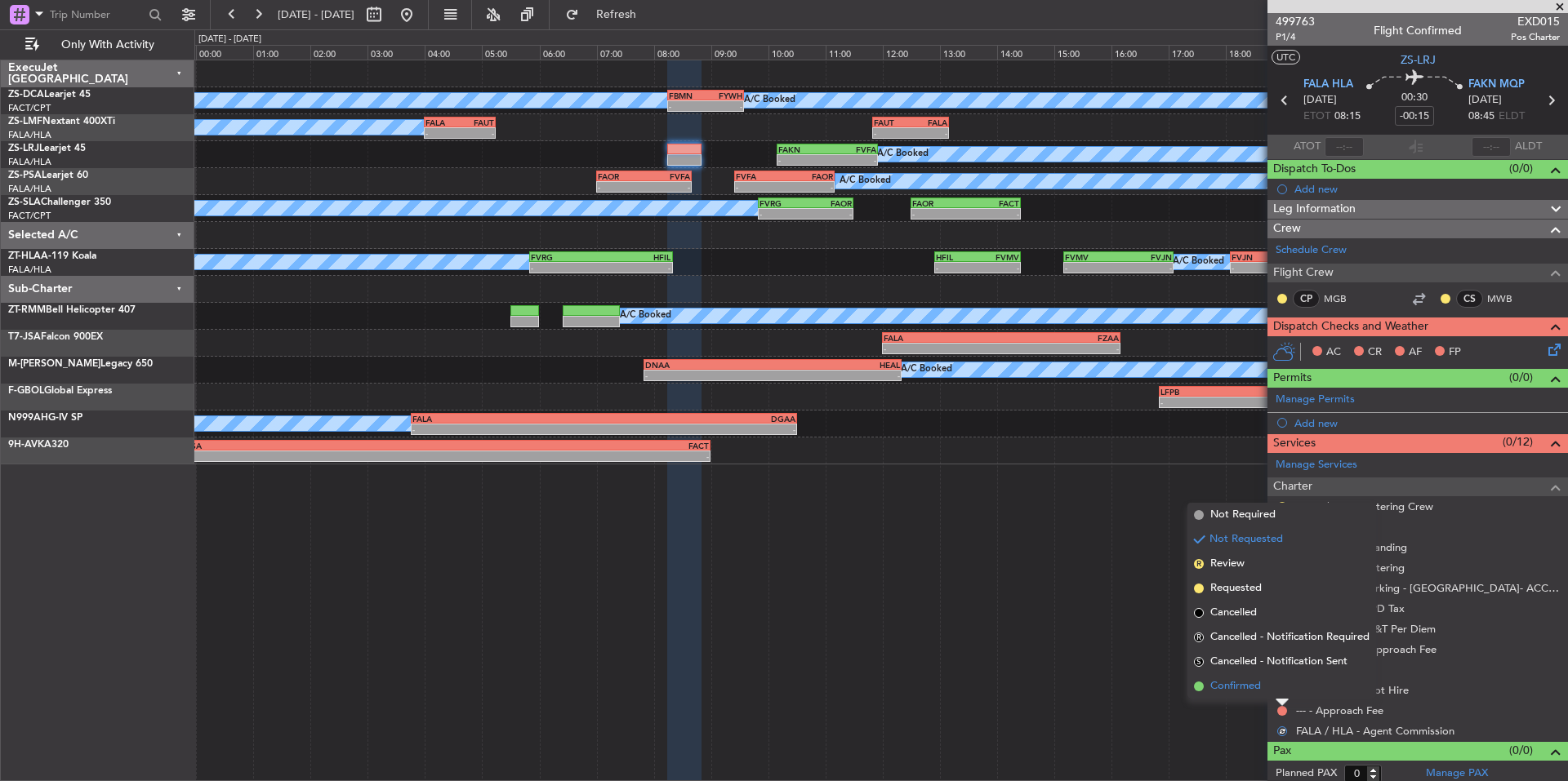
click at [1252, 684] on span "Confirmed" at bounding box center [1236, 687] width 51 height 16
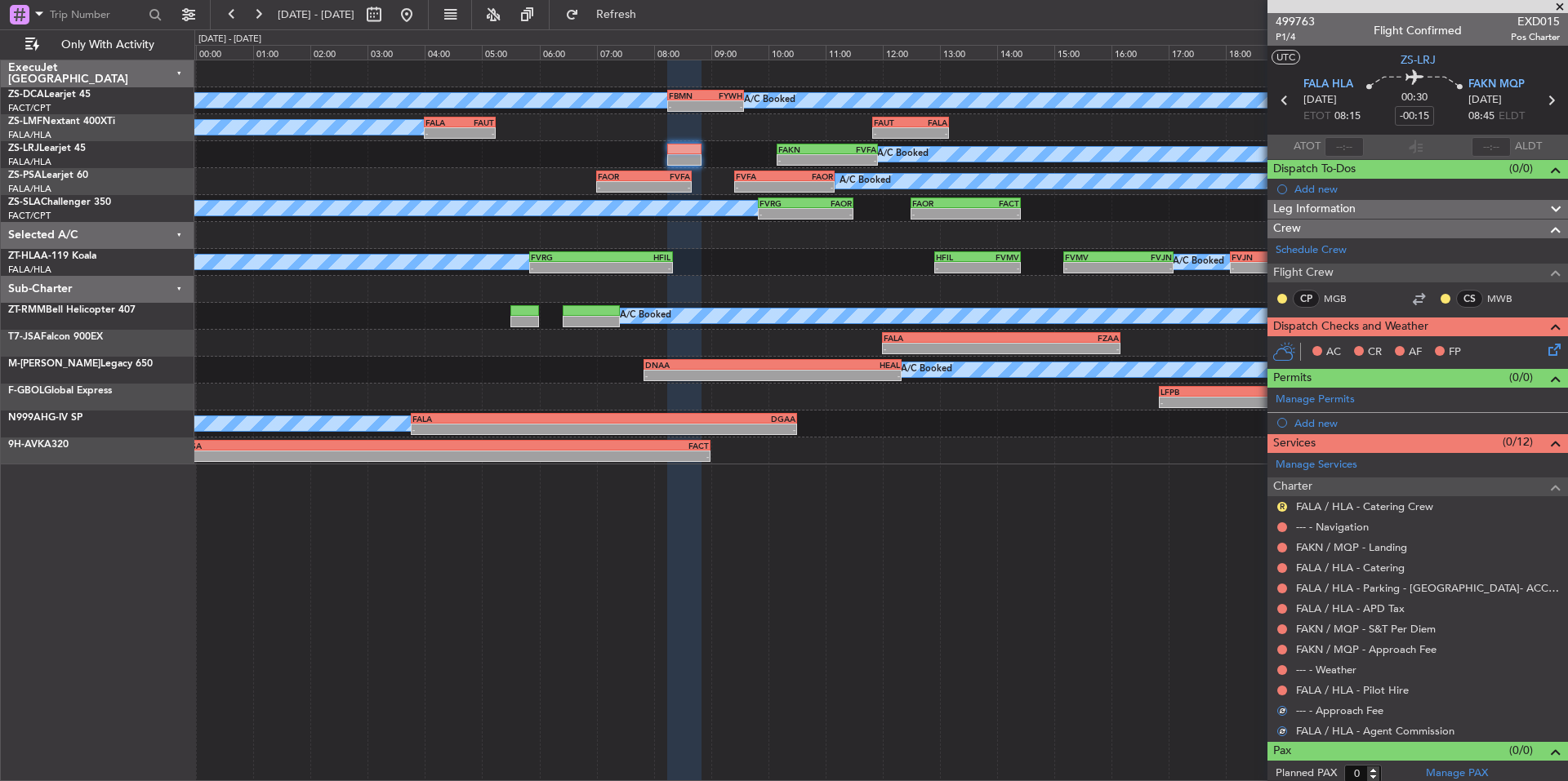
drag, startPoint x: 1281, startPoint y: 686, endPoint x: 1270, endPoint y: 681, distance: 12.1
click at [1282, 686] on button at bounding box center [1282, 690] width 10 height 10
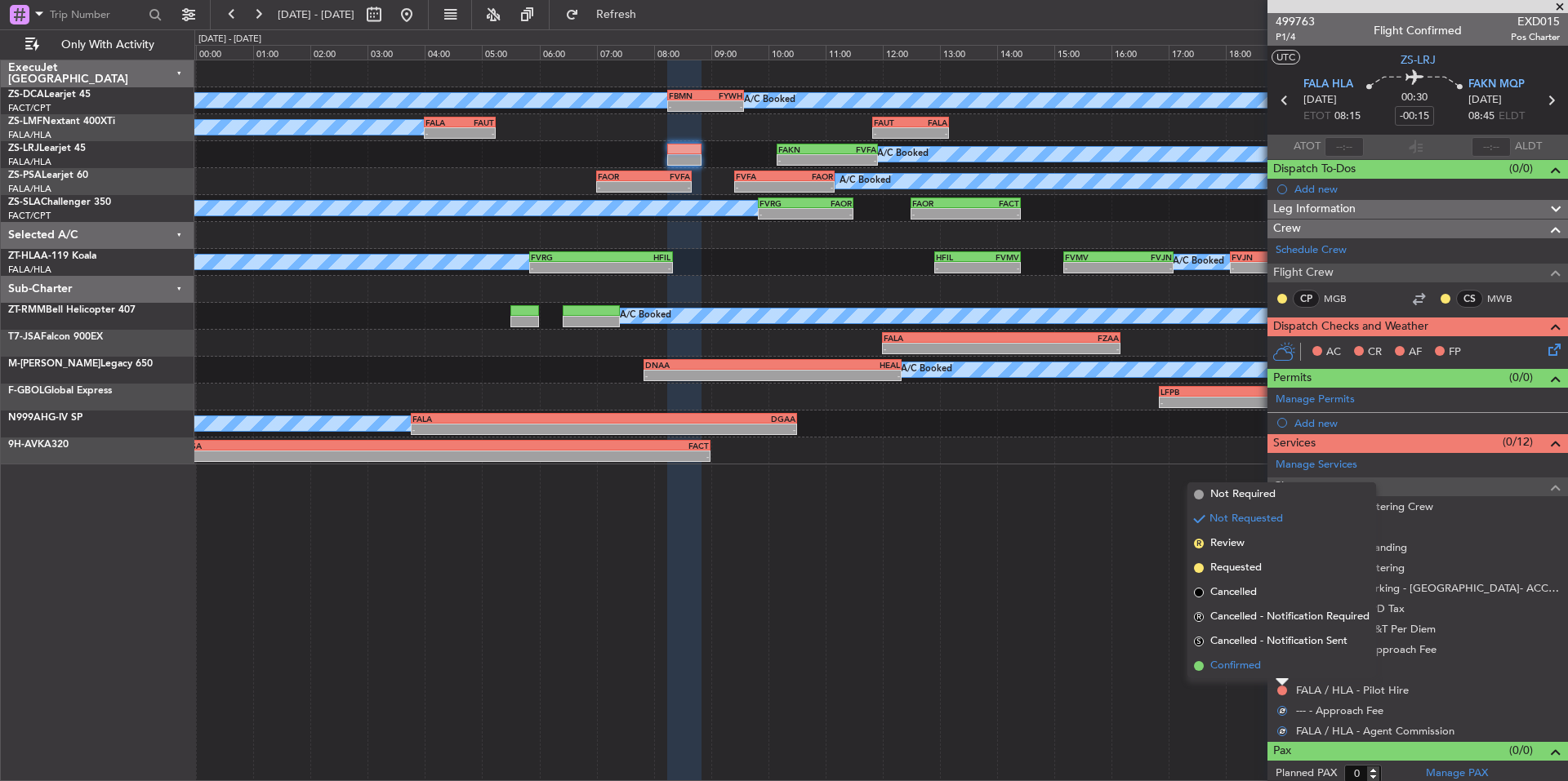
click at [1254, 666] on span "Confirmed" at bounding box center [1236, 666] width 51 height 16
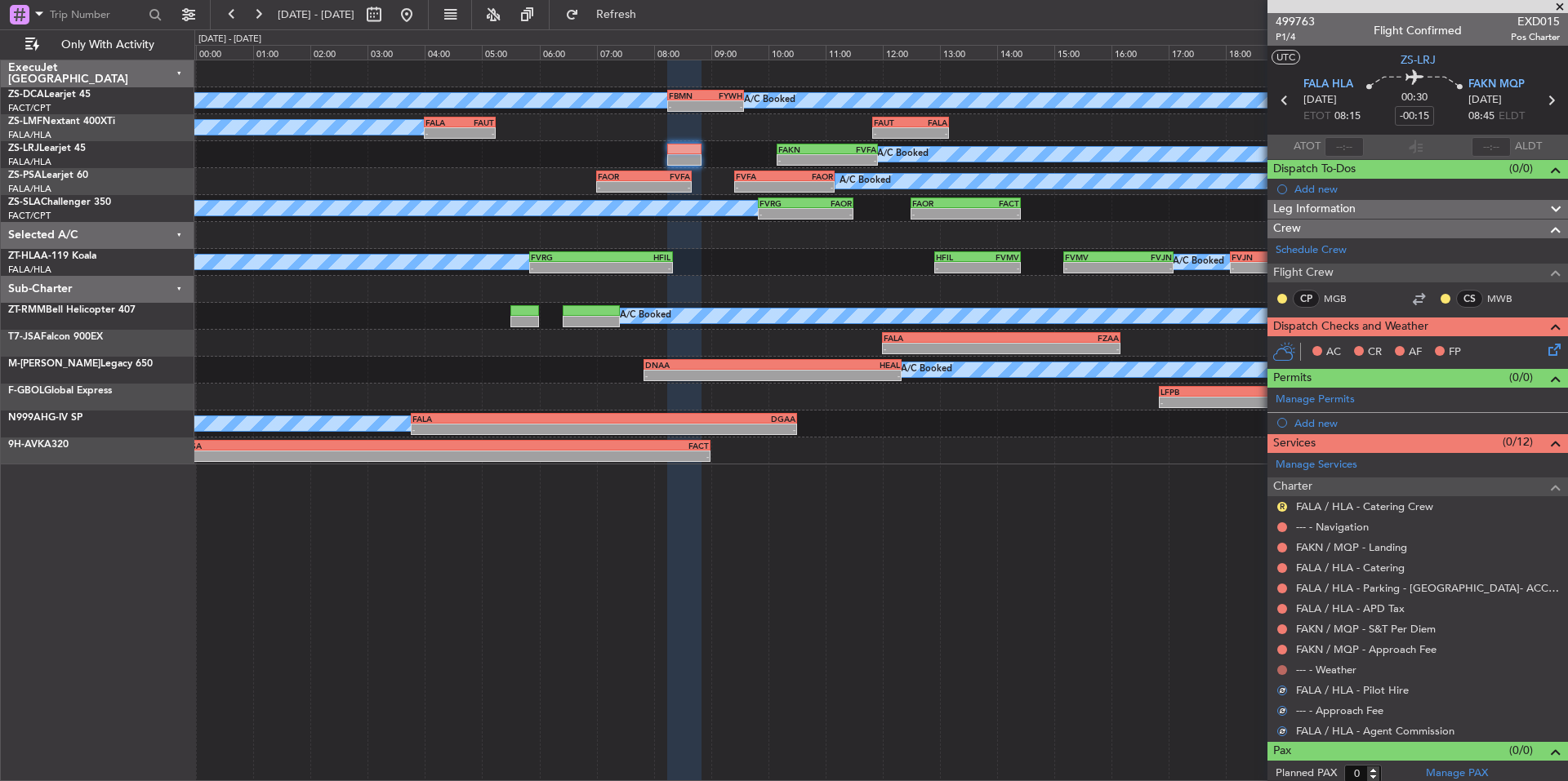
click at [1277, 669] on button at bounding box center [1282, 670] width 10 height 10
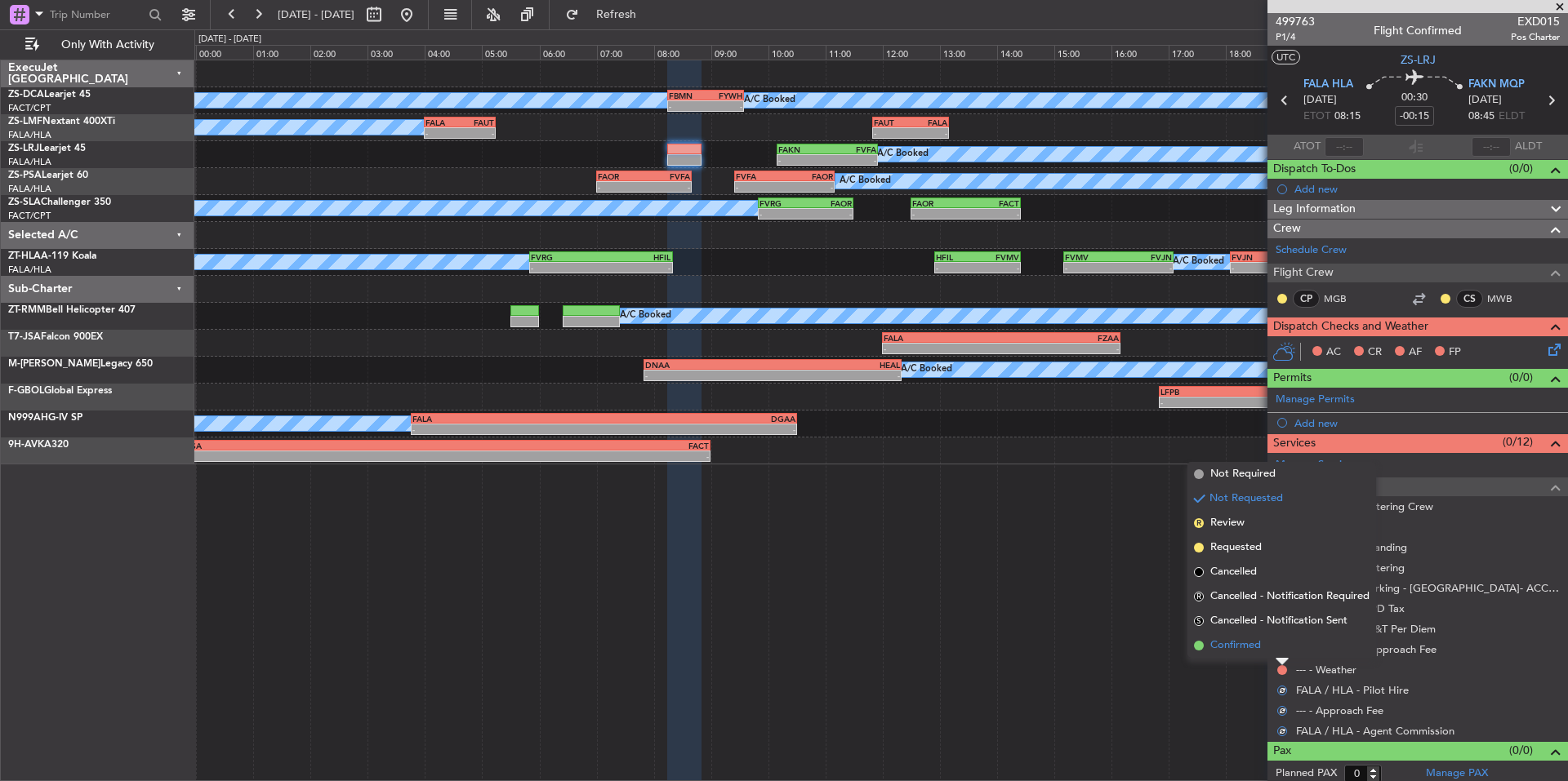
click at [1252, 652] on span "Confirmed" at bounding box center [1236, 646] width 51 height 16
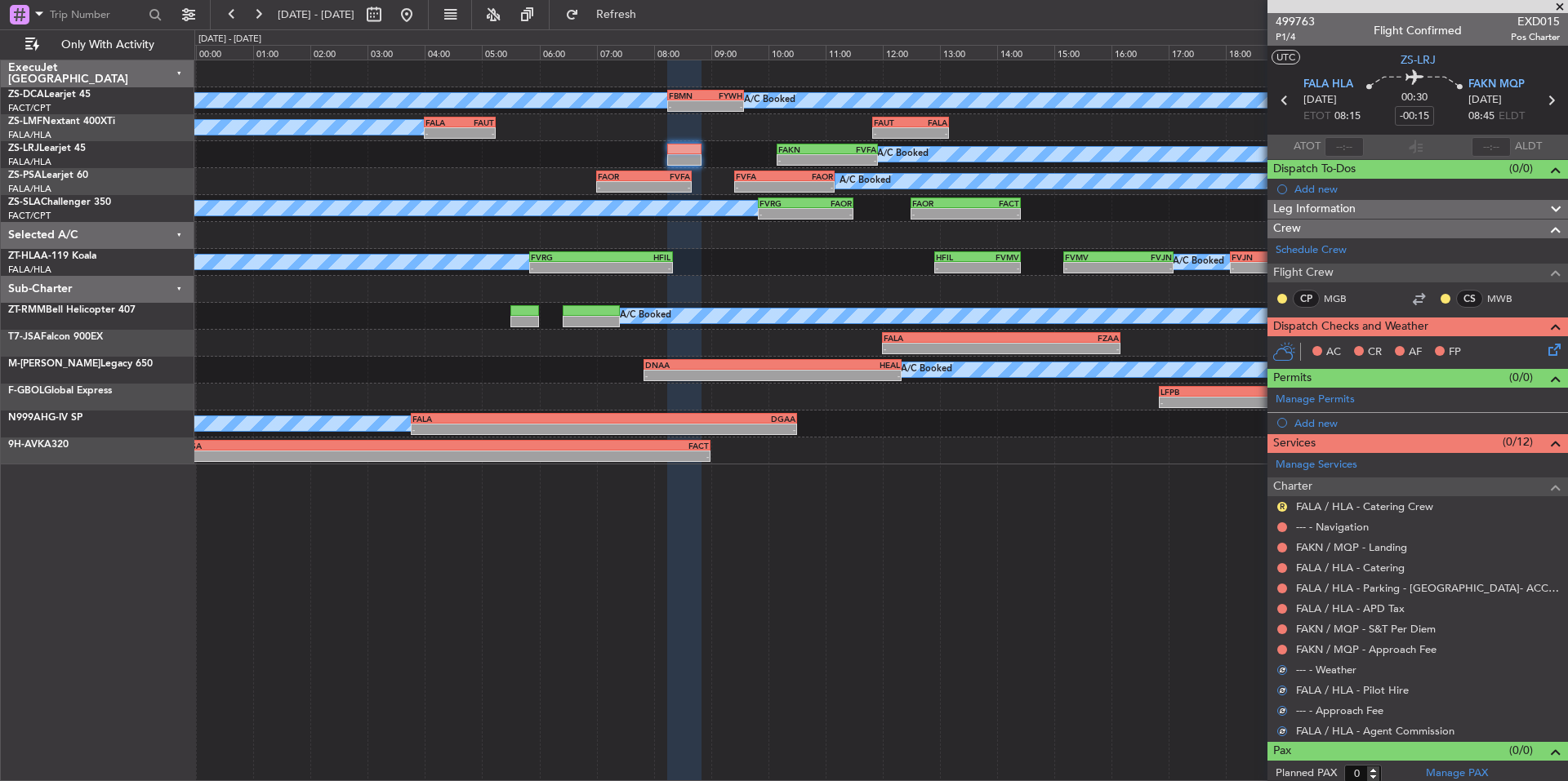
drag, startPoint x: 1283, startPoint y: 646, endPoint x: 1274, endPoint y: 645, distance: 9.1
click at [1283, 645] on button at bounding box center [1282, 650] width 10 height 10
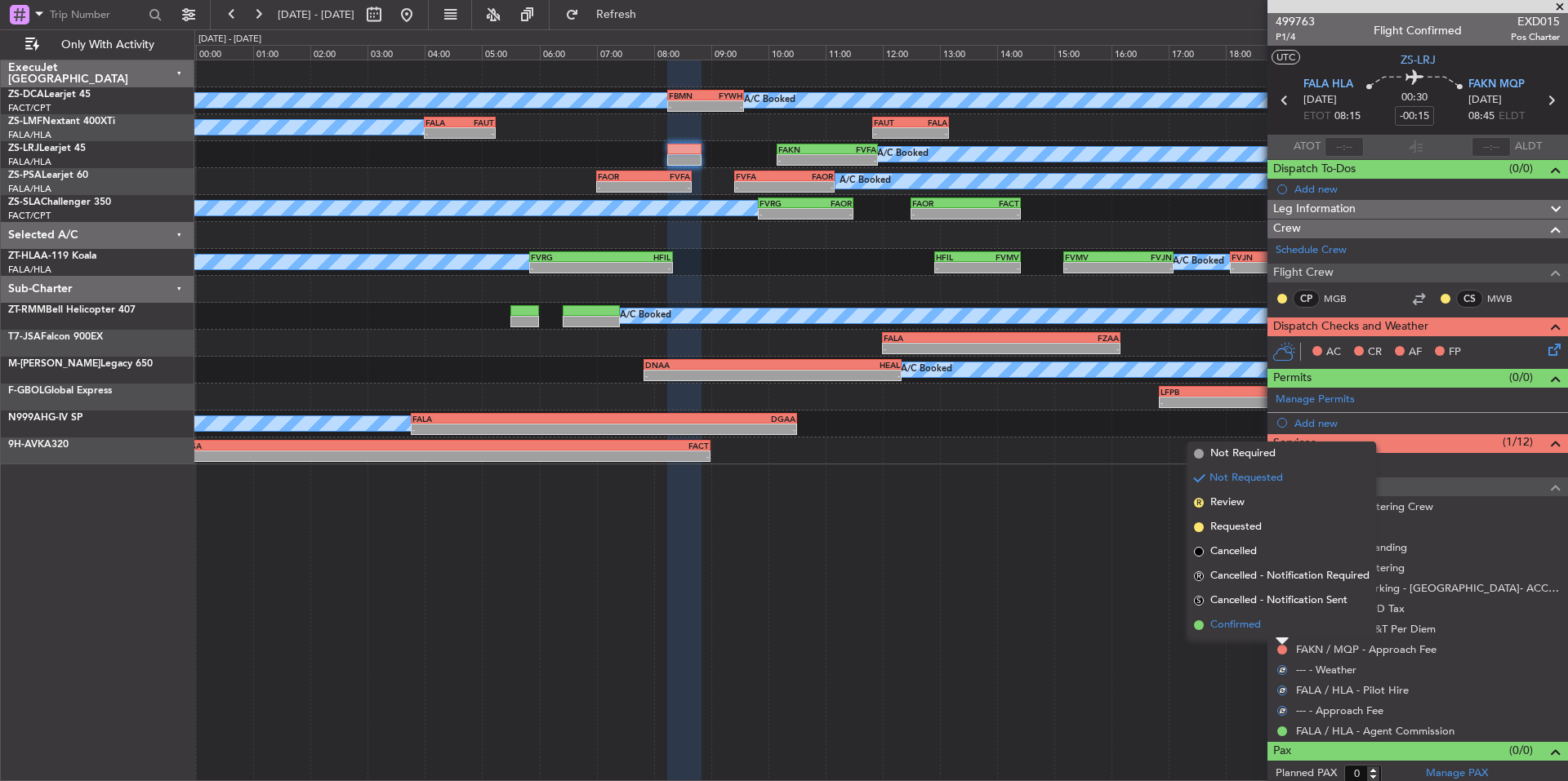
click at [1252, 632] on span "Confirmed" at bounding box center [1236, 626] width 51 height 16
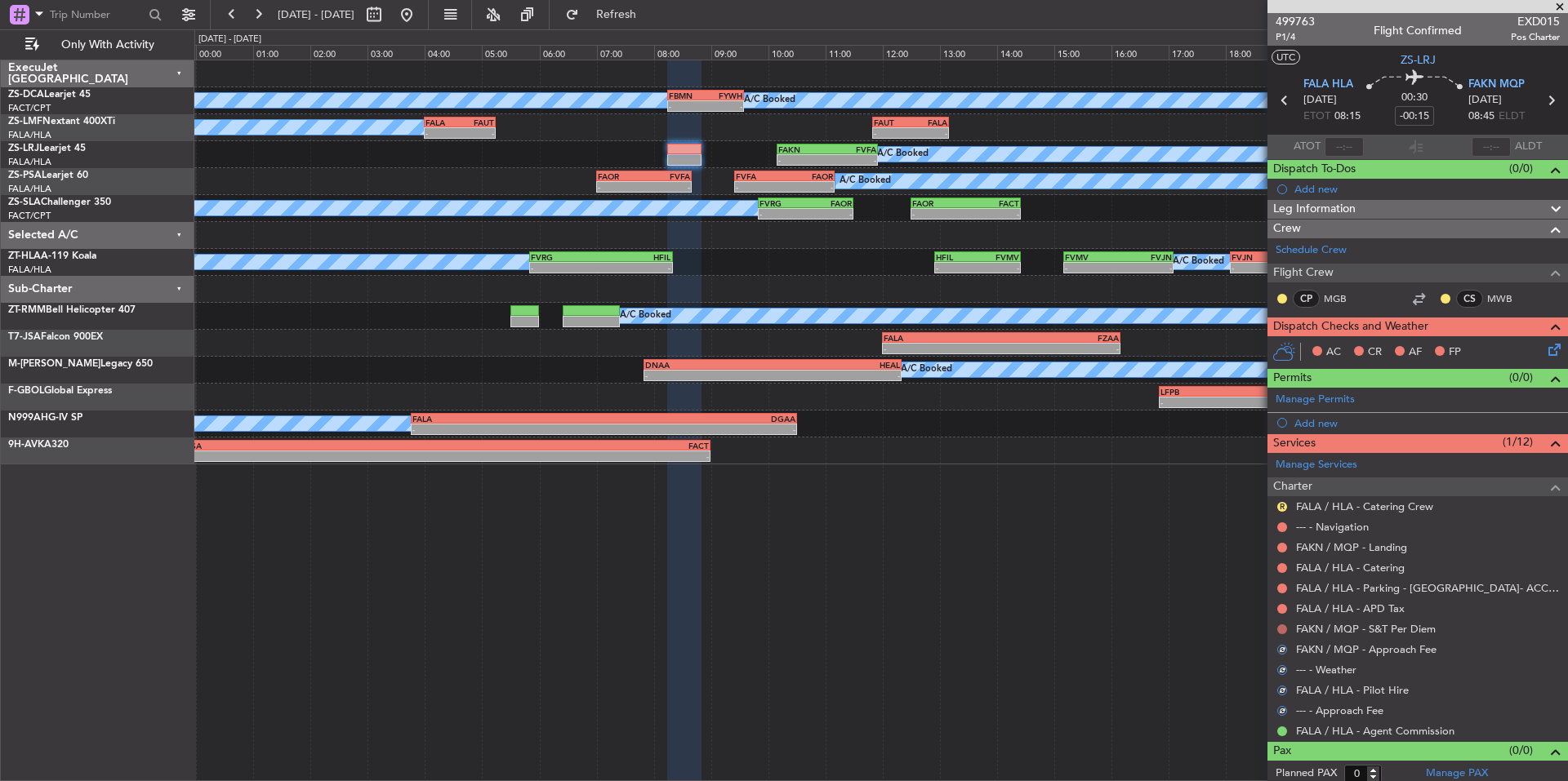
click at [1286, 628] on button at bounding box center [1282, 629] width 10 height 10
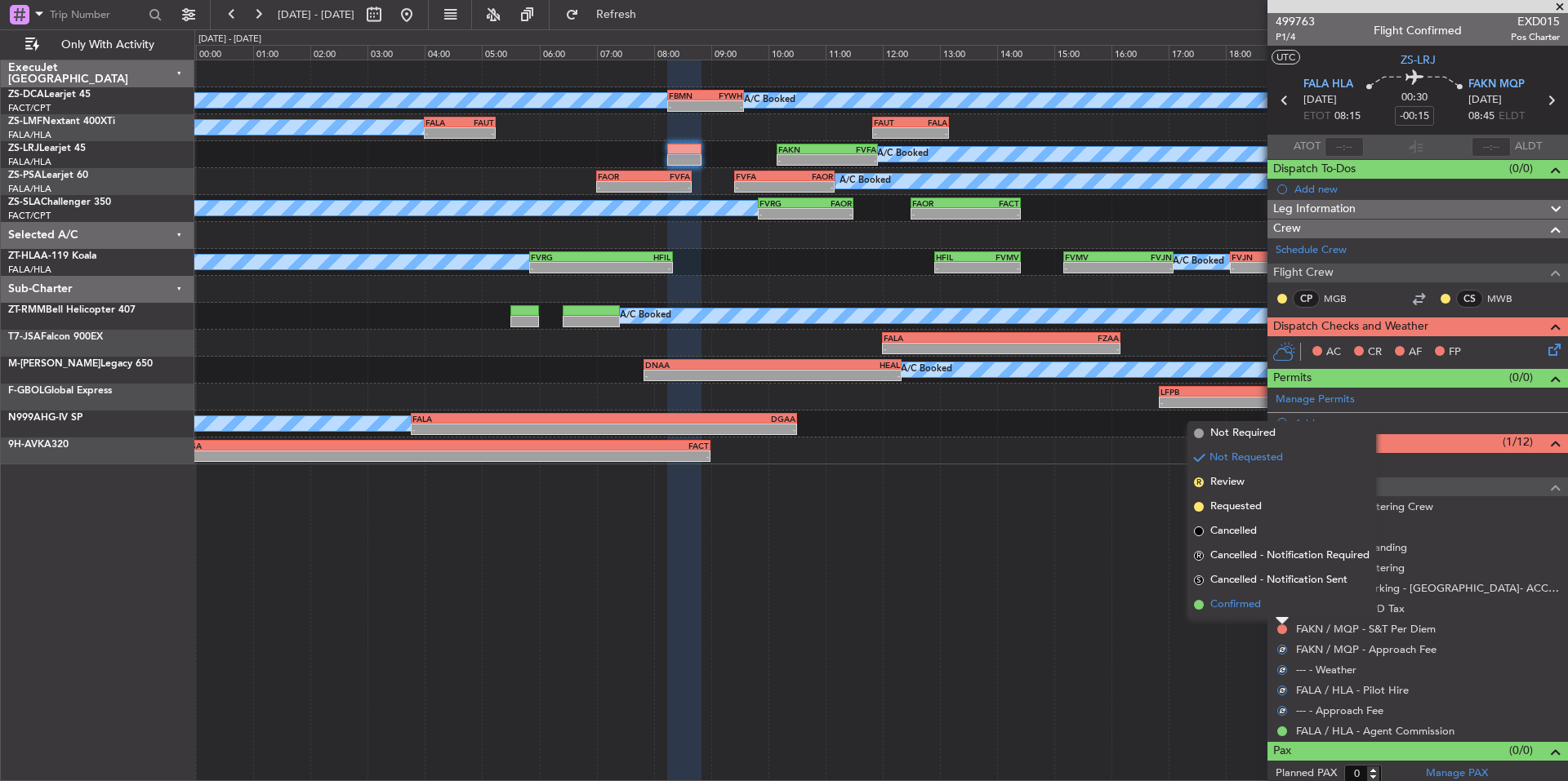
click at [1252, 612] on span "Confirmed" at bounding box center [1236, 605] width 51 height 16
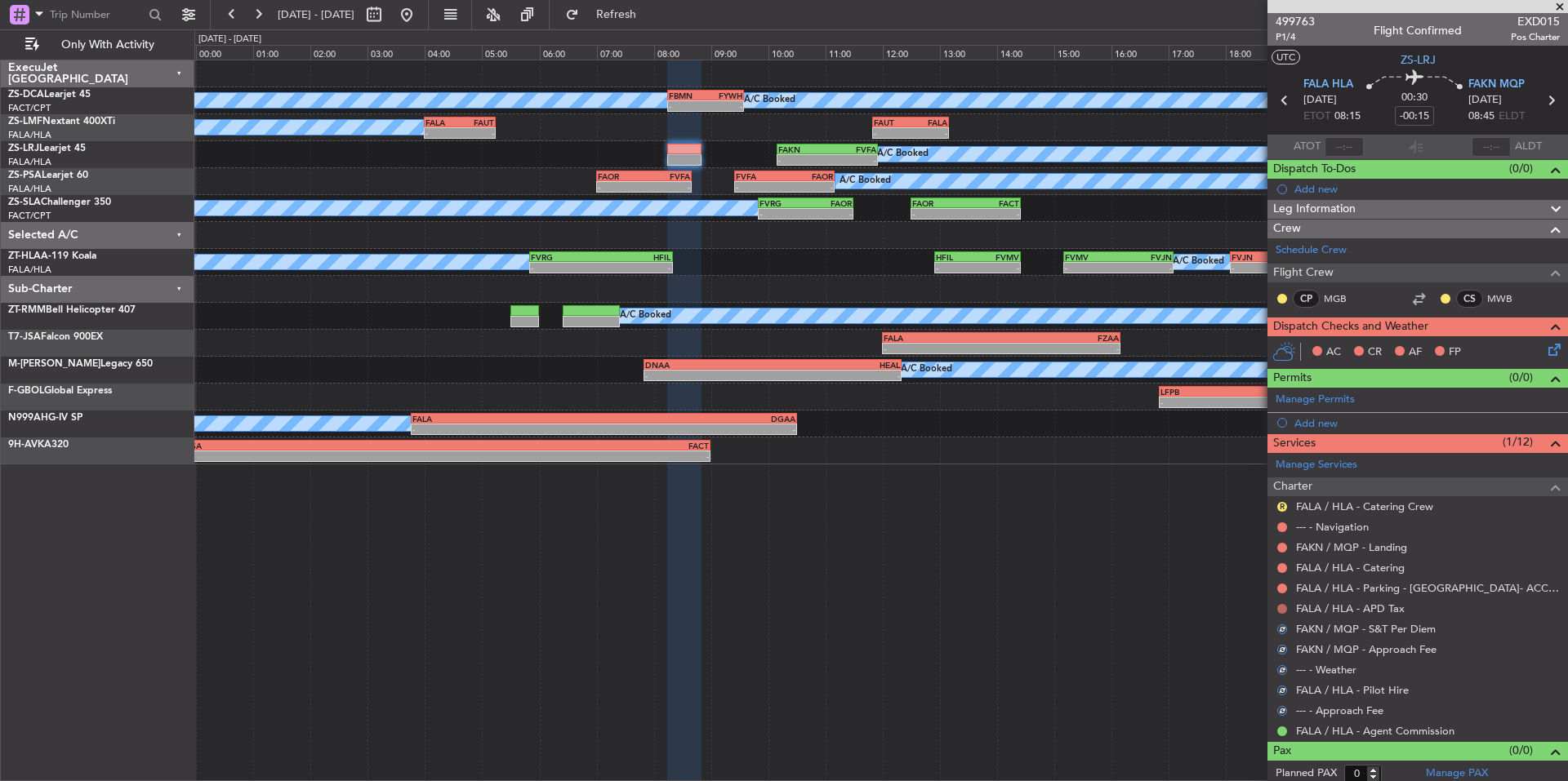
click at [1286, 608] on div at bounding box center [1282, 609] width 13 height 13
click at [1284, 610] on button at bounding box center [1282, 609] width 10 height 10
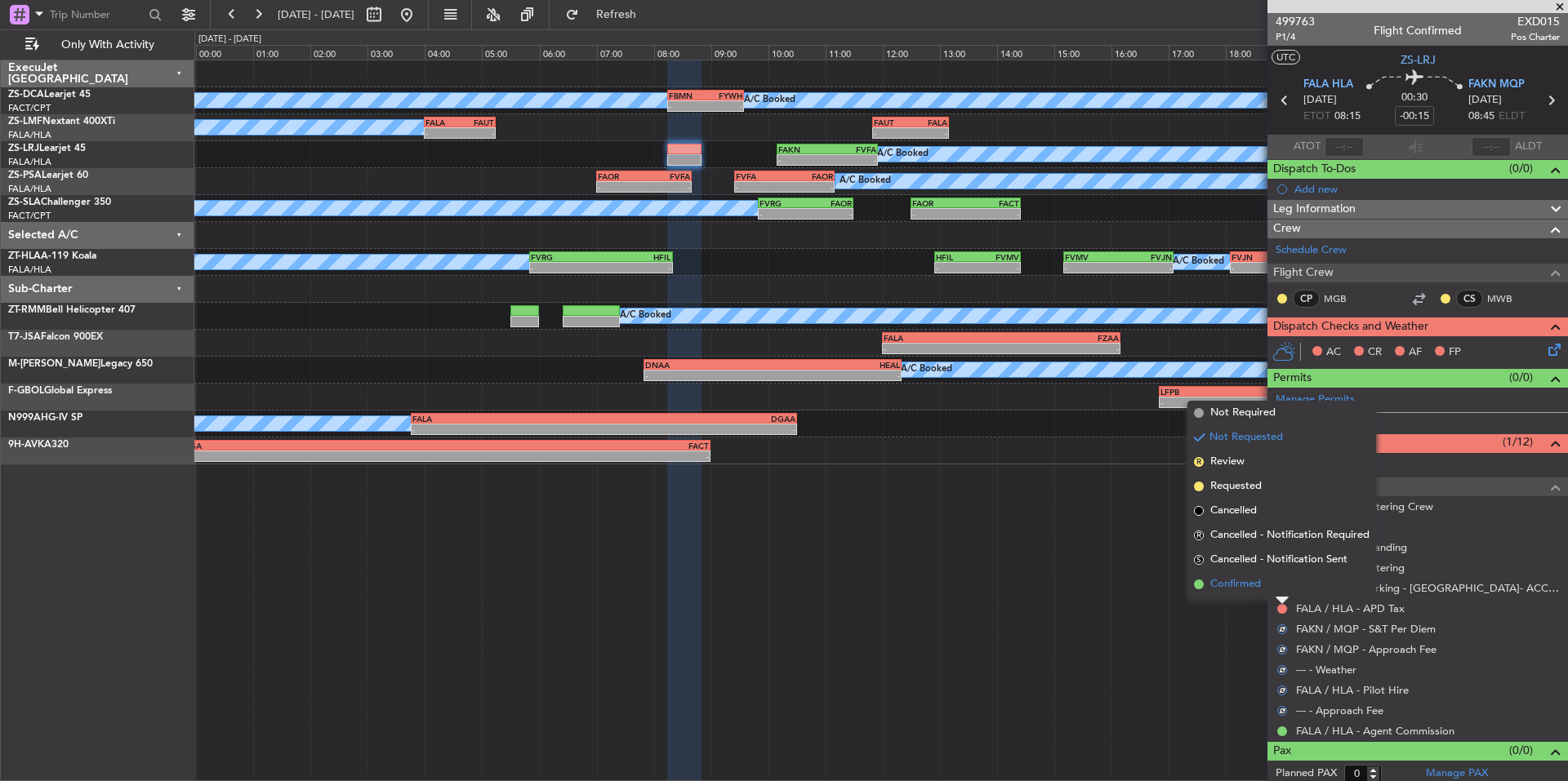
click at [1264, 589] on li "Confirmed" at bounding box center [1282, 585] width 188 height 25
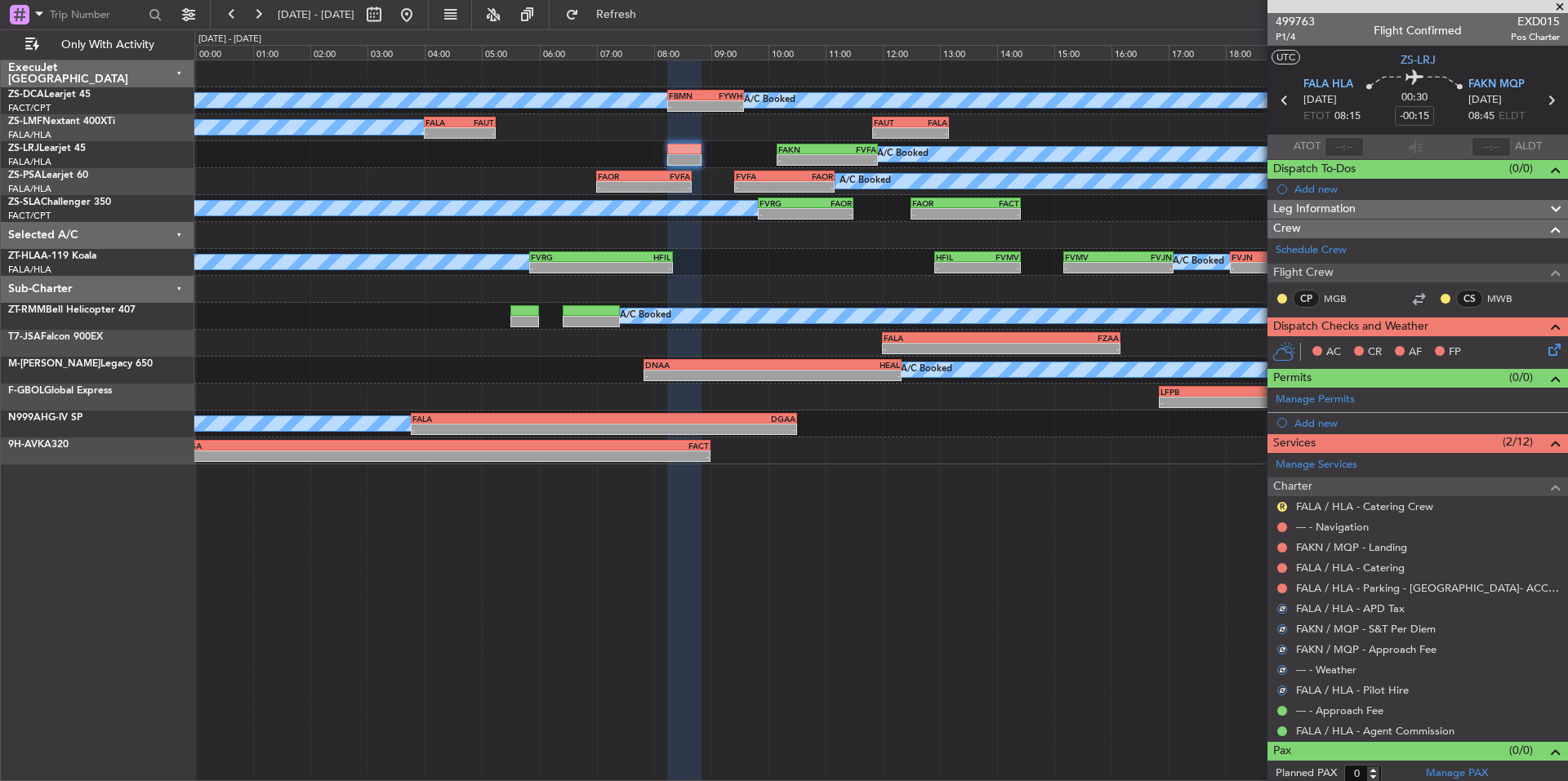
click at [1278, 589] on button at bounding box center [1282, 588] width 10 height 10
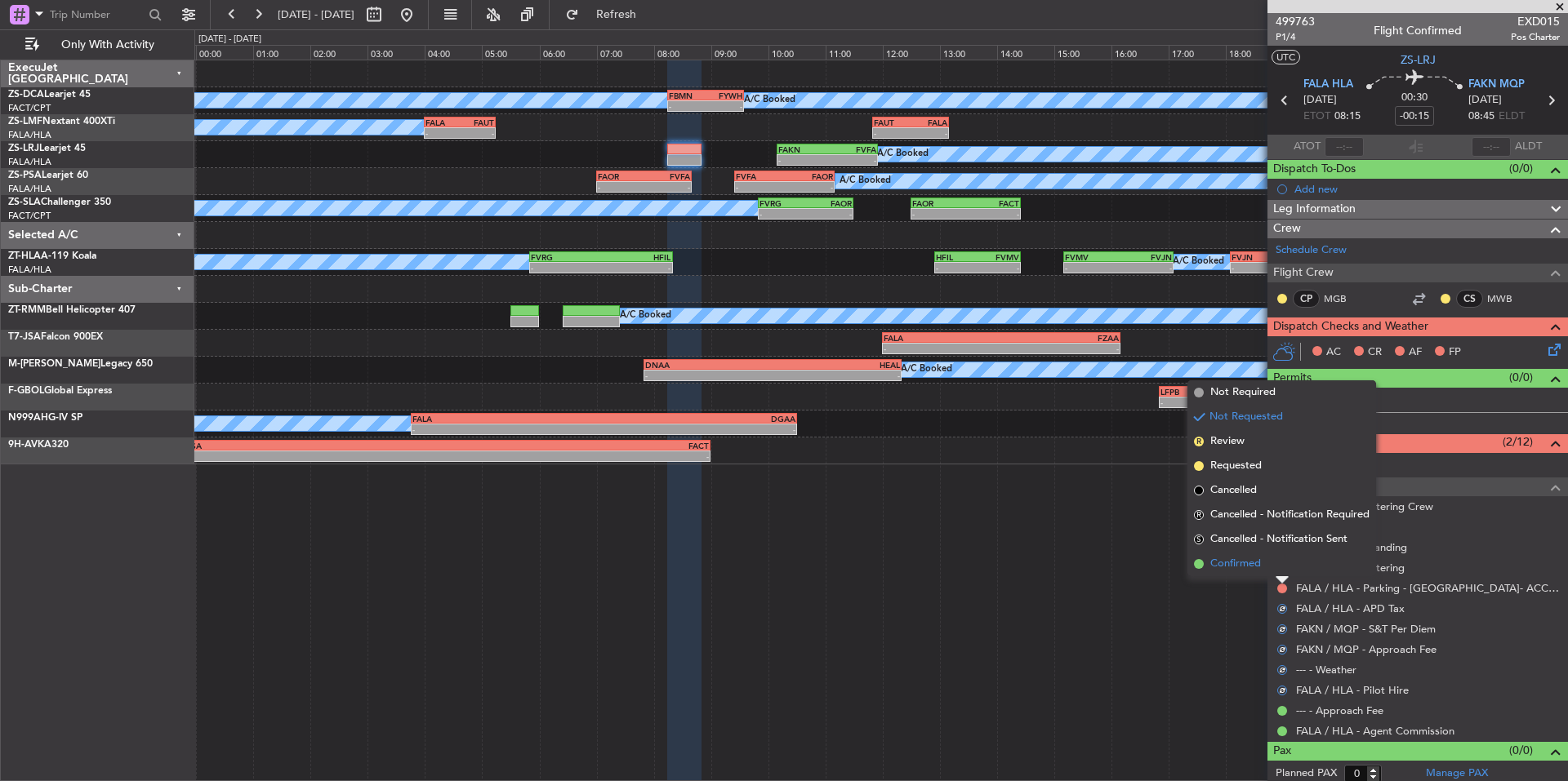
click at [1260, 571] on span "Confirmed" at bounding box center [1236, 564] width 51 height 16
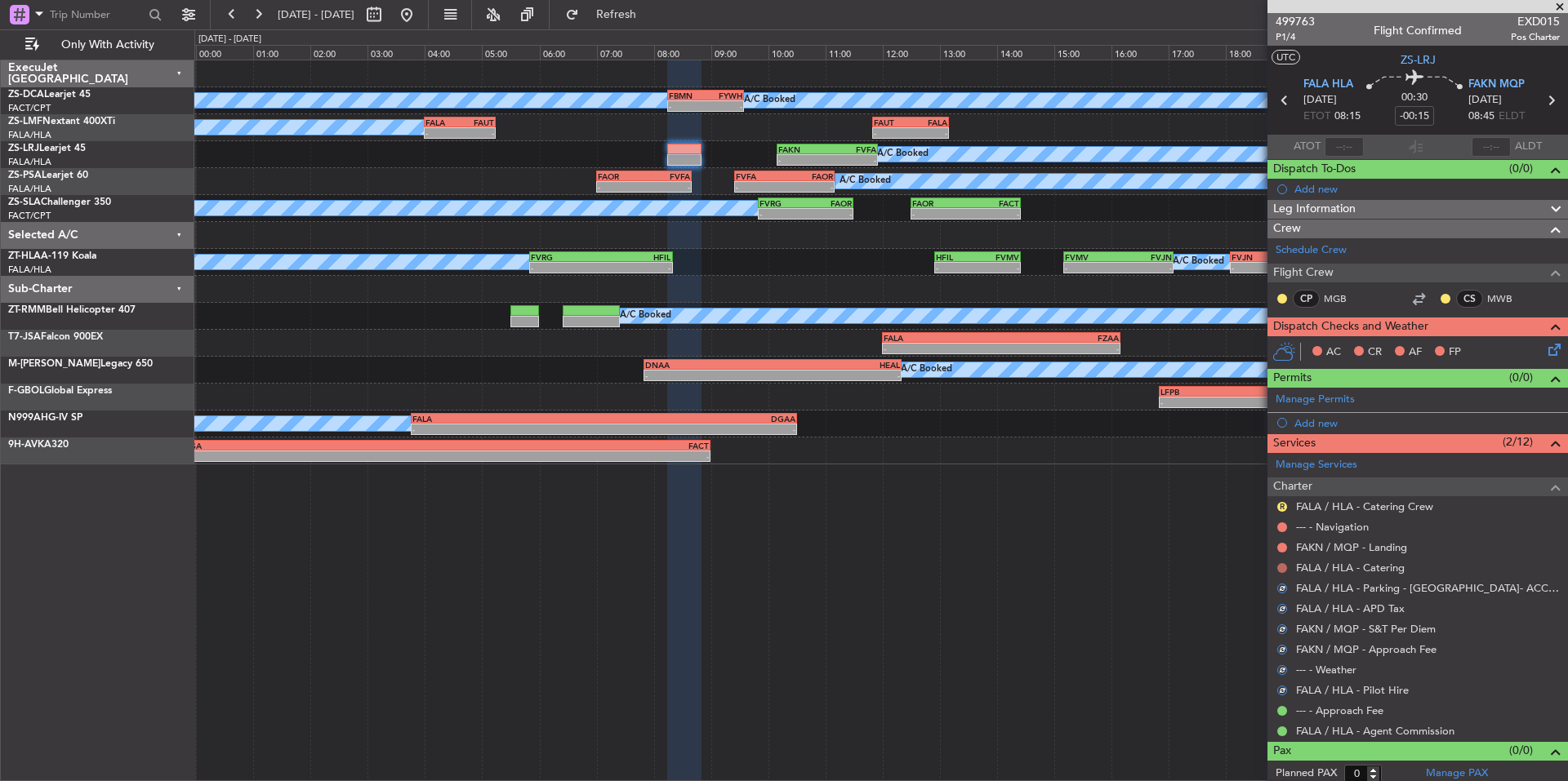
click at [1278, 570] on button at bounding box center [1282, 568] width 10 height 10
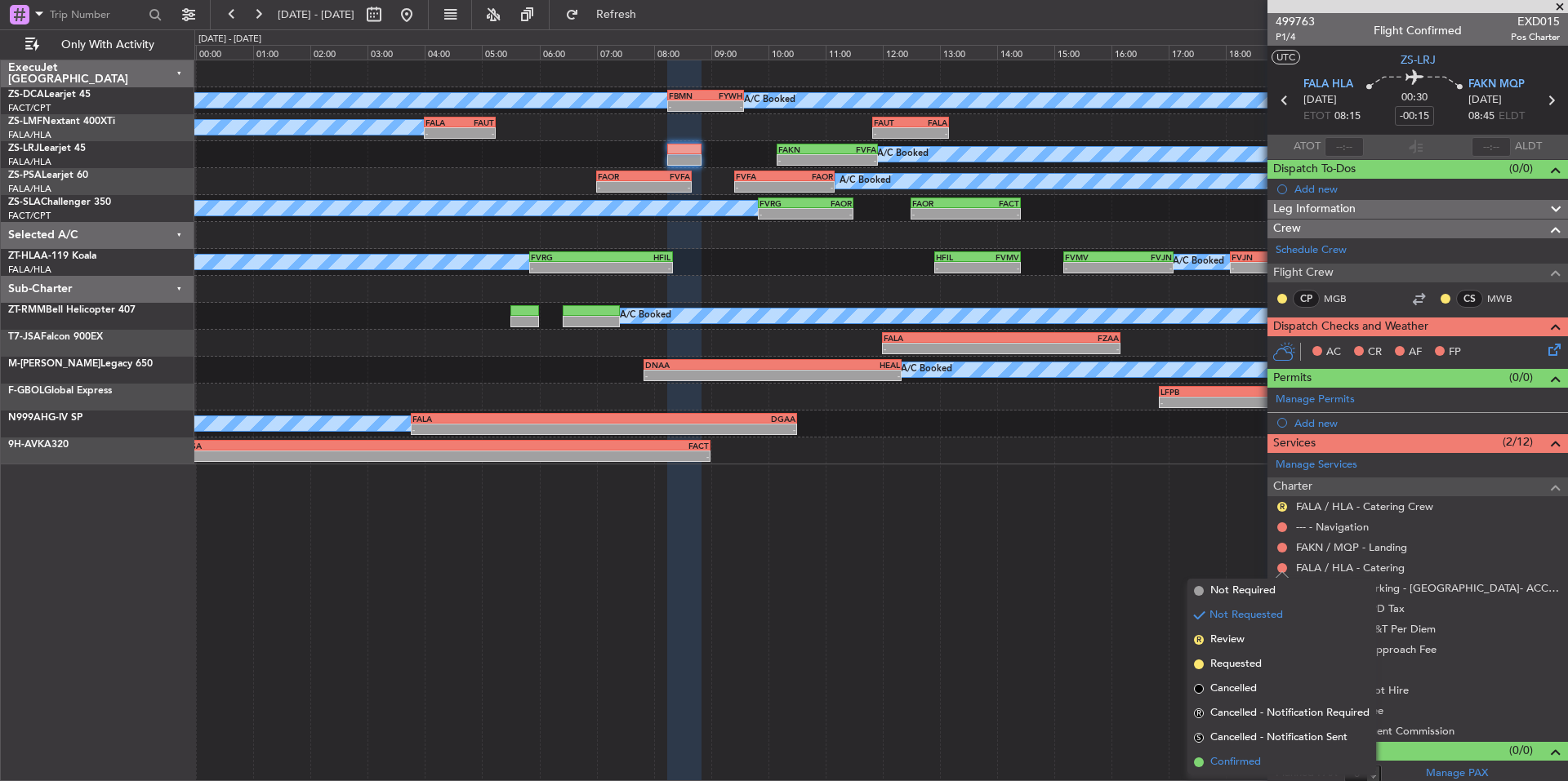
click at [1268, 761] on li "Confirmed" at bounding box center [1282, 763] width 188 height 25
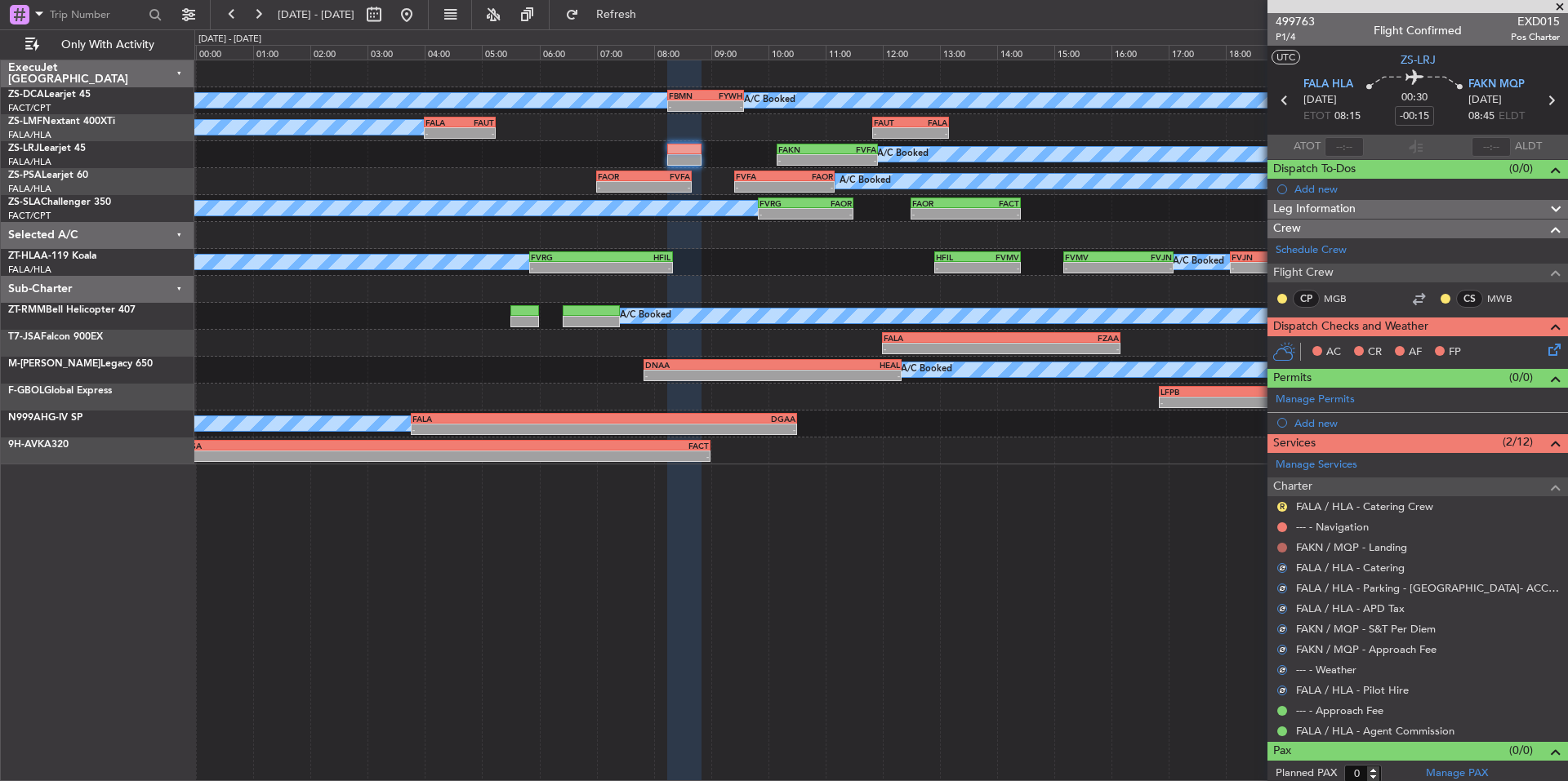
click at [1284, 546] on button at bounding box center [1282, 547] width 10 height 10
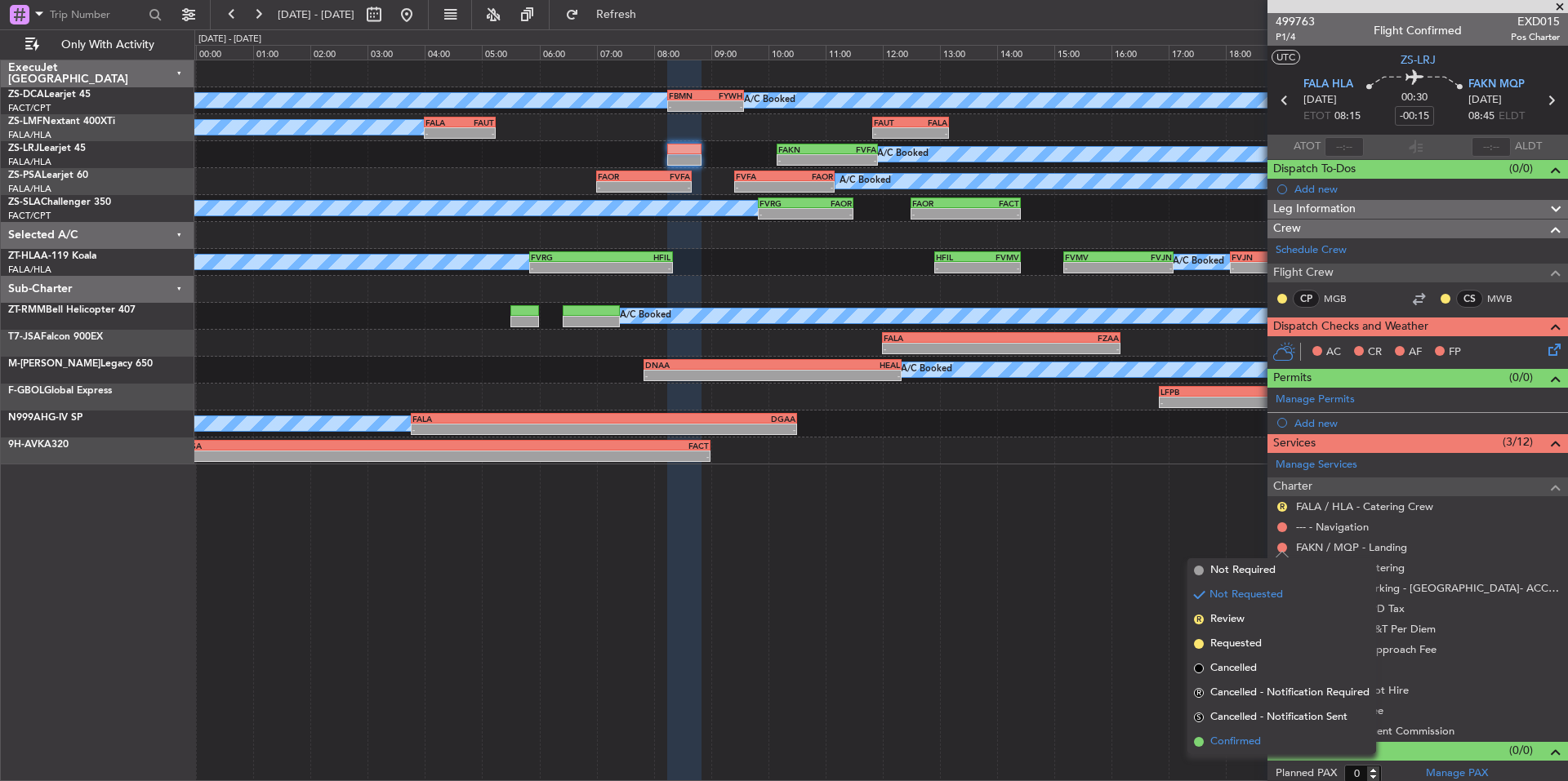
click at [1245, 746] on span "Confirmed" at bounding box center [1236, 742] width 51 height 16
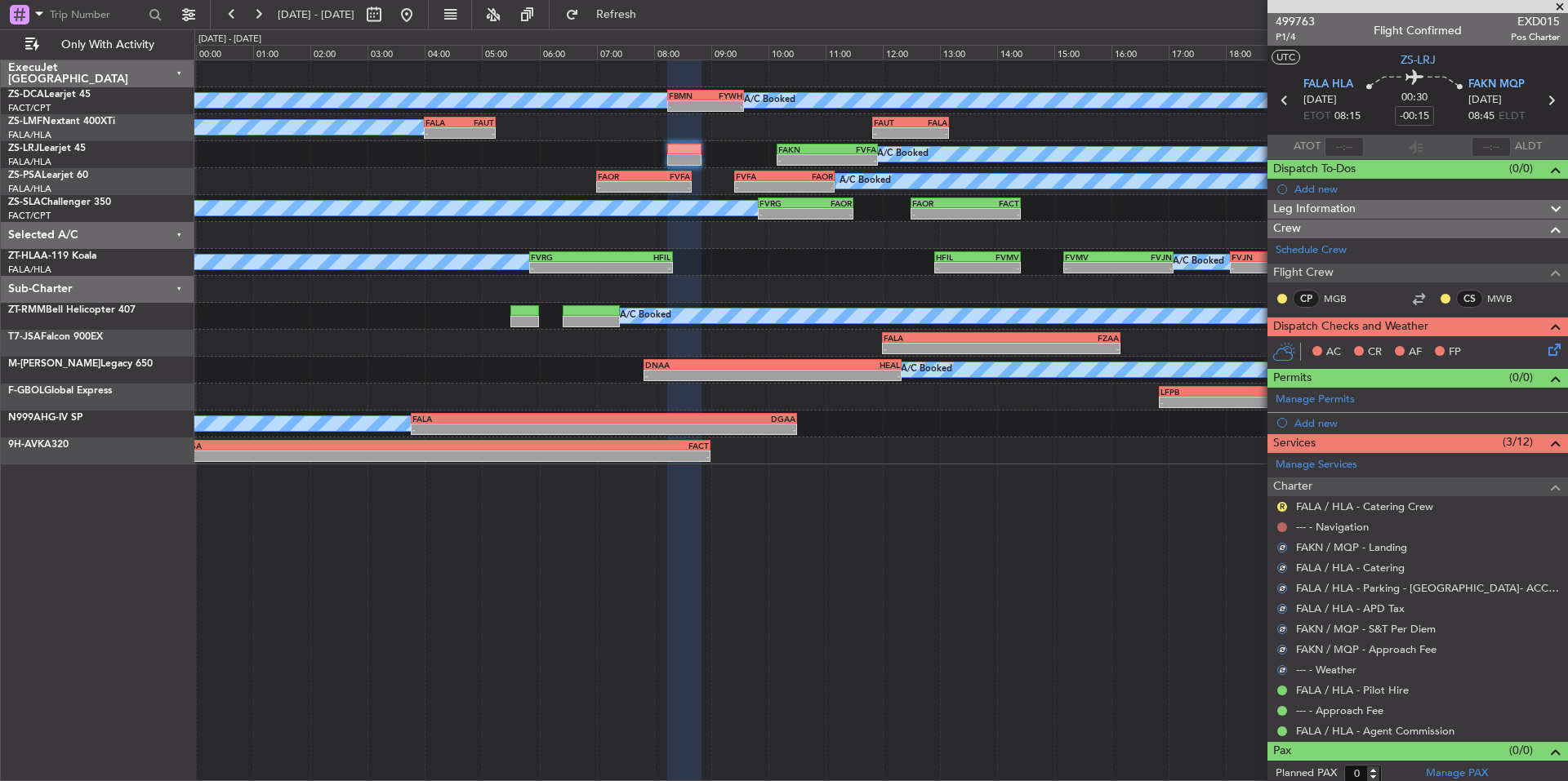
click at [1284, 527] on button at bounding box center [1282, 527] width 10 height 10
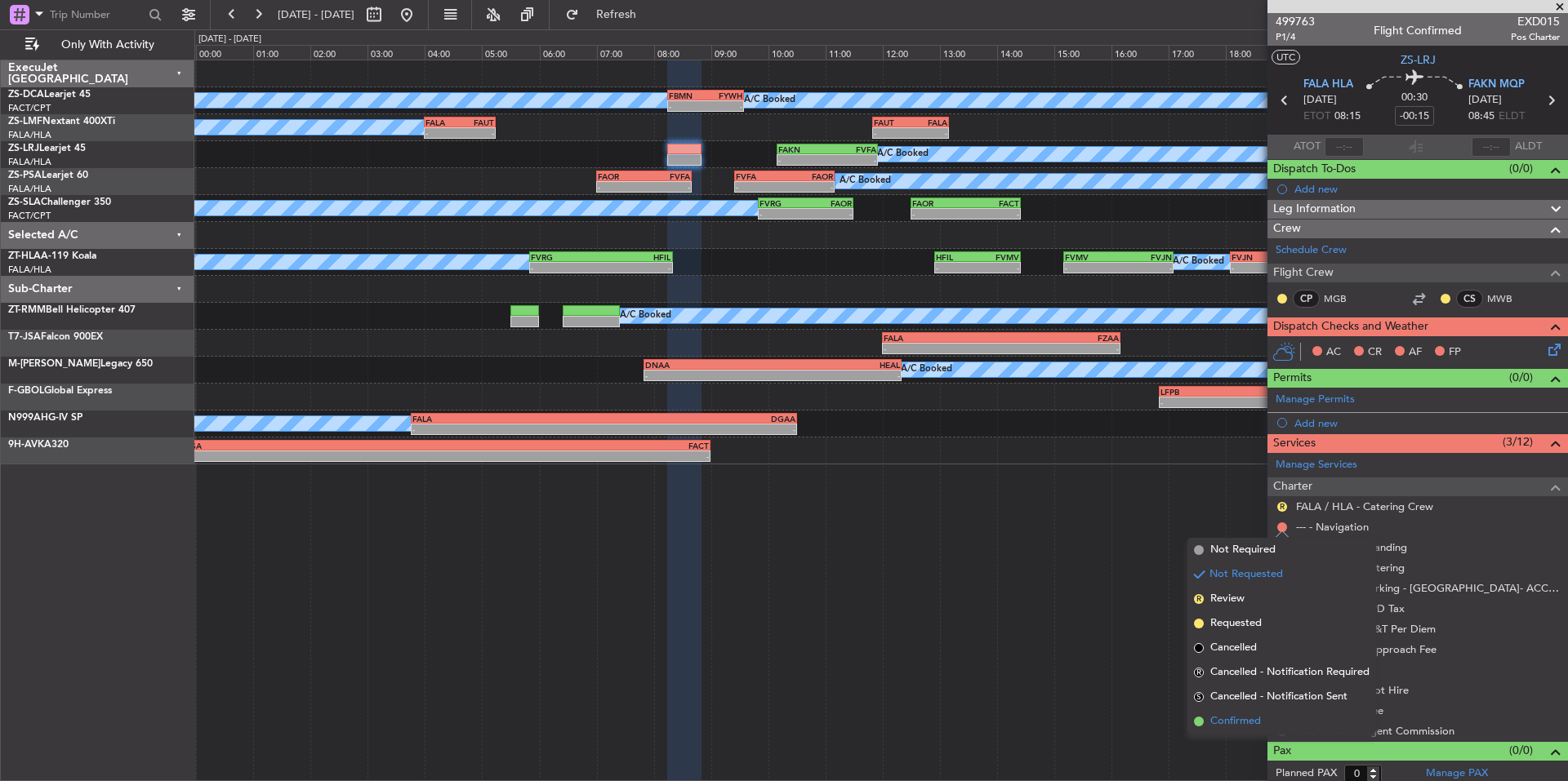
click at [1250, 729] on span "Confirmed" at bounding box center [1236, 721] width 51 height 16
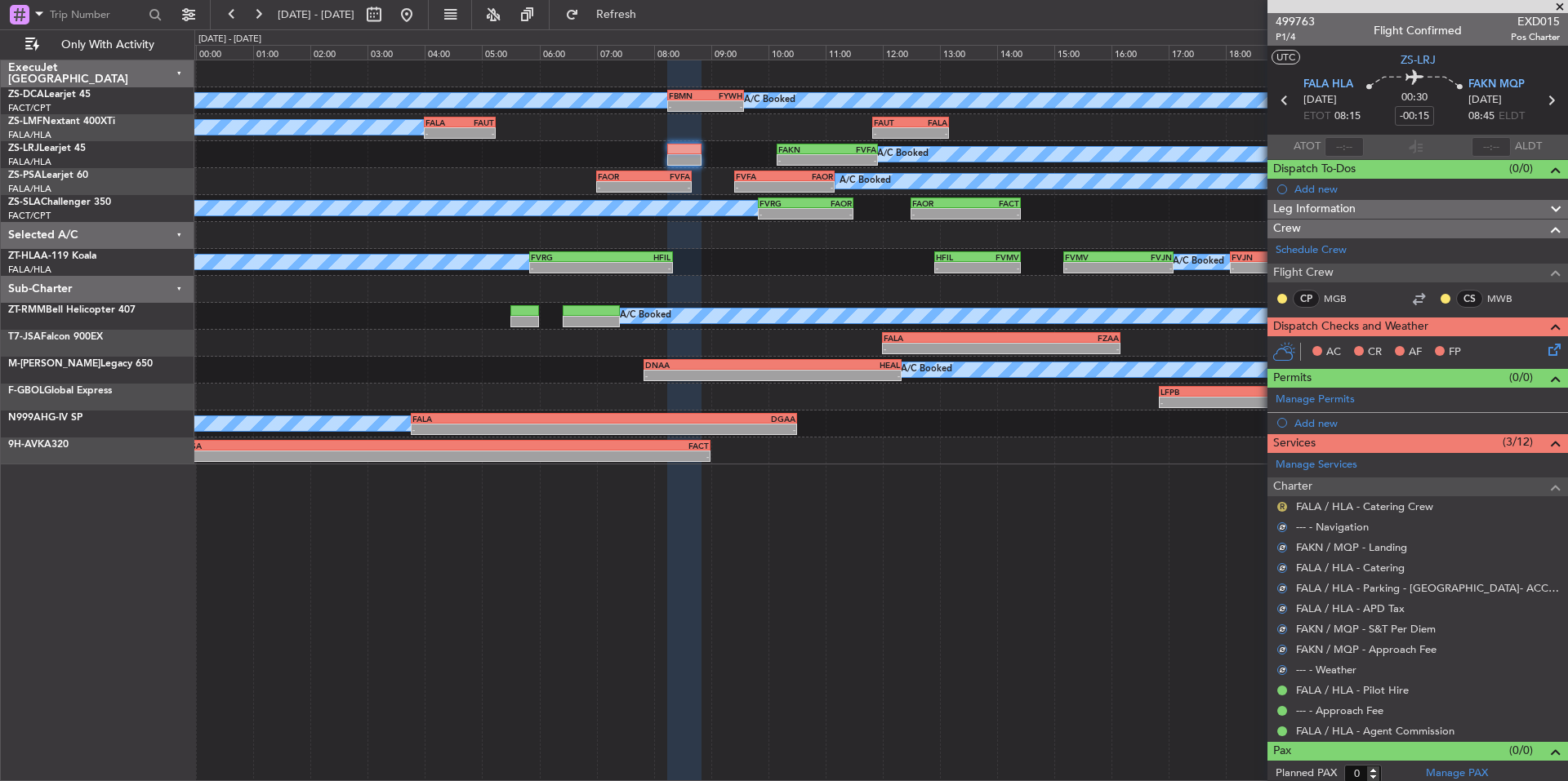
click at [1283, 509] on button "R" at bounding box center [1282, 506] width 10 height 10
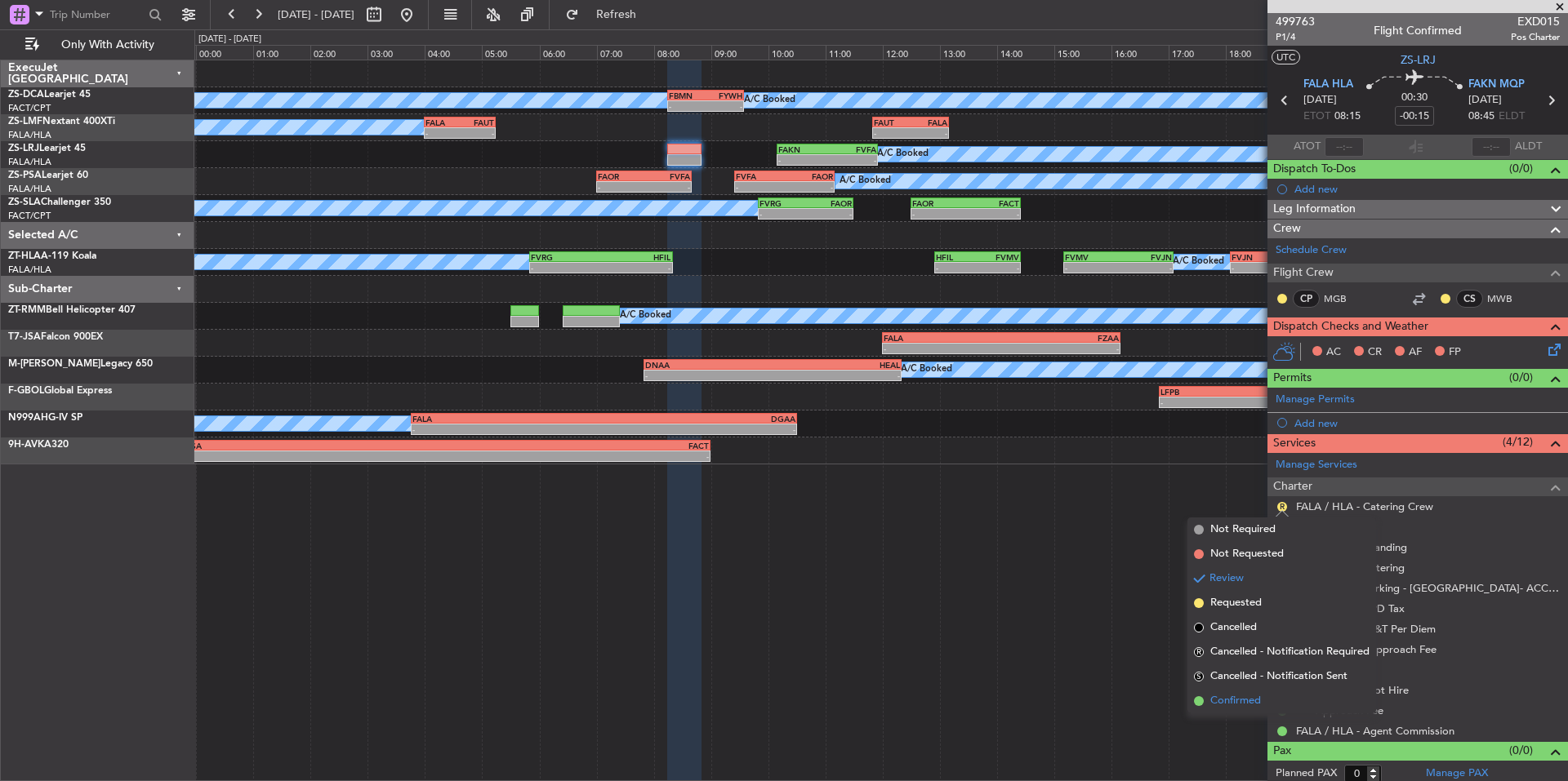
click at [1255, 697] on span "Confirmed" at bounding box center [1236, 701] width 51 height 16
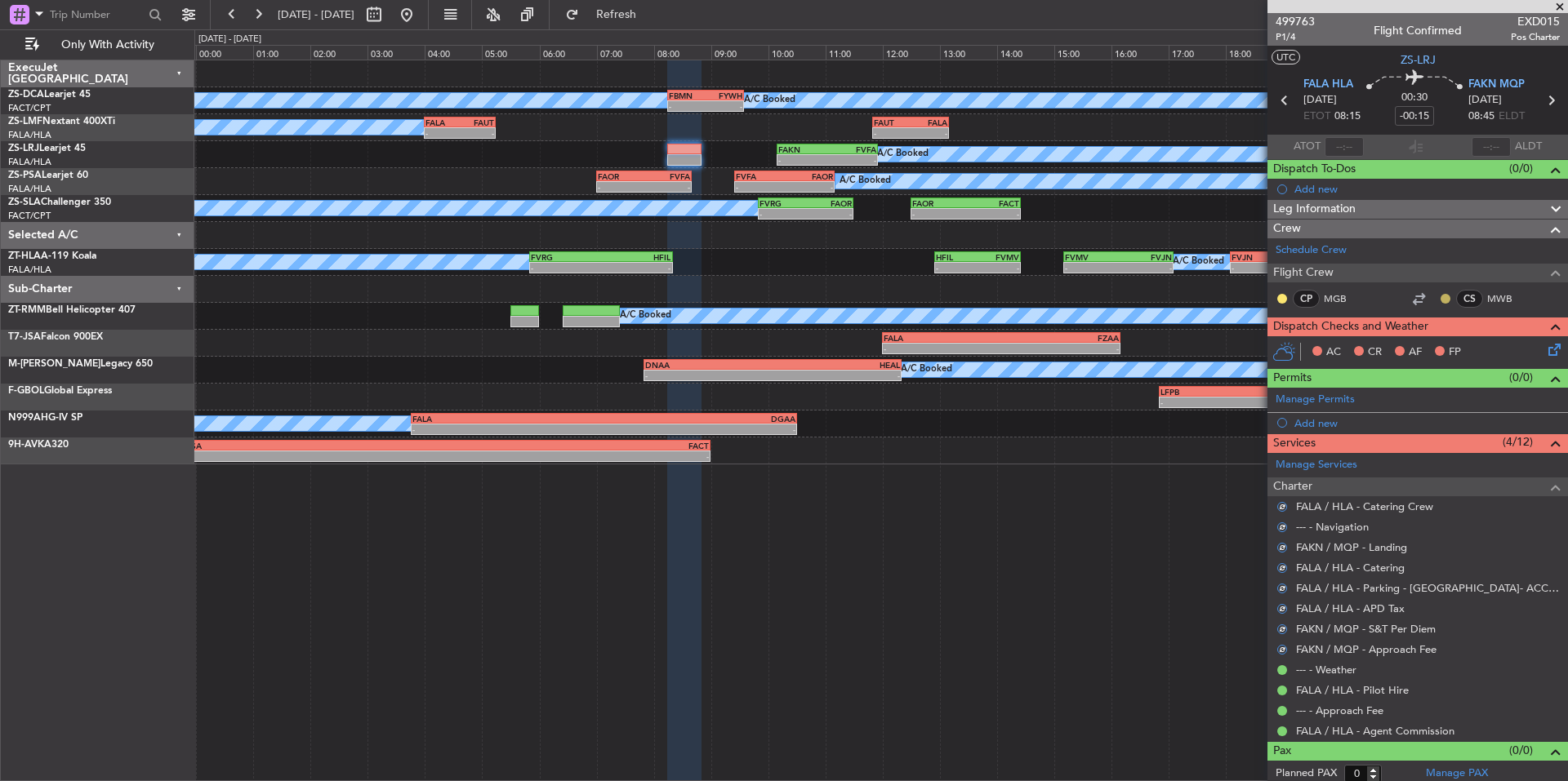
click at [1441, 297] on button at bounding box center [1445, 299] width 10 height 10
click at [1457, 346] on span "Acknowledged" at bounding box center [1437, 346] width 72 height 16
click at [1283, 298] on button at bounding box center [1282, 299] width 10 height 10
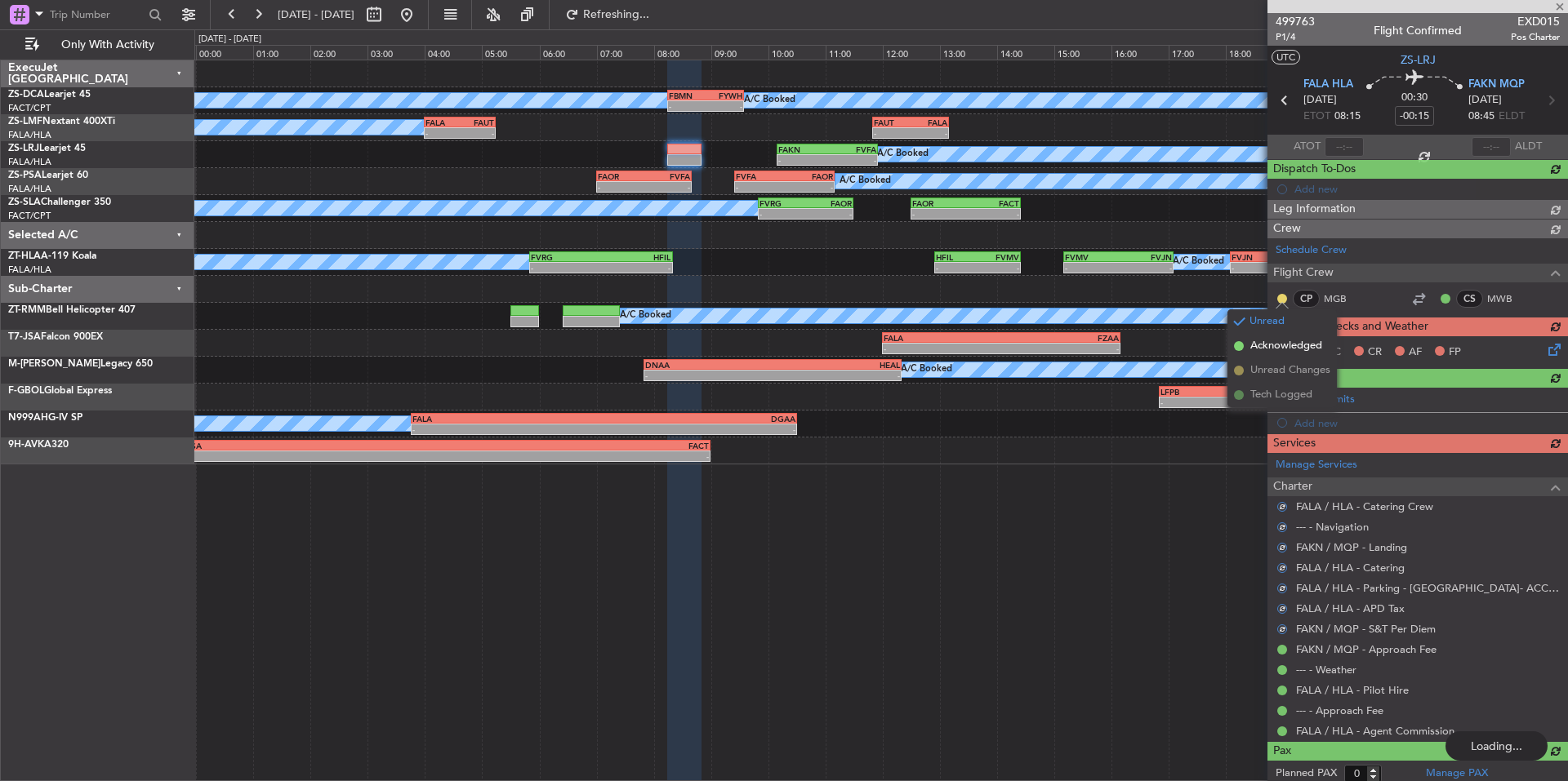
click at [1318, 337] on li "Acknowledged" at bounding box center [1282, 347] width 109 height 25
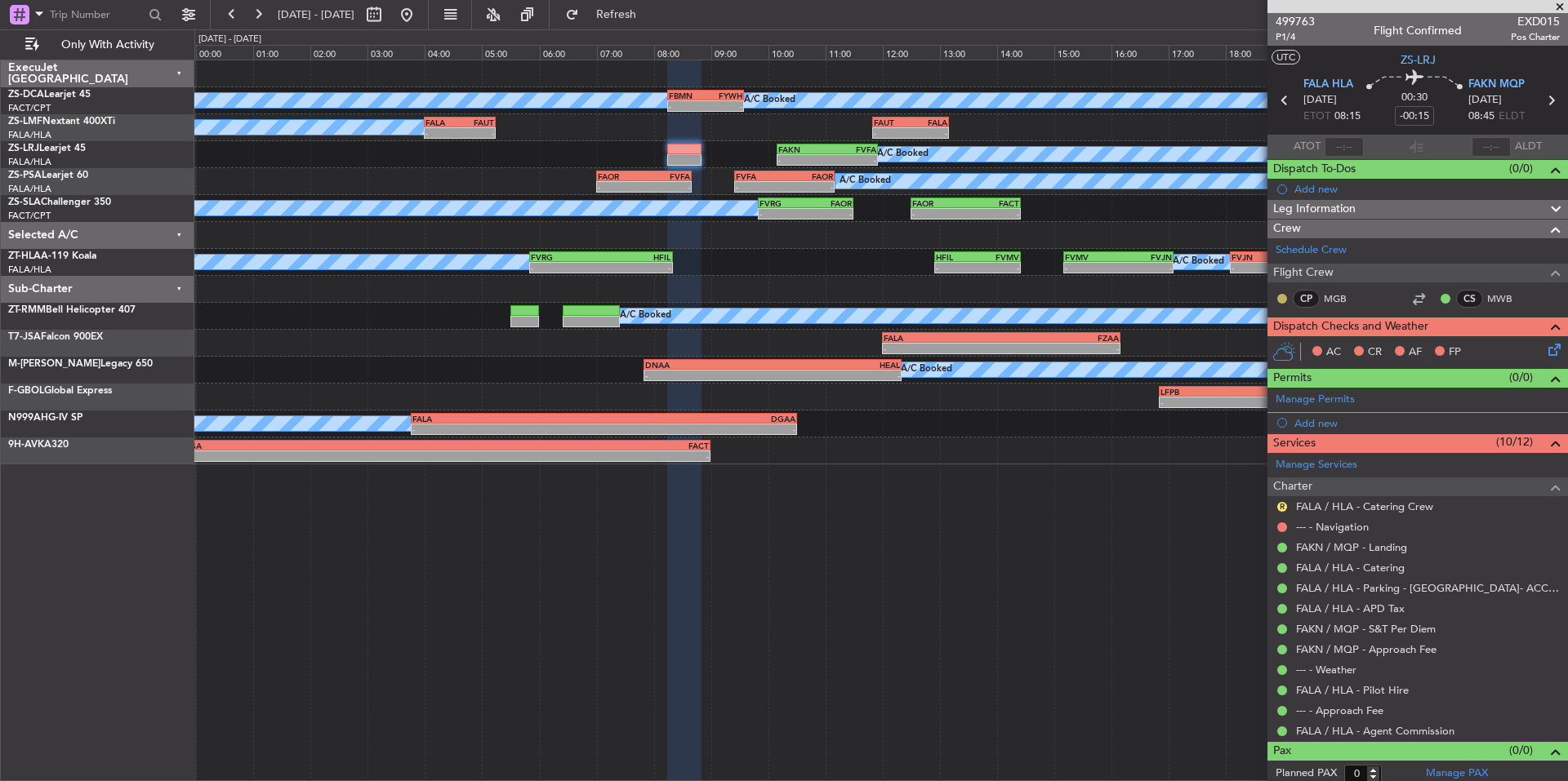
click at [1281, 299] on button at bounding box center [1282, 299] width 10 height 10
click at [1293, 350] on span "Acknowledged" at bounding box center [1286, 346] width 72 height 16
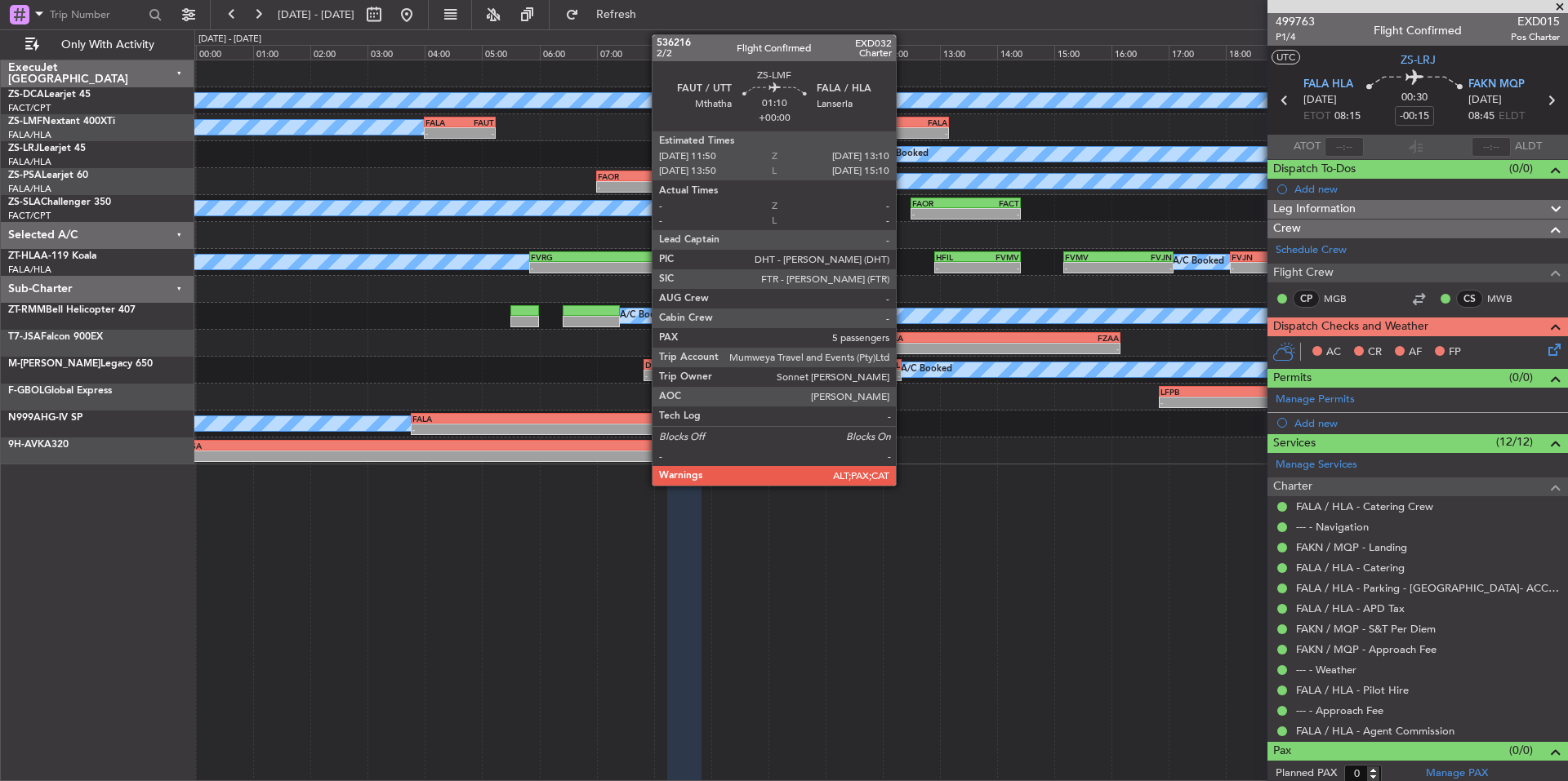
click at [903, 118] on div "FAUT" at bounding box center [892, 122] width 36 height 10
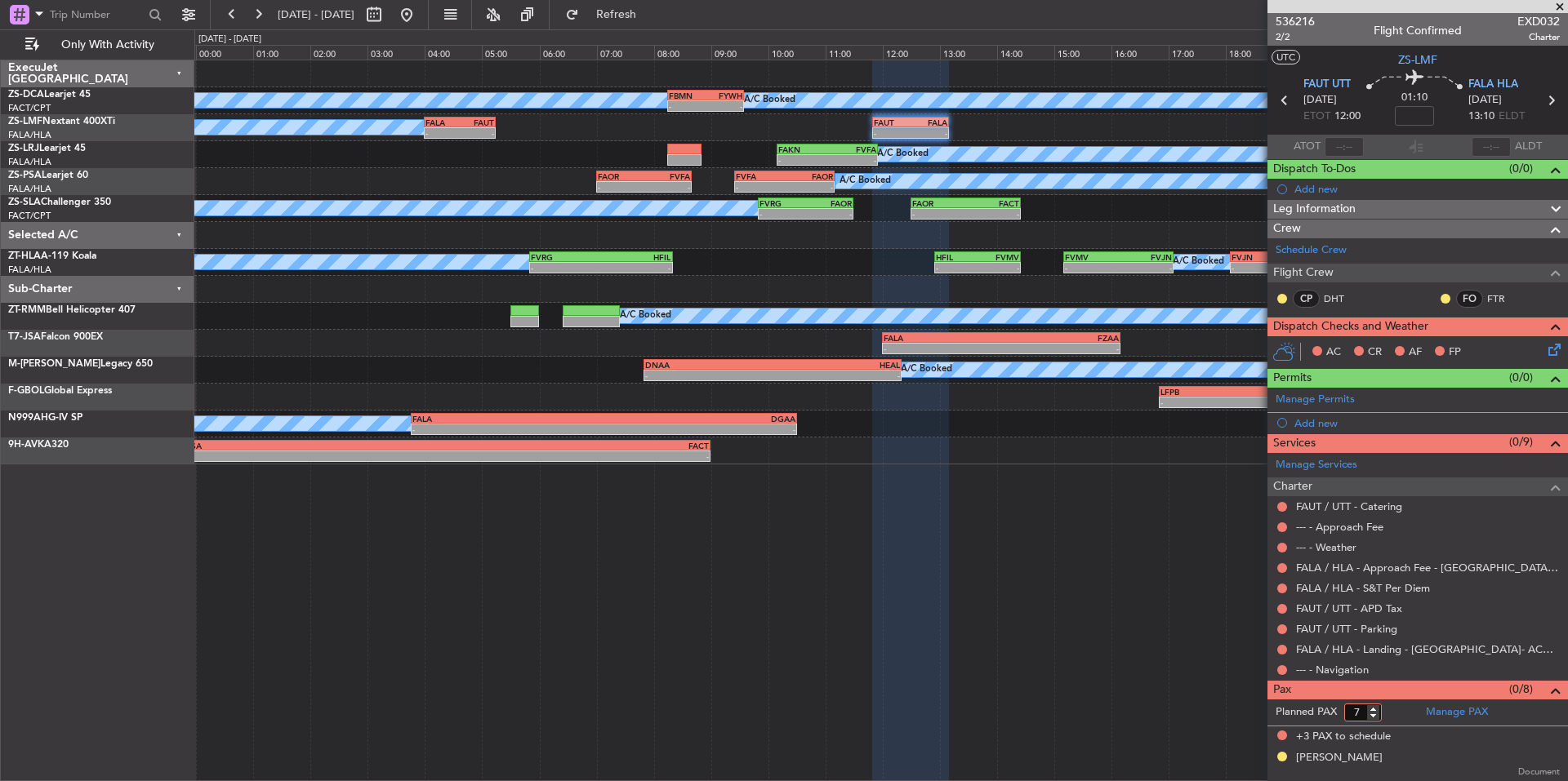
click at [1376, 718] on input "7" at bounding box center [1364, 713] width 37 height 18
click at [1376, 718] on input "6" at bounding box center [1364, 713] width 37 height 18
type input "5"
click at [1376, 718] on input "5" at bounding box center [1364, 713] width 37 height 18
click at [1386, 716] on form "Planned PAX" at bounding box center [1342, 713] width 150 height 26
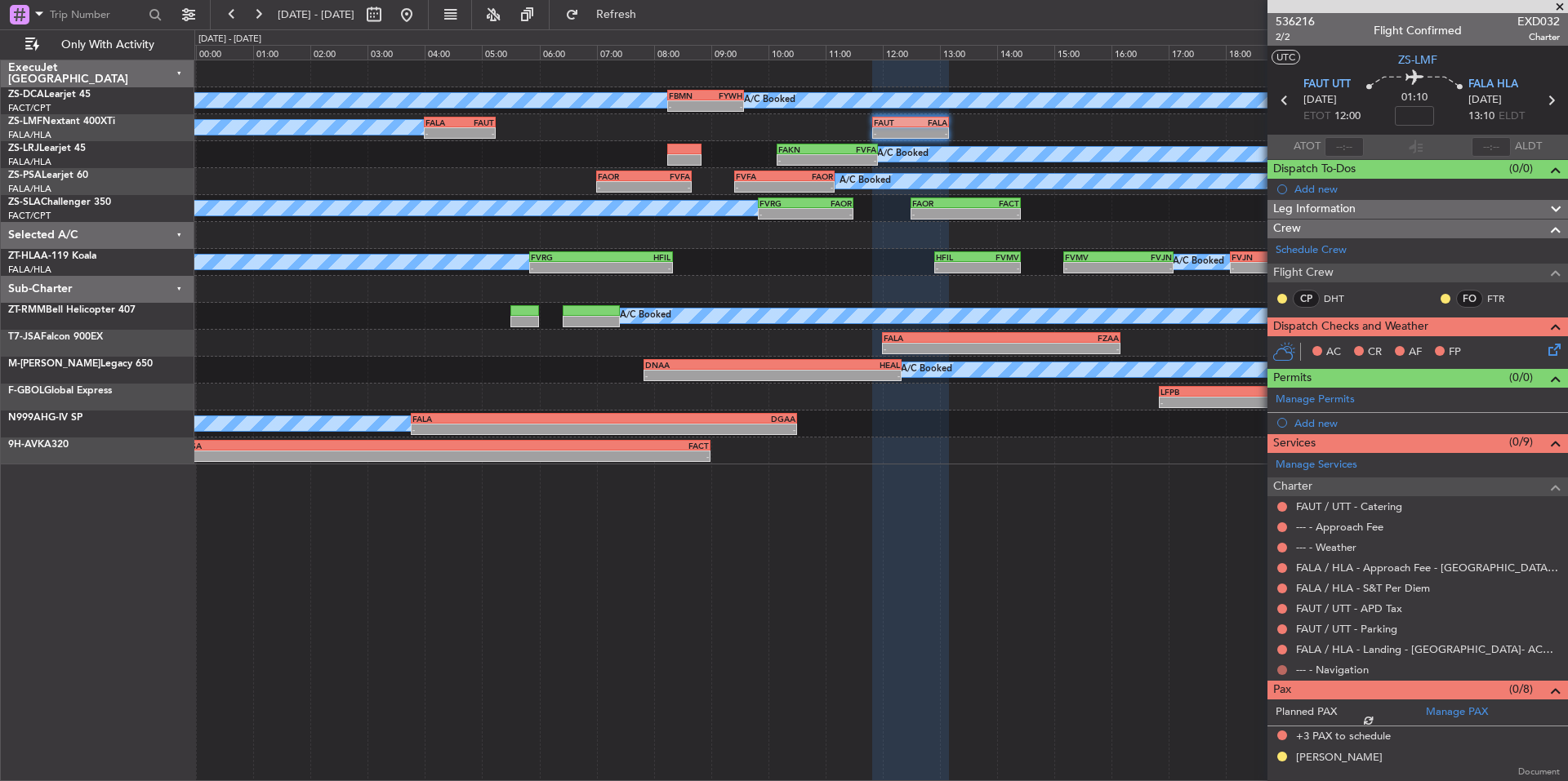
click at [1282, 665] on button at bounding box center [1282, 670] width 10 height 10
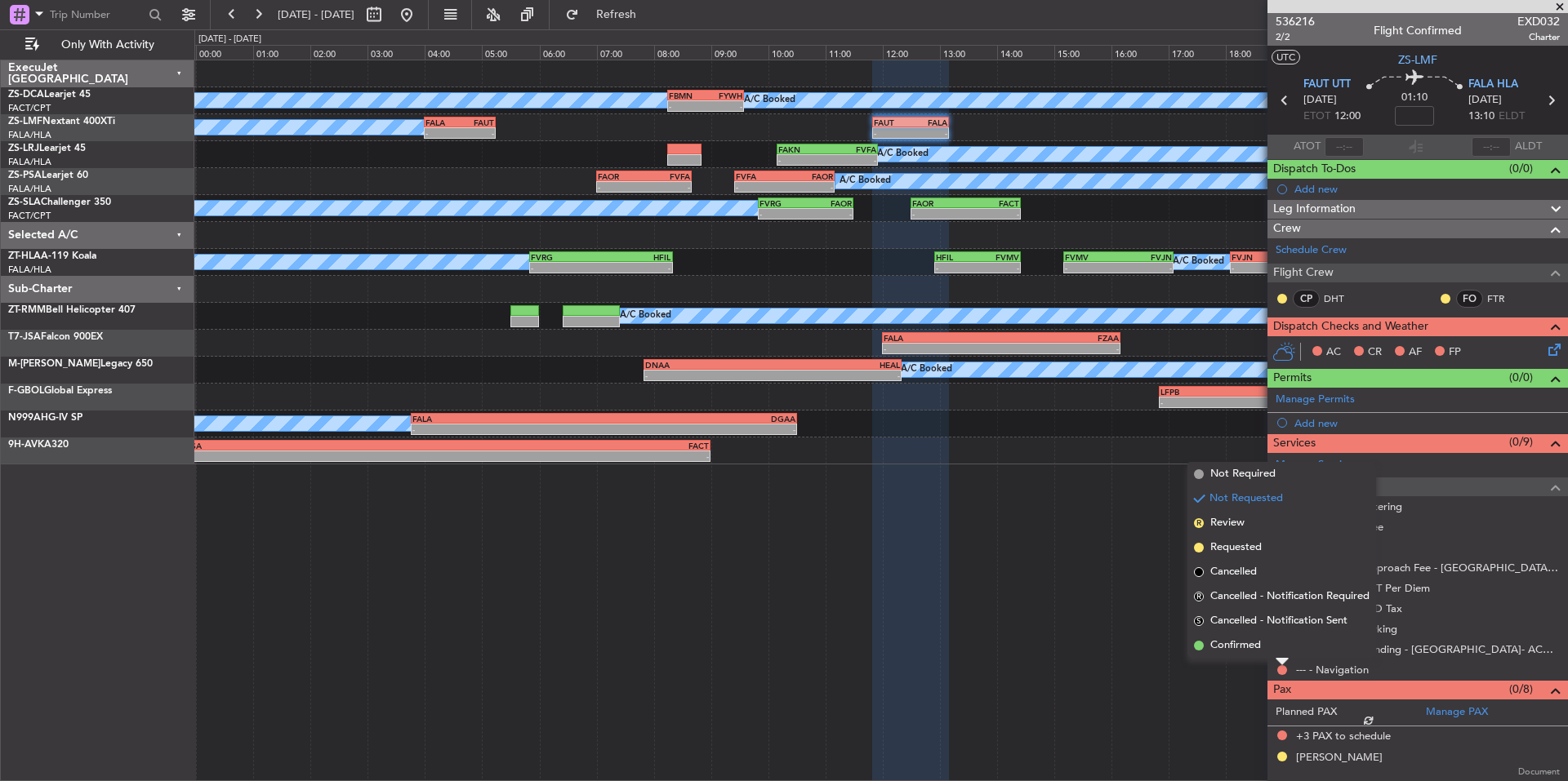
click at [1251, 646] on span "Confirmed" at bounding box center [1236, 646] width 51 height 16
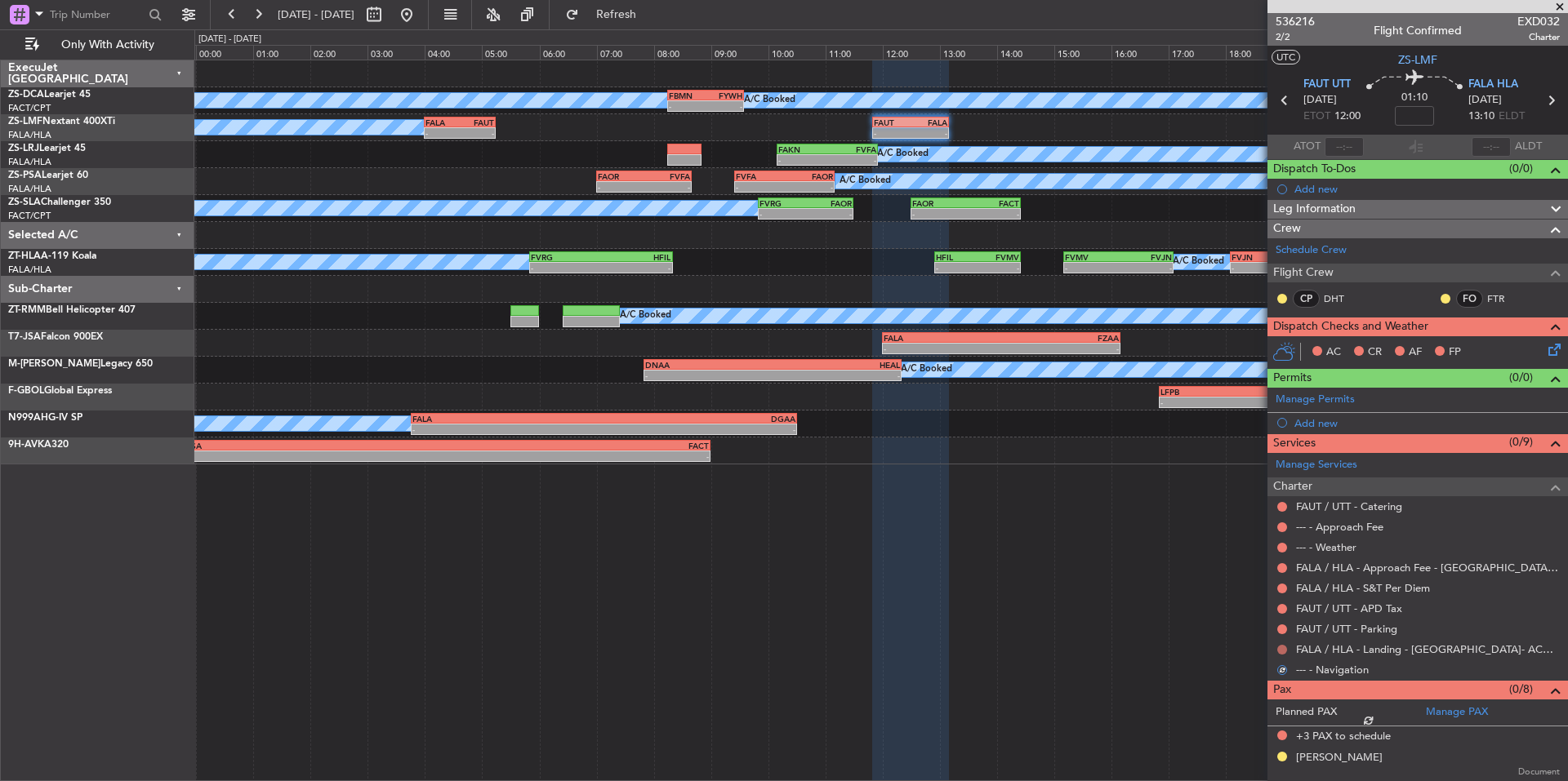
click at [1283, 651] on button at bounding box center [1282, 650] width 10 height 10
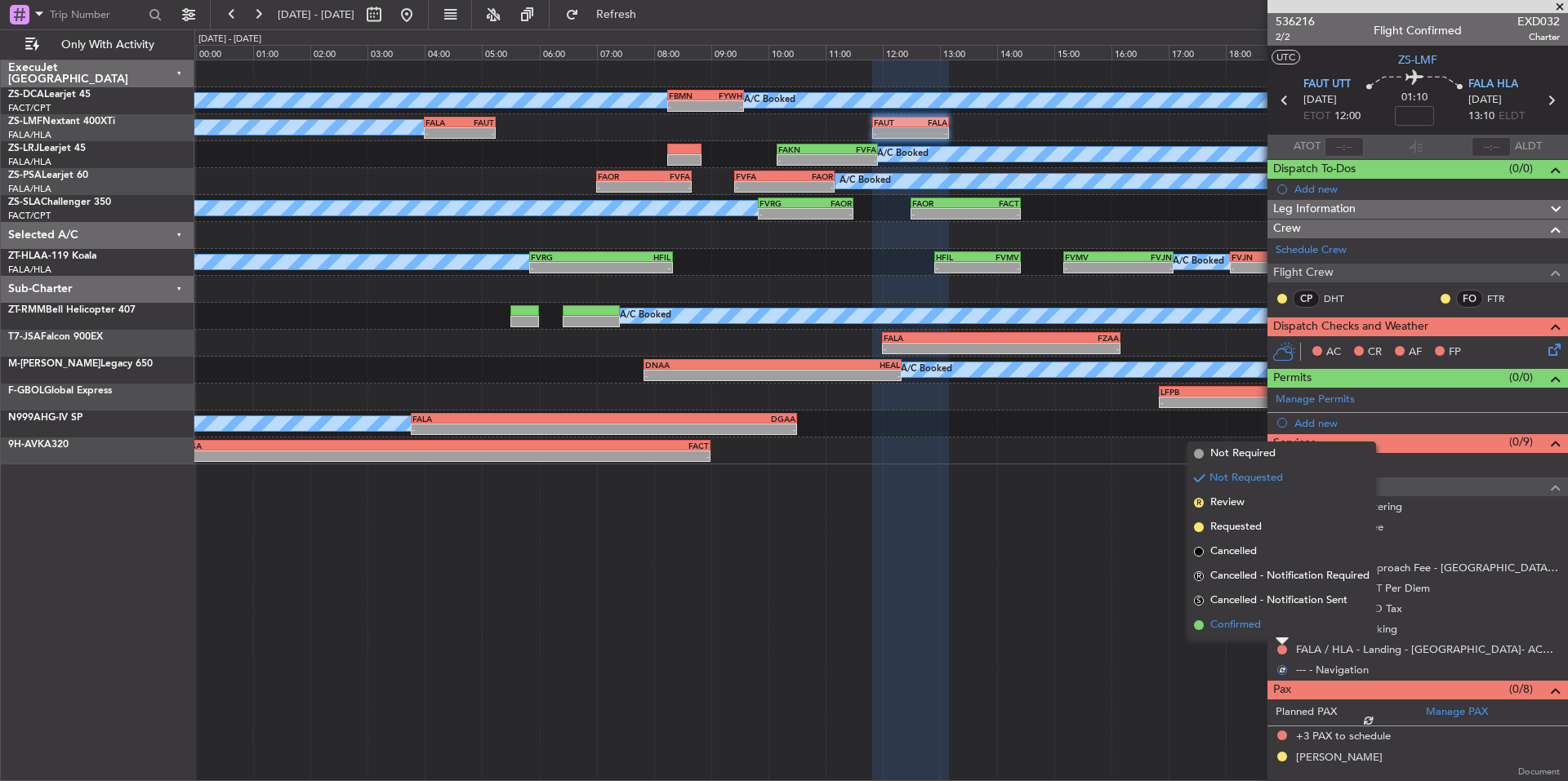
click at [1255, 626] on span "Confirmed" at bounding box center [1236, 626] width 51 height 16
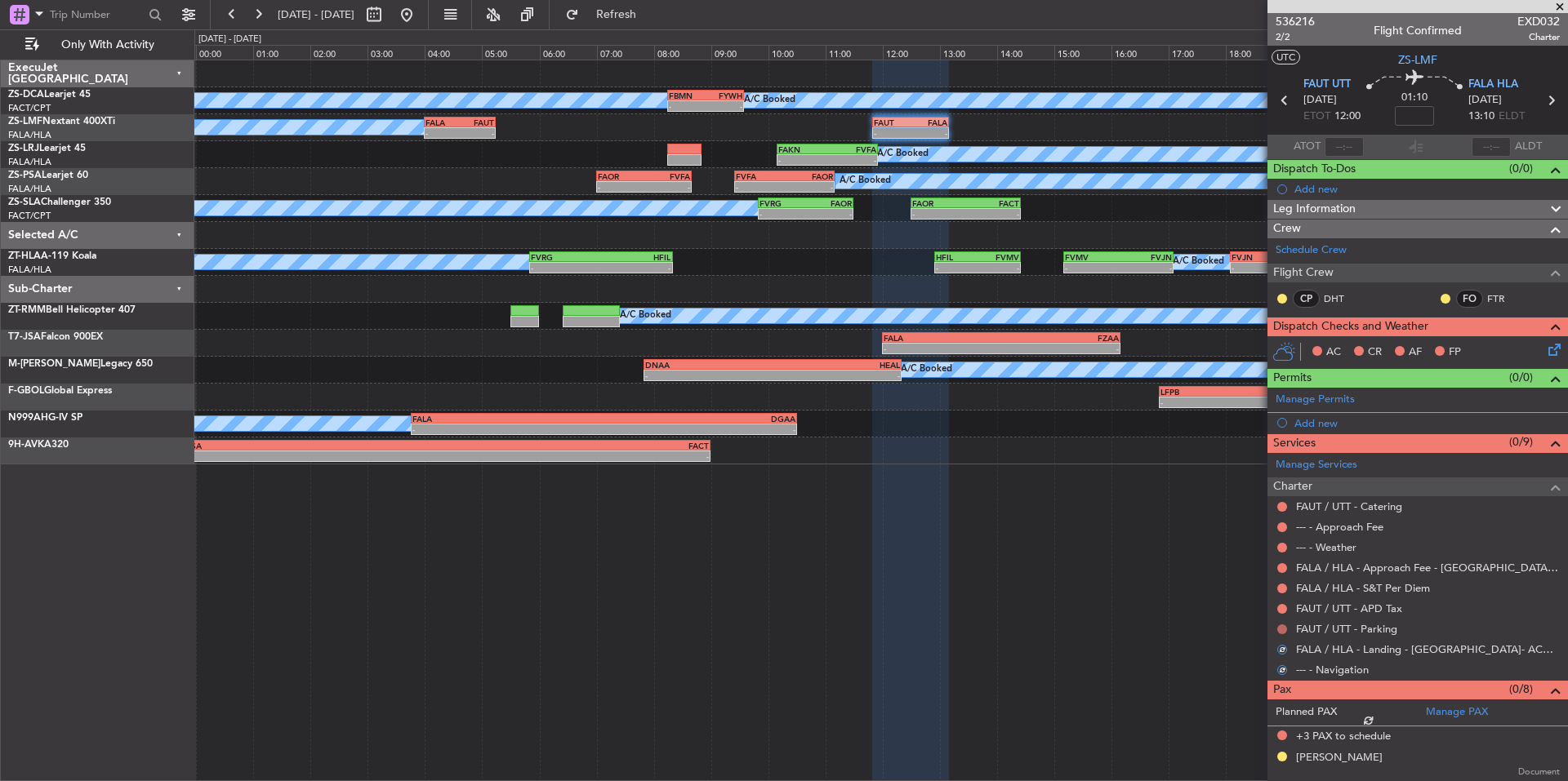
click at [1281, 630] on button at bounding box center [1282, 629] width 10 height 10
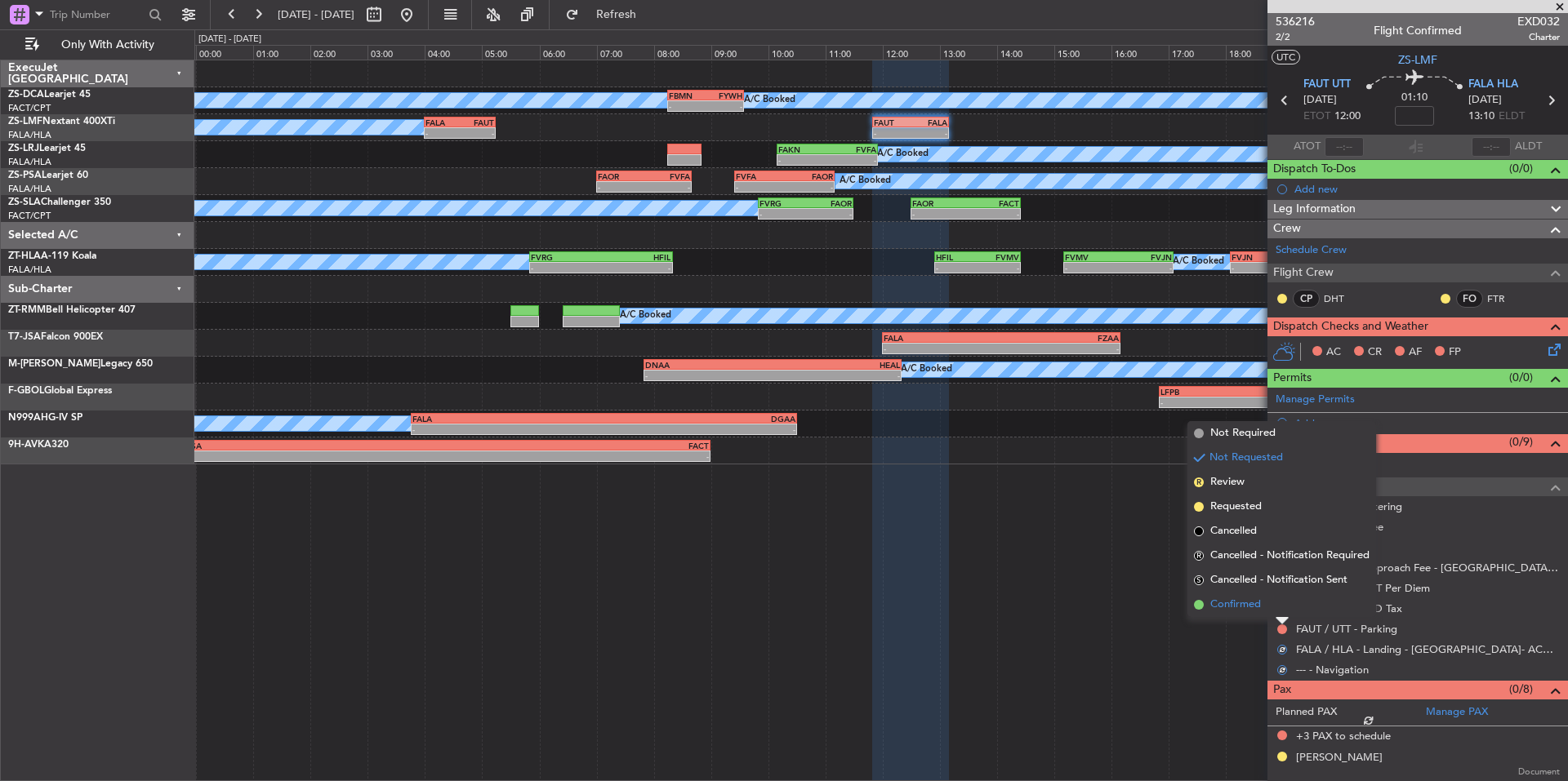
click at [1261, 603] on span "Confirmed" at bounding box center [1236, 605] width 51 height 16
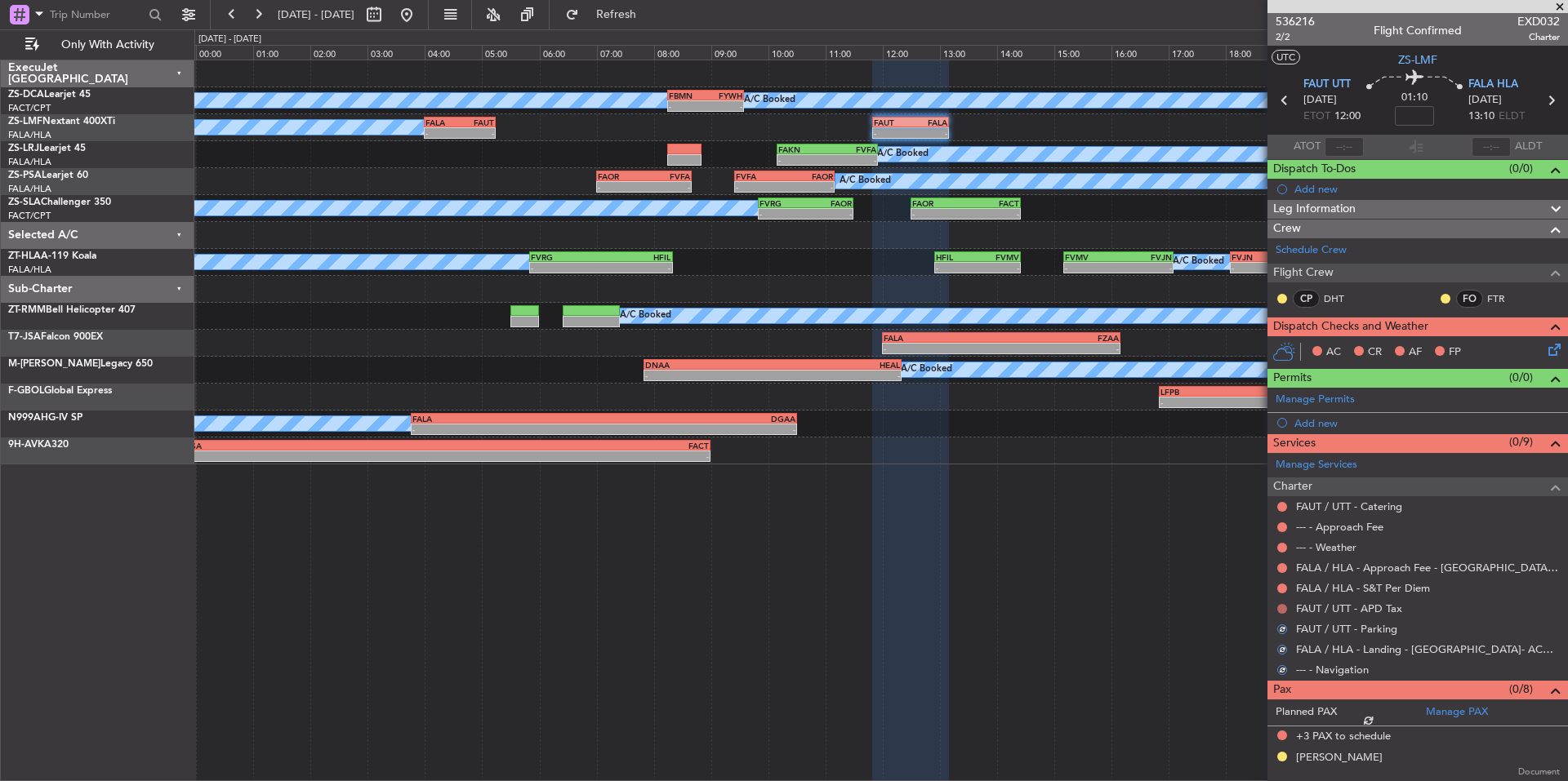
click at [1280, 606] on button at bounding box center [1282, 609] width 10 height 10
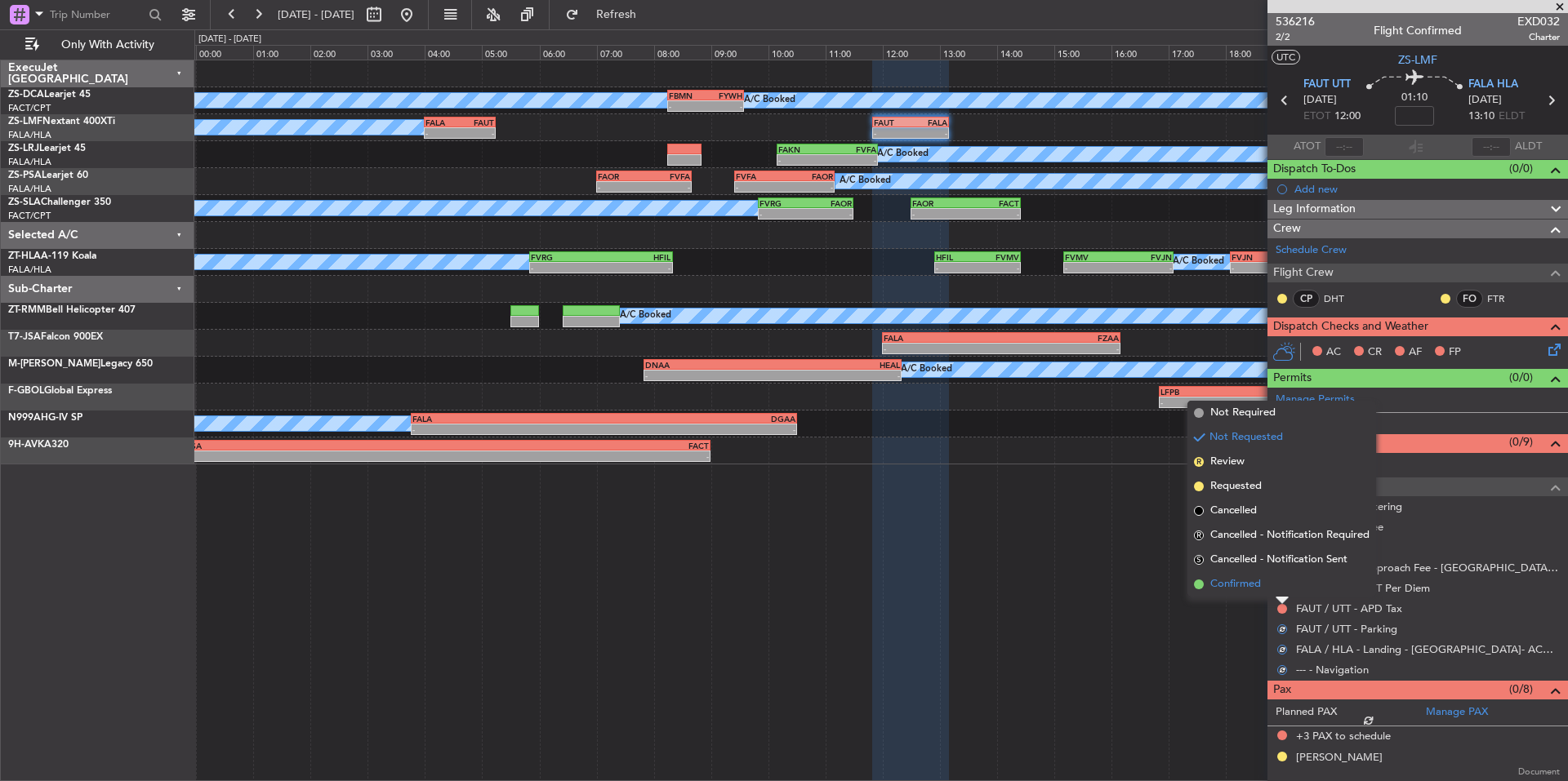
click at [1259, 582] on span "Confirmed" at bounding box center [1236, 585] width 51 height 16
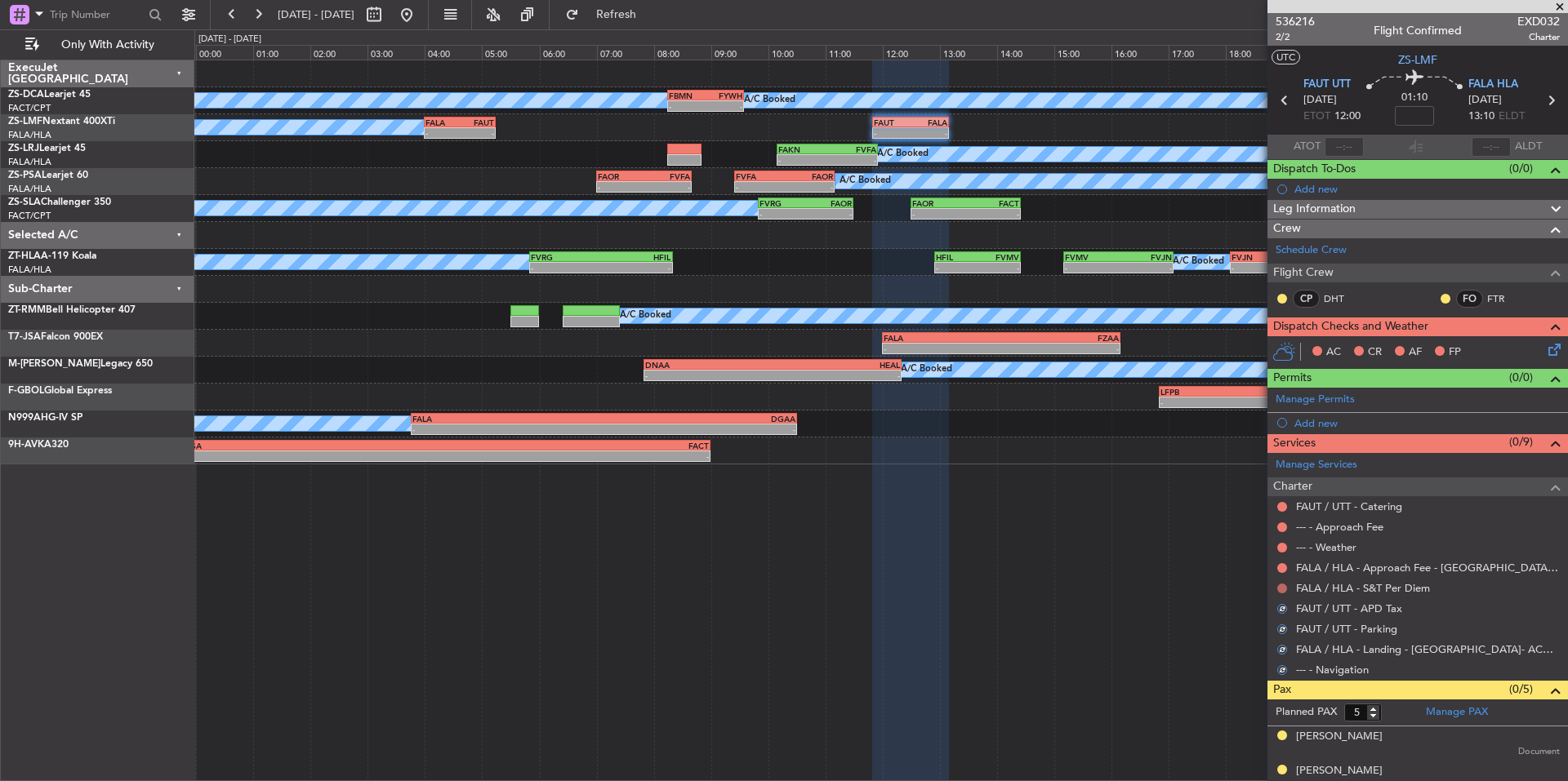
click at [1277, 587] on button at bounding box center [1282, 588] width 10 height 10
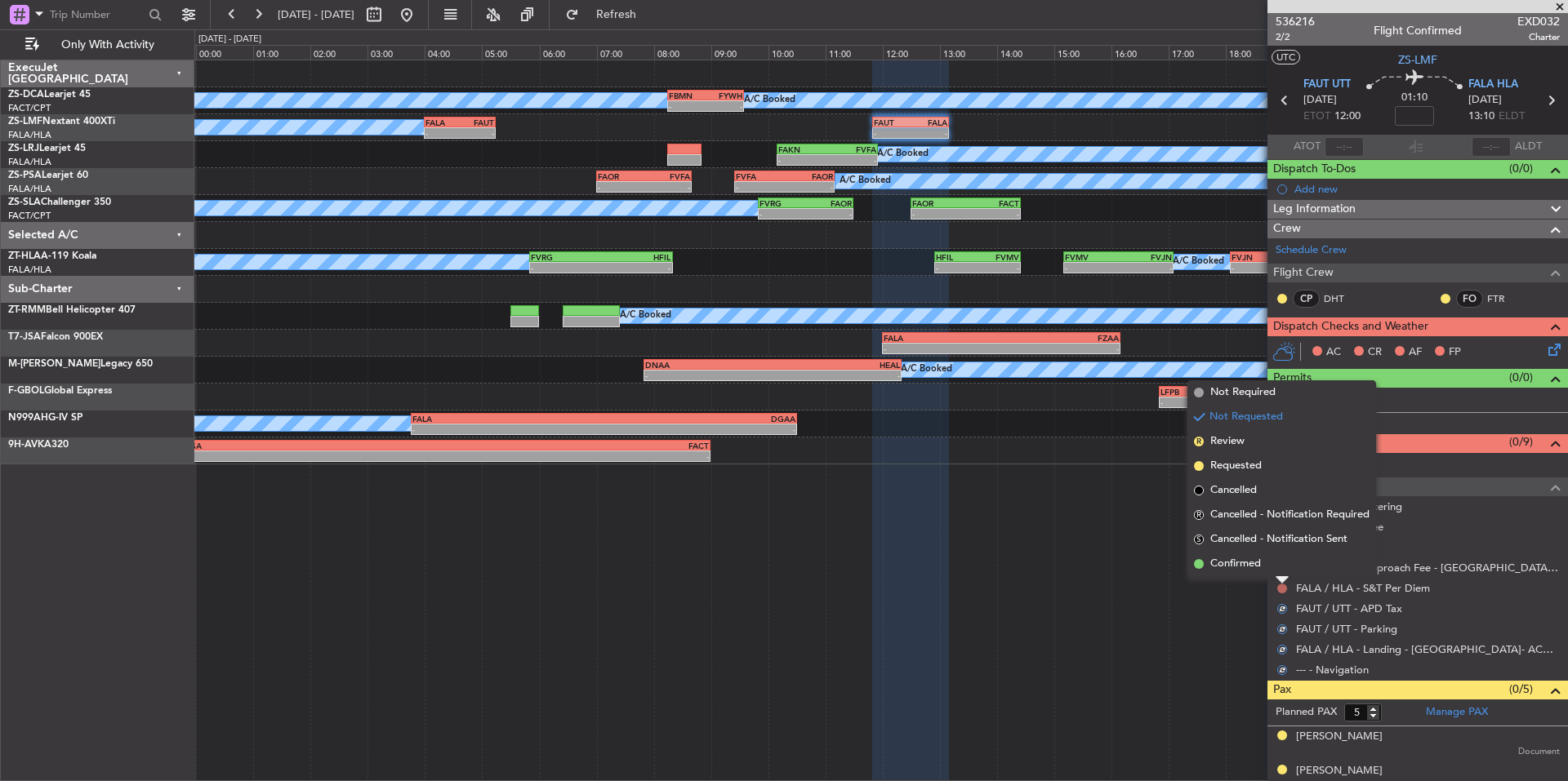
click at [1280, 586] on button at bounding box center [1282, 588] width 10 height 10
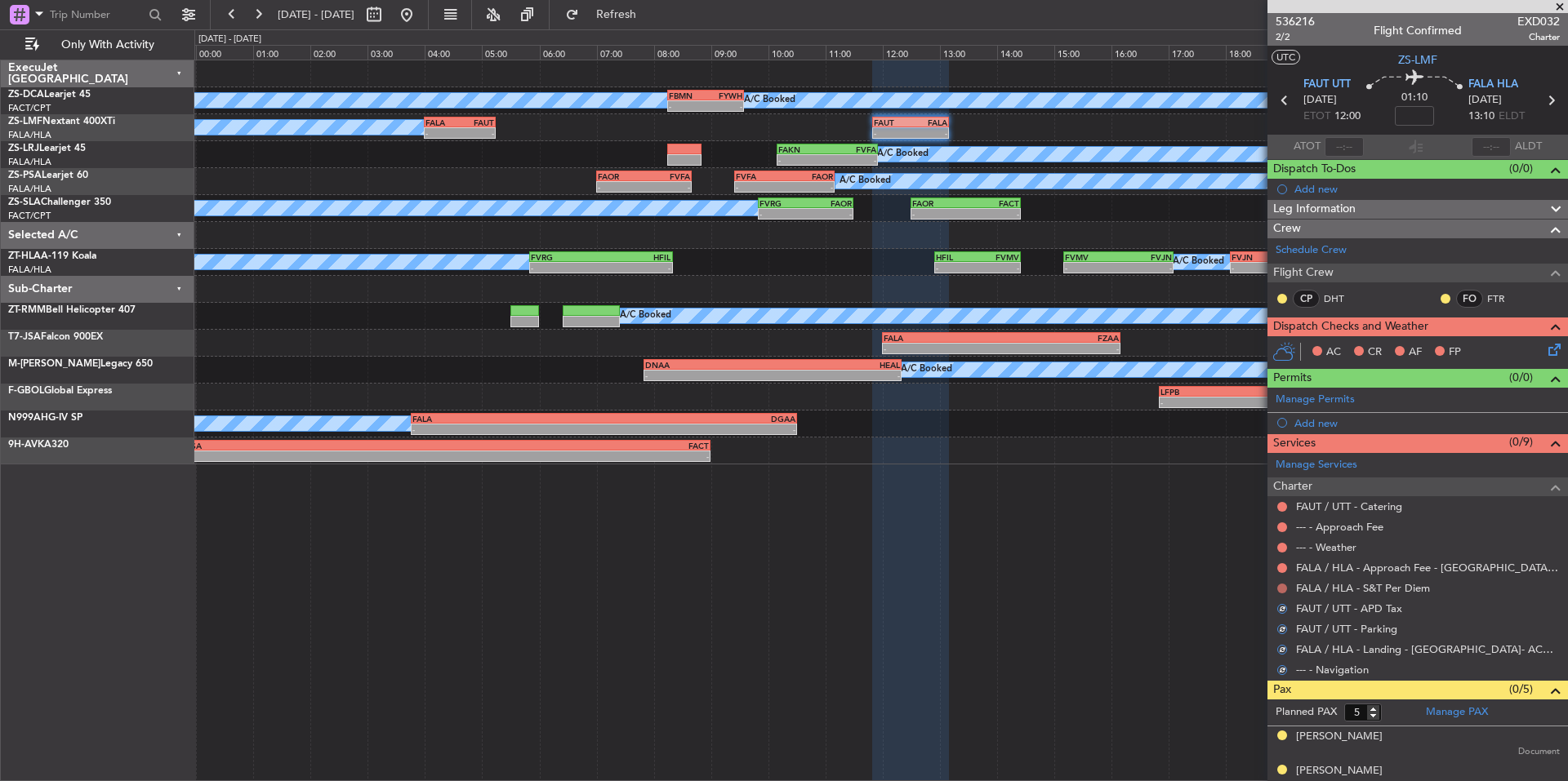
click at [1280, 587] on button at bounding box center [1282, 588] width 10 height 10
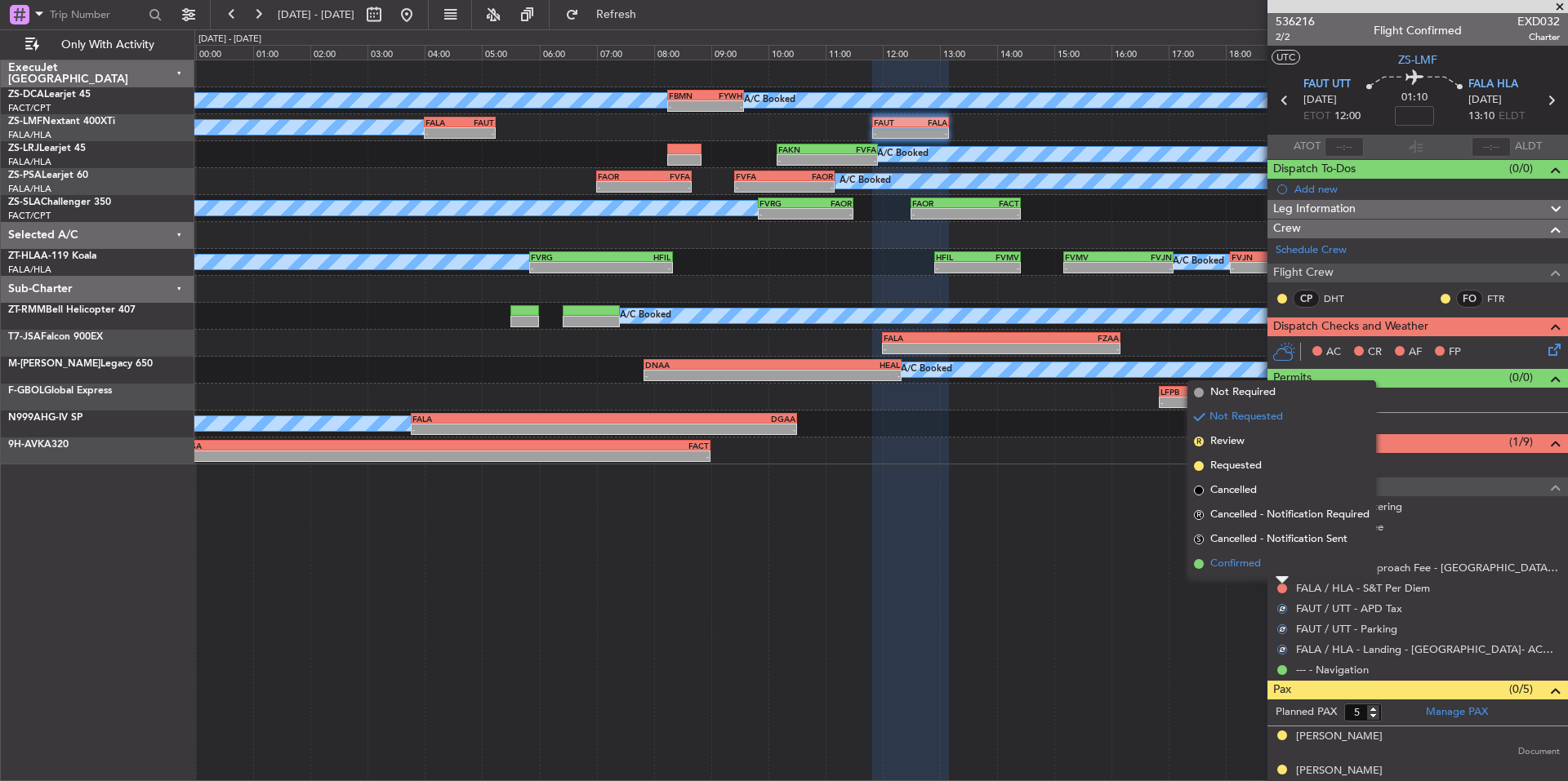
click at [1254, 564] on span "Confirmed" at bounding box center [1236, 564] width 51 height 16
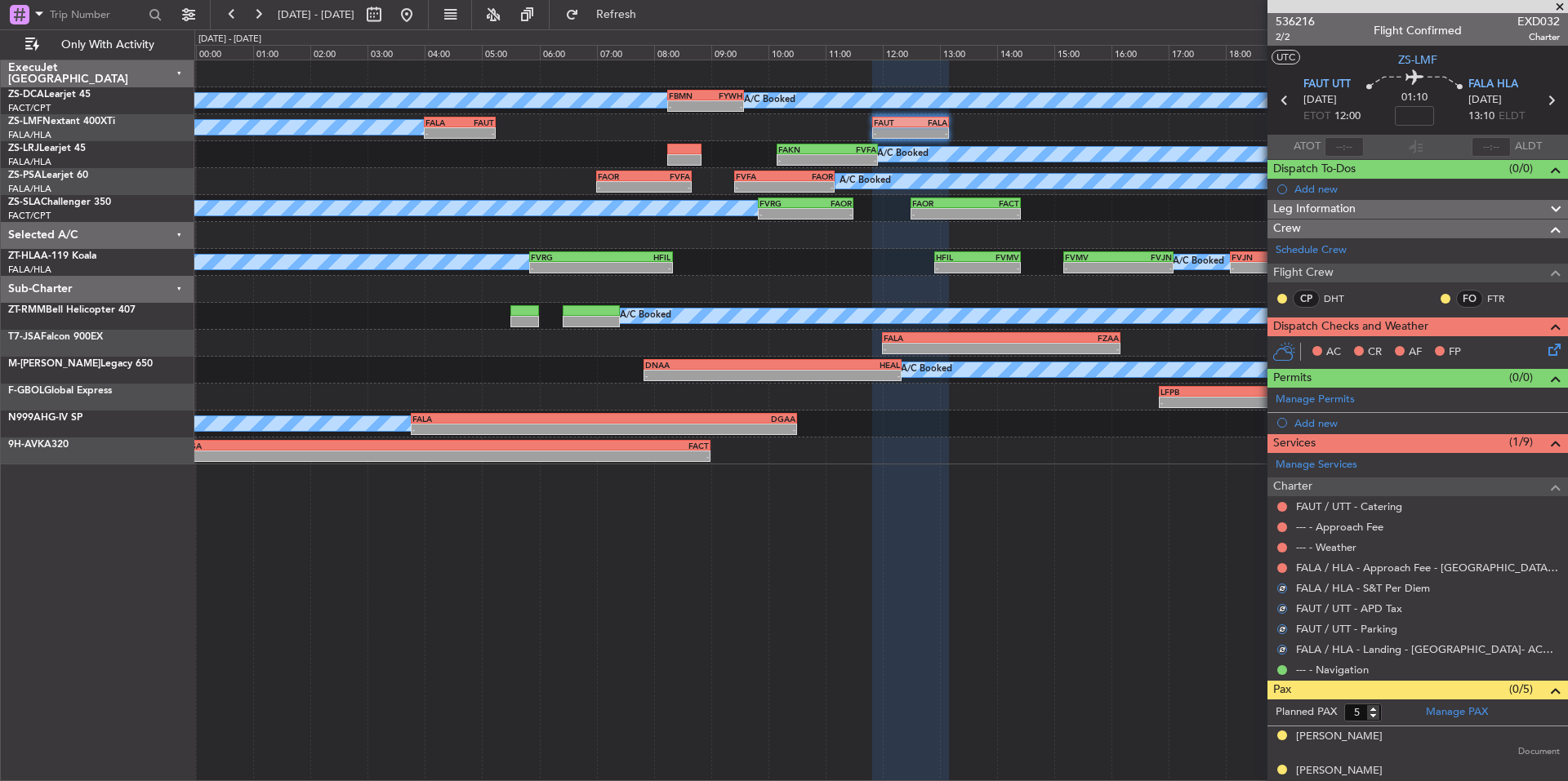
click at [1275, 563] on div "FALA / HLA - Approach Fee - Lanseria Airport- ACC # 1800" at bounding box center [1418, 568] width 300 height 20
click at [1280, 563] on button at bounding box center [1282, 568] width 10 height 10
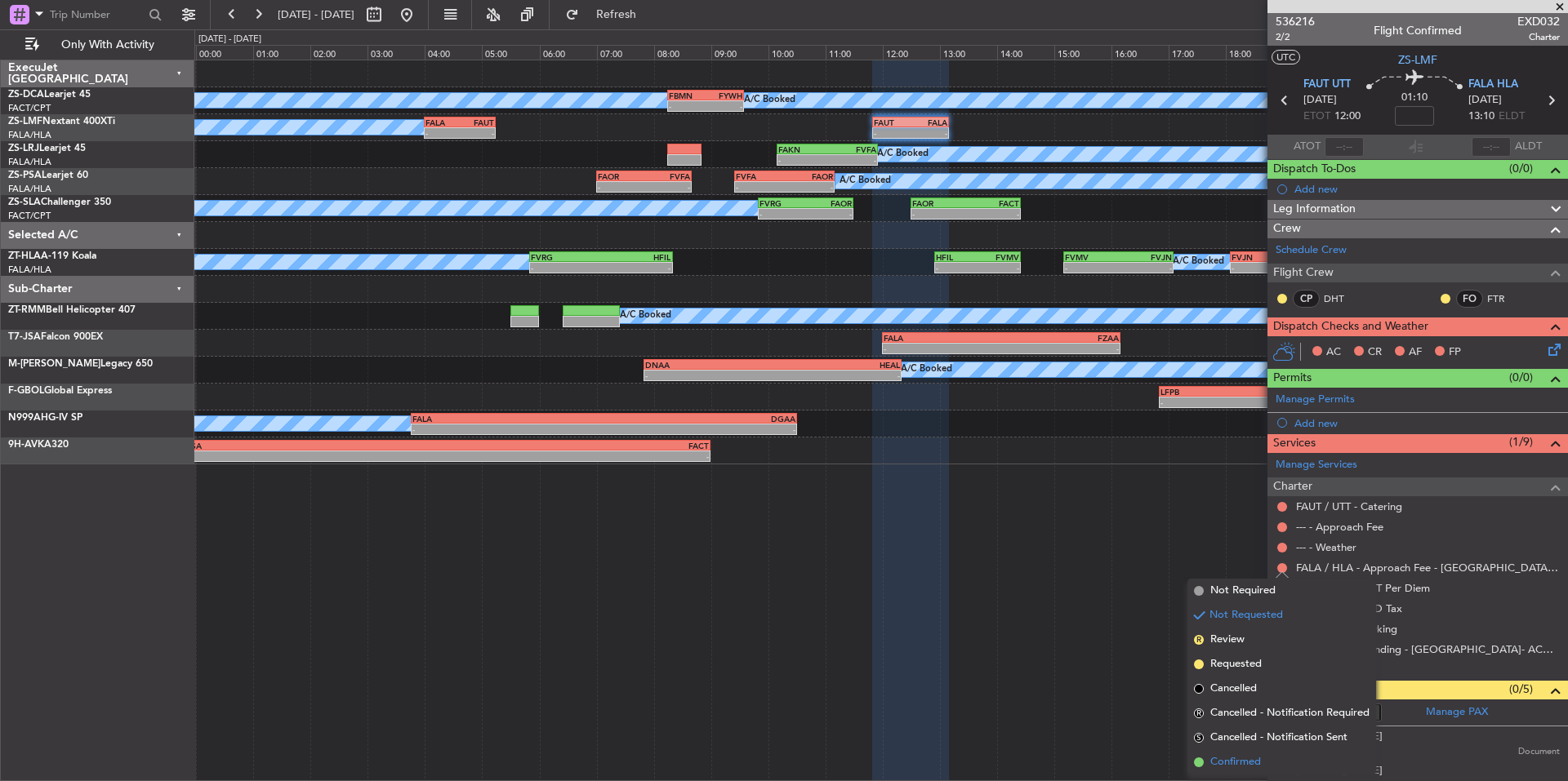
click at [1254, 761] on span "Confirmed" at bounding box center [1236, 762] width 51 height 16
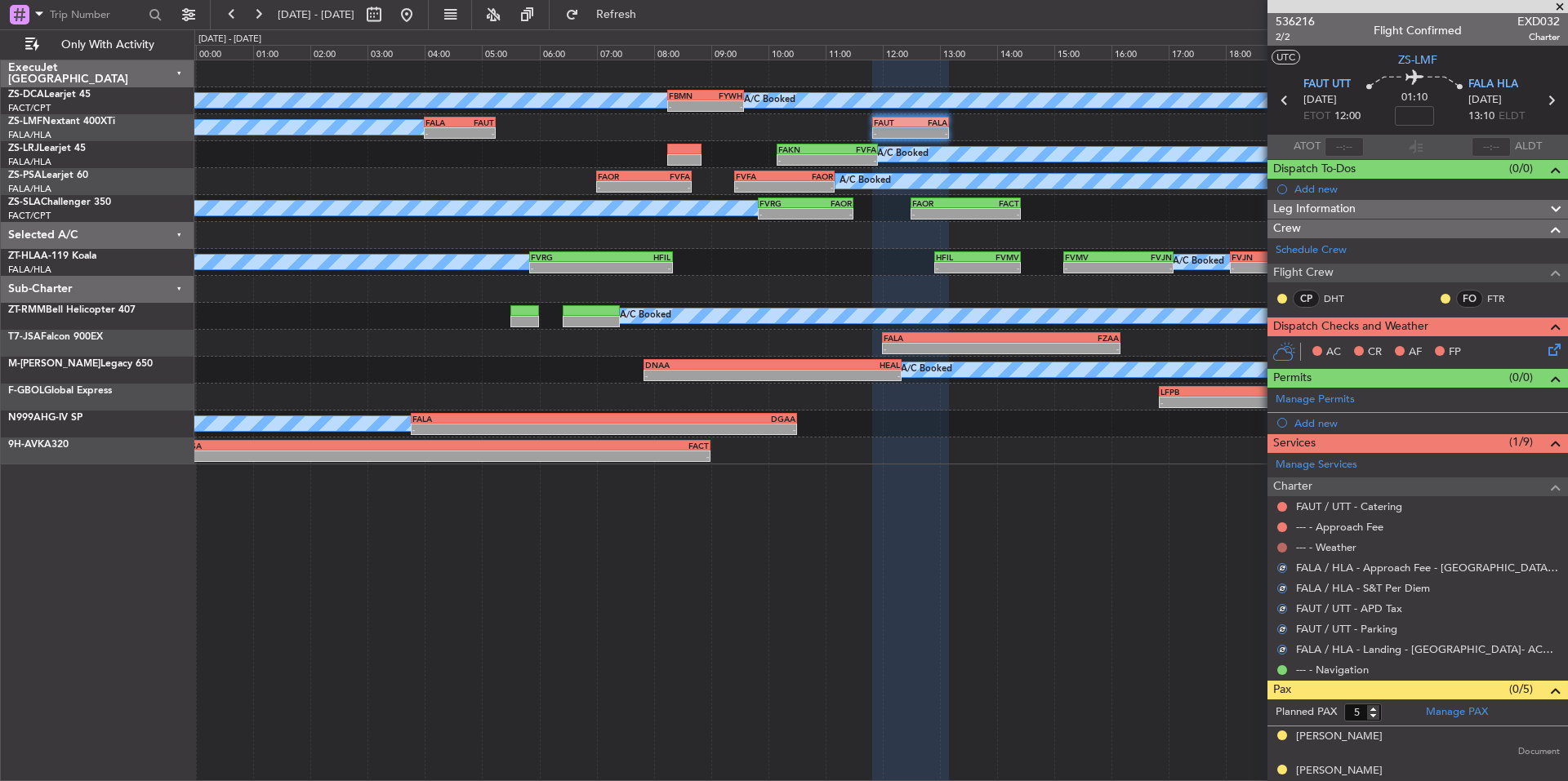
click at [1284, 544] on button at bounding box center [1282, 547] width 10 height 10
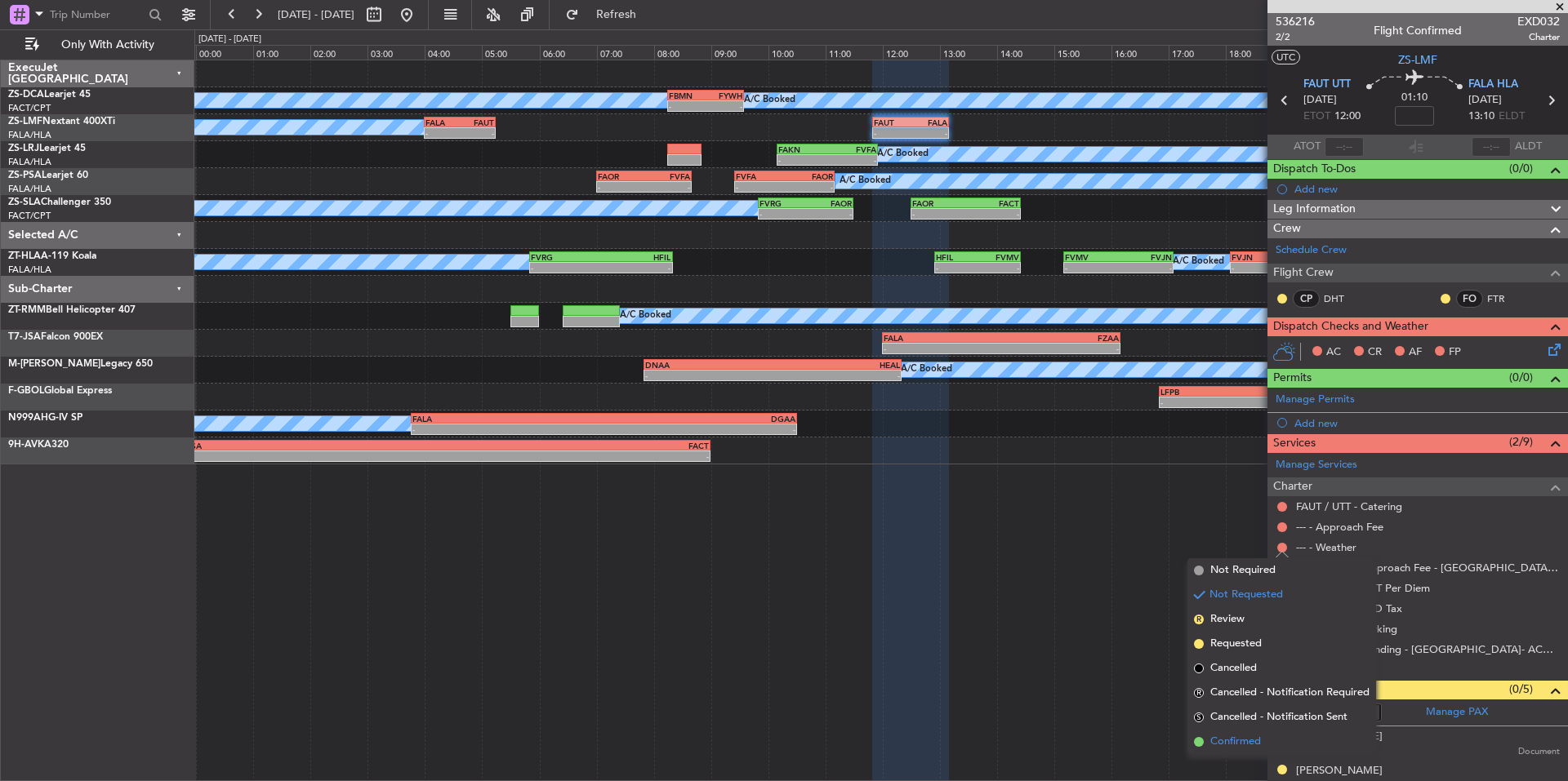
click at [1252, 750] on span "Confirmed" at bounding box center [1236, 742] width 51 height 16
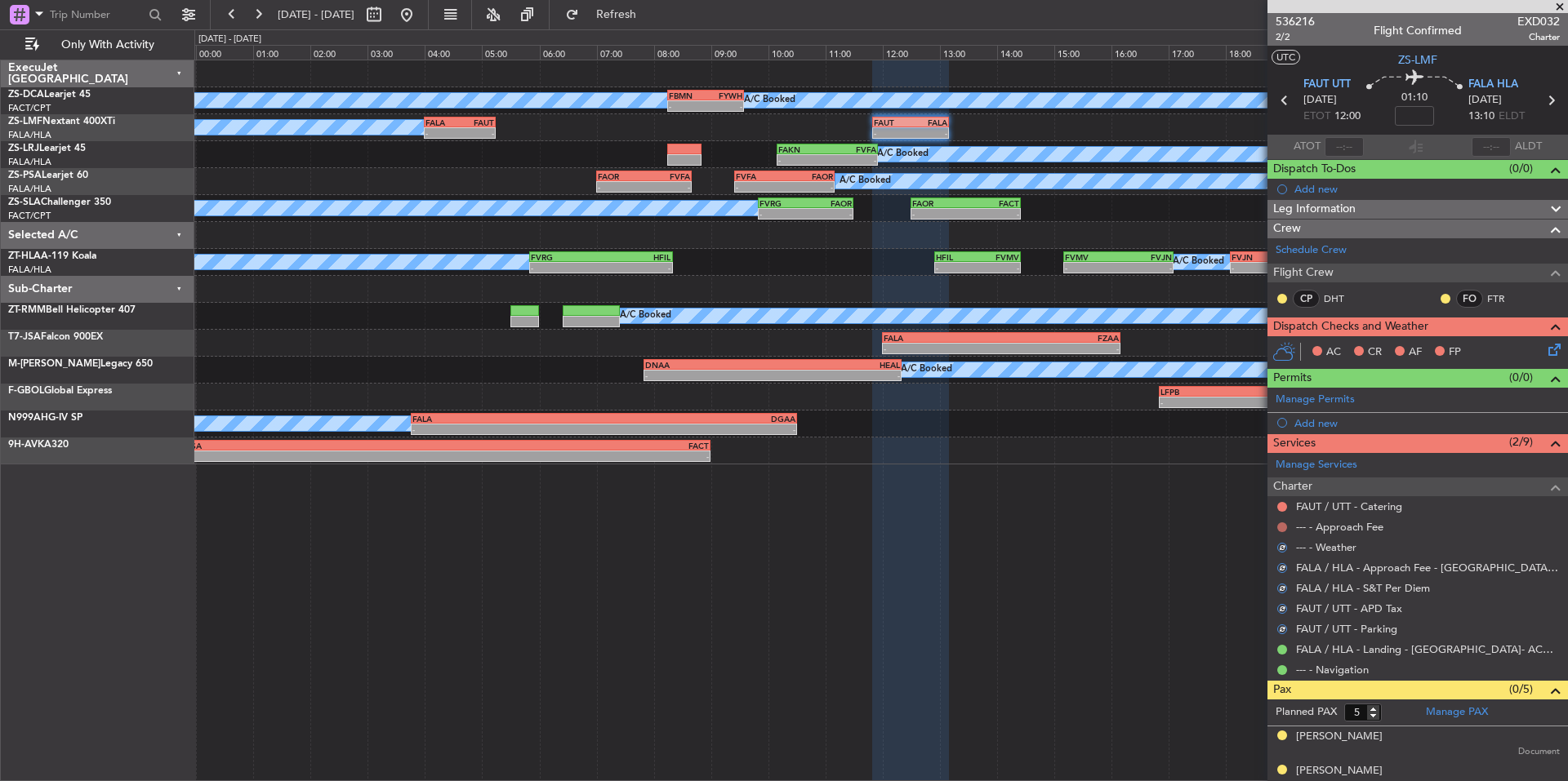
click at [1282, 526] on button at bounding box center [1282, 527] width 10 height 10
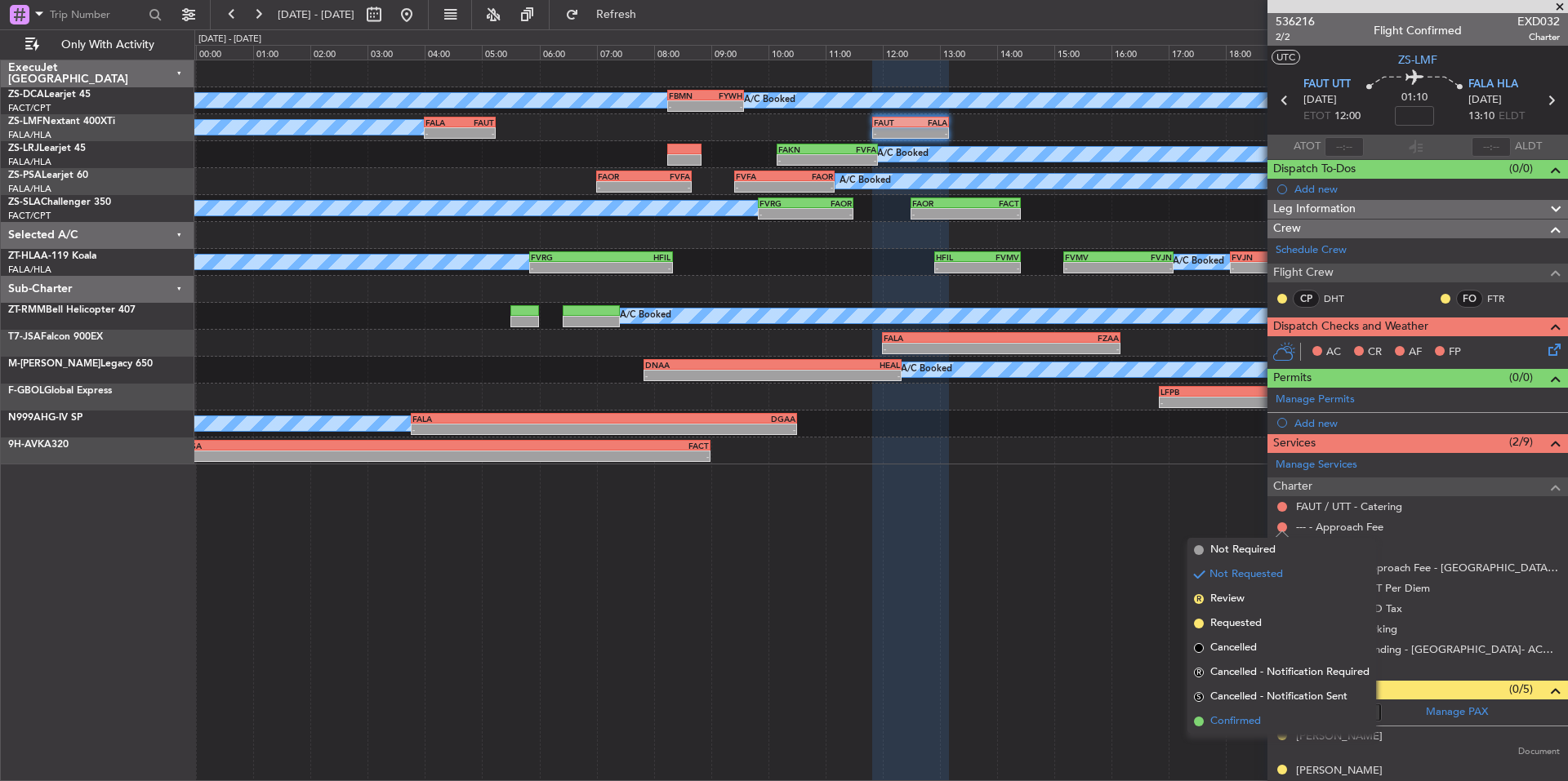
click at [1251, 715] on span "Confirmed" at bounding box center [1236, 721] width 51 height 16
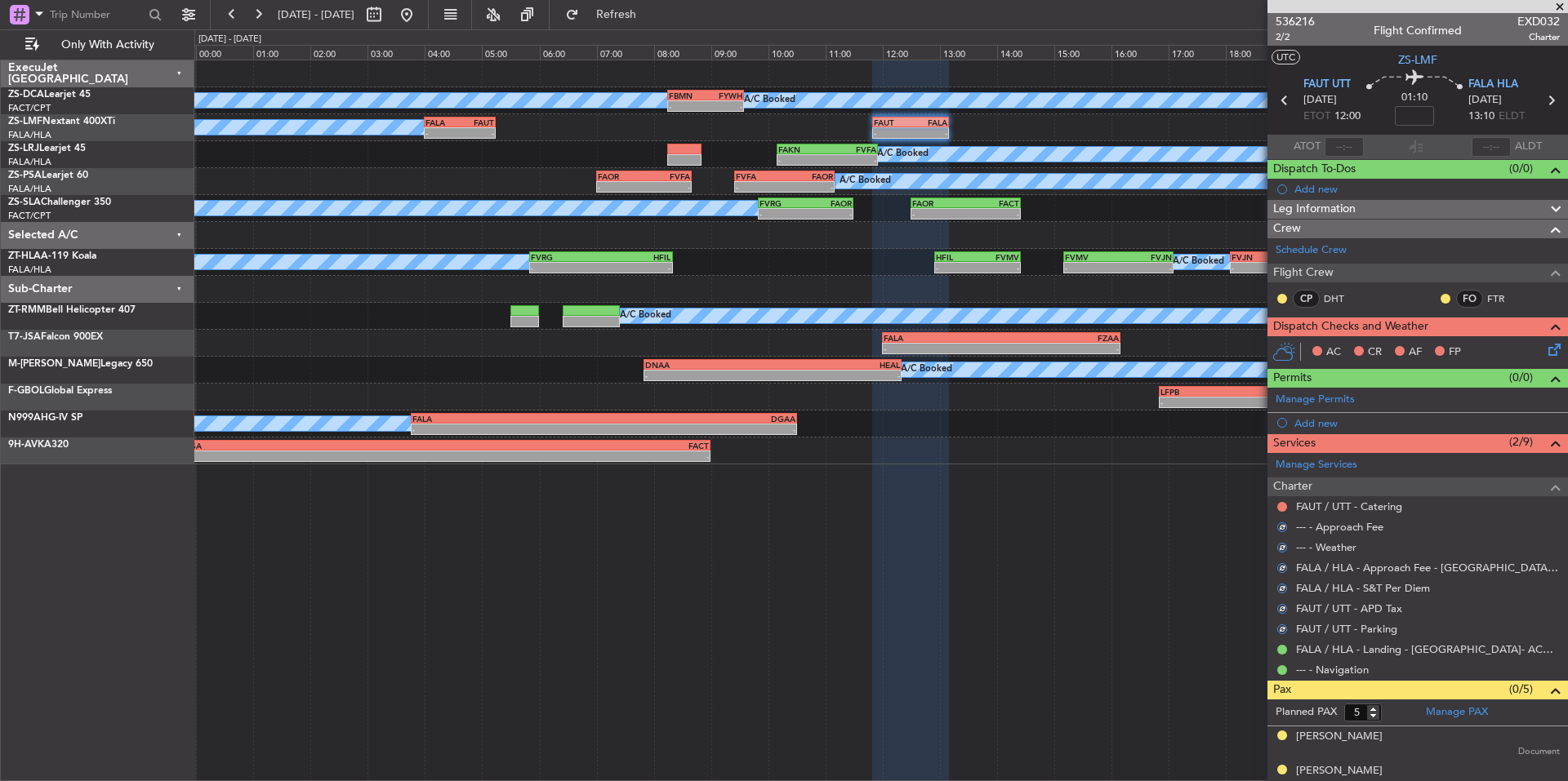
click at [1283, 504] on button at bounding box center [1282, 506] width 10 height 10
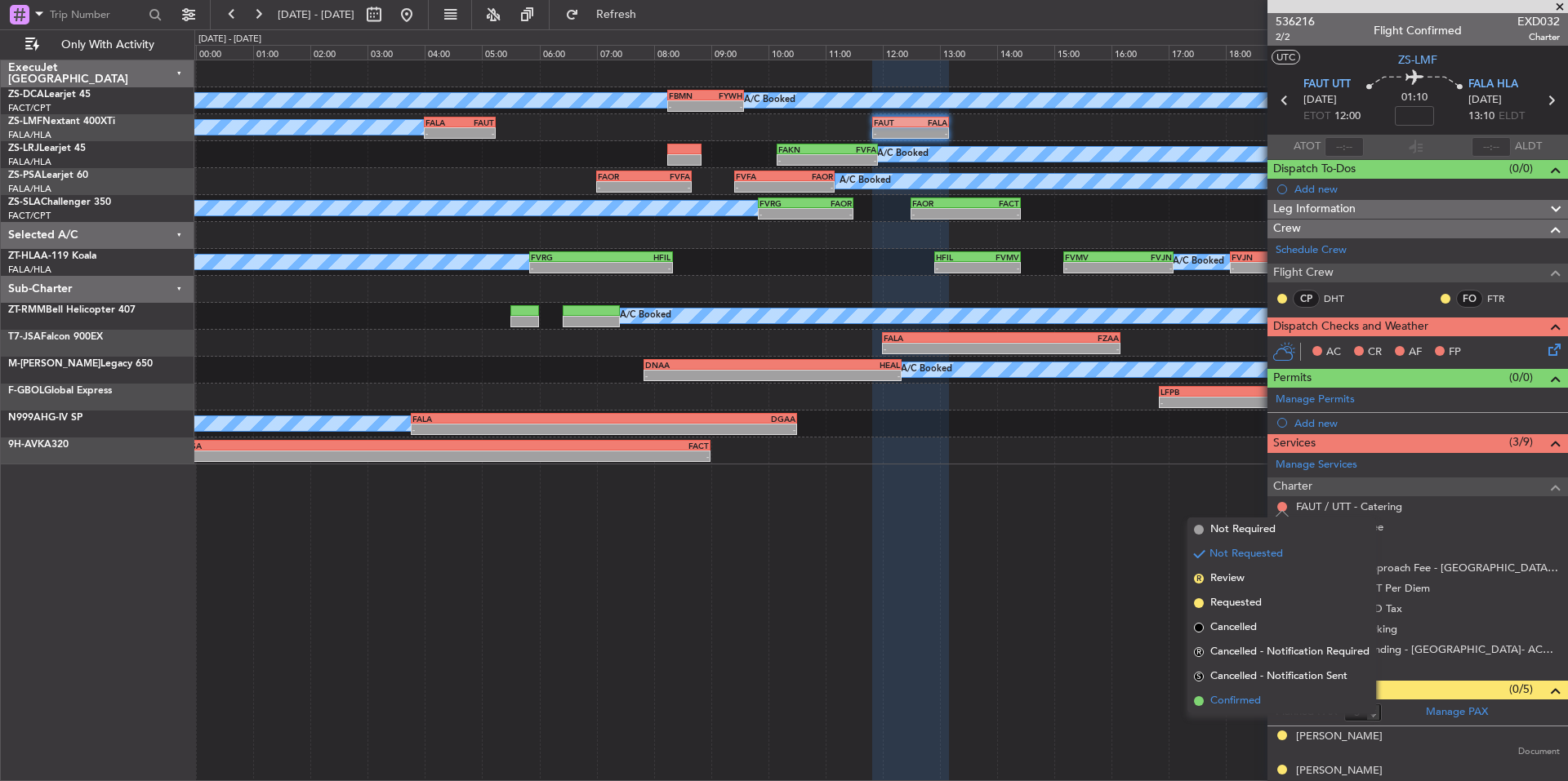
click at [1246, 700] on span "Confirmed" at bounding box center [1236, 701] width 51 height 16
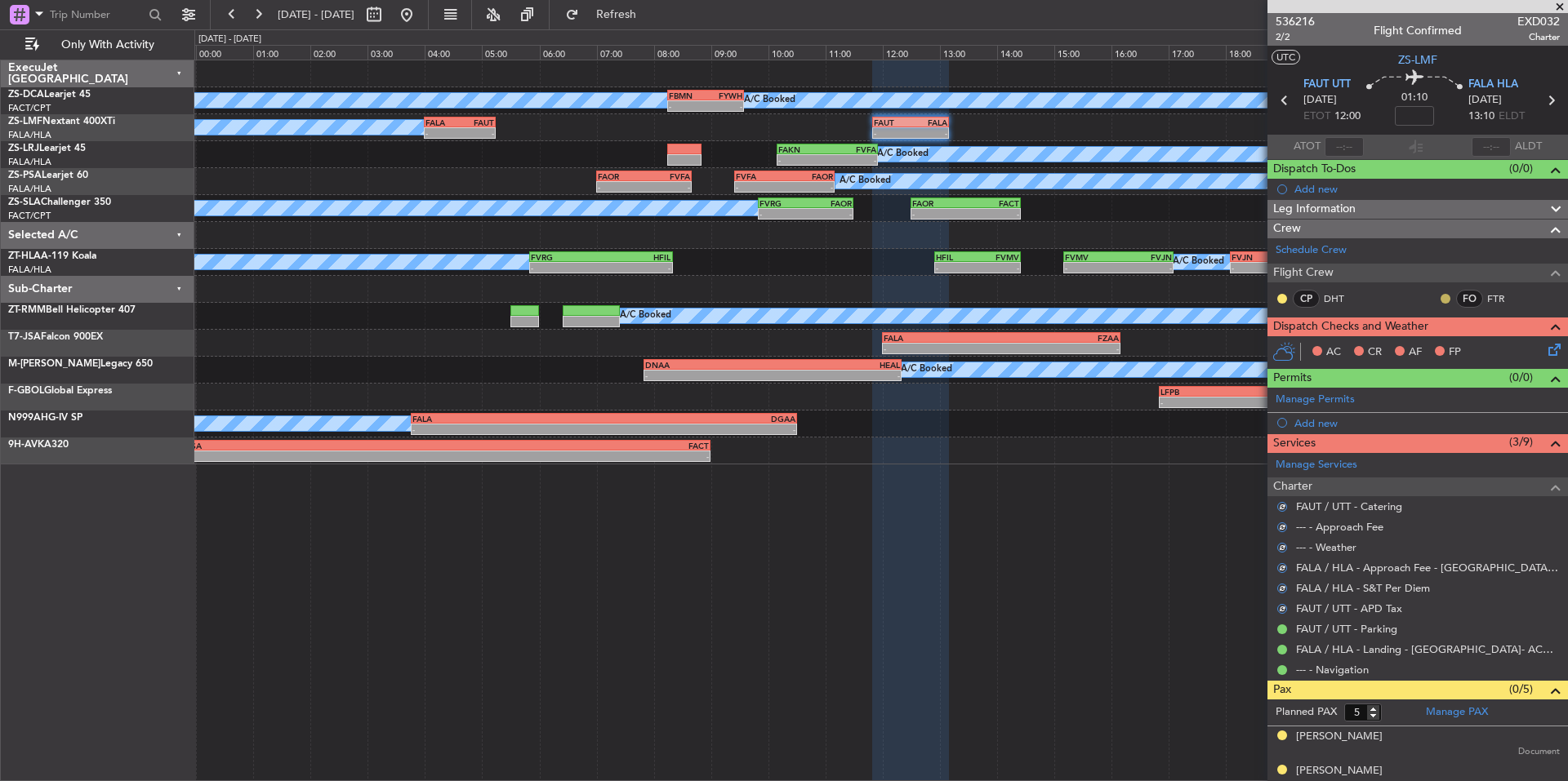
click at [1441, 296] on button at bounding box center [1445, 299] width 10 height 10
drag, startPoint x: 1415, startPoint y: 336, endPoint x: 1400, endPoint y: 335, distance: 15.0
click at [1414, 336] on li "Acknowledged" at bounding box center [1433, 347] width 109 height 25
click at [1284, 298] on button at bounding box center [1282, 299] width 10 height 10
click at [1308, 341] on span "Acknowledged" at bounding box center [1286, 346] width 72 height 16
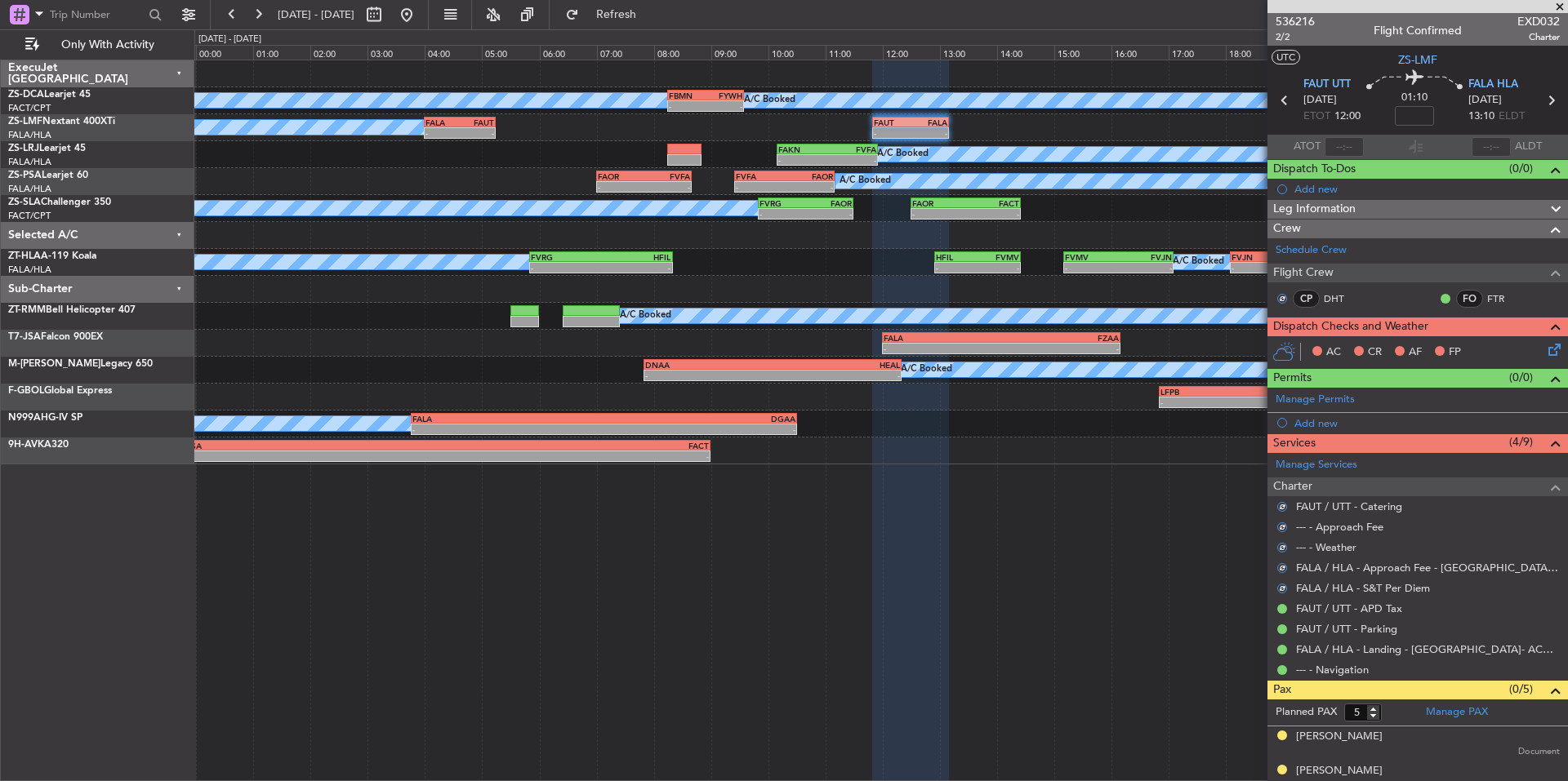
click at [1548, 344] on icon at bounding box center [1552, 347] width 13 height 13
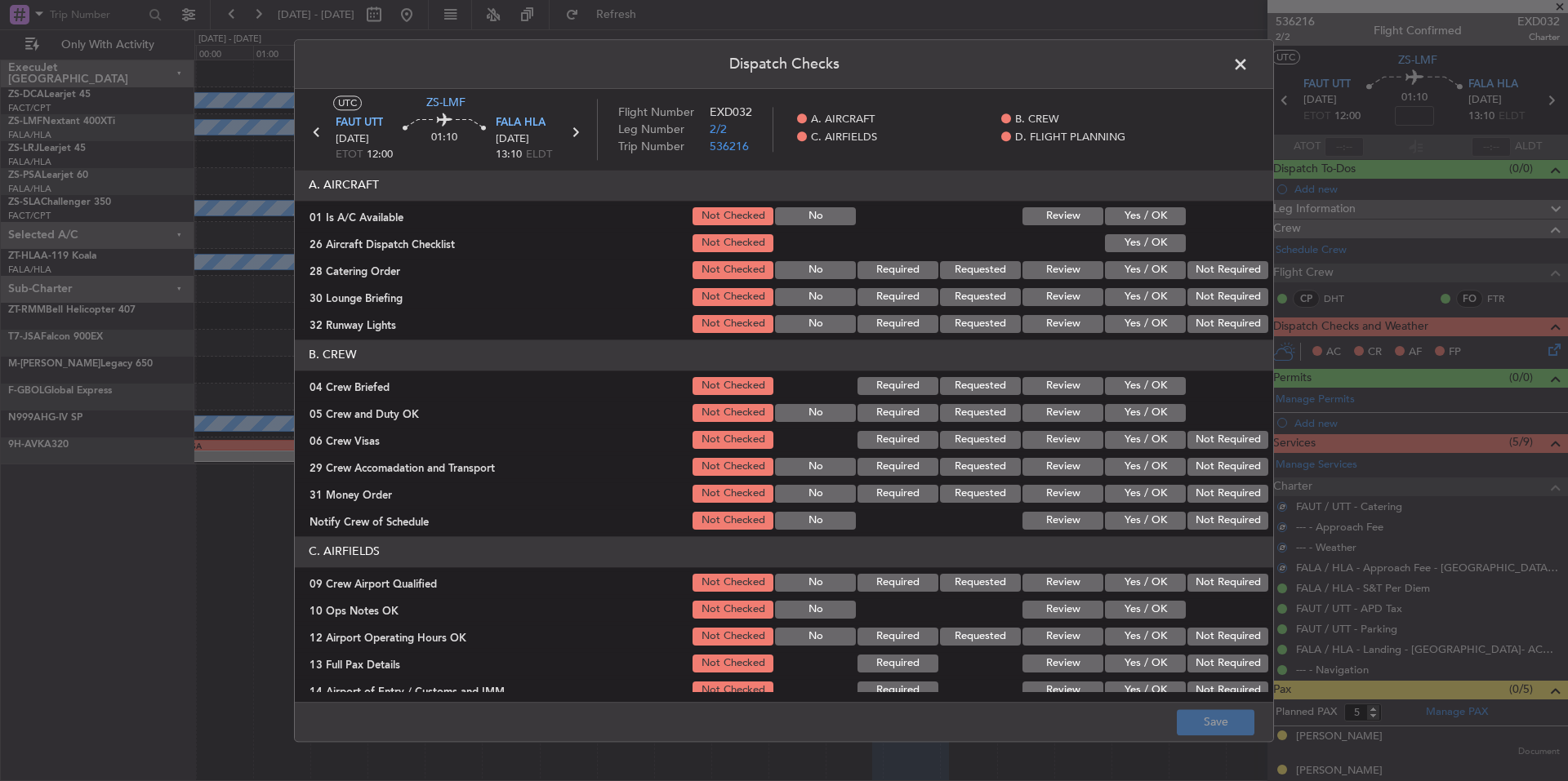
click at [1156, 214] on button "Yes / OK" at bounding box center [1145, 216] width 81 height 18
click at [1150, 240] on button "Yes / OK" at bounding box center [1145, 243] width 81 height 18
click at [1206, 274] on button "Not Required" at bounding box center [1228, 270] width 81 height 18
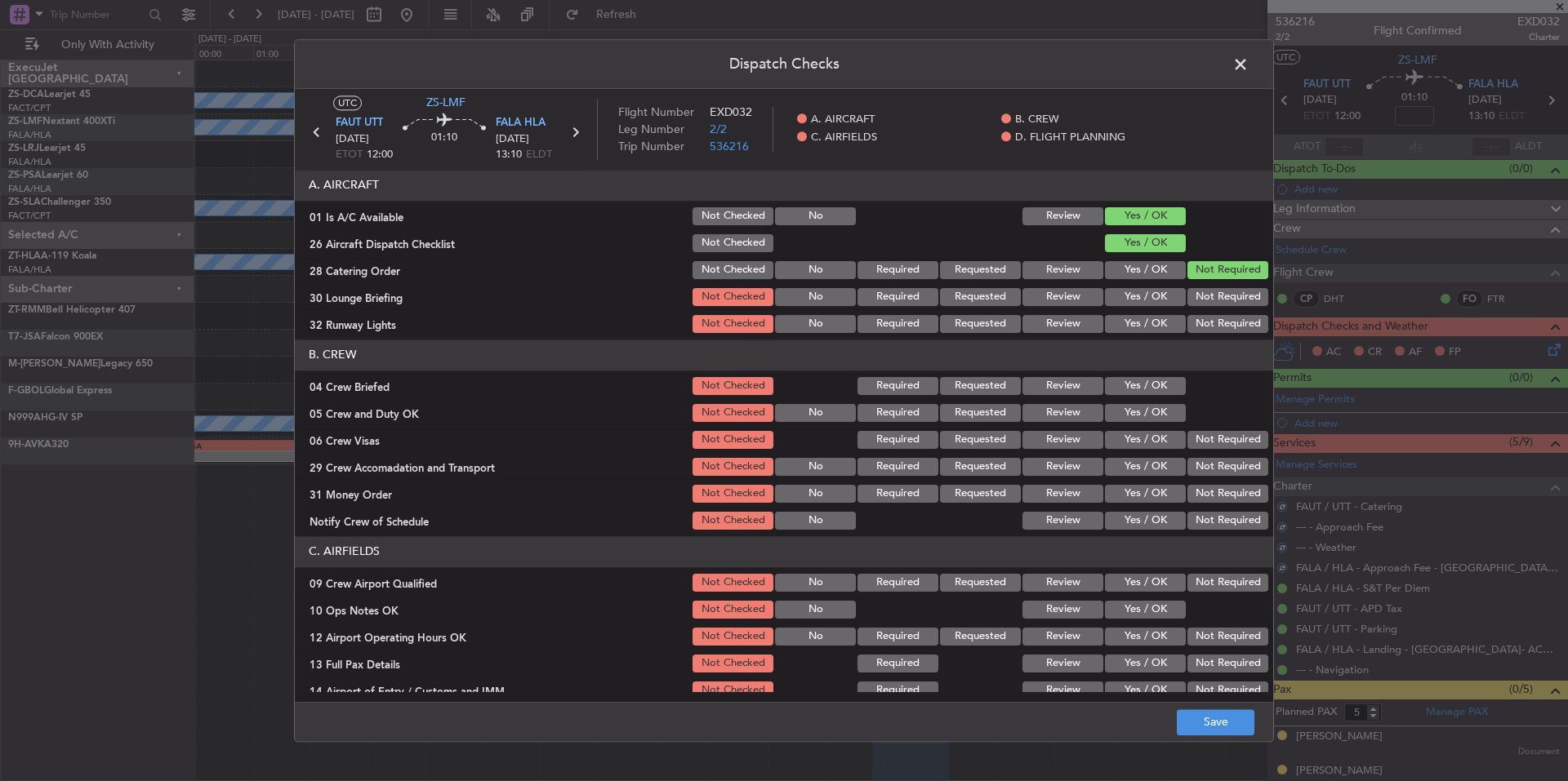
click at [1213, 300] on button "Not Required" at bounding box center [1228, 297] width 81 height 18
click at [1220, 315] on div "Not Required" at bounding box center [1226, 324] width 83 height 23
click at [1220, 323] on button "Not Required" at bounding box center [1228, 324] width 81 height 18
click at [1162, 387] on button "Yes / OK" at bounding box center [1145, 387] width 81 height 18
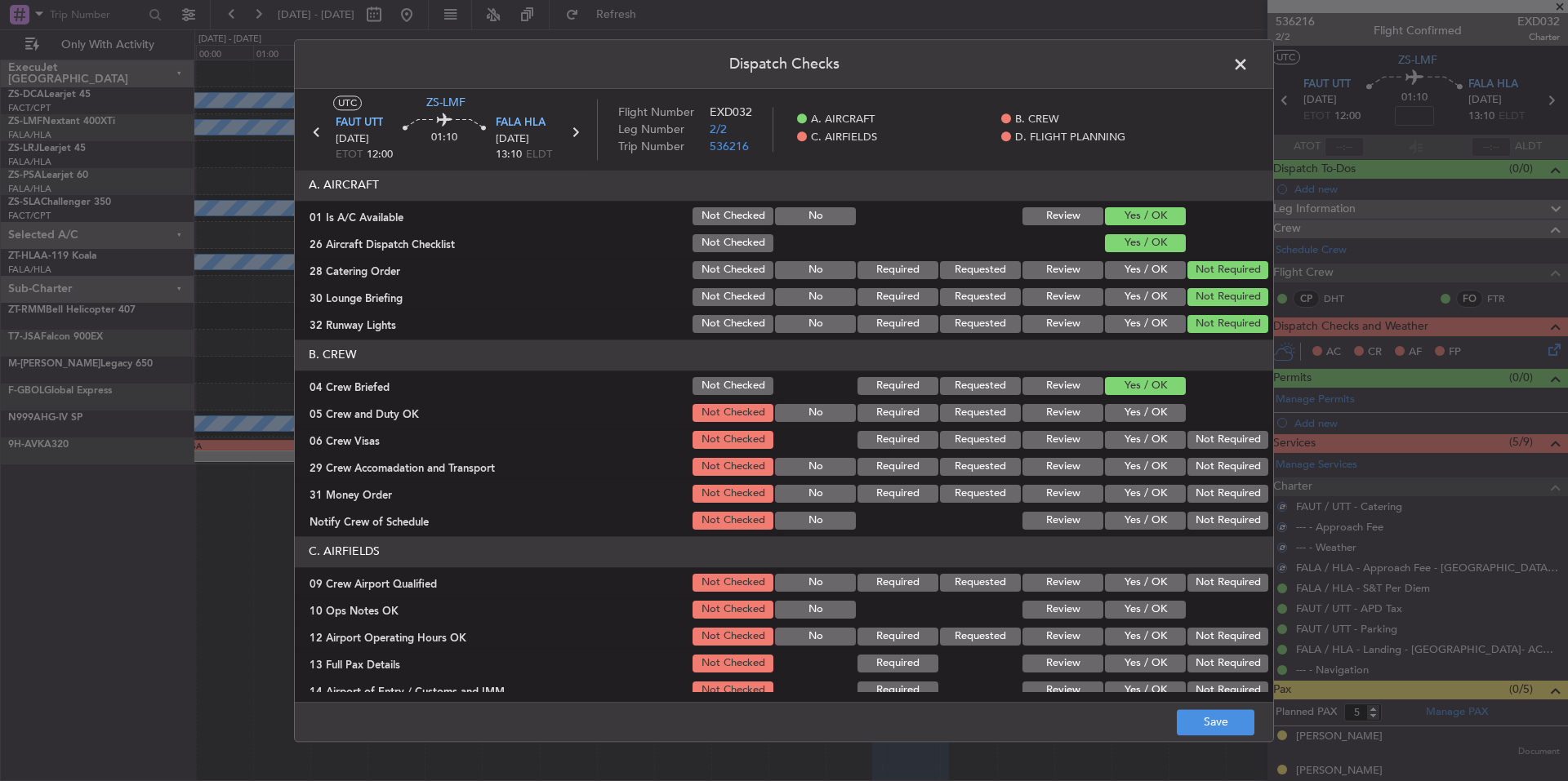
click at [1164, 411] on button "Yes / OK" at bounding box center [1145, 413] width 81 height 18
click at [1194, 441] on button "Not Required" at bounding box center [1228, 440] width 81 height 18
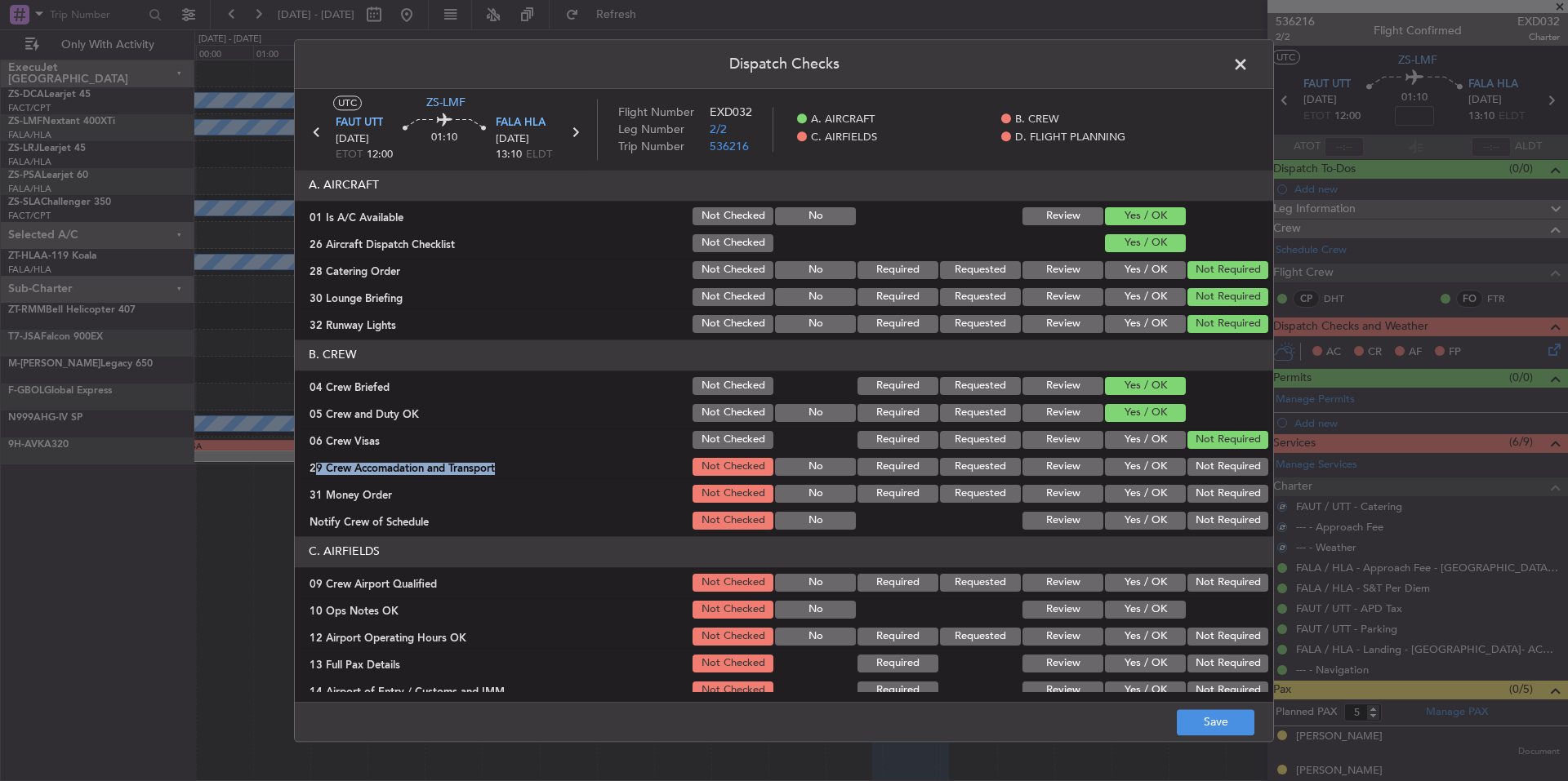
drag, startPoint x: 1199, startPoint y: 450, endPoint x: 1204, endPoint y: 461, distance: 12.1
click at [1202, 458] on section "B. CREW 04 Crew Briefed Not Checked Required Requested Review Yes / OK 05 Crew …" at bounding box center [784, 435] width 979 height 193
click at [1207, 490] on button "Not Required" at bounding box center [1228, 494] width 81 height 18
click at [1207, 507] on section "B. CREW 04 Crew Briefed Not Checked Required Requested Review Yes / OK 05 Crew …" at bounding box center [784, 435] width 979 height 193
click at [1209, 519] on button "Not Required" at bounding box center [1228, 521] width 81 height 18
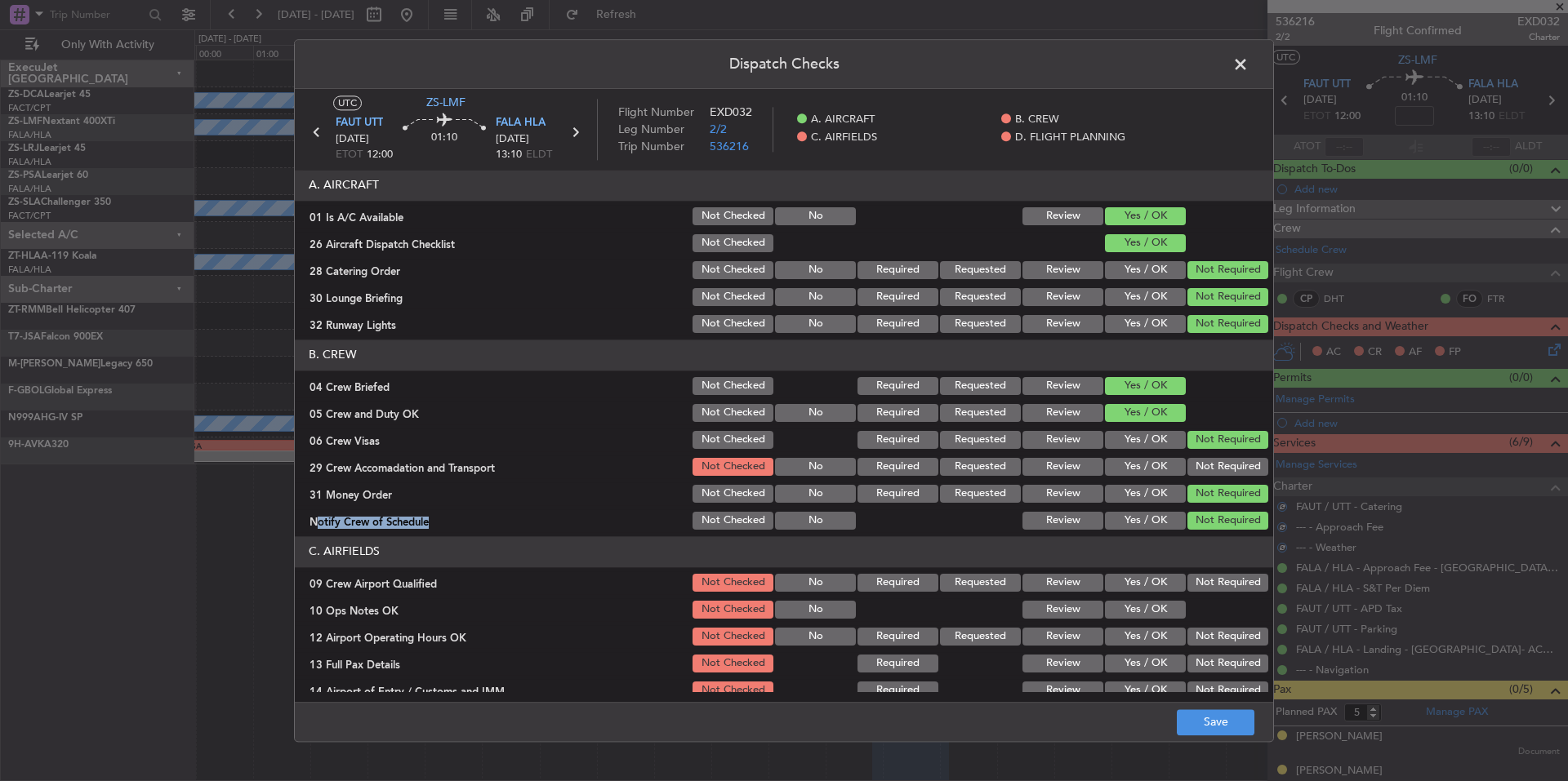
click at [1209, 521] on button "Not Required" at bounding box center [1228, 521] width 81 height 18
click at [1205, 460] on button "Not Required" at bounding box center [1228, 467] width 81 height 18
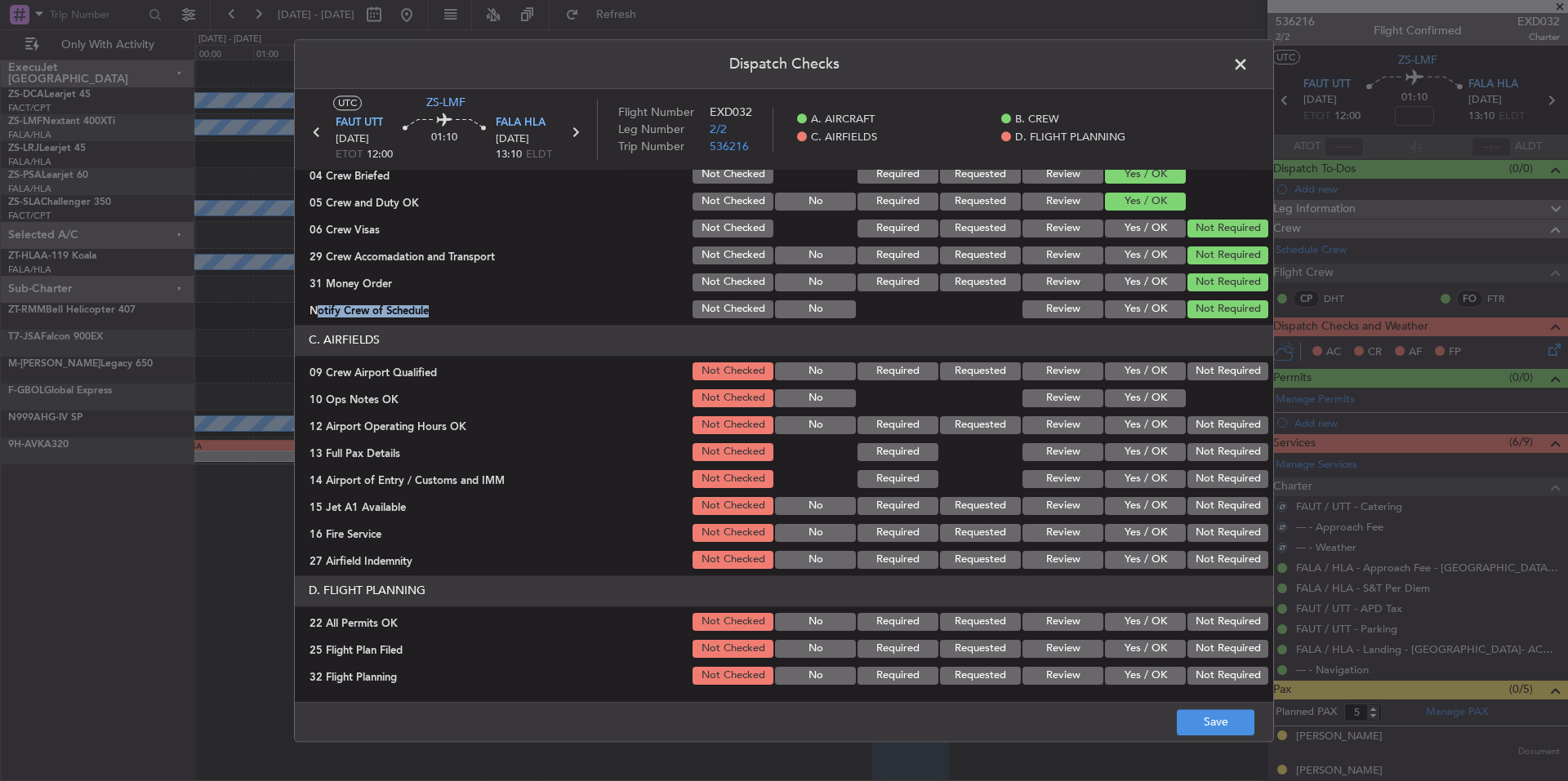
click at [1198, 372] on button "Not Required" at bounding box center [1228, 371] width 81 height 18
click at [1166, 392] on button "Yes / OK" at bounding box center [1145, 398] width 81 height 18
drag, startPoint x: 1196, startPoint y: 421, endPoint x: 1198, endPoint y: 431, distance: 10.2
click at [1196, 423] on button "Not Required" at bounding box center [1228, 426] width 81 height 18
click at [1202, 443] on section "C. AIRFIELDS 09 Crew Airport Qualified Not Checked No Required Requested Review…" at bounding box center [784, 449] width 979 height 247
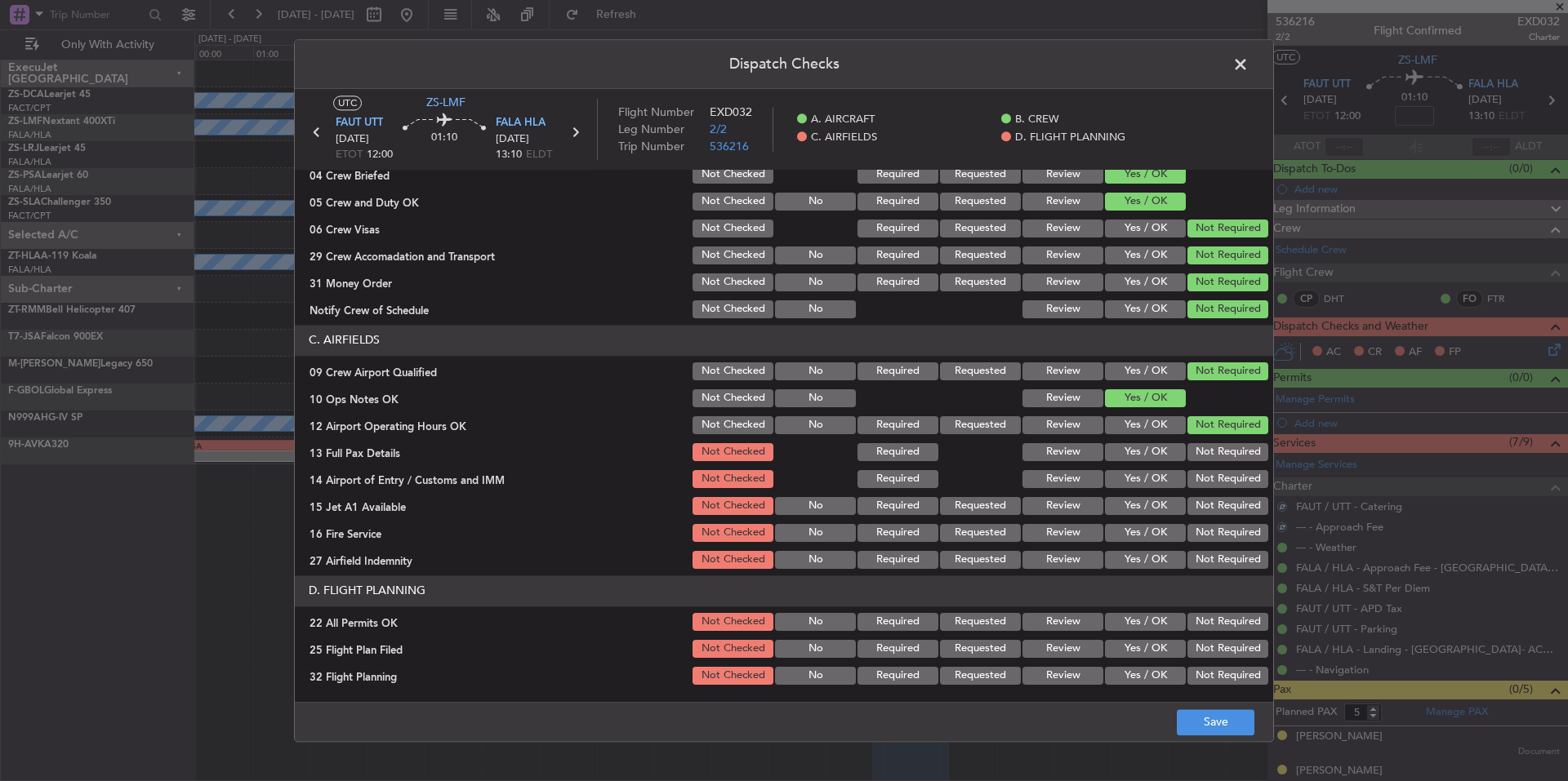
click at [1206, 461] on div "Not Required" at bounding box center [1226, 452] width 83 height 23
click at [1210, 478] on button "Not Required" at bounding box center [1228, 479] width 81 height 18
drag, startPoint x: 1214, startPoint y: 497, endPoint x: 1214, endPoint y: 508, distance: 11.0
click at [1214, 503] on div "Not Required" at bounding box center [1226, 506] width 83 height 23
click at [1217, 528] on section "C. AIRFIELDS 09 Crew Airport Qualified Not Checked No Required Requested Review…" at bounding box center [784, 449] width 979 height 247
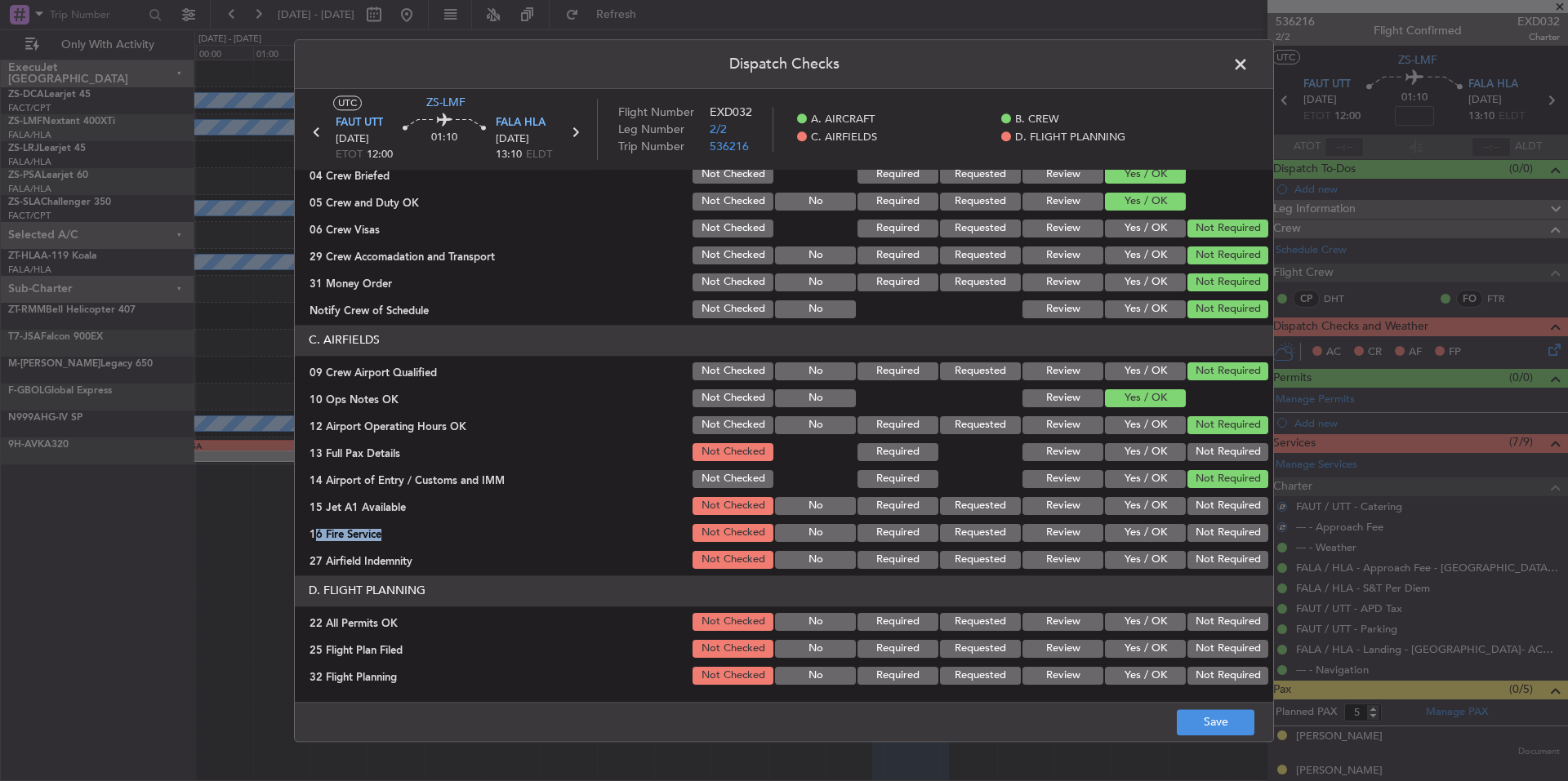
click at [1225, 559] on button "Not Required" at bounding box center [1228, 560] width 81 height 18
click at [1219, 544] on section "C. AIRFIELDS 09 Crew Airport Qualified Not Checked No Required Requested Review…" at bounding box center [784, 449] width 979 height 247
click at [1214, 530] on button "Not Required" at bounding box center [1228, 533] width 81 height 18
click at [1212, 513] on div "Not Required" at bounding box center [1226, 506] width 83 height 23
drag, startPoint x: 1211, startPoint y: 504, endPoint x: 1209, endPoint y: 492, distance: 12.2
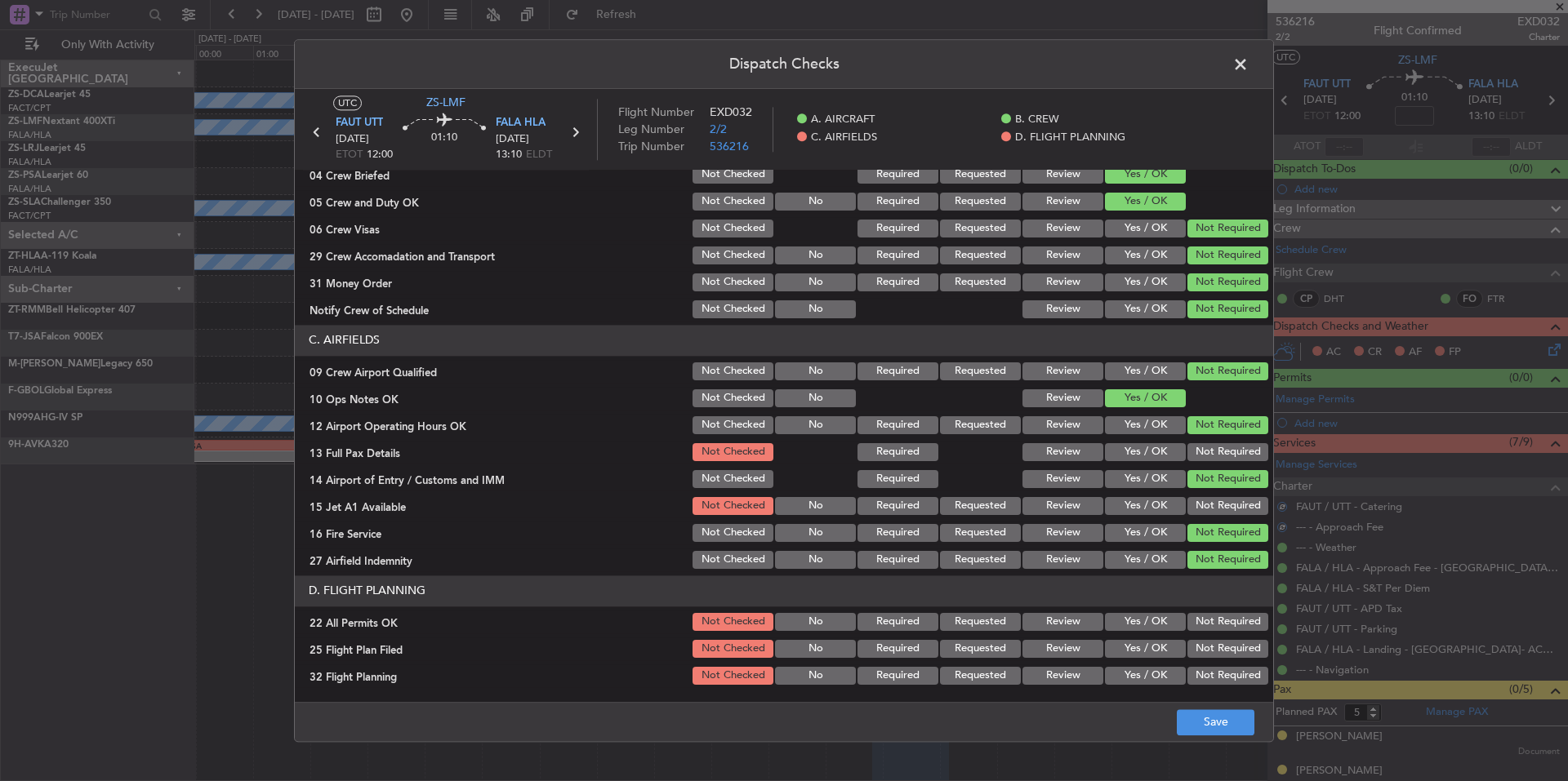
click at [1211, 499] on button "Not Required" at bounding box center [1228, 506] width 81 height 18
drag, startPoint x: 1209, startPoint y: 492, endPoint x: 1214, endPoint y: 466, distance: 26.5
click at [1209, 490] on section "C. AIRFIELDS 09 Crew Airport Qualified Not Checked No Required Requested Review…" at bounding box center [784, 449] width 979 height 247
click at [1214, 466] on section "C. AIRFIELDS 09 Crew Airport Qualified Not Checked No Required Requested Review…" at bounding box center [784, 449] width 979 height 247
click at [1214, 455] on button "Not Required" at bounding box center [1228, 452] width 81 height 18
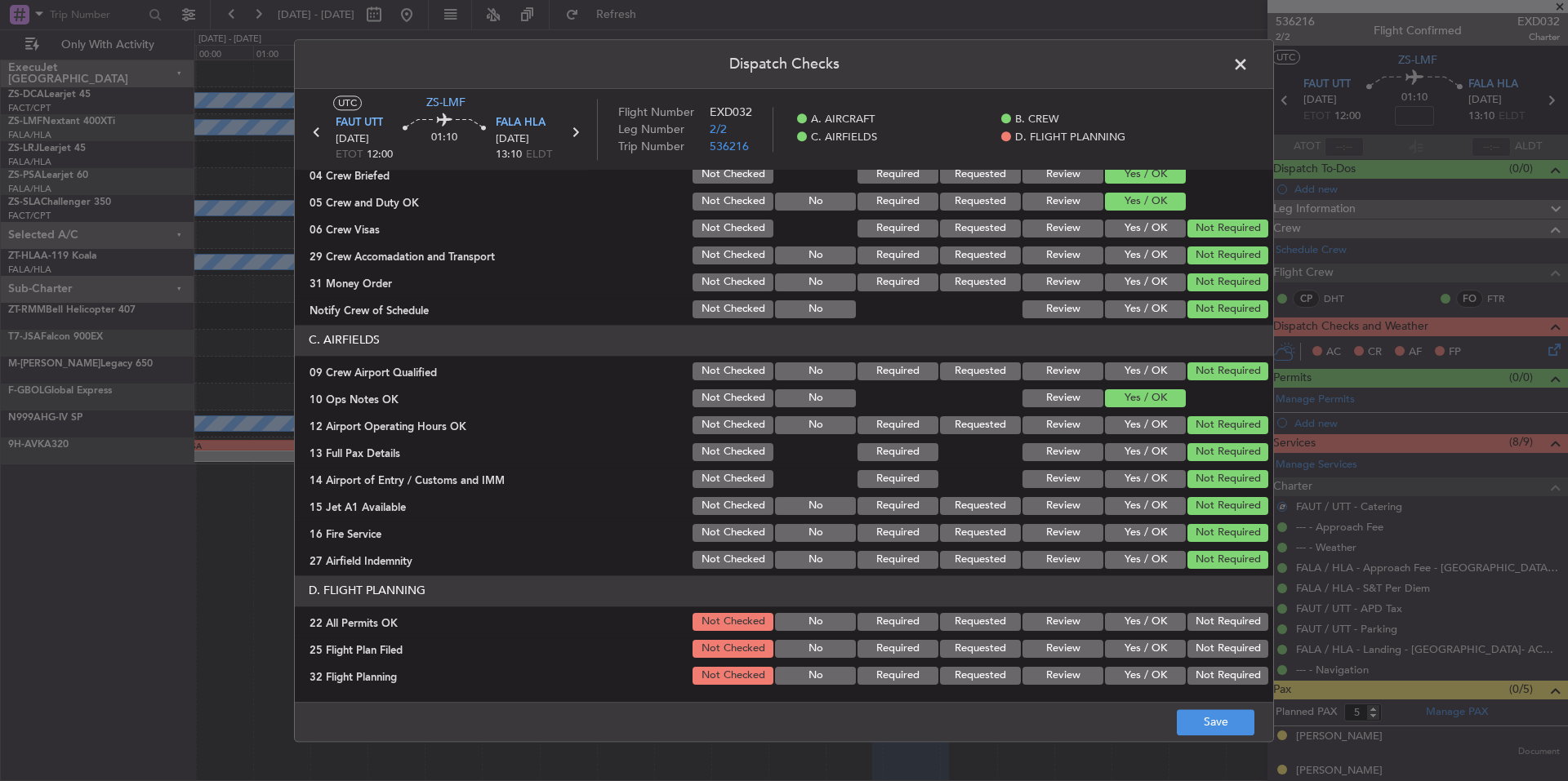
drag, startPoint x: 1205, startPoint y: 610, endPoint x: 1204, endPoint y: 618, distance: 8.1
click at [1204, 610] on section "D. FLIGHT PLANNING 22 All Permits OK Not Checked No Required Requested Review Y…" at bounding box center [784, 632] width 979 height 112
click at [1204, 619] on button "Not Required" at bounding box center [1228, 622] width 81 height 18
click at [1073, 655] on button "Review" at bounding box center [1063, 649] width 81 height 18
click at [1074, 667] on button "Review" at bounding box center [1063, 676] width 81 height 18
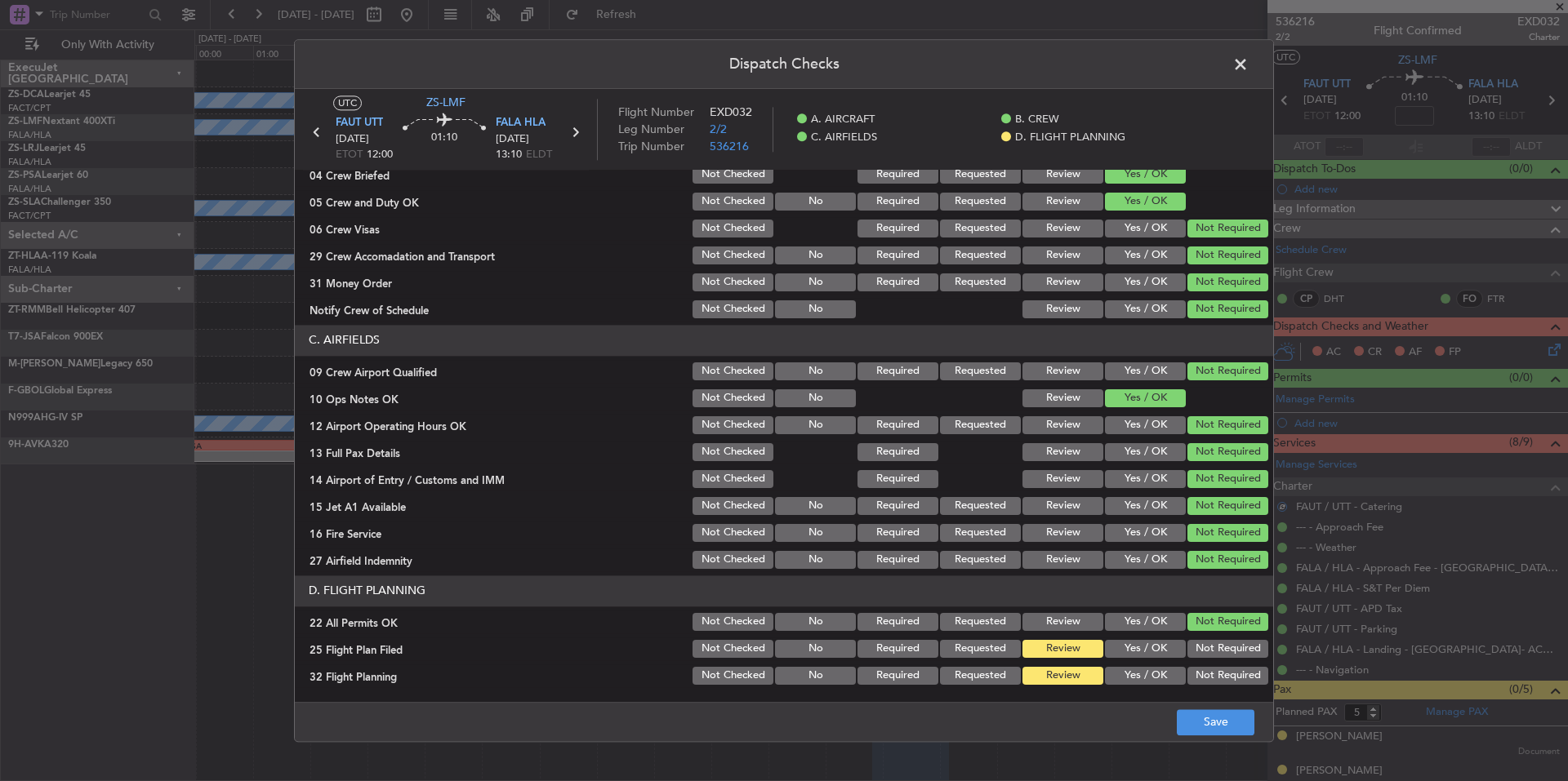
click at [1144, 697] on main "UTC ZS-LMF FAUT UTT 20/09/2025 ETOT 12:00 01:10 FALA HLA 20/09/2025 13:10 ELDT …" at bounding box center [784, 398] width 979 height 619
click at [1196, 721] on button "Save" at bounding box center [1215, 722] width 77 height 26
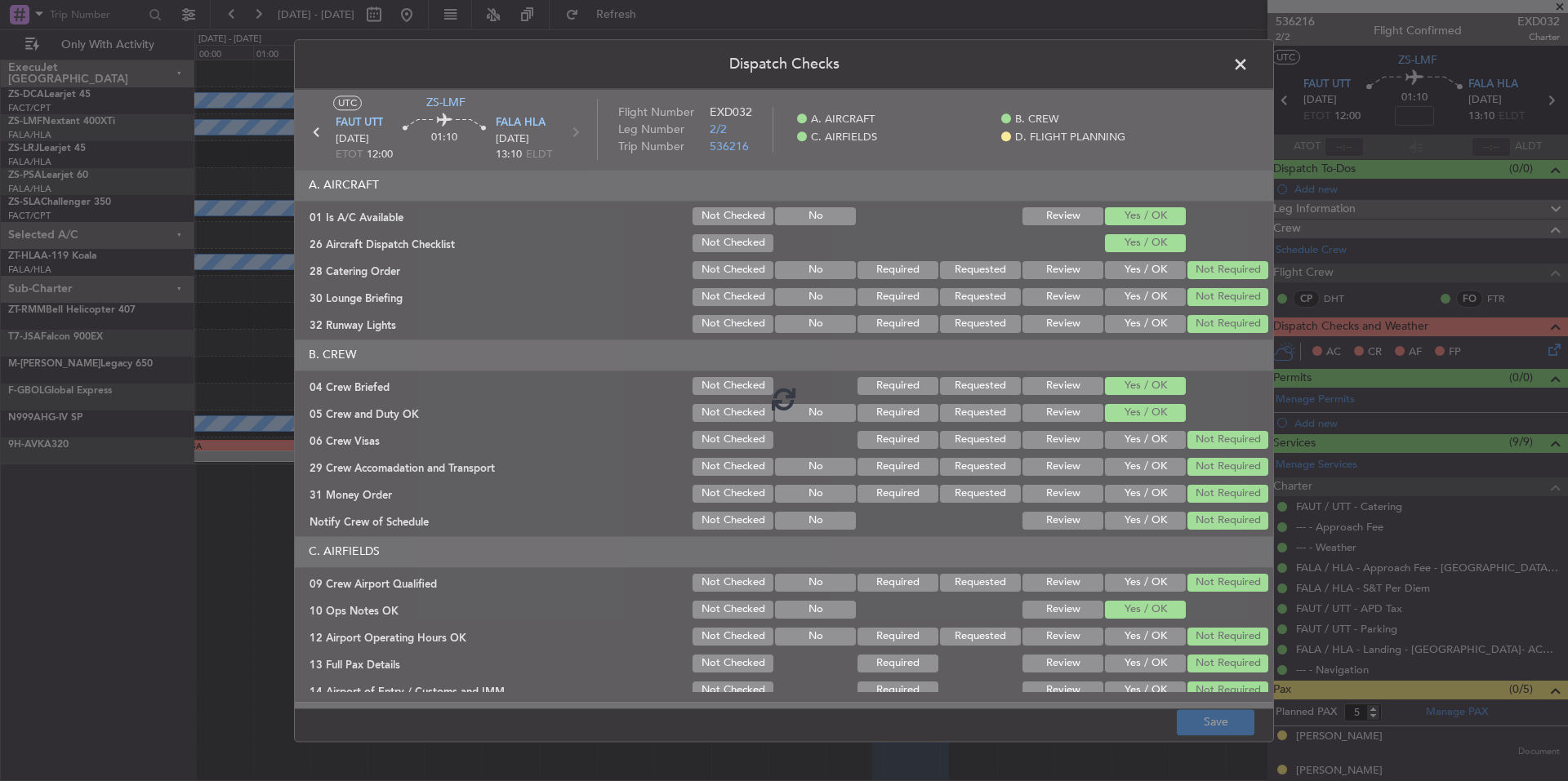
scroll to position [211, 0]
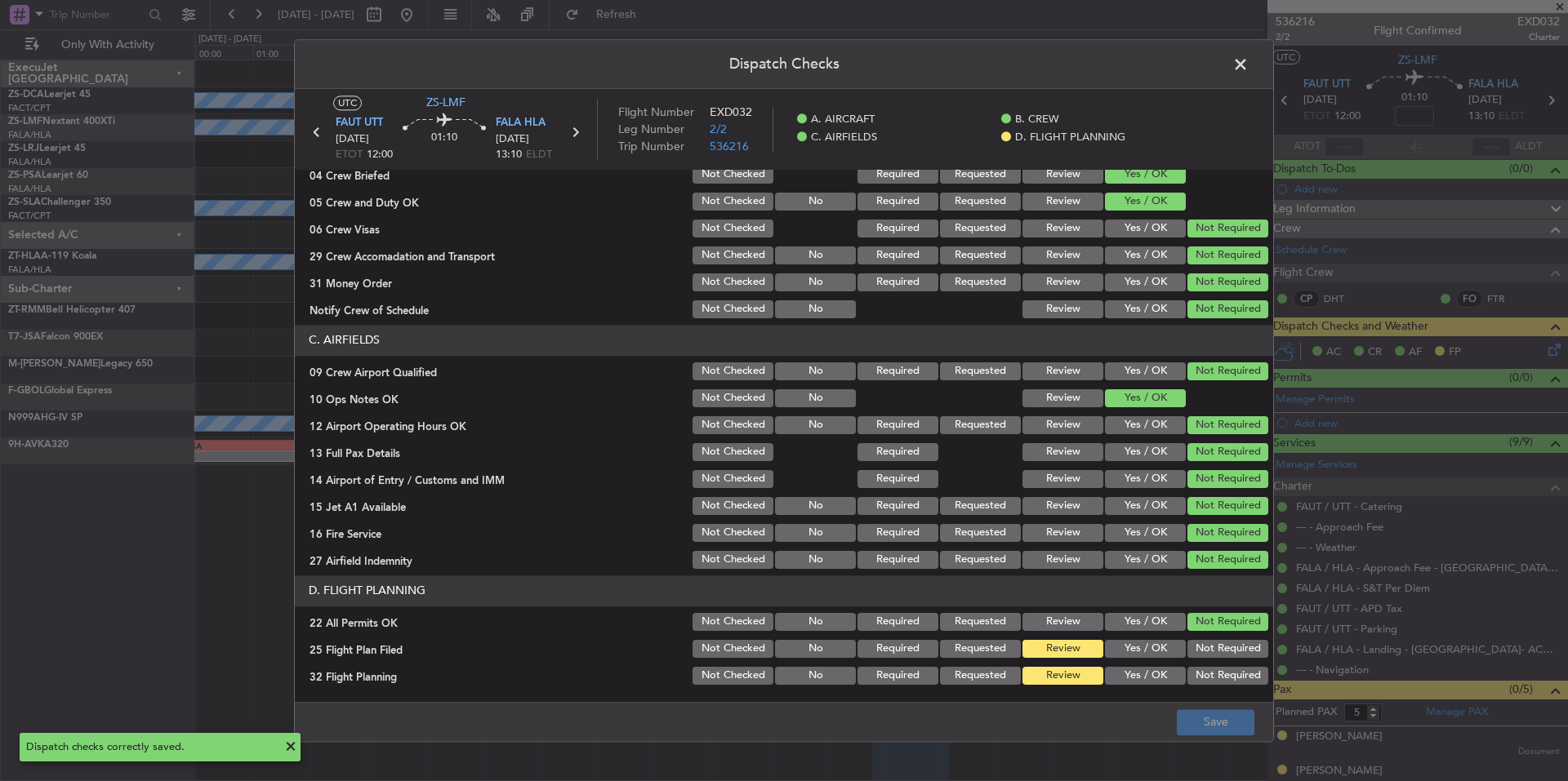
click at [1249, 68] on span at bounding box center [1249, 68] width 0 height 33
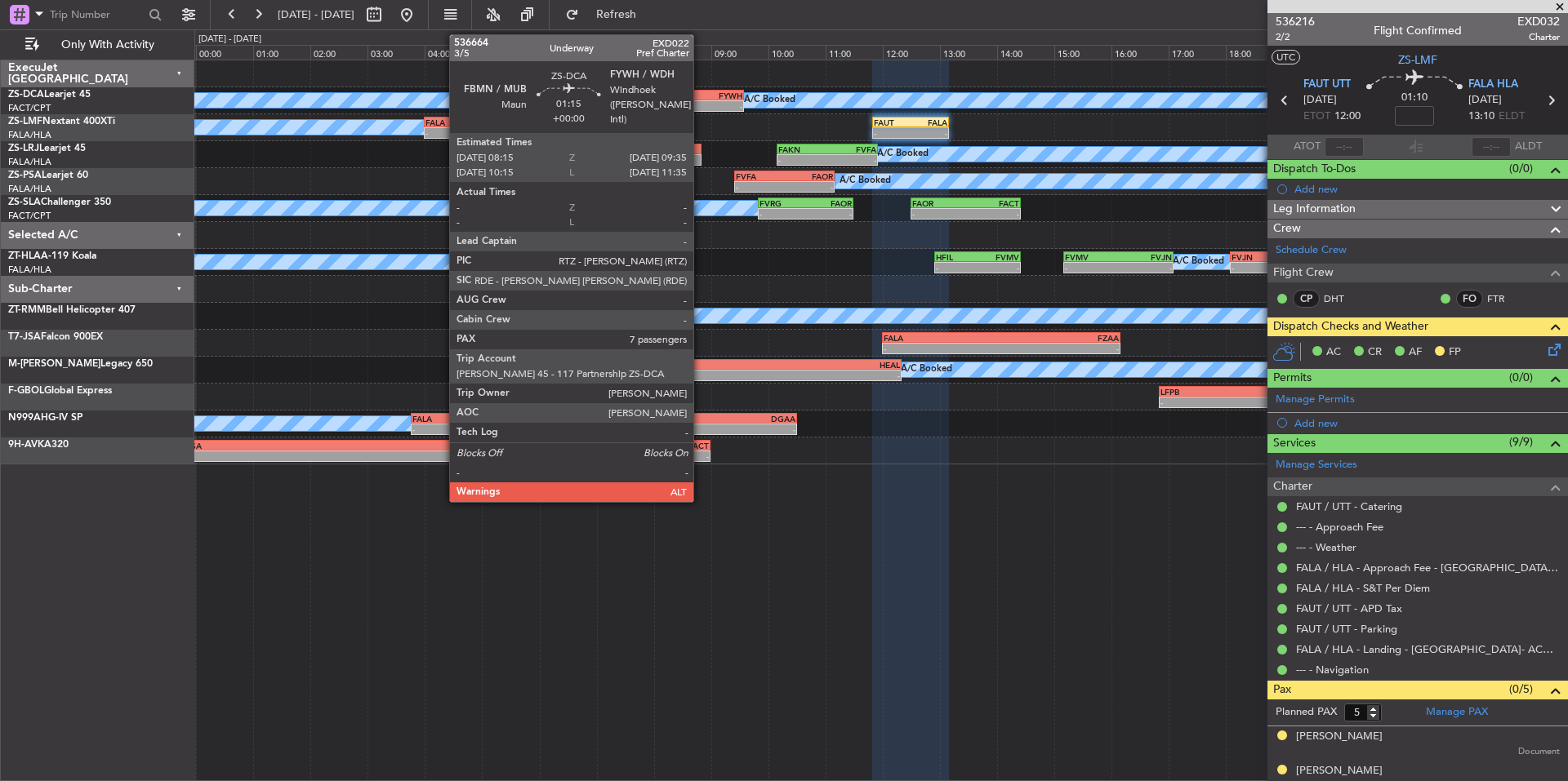
click at [700, 91] on div "FBMN" at bounding box center [687, 95] width 36 height 10
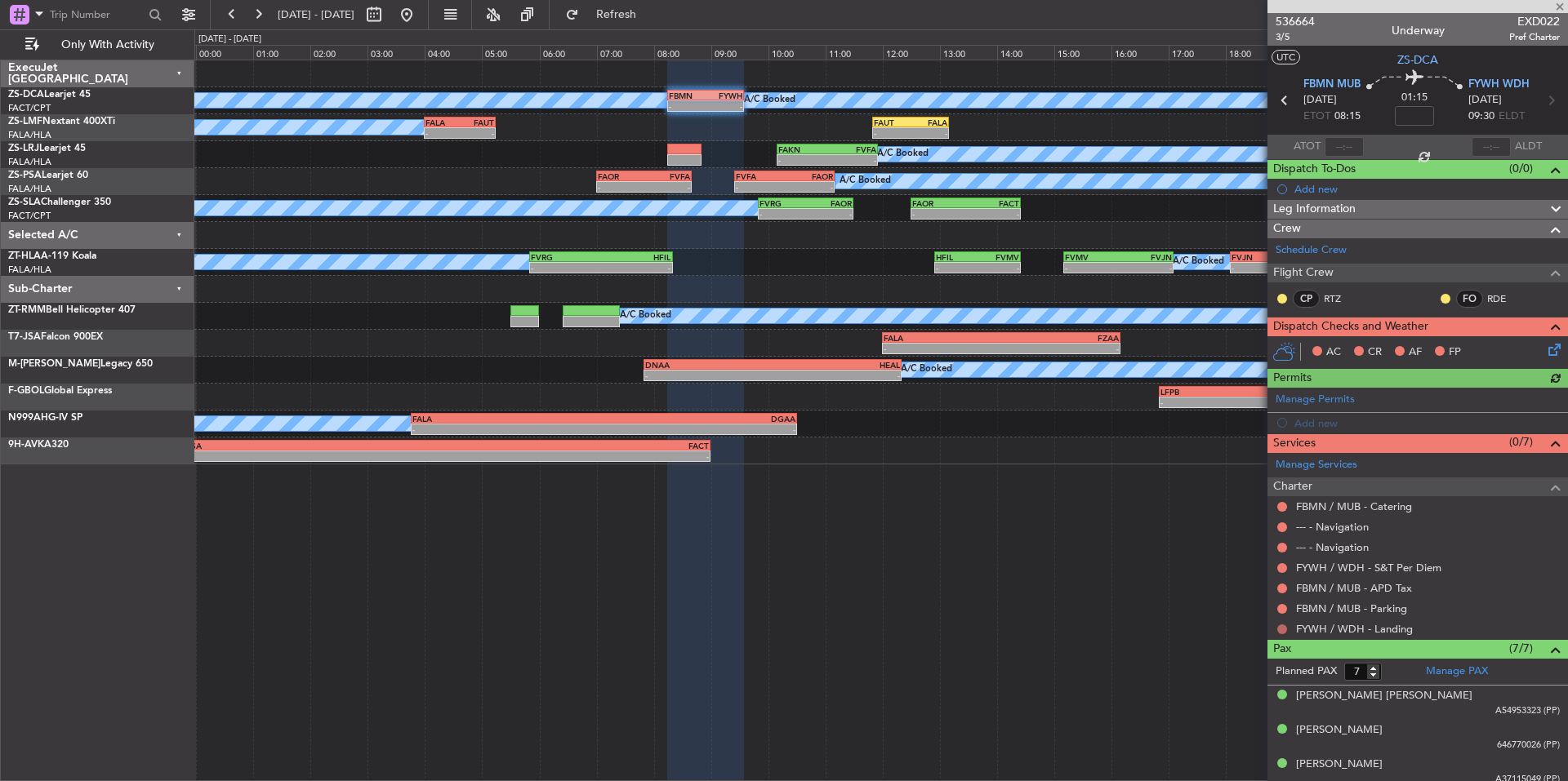
click at [1282, 630] on button at bounding box center [1282, 629] width 10 height 10
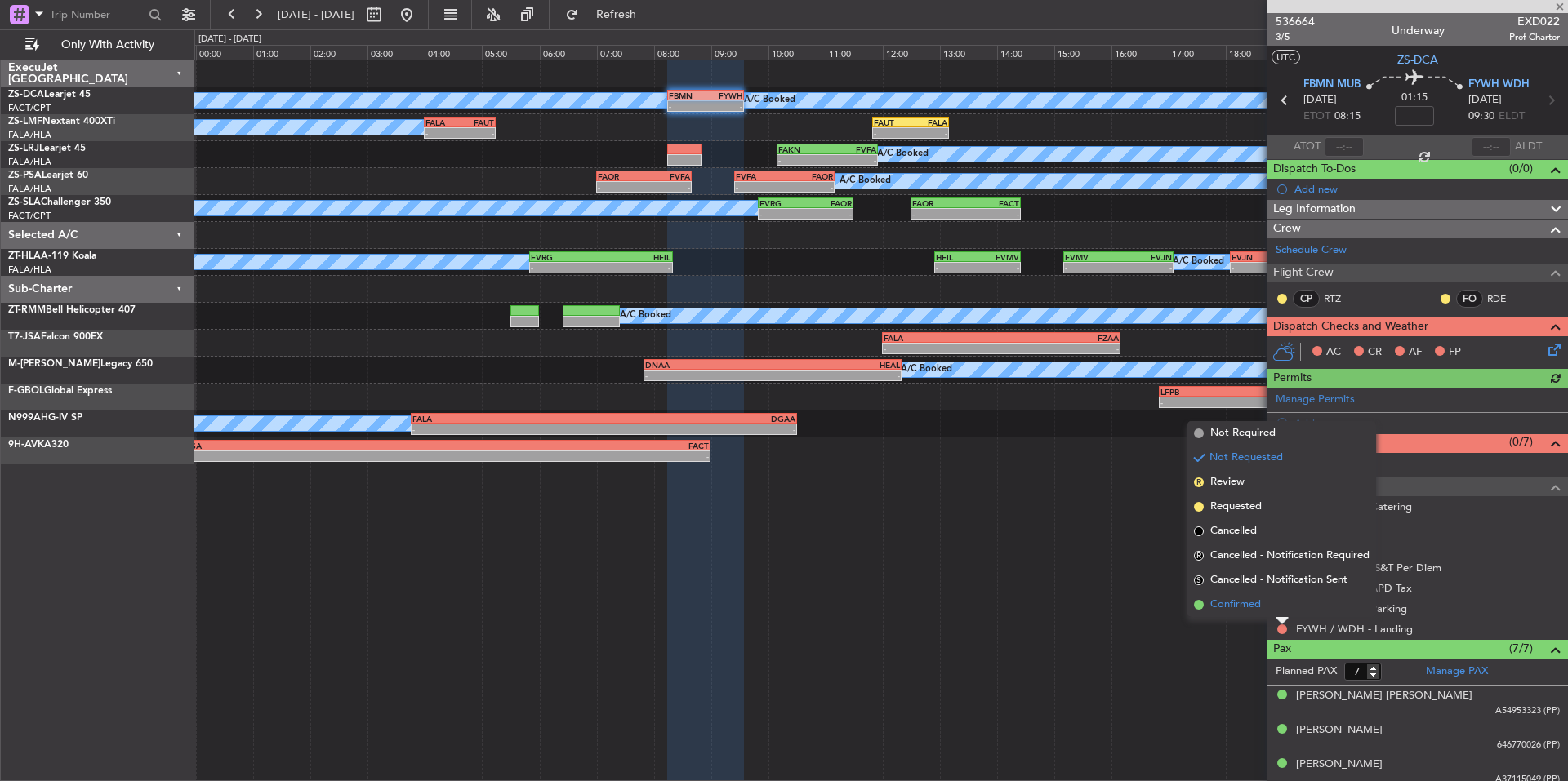
click at [1248, 611] on span "Confirmed" at bounding box center [1236, 605] width 51 height 16
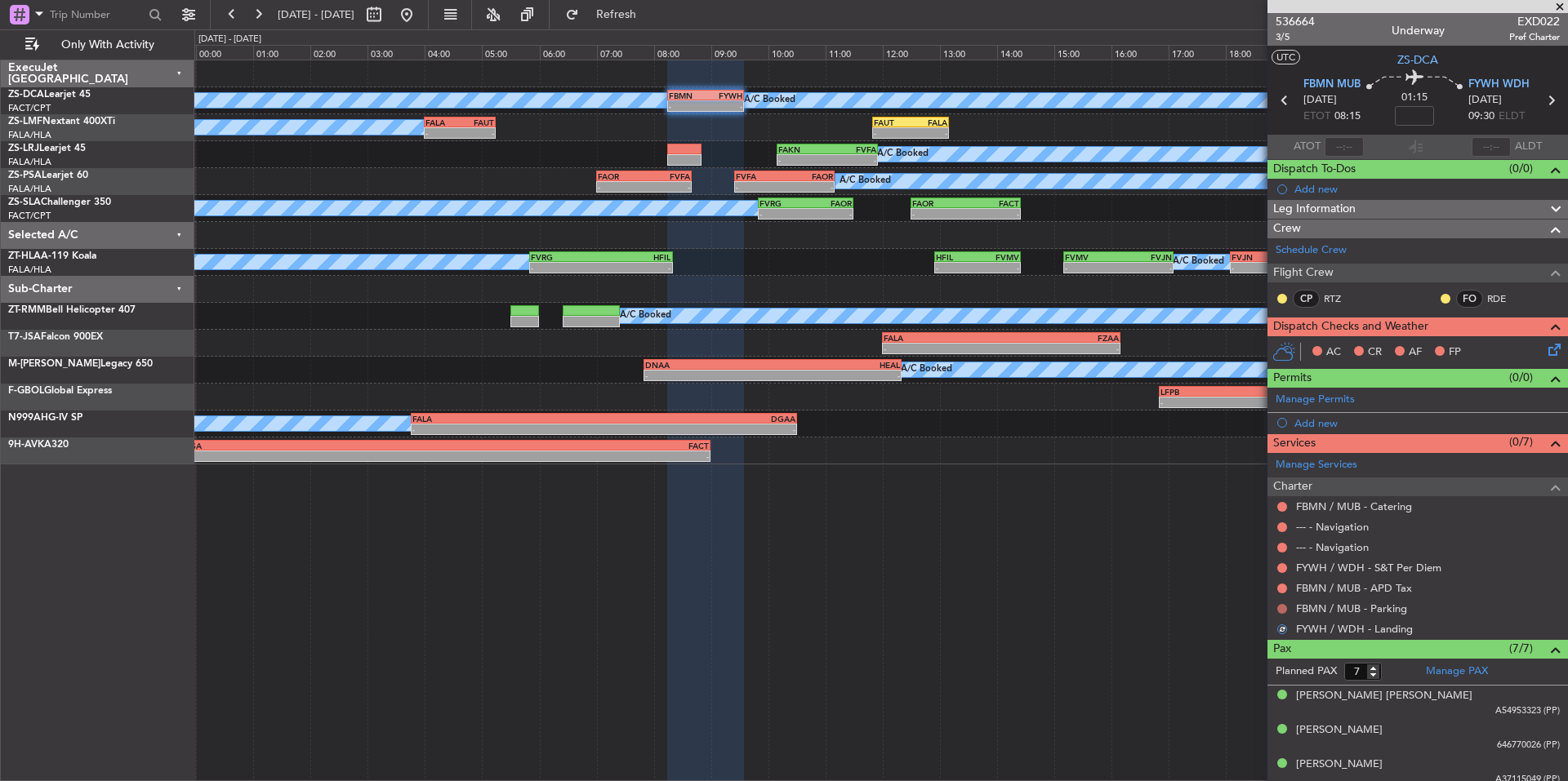
click at [1280, 606] on button at bounding box center [1282, 609] width 10 height 10
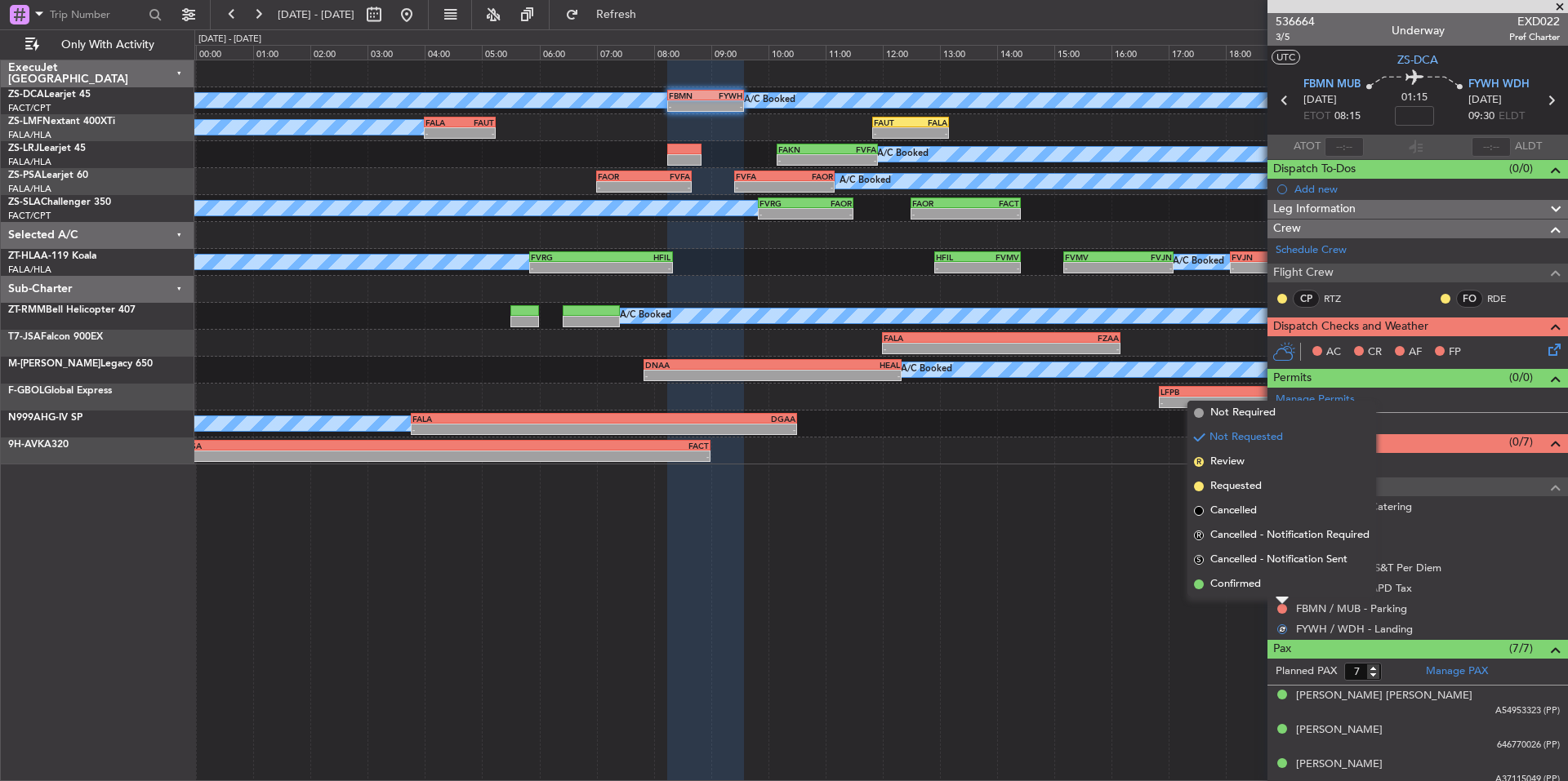
click at [1256, 586] on span "Confirmed" at bounding box center [1236, 585] width 51 height 16
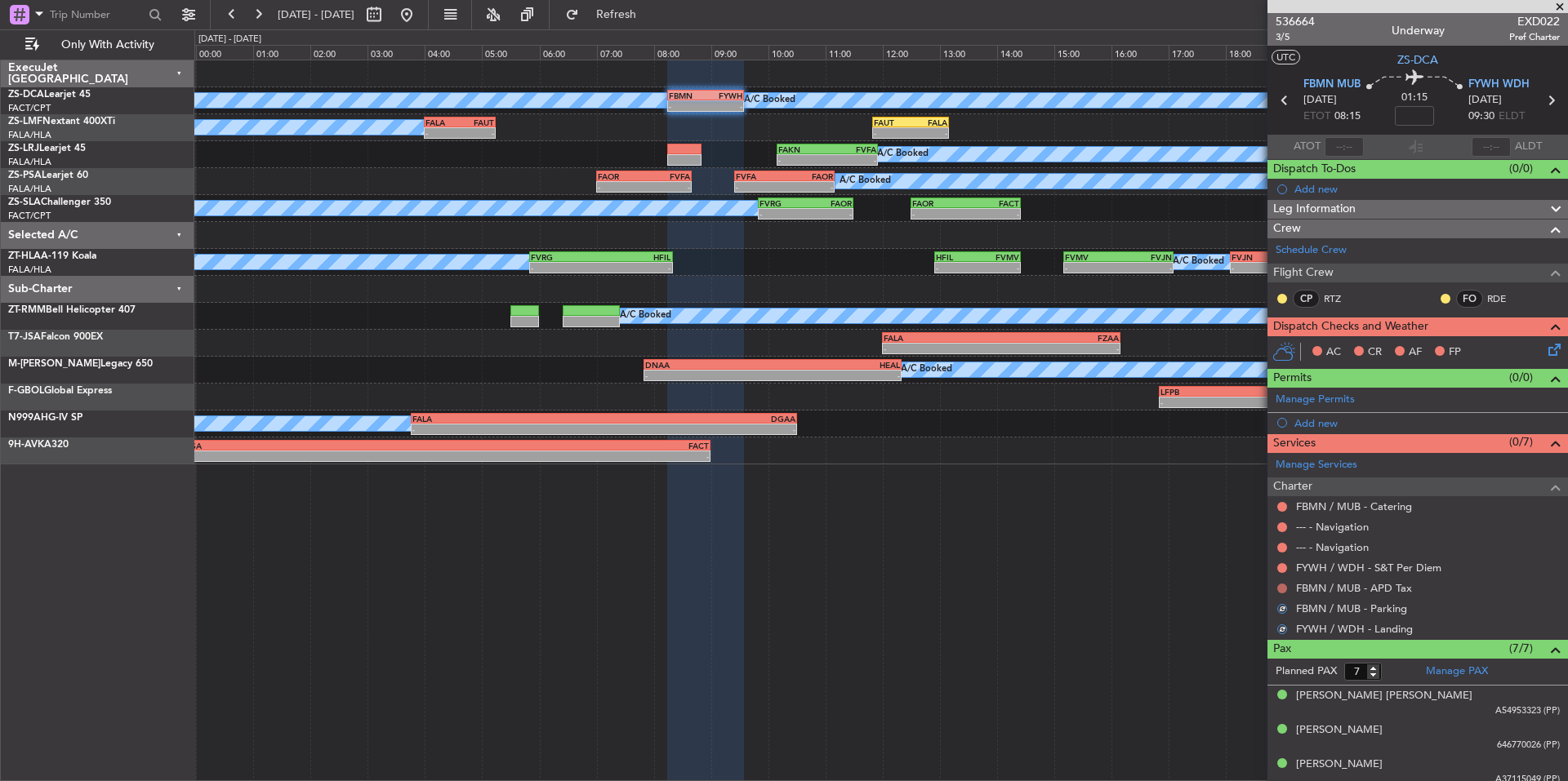
click at [1284, 586] on button at bounding box center [1282, 588] width 10 height 10
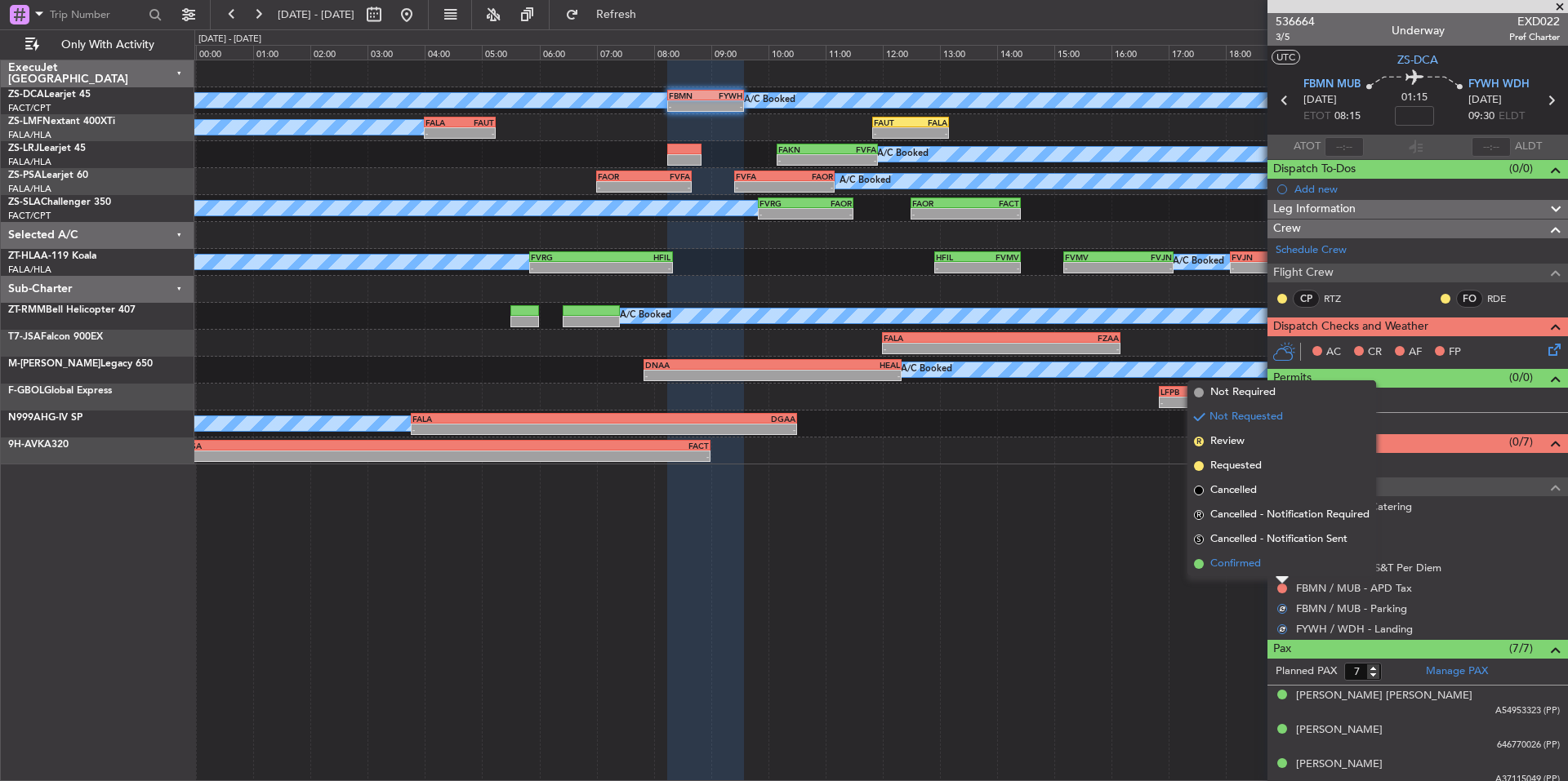
click at [1260, 565] on span "Confirmed" at bounding box center [1236, 564] width 51 height 16
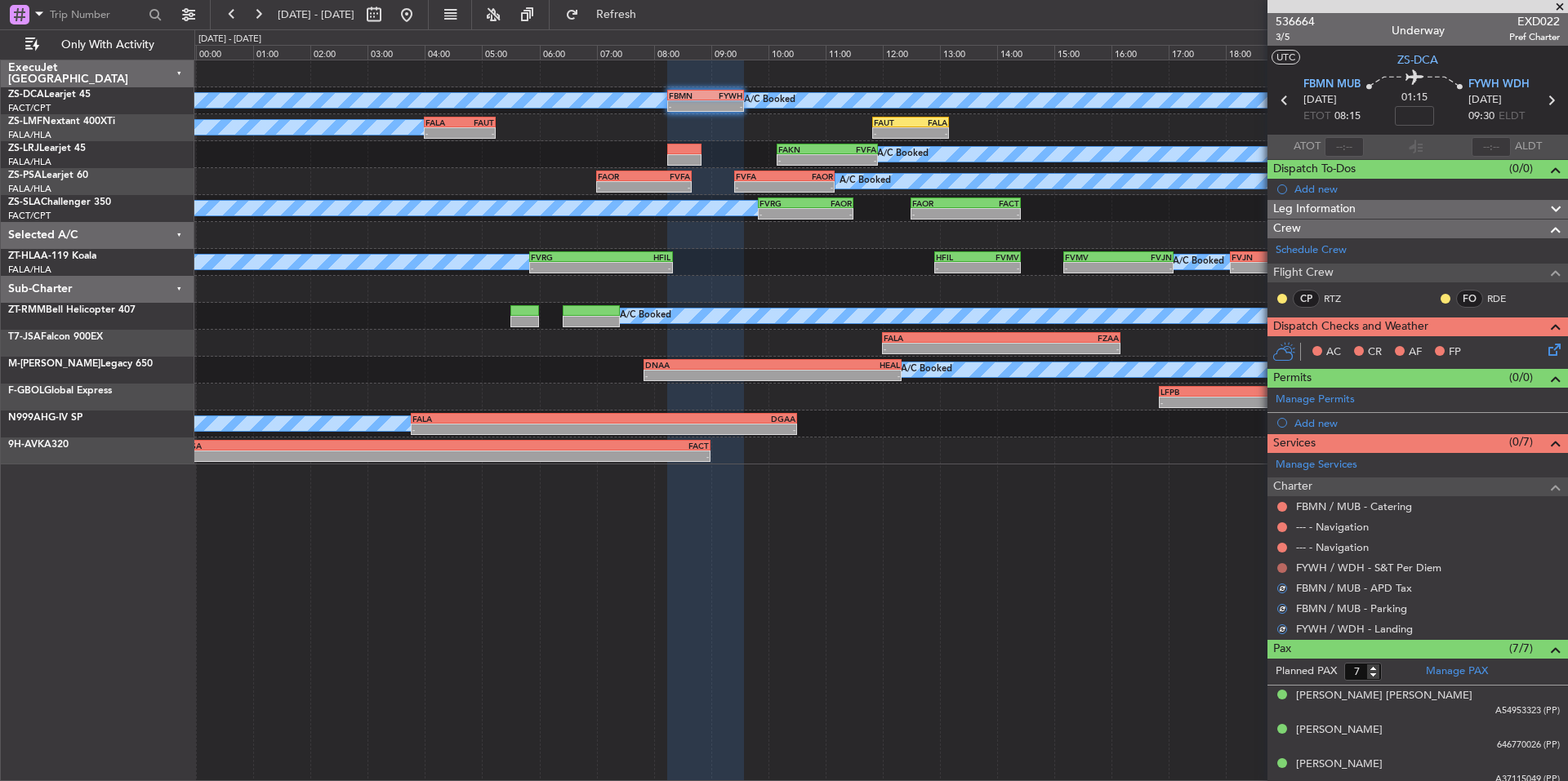
click at [1280, 565] on button at bounding box center [1282, 568] width 10 height 10
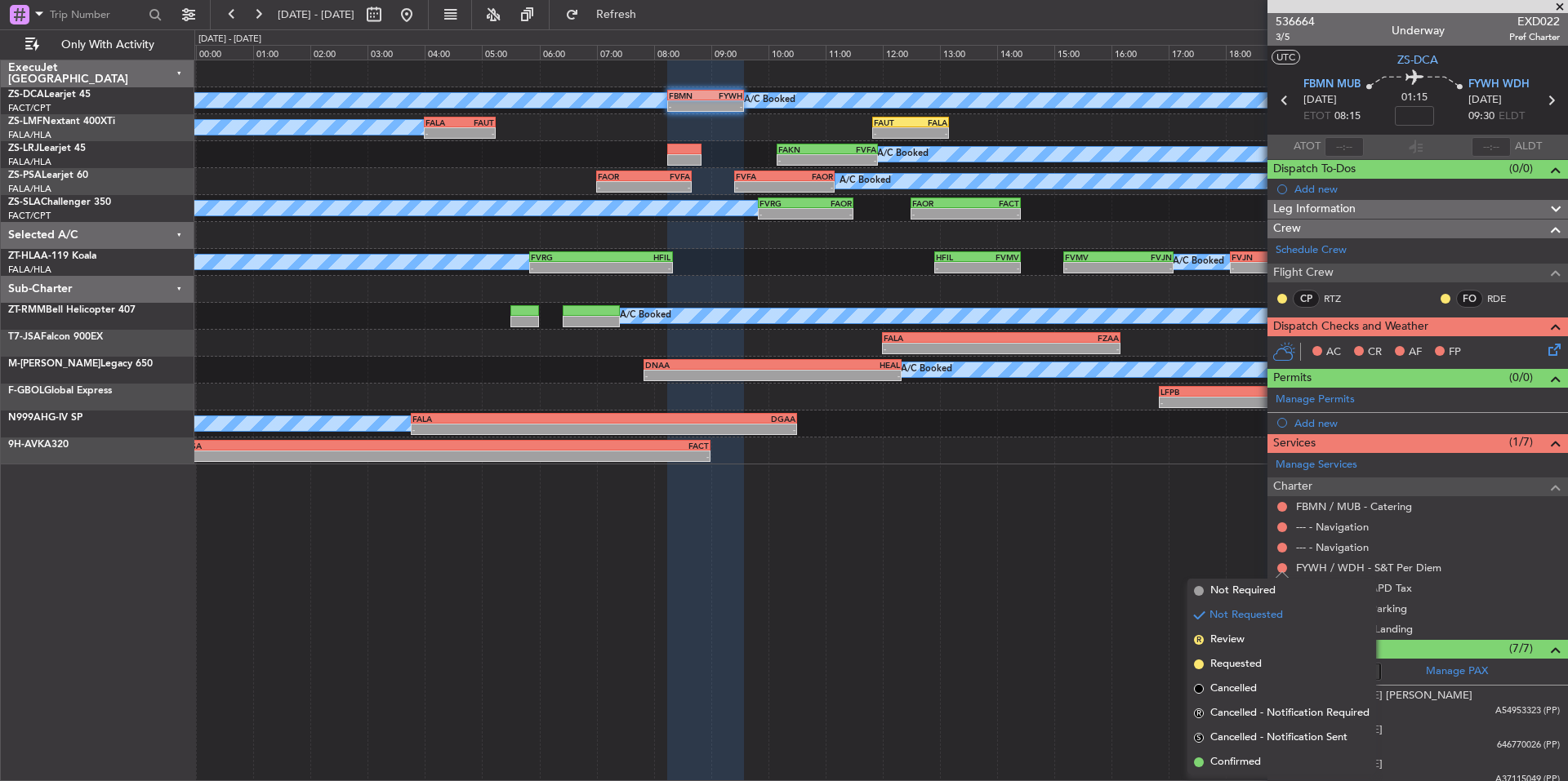
drag, startPoint x: 1238, startPoint y: 761, endPoint x: 1273, endPoint y: 659, distance: 107.8
click at [1237, 761] on span "Confirmed" at bounding box center [1236, 762] width 51 height 16
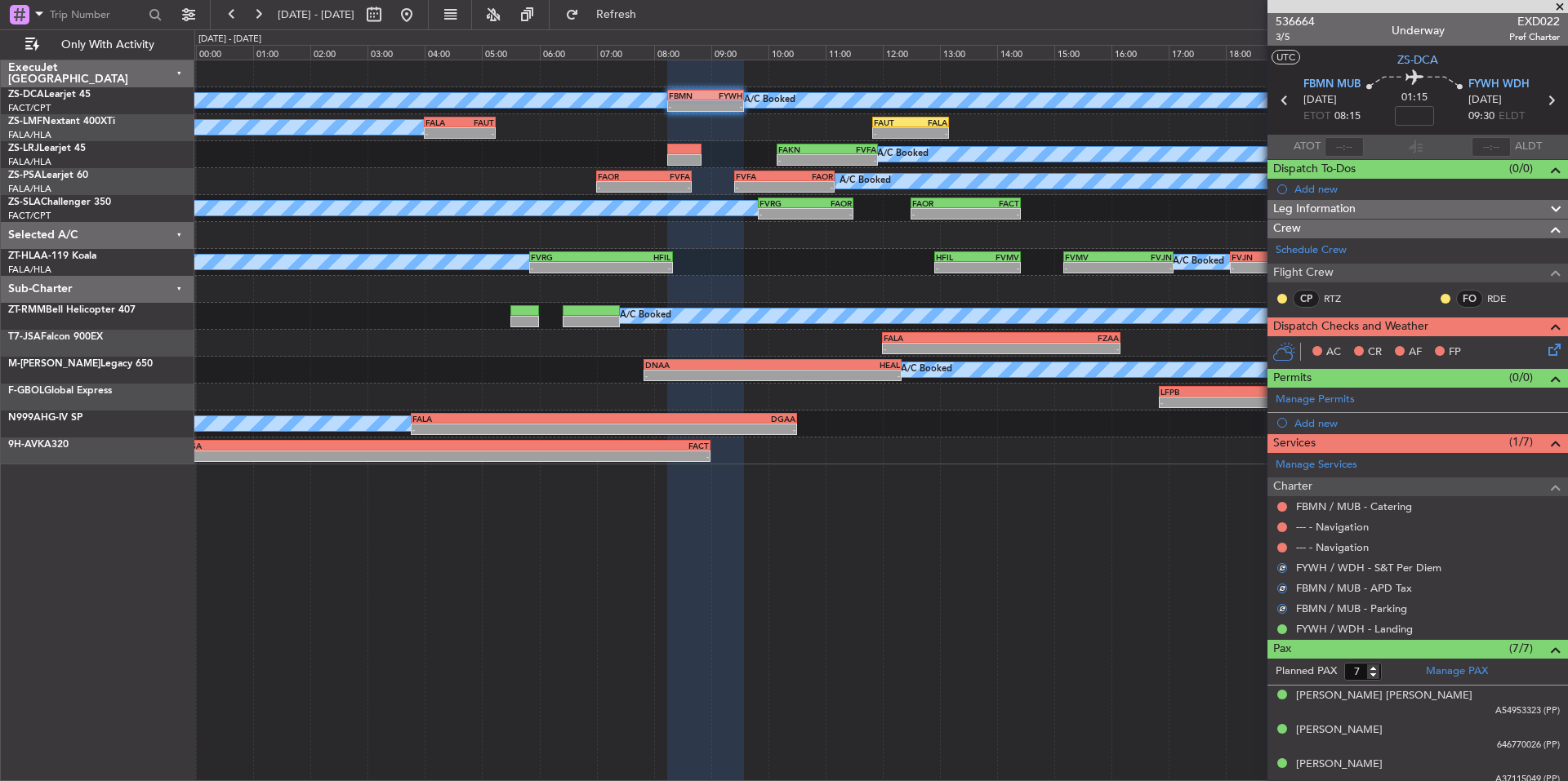
click at [1281, 541] on div at bounding box center [1282, 547] width 13 height 13
click at [1281, 546] on button at bounding box center [1282, 547] width 10 height 10
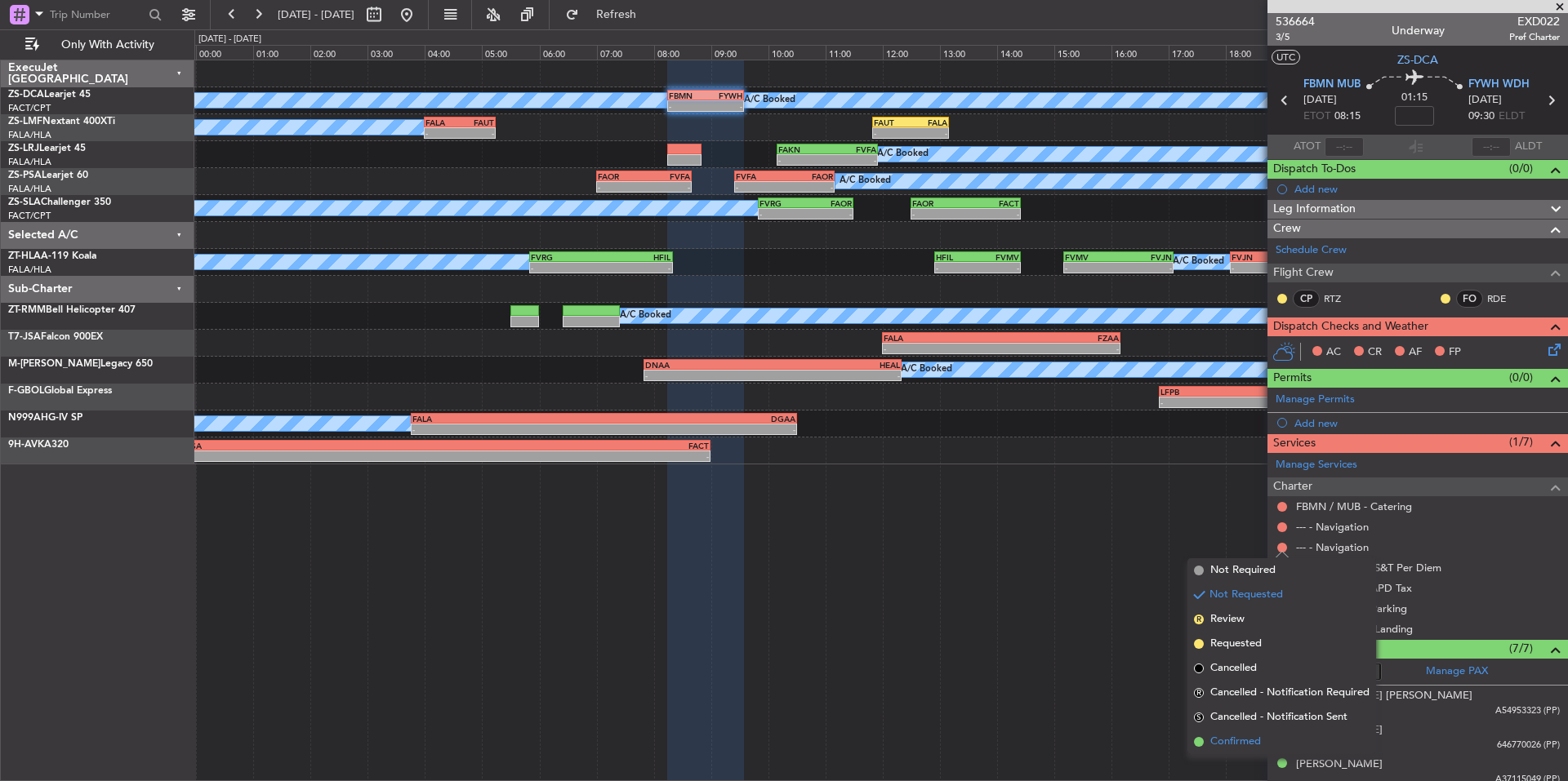
click at [1254, 738] on span "Confirmed" at bounding box center [1236, 742] width 51 height 16
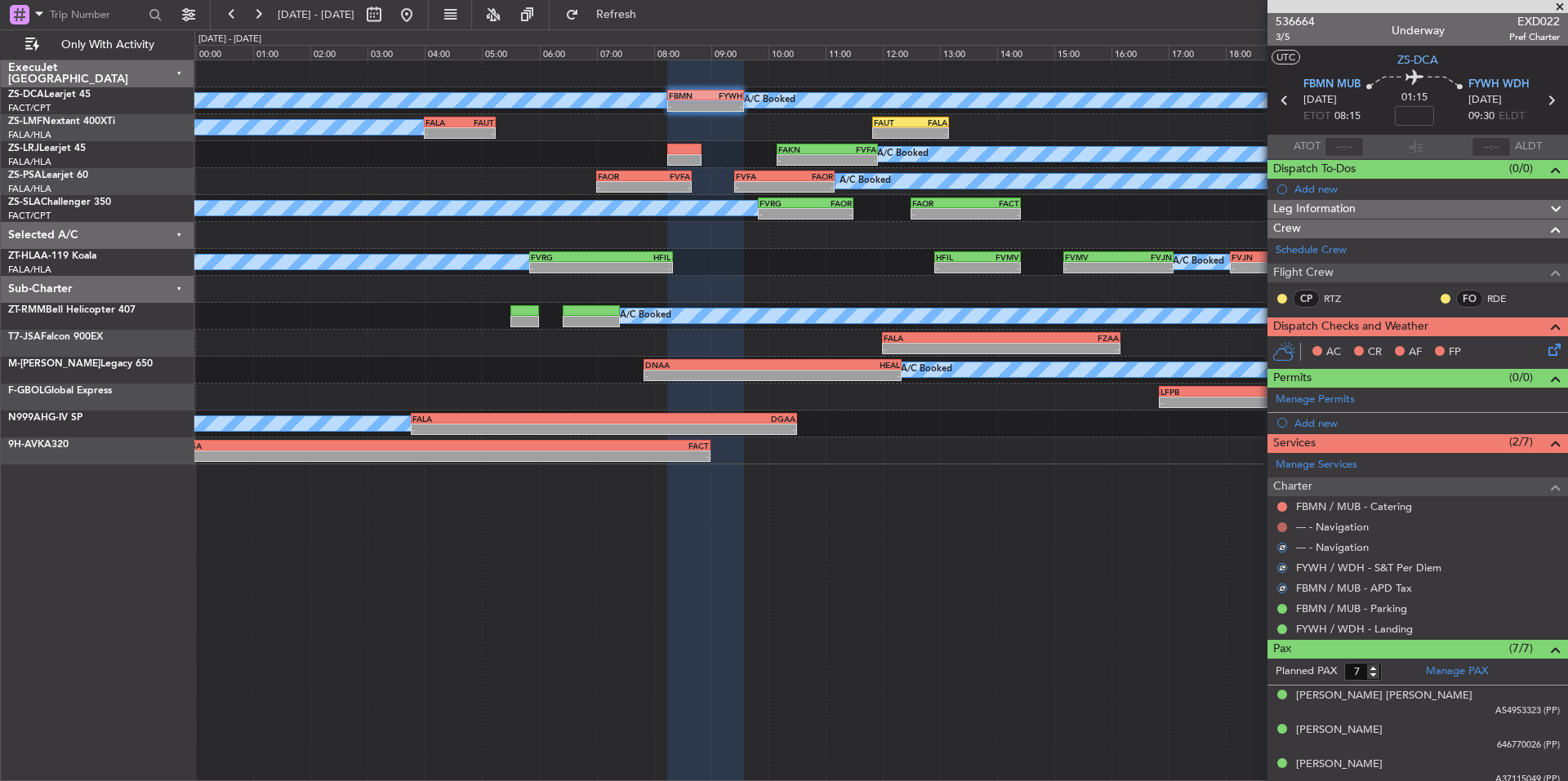
click at [1284, 523] on button at bounding box center [1282, 527] width 10 height 10
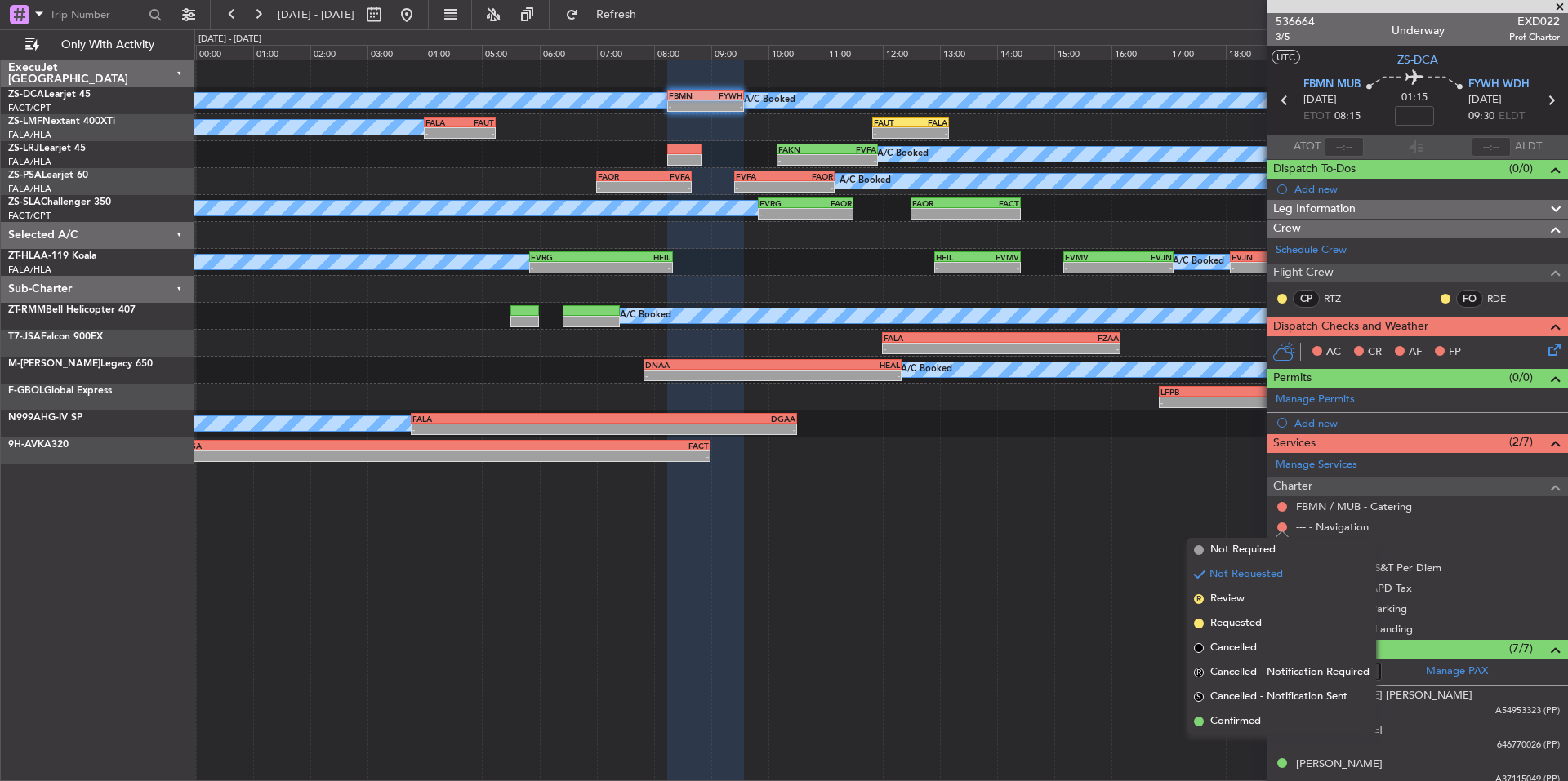
drag, startPoint x: 1252, startPoint y: 717, endPoint x: 1249, endPoint y: 688, distance: 29.2
click at [1252, 717] on span "Confirmed" at bounding box center [1236, 721] width 51 height 16
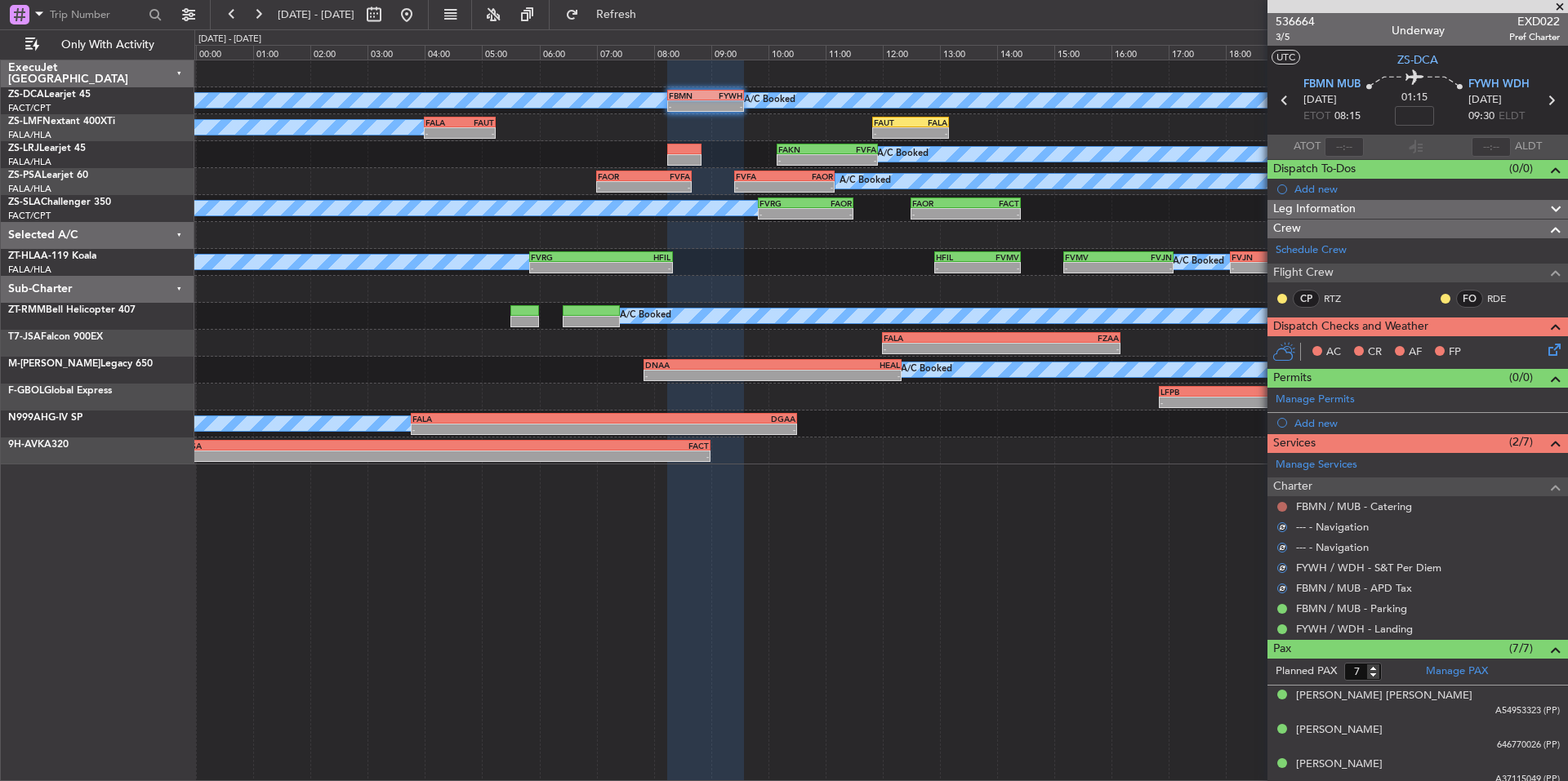
click at [1284, 506] on button at bounding box center [1282, 506] width 10 height 10
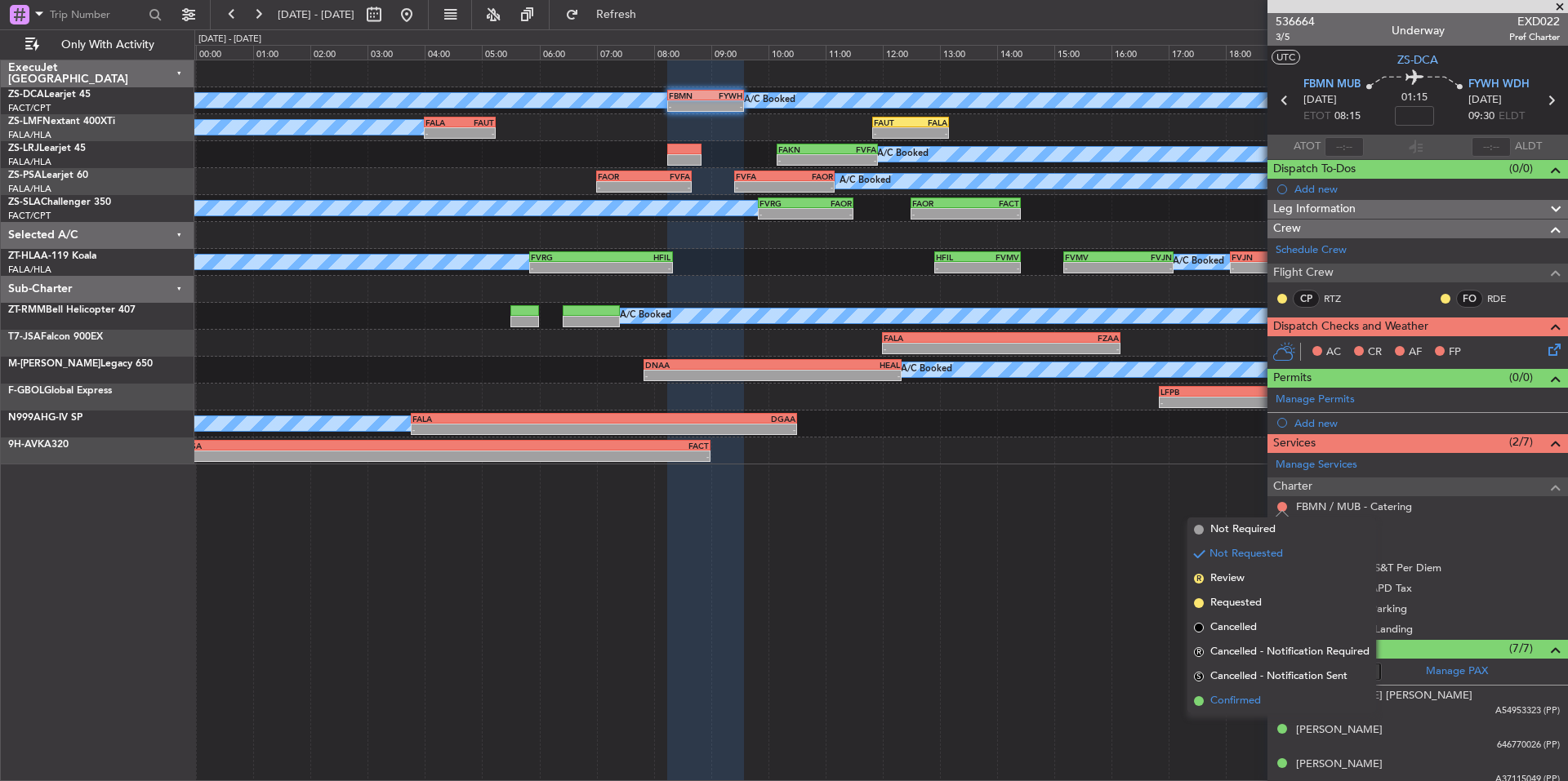
click at [1254, 695] on span "Confirmed" at bounding box center [1236, 701] width 51 height 16
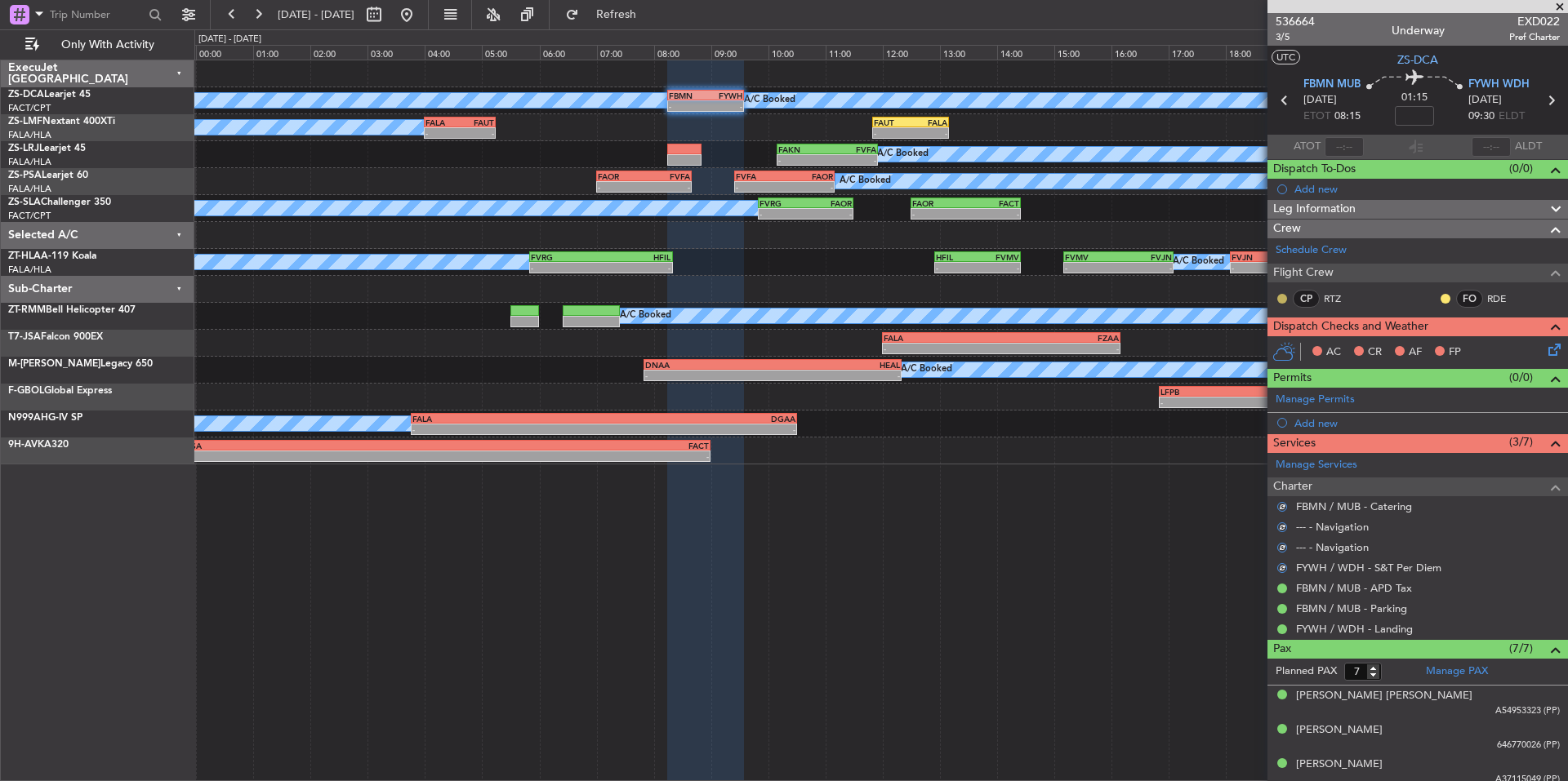
click at [1283, 297] on button at bounding box center [1282, 299] width 10 height 10
click at [1441, 296] on button at bounding box center [1445, 299] width 10 height 10
click at [1453, 343] on span "Acknowledged" at bounding box center [1437, 346] width 72 height 16
click at [1548, 347] on icon at bounding box center [1552, 347] width 13 height 13
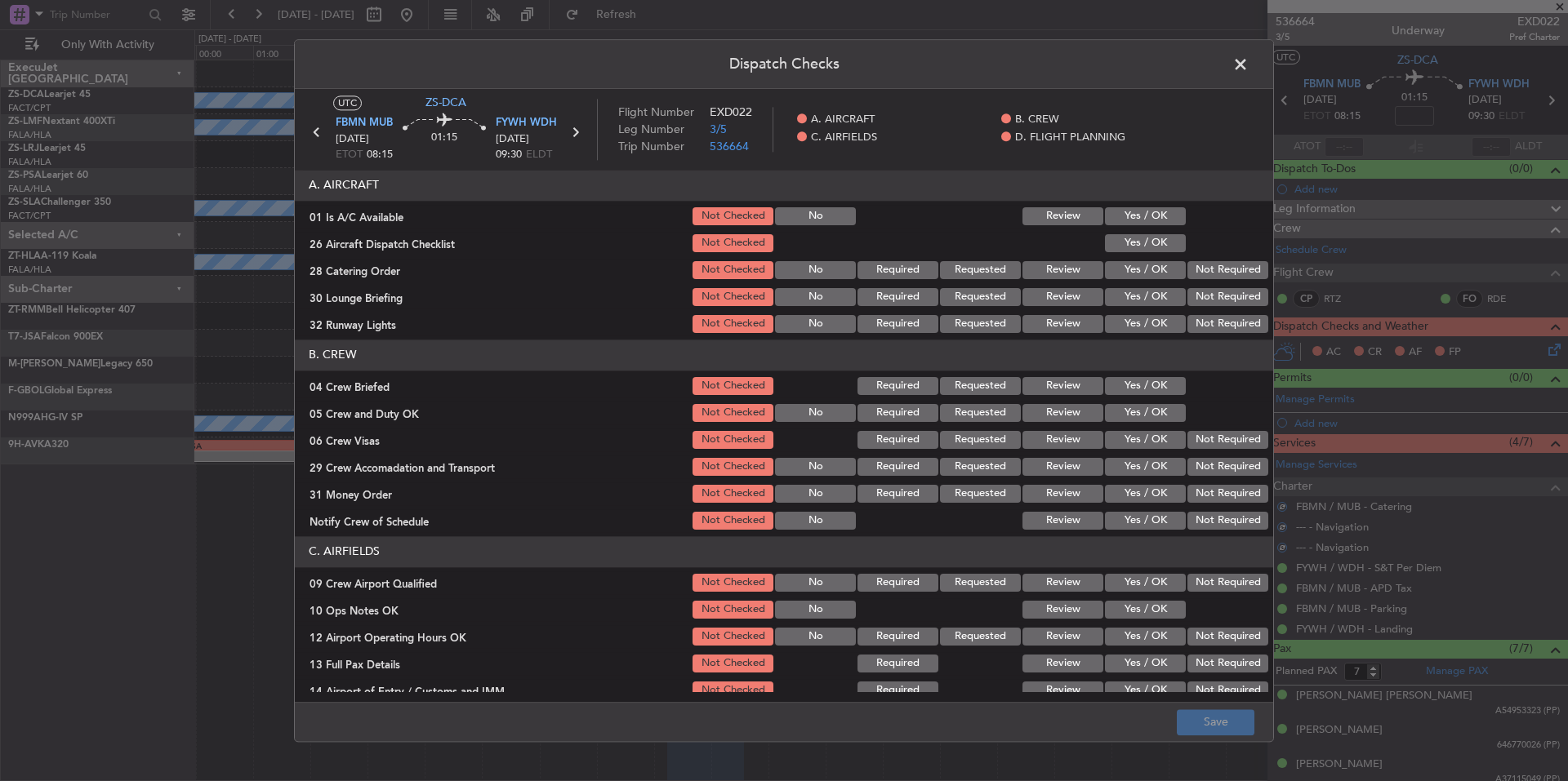
click at [1146, 227] on div "Yes / OK" at bounding box center [1144, 217] width 83 height 23
click at [1155, 214] on button "Yes / OK" at bounding box center [1145, 216] width 81 height 18
click at [1151, 240] on button "Yes / OK" at bounding box center [1145, 243] width 81 height 18
drag, startPoint x: 1192, startPoint y: 265, endPoint x: 1202, endPoint y: 285, distance: 22.4
click at [1194, 271] on button "Not Required" at bounding box center [1228, 270] width 81 height 18
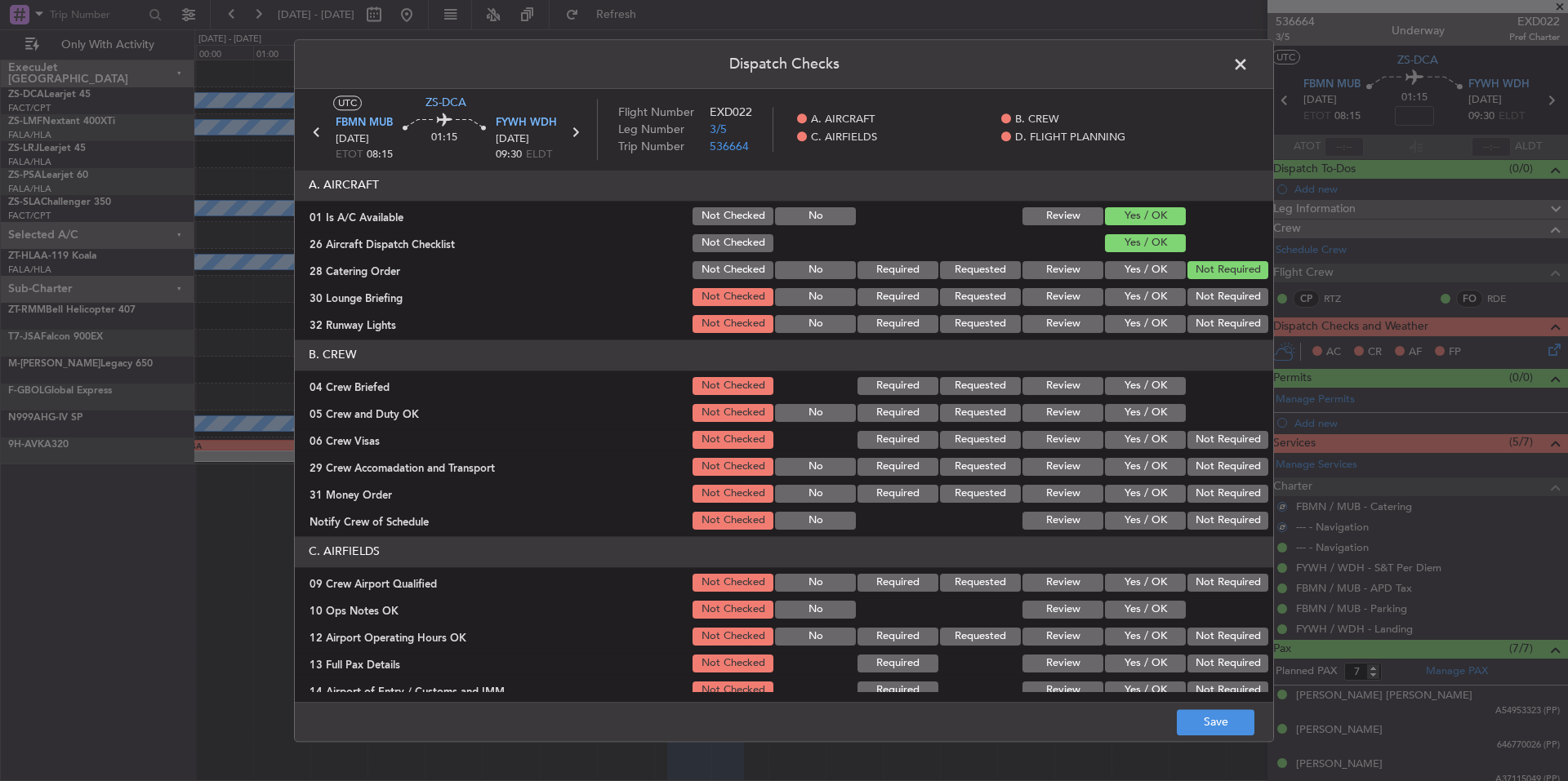
drag, startPoint x: 1202, startPoint y: 285, endPoint x: 1204, endPoint y: 300, distance: 15.1
click at [1202, 287] on section "A. AIRCRAFT 01 Is A/C Available Not Checked No Review Yes / OK 26 Aircraft Disp…" at bounding box center [784, 252] width 979 height 166
drag, startPoint x: 1204, startPoint y: 300, endPoint x: 1206, endPoint y: 312, distance: 12.2
click at [1204, 304] on button "Not Required" at bounding box center [1228, 297] width 81 height 18
drag, startPoint x: 1206, startPoint y: 312, endPoint x: 1210, endPoint y: 323, distance: 11.7
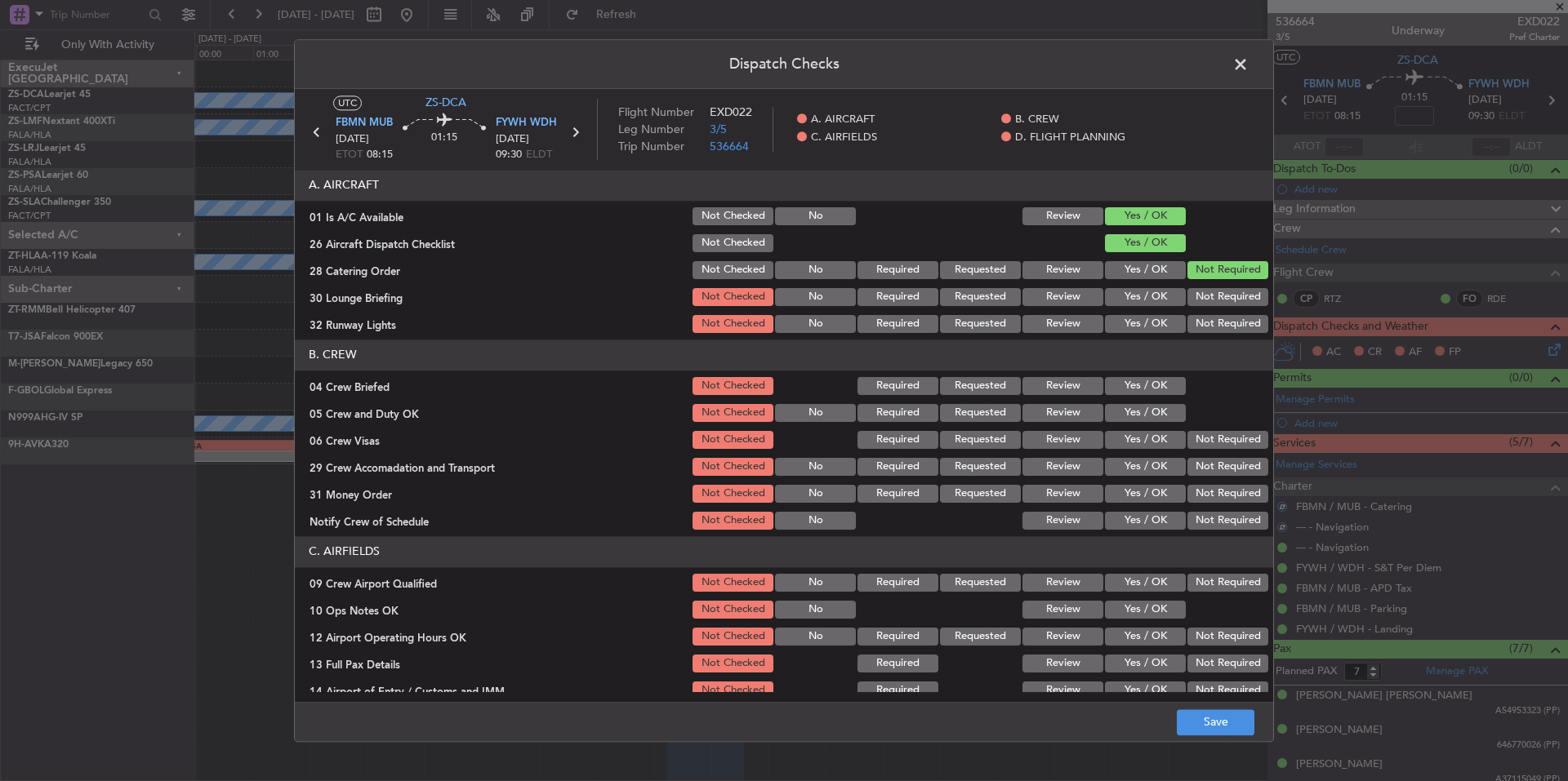
click at [1206, 315] on section "A. AIRCRAFT 01 Is A/C Available Not Checked No Review Yes / OK 26 Aircraft Disp…" at bounding box center [784, 252] width 979 height 166
click at [1211, 324] on button "Not Required" at bounding box center [1228, 324] width 81 height 18
drag, startPoint x: 1165, startPoint y: 382, endPoint x: 1158, endPoint y: 403, distance: 22.1
click at [1165, 383] on button "Yes / OK" at bounding box center [1145, 387] width 81 height 18
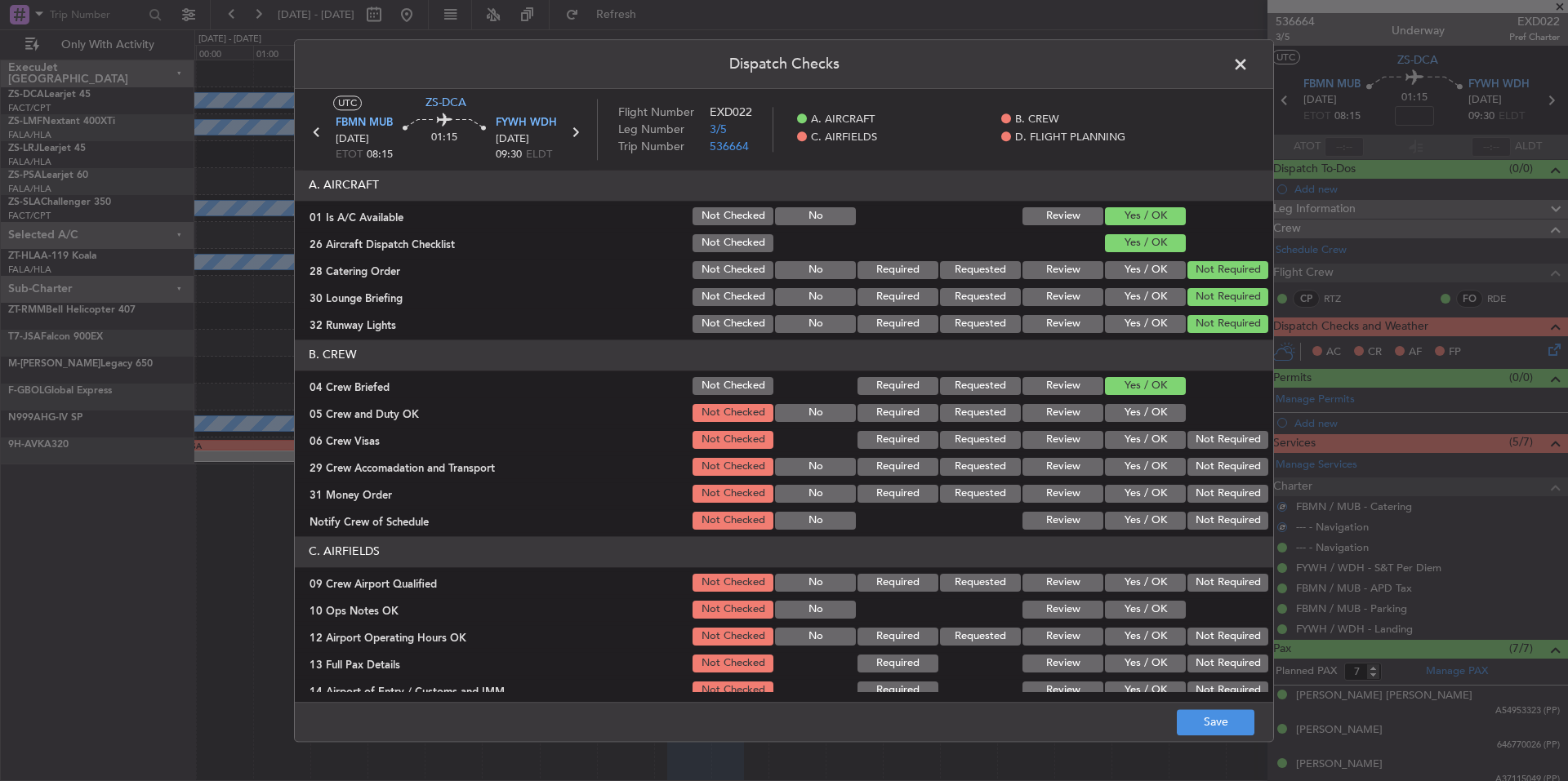
click at [1159, 409] on button "Yes / OK" at bounding box center [1145, 413] width 81 height 18
click at [1196, 446] on button "Not Required" at bounding box center [1228, 440] width 81 height 18
click at [1204, 463] on div "Not Required" at bounding box center [1226, 467] width 83 height 23
click at [1211, 480] on section "B. CREW 04 Crew Briefed Not Checked Required Requested Review Yes / OK 05 Crew …" at bounding box center [784, 435] width 979 height 193
drag, startPoint x: 1215, startPoint y: 490, endPoint x: 1223, endPoint y: 516, distance: 27.2
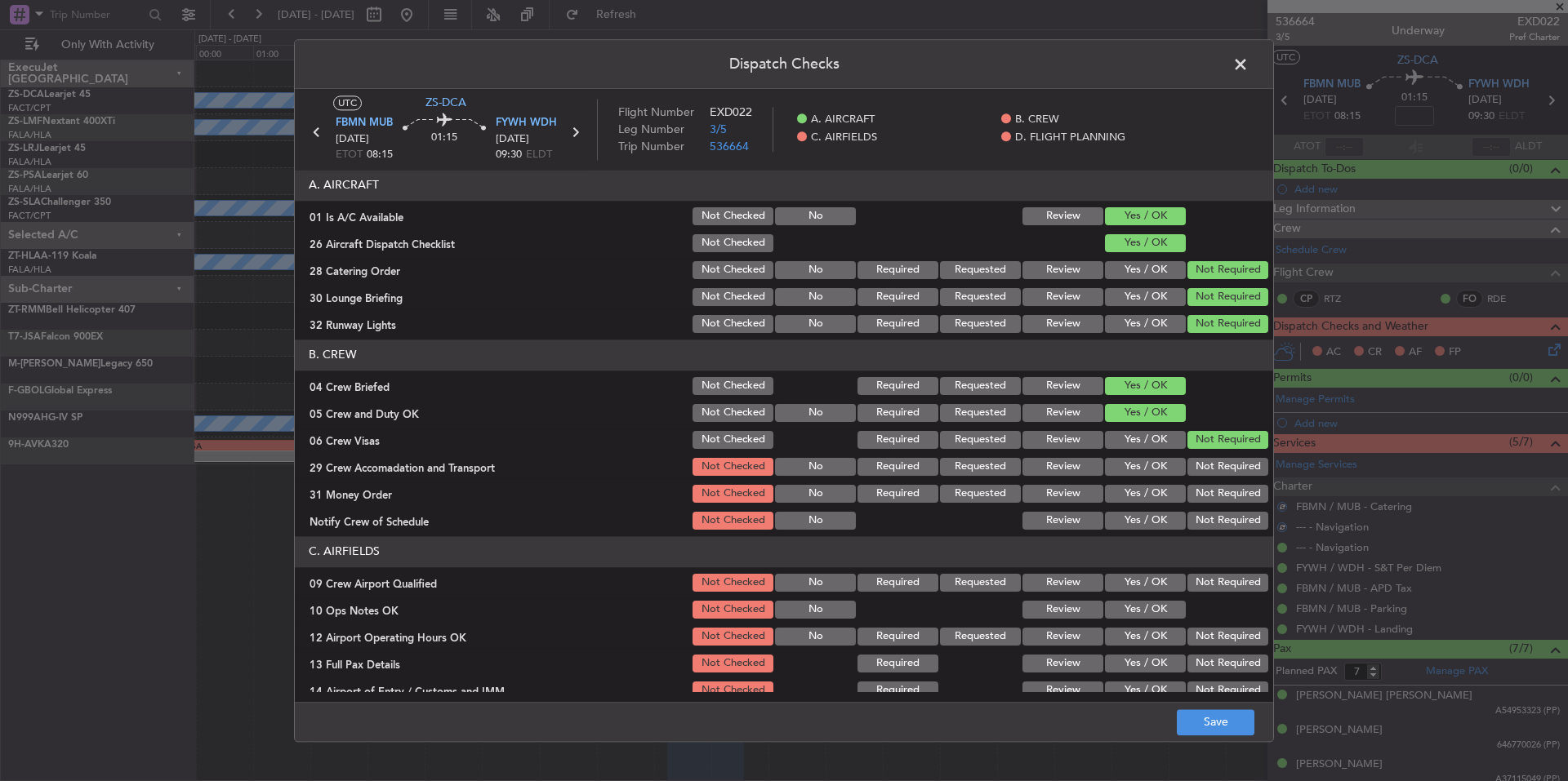
click at [1216, 493] on button "Not Required" at bounding box center [1228, 494] width 81 height 18
click at [1223, 512] on section "B. CREW 04 Crew Briefed Not Checked Required Requested Review Yes / OK 05 Crew …" at bounding box center [784, 435] width 979 height 193
click at [1223, 518] on button "Not Required" at bounding box center [1228, 521] width 81 height 18
click at [1207, 466] on button "Not Required" at bounding box center [1228, 467] width 81 height 18
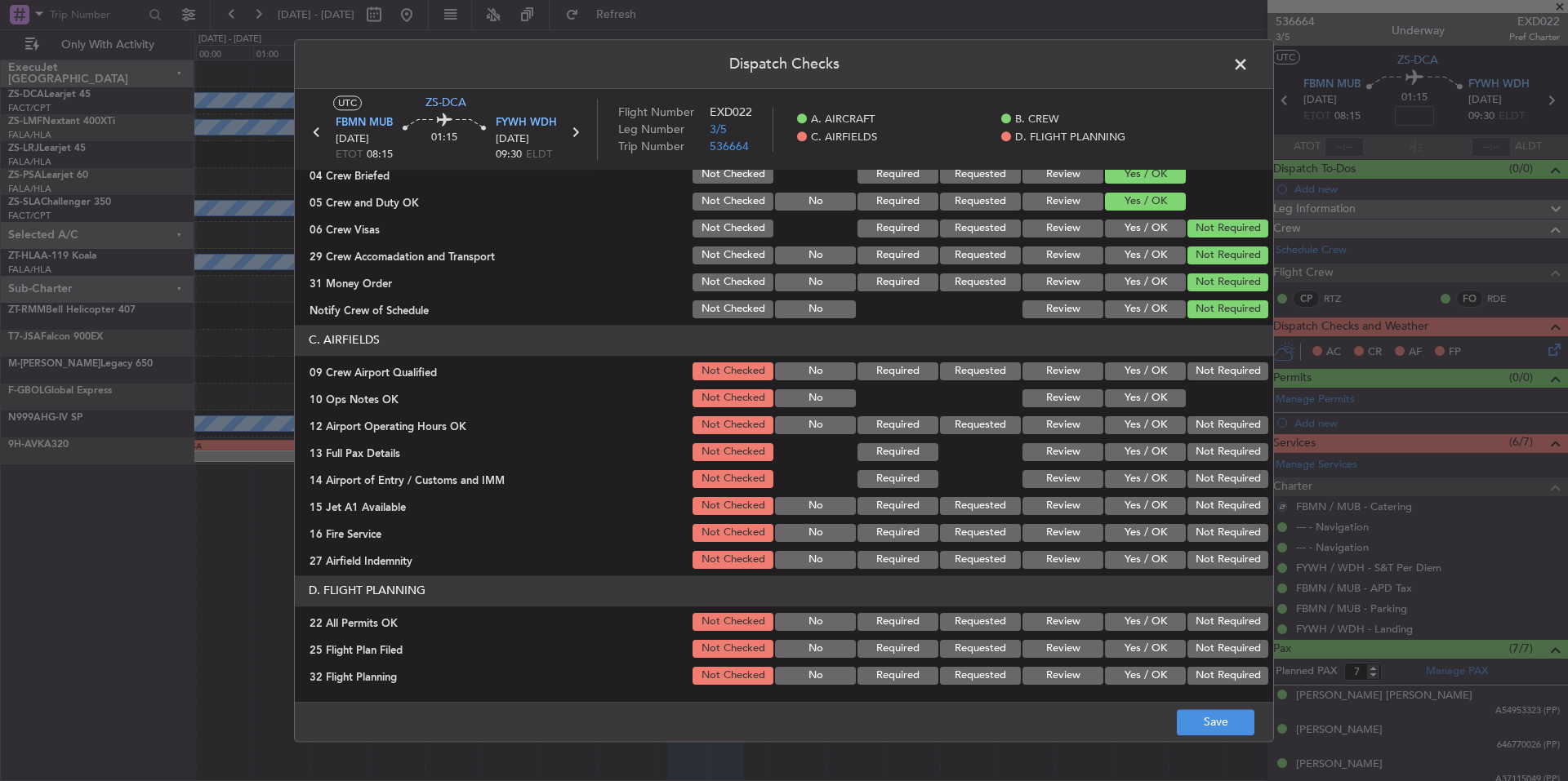
click at [1204, 379] on div "Not Required" at bounding box center [1226, 371] width 83 height 23
click at [1152, 405] on button "Yes / OK" at bounding box center [1145, 398] width 81 height 18
click at [1188, 376] on button "Not Required" at bounding box center [1228, 371] width 81 height 18
click at [1220, 459] on button "Not Required" at bounding box center [1228, 452] width 81 height 18
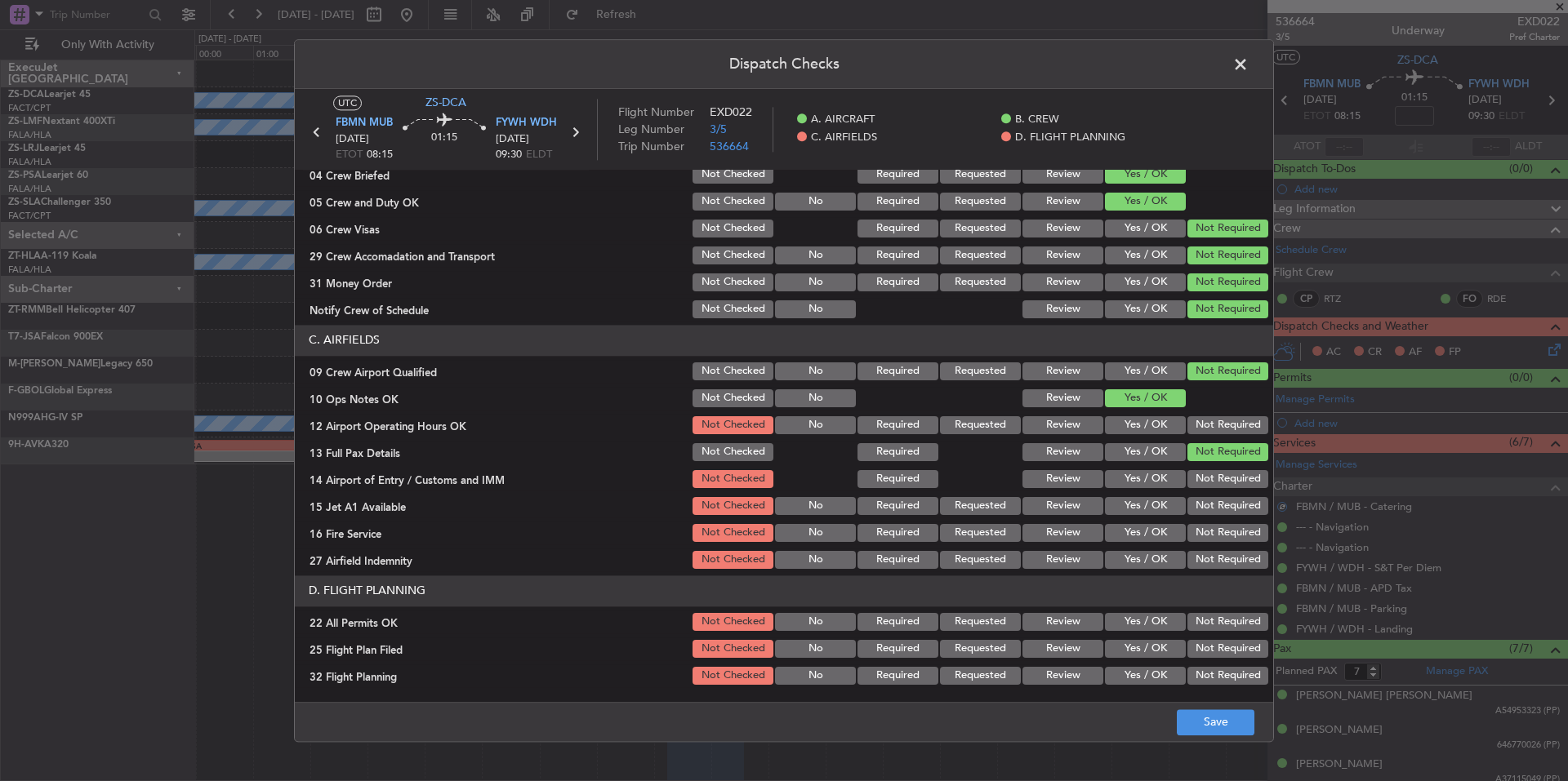
click at [1224, 468] on div "Not Required" at bounding box center [1226, 480] width 83 height 23
click at [1227, 428] on button "Not Required" at bounding box center [1228, 426] width 81 height 18
click at [1229, 467] on section "C. AIRFIELDS 09 Crew Airport Qualified Not Checked No Required Requested Review…" at bounding box center [784, 449] width 979 height 247
drag, startPoint x: 1230, startPoint y: 480, endPoint x: 1232, endPoint y: 494, distance: 14.1
click at [1231, 489] on div "Not Required" at bounding box center [1226, 480] width 83 height 23
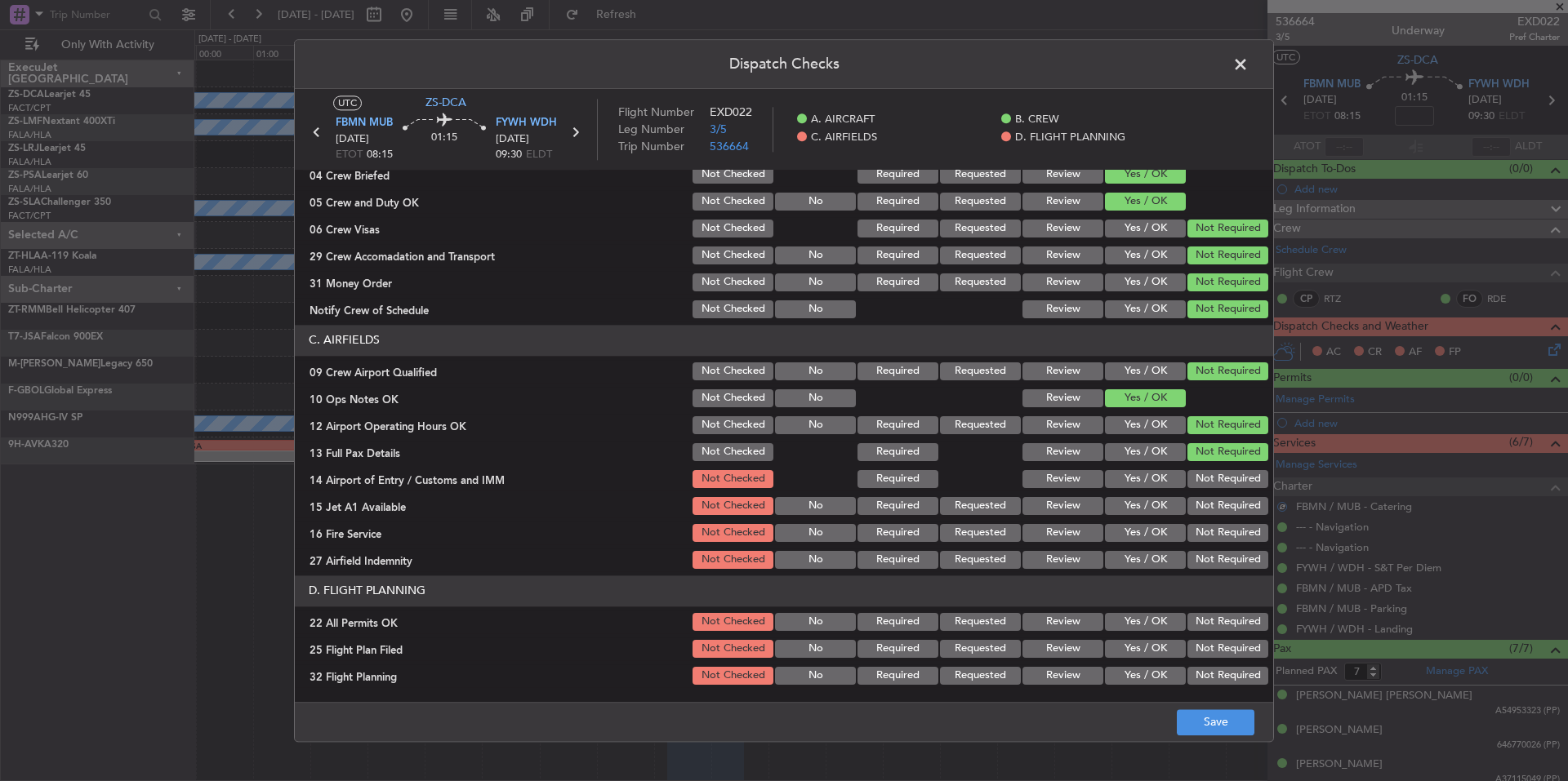
click at [1232, 494] on section "C. AIRFIELDS 09 Crew Airport Qualified Not Checked No Required Requested Review…" at bounding box center [784, 449] width 979 height 247
drag, startPoint x: 1233, startPoint y: 501, endPoint x: 1234, endPoint y: 516, distance: 15.0
click at [1233, 505] on button "Not Required" at bounding box center [1228, 506] width 81 height 18
drag, startPoint x: 1234, startPoint y: 516, endPoint x: 1235, endPoint y: 526, distance: 10.0
click at [1234, 519] on section "C. AIRFIELDS 09 Crew Airport Qualified Not Checked No Required Requested Review…" at bounding box center [784, 449] width 979 height 247
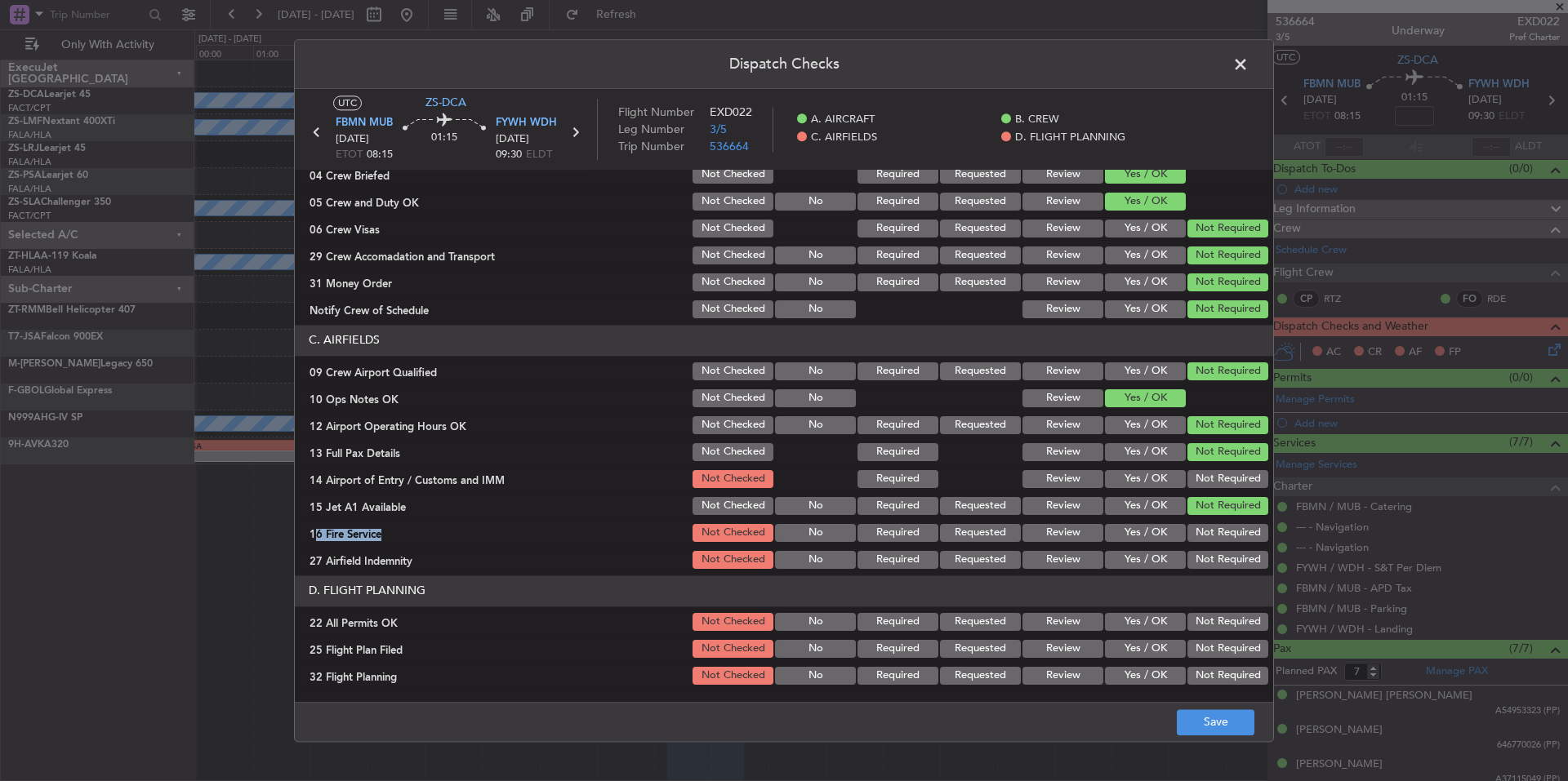
click at [1236, 545] on div "Not Required" at bounding box center [1226, 533] width 83 height 23
click at [1236, 559] on button "Not Required" at bounding box center [1228, 560] width 81 height 18
click at [1237, 562] on button "Not Required" at bounding box center [1228, 560] width 81 height 18
click at [1229, 530] on button "Not Required" at bounding box center [1228, 533] width 81 height 18
click at [1225, 491] on section "C. AIRFIELDS 09 Crew Airport Qualified Not Checked No Required Requested Review…" at bounding box center [784, 449] width 979 height 247
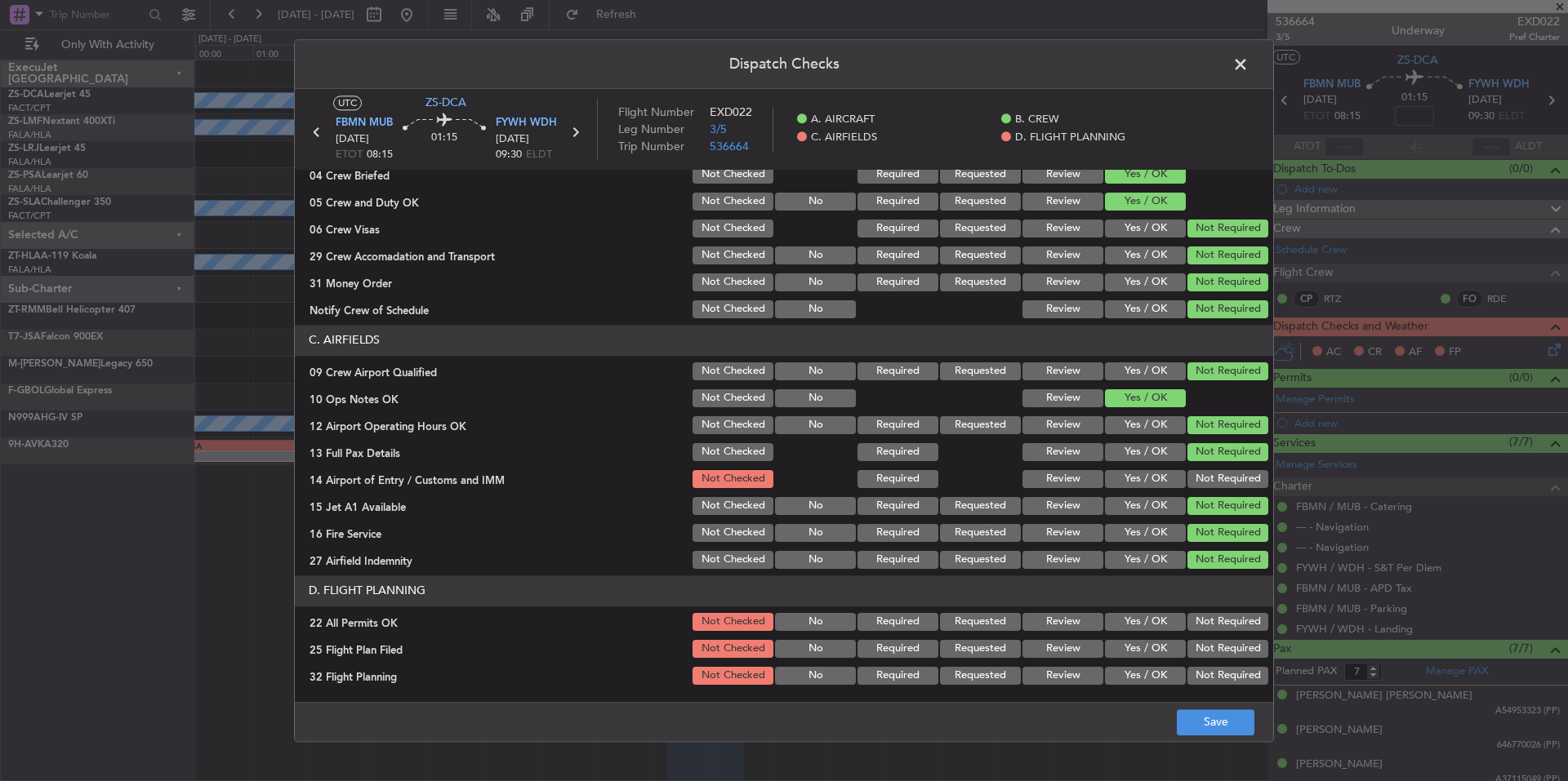
click at [1224, 481] on button "Not Required" at bounding box center [1228, 479] width 81 height 18
click at [1211, 615] on button "Not Required" at bounding box center [1228, 622] width 81 height 18
click at [1154, 657] on button "Yes / OK" at bounding box center [1145, 649] width 81 height 18
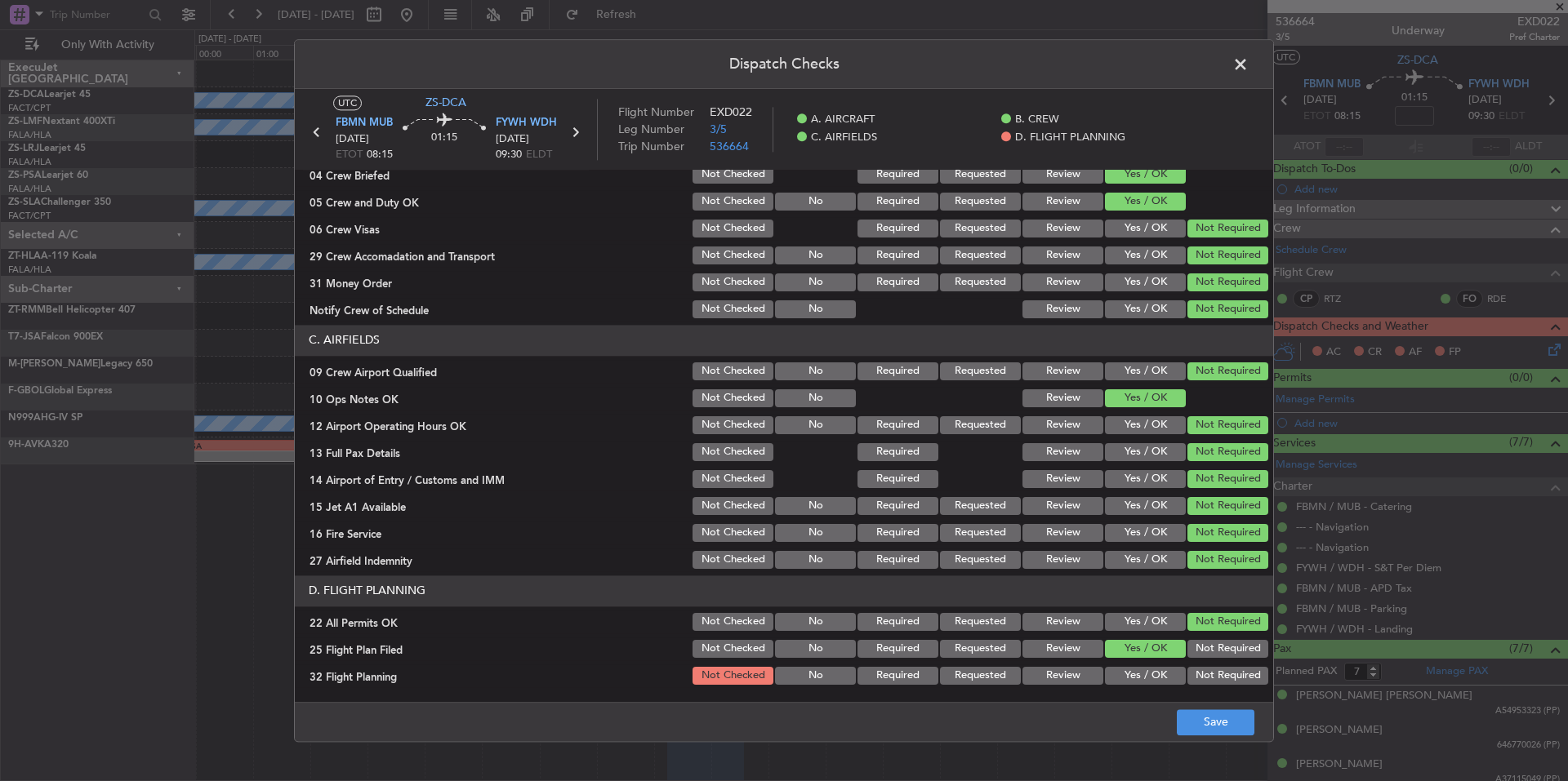
click at [1154, 671] on button "Yes / OK" at bounding box center [1145, 676] width 81 height 18
click at [1196, 716] on button "Save" at bounding box center [1215, 722] width 77 height 26
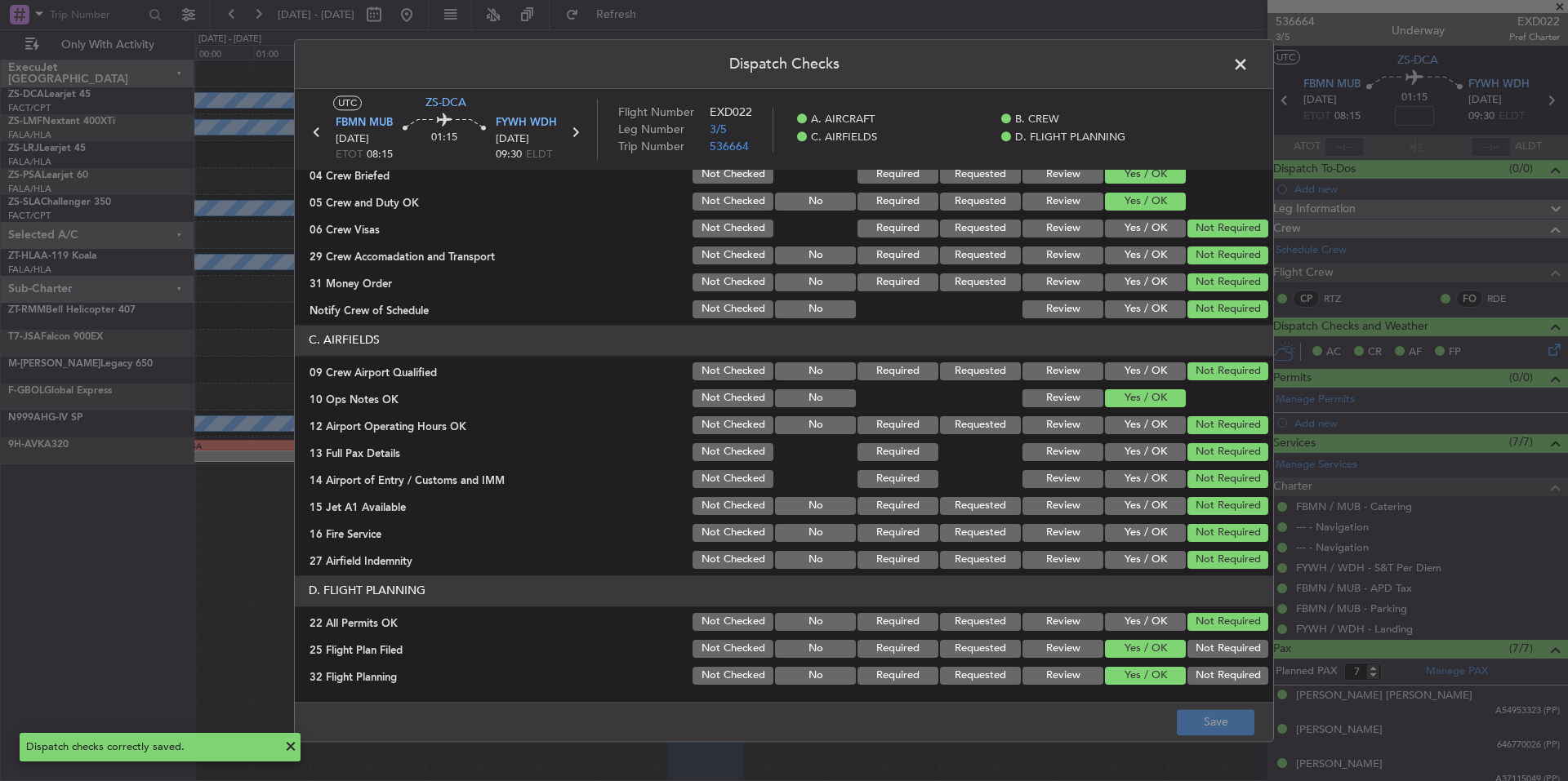
click at [1249, 65] on span at bounding box center [1249, 68] width 0 height 33
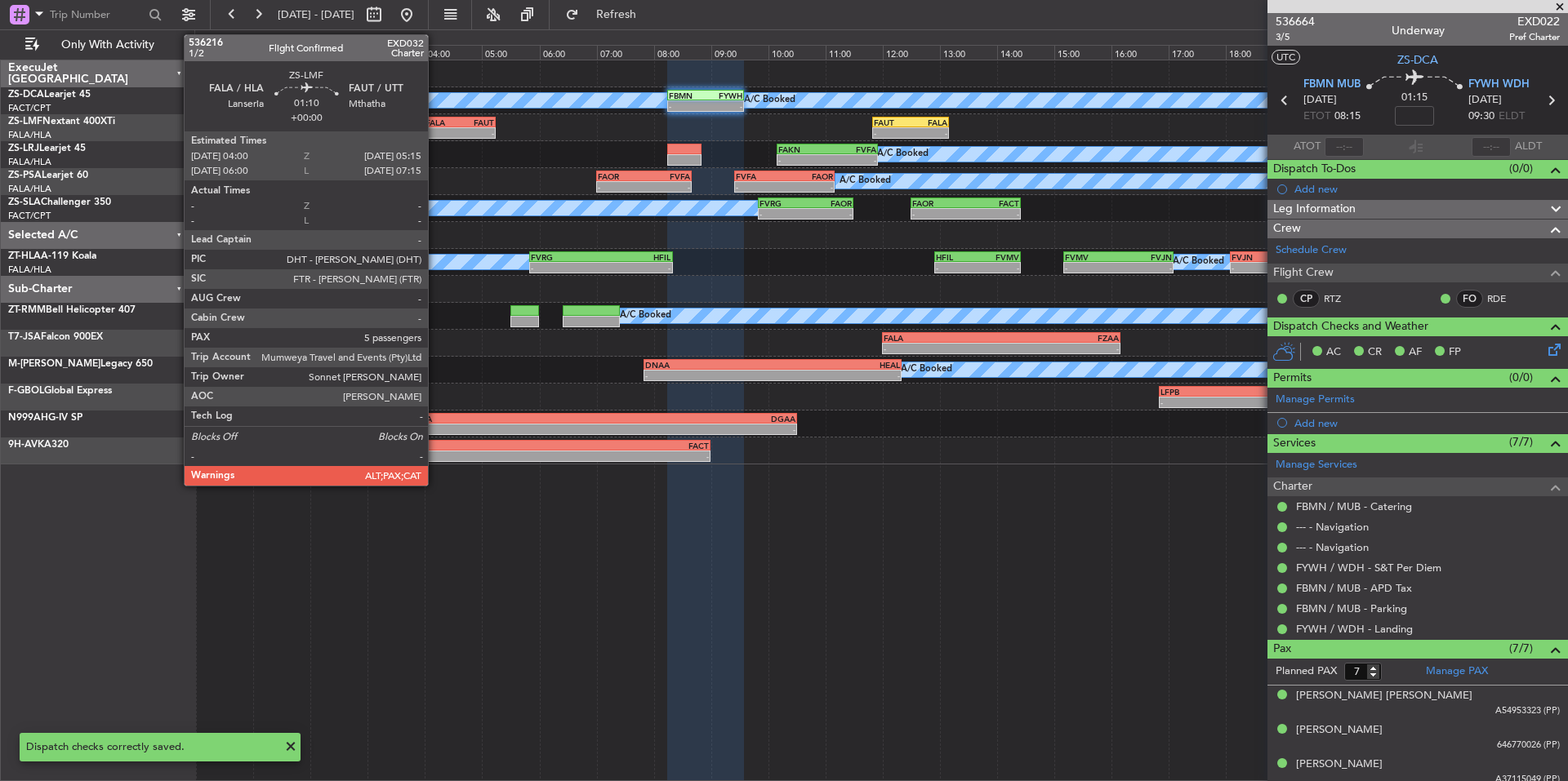
click at [436, 130] on div "-" at bounding box center [443, 132] width 35 height 10
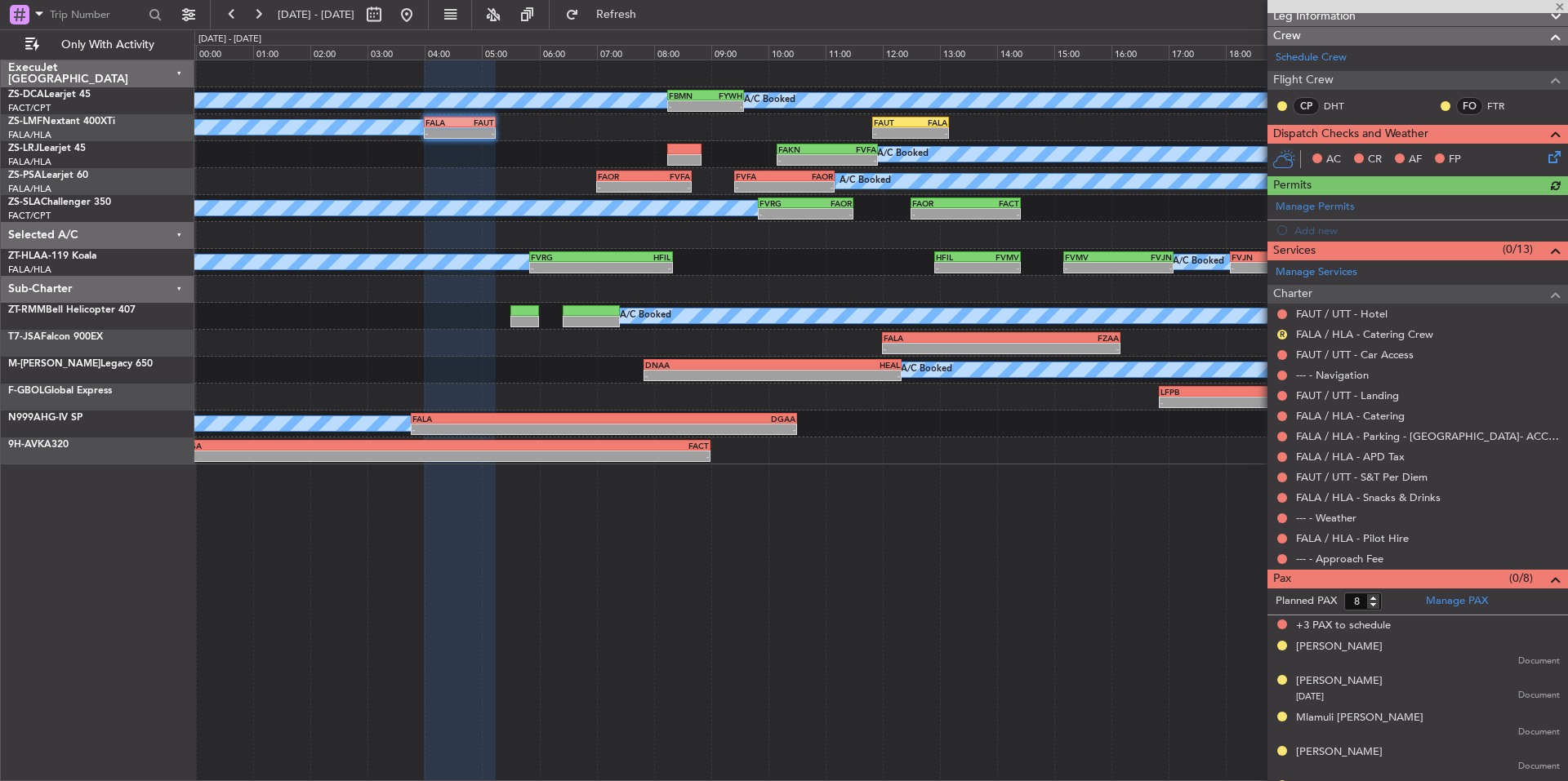
scroll to position [221, 0]
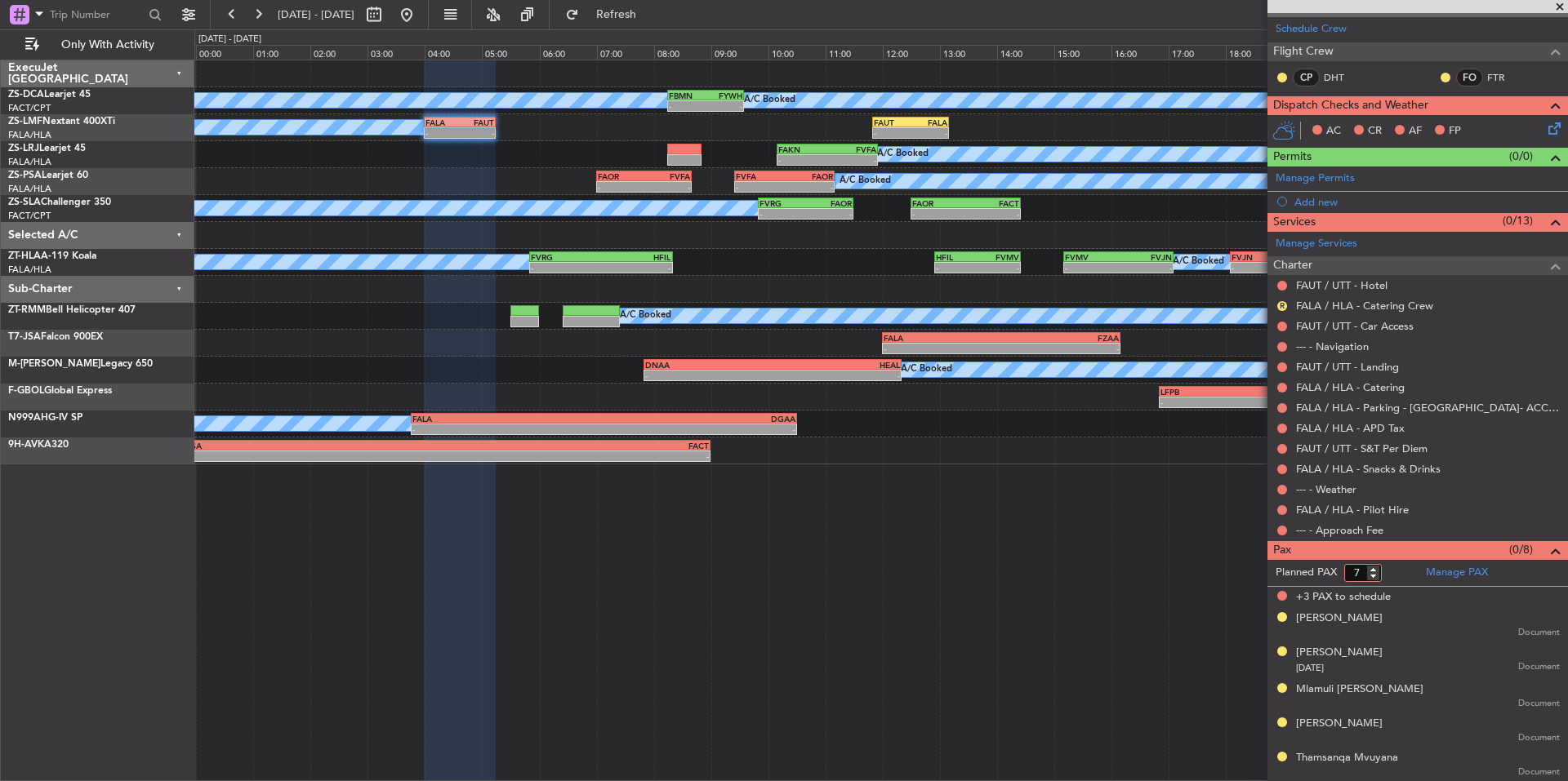
click at [1374, 576] on input "7" at bounding box center [1364, 573] width 37 height 18
click at [1374, 576] on input "6" at bounding box center [1364, 573] width 37 height 18
type input "5"
click at [1374, 576] on input "5" at bounding box center [1364, 573] width 37 height 18
click at [1383, 576] on form "Planned PAX 5" at bounding box center [1342, 572] width 150 height 26
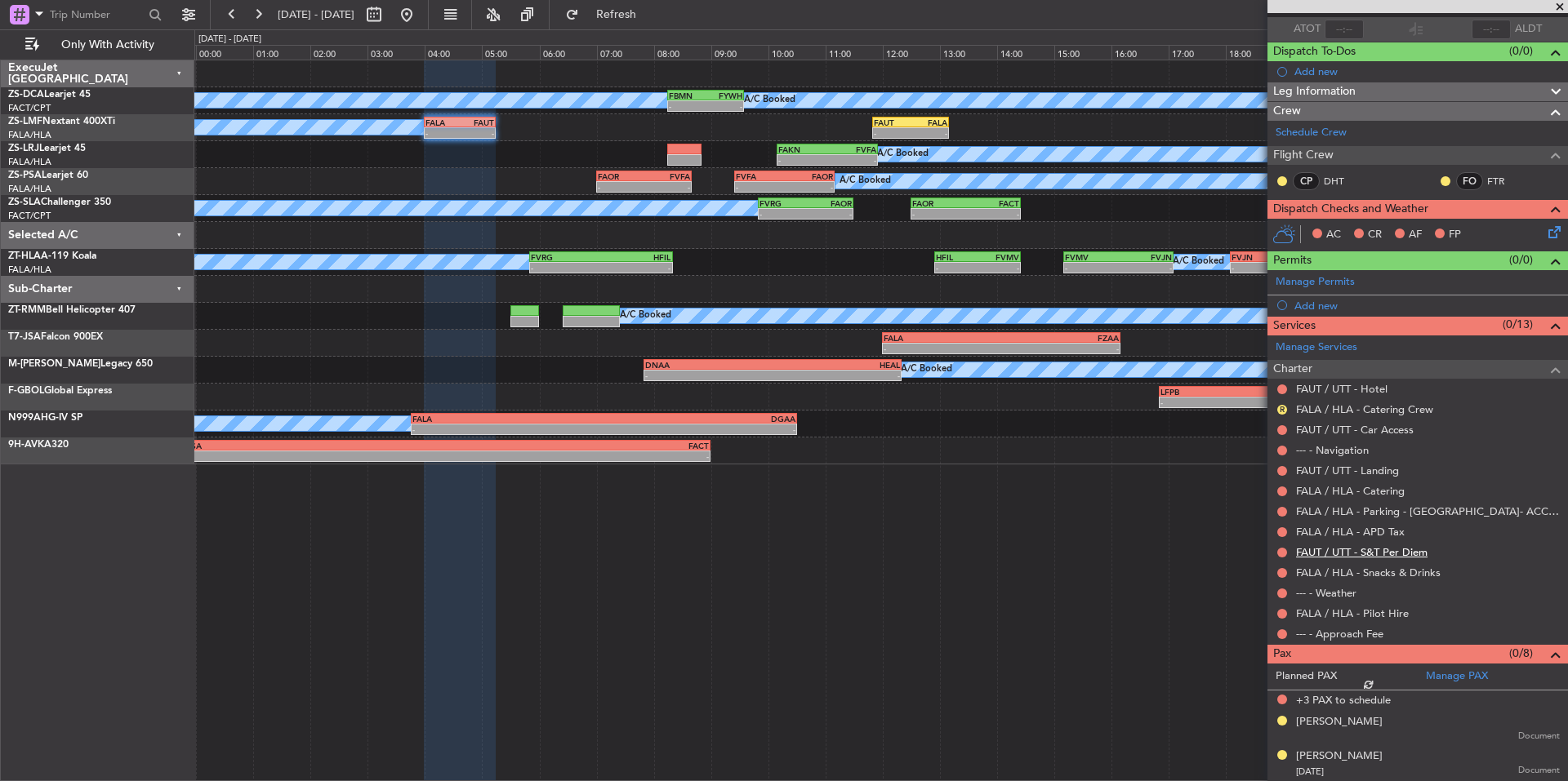
scroll to position [85, 0]
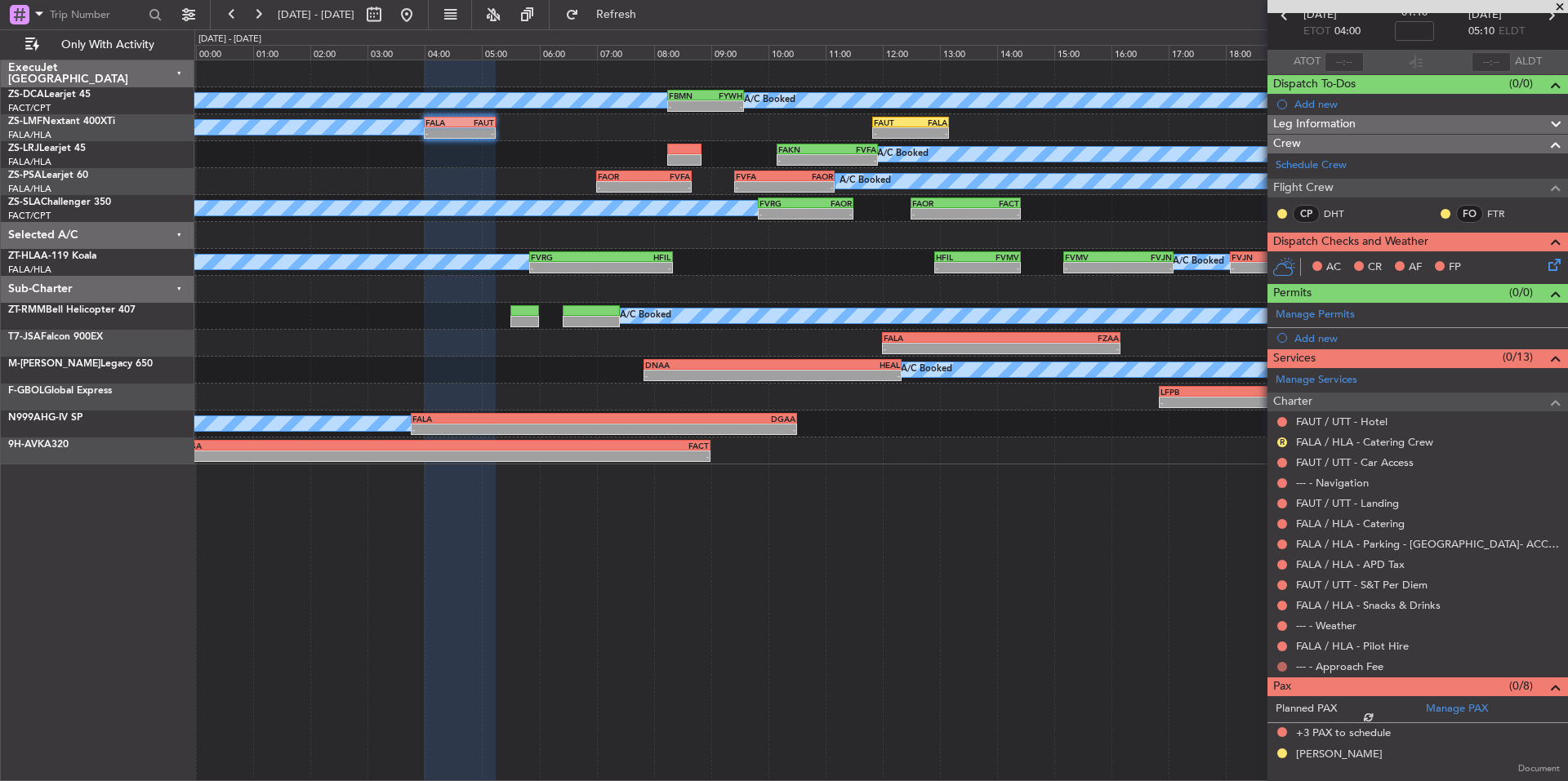
click at [1284, 667] on button at bounding box center [1282, 666] width 10 height 10
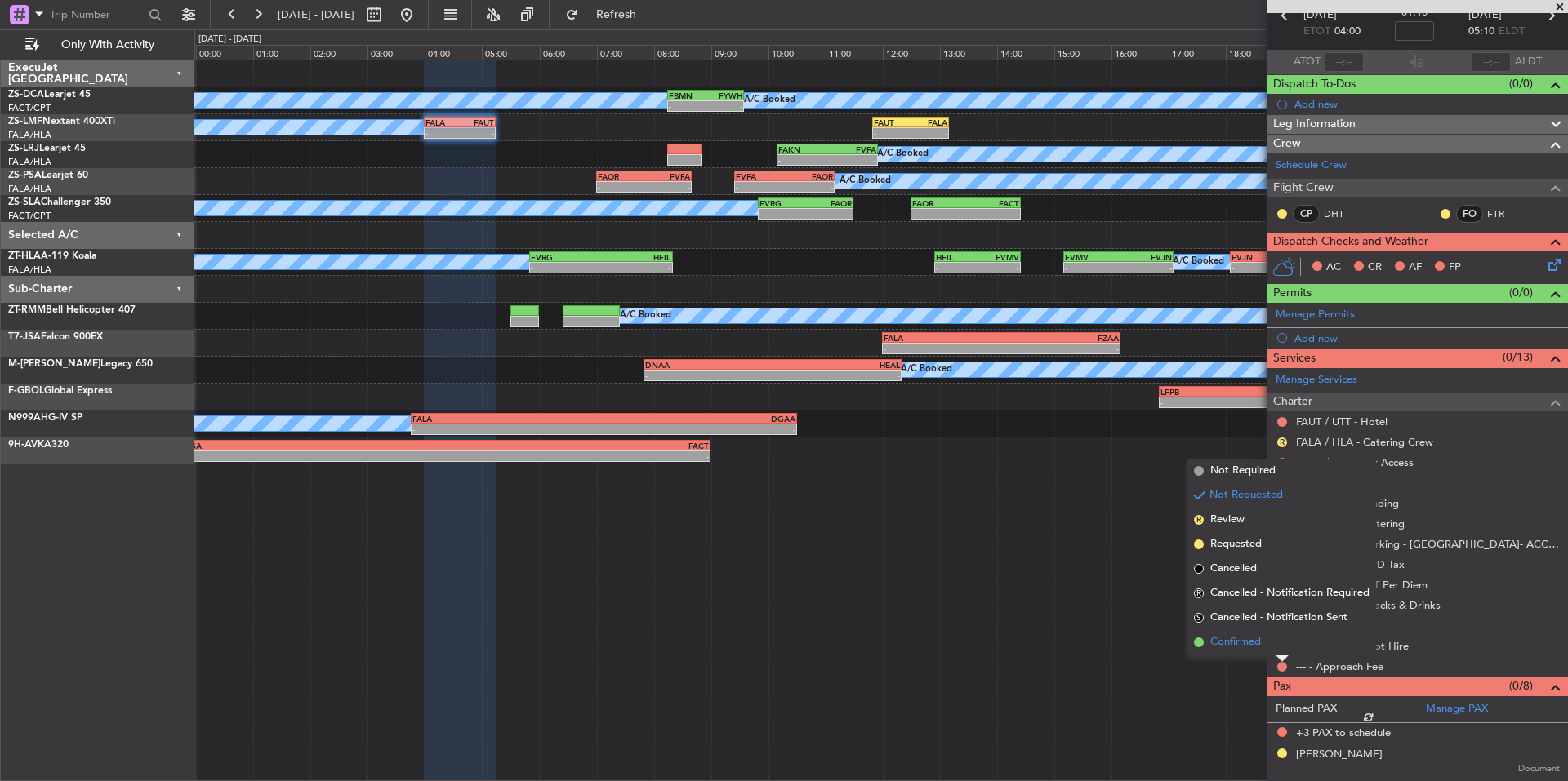
click at [1264, 646] on li "Confirmed" at bounding box center [1282, 642] width 188 height 25
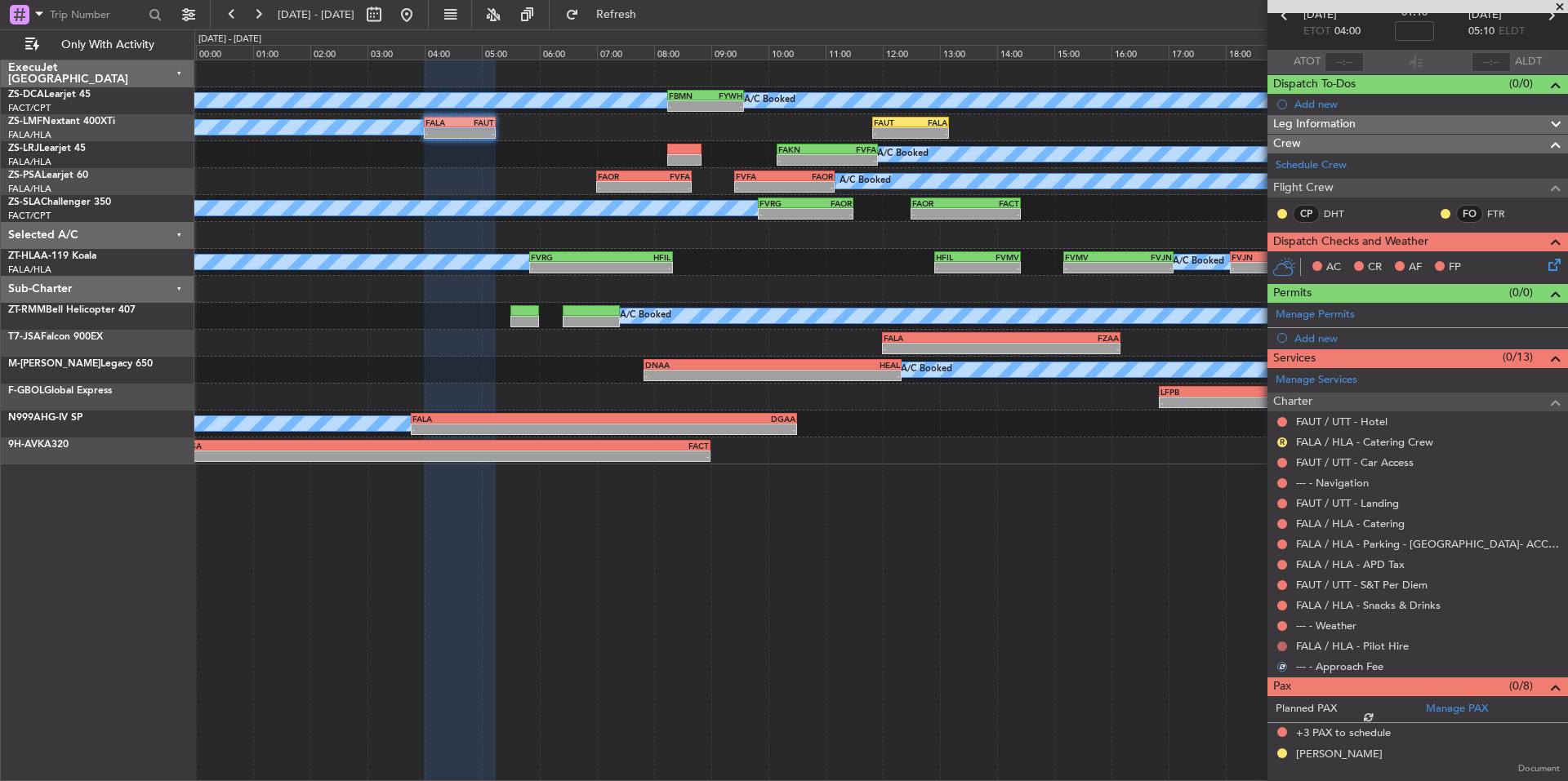
click at [1281, 642] on button at bounding box center [1282, 646] width 10 height 10
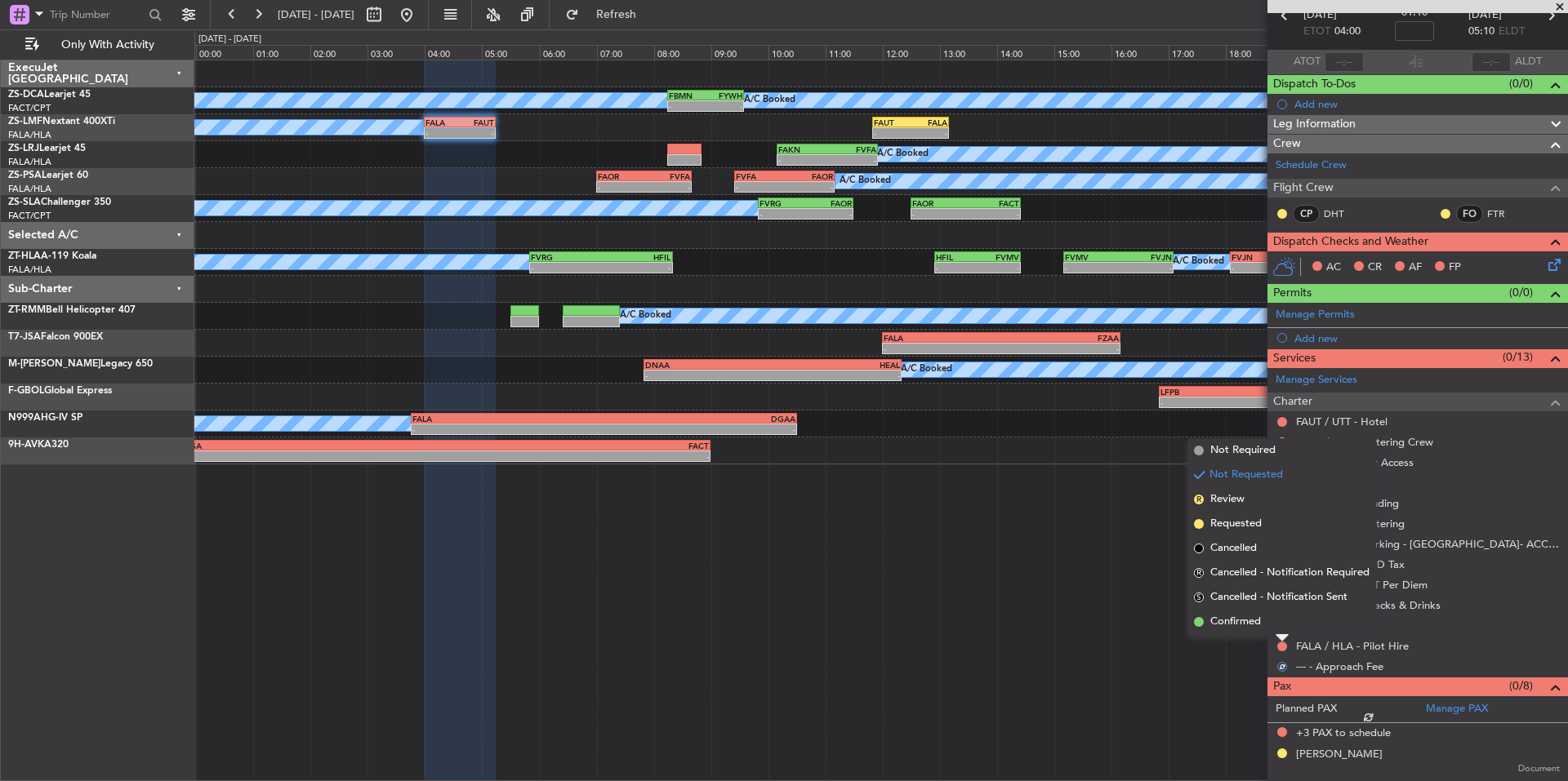
click at [1264, 625] on li "Confirmed" at bounding box center [1282, 622] width 188 height 25
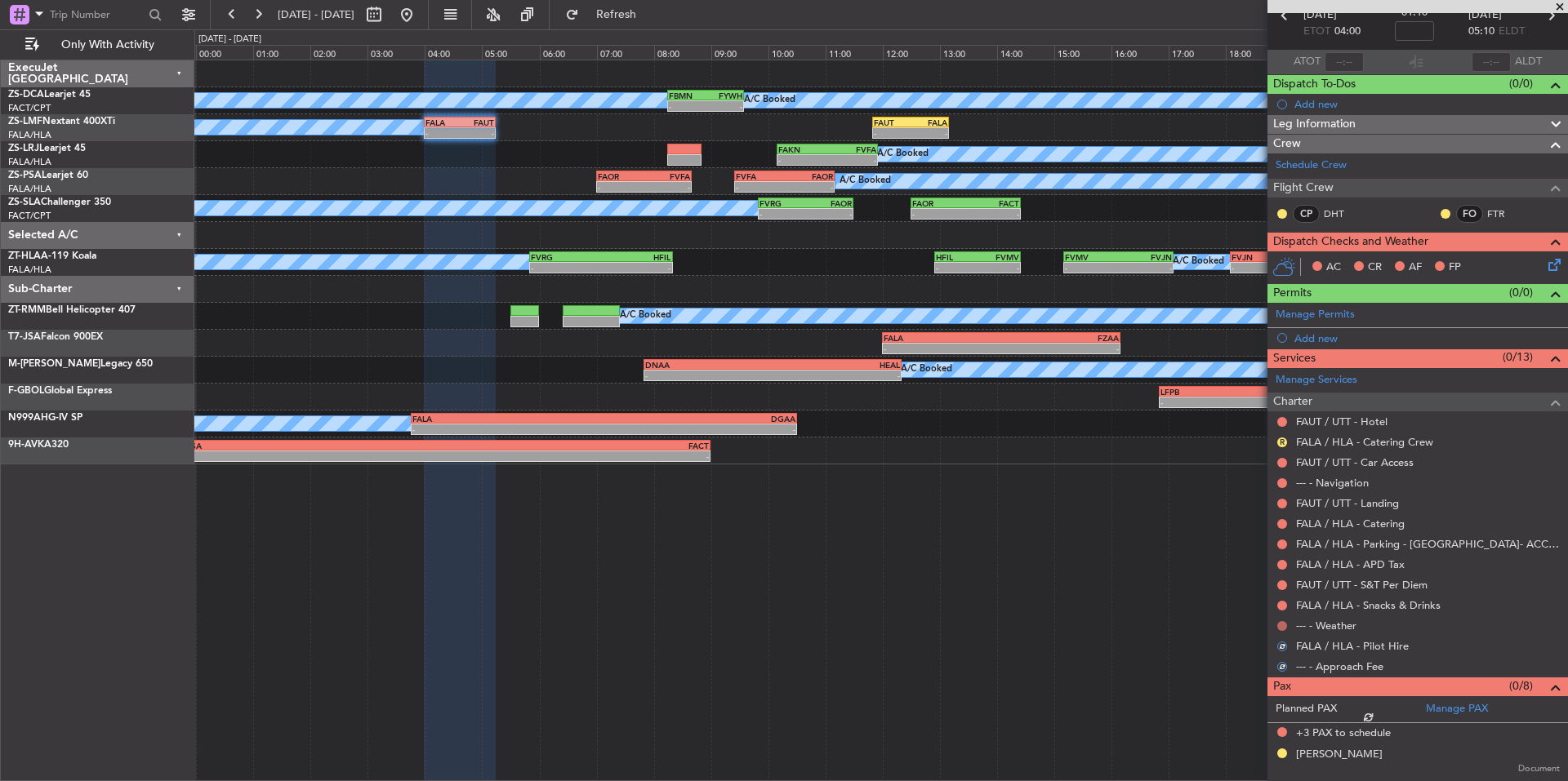
click at [1282, 621] on button at bounding box center [1282, 626] width 10 height 10
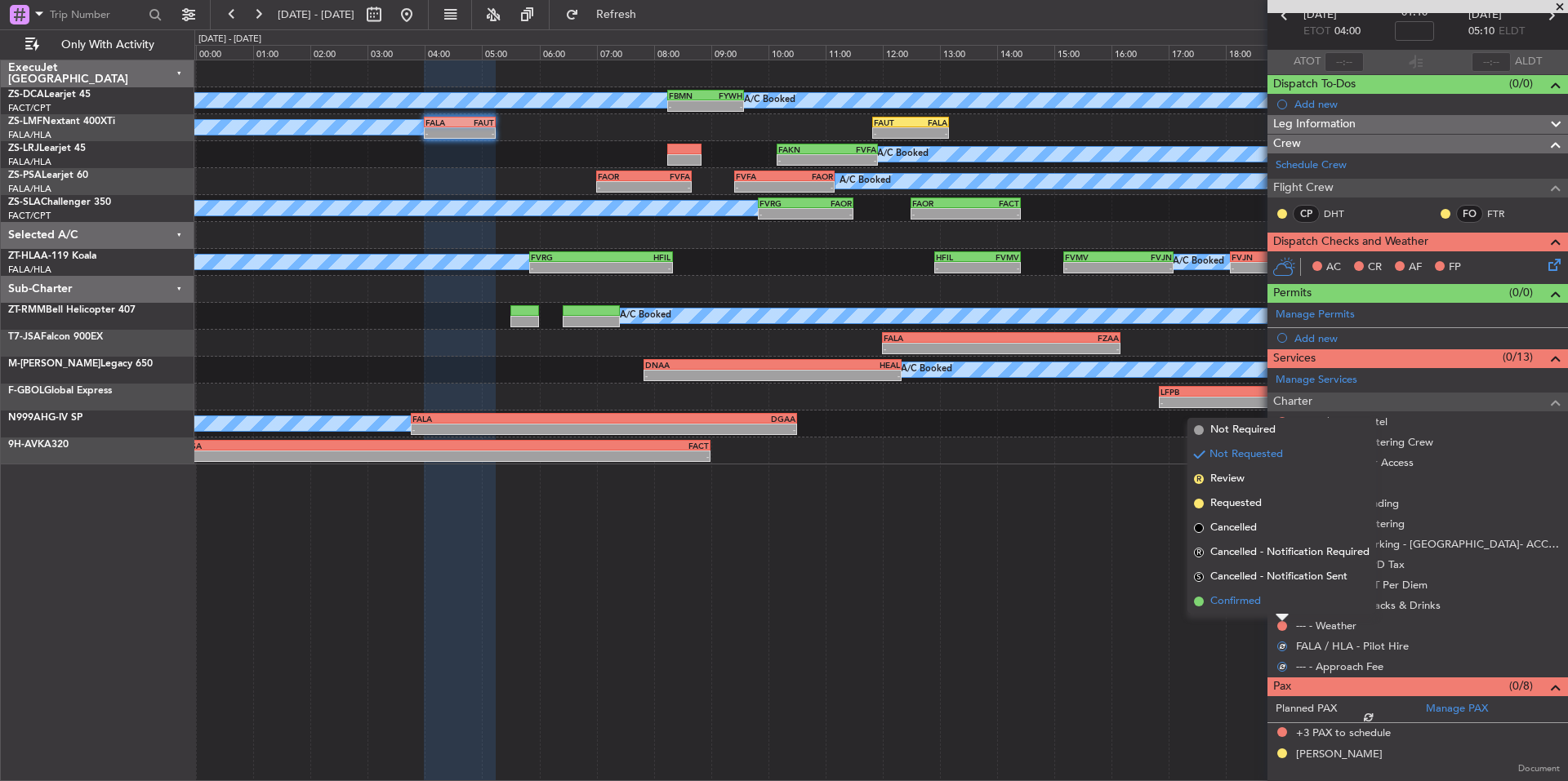
click at [1271, 602] on li "Confirmed" at bounding box center [1282, 602] width 188 height 25
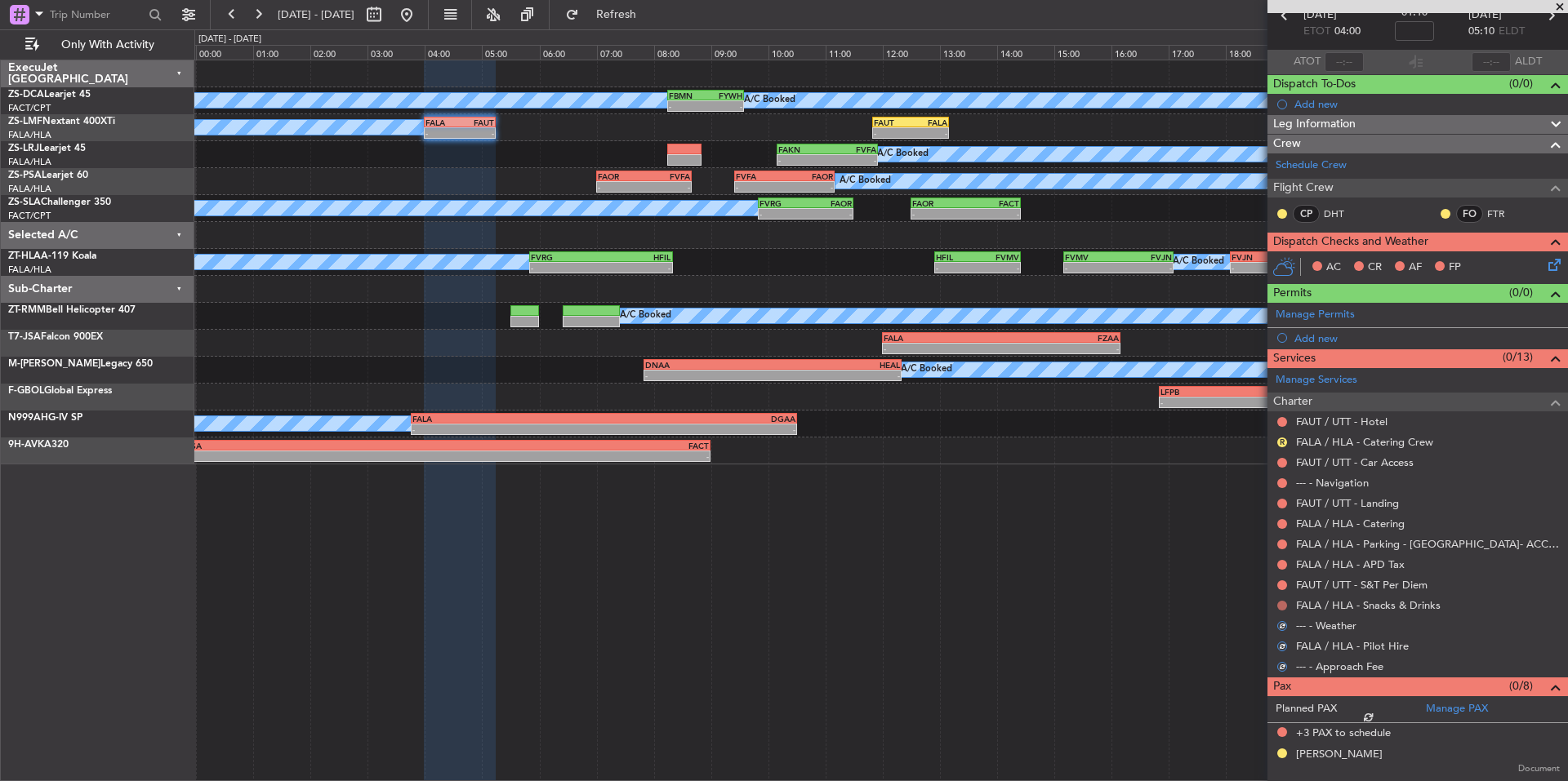
click at [1282, 604] on button at bounding box center [1282, 605] width 10 height 10
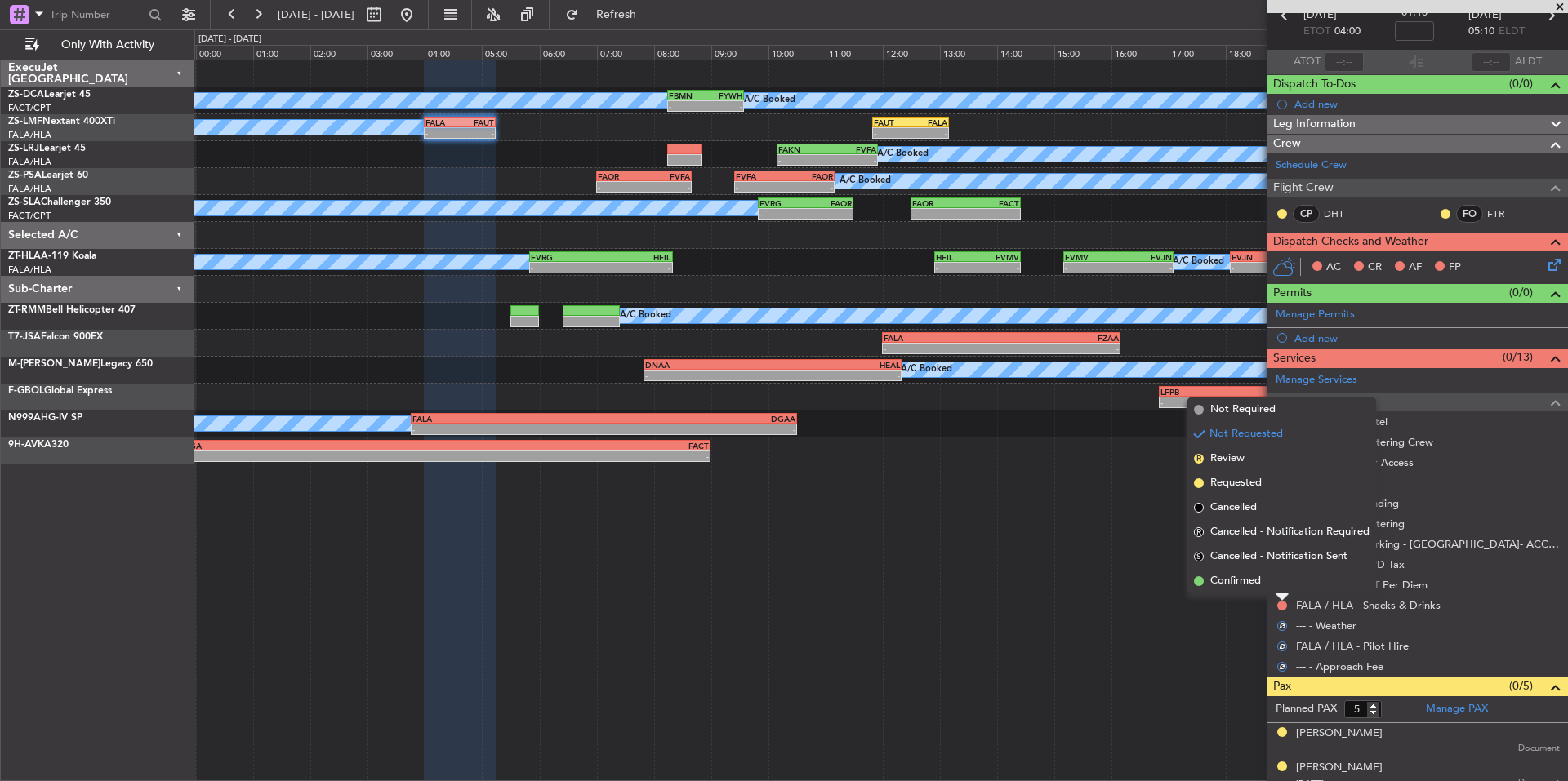
click at [1272, 588] on li "Confirmed" at bounding box center [1282, 582] width 188 height 25
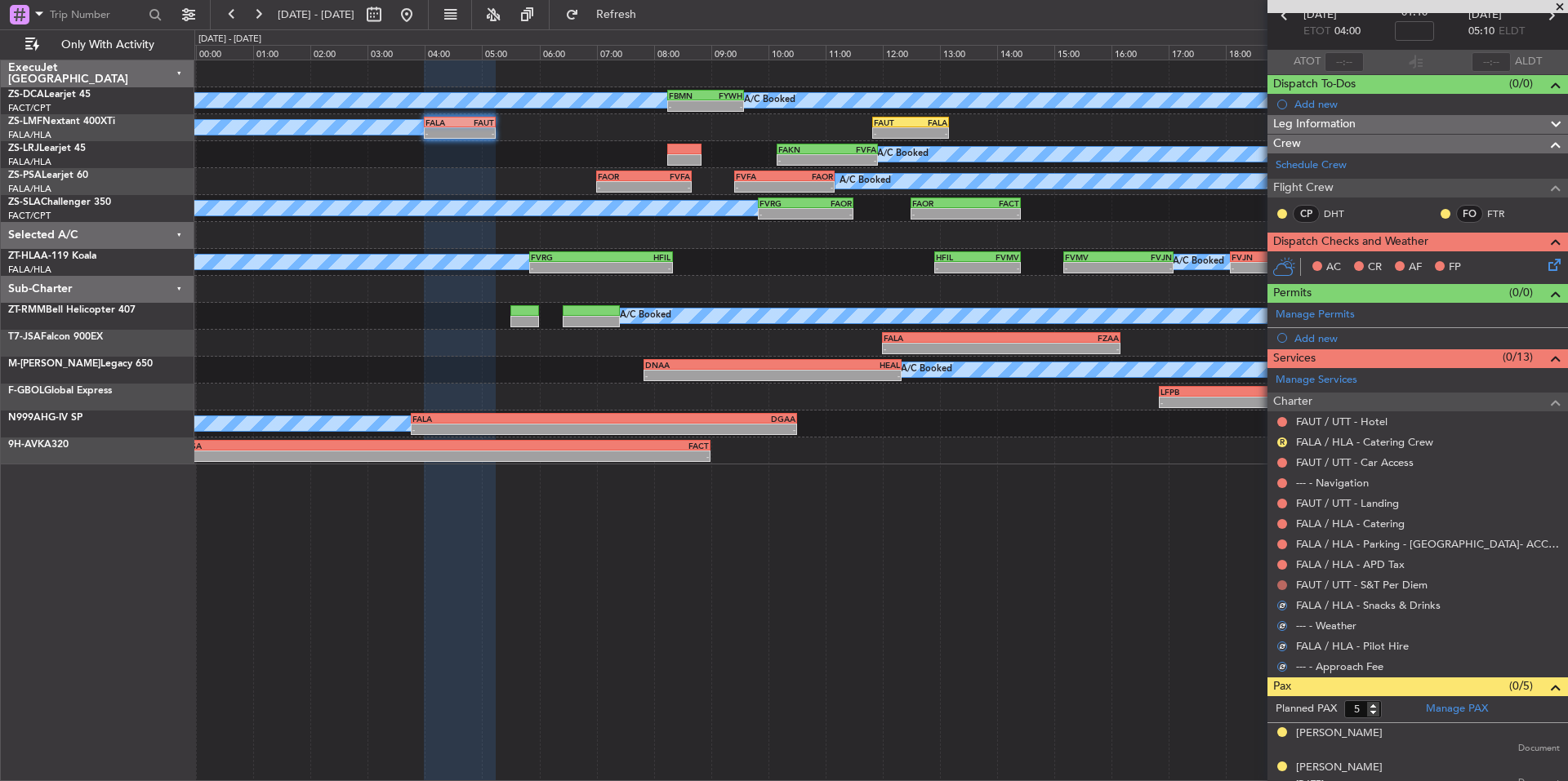
click at [1284, 586] on button at bounding box center [1282, 585] width 10 height 10
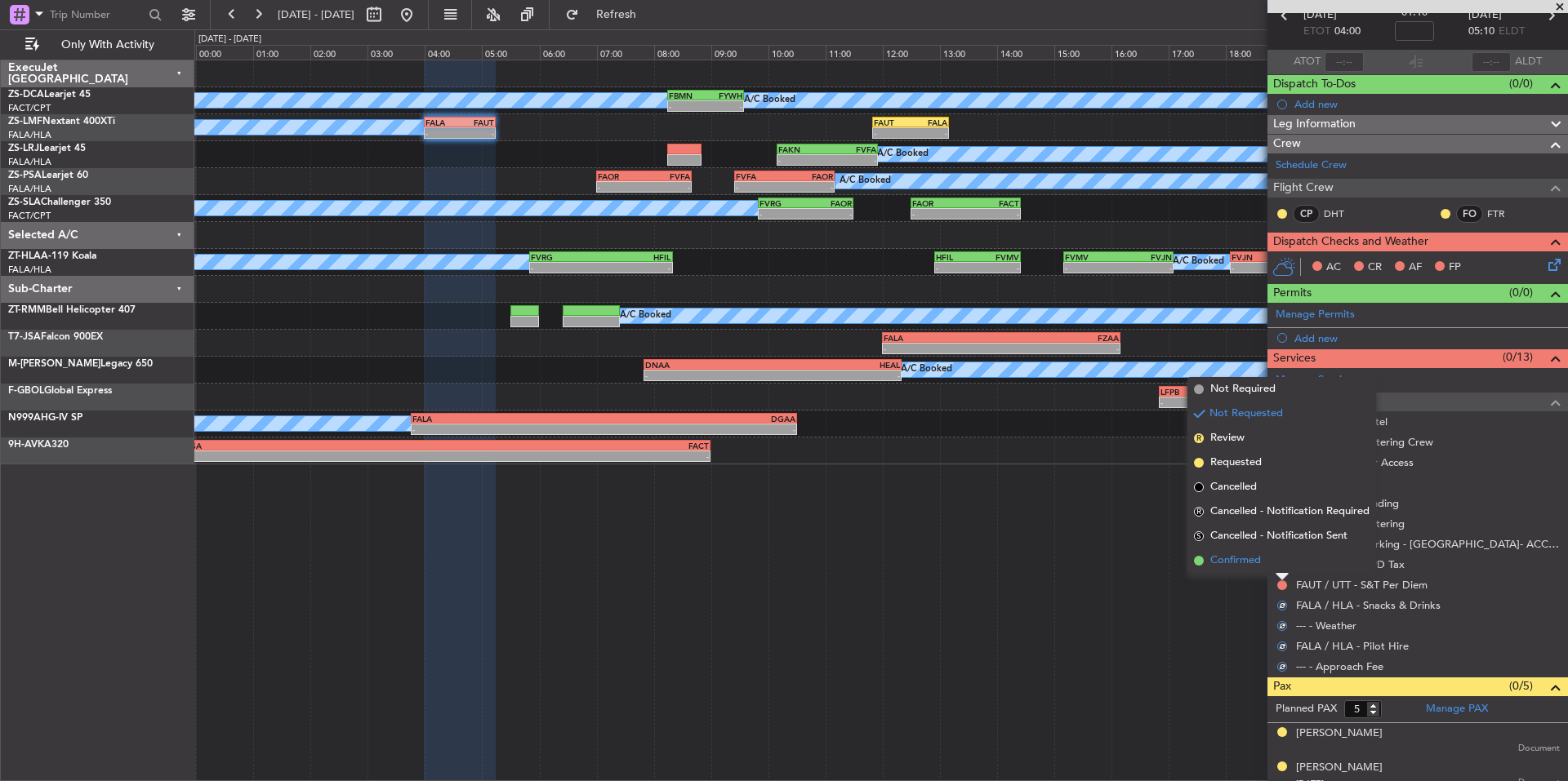
click at [1270, 563] on li "Confirmed" at bounding box center [1282, 562] width 188 height 25
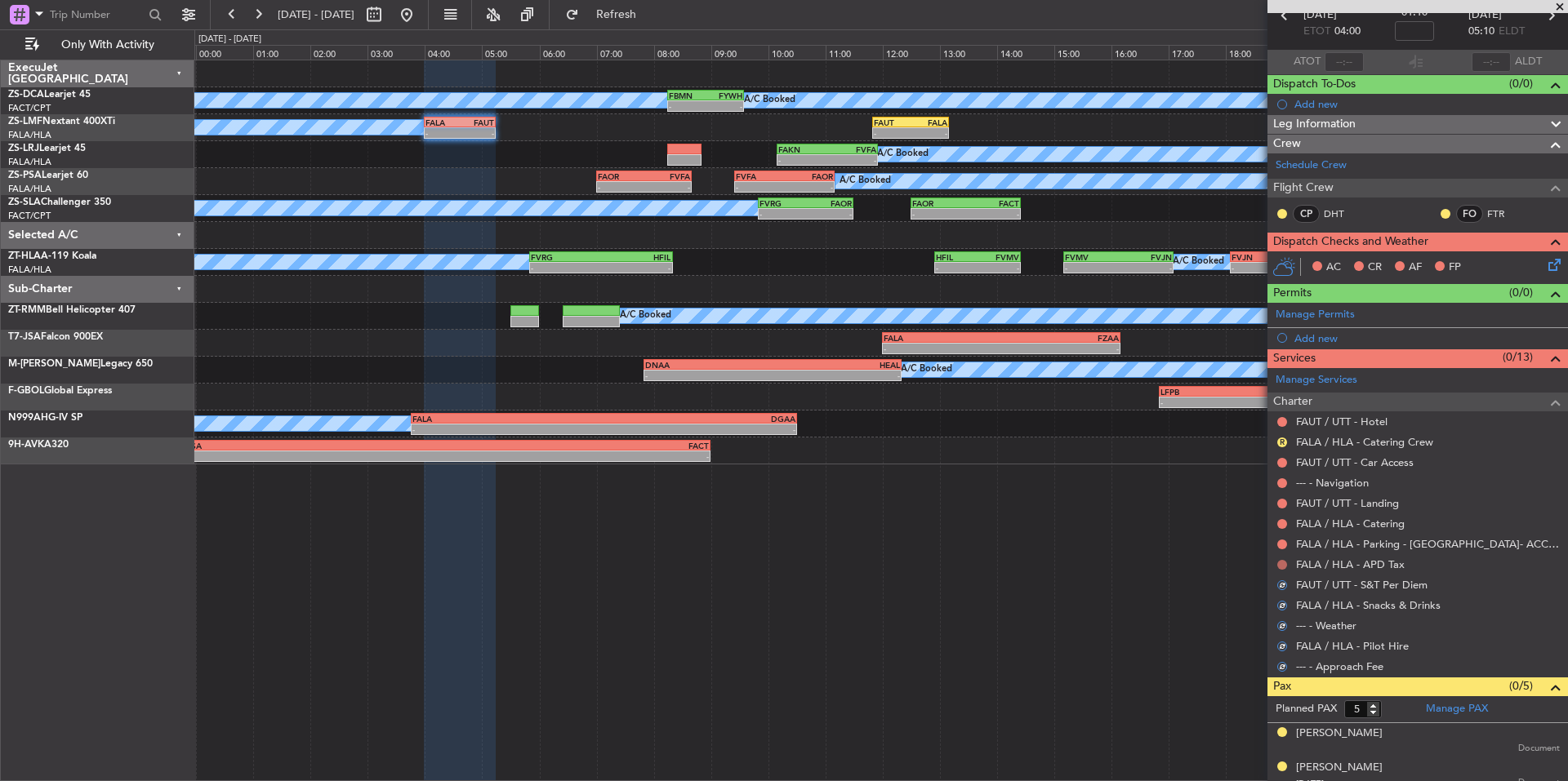
click at [1284, 562] on button at bounding box center [1282, 564] width 10 height 10
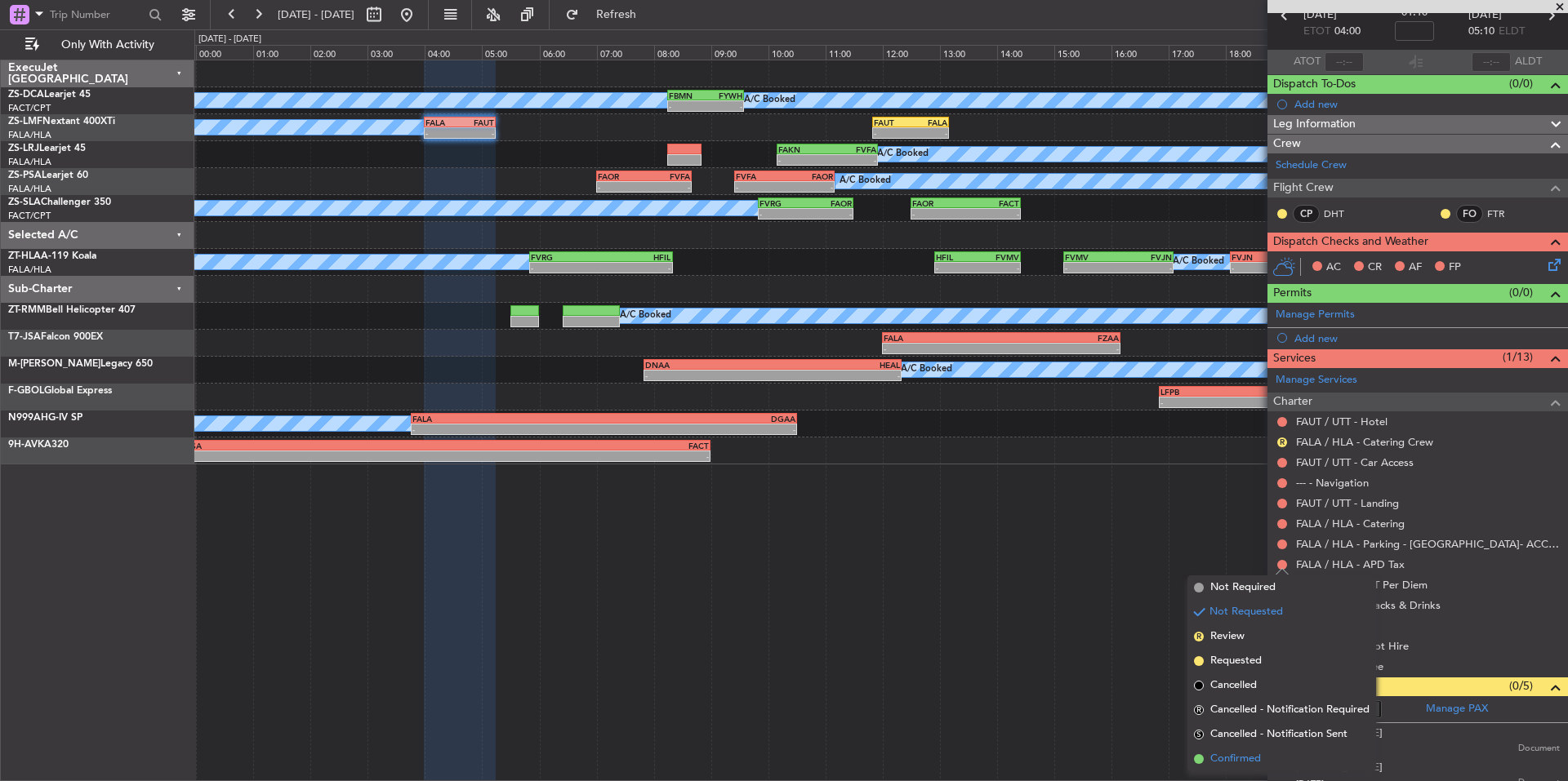
click at [1265, 748] on li "Confirmed" at bounding box center [1282, 760] width 188 height 25
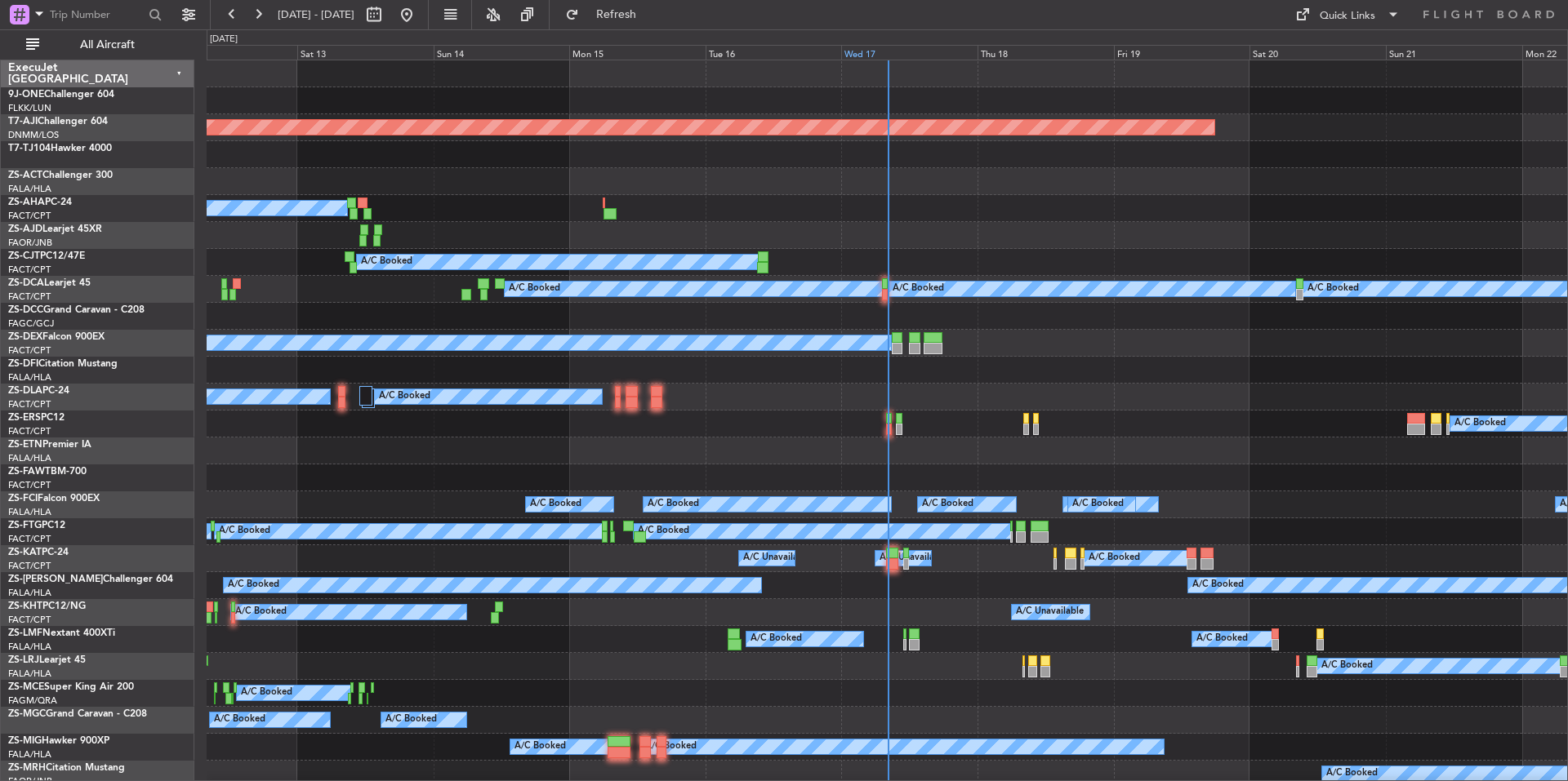
click at [942, 45] on div "Wed 17" at bounding box center [909, 52] width 136 height 15
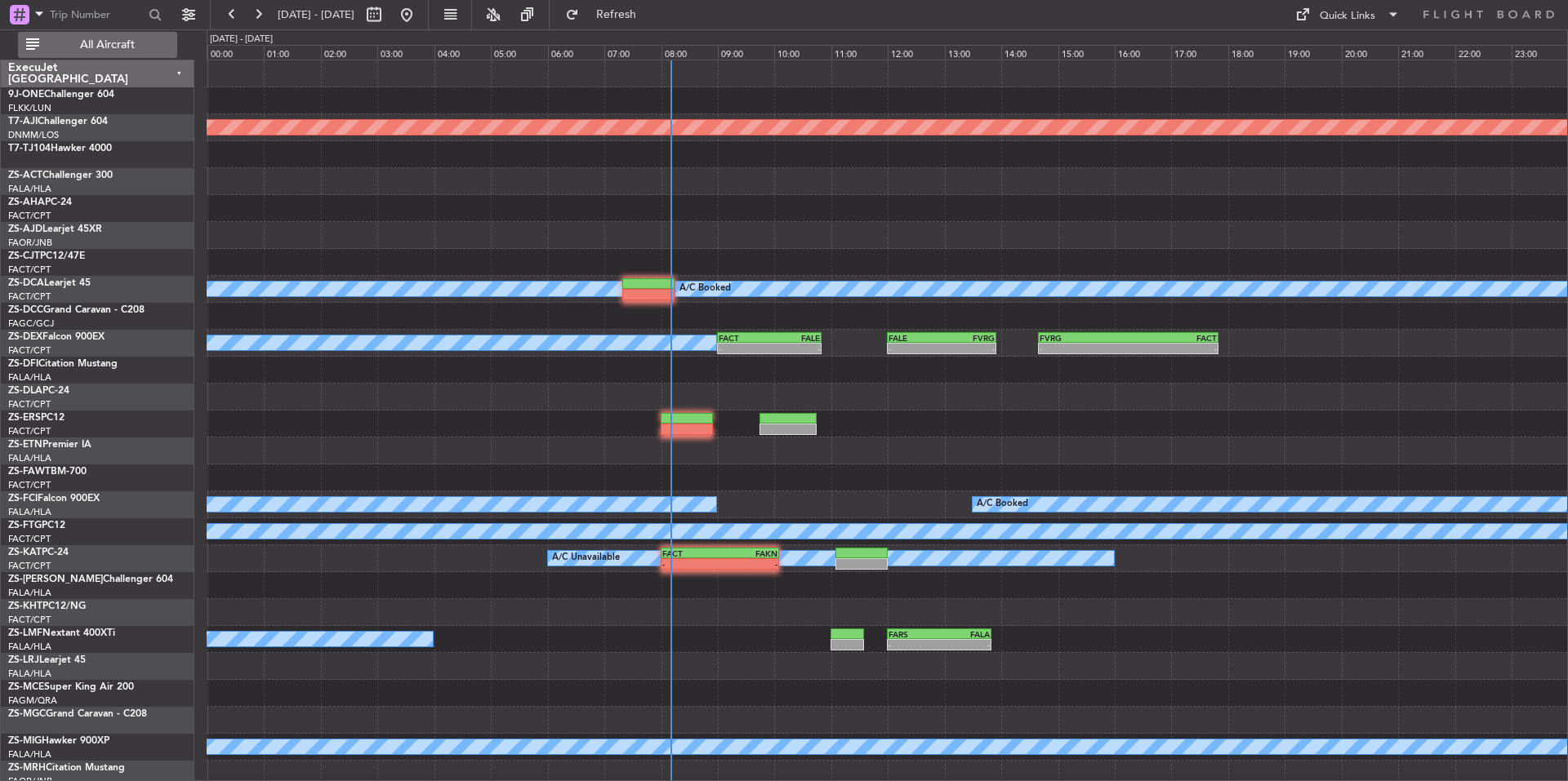
click at [134, 32] on button "All Aircraft" at bounding box center [97, 44] width 159 height 26
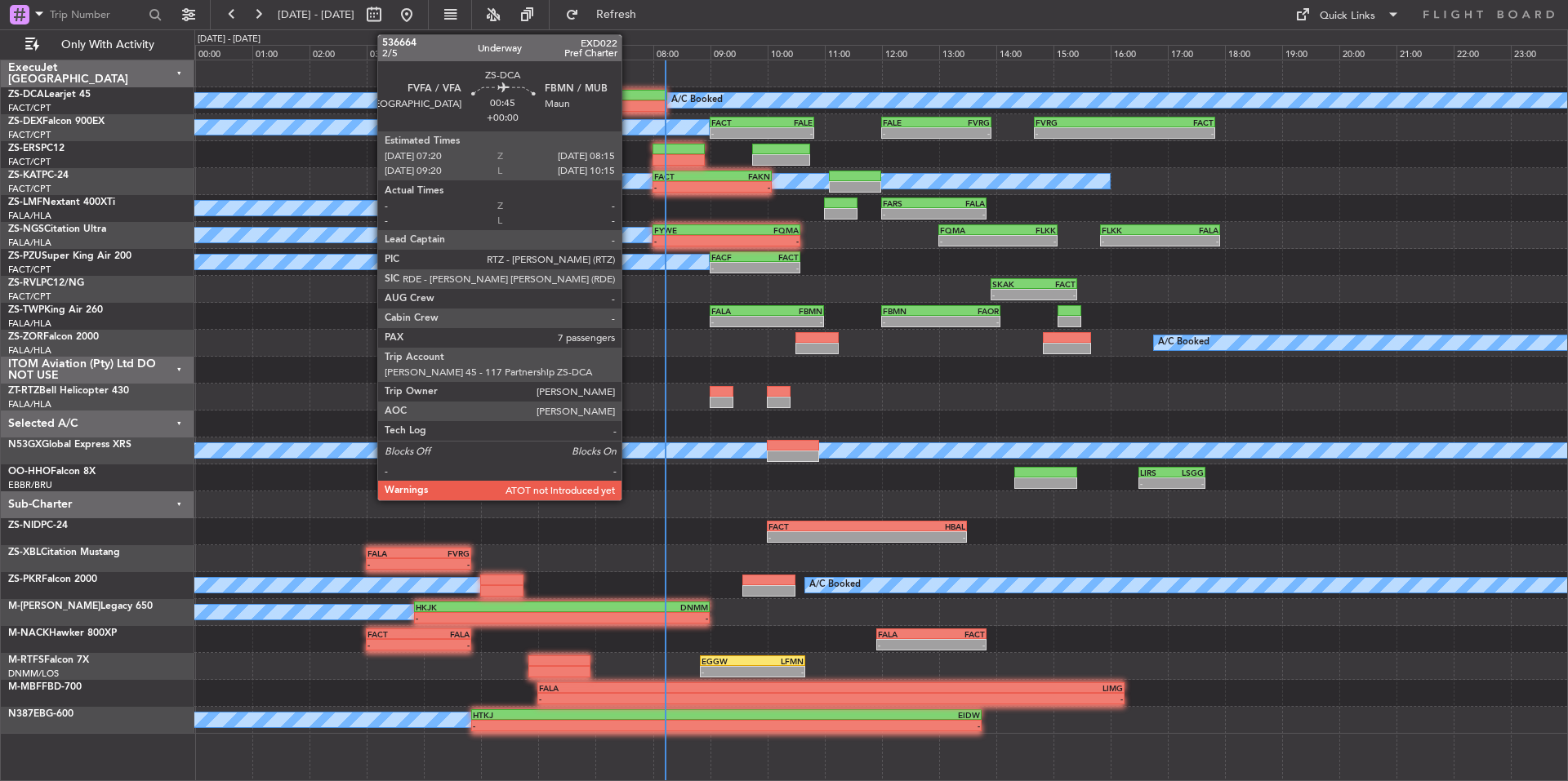
click at [629, 106] on div at bounding box center [641, 106] width 53 height 12
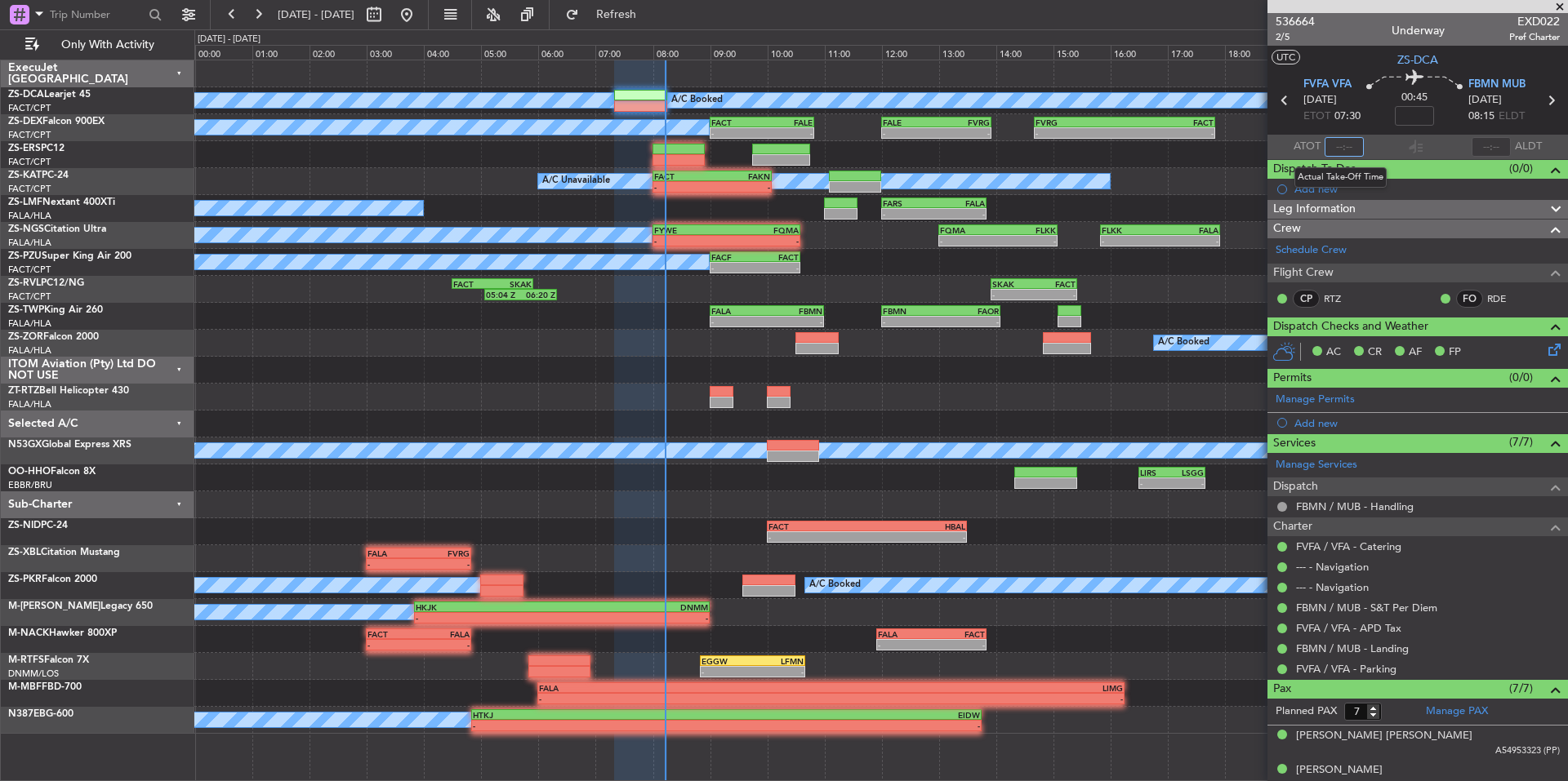
click at [1349, 141] on input "text" at bounding box center [1345, 147] width 39 height 20
type input "08:00"
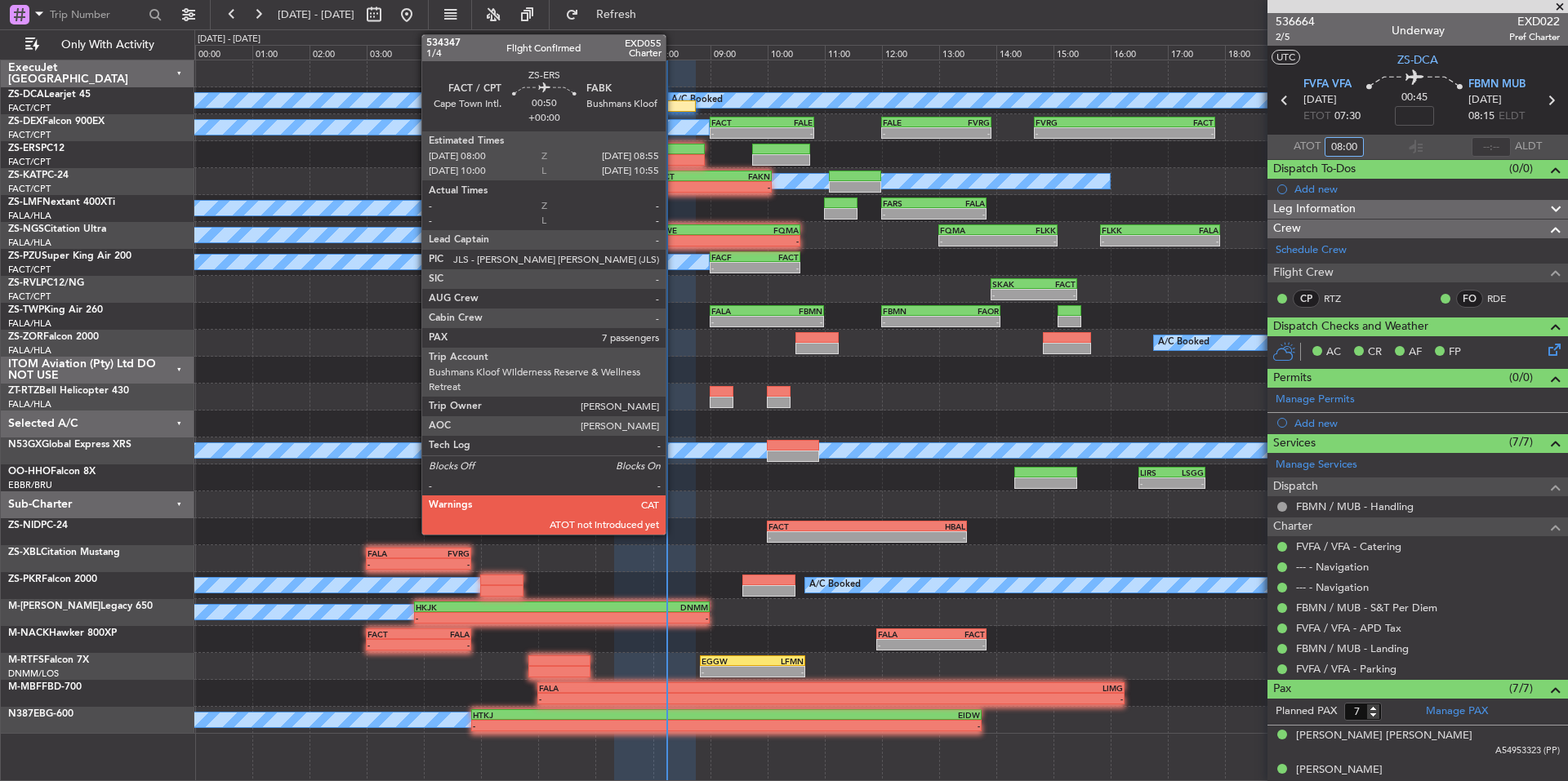
click at [673, 150] on div at bounding box center [679, 149] width 53 height 12
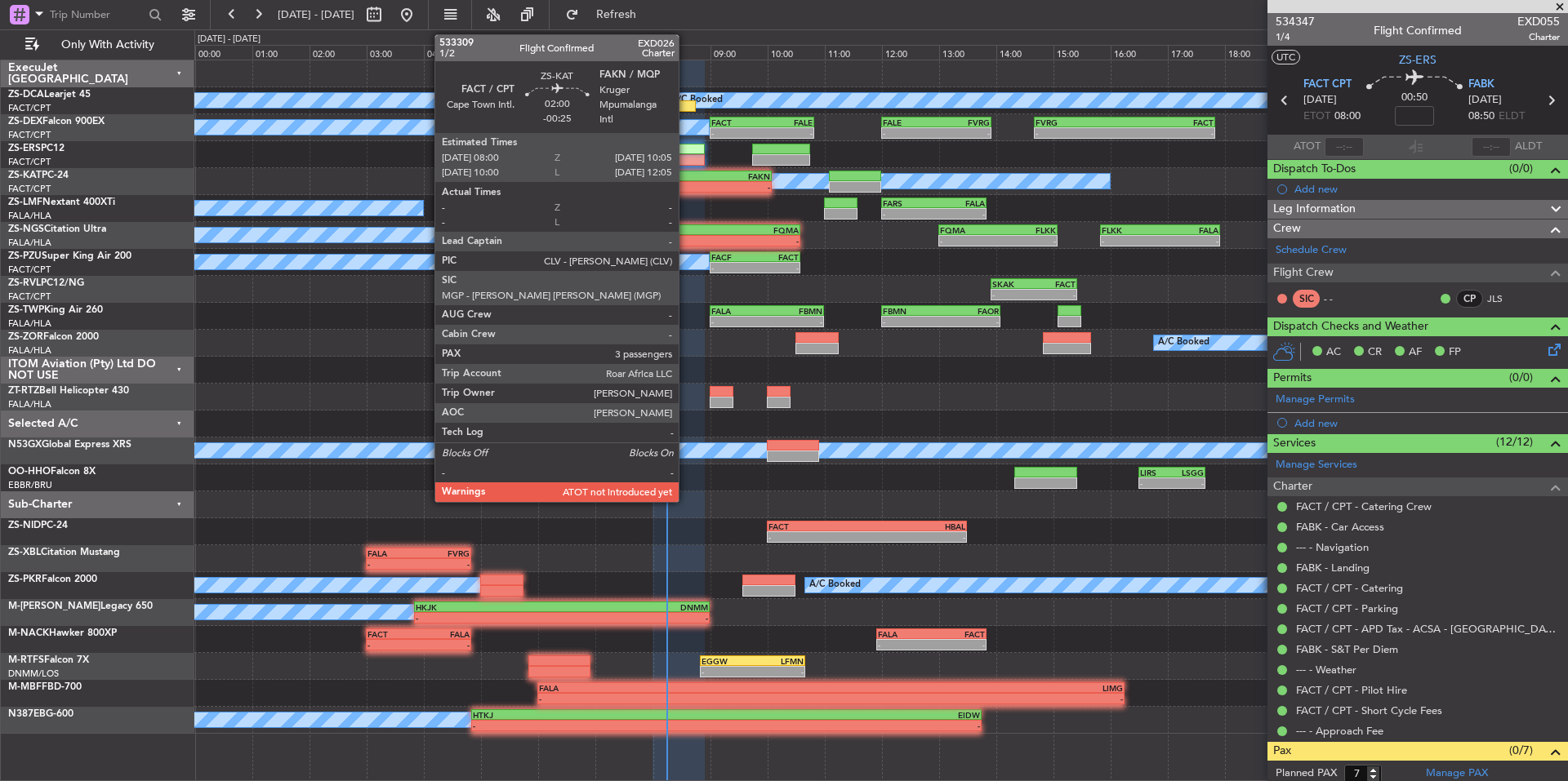
click at [686, 177] on div "FACT" at bounding box center [683, 176] width 58 height 10
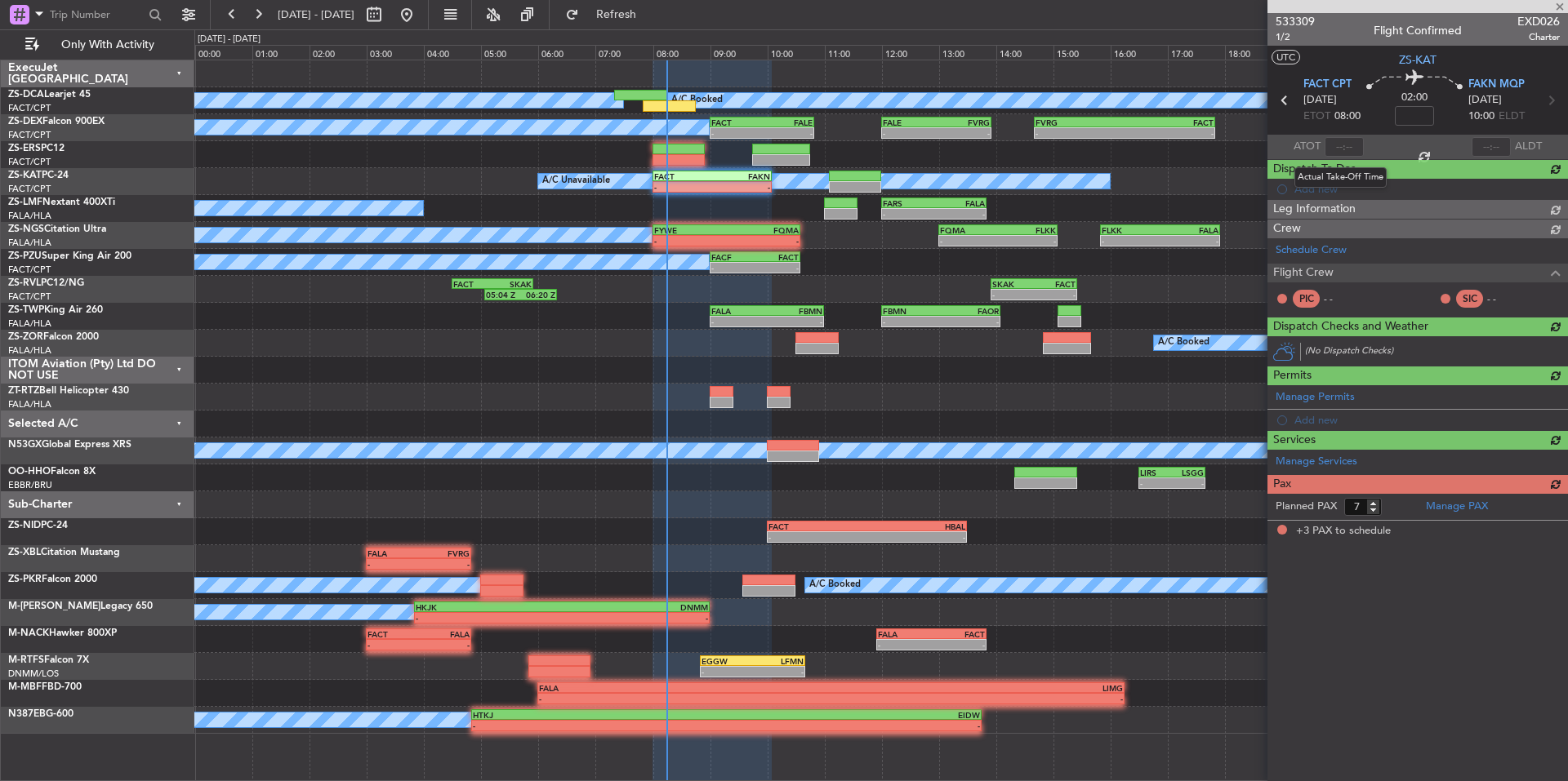
type input "-00:25"
type input "3"
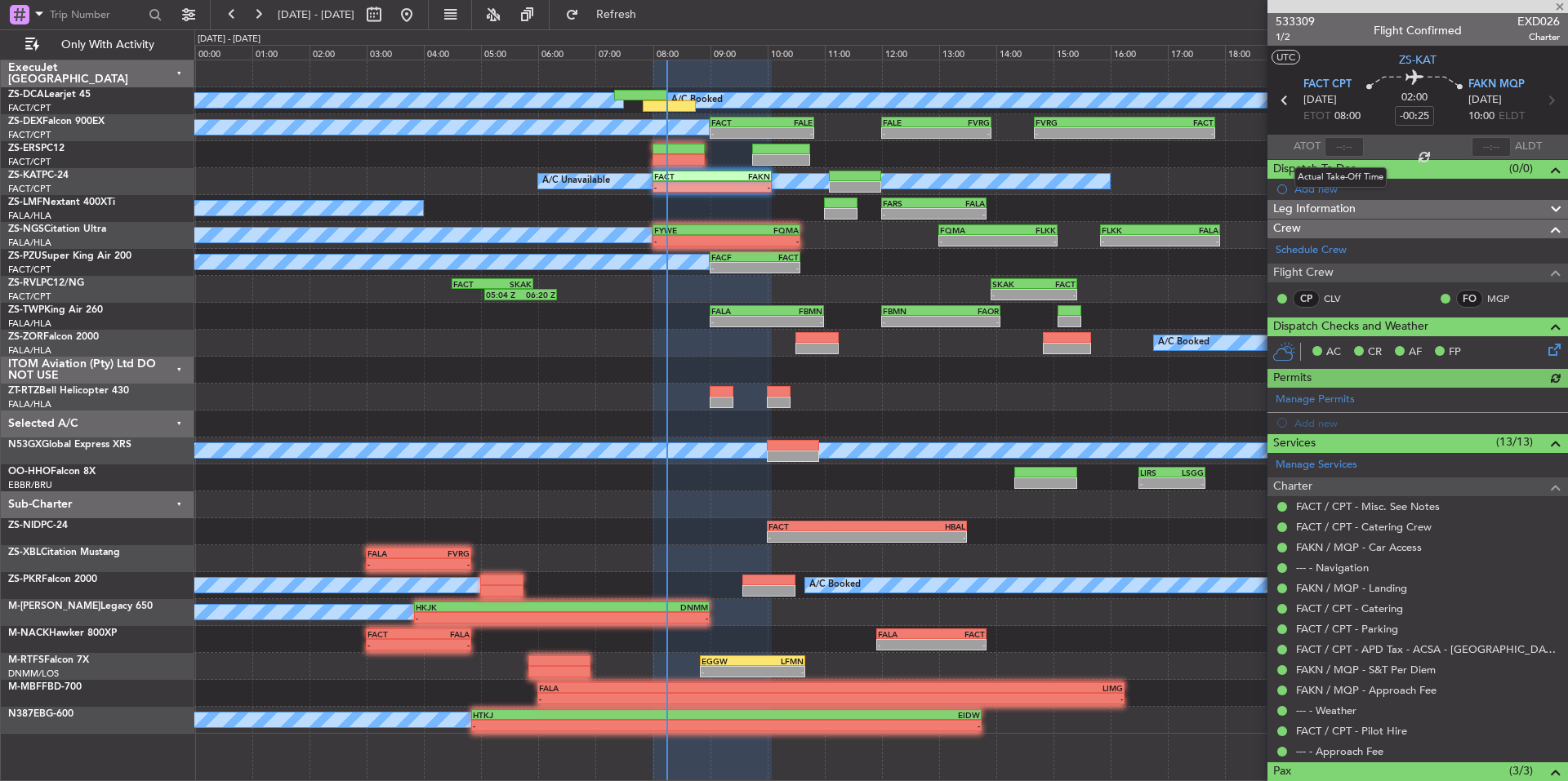
click at [1351, 147] on div at bounding box center [1345, 147] width 39 height 20
click at [1345, 147] on div at bounding box center [1345, 147] width 39 height 20
click at [1347, 145] on input "text" at bounding box center [1345, 147] width 39 height 20
type input "08:12"
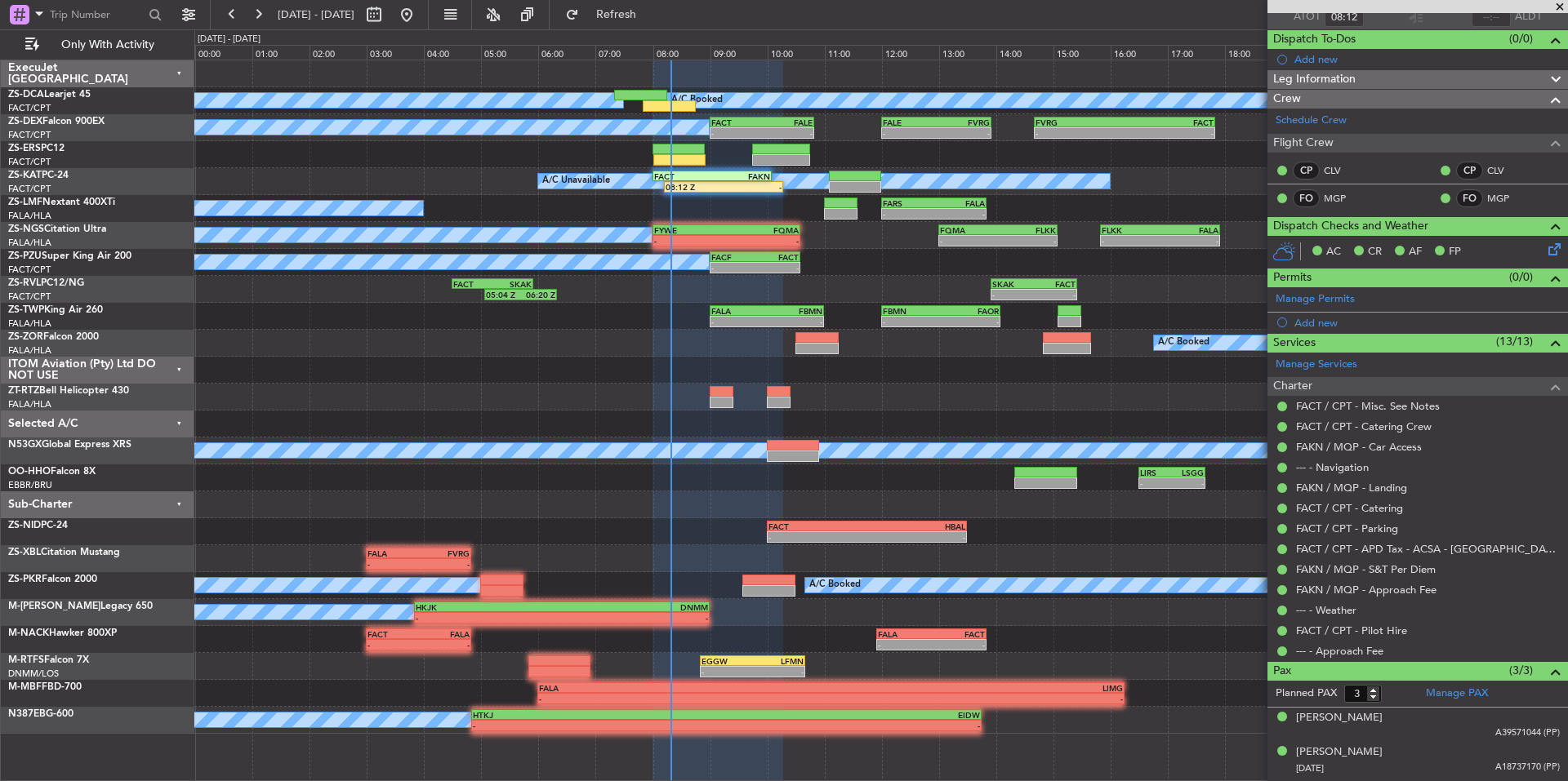
scroll to position [163, 0]
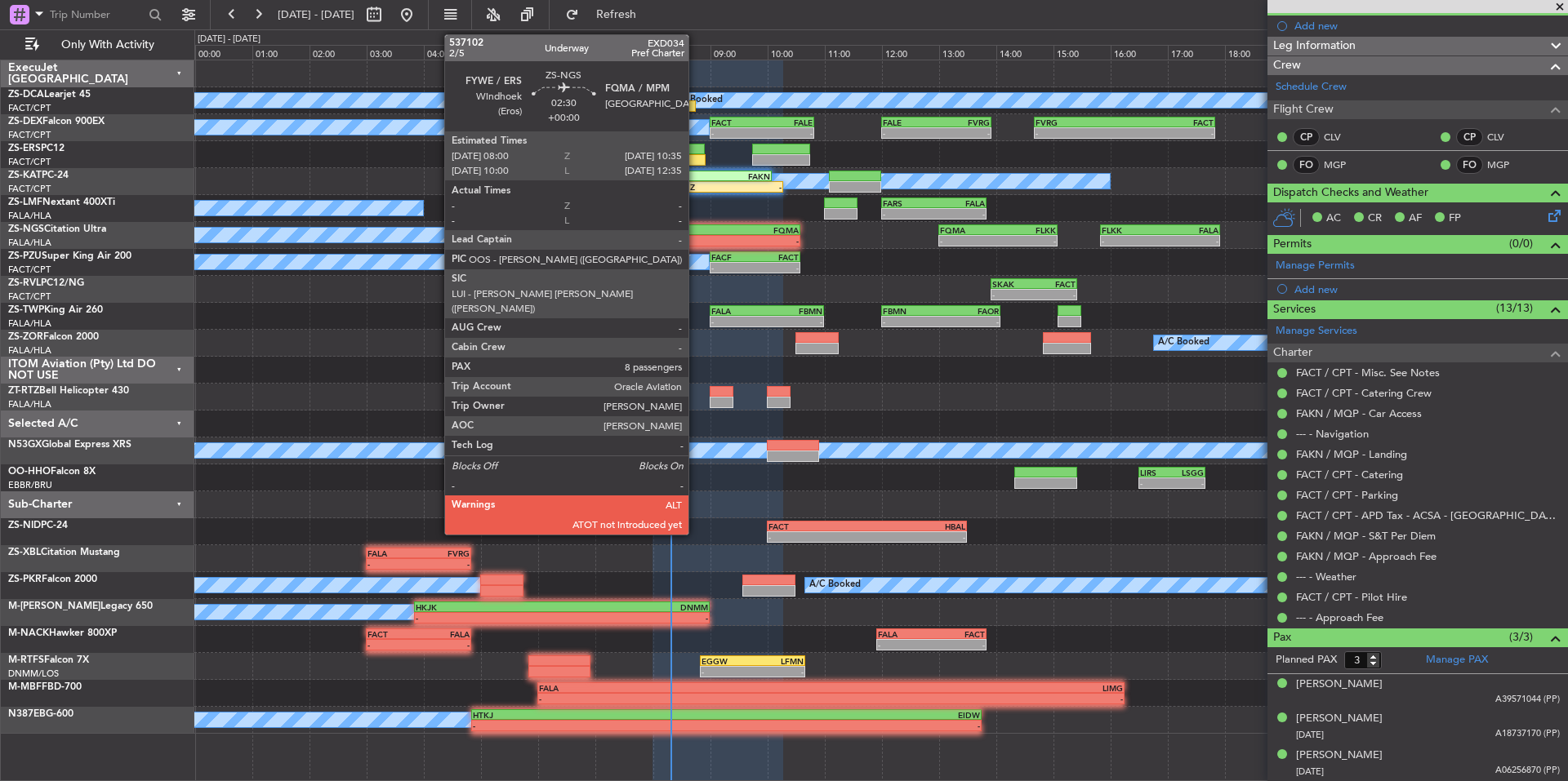
click at [696, 227] on div "FYWE" at bounding box center [691, 230] width 73 height 10
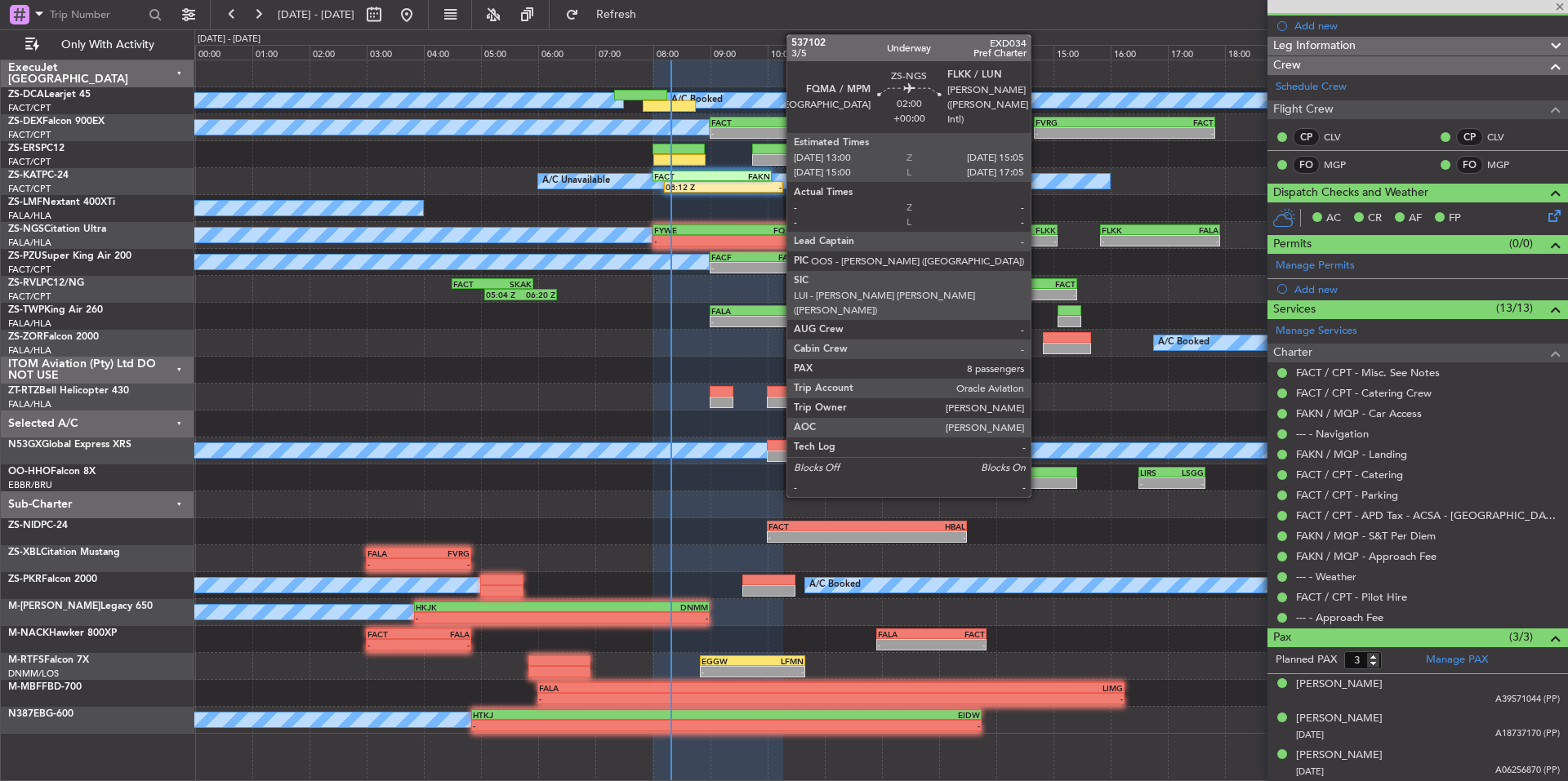
type input "8"
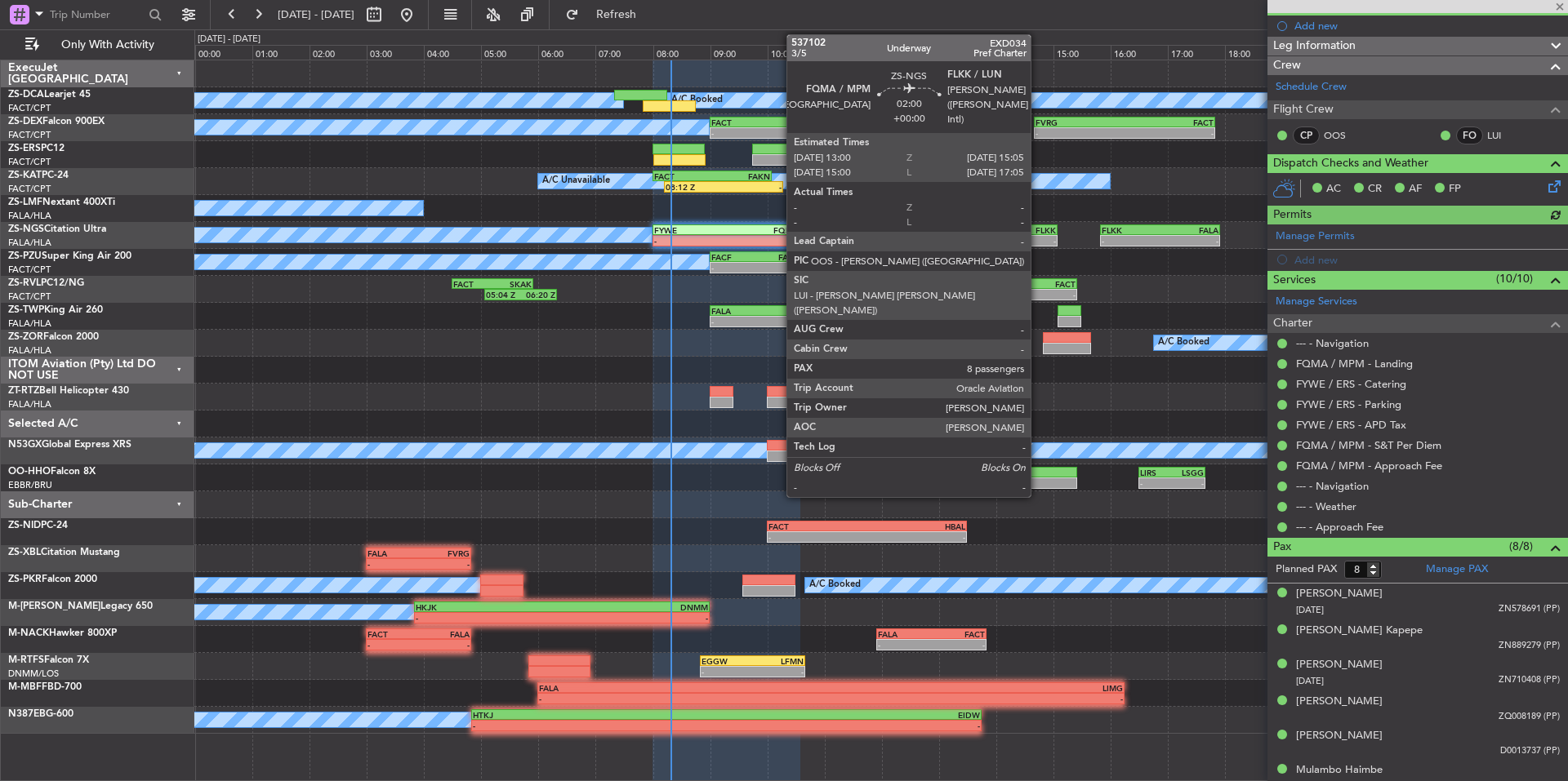
scroll to position [0, 0]
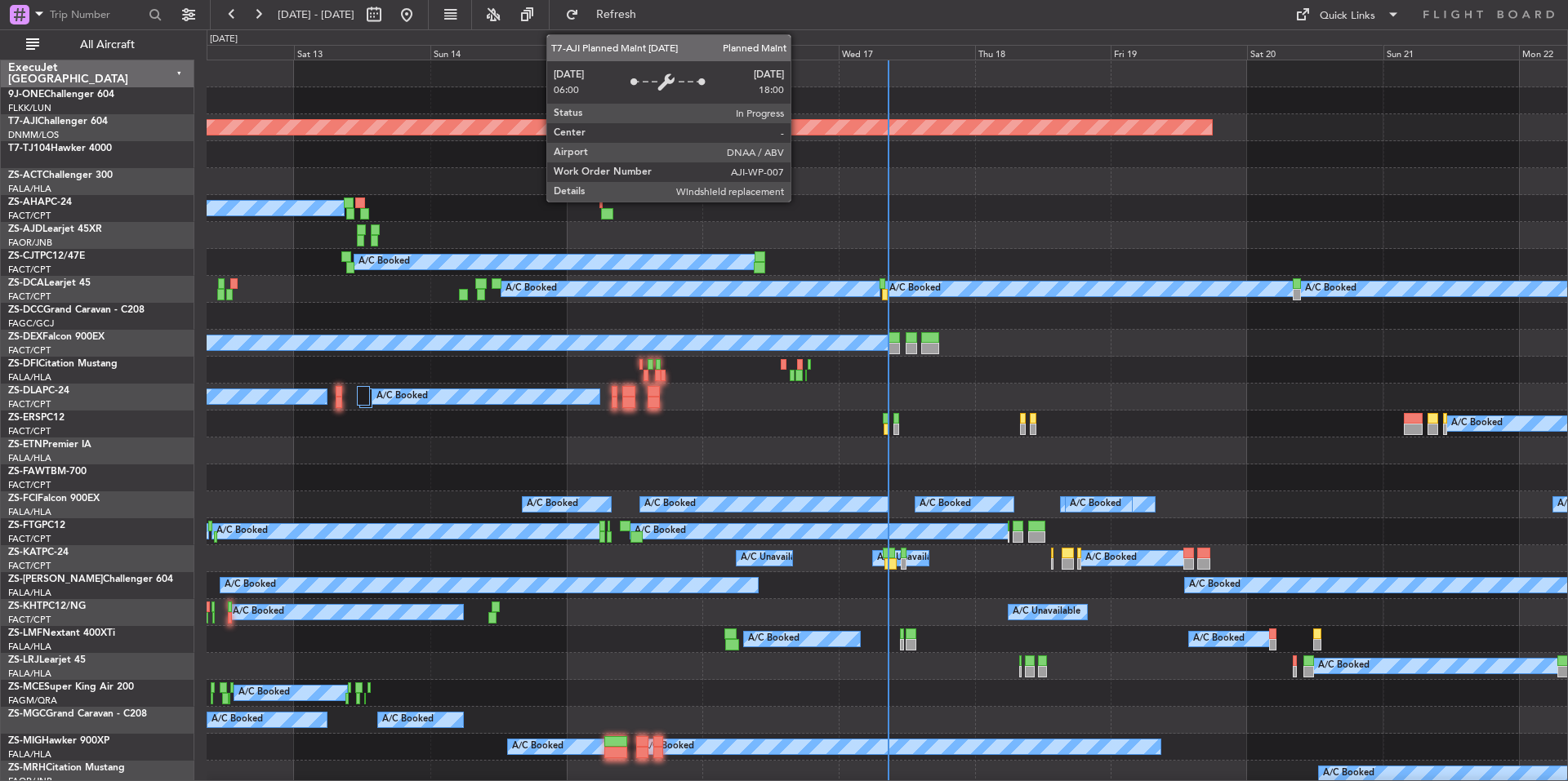
click at [916, 49] on div "Wed 17" at bounding box center [907, 52] width 136 height 15
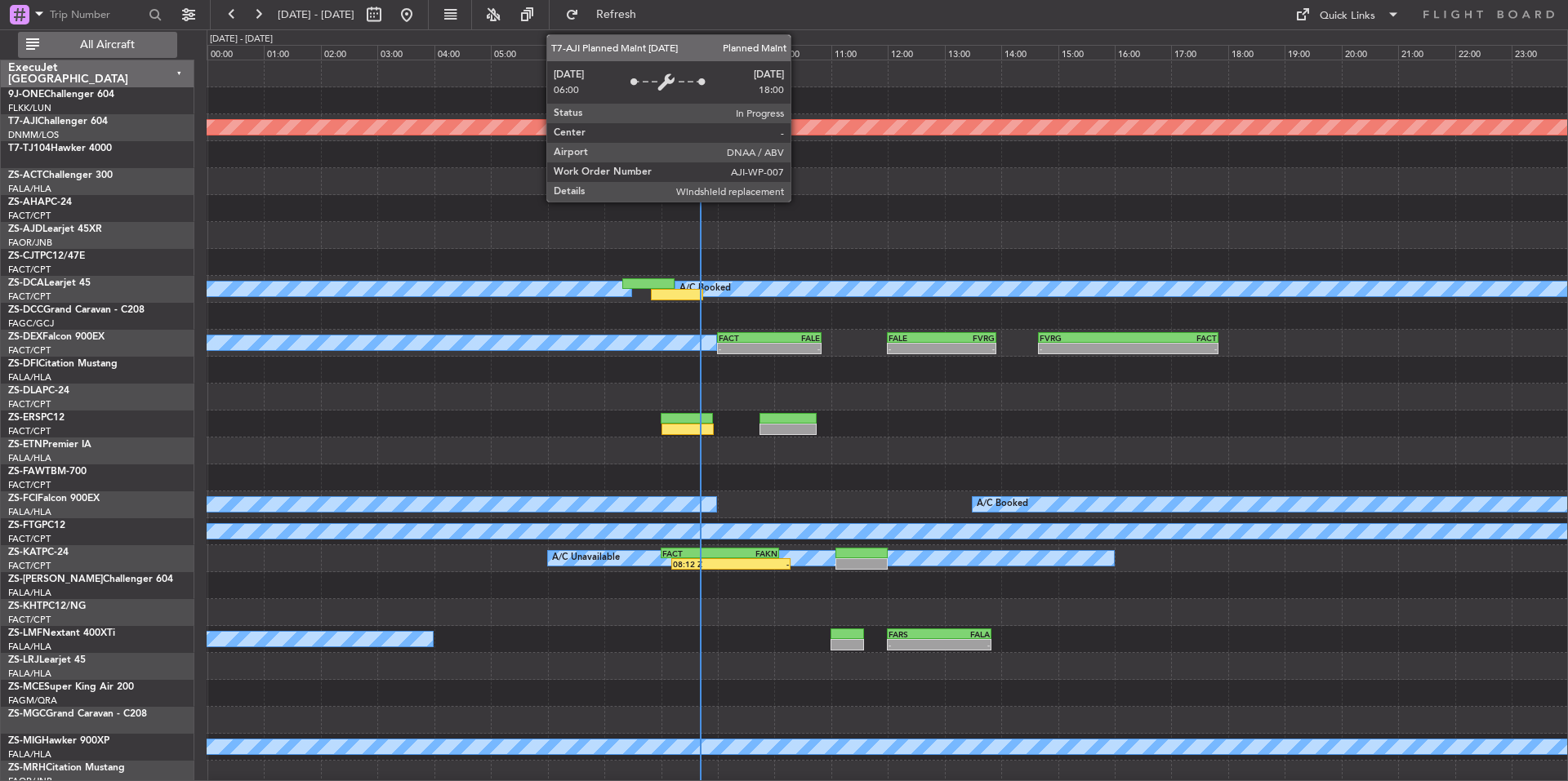
click at [94, 44] on span "All Aircraft" at bounding box center [108, 44] width 130 height 12
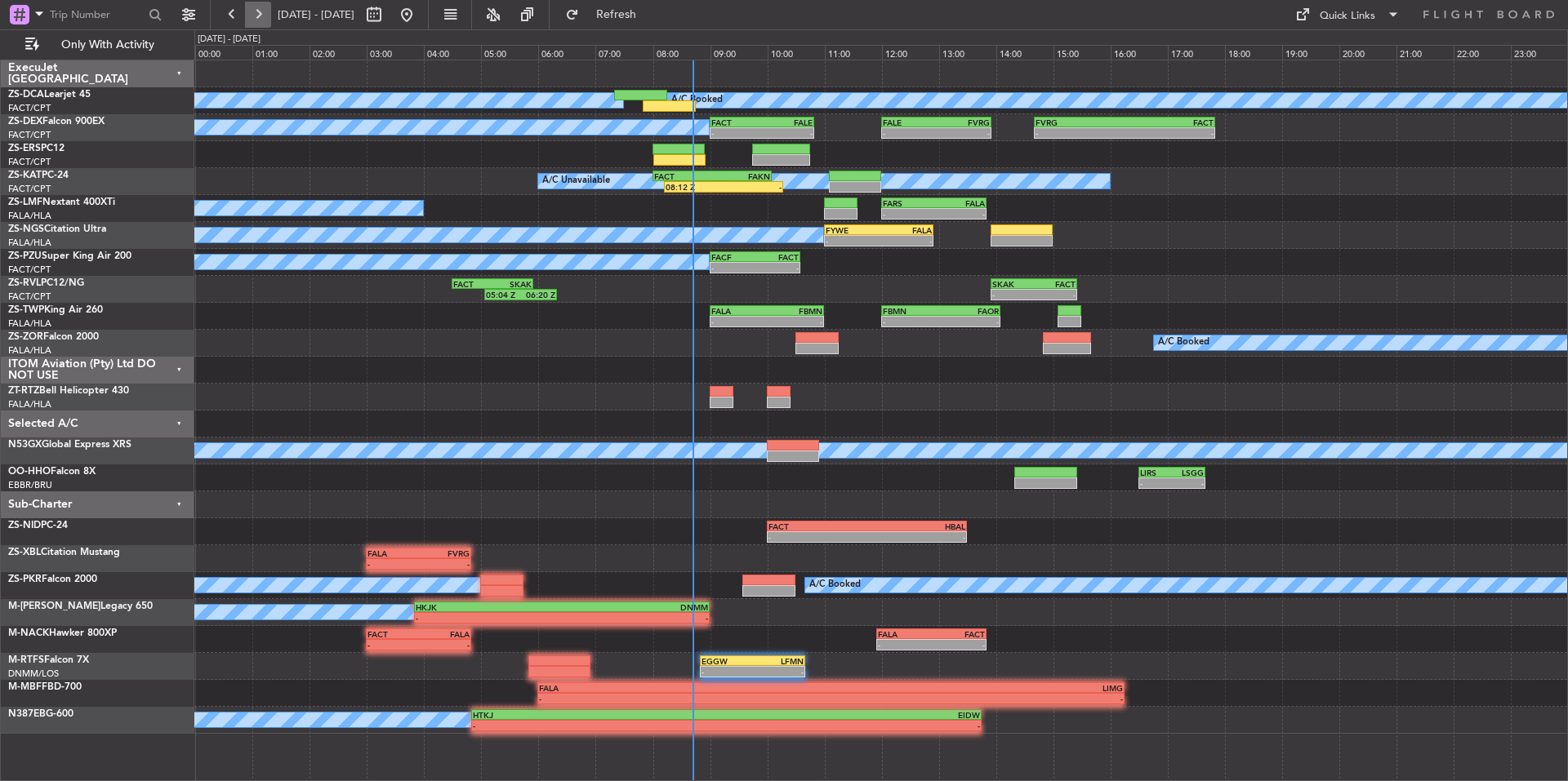
click at [265, 16] on button at bounding box center [258, 14] width 26 height 26
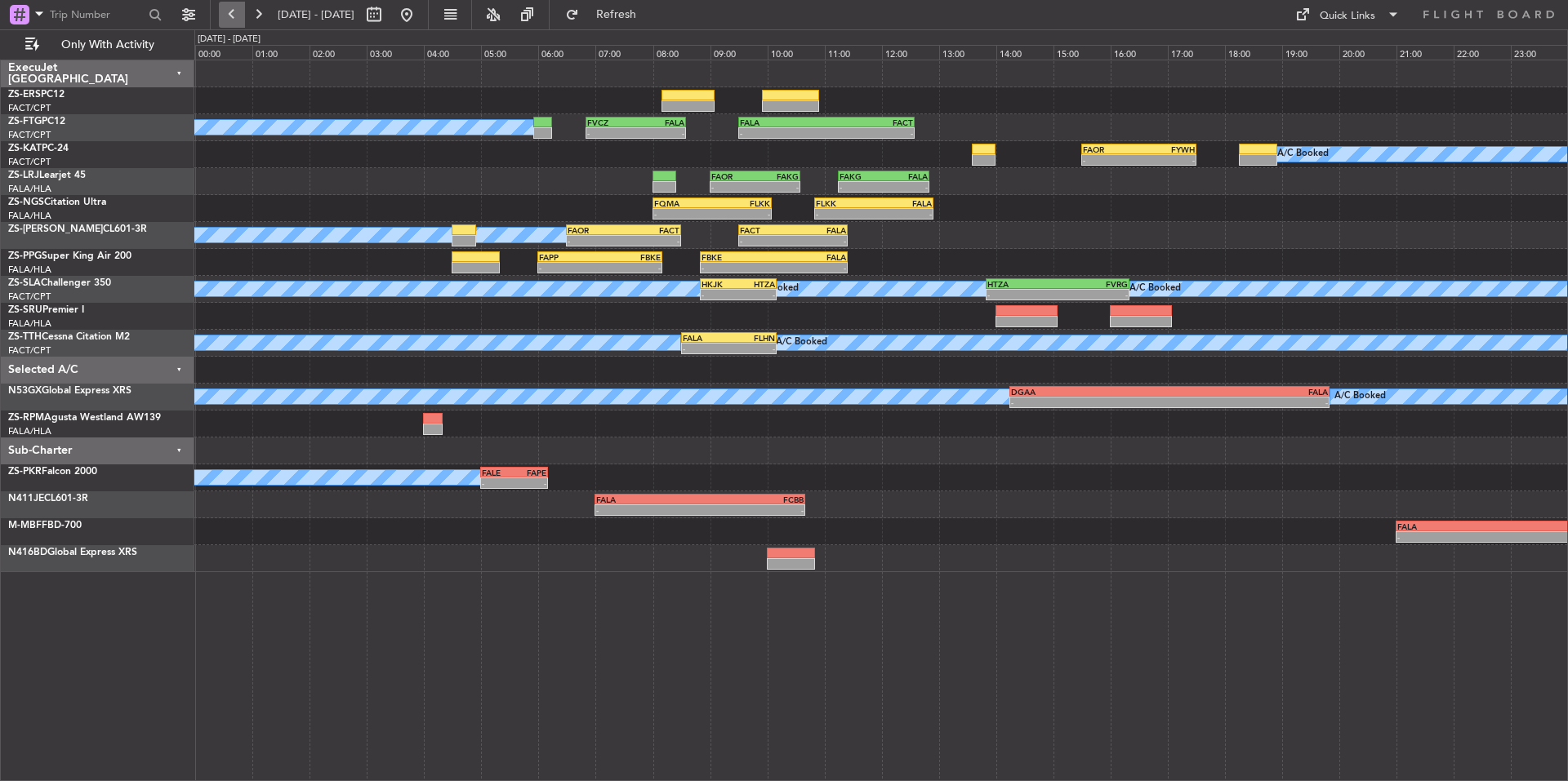
click at [224, 12] on button at bounding box center [231, 14] width 26 height 26
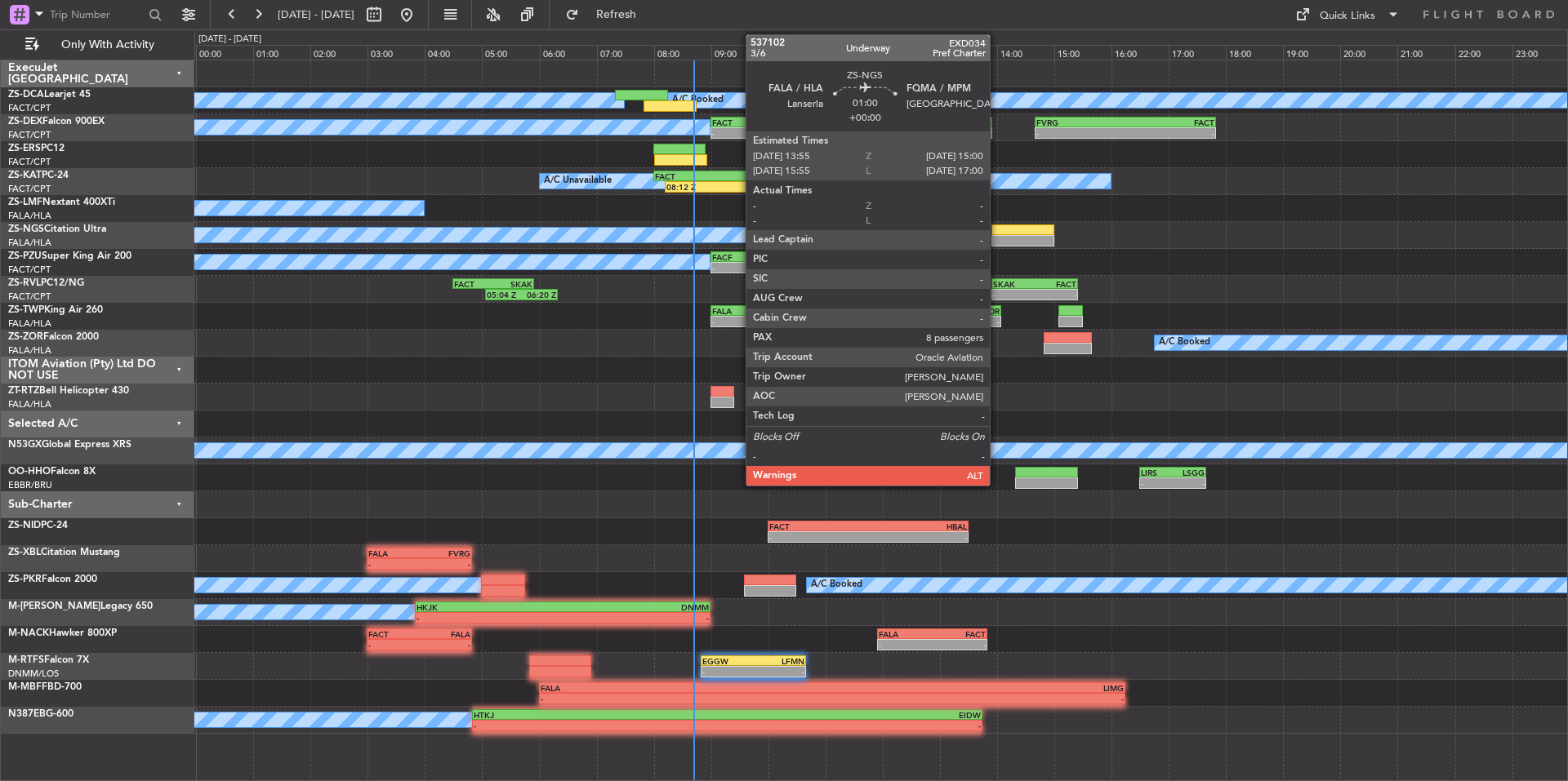
click at [997, 236] on div at bounding box center [1023, 241] width 62 height 12
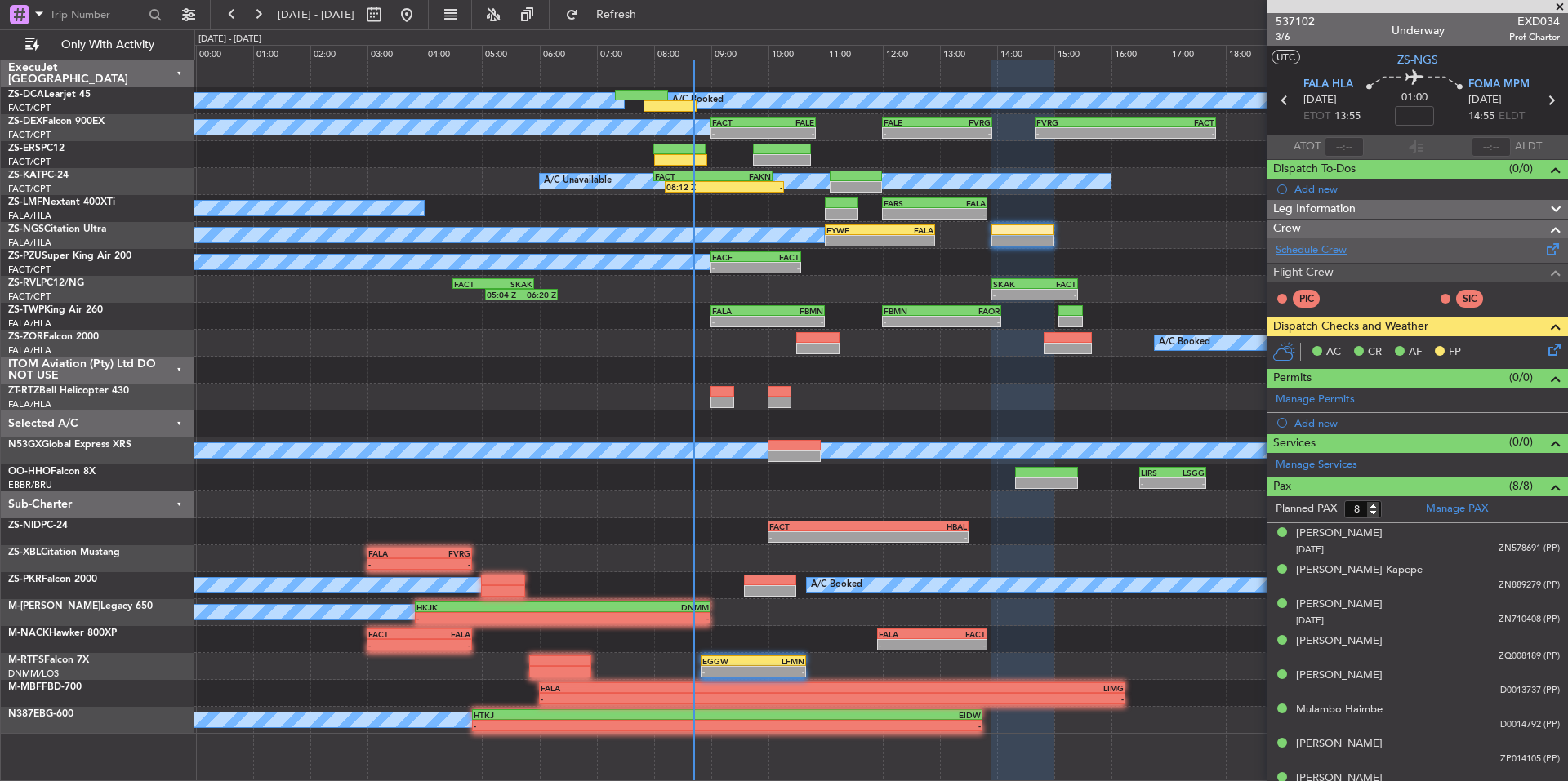
click at [1326, 245] on link "Schedule Crew" at bounding box center [1311, 251] width 71 height 16
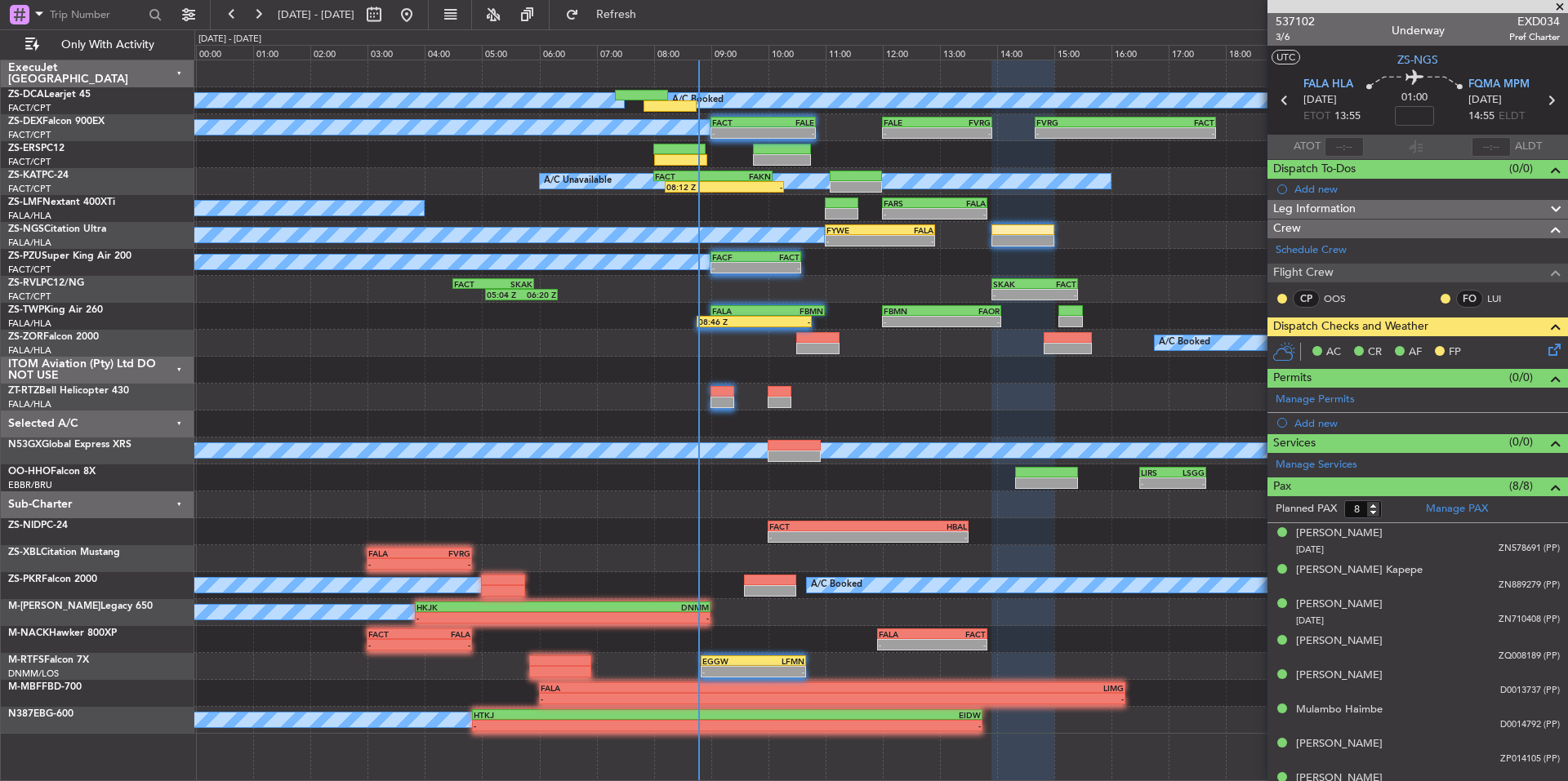
click at [1556, 4] on span at bounding box center [1560, 7] width 16 height 15
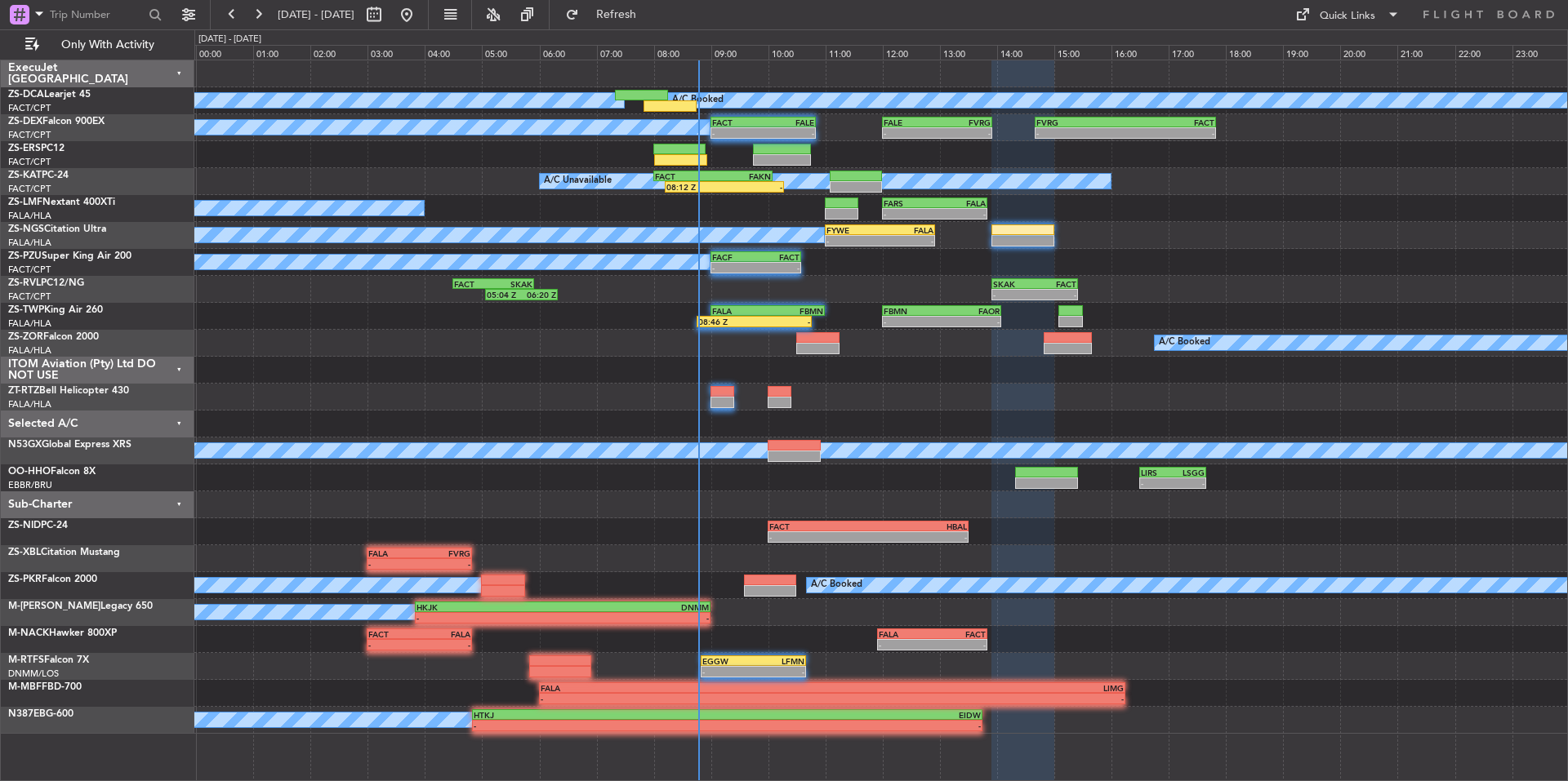
type input "0"
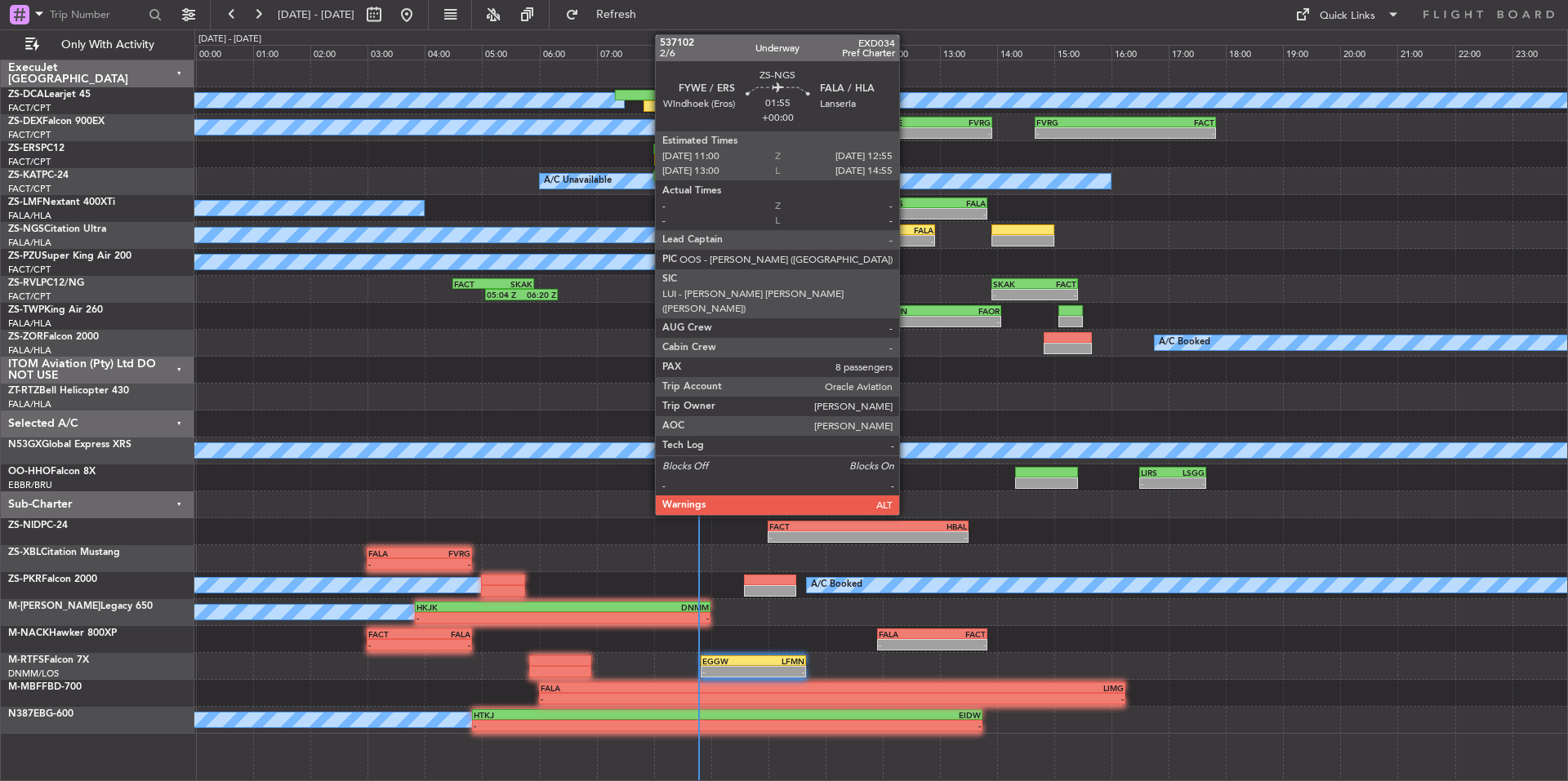
click at [907, 235] on div "- -" at bounding box center [880, 241] width 110 height 12
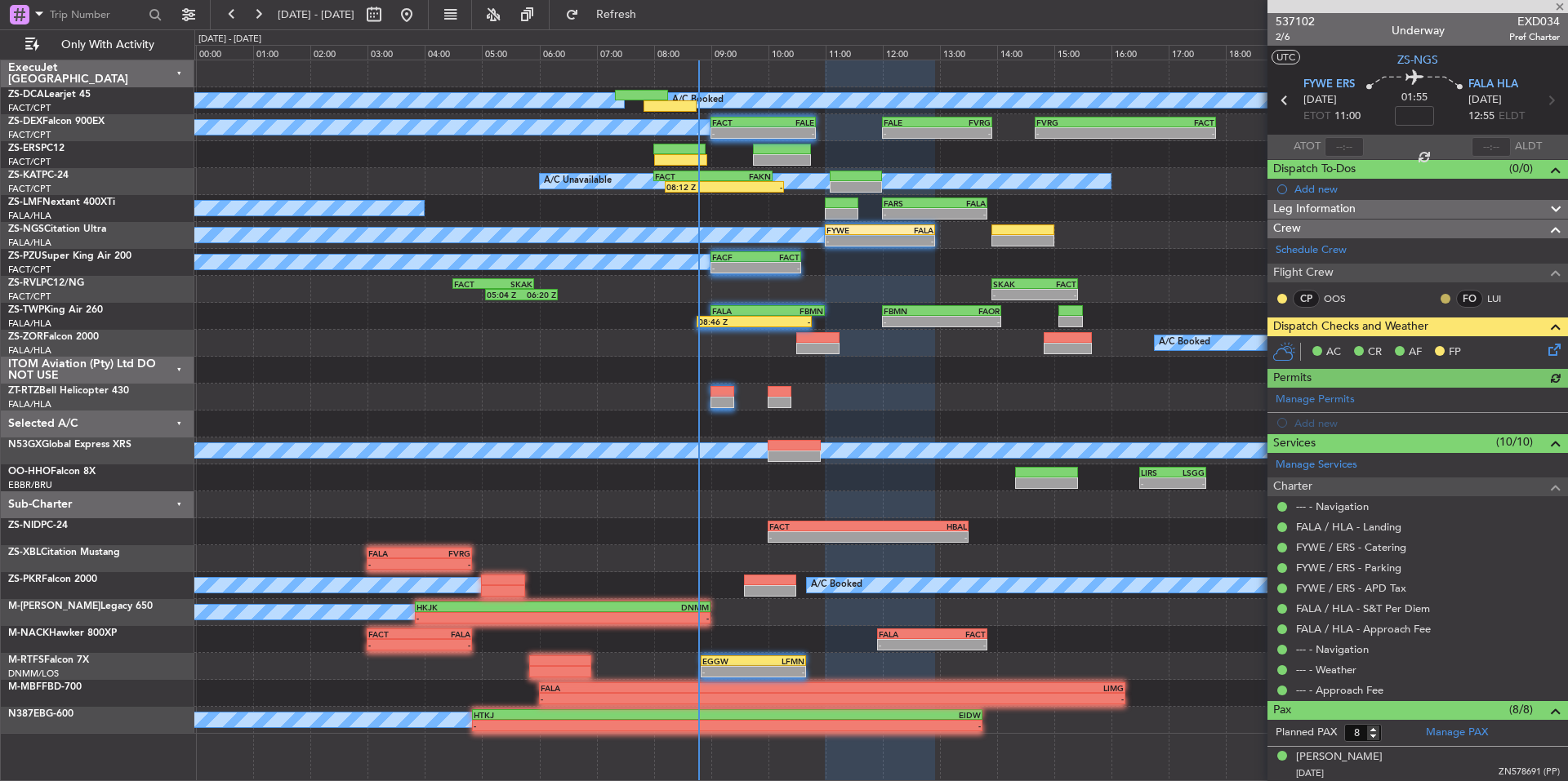
click at [1441, 297] on button at bounding box center [1445, 299] width 10 height 10
click at [1448, 347] on mat-tooltip-component "In Progress" at bounding box center [1412, 357] width 76 height 44
click at [1280, 296] on button at bounding box center [1282, 299] width 10 height 10
click at [1300, 347] on span "Acknowledged" at bounding box center [1286, 346] width 72 height 16
click at [1441, 301] on button at bounding box center [1445, 299] width 10 height 10
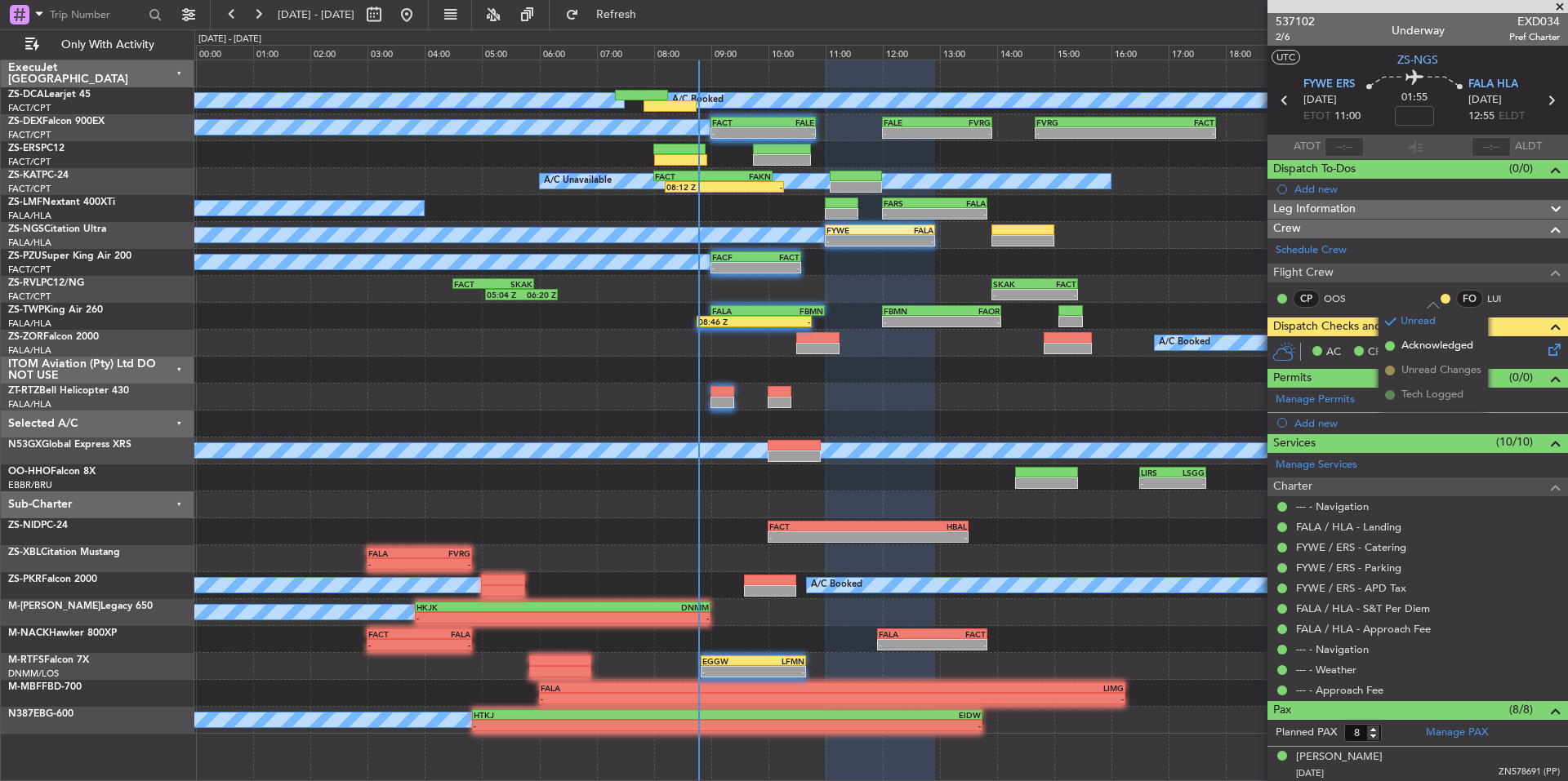
click at [1463, 344] on mat-tooltip-component "Unread" at bounding box center [1434, 324] width 60 height 44
click at [1441, 299] on button at bounding box center [1445, 299] width 10 height 10
click at [1460, 346] on span "Acknowledged" at bounding box center [1437, 346] width 72 height 16
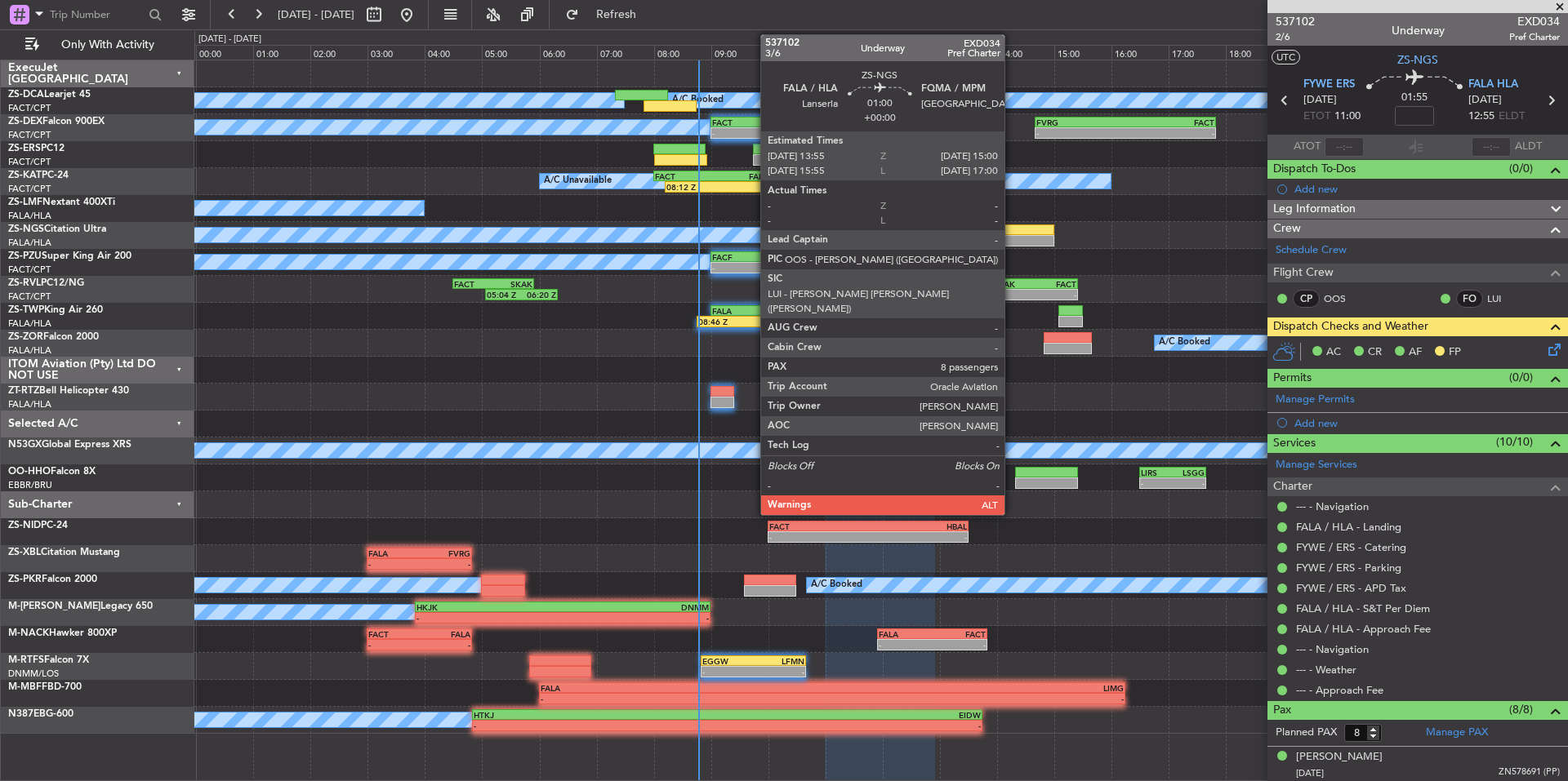
click at [1012, 235] on div at bounding box center [1023, 230] width 62 height 12
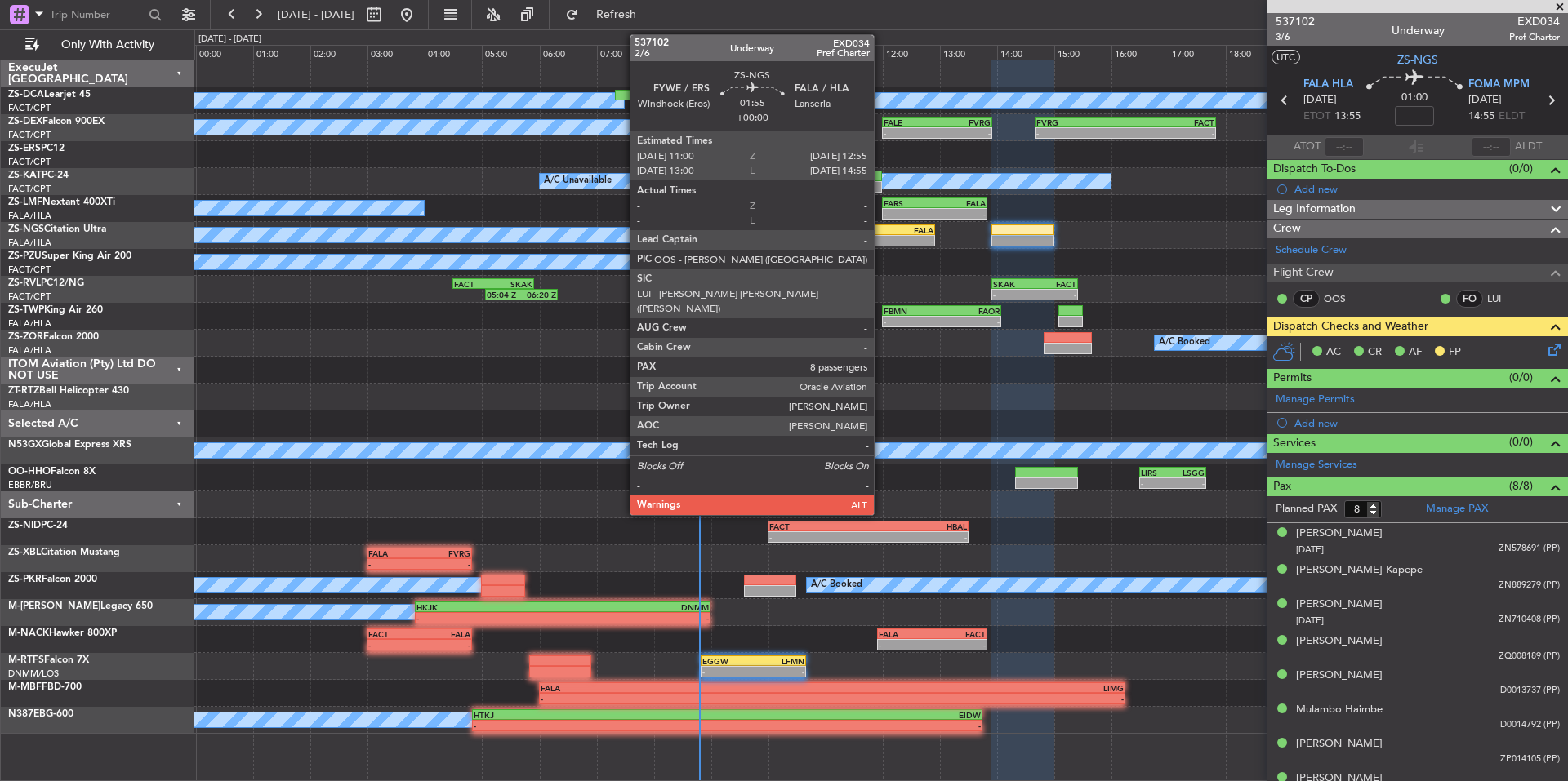
click at [882, 238] on div "-" at bounding box center [907, 241] width 53 height 10
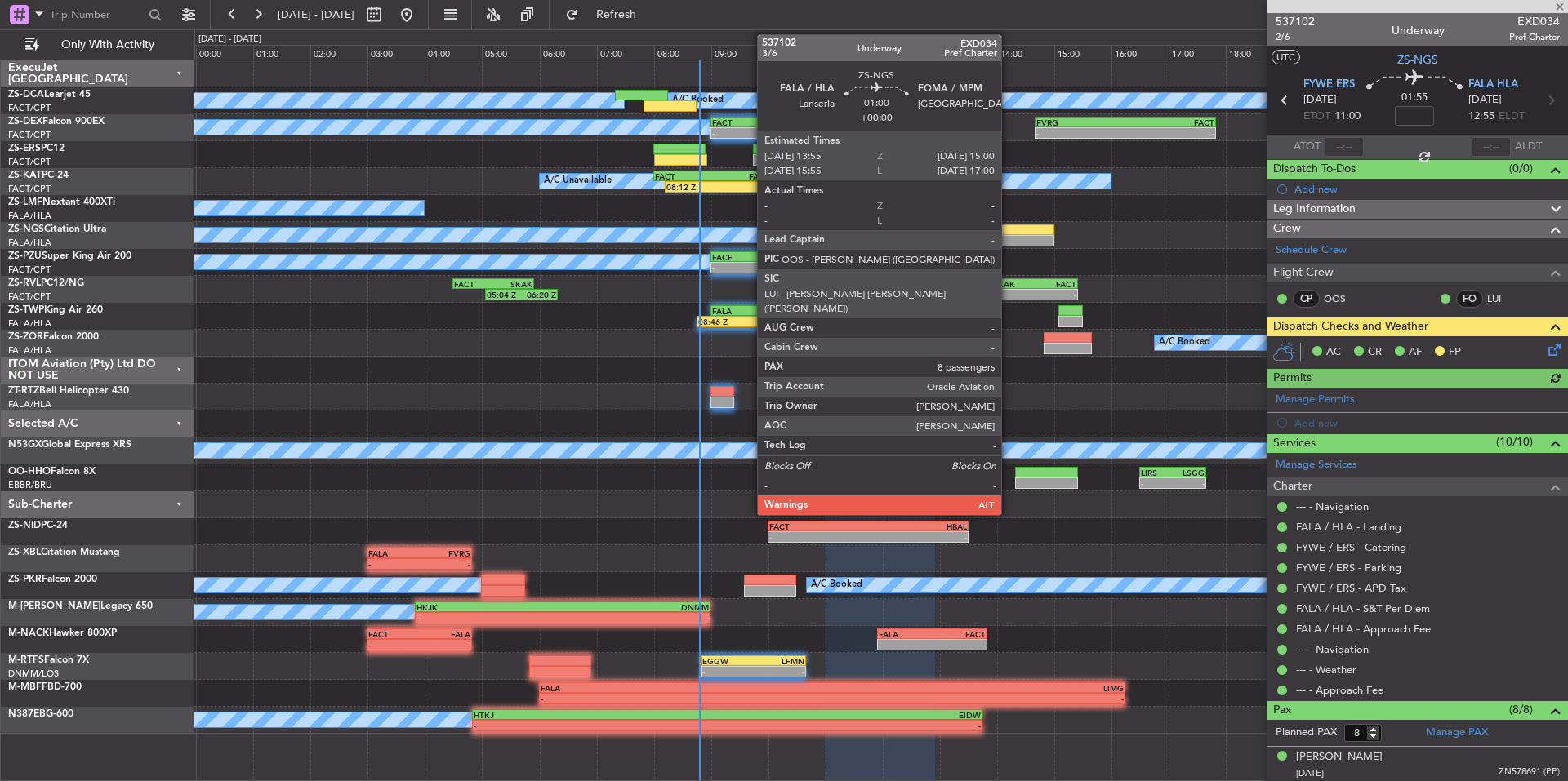
click at [1009, 236] on div at bounding box center [1023, 241] width 62 height 12
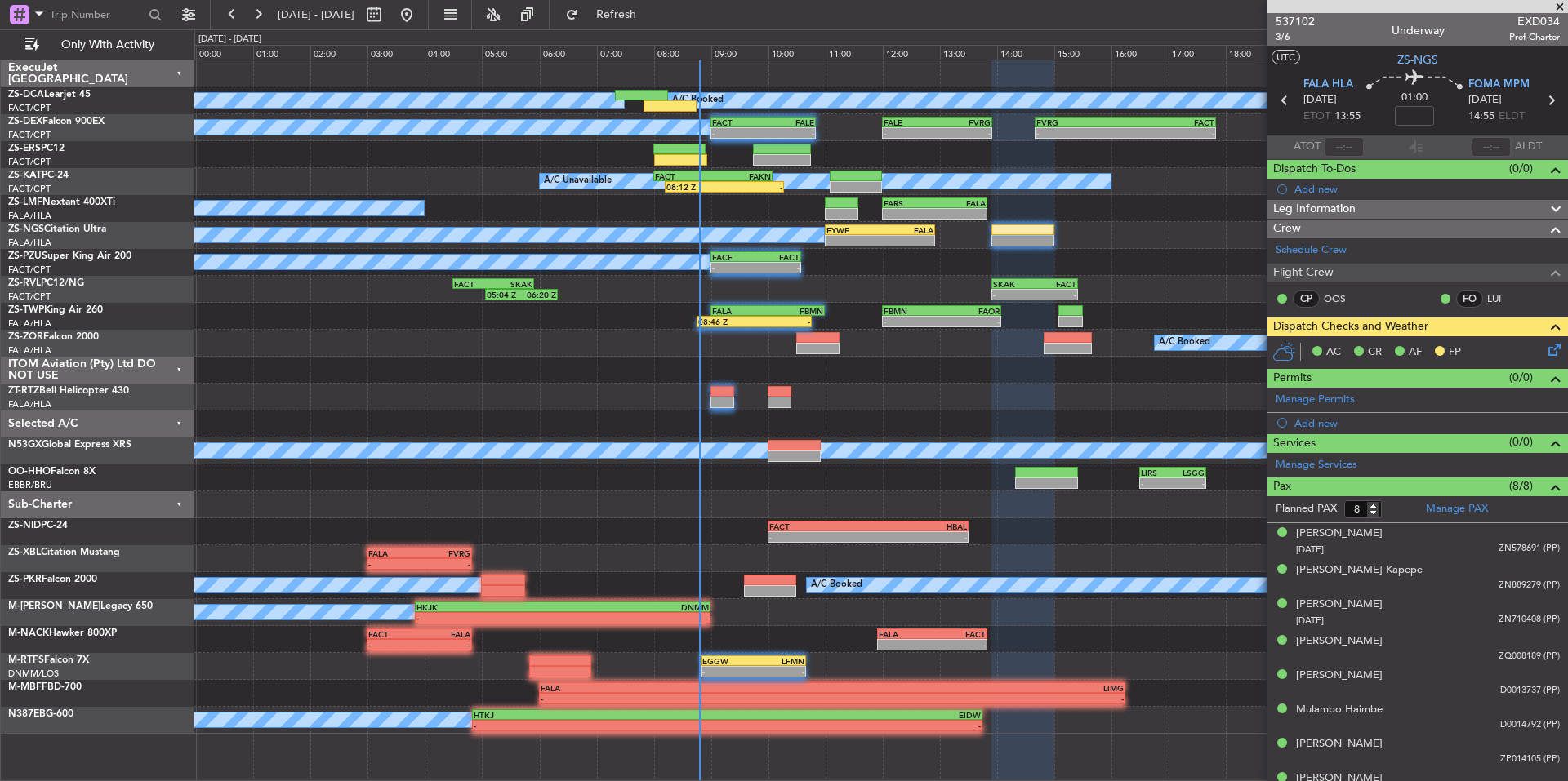
click at [1558, 6] on span at bounding box center [1560, 7] width 16 height 15
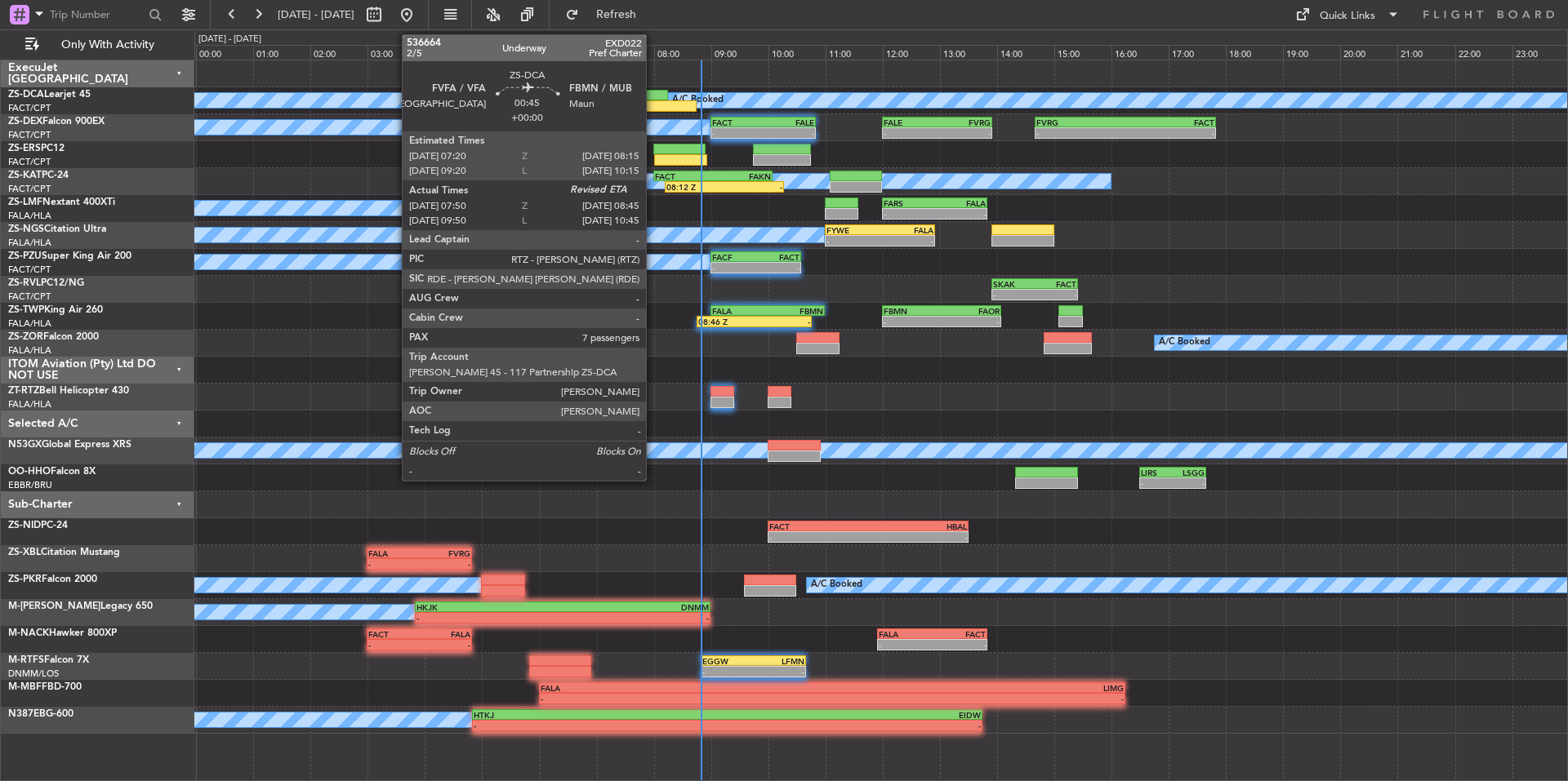
click at [653, 100] on div at bounding box center [642, 95] width 53 height 12
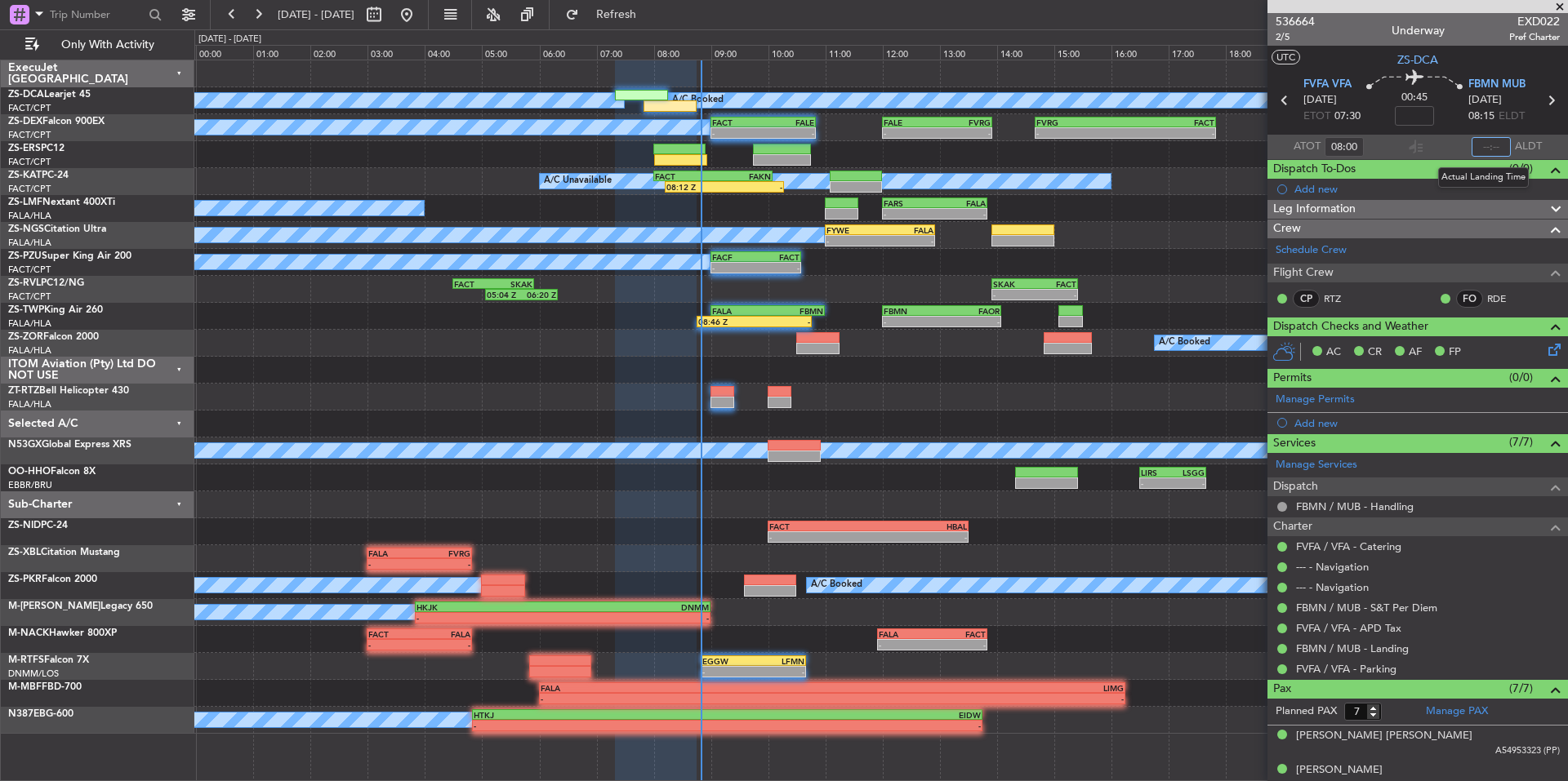
click at [1493, 148] on input "text" at bounding box center [1492, 147] width 39 height 20
type input "08:40"
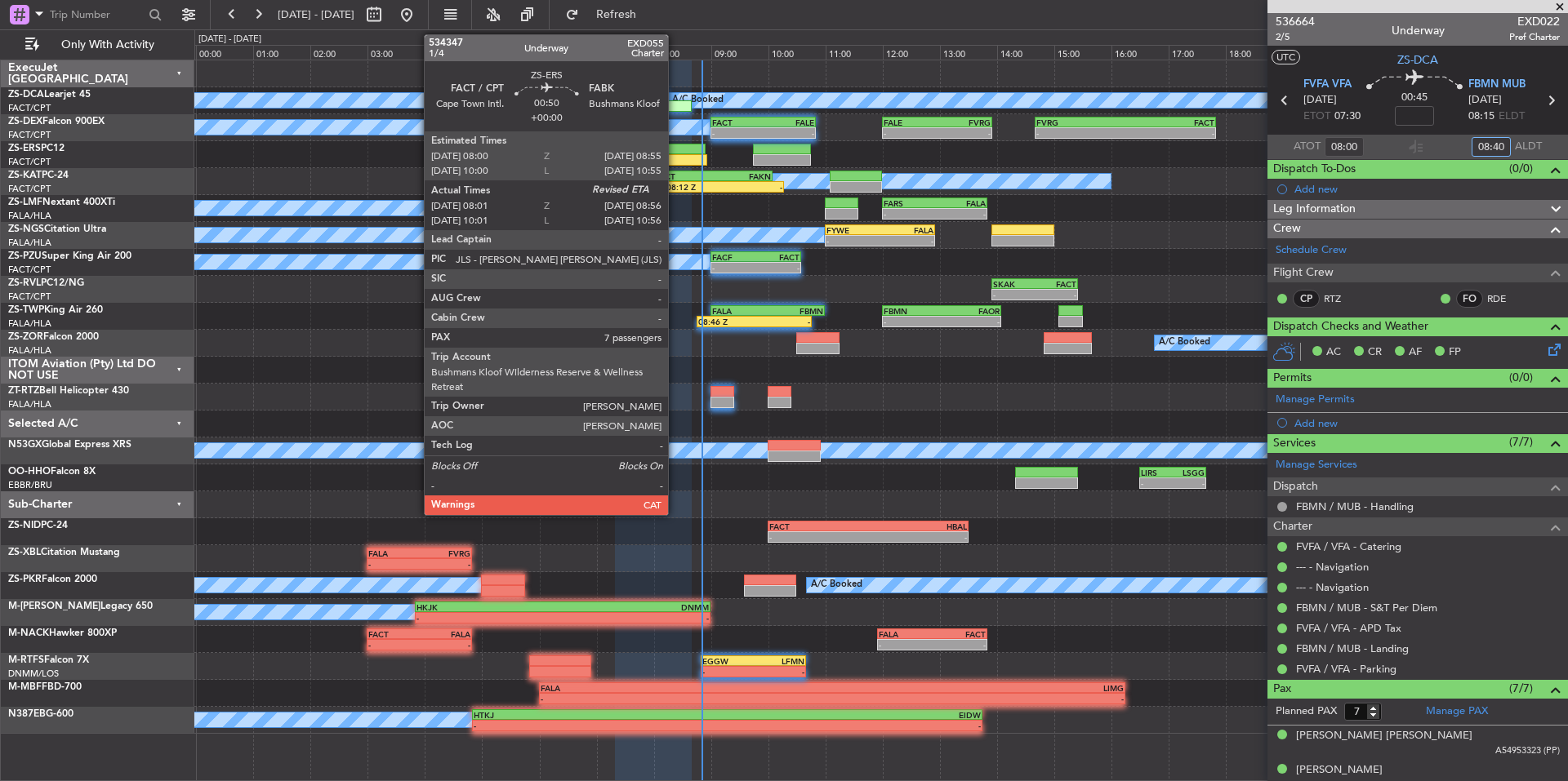
click at [676, 152] on div at bounding box center [680, 149] width 53 height 12
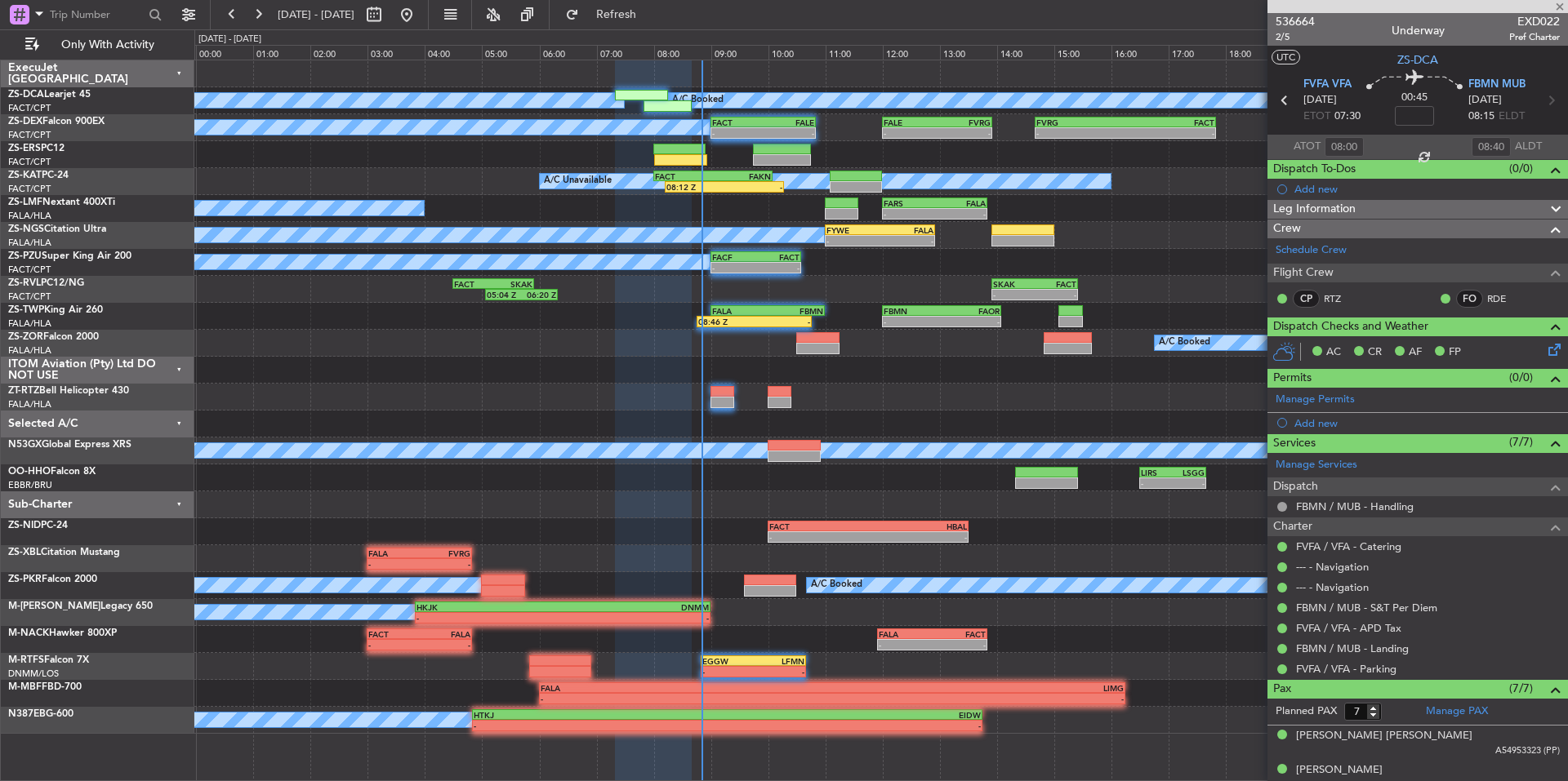
type input "08:01"
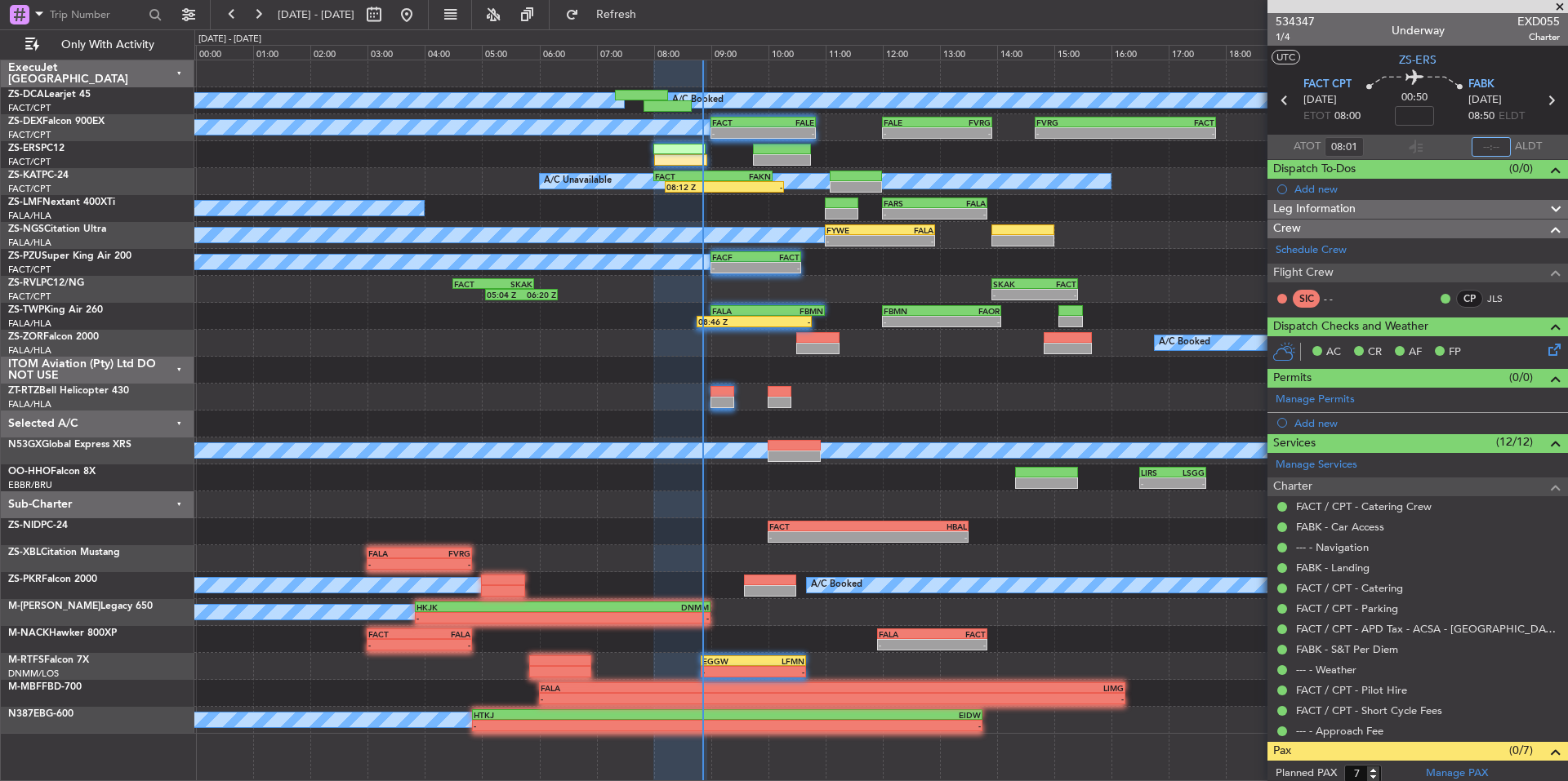
click at [1486, 145] on input "text" at bounding box center [1492, 147] width 39 height 20
click at [1495, 147] on div "Estimated Landing Time" at bounding box center [1476, 146] width 106 height 20
click at [1516, 140] on span "ALDT" at bounding box center [1529, 147] width 27 height 16
click at [1500, 142] on input "08:35" at bounding box center [1492, 147] width 39 height 20
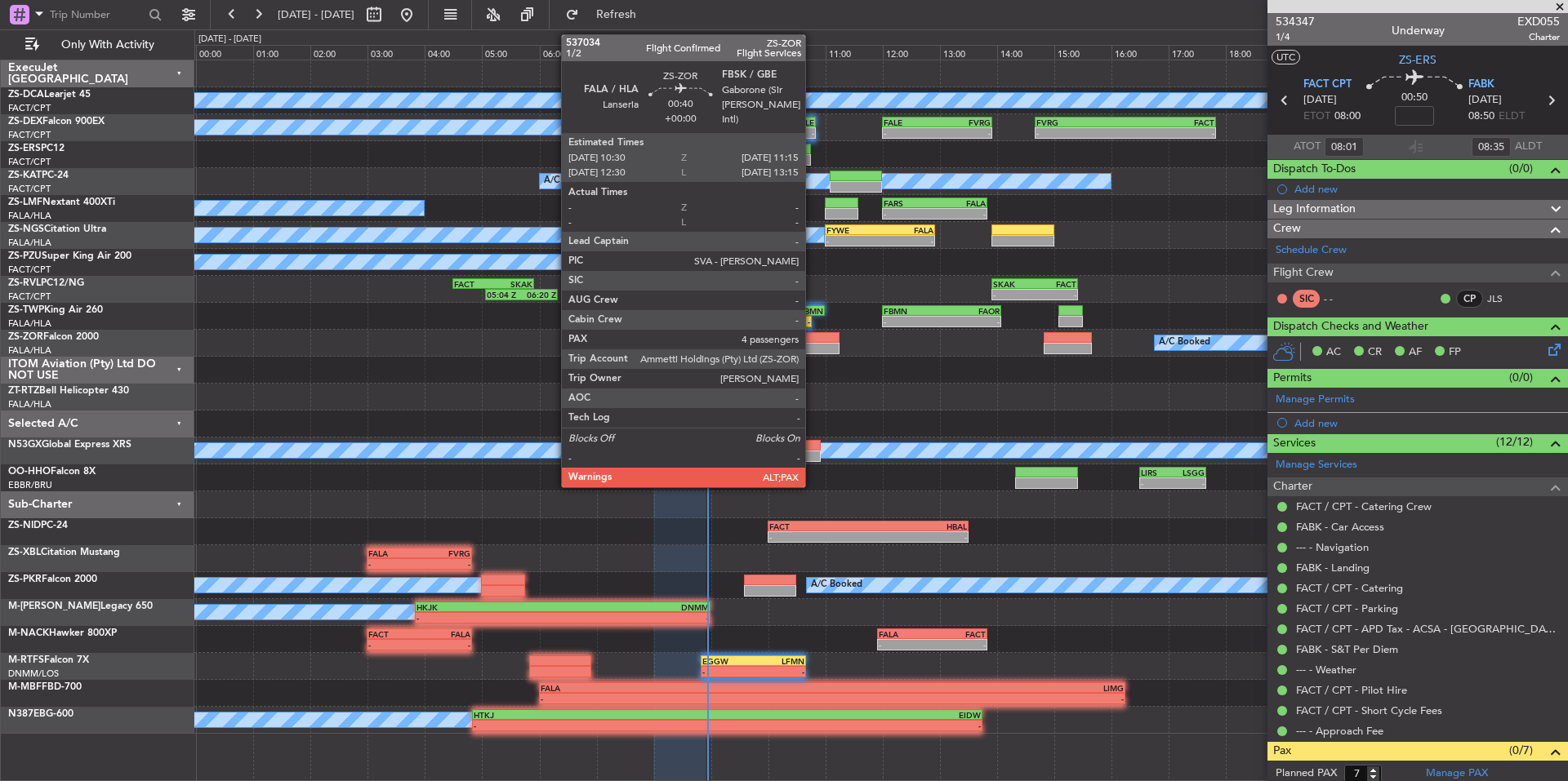
click at [812, 345] on div at bounding box center [818, 348] width 44 height 12
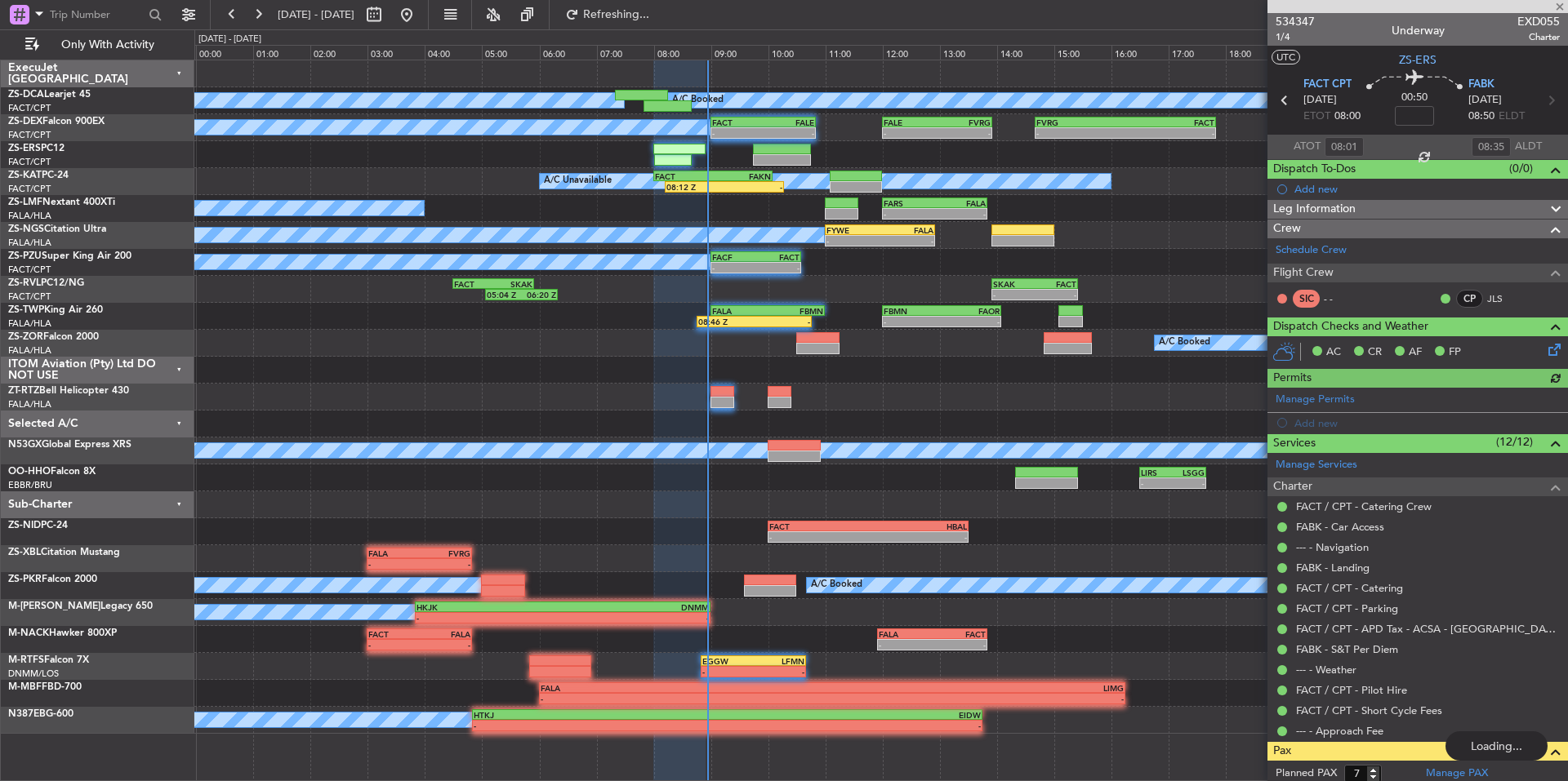
type input "08:45"
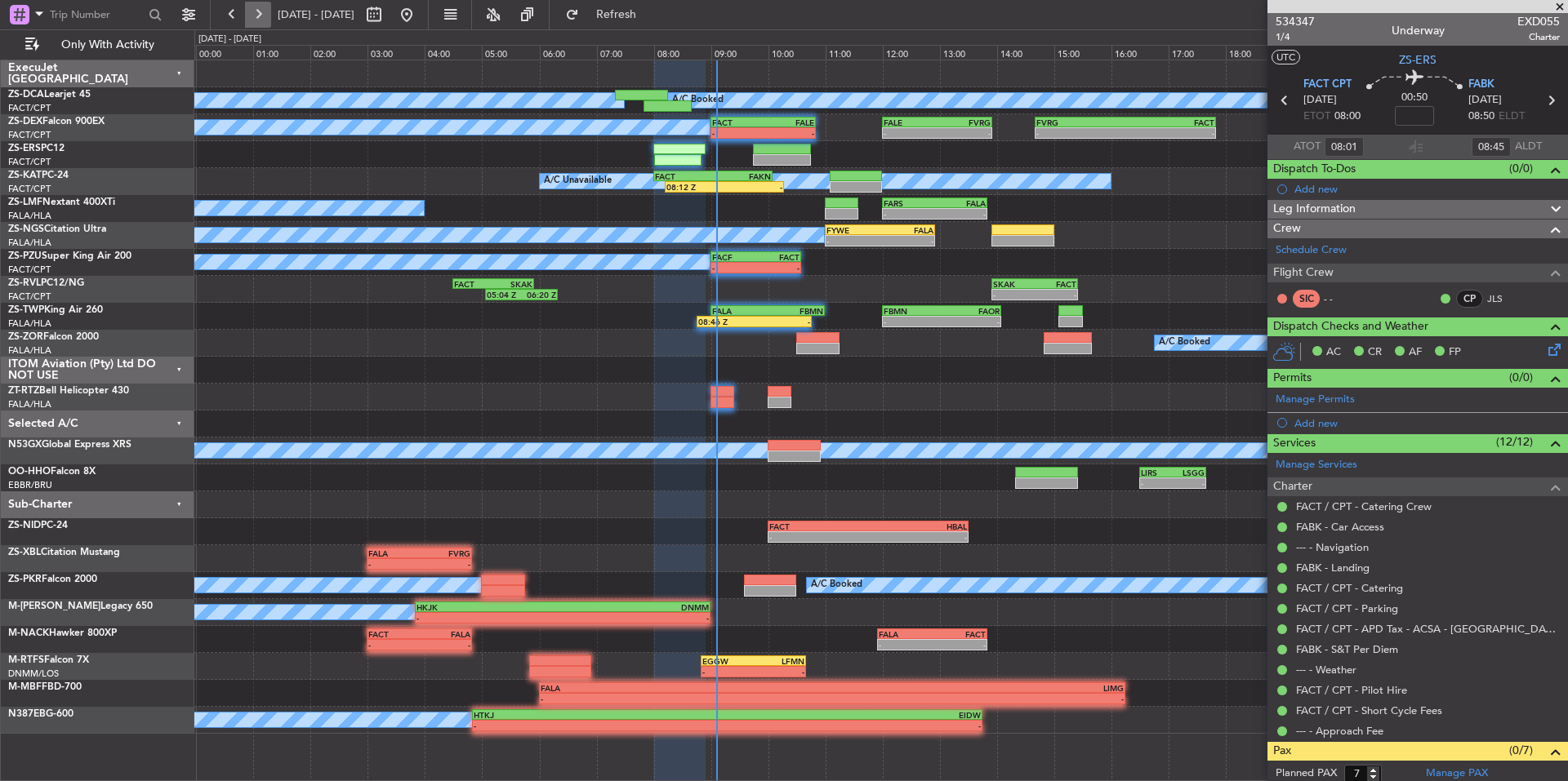
click at [262, 7] on button at bounding box center [258, 14] width 26 height 26
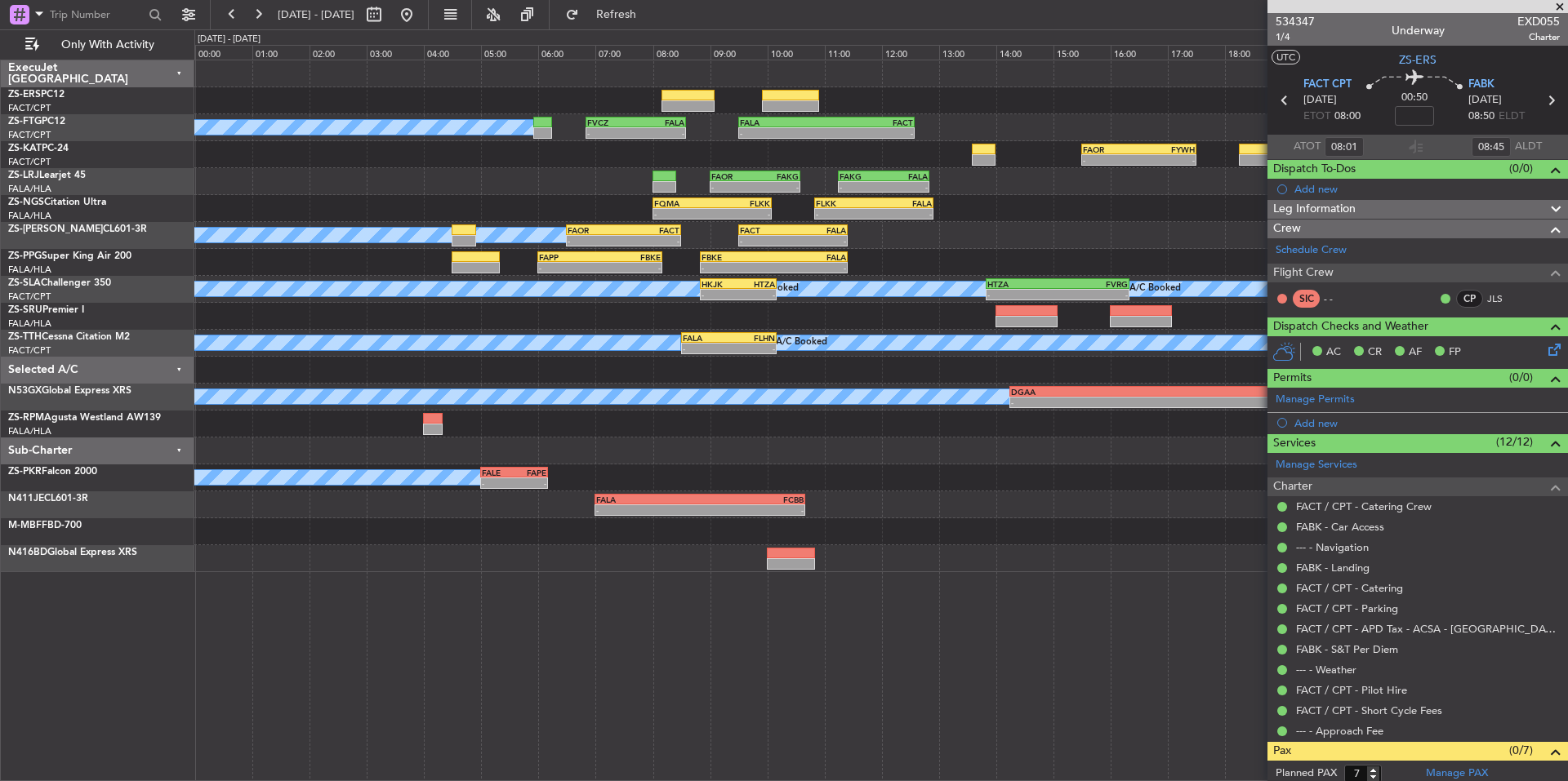
click at [1559, 6] on span at bounding box center [1560, 7] width 16 height 15
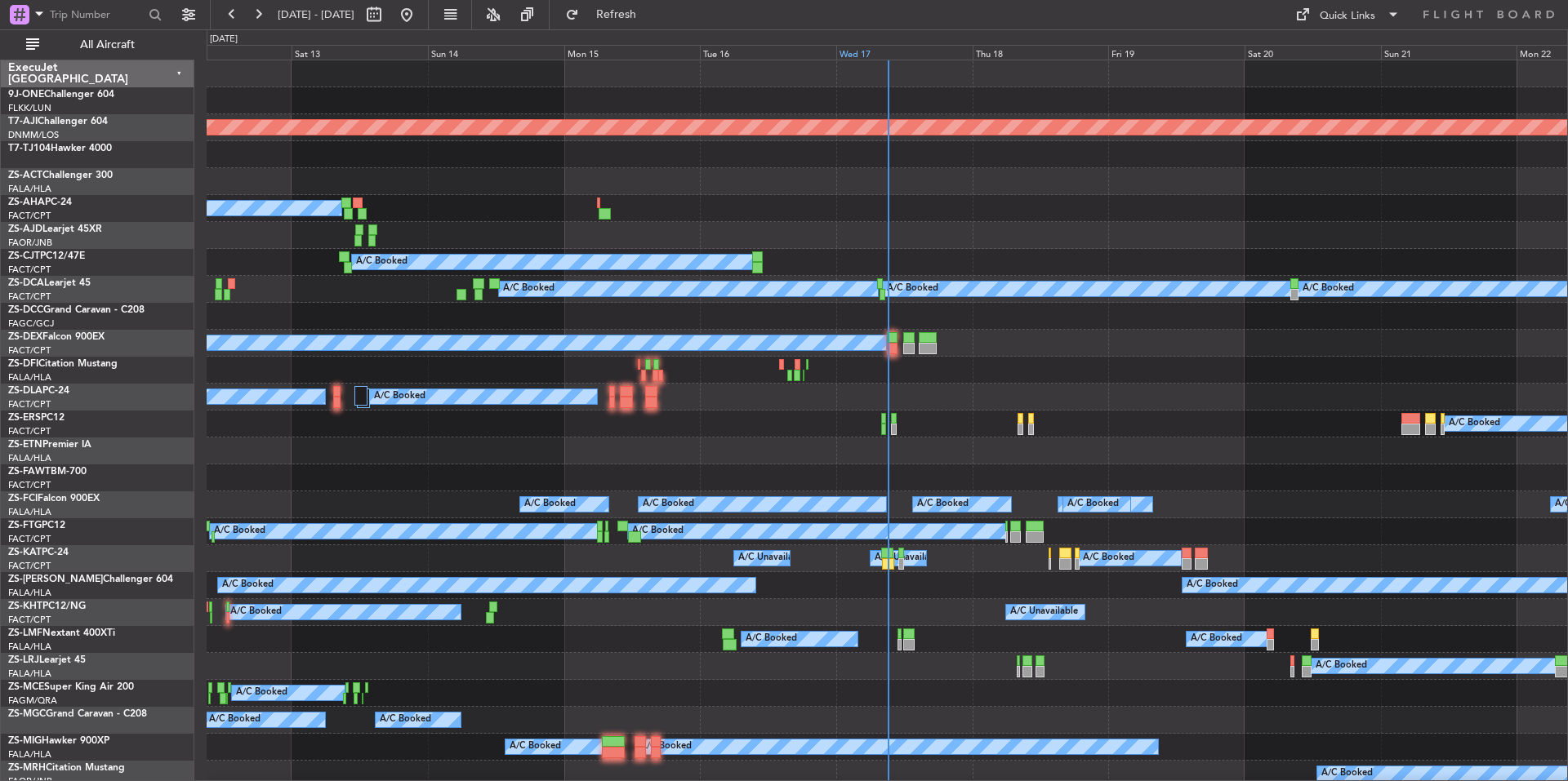
click at [900, 52] on div "Wed 17" at bounding box center [904, 52] width 136 height 15
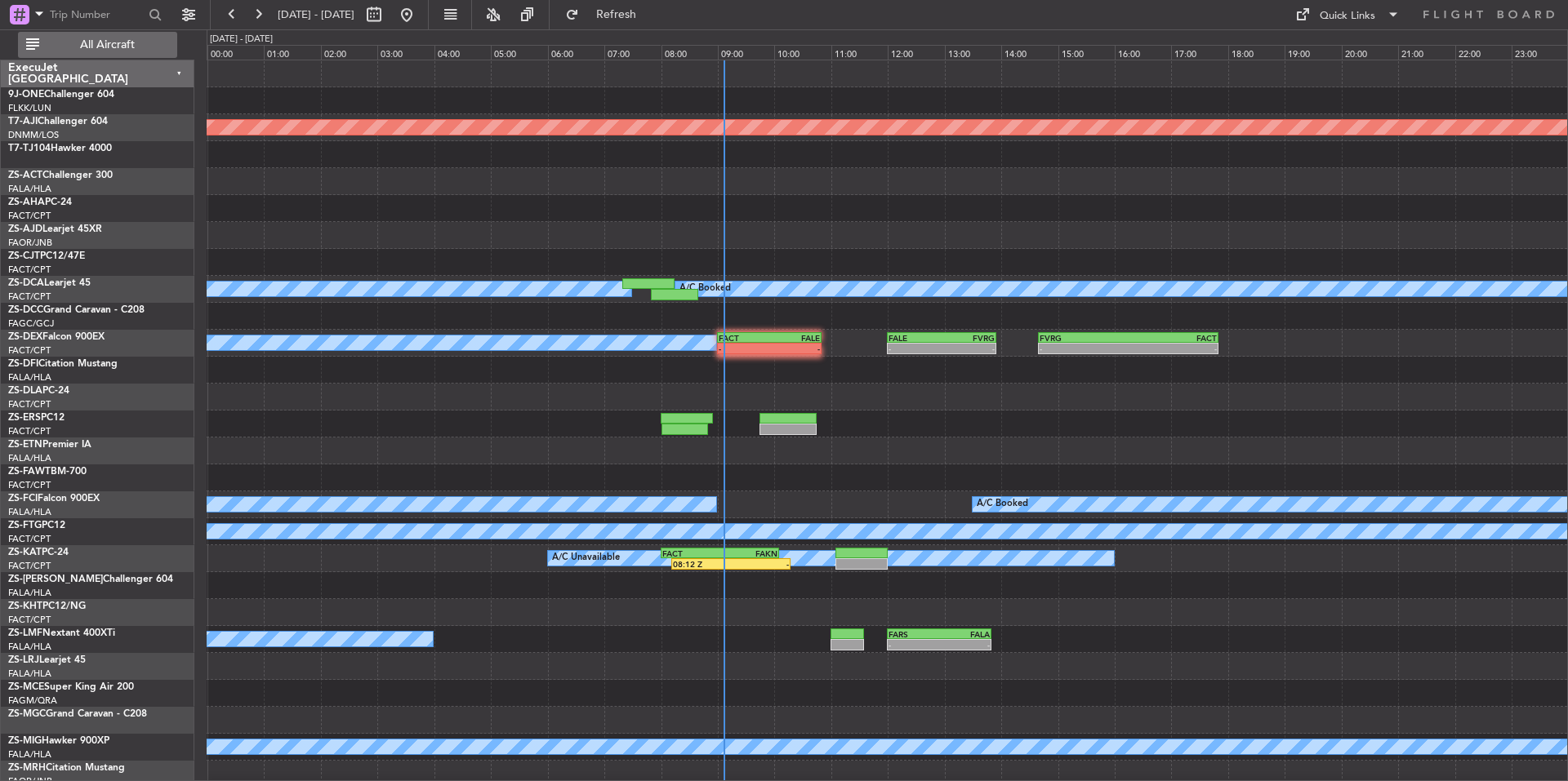
click at [149, 57] on button "All Aircraft" at bounding box center [97, 44] width 159 height 26
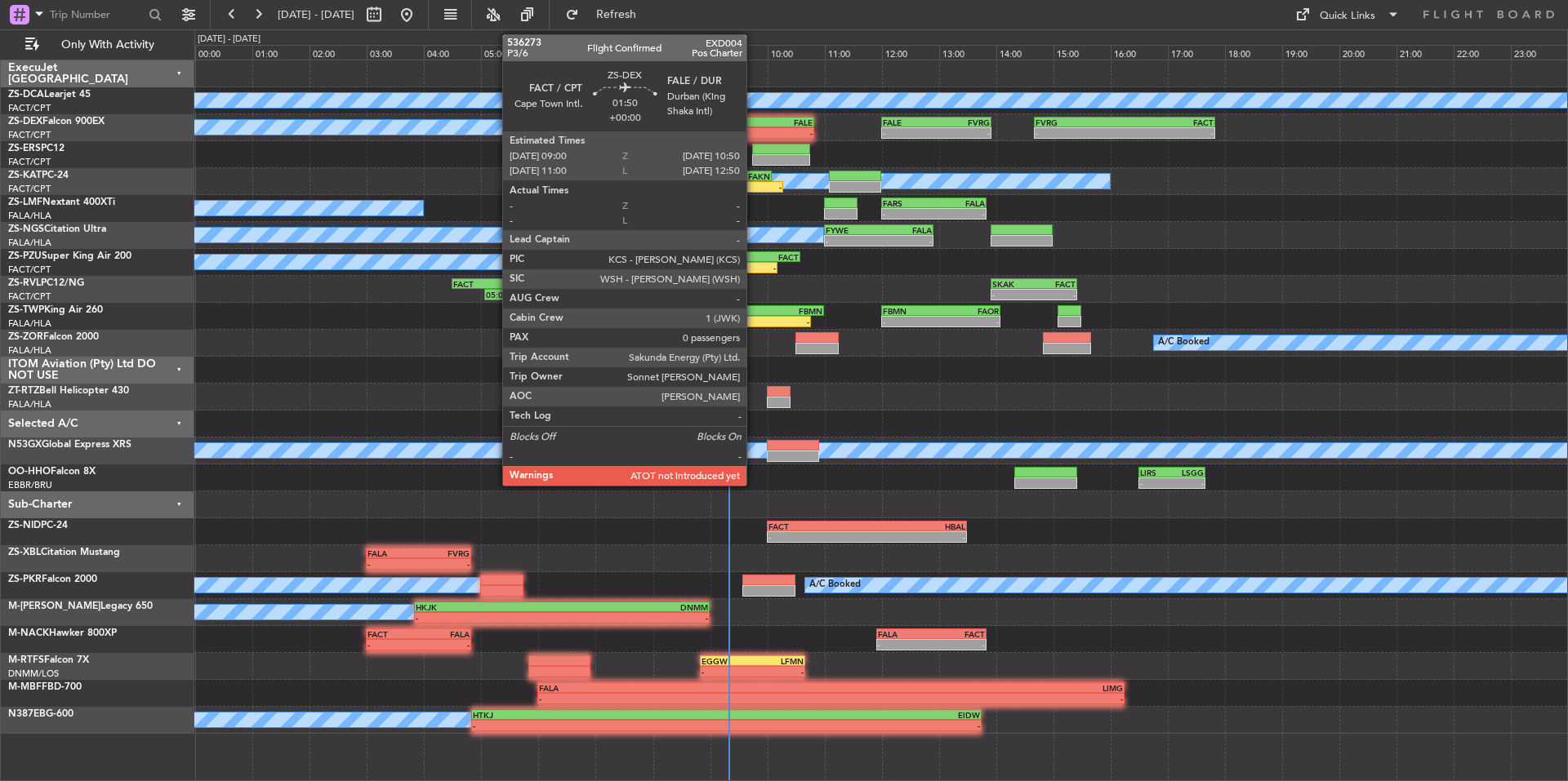
click at [754, 126] on div "FACT 09:00 Z FALE 10:50 Z" at bounding box center [763, 122] width 106 height 12
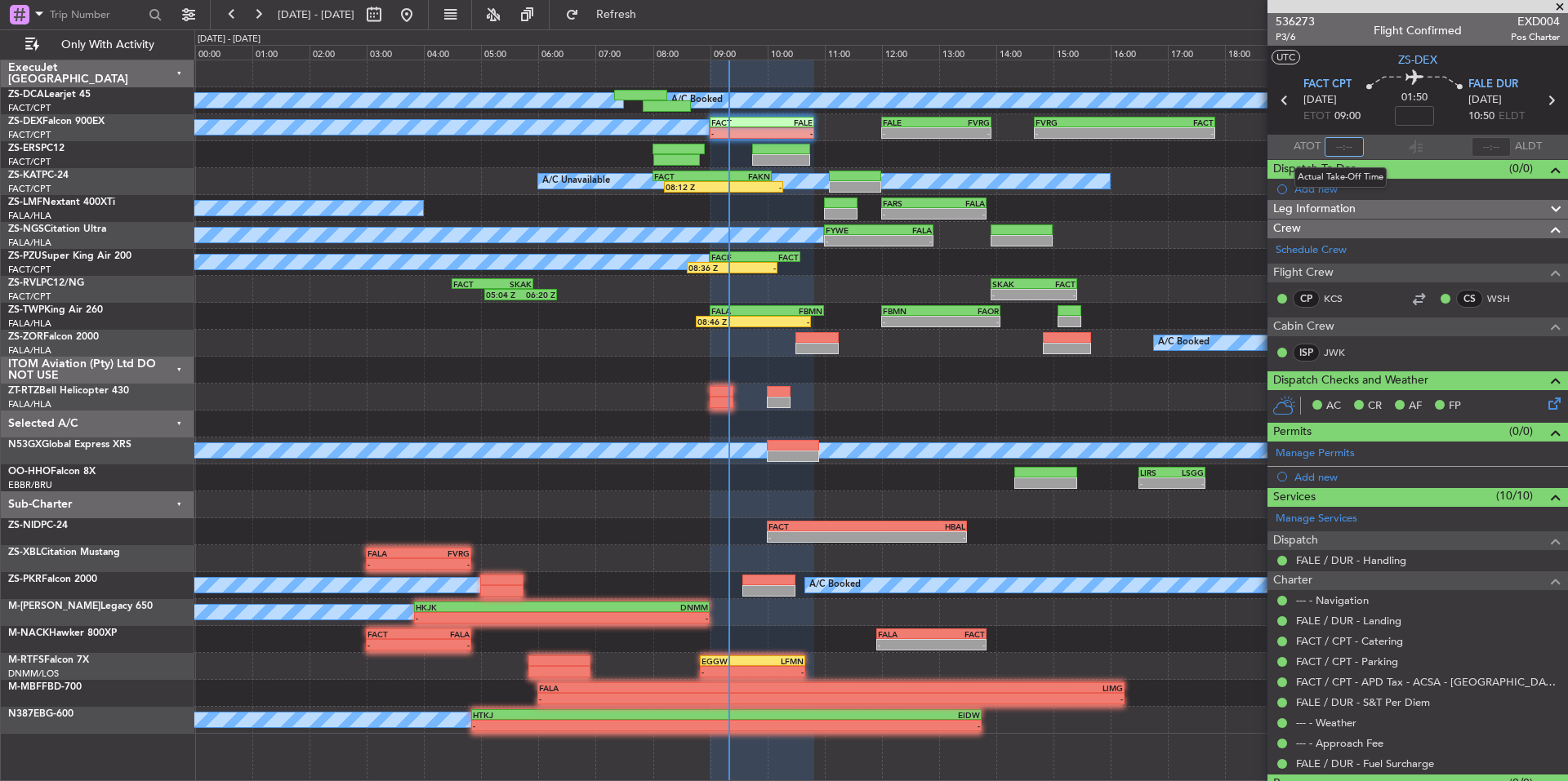
click at [1352, 142] on input "text" at bounding box center [1345, 147] width 39 height 20
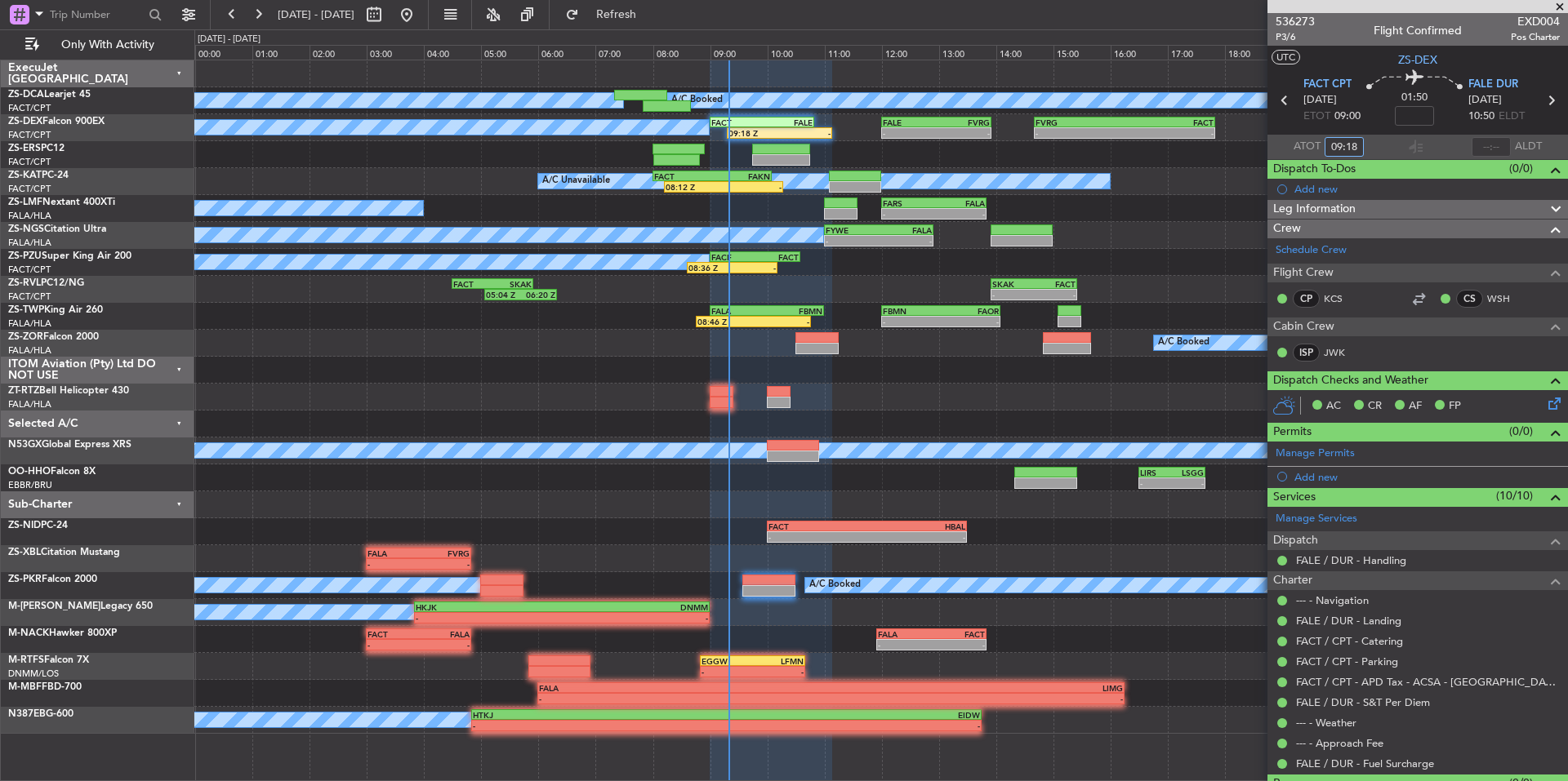
type input "09:18"
click at [1556, 5] on span at bounding box center [1560, 7] width 16 height 15
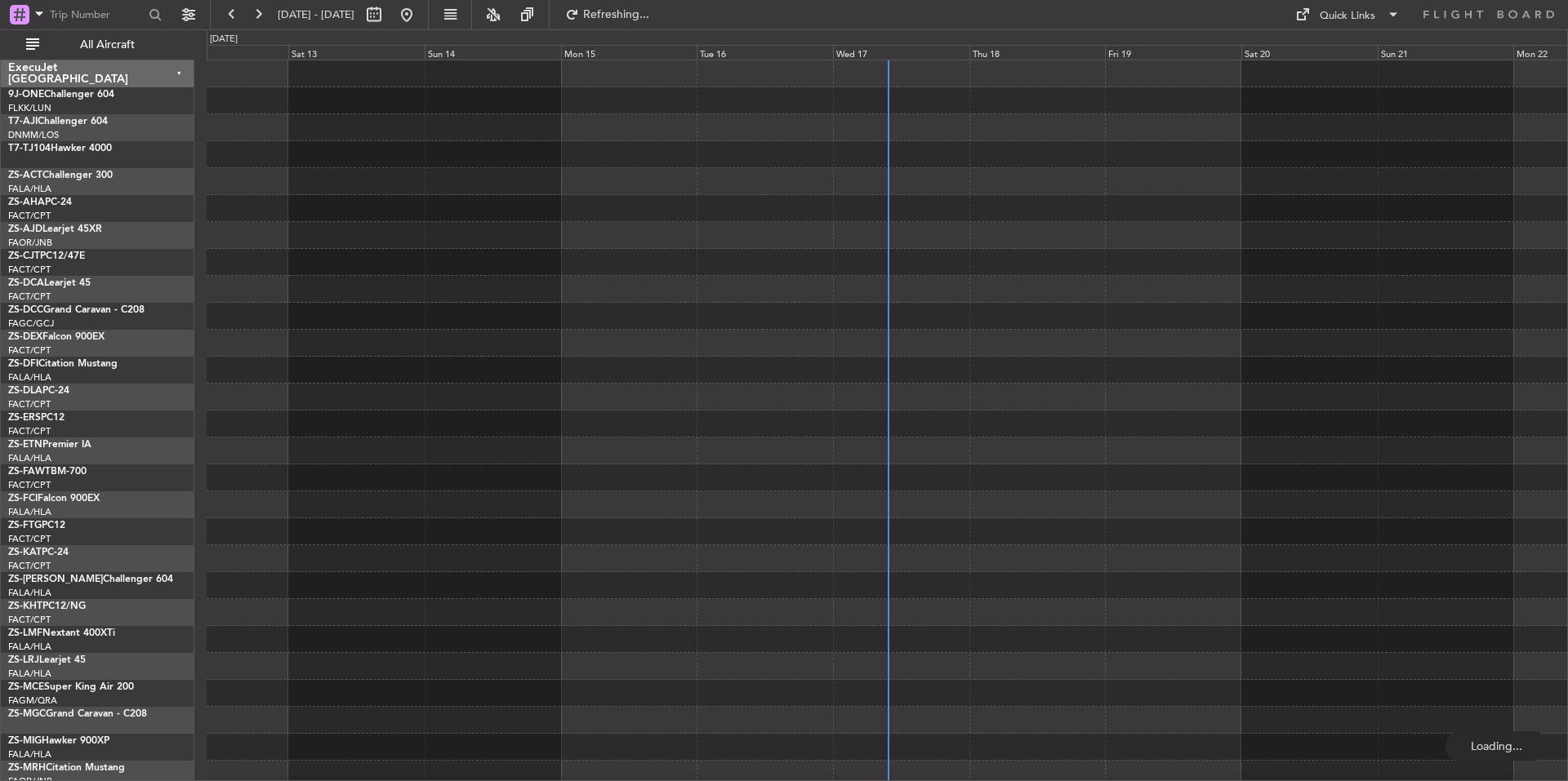
click at [929, 50] on div "Wed 17" at bounding box center [900, 52] width 136 height 15
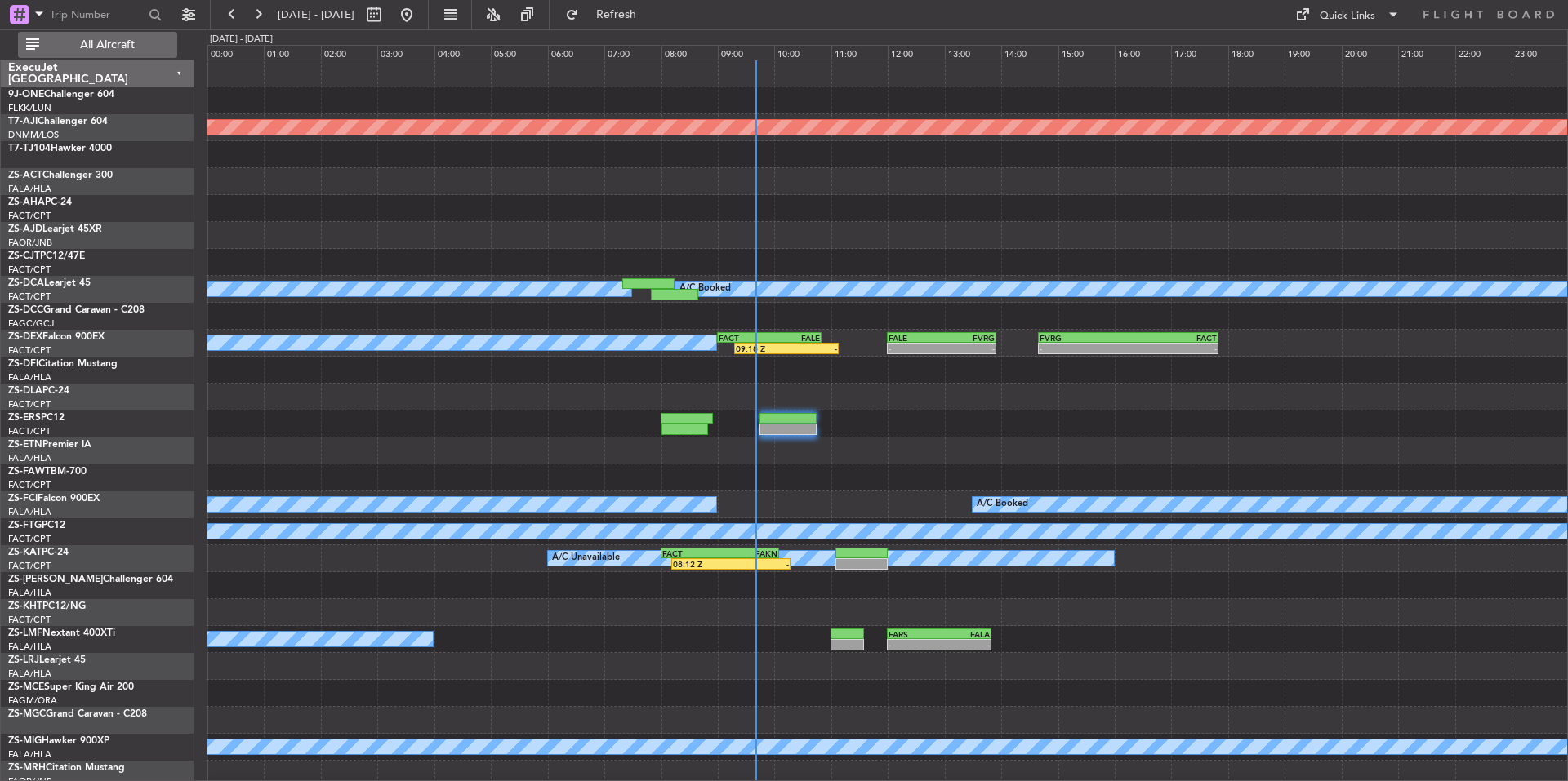
click at [132, 44] on span "All Aircraft" at bounding box center [108, 44] width 130 height 12
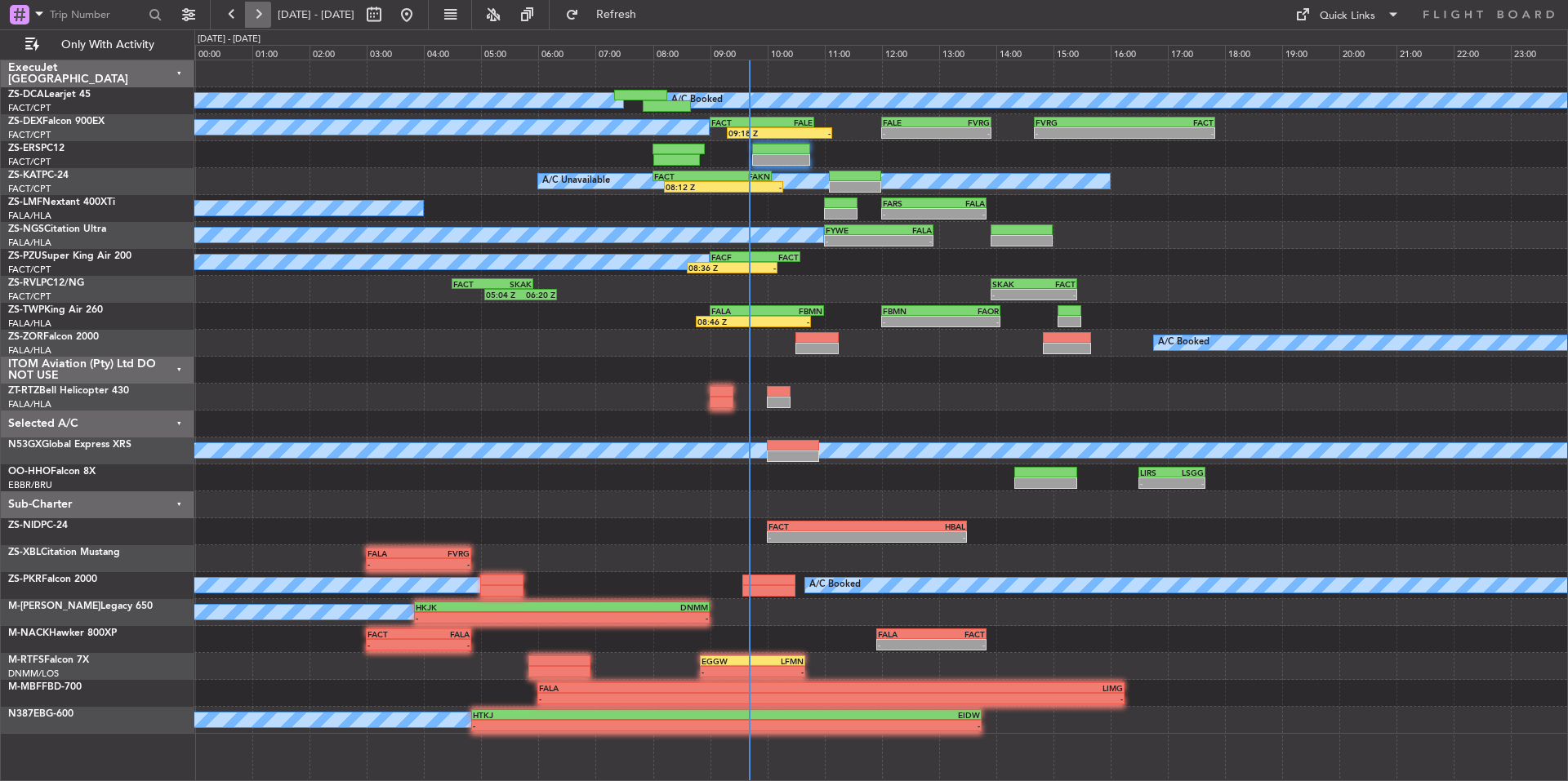
click at [268, 14] on button at bounding box center [258, 14] width 26 height 26
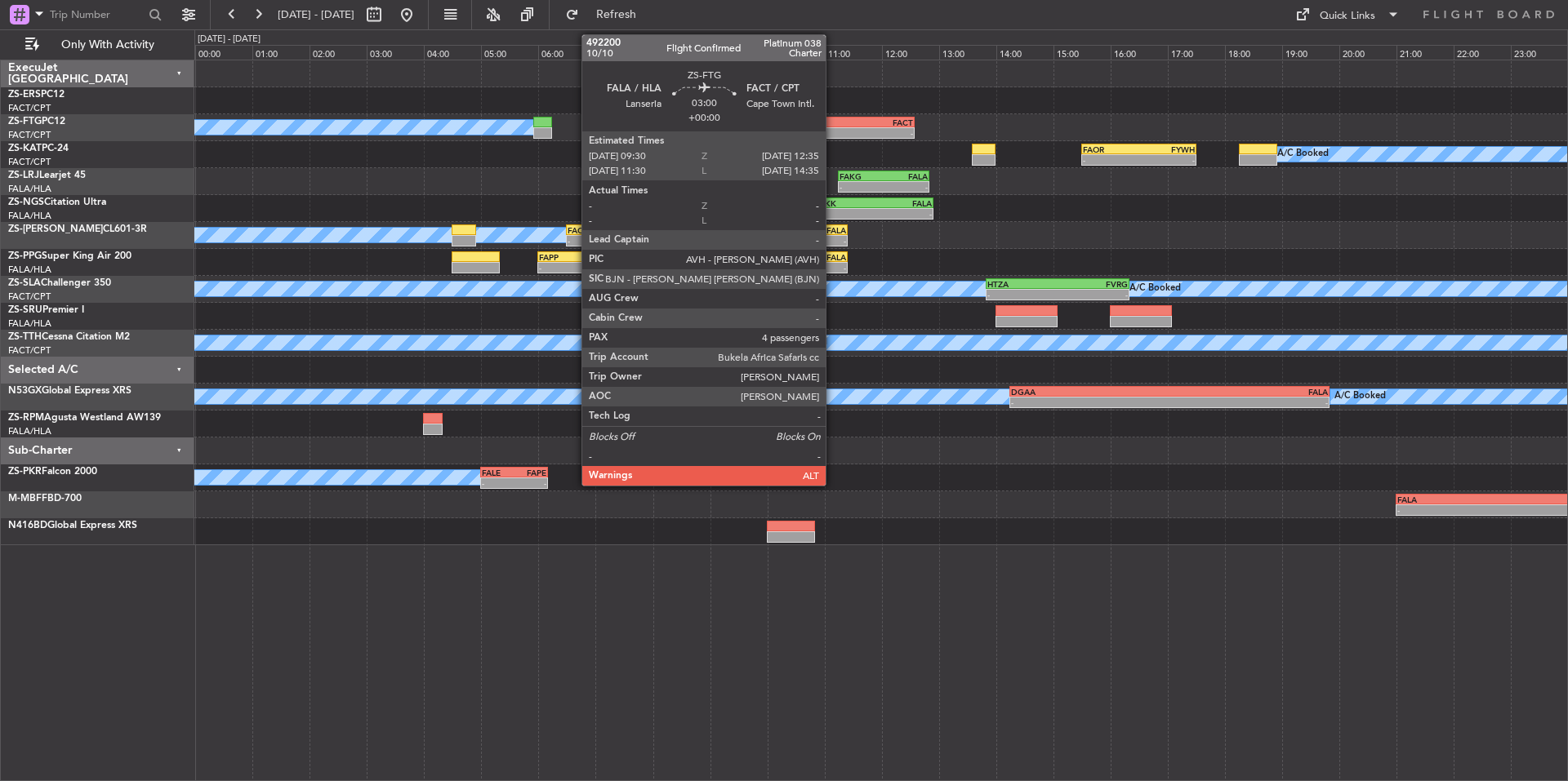
click at [833, 124] on div "FACT" at bounding box center [869, 122] width 86 height 10
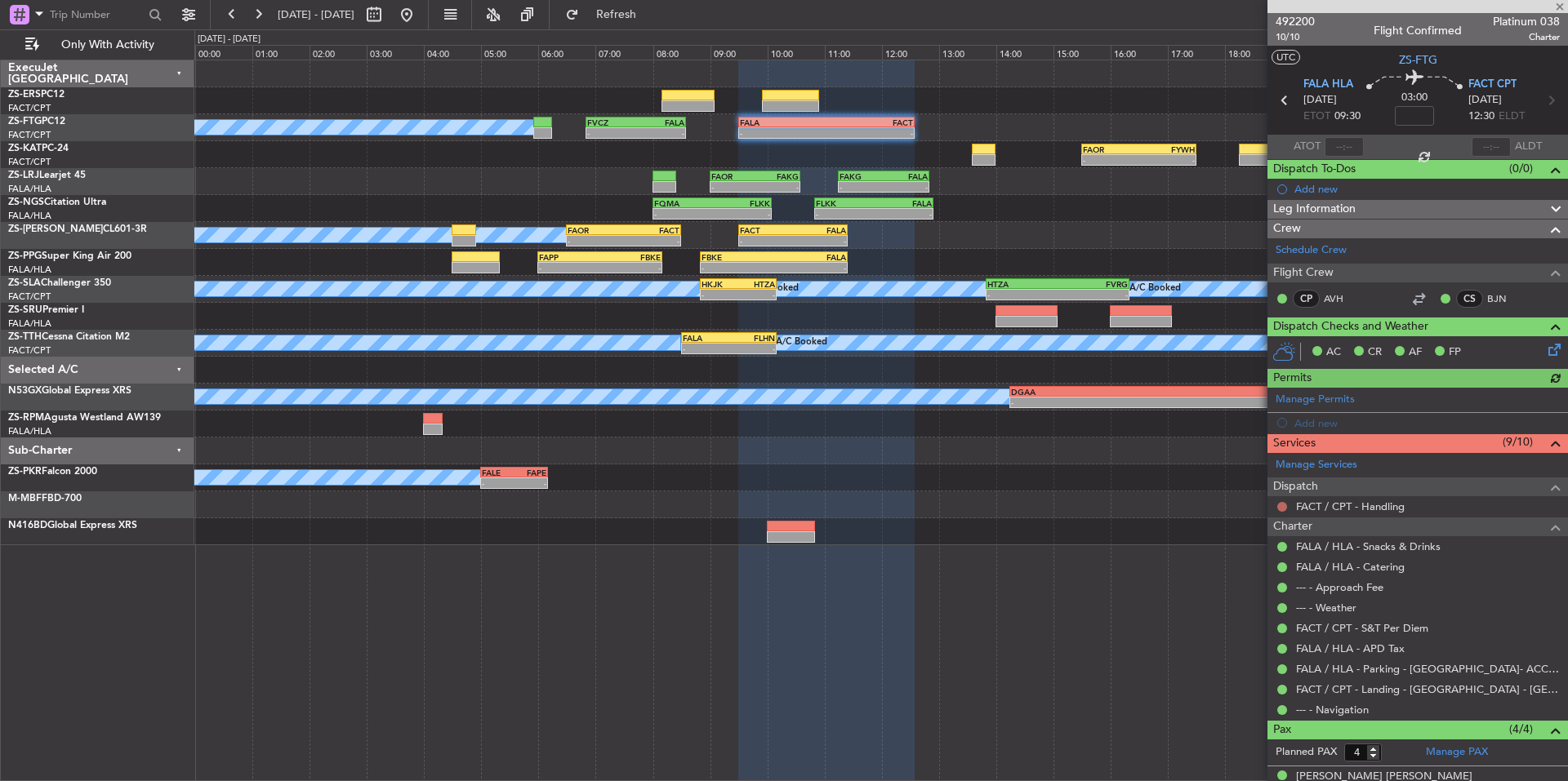
click at [1284, 502] on button at bounding box center [1282, 506] width 10 height 10
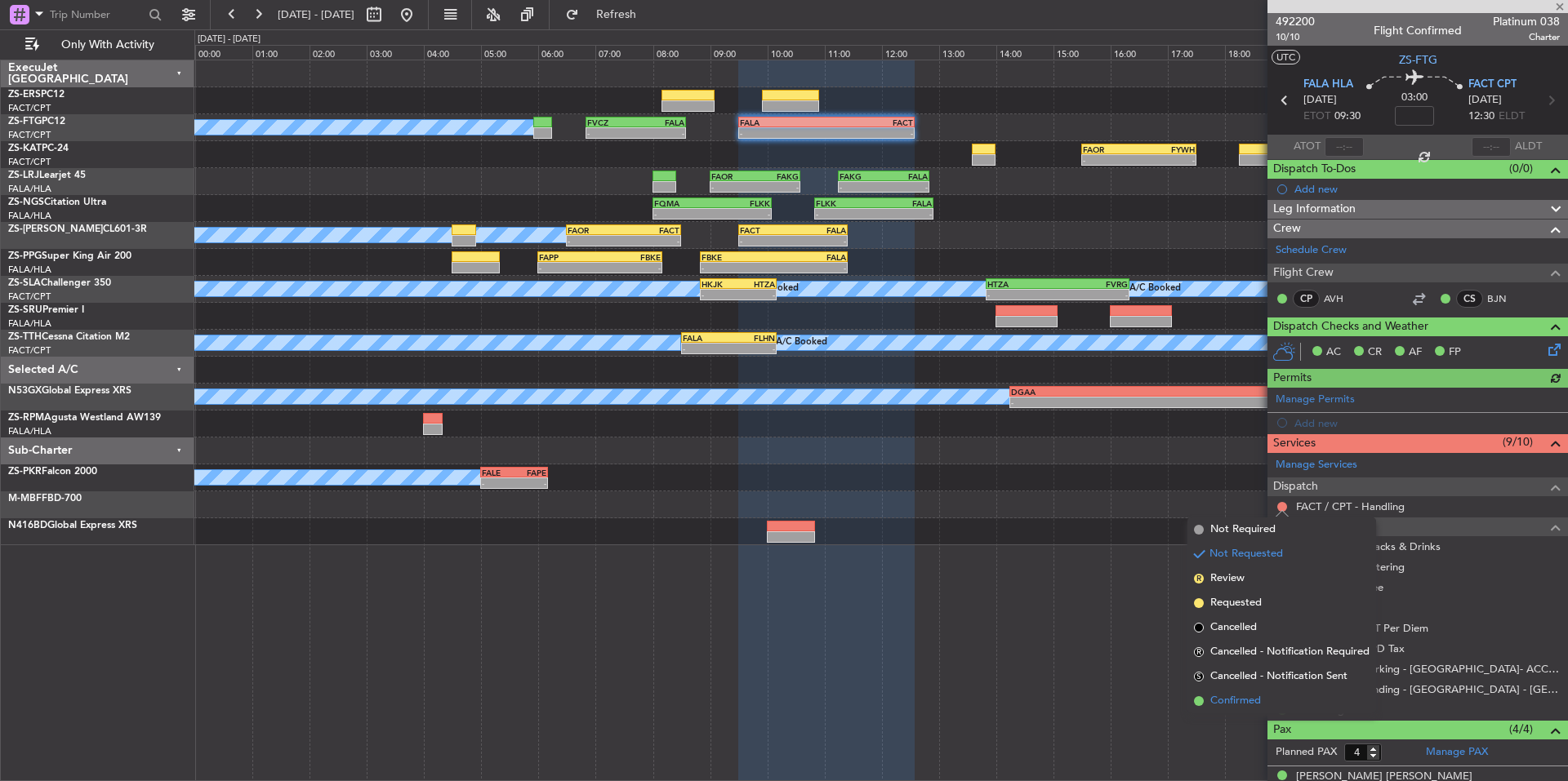
click at [1238, 694] on span "Confirmed" at bounding box center [1236, 701] width 51 height 16
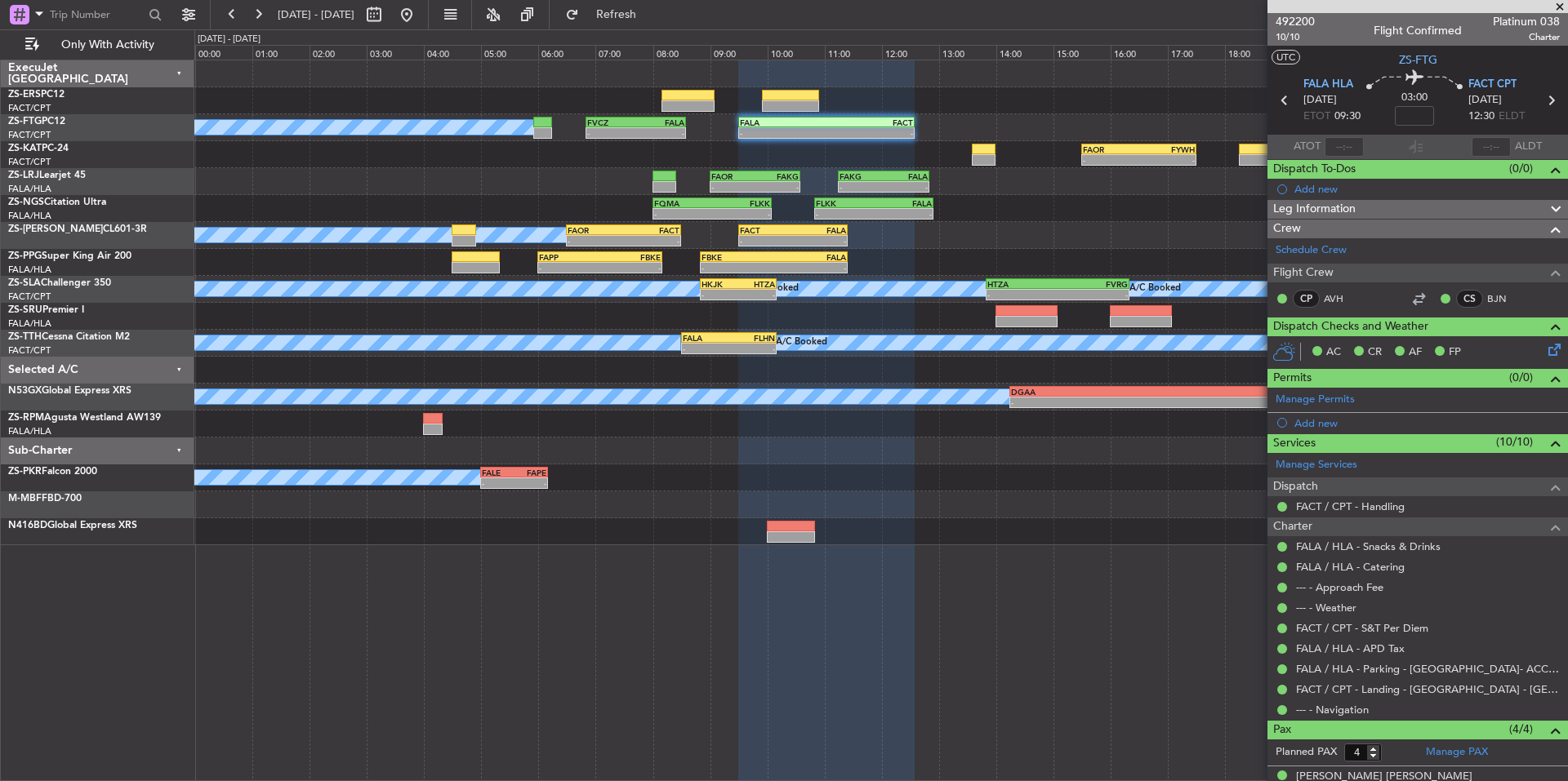
click at [1562, 5] on span at bounding box center [1560, 7] width 16 height 15
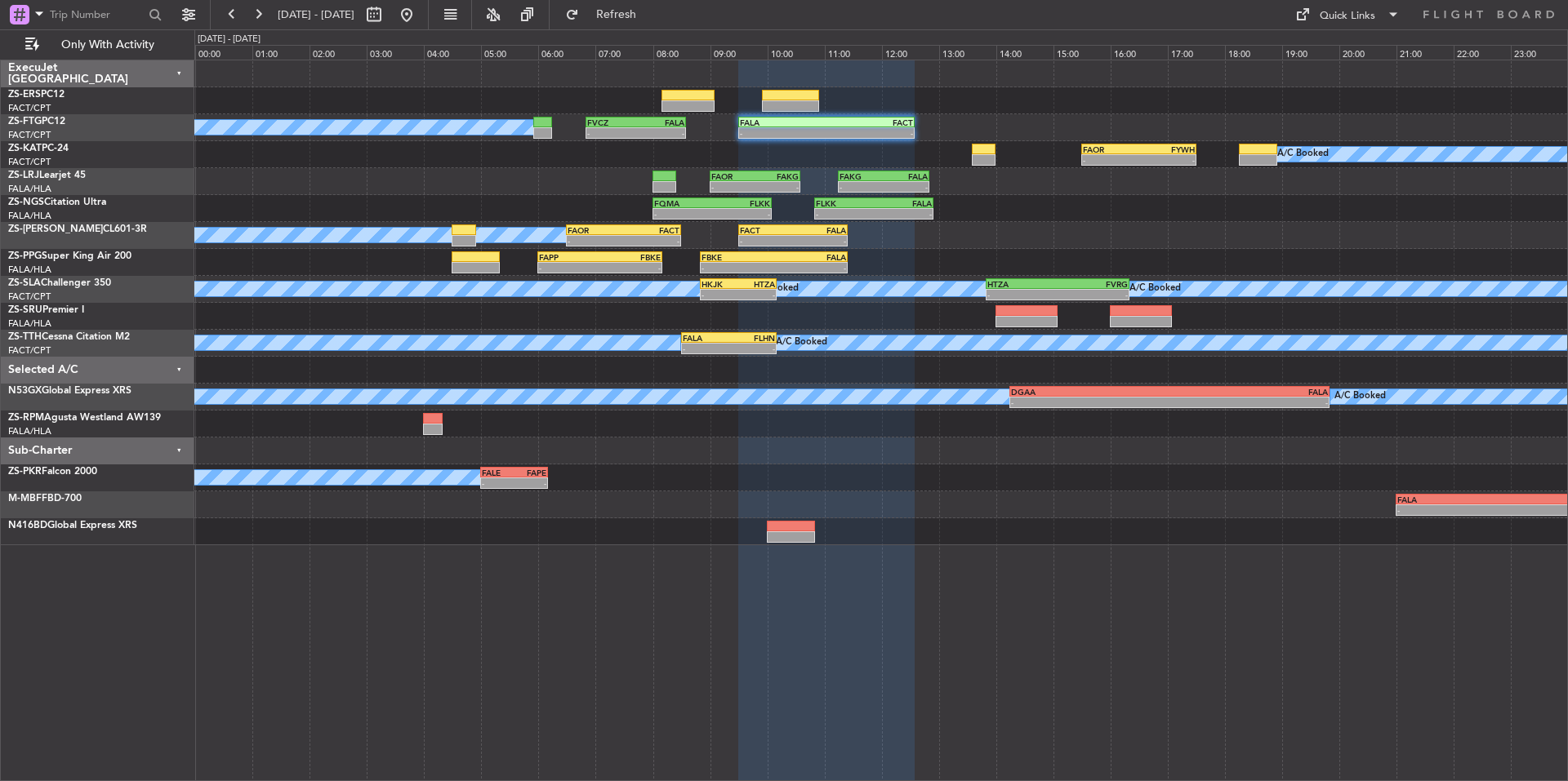
type input "0"
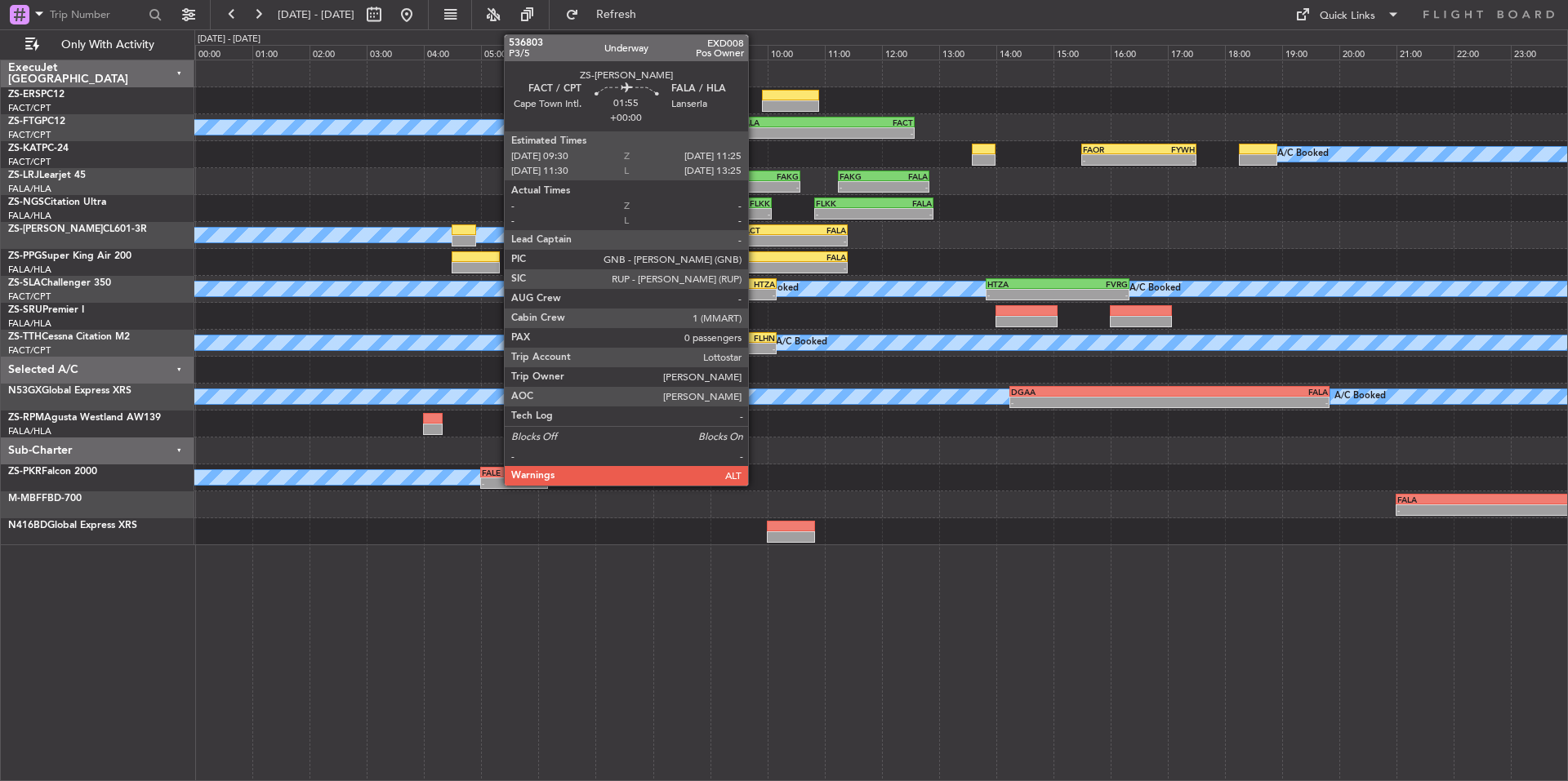
click at [756, 235] on div "- -" at bounding box center [794, 241] width 110 height 12
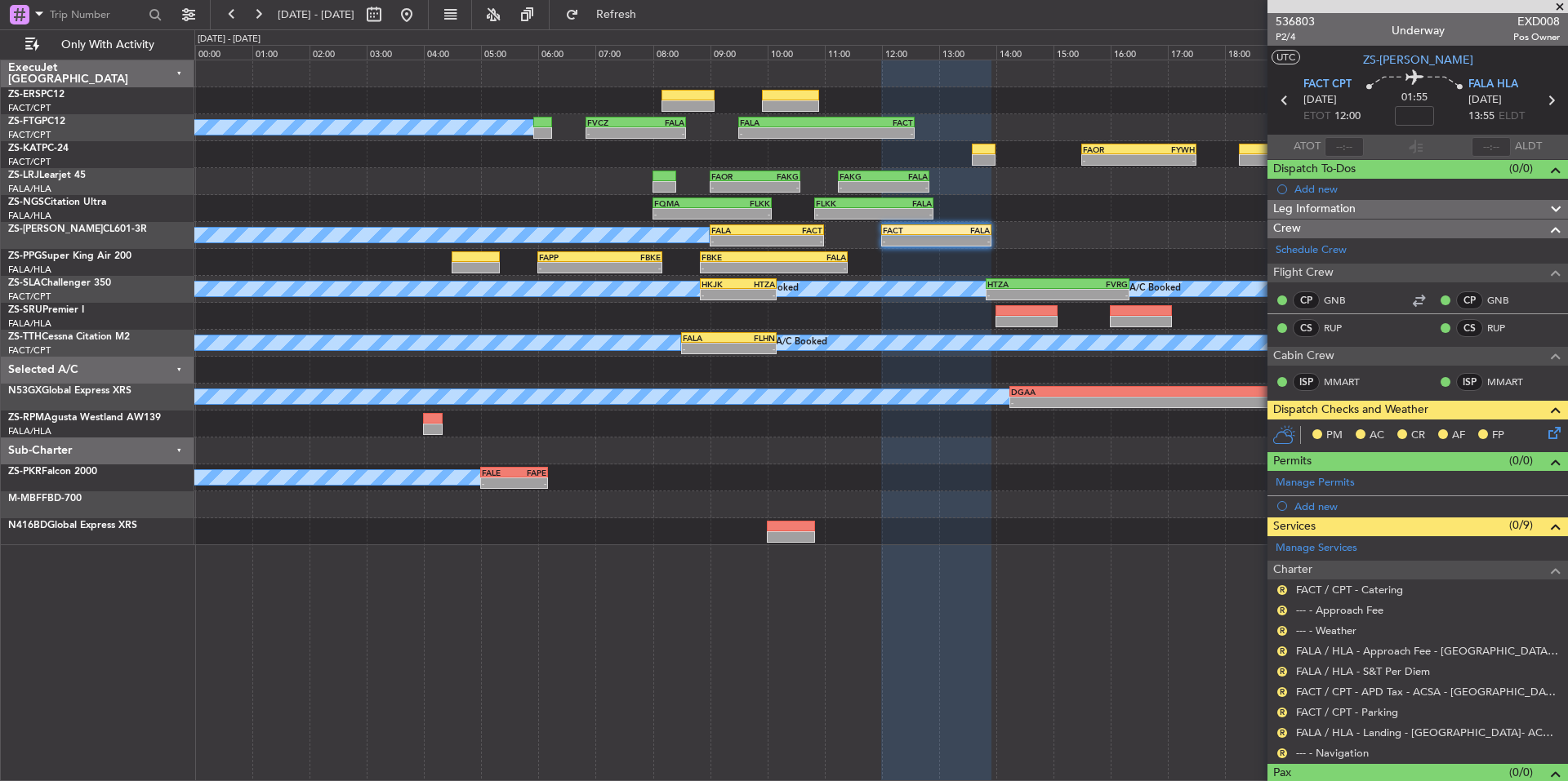
drag, startPoint x: 1561, startPoint y: 7, endPoint x: 1393, endPoint y: 1, distance: 168.1
click at [1562, 7] on span at bounding box center [1560, 7] width 16 height 15
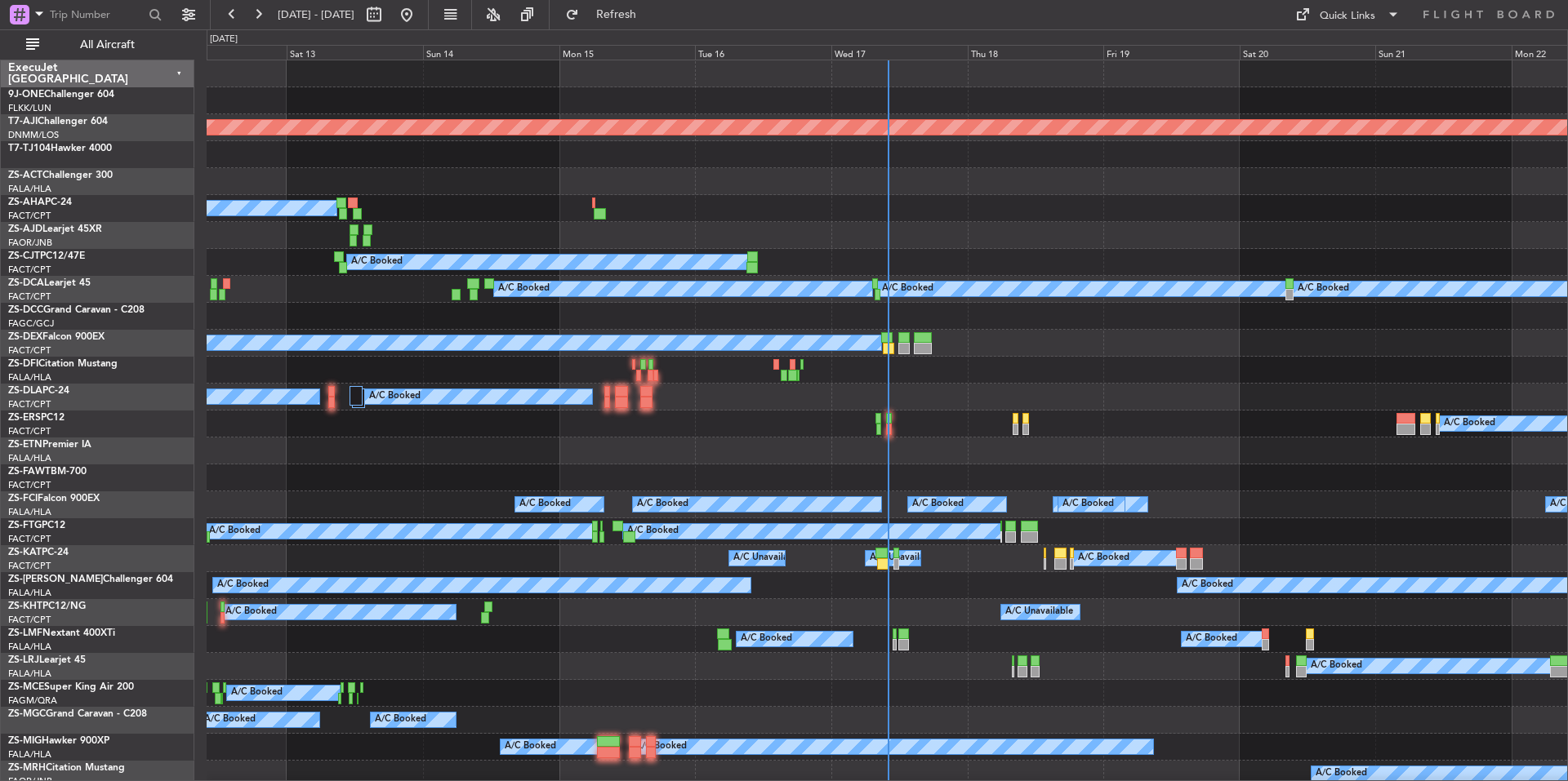
click at [911, 52] on div "Wed 17" at bounding box center [899, 52] width 136 height 15
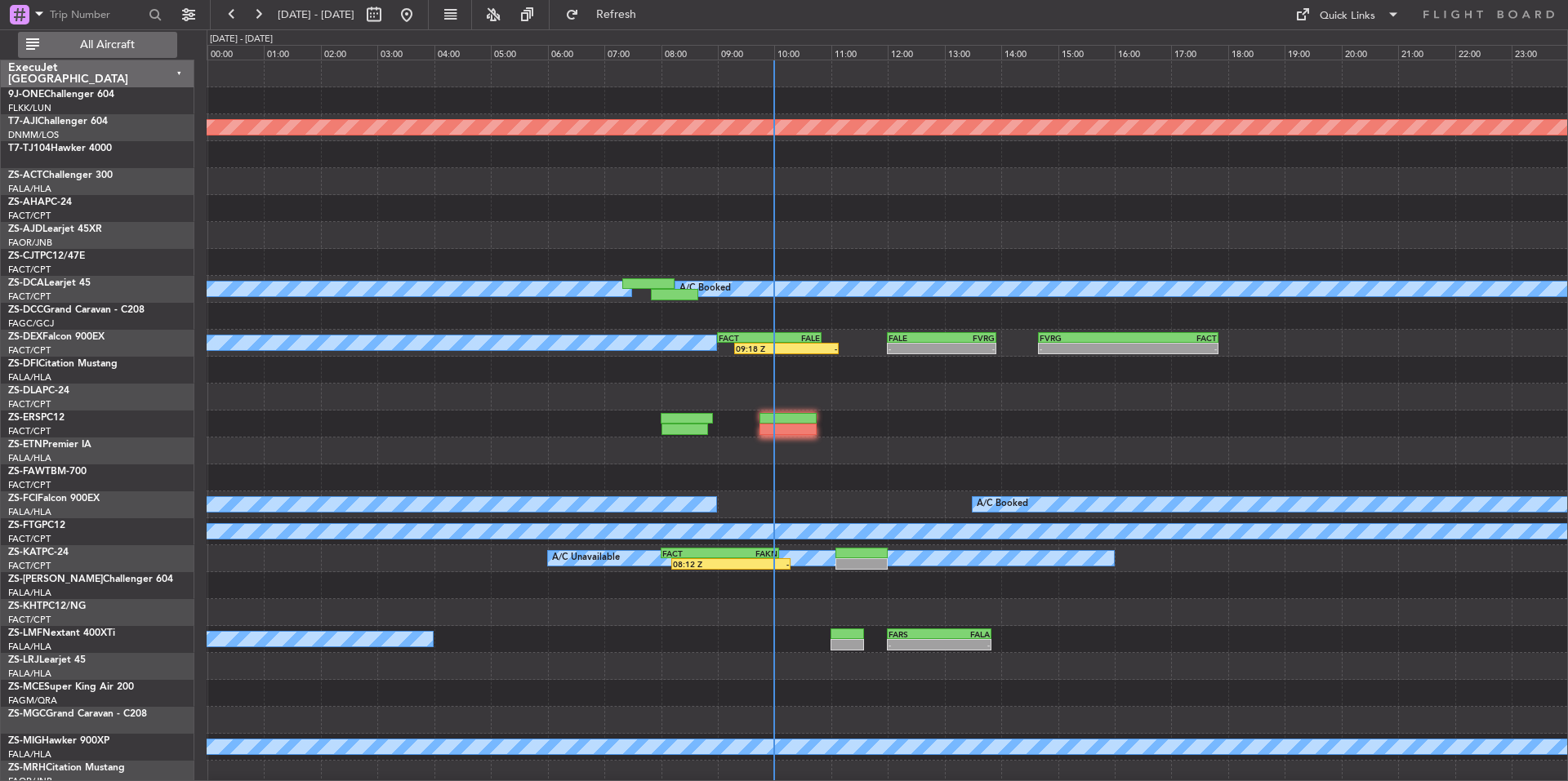
click at [139, 40] on span "All Aircraft" at bounding box center [108, 44] width 130 height 12
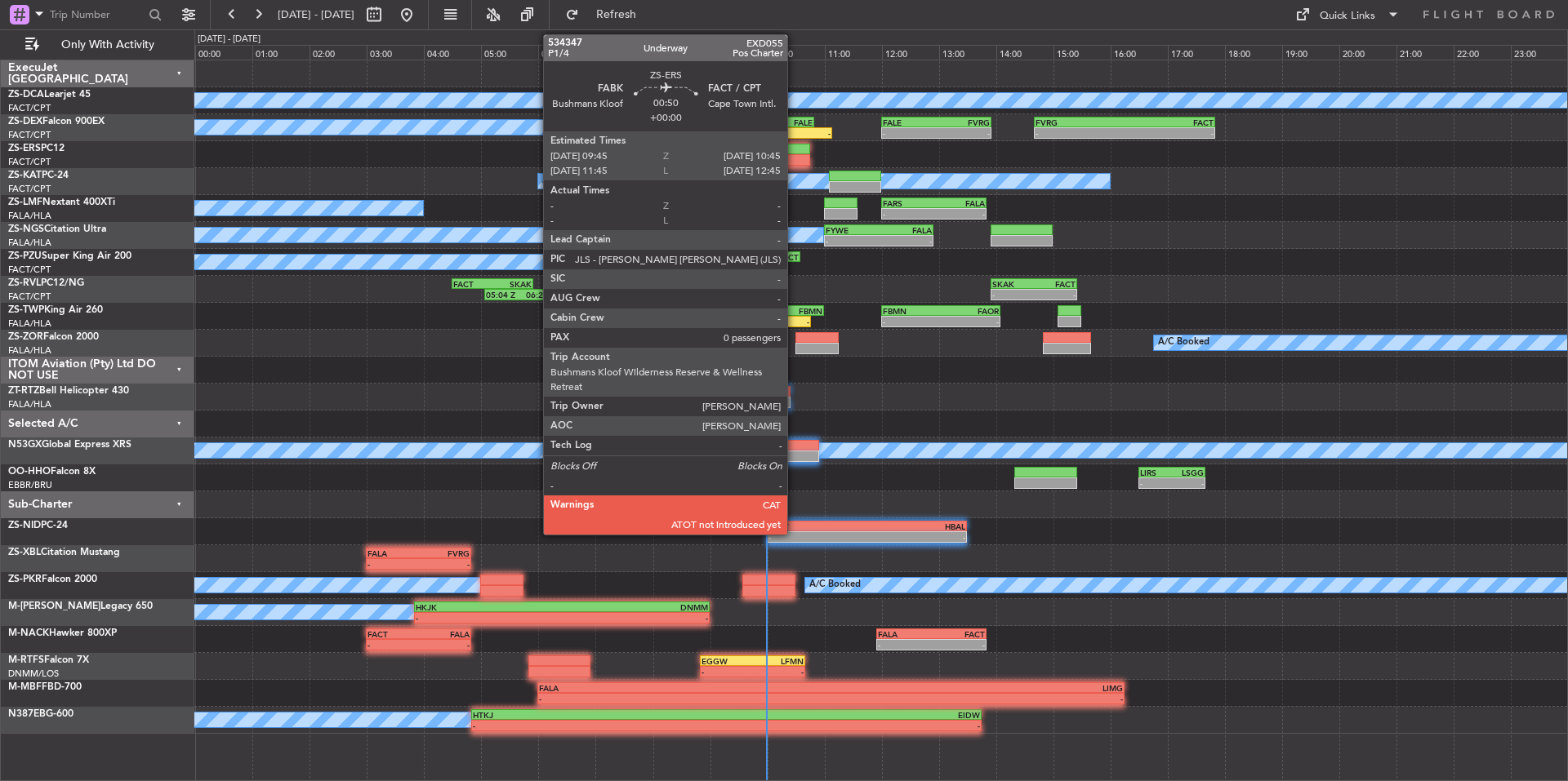
click at [795, 156] on div at bounding box center [780, 160] width 58 height 12
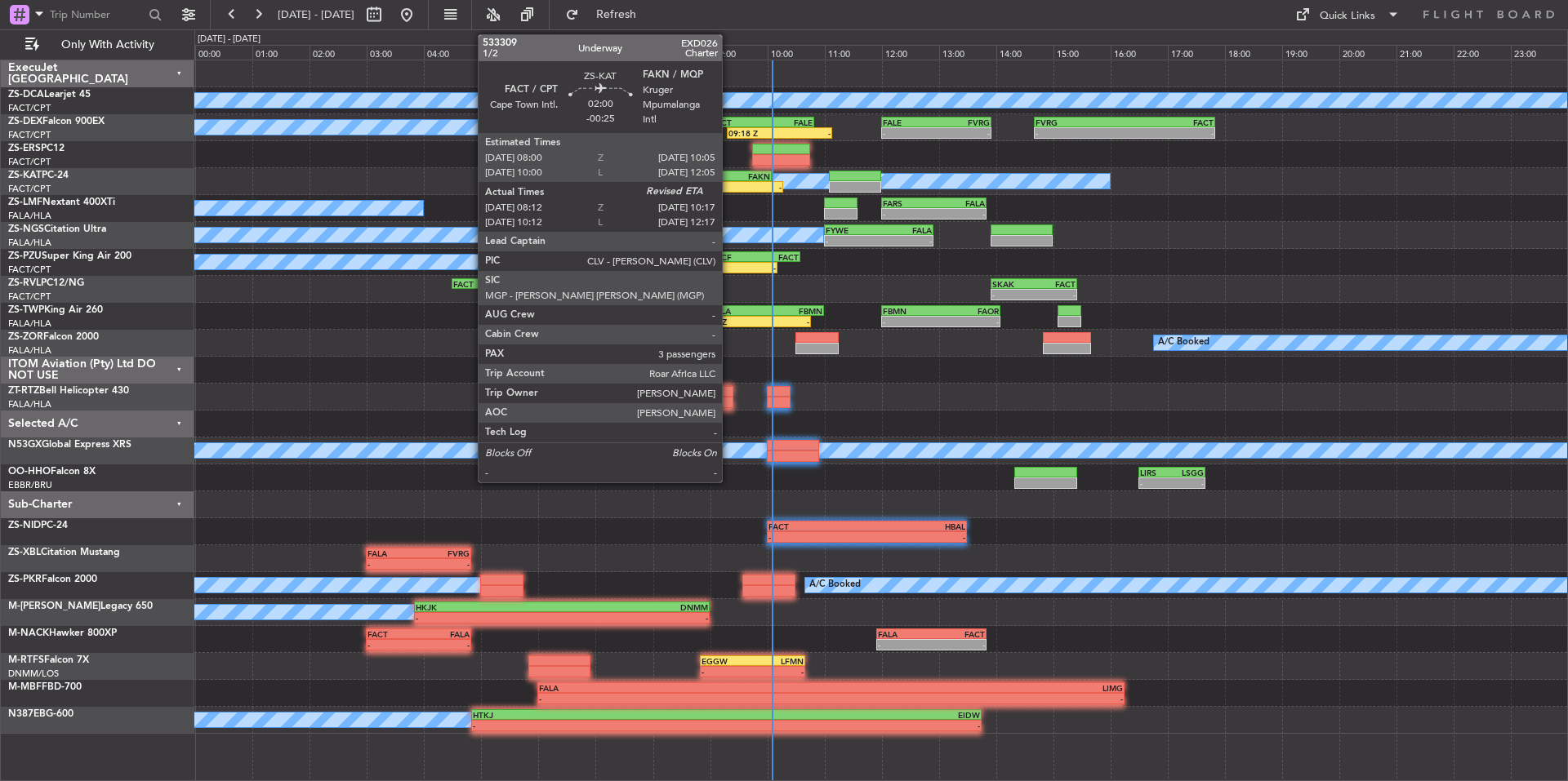
click at [730, 187] on div "-" at bounding box center [752, 187] width 58 height 10
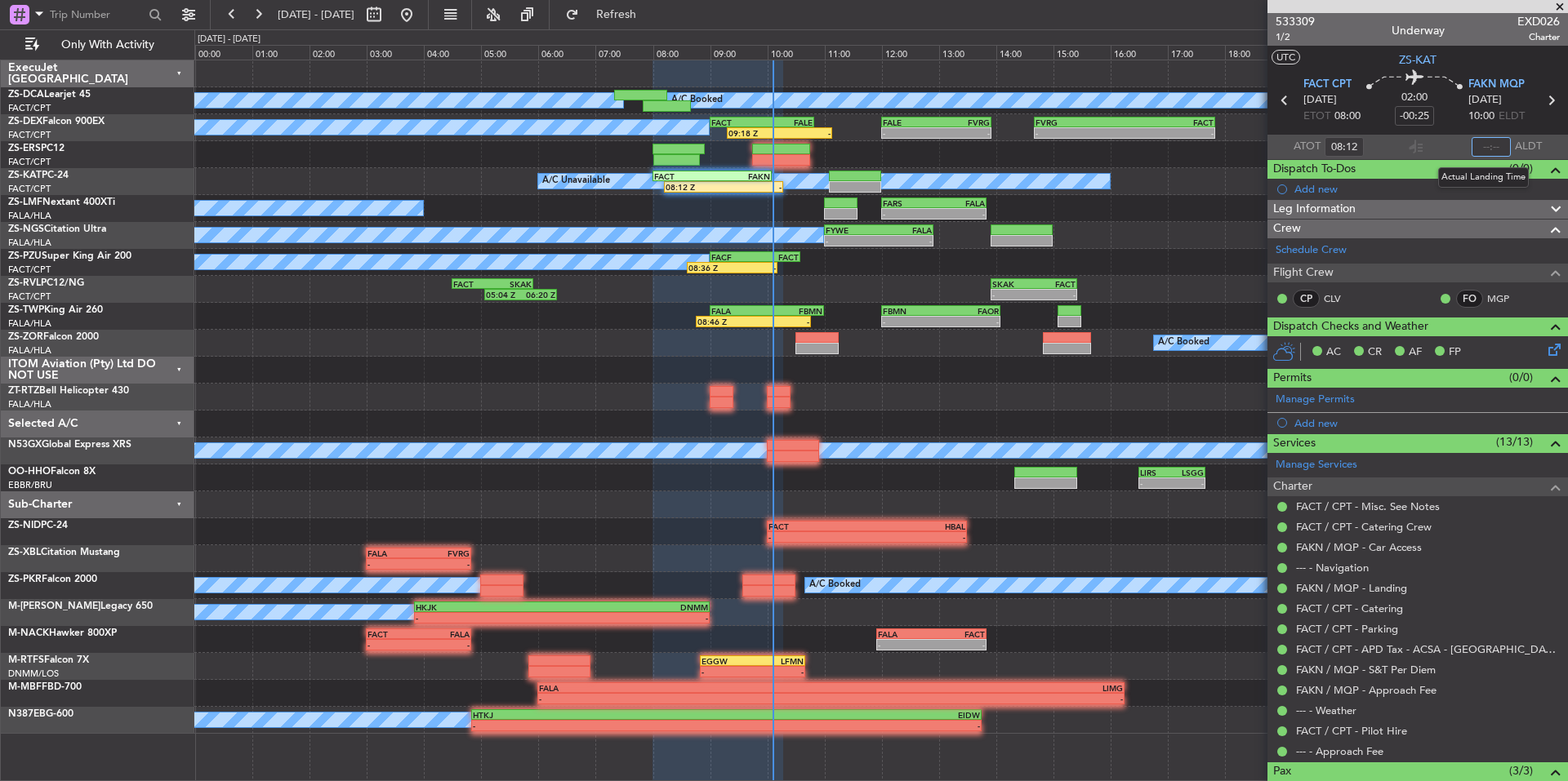
click at [1503, 147] on input "text" at bounding box center [1492, 147] width 39 height 20
type input "10:08"
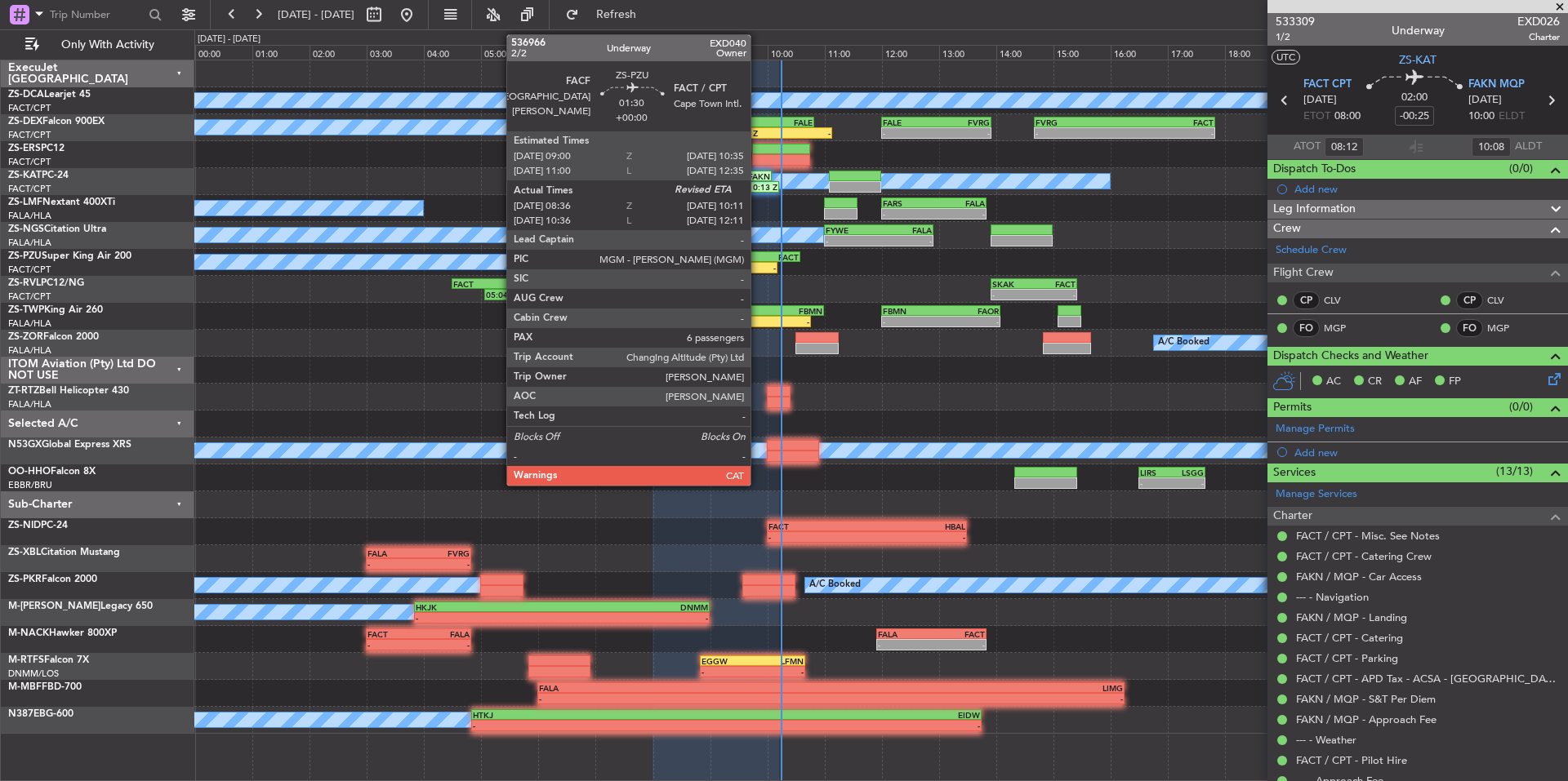
click at [758, 261] on div "FACF 09:00 Z FACT 10:35 Z" at bounding box center [756, 257] width 91 height 12
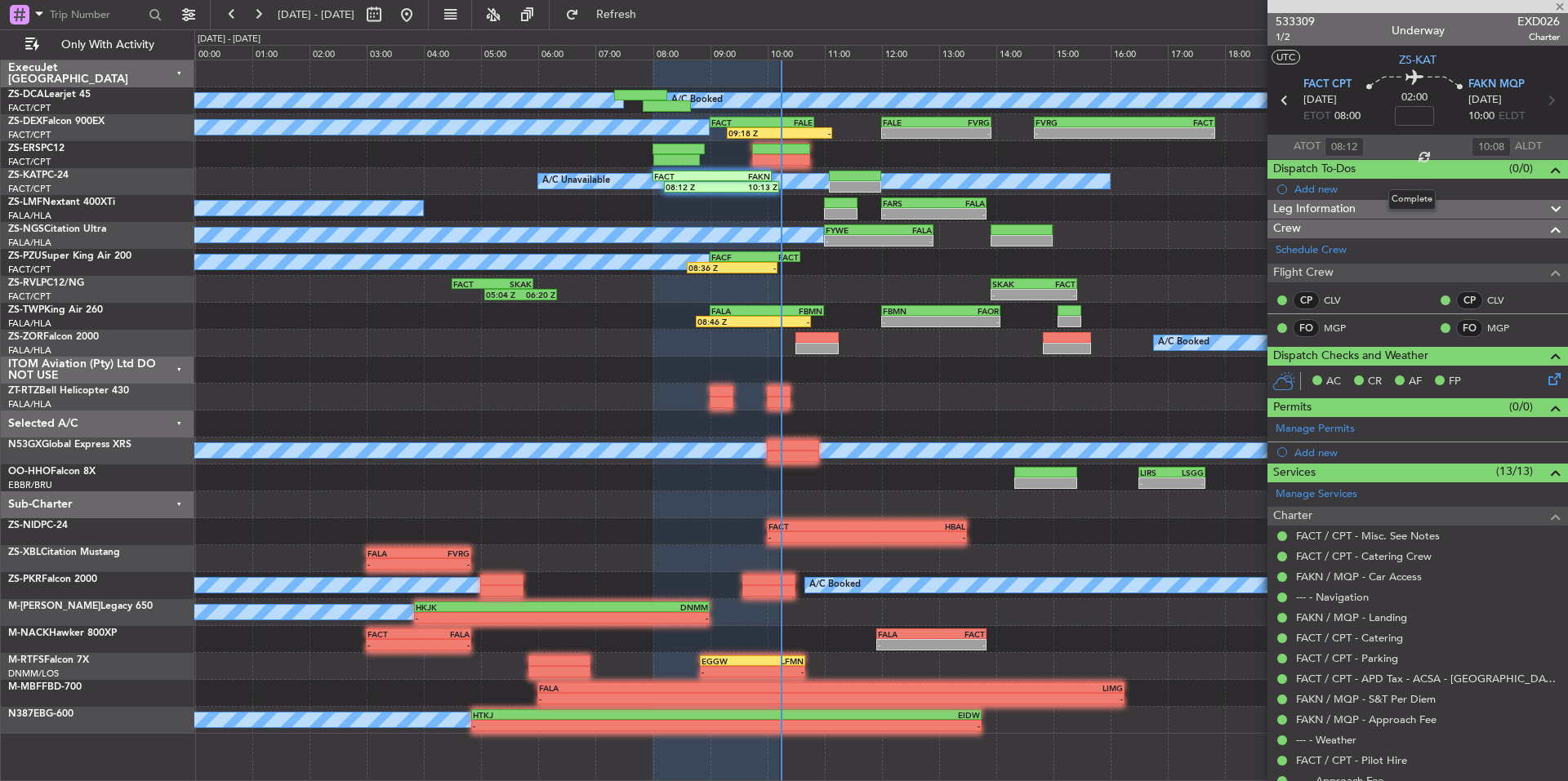
type input "08:36"
type input "6"
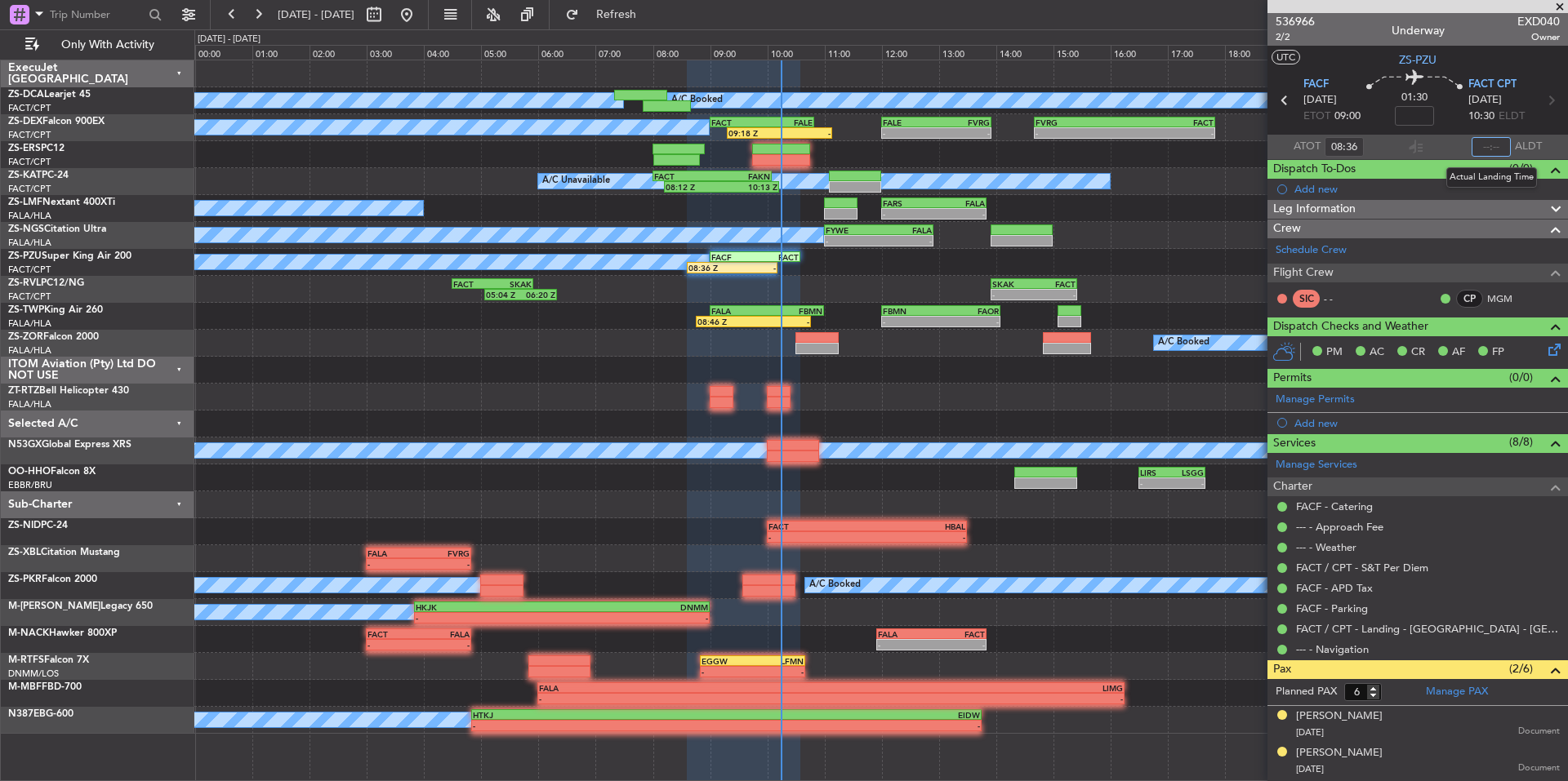
click at [1487, 146] on input "text" at bounding box center [1492, 147] width 39 height 20
type input "10:14"
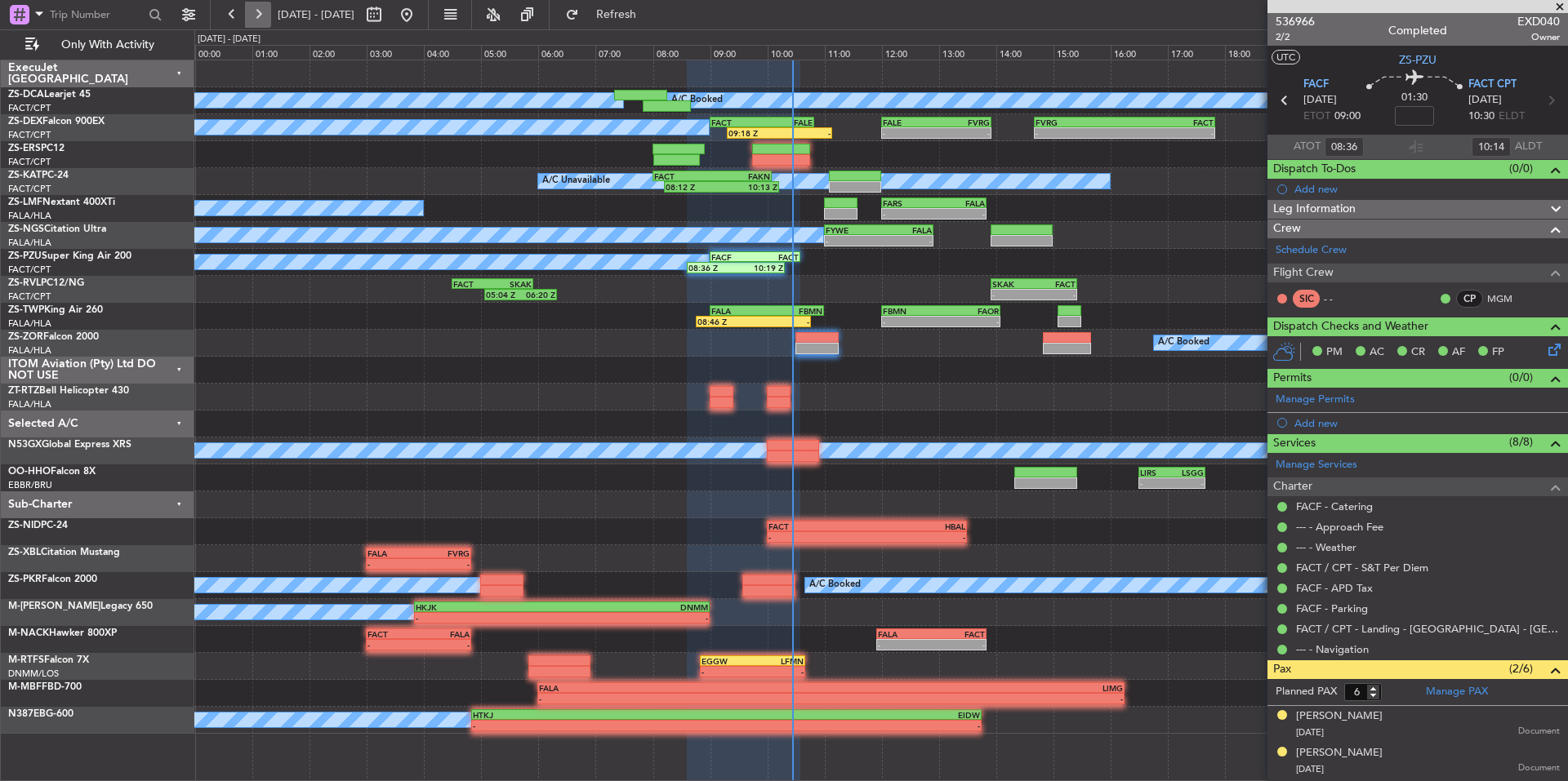
click at [262, 15] on button at bounding box center [258, 14] width 26 height 26
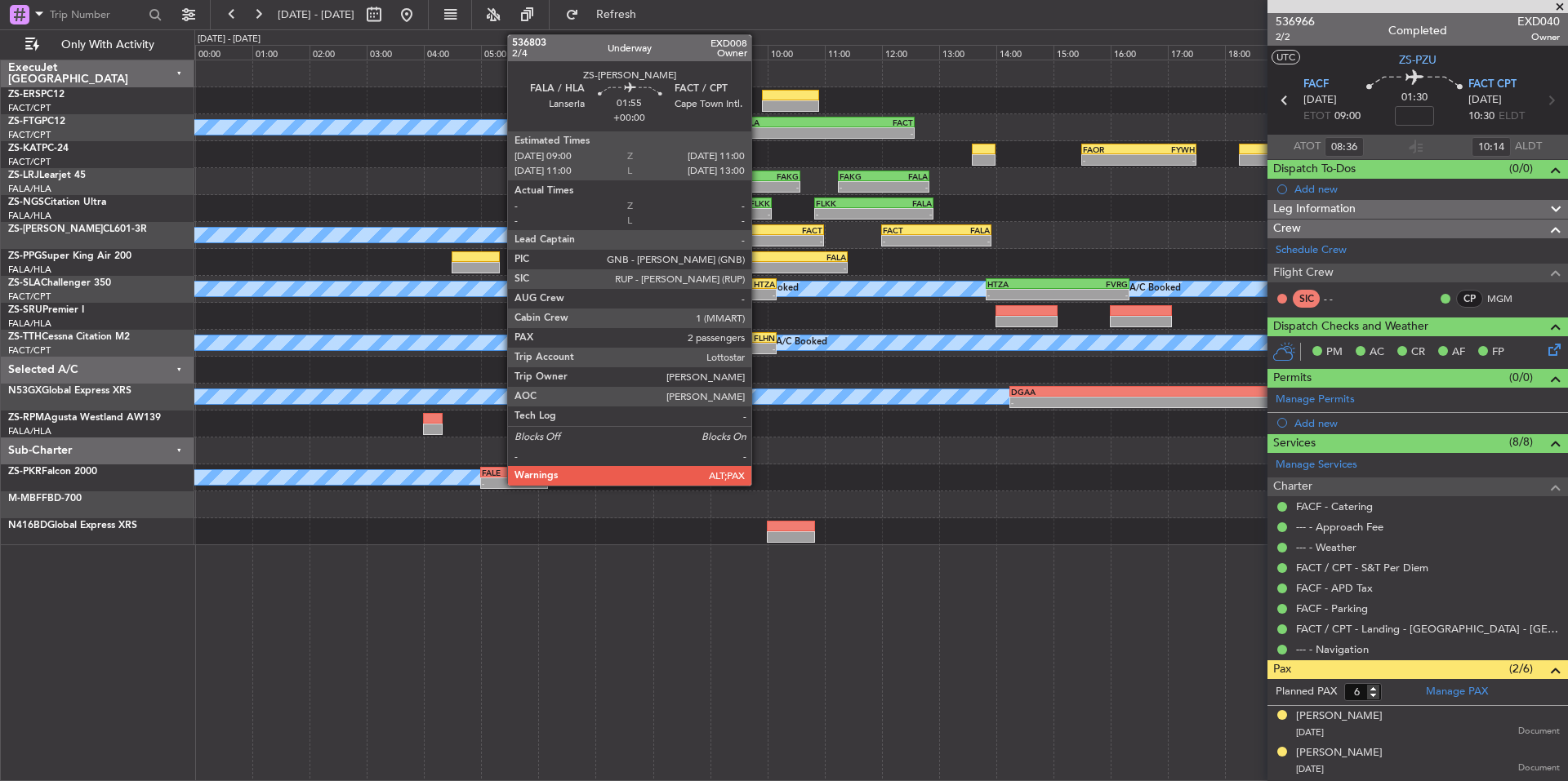
click at [759, 234] on div "FALA" at bounding box center [739, 230] width 55 height 10
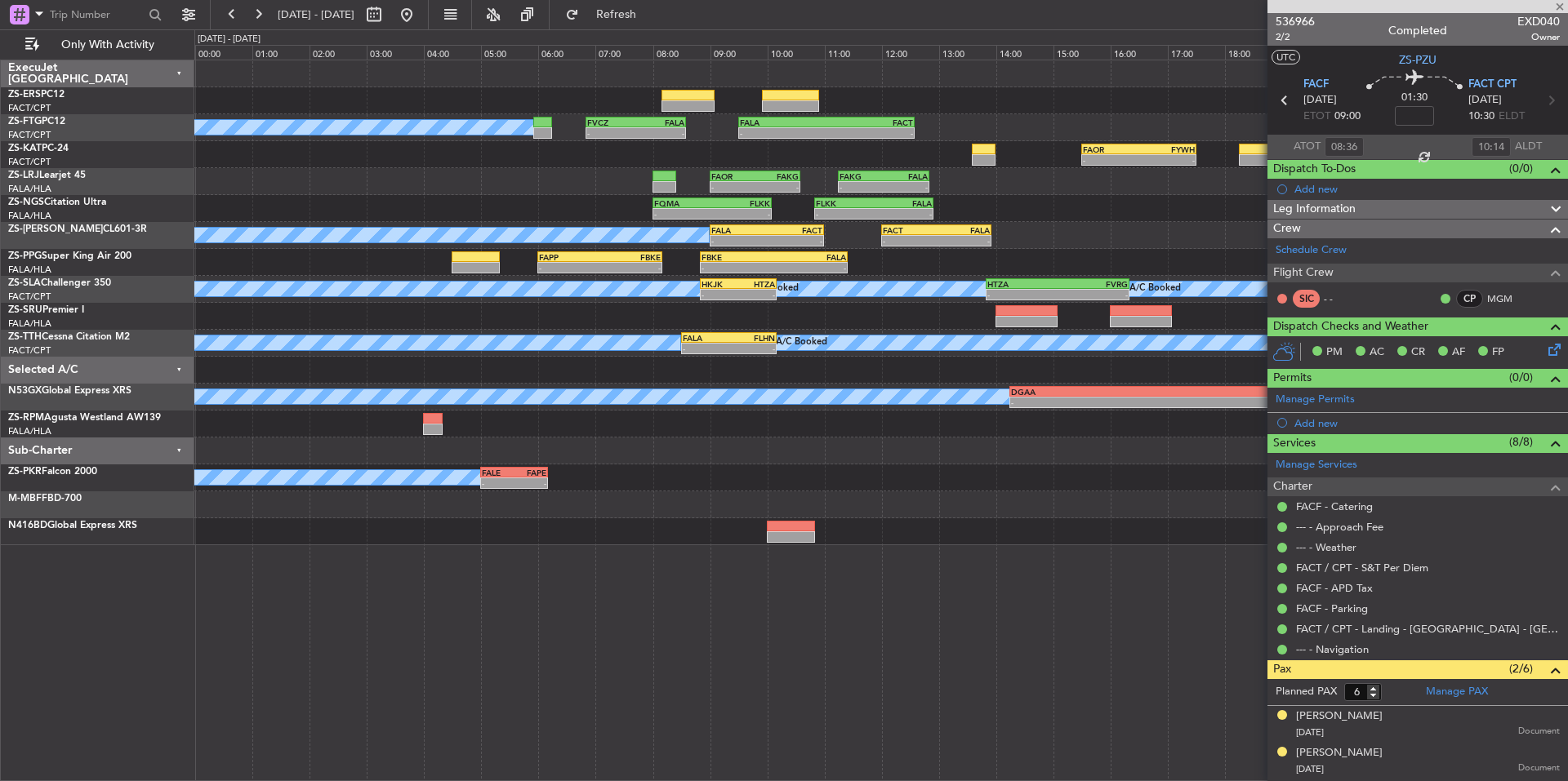
type input "2"
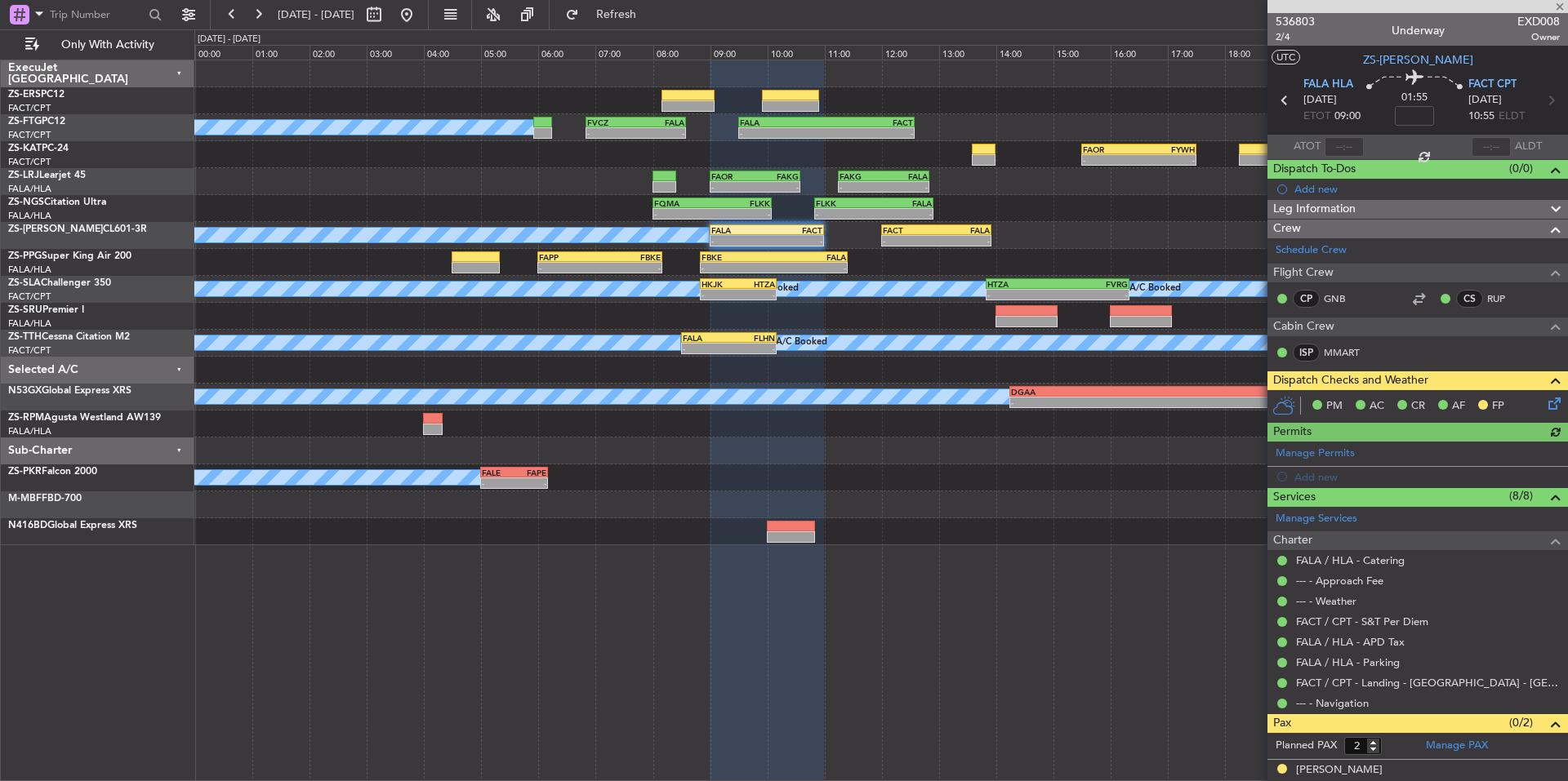
scroll to position [49, 0]
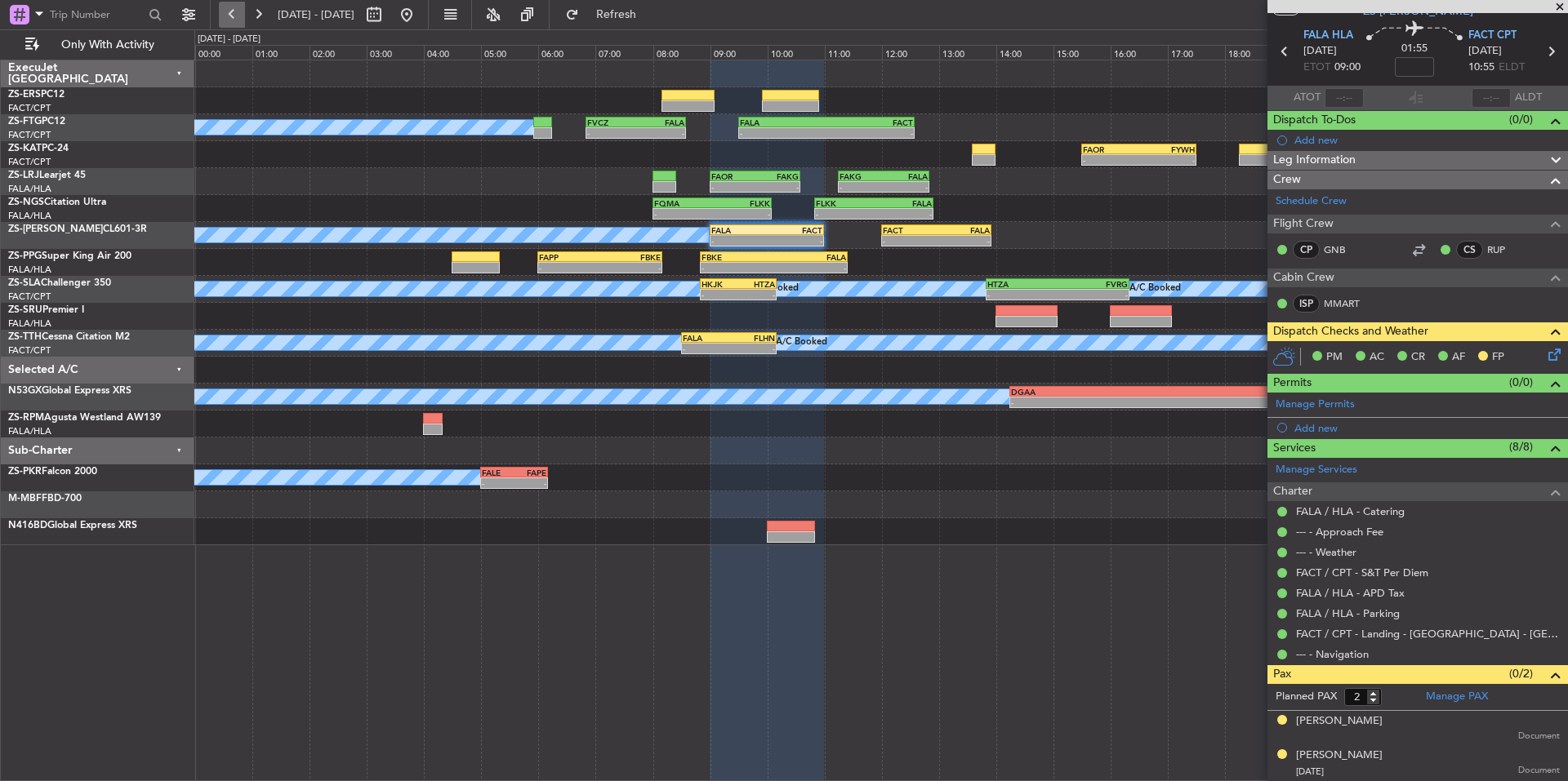
click at [226, 5] on button at bounding box center [231, 14] width 26 height 26
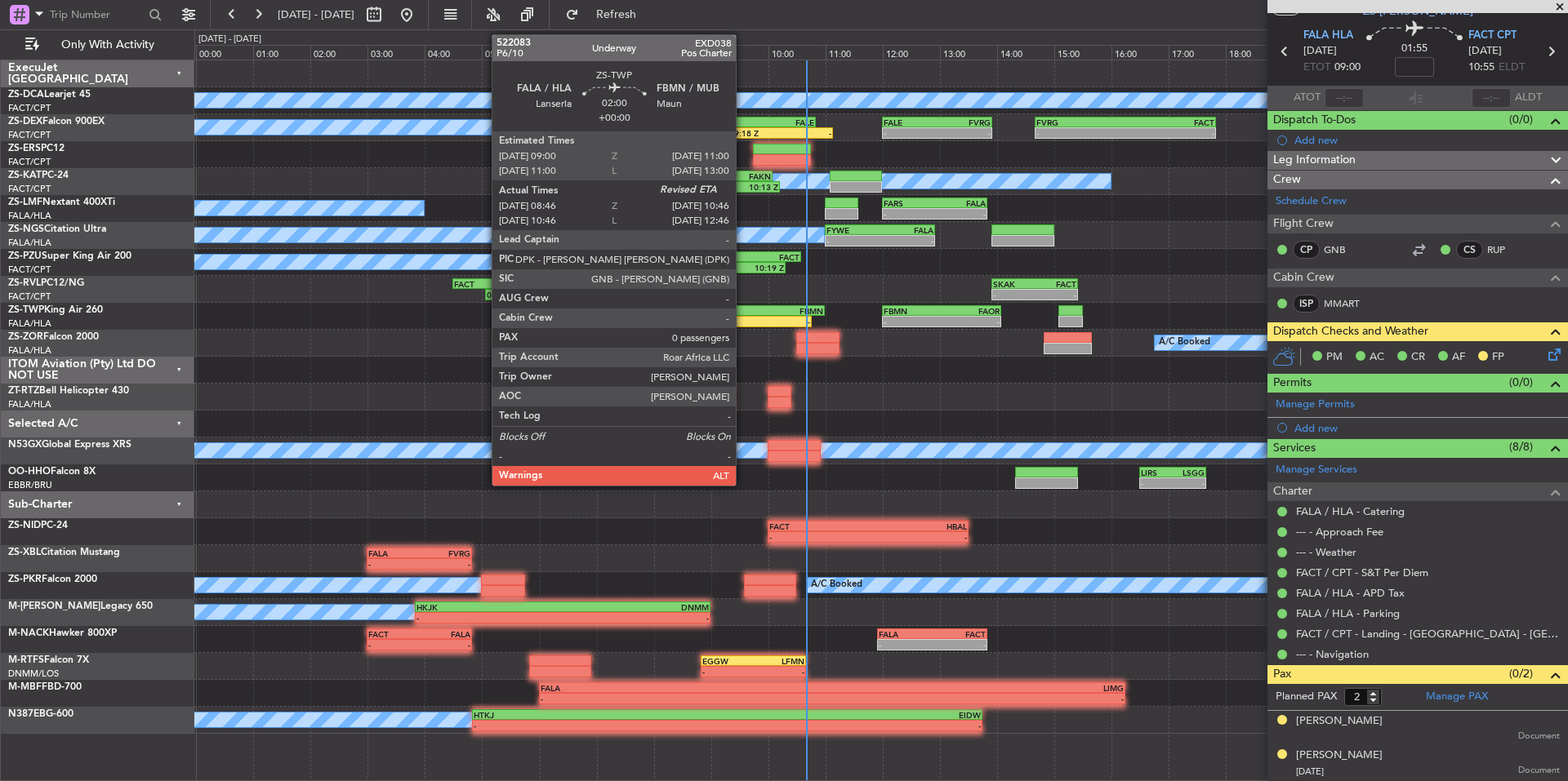
click at [743, 318] on div "08:46 Z" at bounding box center [726, 322] width 55 height 10
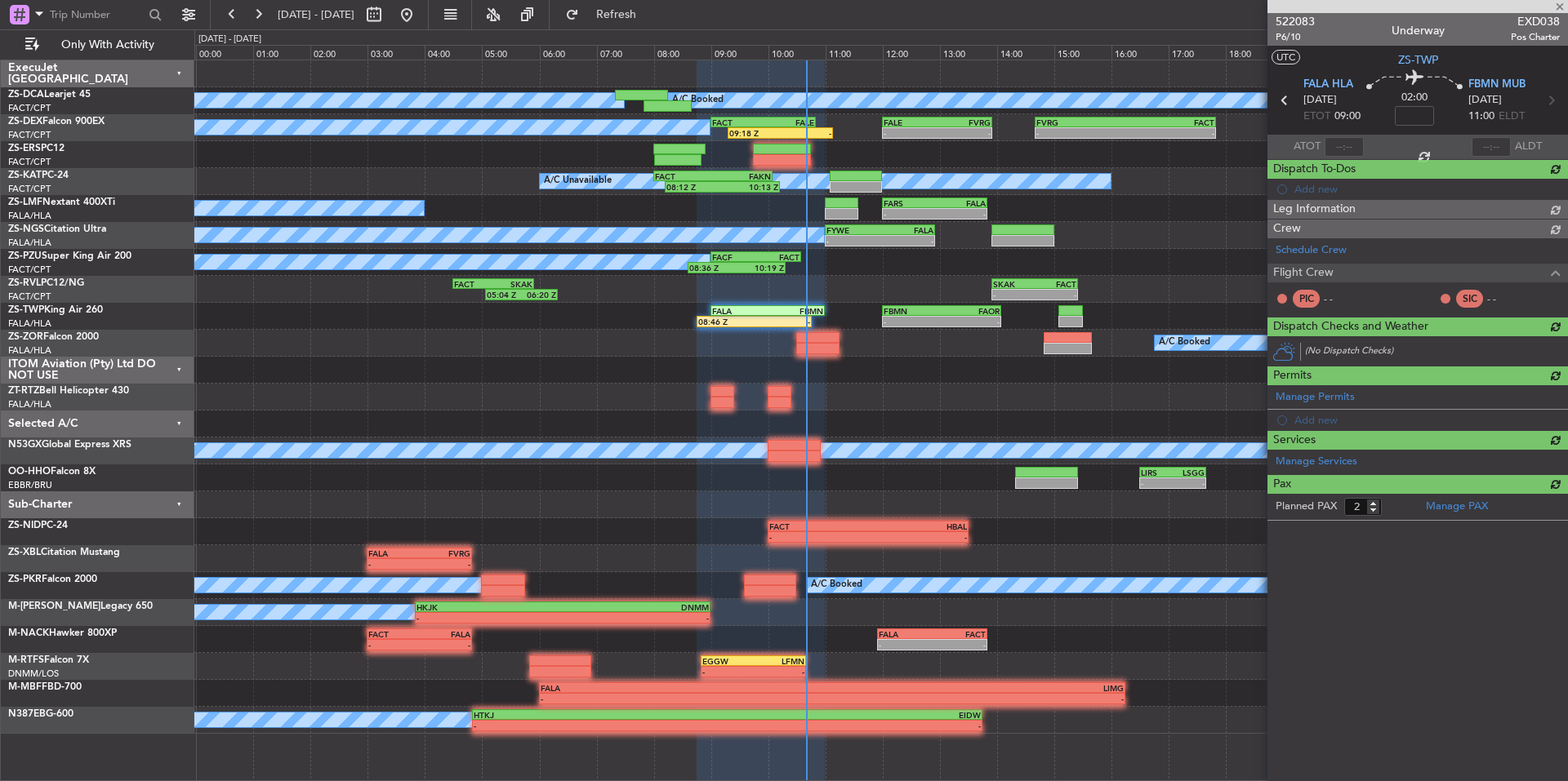
type input "08:46"
type input "0"
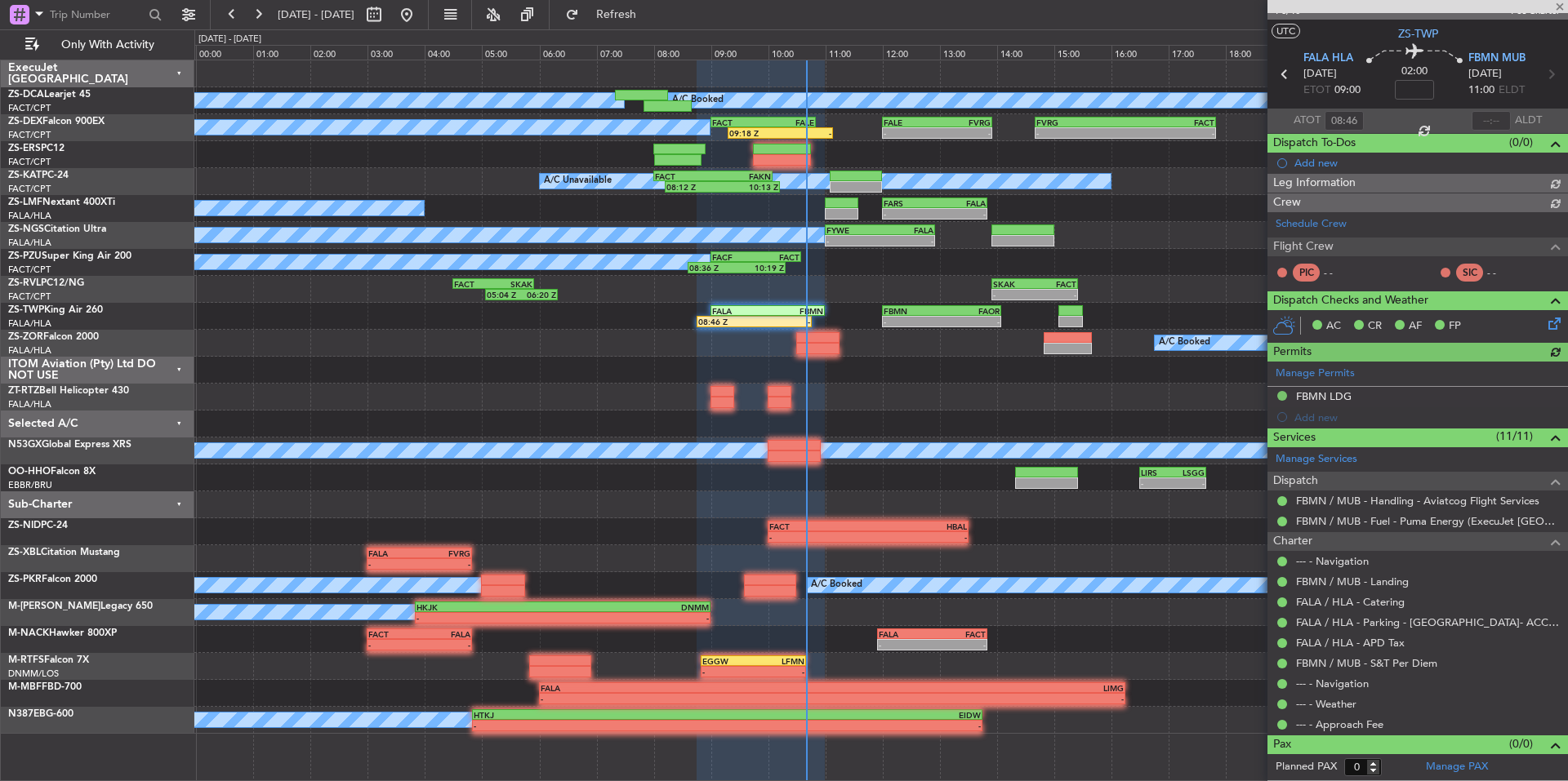
scroll to position [0, 0]
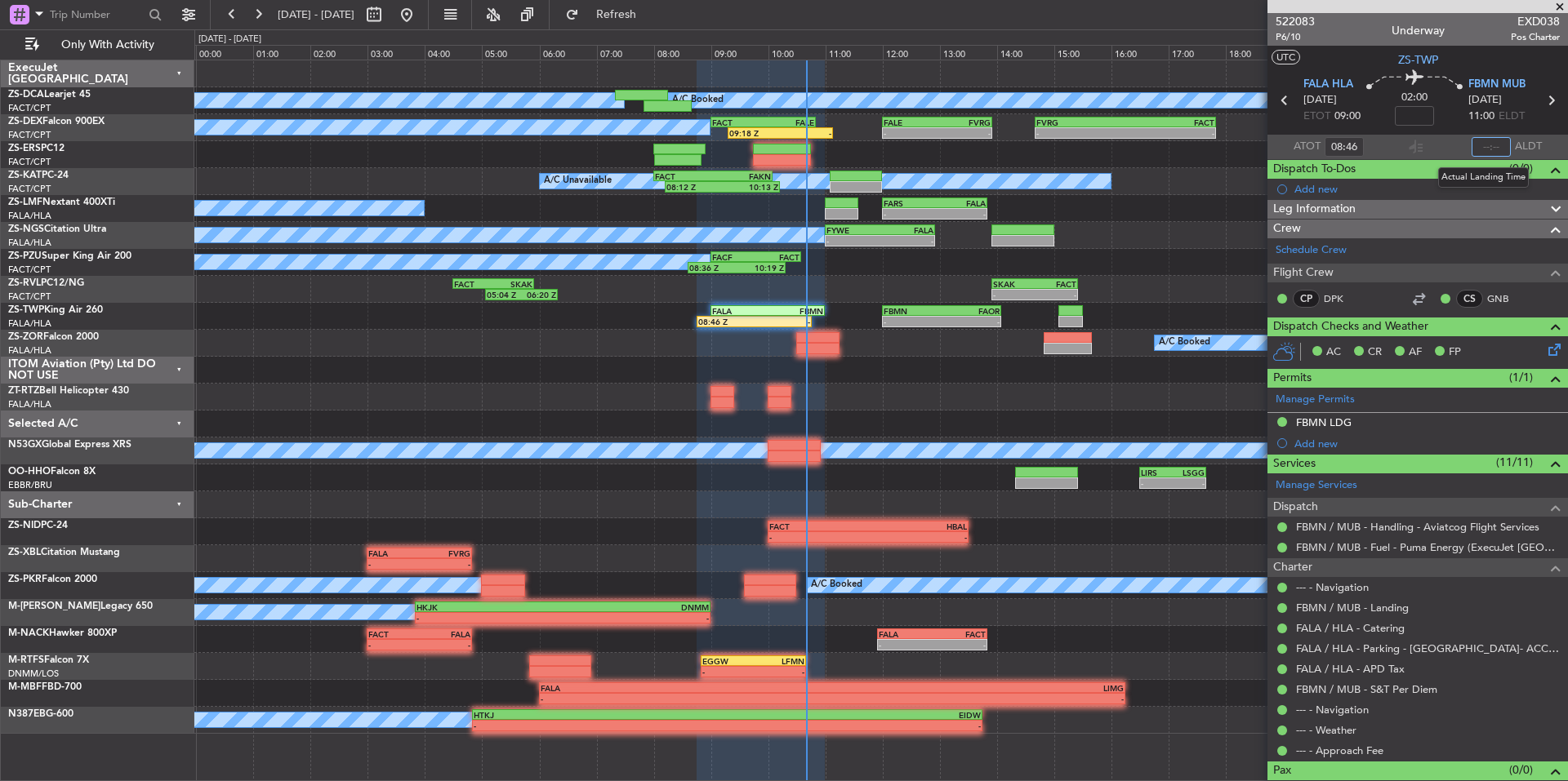
click at [1489, 143] on input "text" at bounding box center [1492, 147] width 39 height 20
type input "10:38"
